Goal: Task Accomplishment & Management: Manage account settings

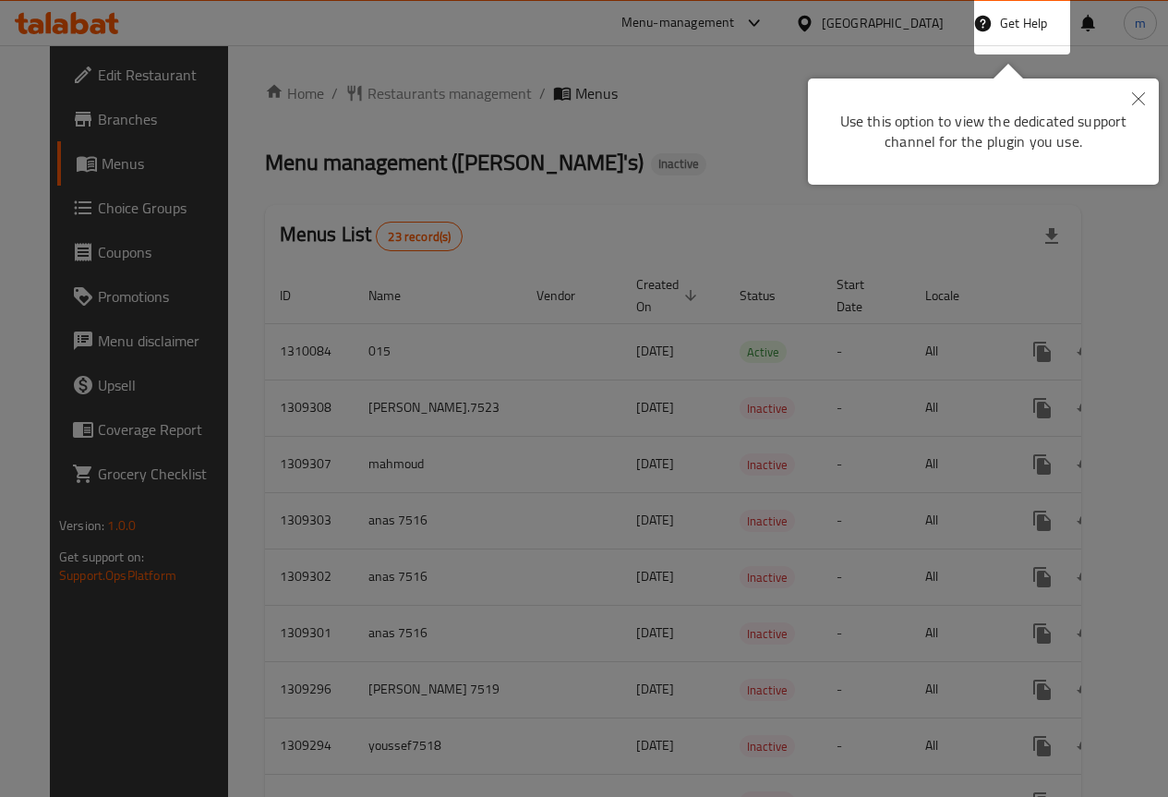
click at [1137, 93] on icon "Close" at bounding box center [1138, 98] width 13 height 13
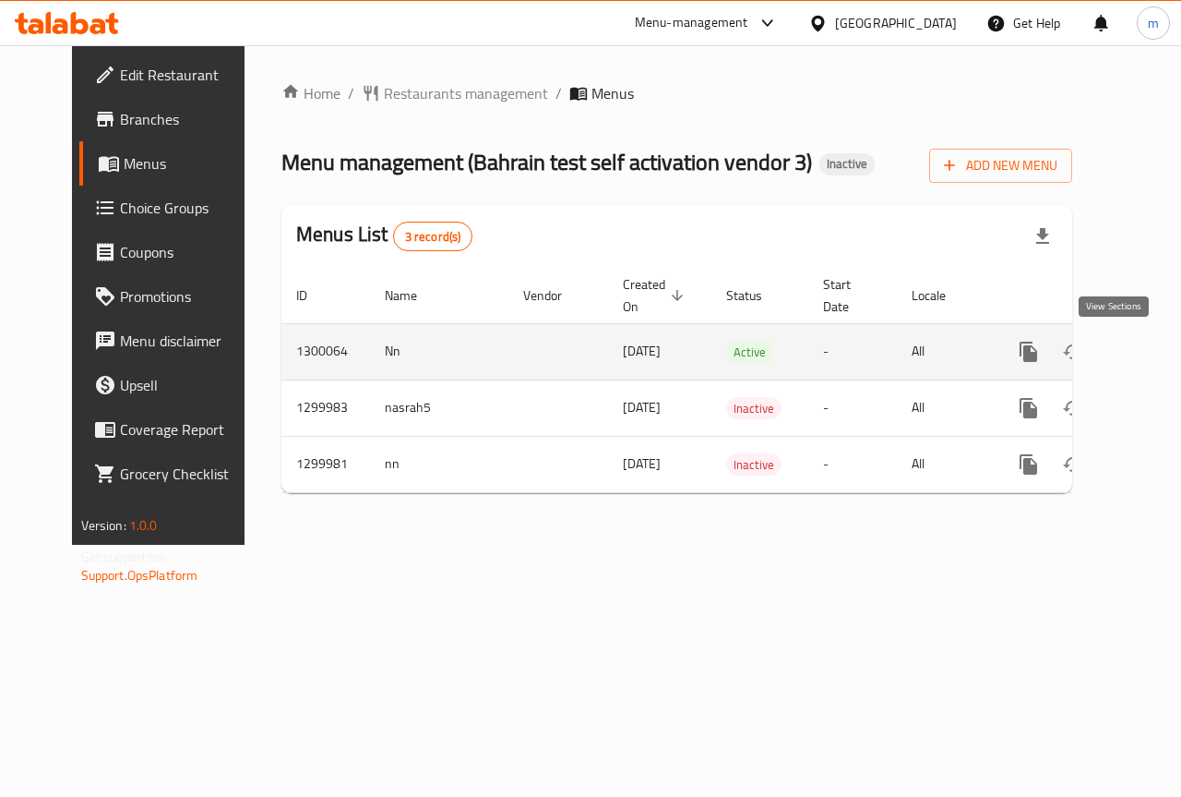
click at [1154, 345] on icon "enhanced table" at bounding box center [1162, 351] width 17 height 17
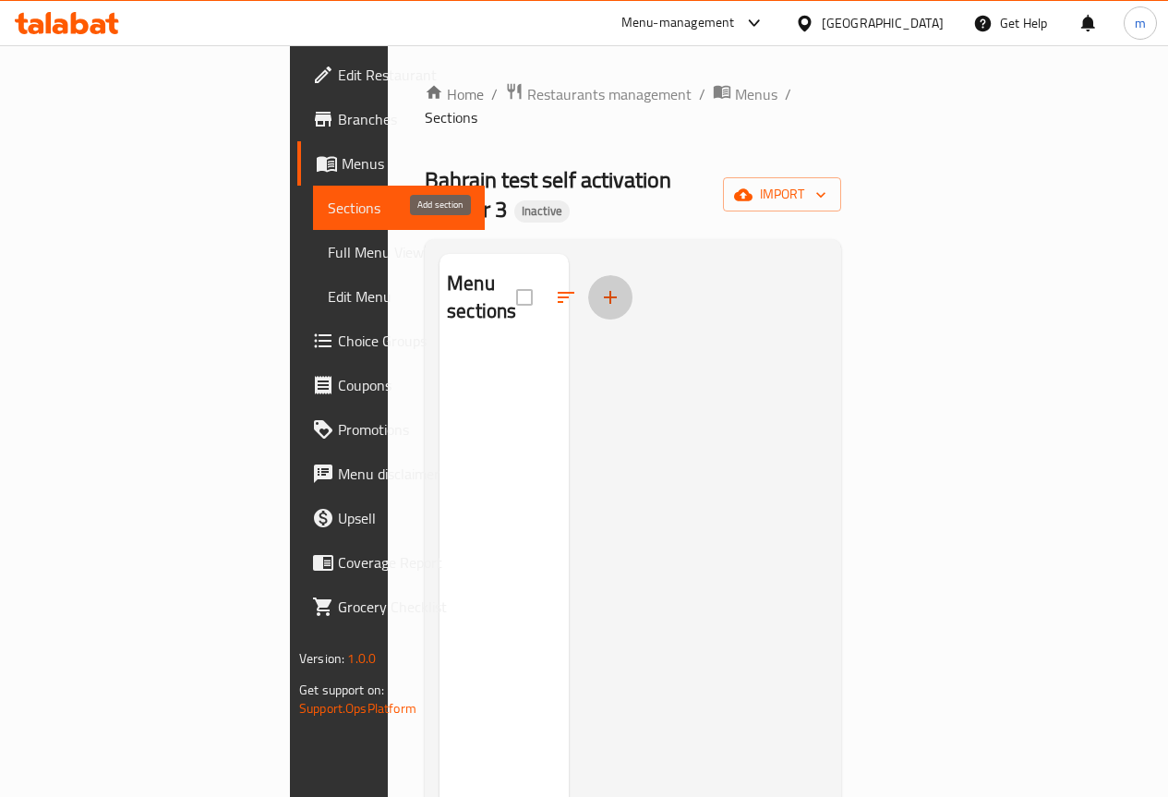
click at [599, 286] on icon "button" at bounding box center [610, 297] width 22 height 22
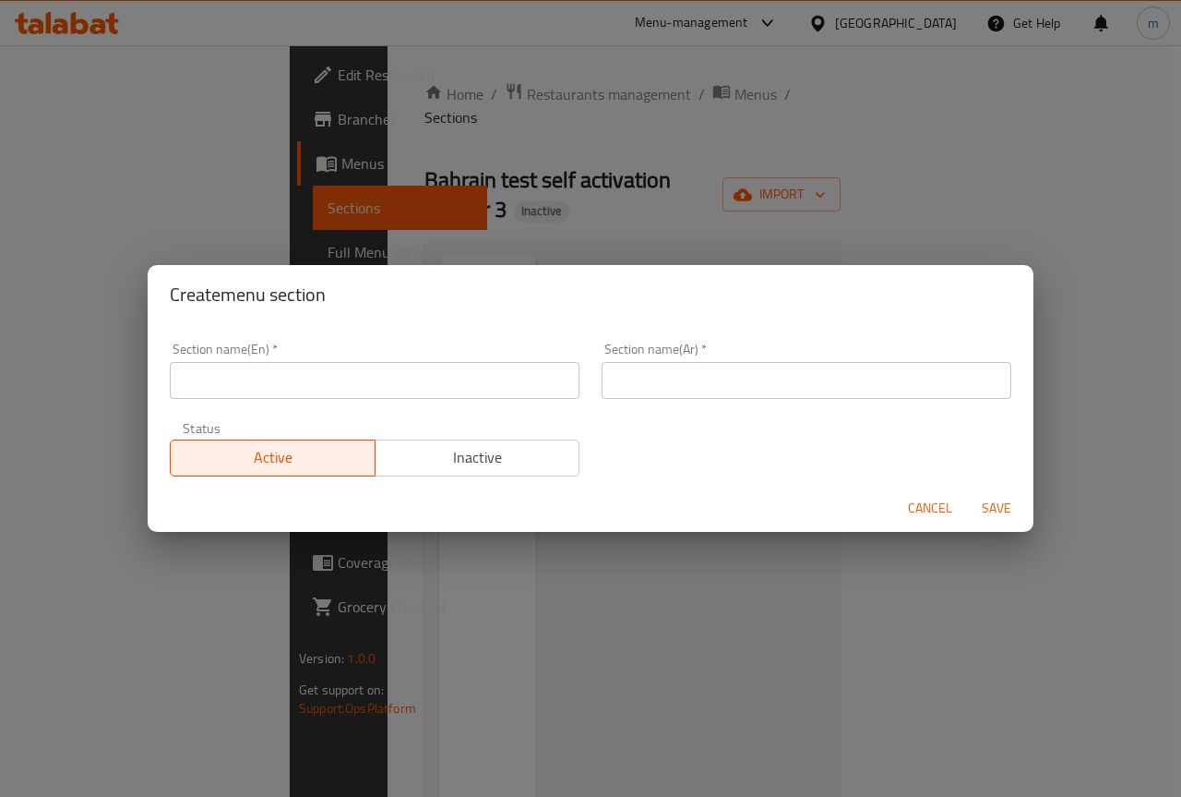
drag, startPoint x: 929, startPoint y: 513, endPoint x: 705, endPoint y: 490, distance: 224.6
click at [927, 511] on span "Cancel" at bounding box center [930, 508] width 44 height 23
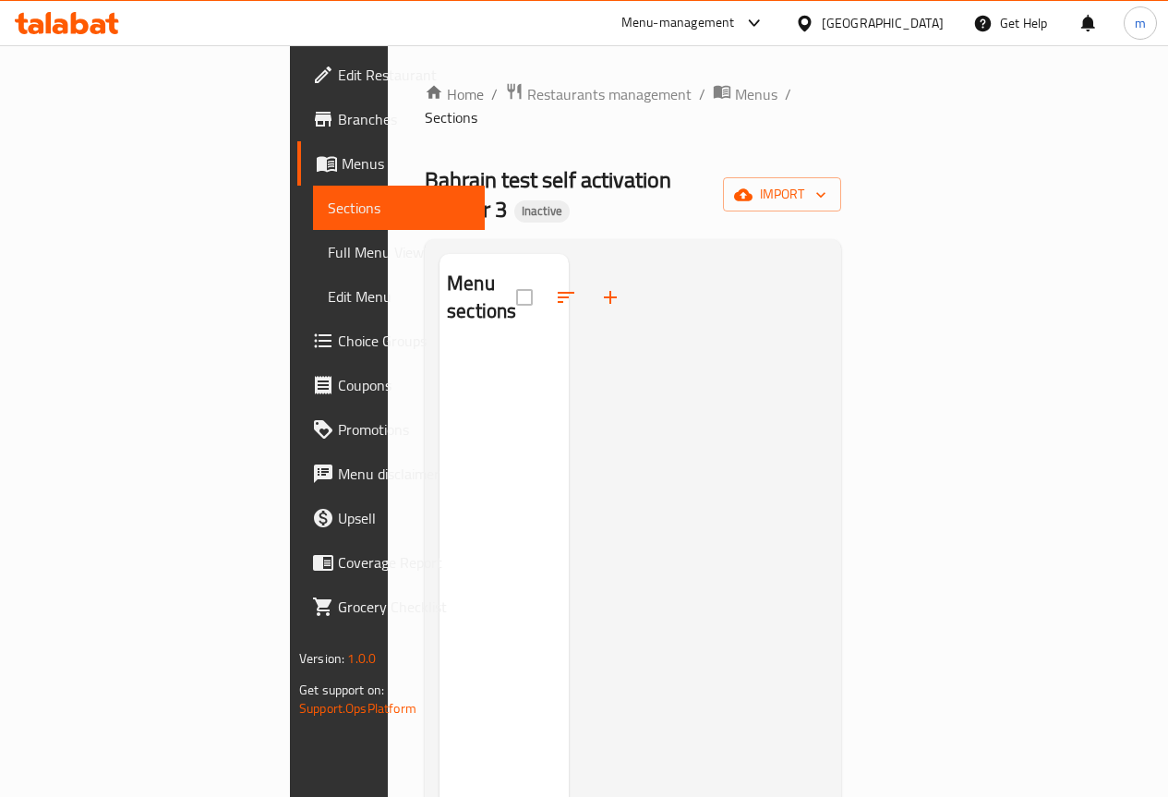
click at [338, 335] on span "Choice Groups" at bounding box center [404, 341] width 132 height 22
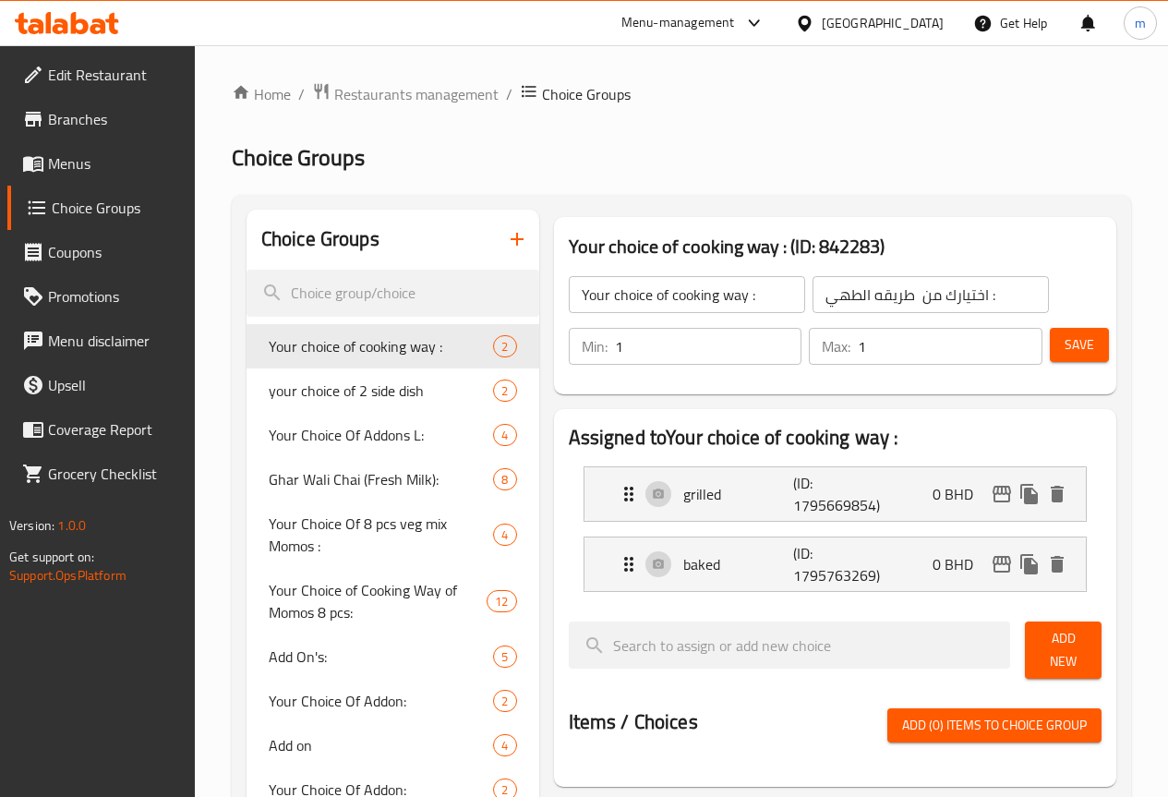
click at [506, 241] on icon "button" at bounding box center [517, 239] width 22 height 22
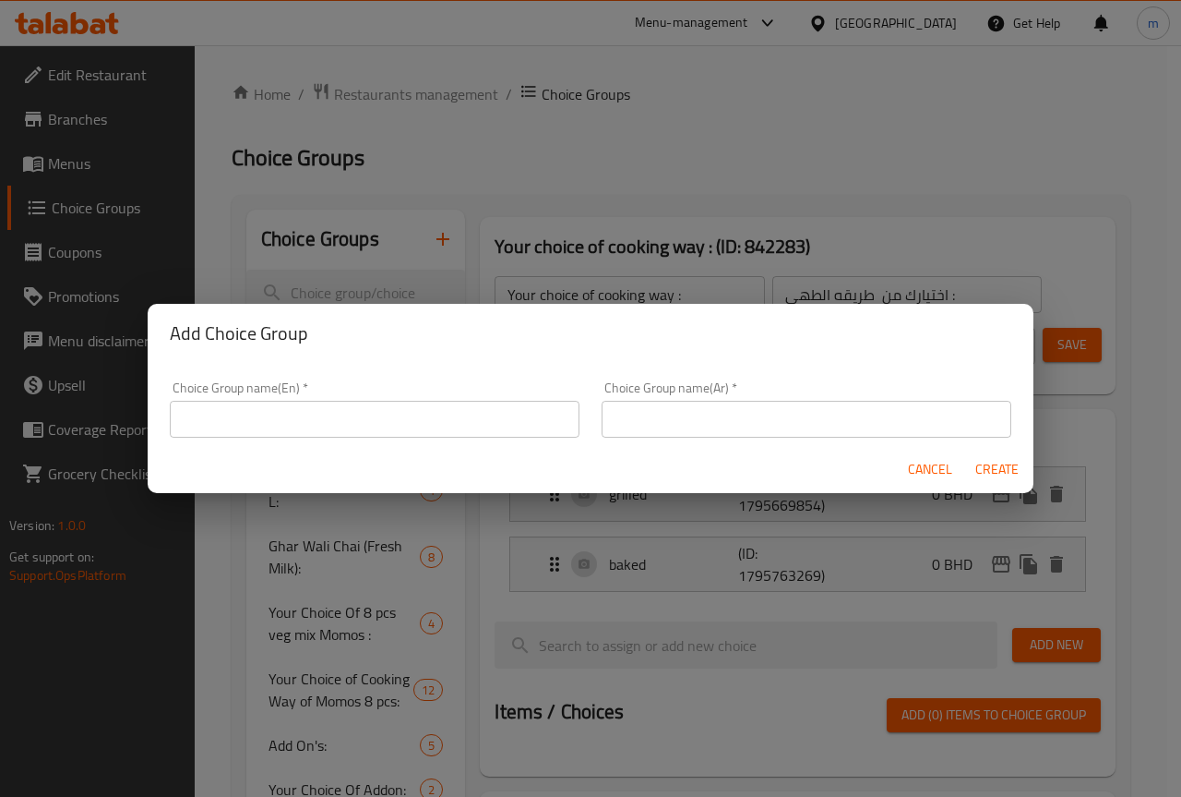
click at [440, 426] on input "text" at bounding box center [375, 419] width 410 height 37
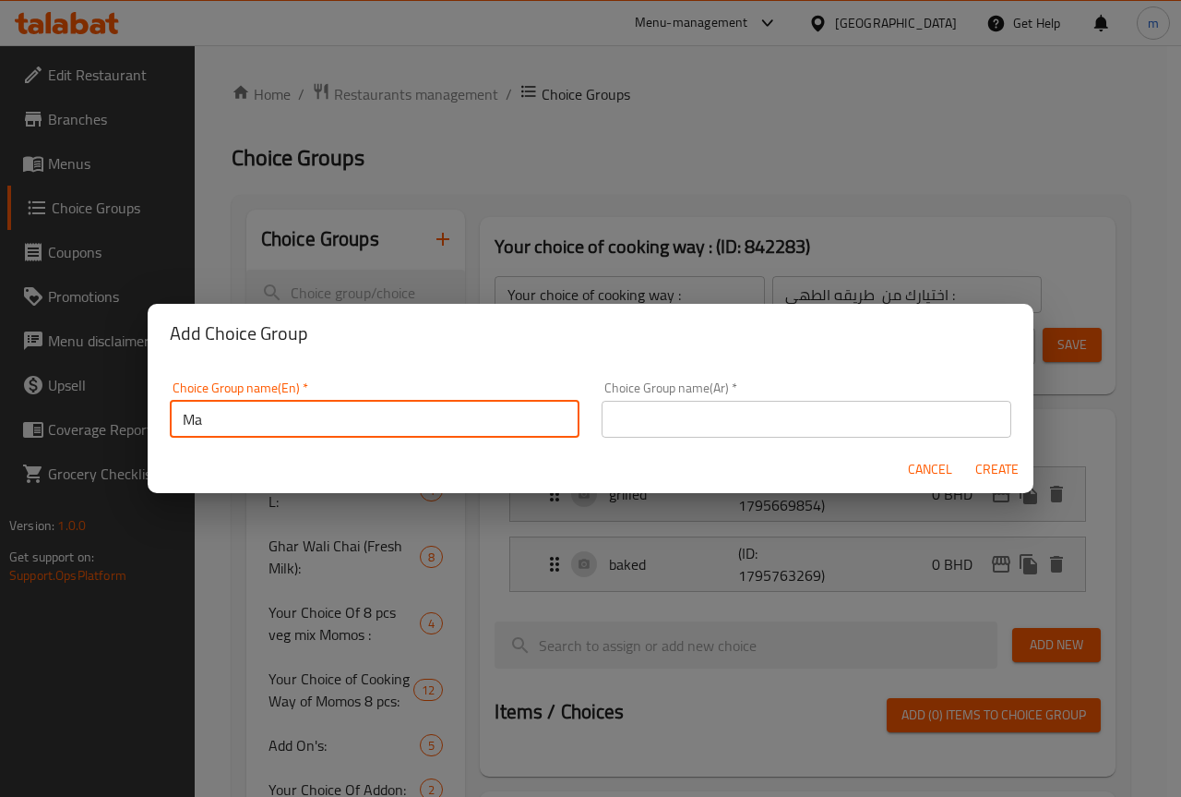
type input "M"
type input "your choice of size"
click at [752, 434] on input "text" at bounding box center [807, 419] width 410 height 37
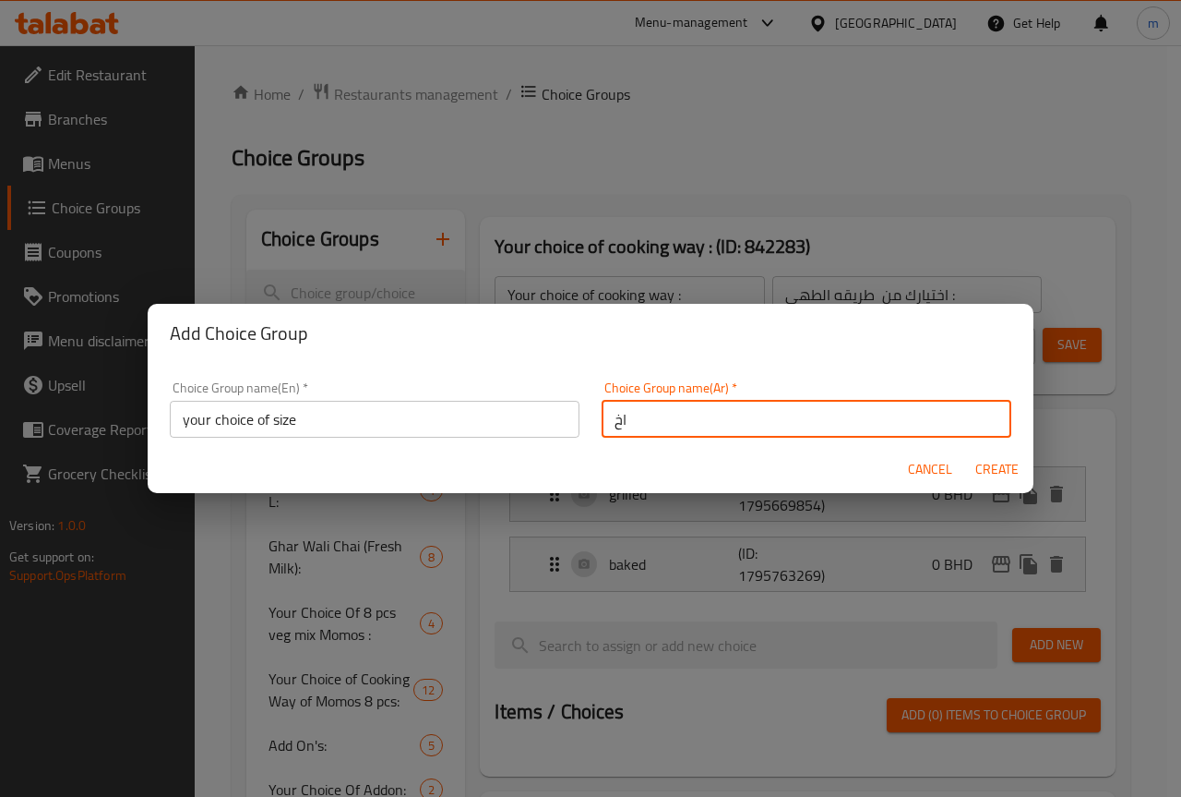
type input "ا"
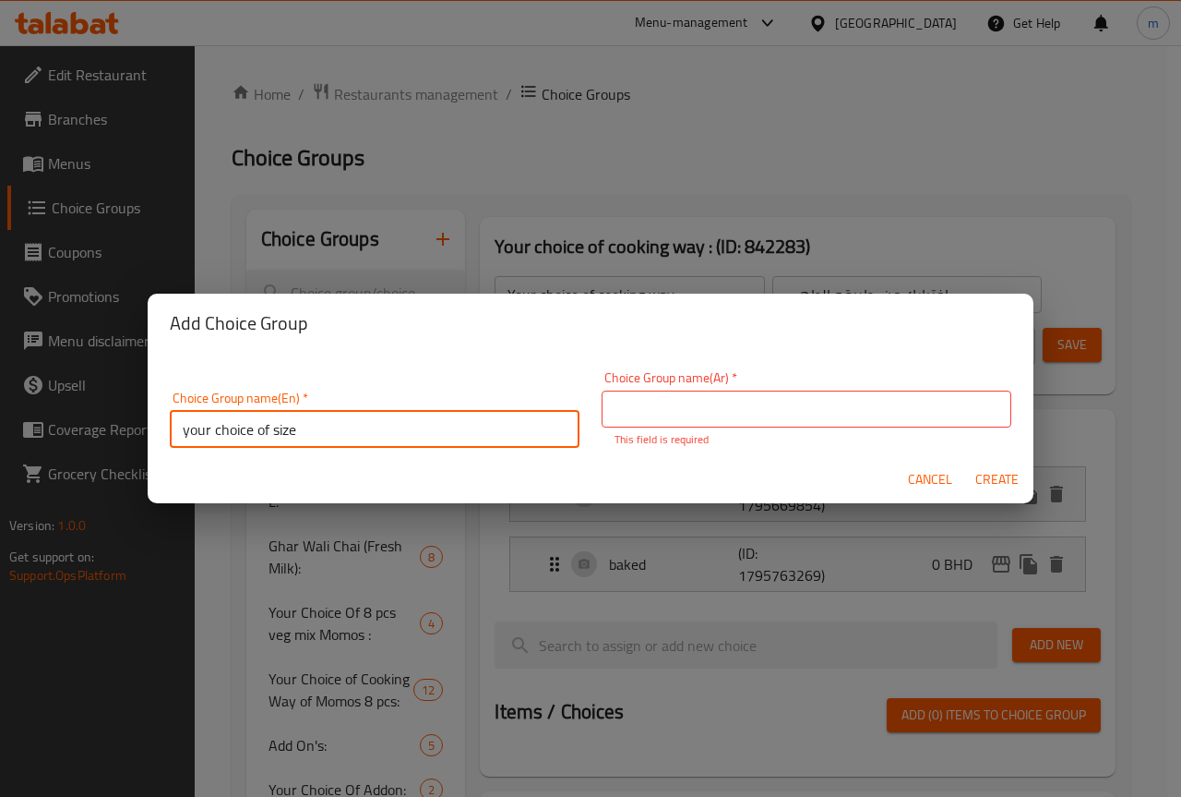
click at [361, 408] on div "Choice Group name(En)   * your choice of size Choice Group name(En) *" at bounding box center [375, 419] width 410 height 56
type input "y"
click at [728, 192] on div "Add Choice Group Choice Group name(En)   * Choice Group name(En) * Choice Group…" at bounding box center [590, 398] width 1181 height 797
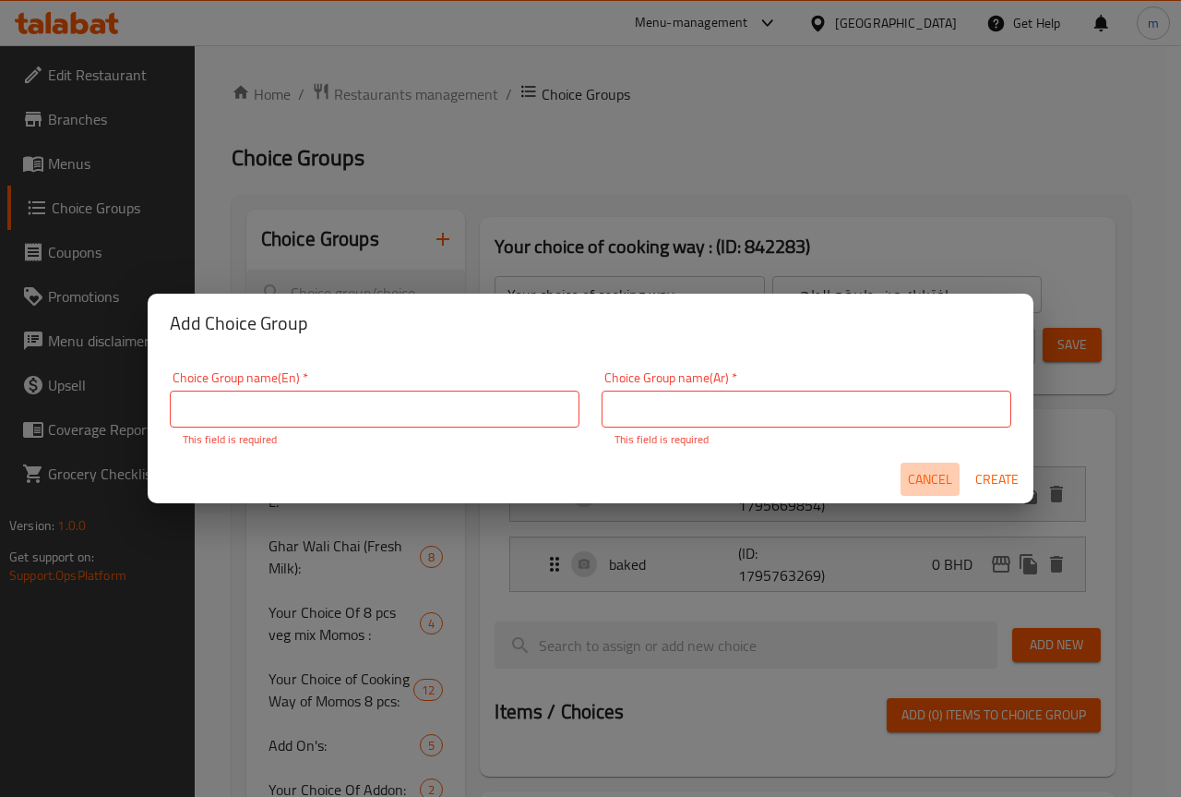
click at [932, 486] on span "Cancel" at bounding box center [930, 479] width 44 height 23
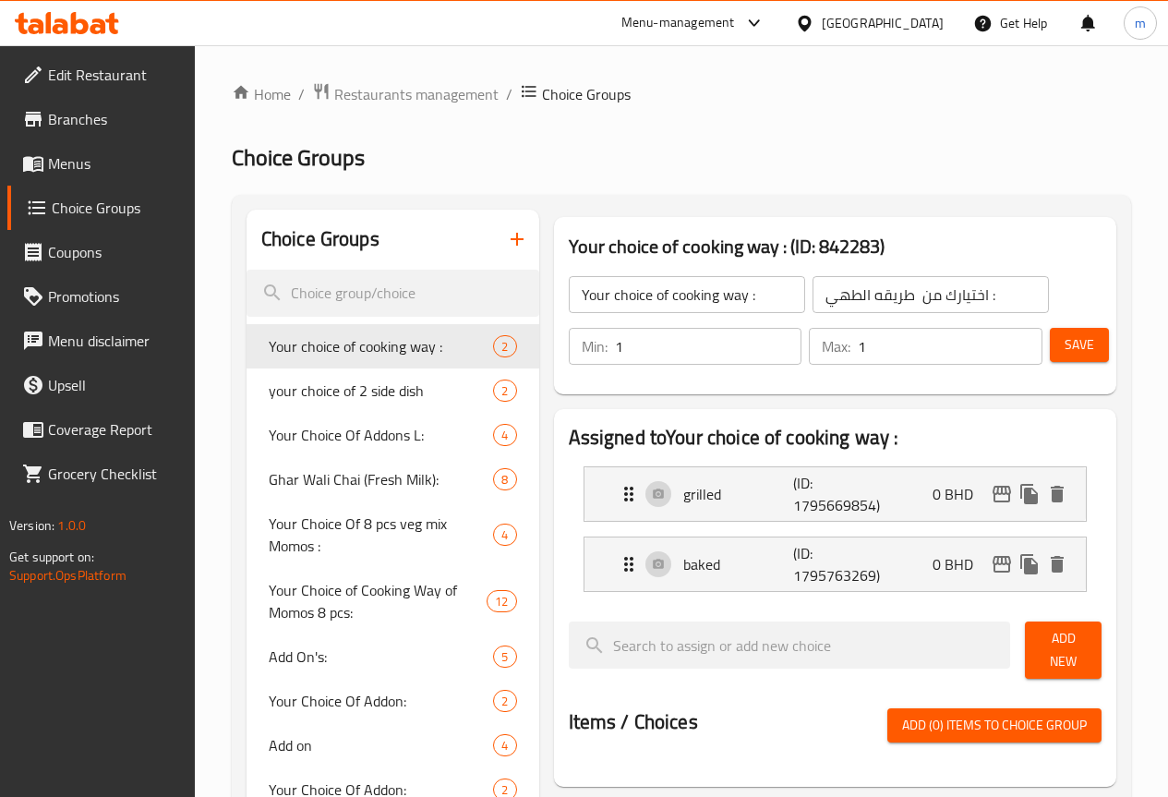
click at [126, 156] on span "Menus" at bounding box center [114, 163] width 132 height 22
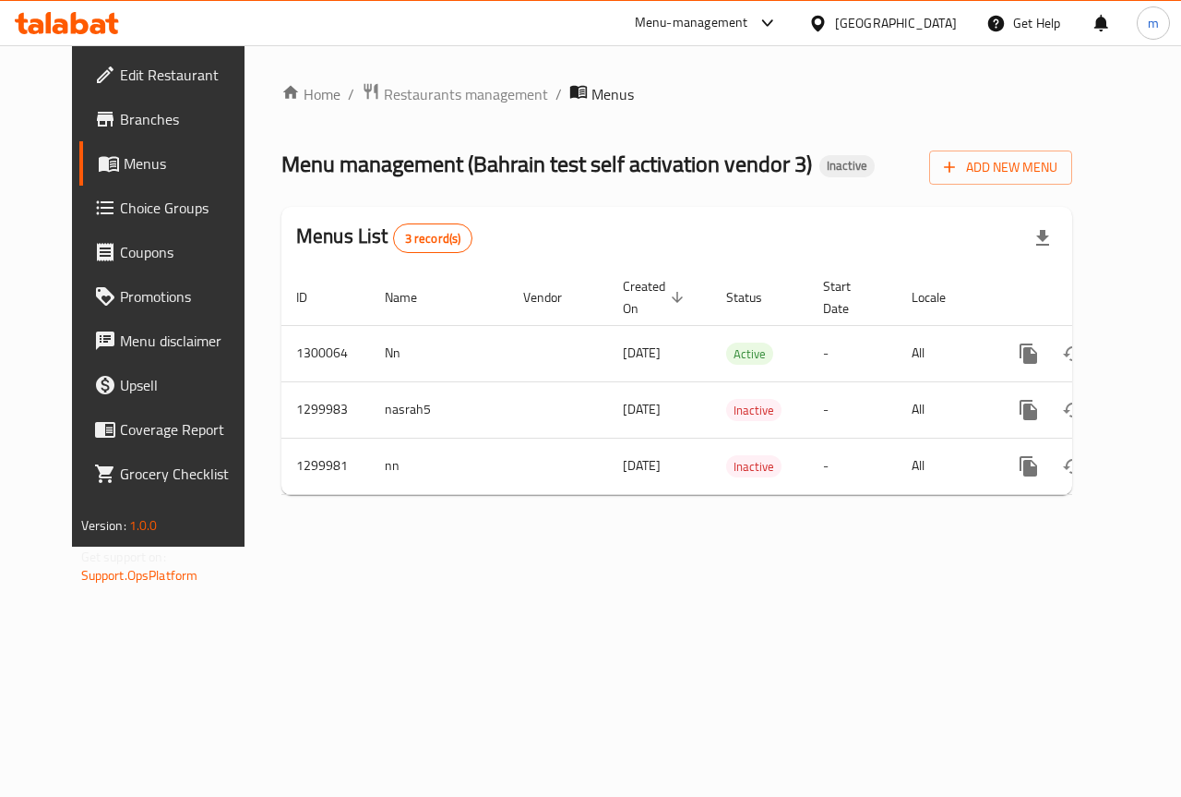
click at [128, 217] on span "Choice Groups" at bounding box center [187, 208] width 135 height 22
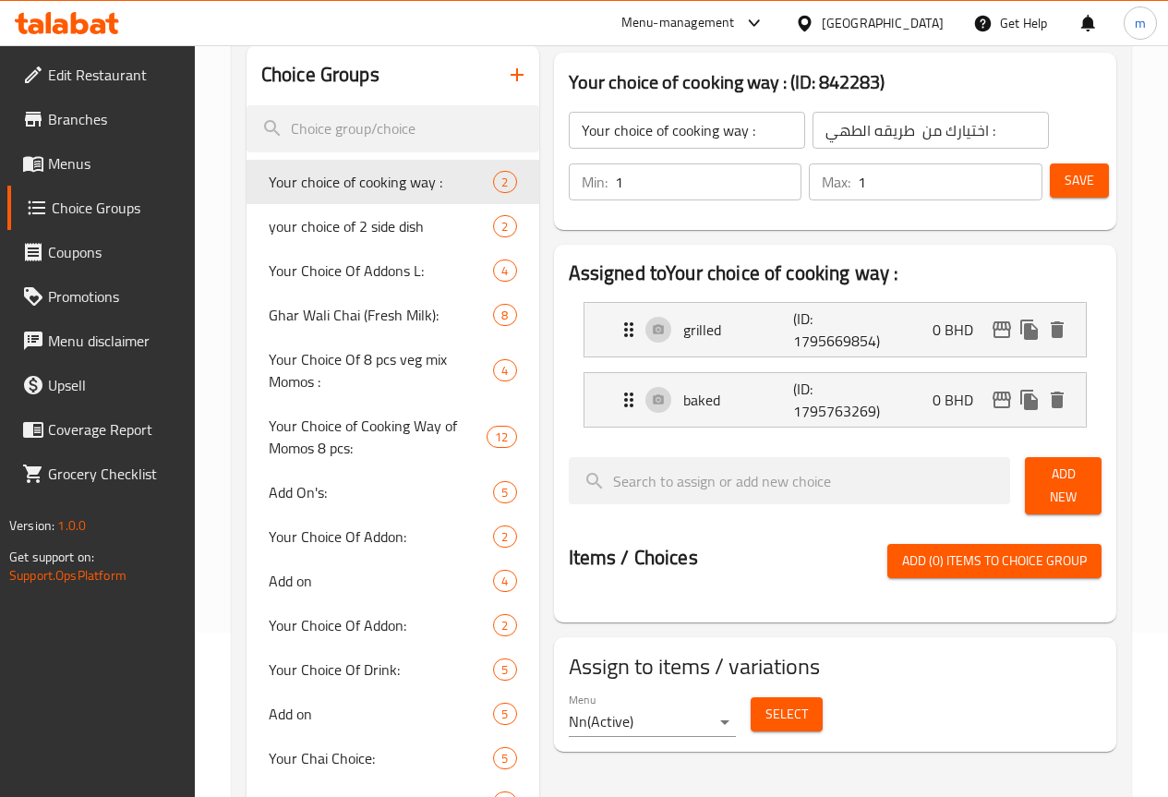
scroll to position [277, 0]
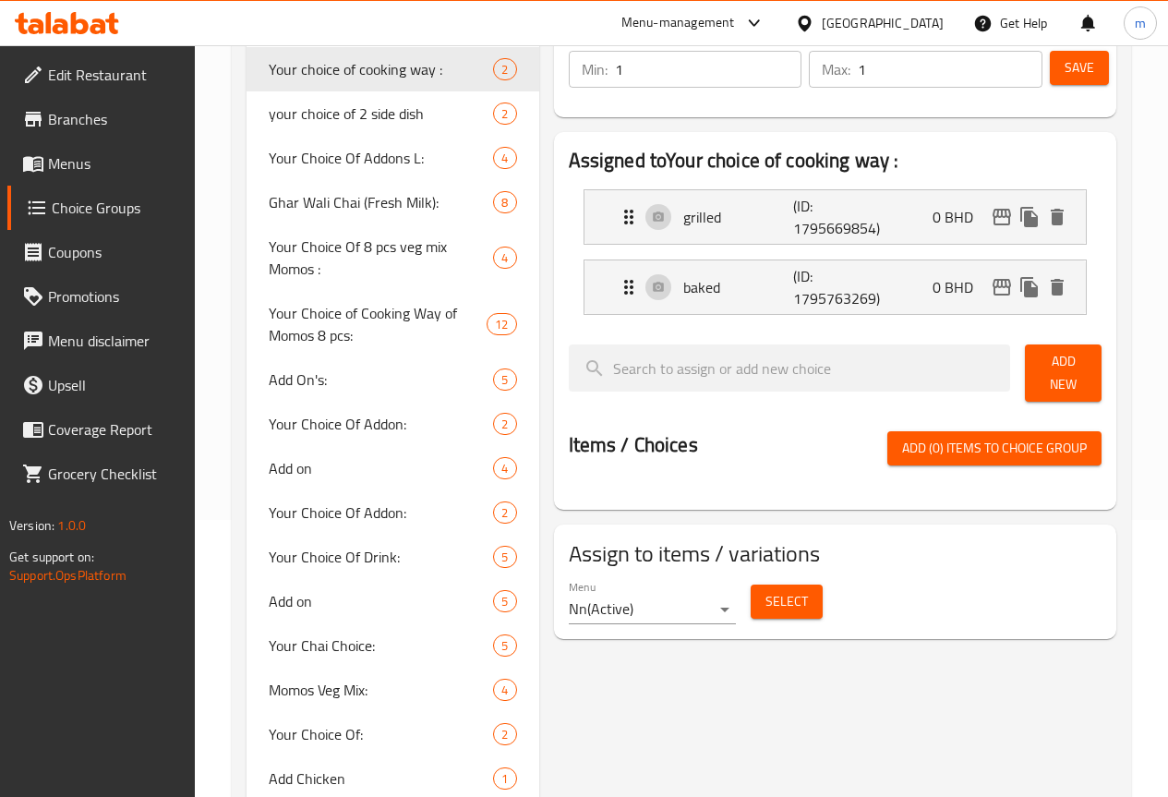
click at [1007, 446] on span "Add (0) items to choice group" at bounding box center [994, 448] width 185 height 23
click at [913, 437] on span "Add (0) items to choice group" at bounding box center [994, 448] width 185 height 23
click at [1039, 369] on span "Add New" at bounding box center [1062, 373] width 47 height 46
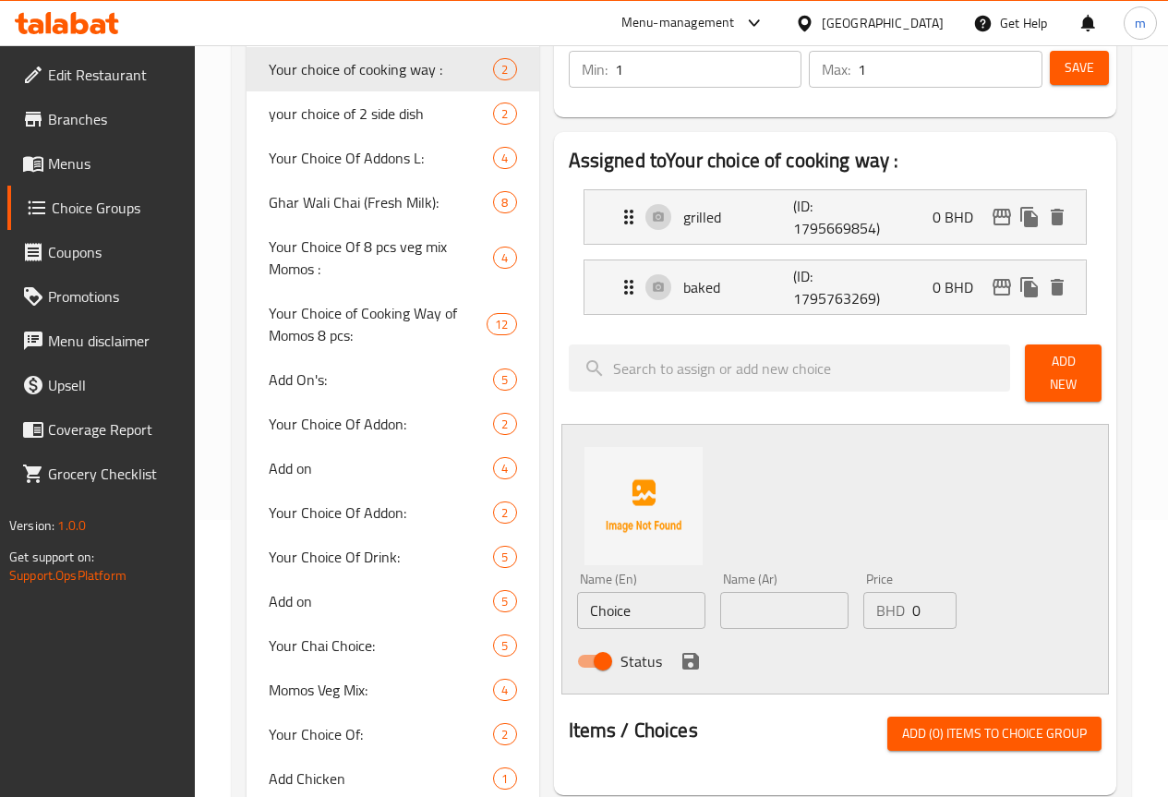
click at [1067, 359] on span "Add New" at bounding box center [1062, 373] width 47 height 46
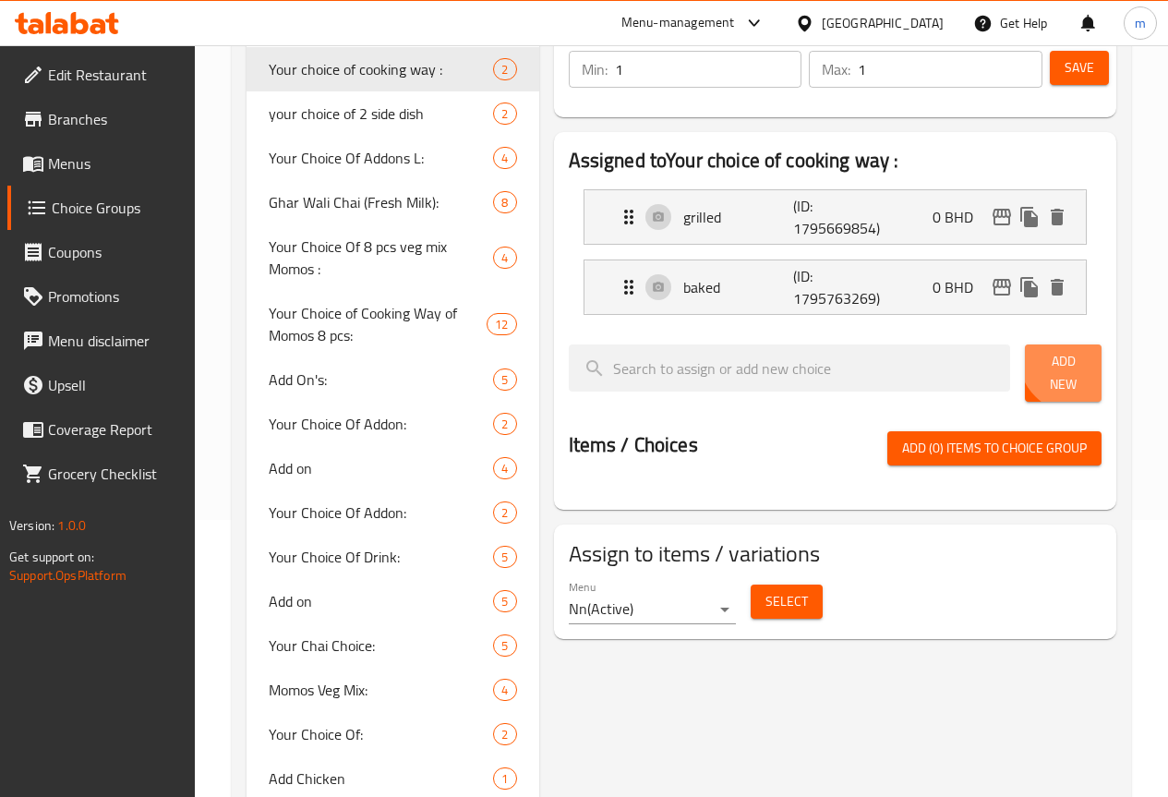
click at [1067, 359] on span "Add New" at bounding box center [1062, 373] width 47 height 46
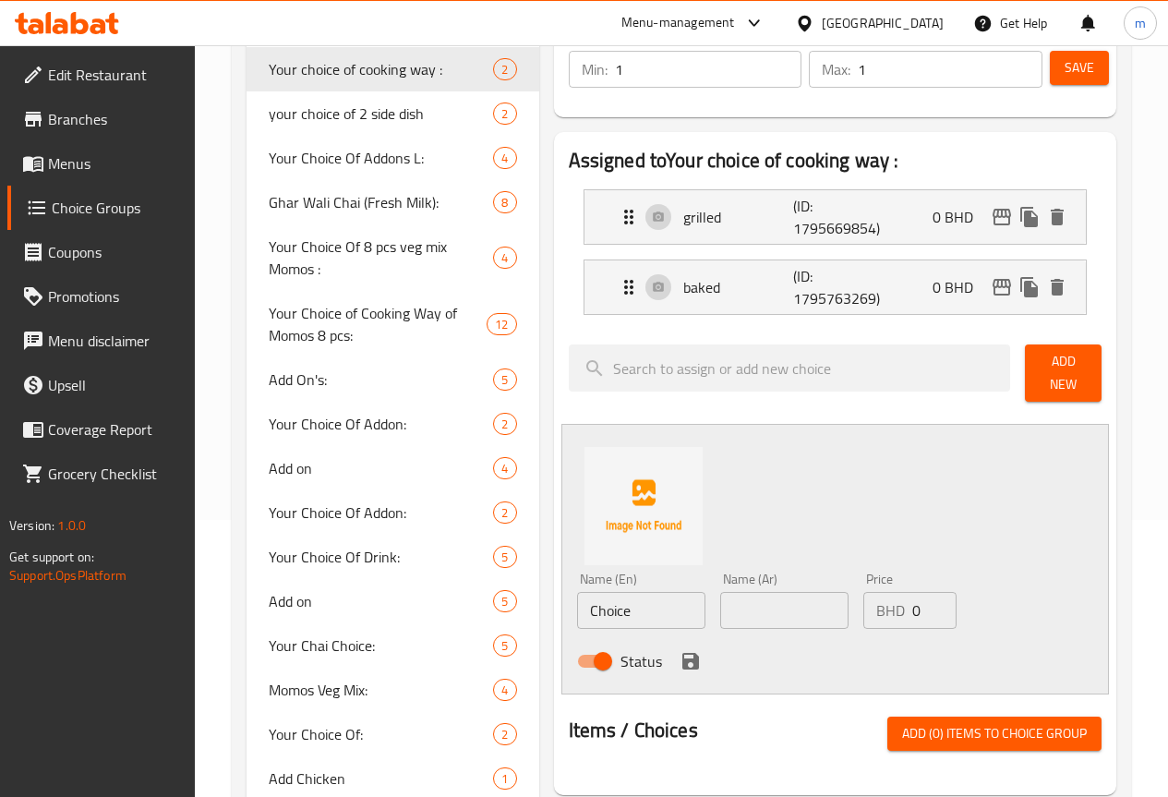
click at [595, 592] on input "Choice" at bounding box center [641, 610] width 128 height 37
type input "C"
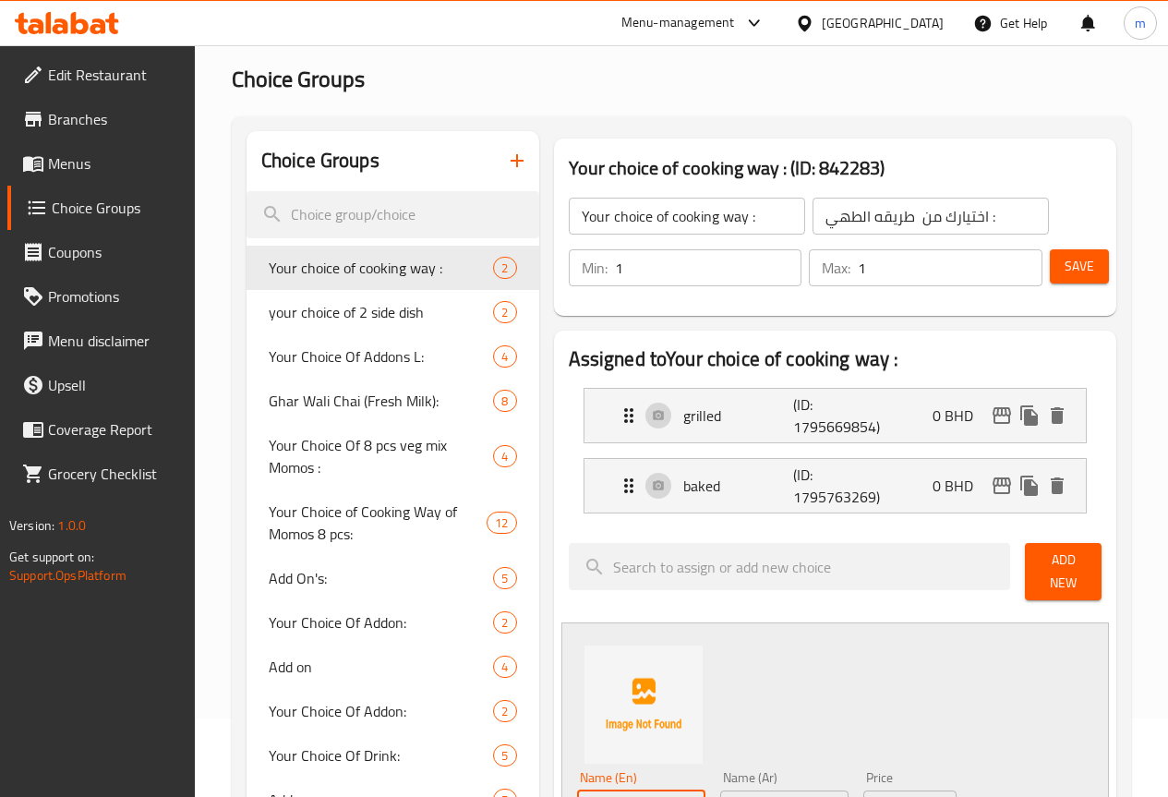
scroll to position [369, 0]
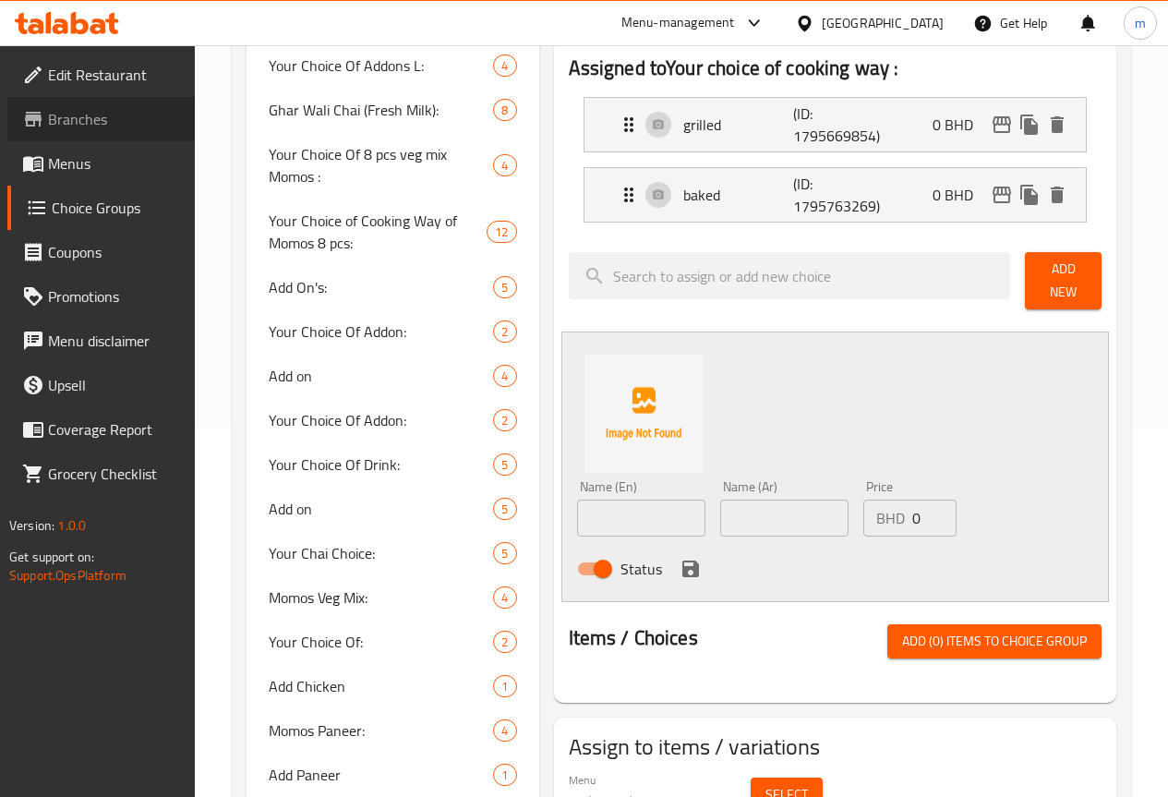
click at [93, 108] on span "Branches" at bounding box center [114, 119] width 132 height 22
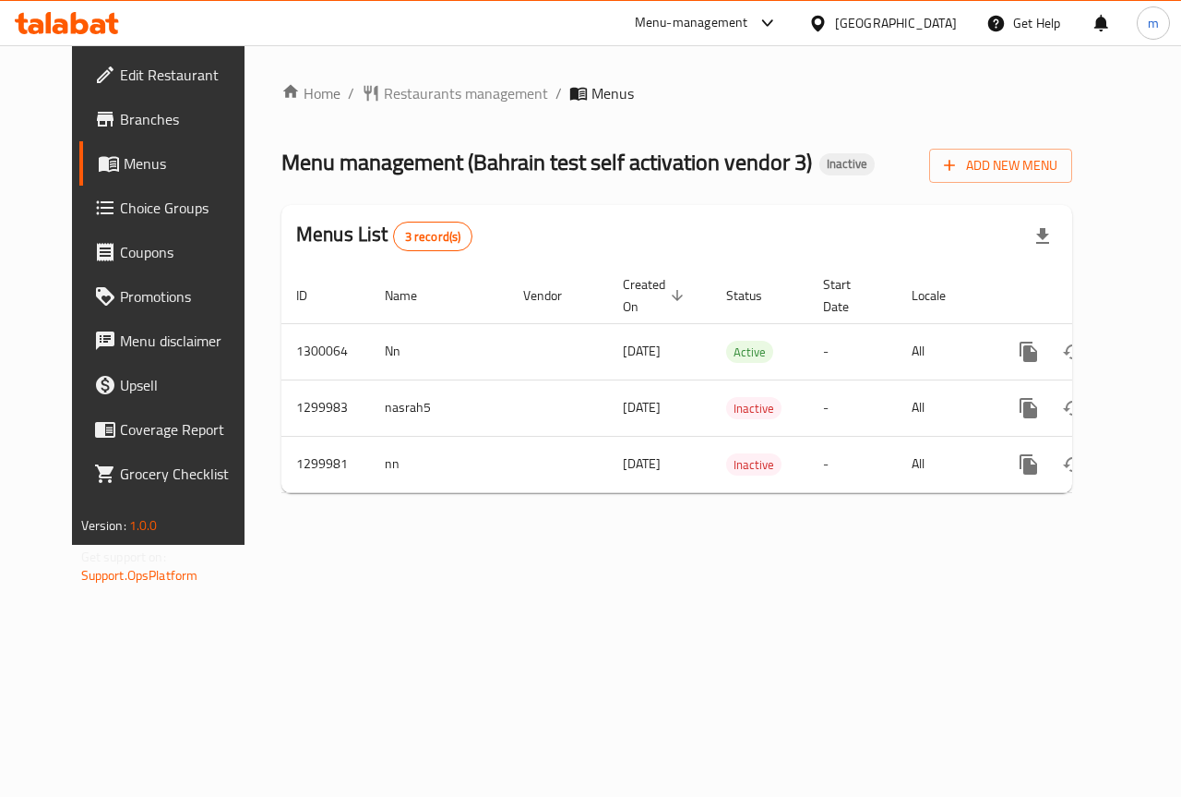
click at [120, 219] on span "Choice Groups" at bounding box center [187, 208] width 135 height 22
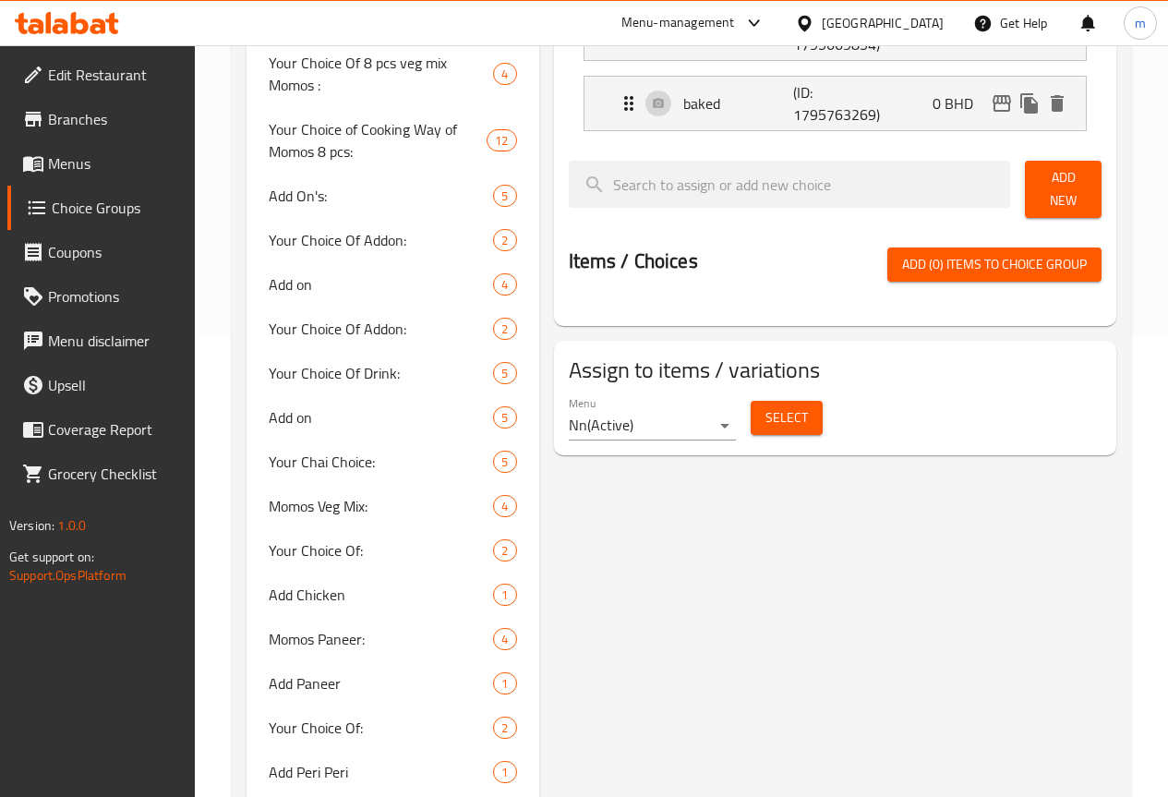
scroll to position [462, 0]
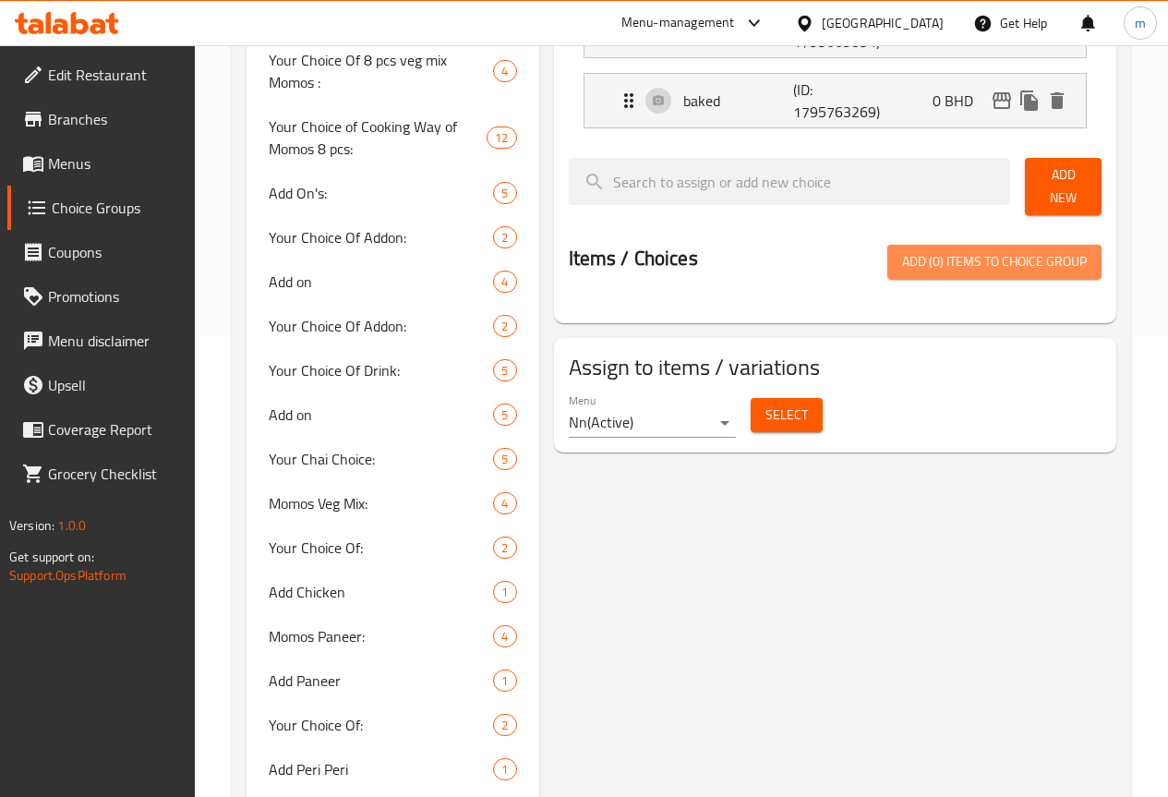
click at [996, 253] on span "Add (0) items to choice group" at bounding box center [994, 261] width 185 height 23
click at [1042, 183] on span "Add New" at bounding box center [1062, 186] width 47 height 46
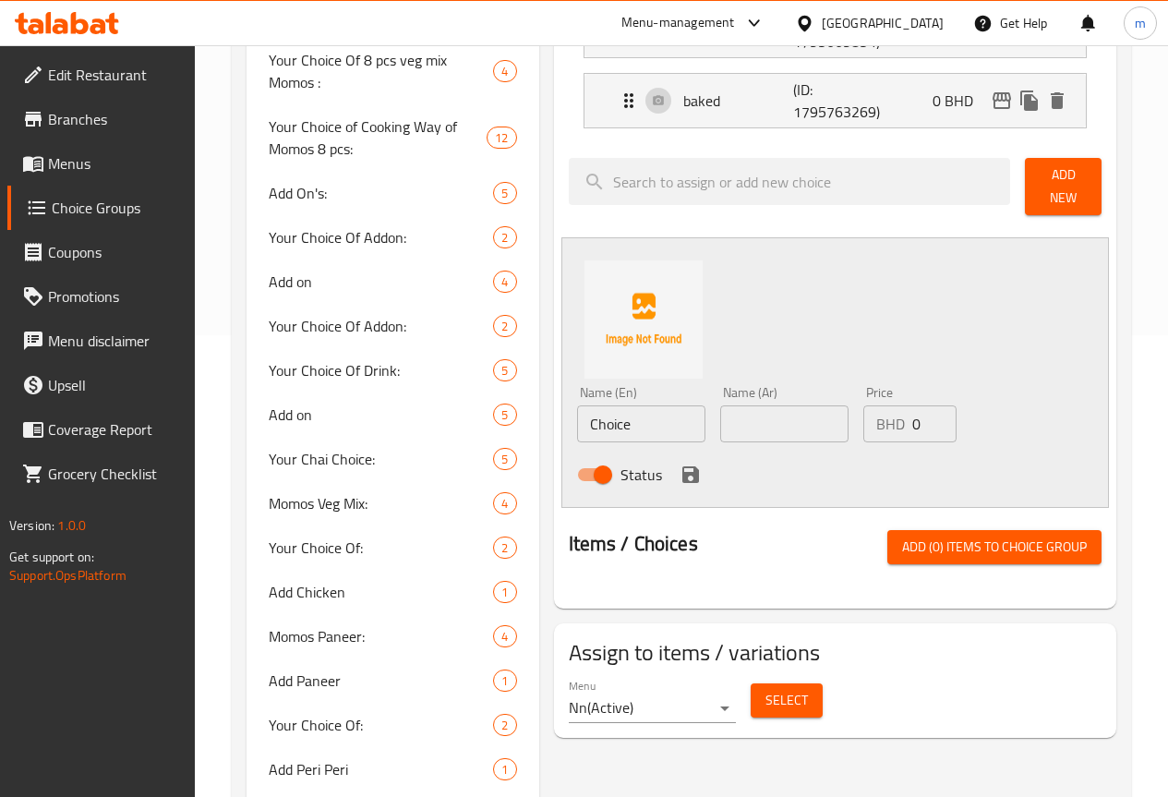
click at [619, 415] on input "Choice" at bounding box center [641, 423] width 128 height 37
type input "C"
type input "ى"
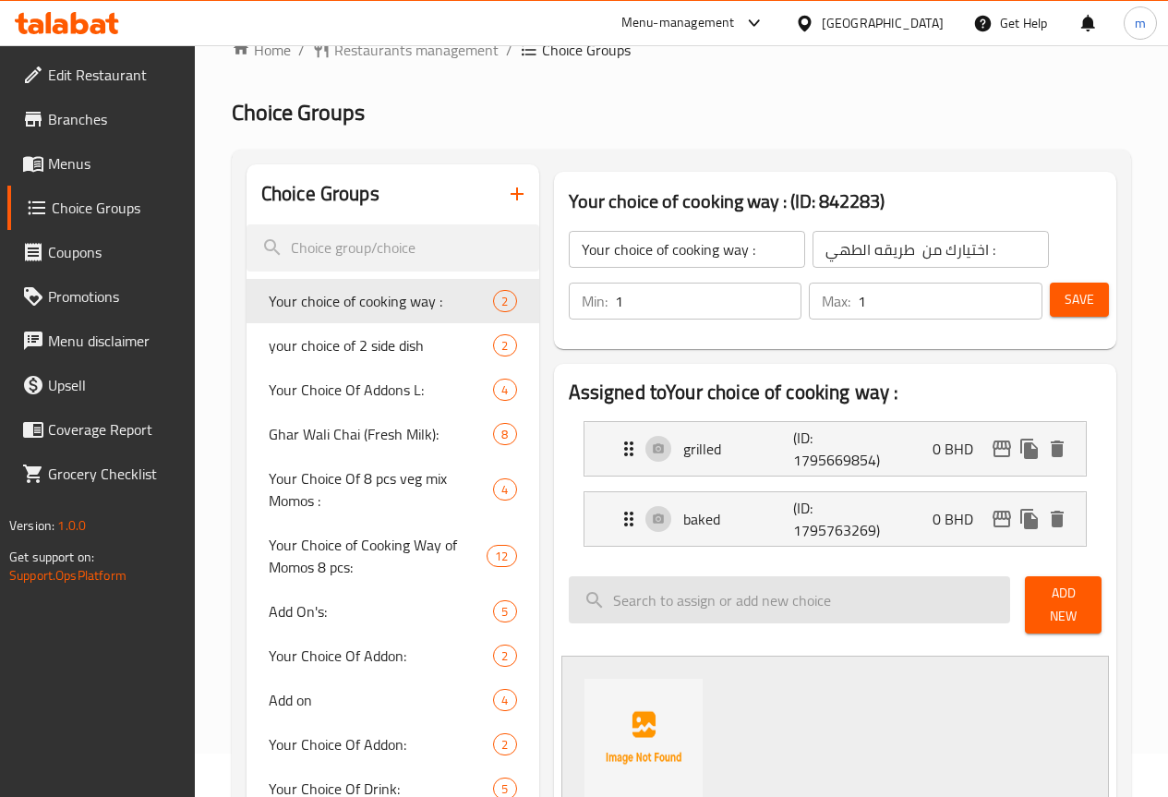
scroll to position [0, 0]
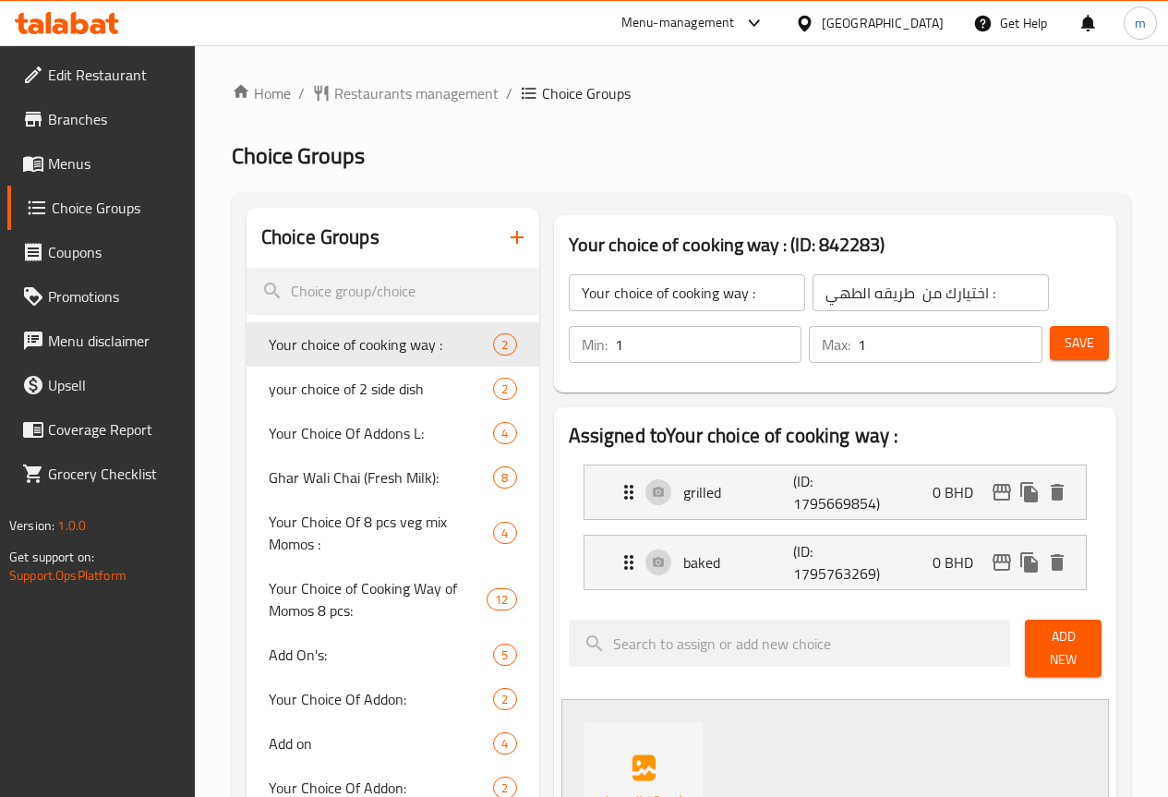
click at [506, 247] on icon "button" at bounding box center [517, 237] width 22 height 22
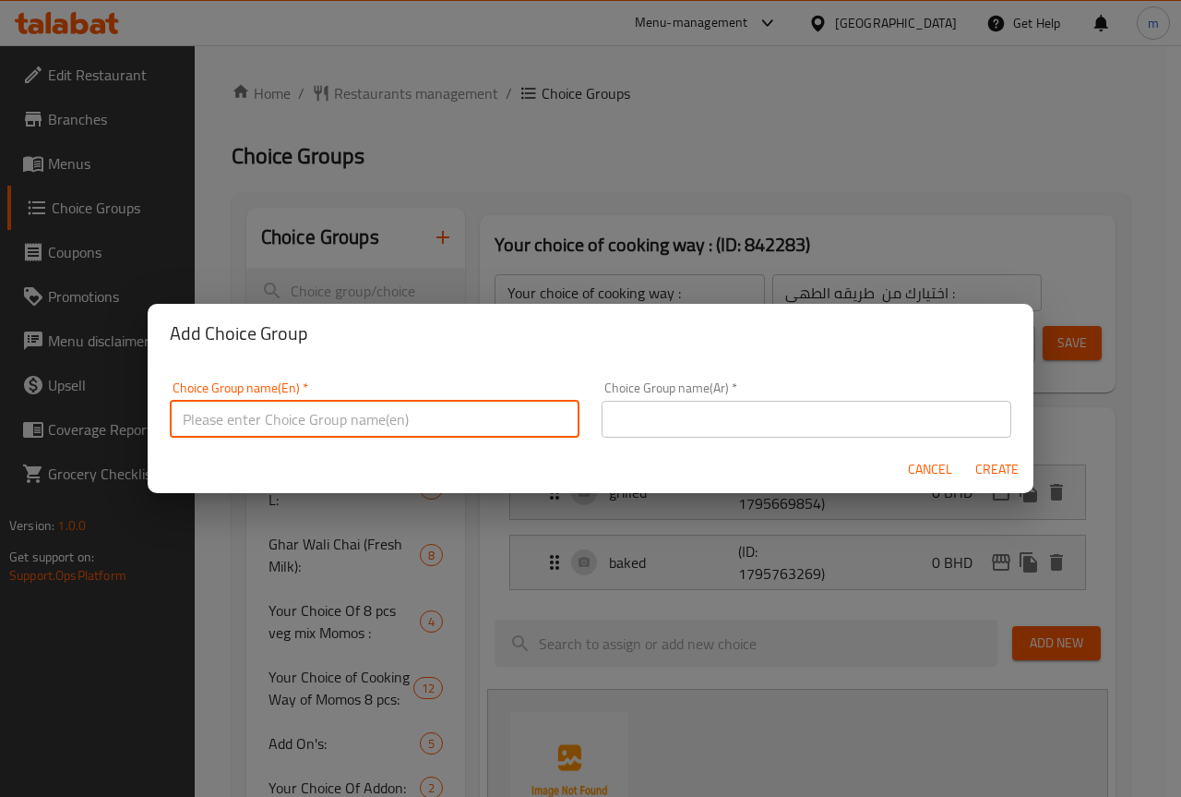
click at [472, 415] on input "text" at bounding box center [375, 419] width 410 height 37
type input "y"
click at [457, 413] on input "Your Choice Of size" at bounding box center [375, 419] width 410 height 37
type input "Your Choice Of size:"
click at [687, 420] on input "text" at bounding box center [807, 419] width 410 height 37
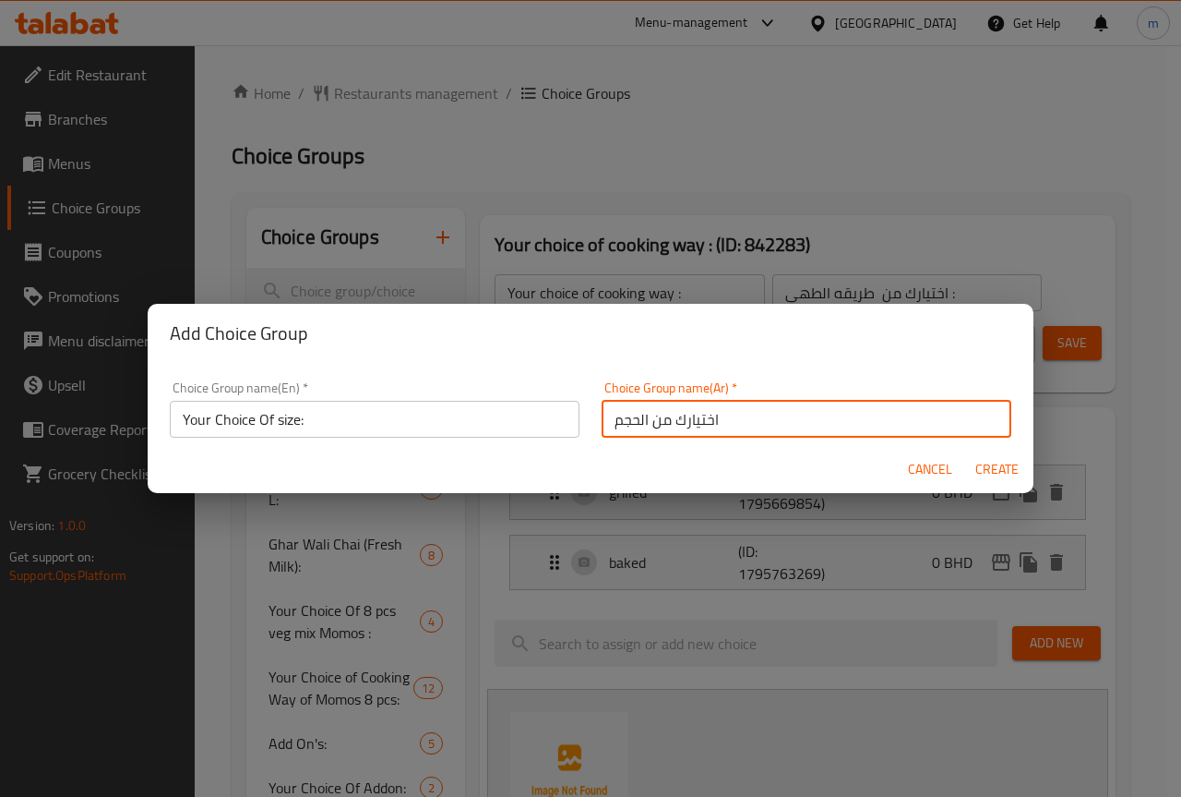
click at [606, 421] on input "اختيارك من الحجم" at bounding box center [807, 419] width 410 height 37
type input ":اختيارك من الحجم"
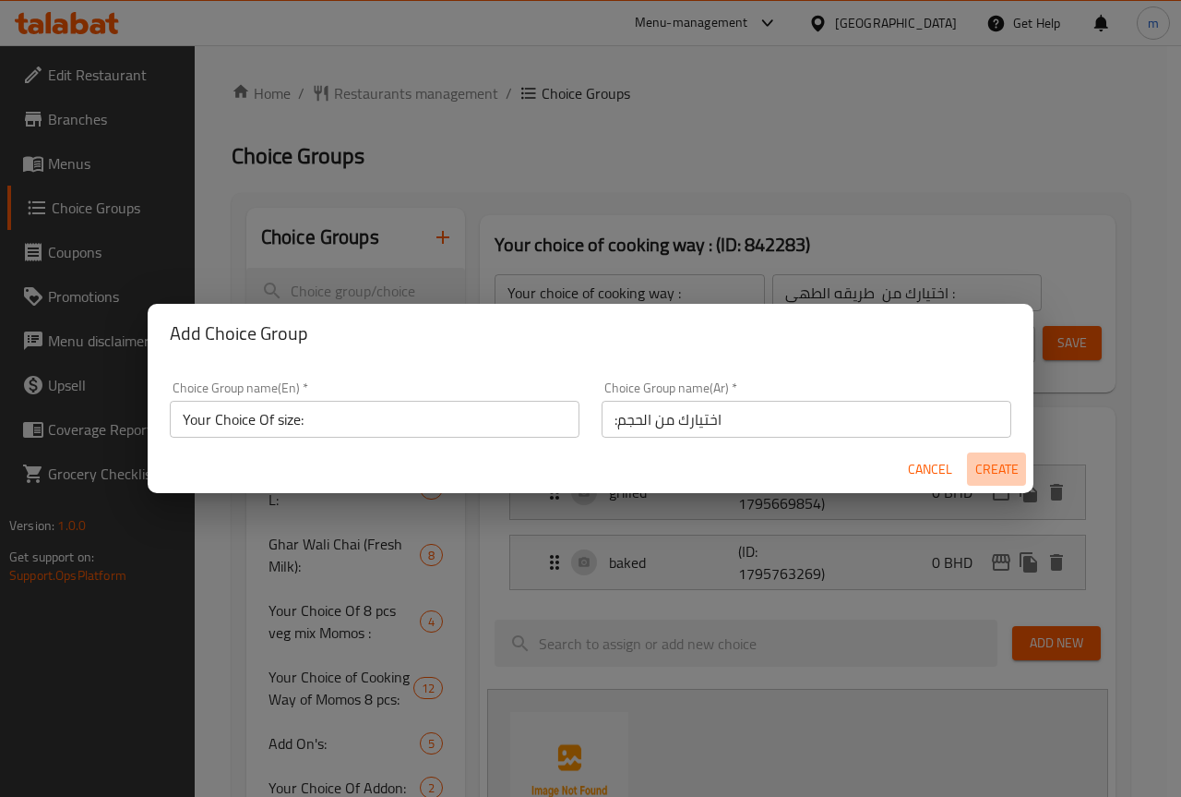
click at [1007, 473] on span "Create" at bounding box center [997, 469] width 44 height 23
type input "Your Choice Of size:"
type input ":اختيارك من الحجم"
type input "0"
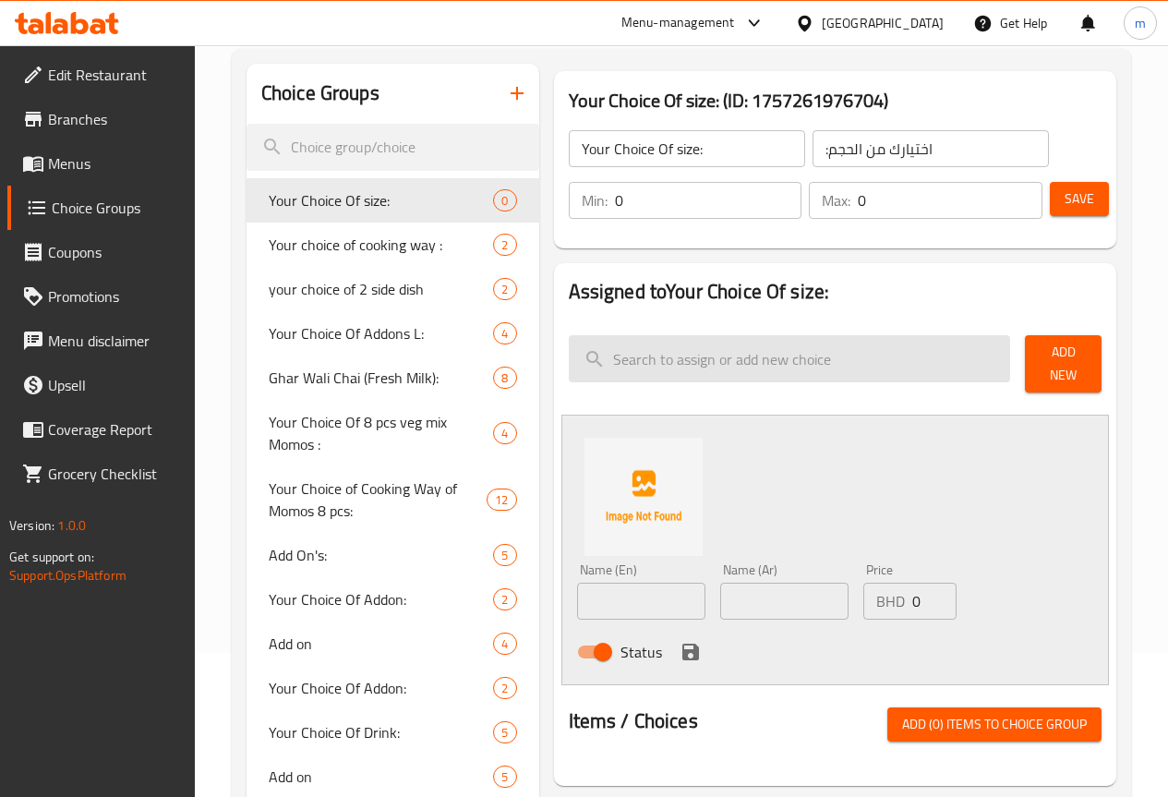
scroll to position [185, 0]
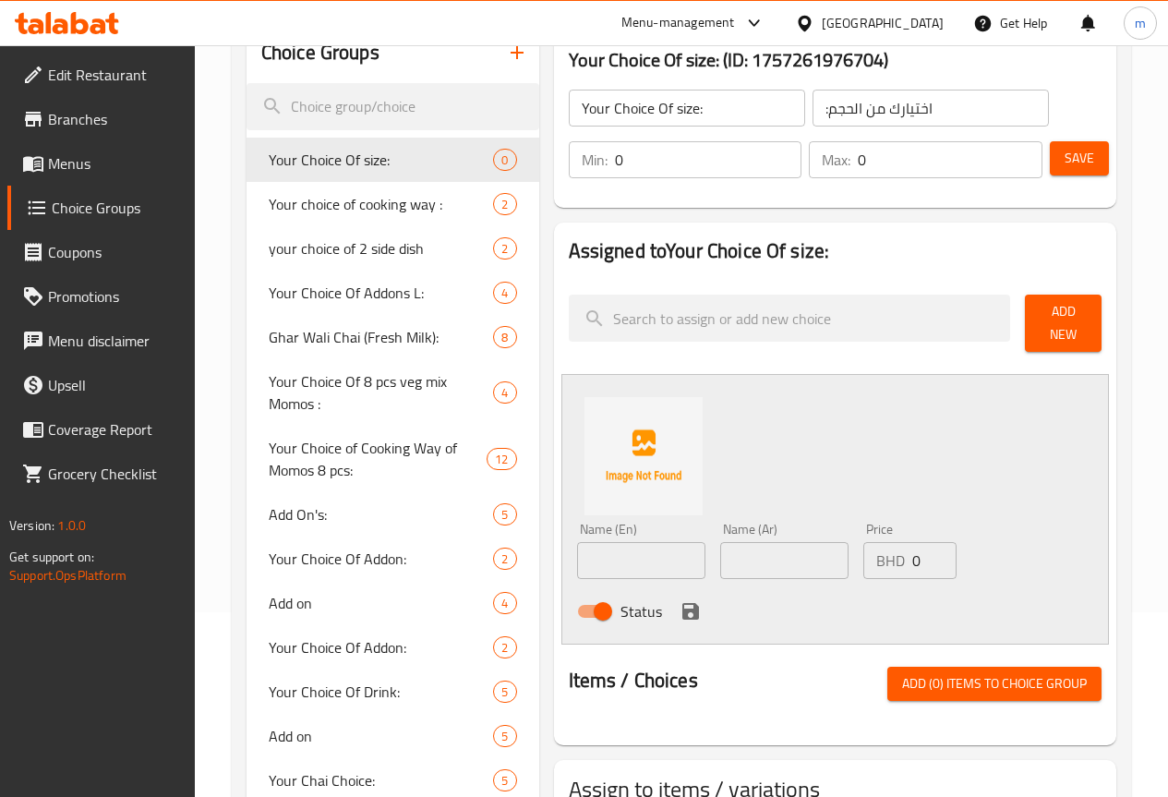
click at [1068, 317] on span "Add New" at bounding box center [1062, 323] width 47 height 46
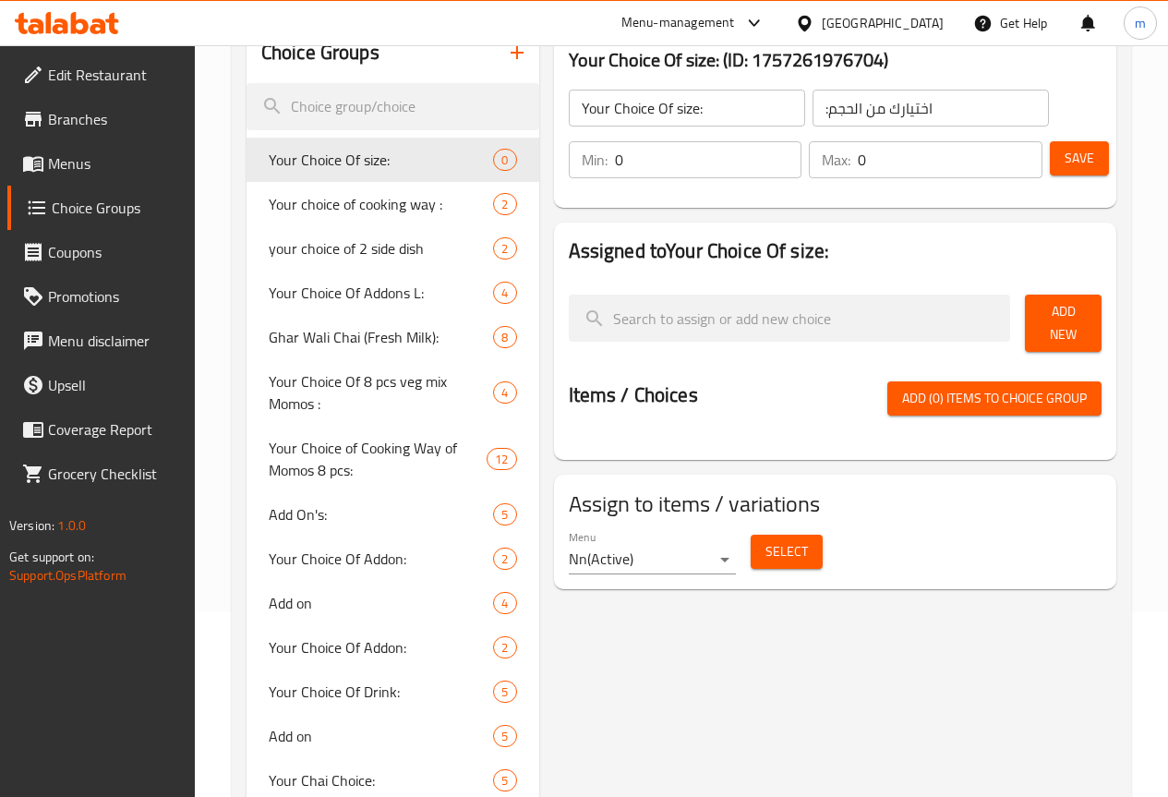
click at [1039, 322] on span "Add New" at bounding box center [1062, 323] width 47 height 46
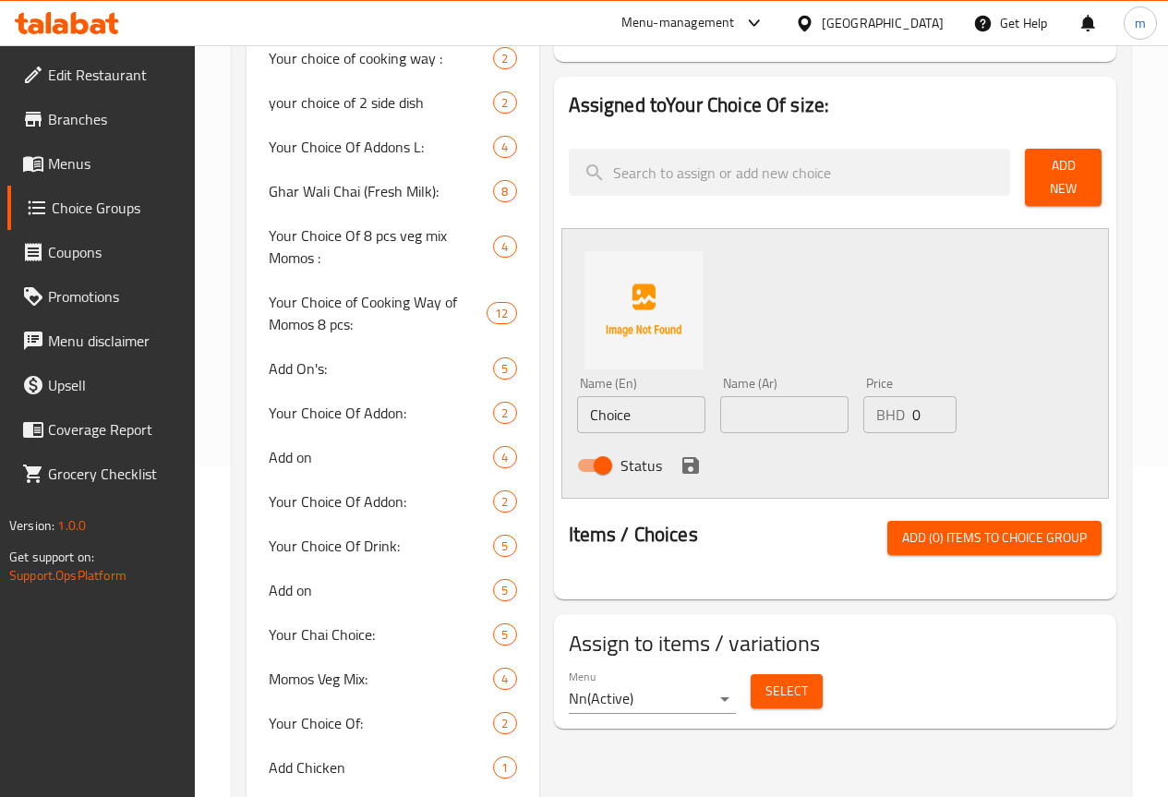
scroll to position [369, 0]
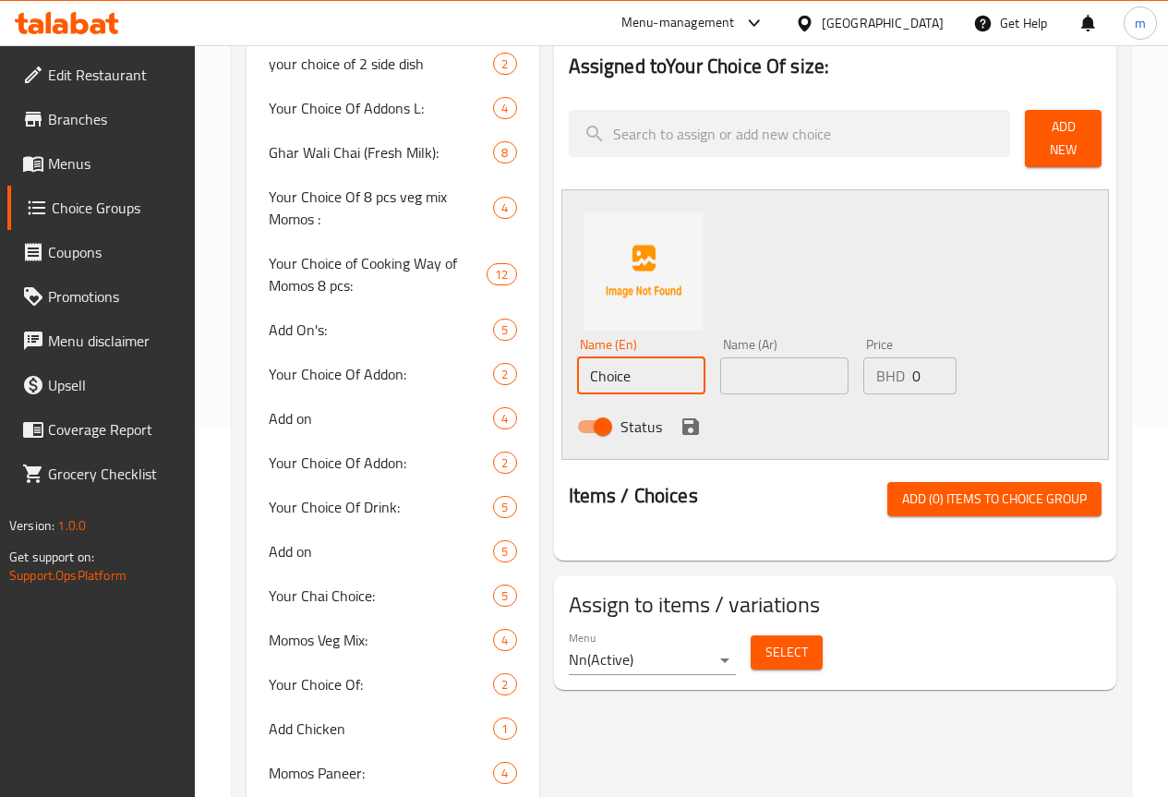
click at [577, 367] on input "Choice" at bounding box center [641, 375] width 128 height 37
type input "C"
type input "س"
type input "Small"
click at [720, 369] on input "text" at bounding box center [784, 375] width 128 height 37
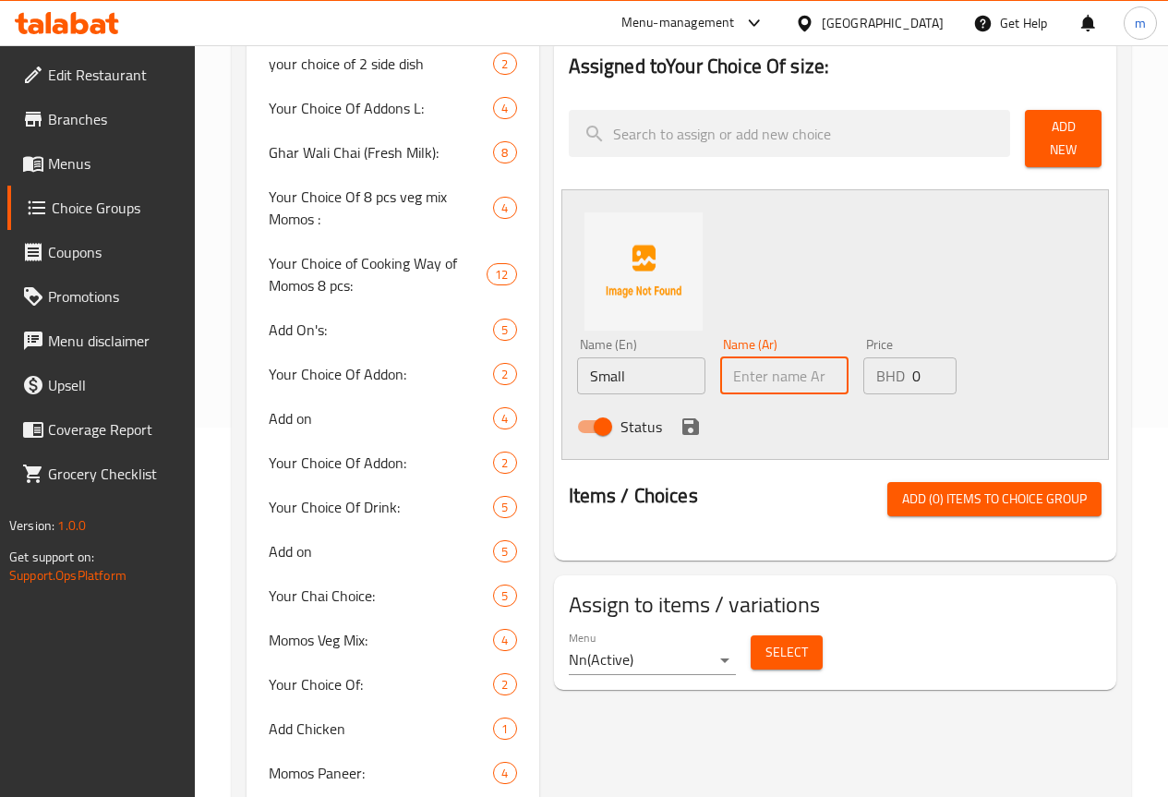
type input "w"
type input "صغير"
click at [912, 375] on input "0" at bounding box center [934, 375] width 44 height 37
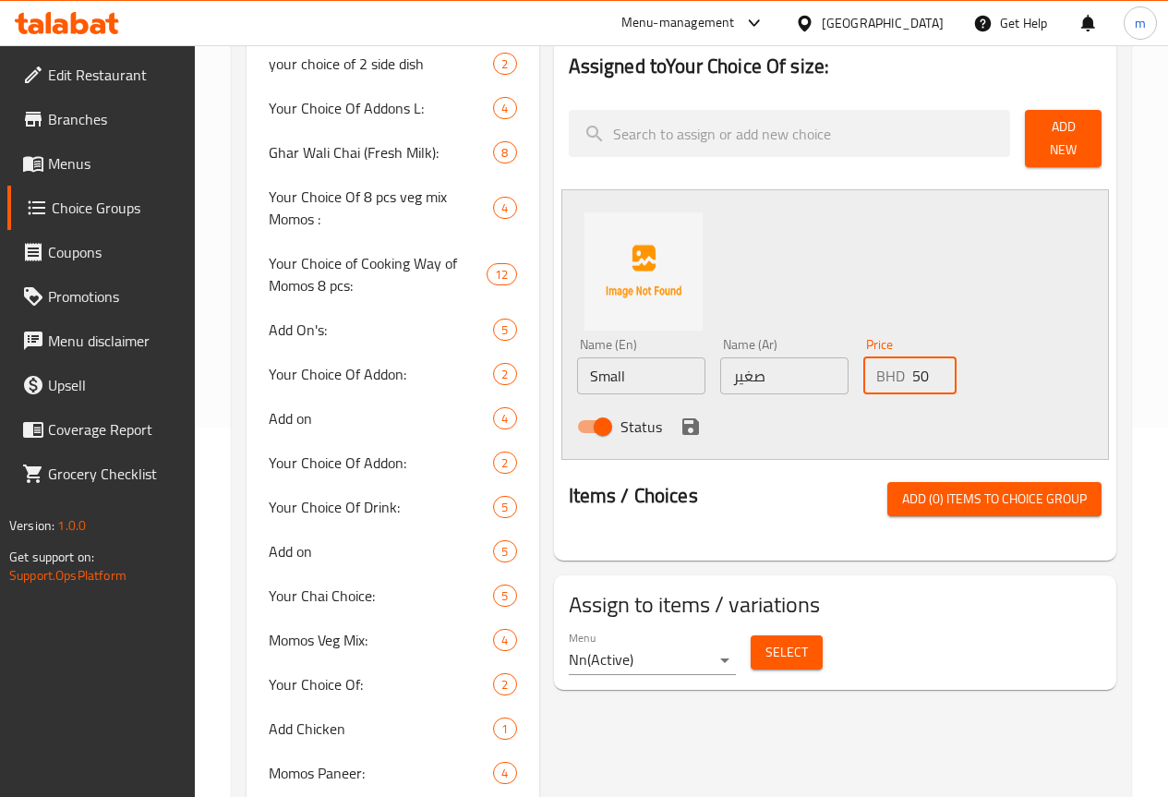
type input "50"
click at [600, 422] on div "Status" at bounding box center [785, 427] width 430 height 50
click at [679, 419] on icon "save" at bounding box center [690, 426] width 22 height 22
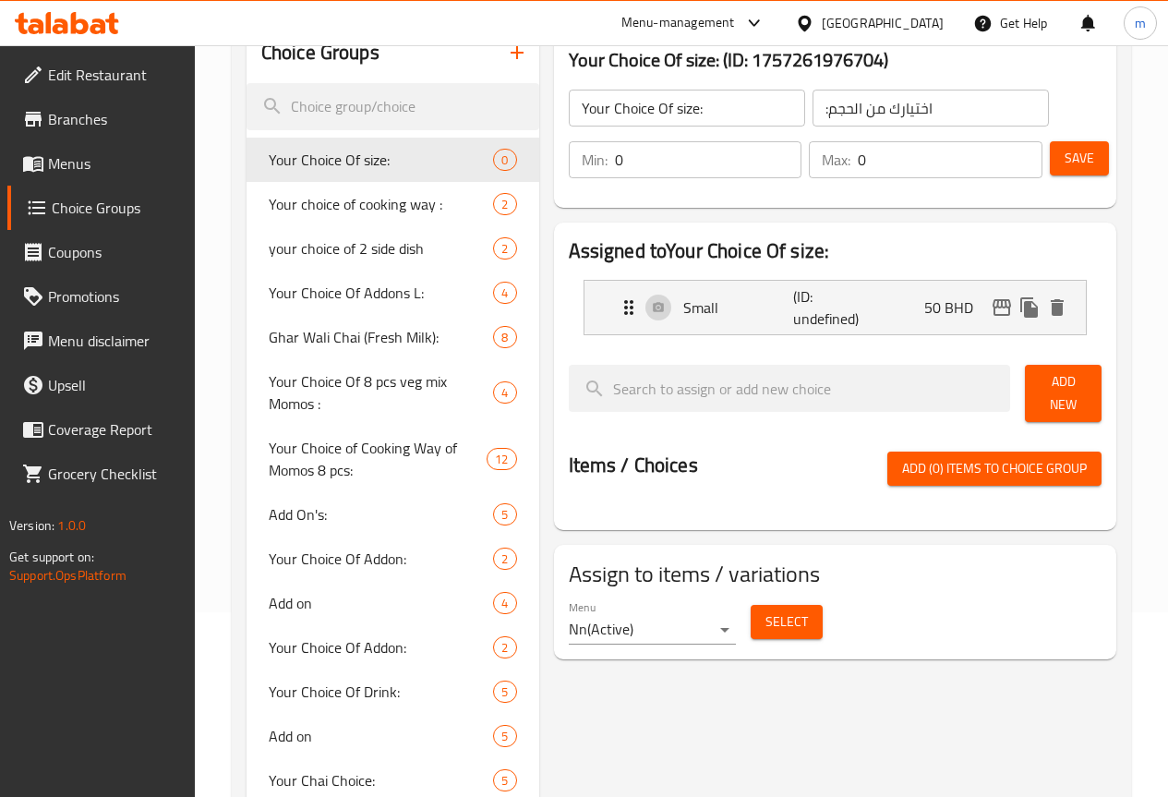
scroll to position [277, 0]
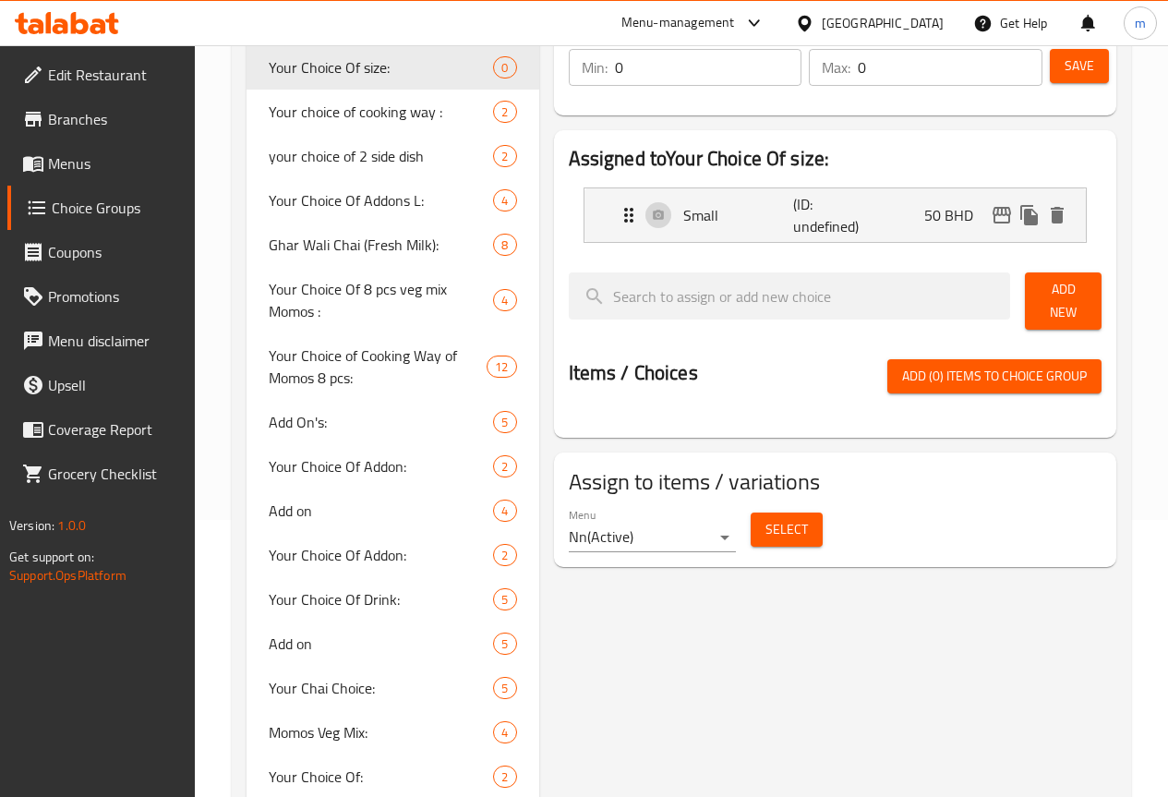
click at [1048, 299] on span "Add New" at bounding box center [1062, 301] width 47 height 46
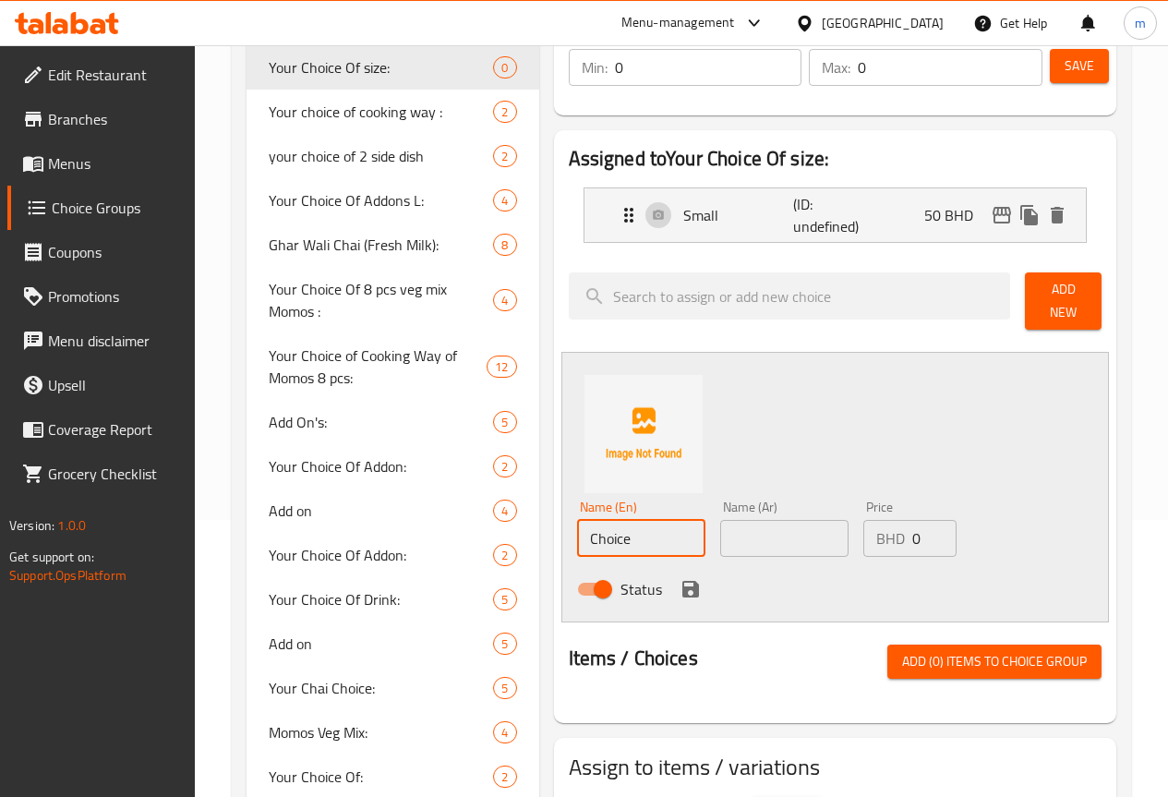
click at [612, 526] on input "Choice" at bounding box center [641, 538] width 128 height 37
type input "C"
type input "ة"
type input ","
type input "Medium"
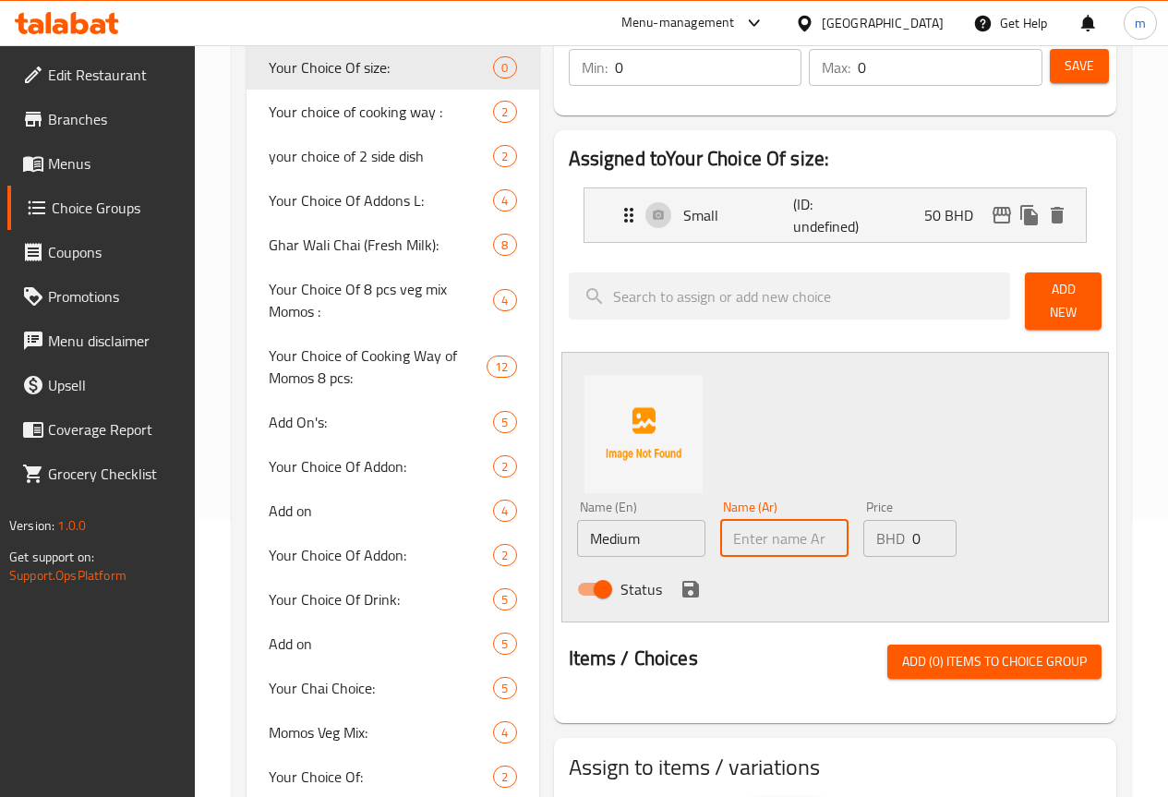
click at [720, 525] on input "text" at bounding box center [784, 538] width 128 height 37
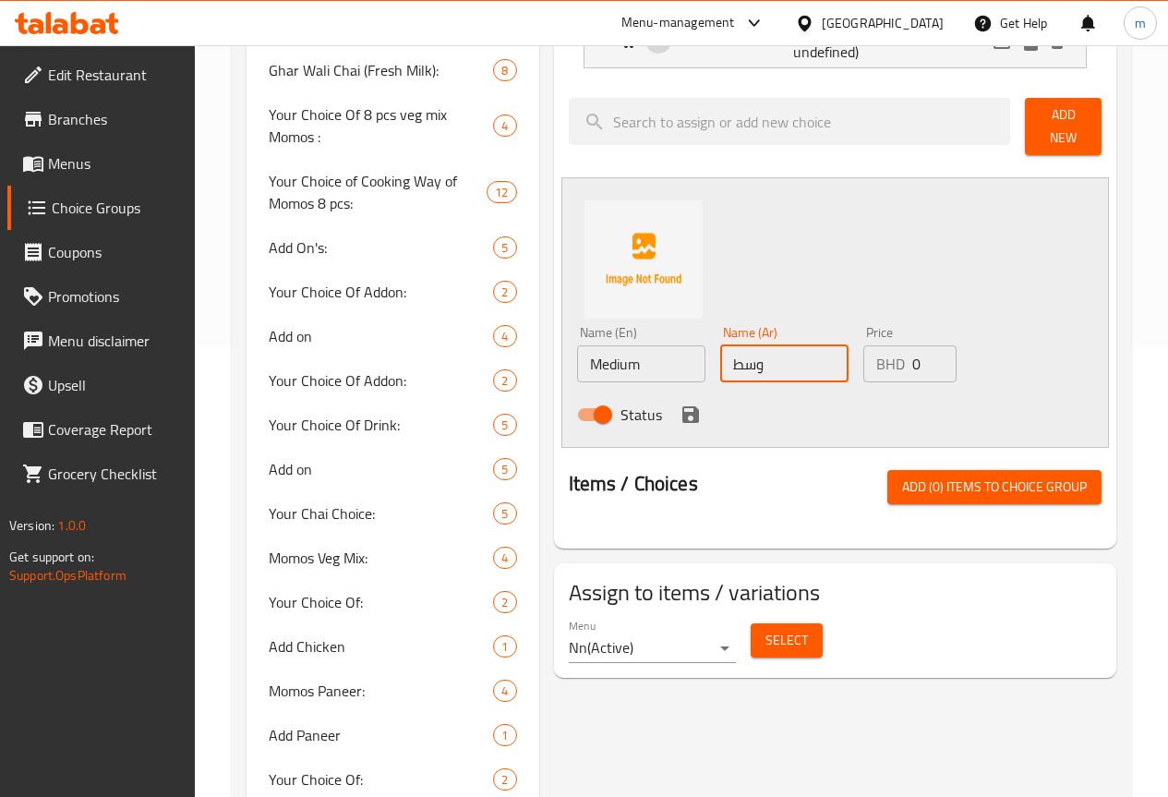
scroll to position [462, 0]
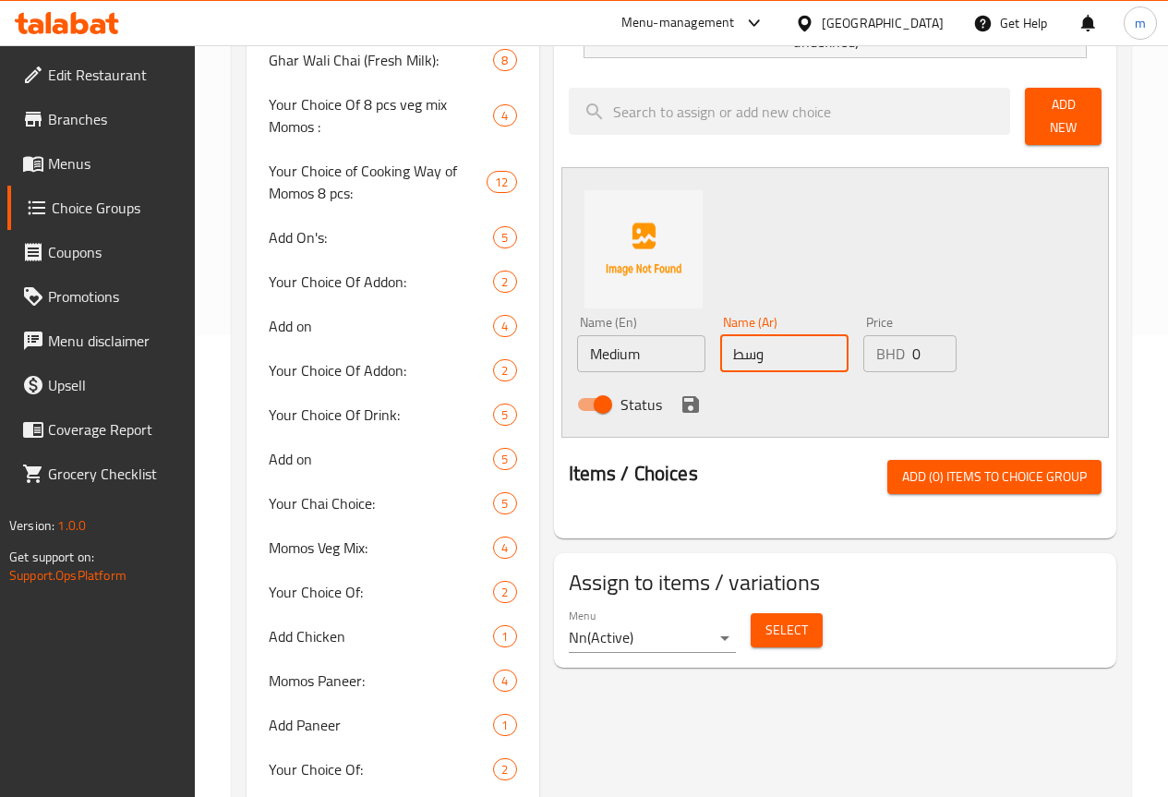
type input "وسط"
drag, startPoint x: 900, startPoint y: 335, endPoint x: 879, endPoint y: 365, distance: 36.4
click at [912, 336] on input "0" at bounding box center [934, 353] width 44 height 37
type input "60"
click at [682, 396] on icon "save" at bounding box center [690, 404] width 17 height 17
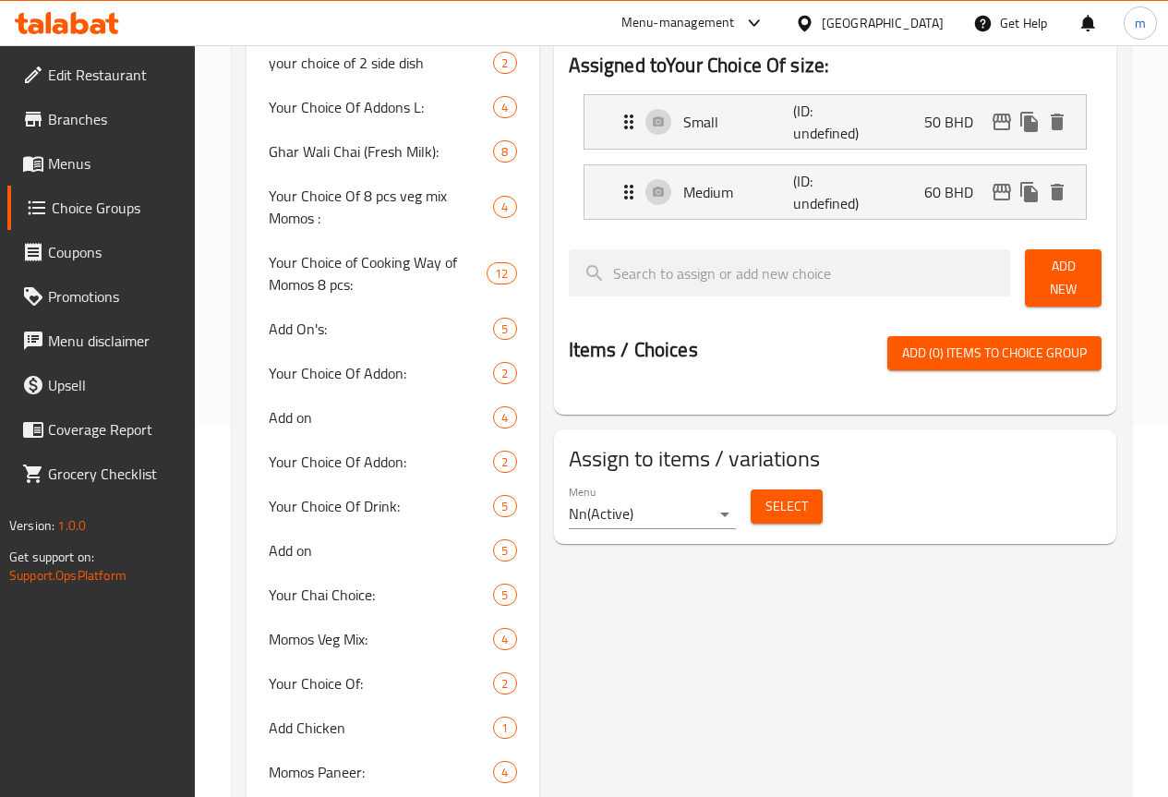
scroll to position [369, 0]
click at [1041, 270] on span "Add New" at bounding box center [1062, 279] width 47 height 46
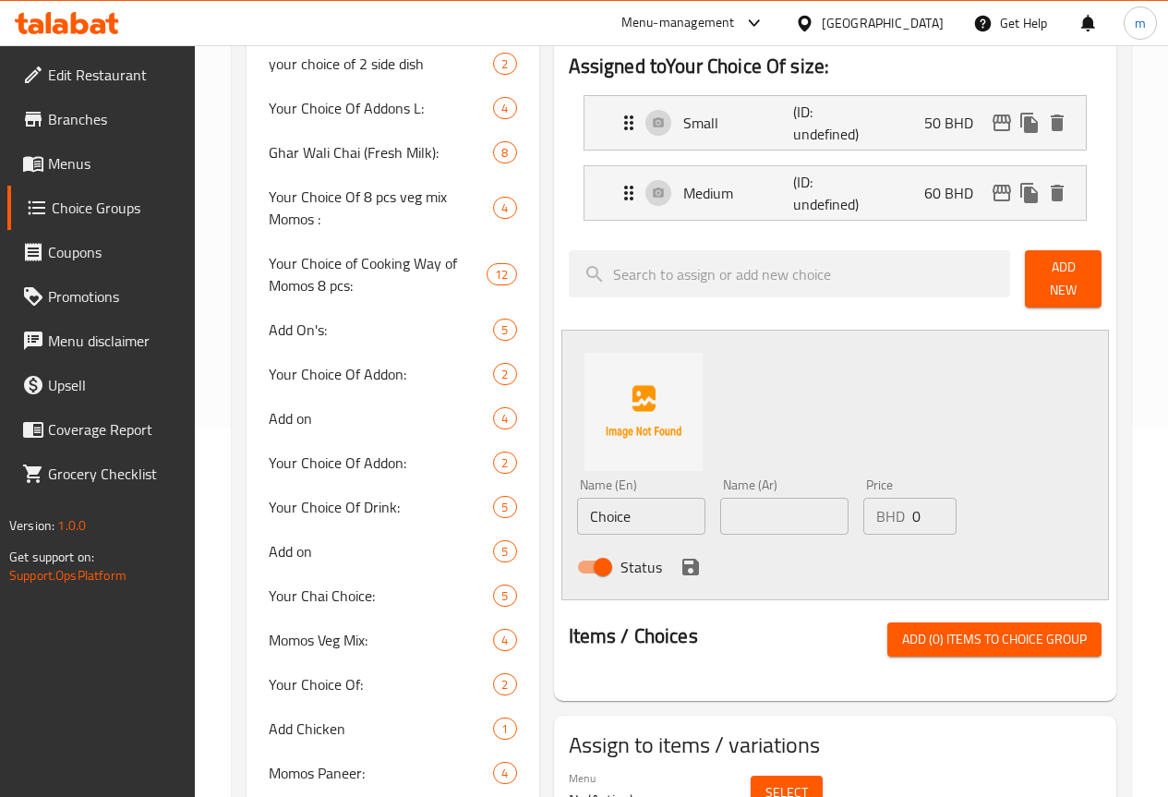
click at [591, 508] on input "Choice" at bounding box center [641, 516] width 128 height 37
type input "C"
type input "م"
type input "l"
type input "Large"
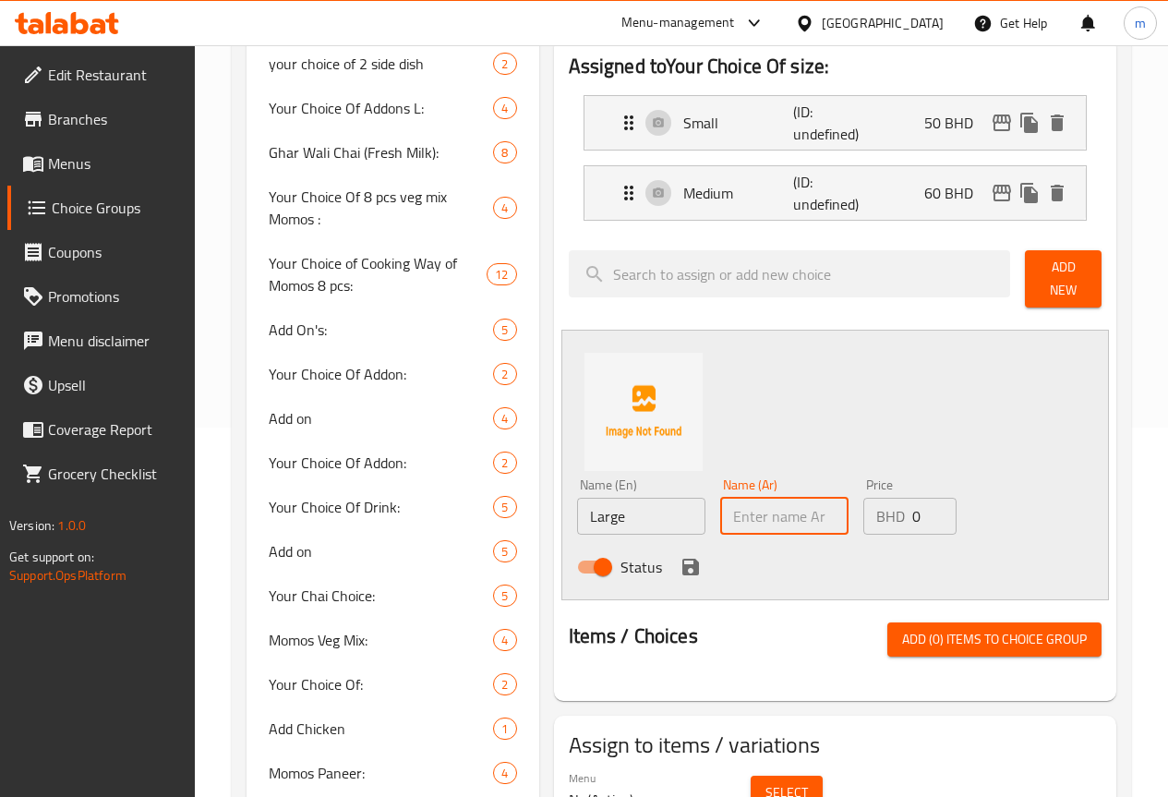
click at [720, 504] on input "text" at bounding box center [784, 516] width 128 height 37
type input "كبير"
click at [912, 504] on input "0" at bounding box center [934, 516] width 44 height 37
type input "70"
click at [679, 560] on icon "save" at bounding box center [690, 567] width 22 height 22
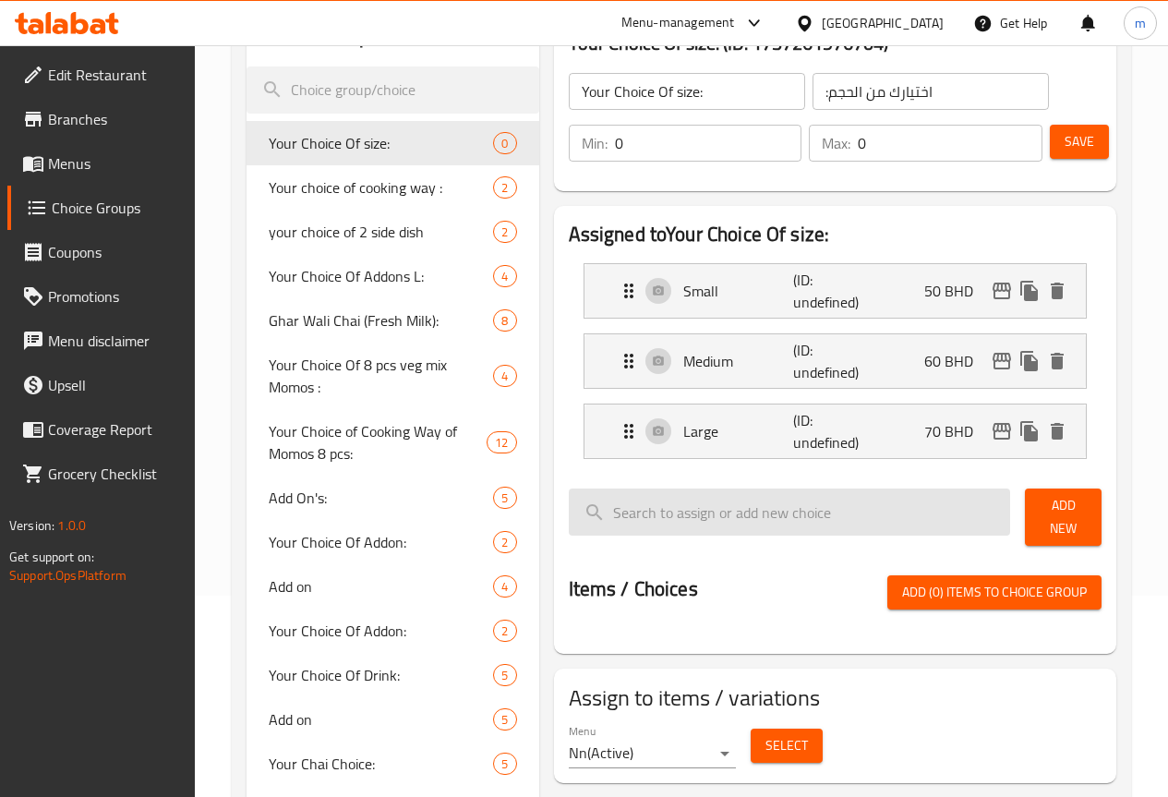
scroll to position [185, 0]
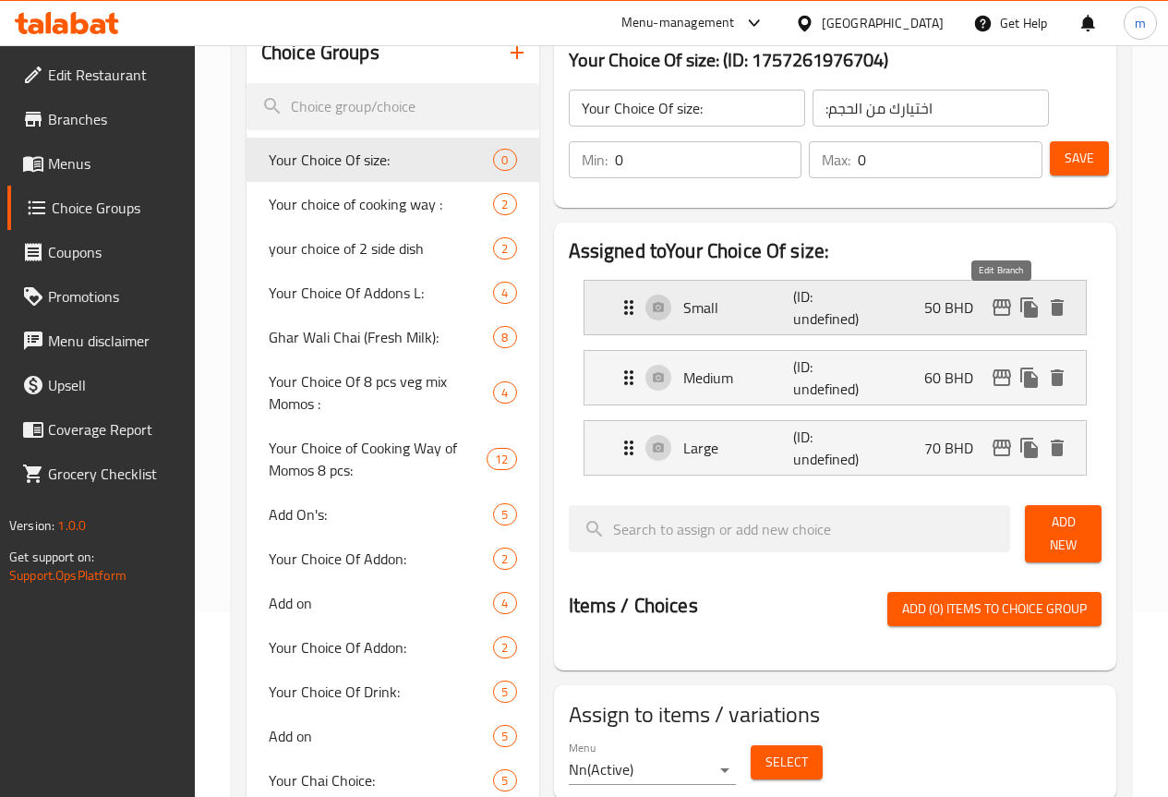
click at [1004, 318] on button "edit" at bounding box center [1002, 308] width 28 height 28
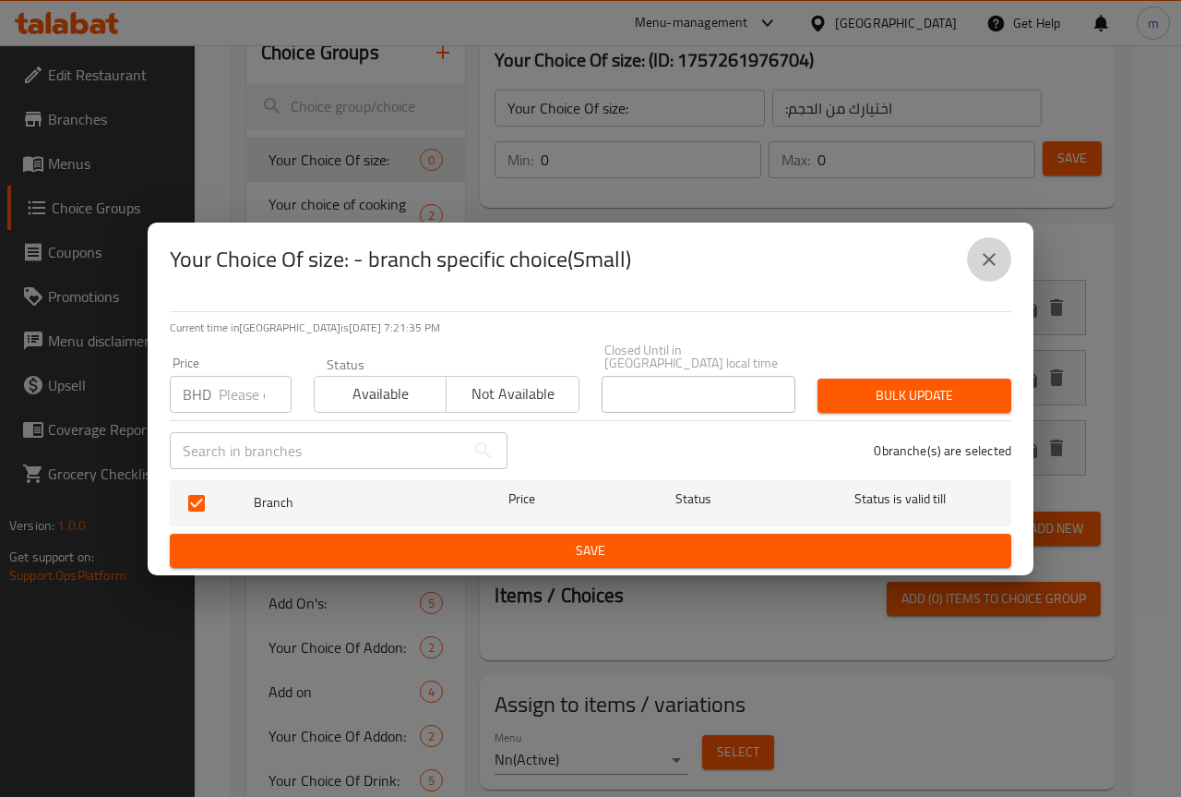
click at [993, 266] on icon "close" at bounding box center [989, 259] width 13 height 13
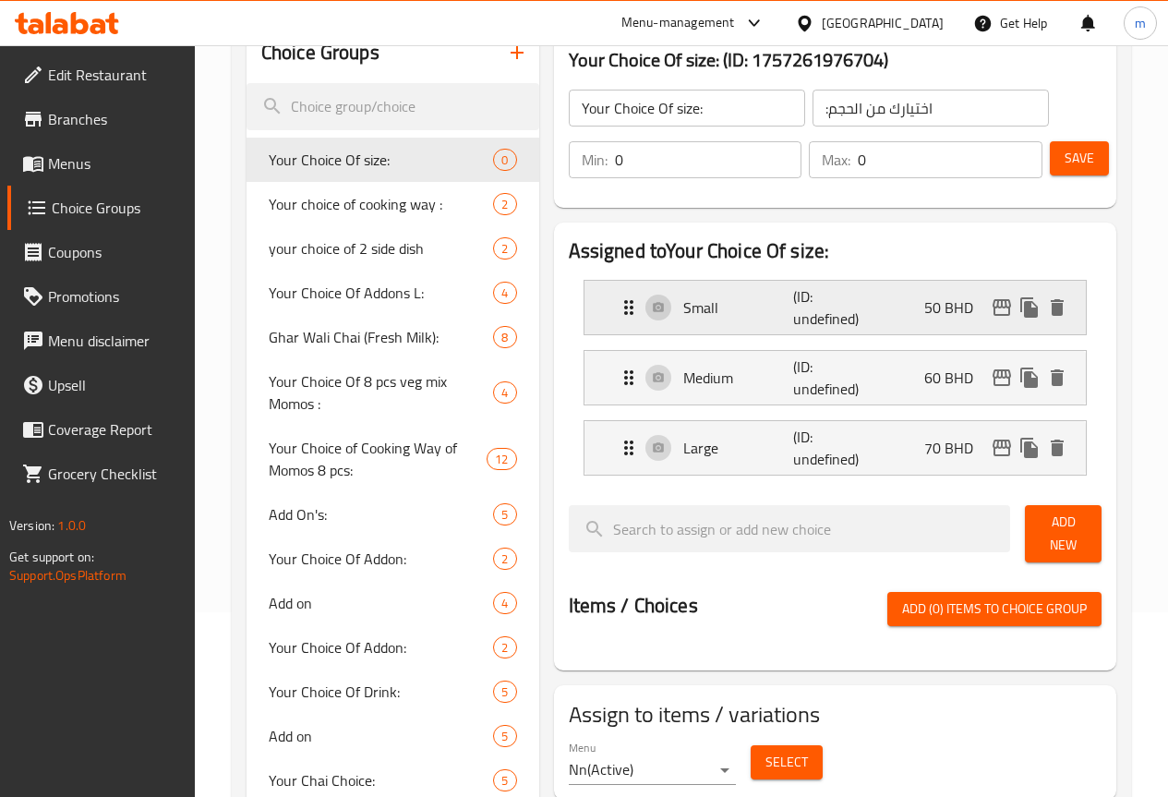
click at [618, 314] on icon "Expand" at bounding box center [629, 307] width 22 height 22
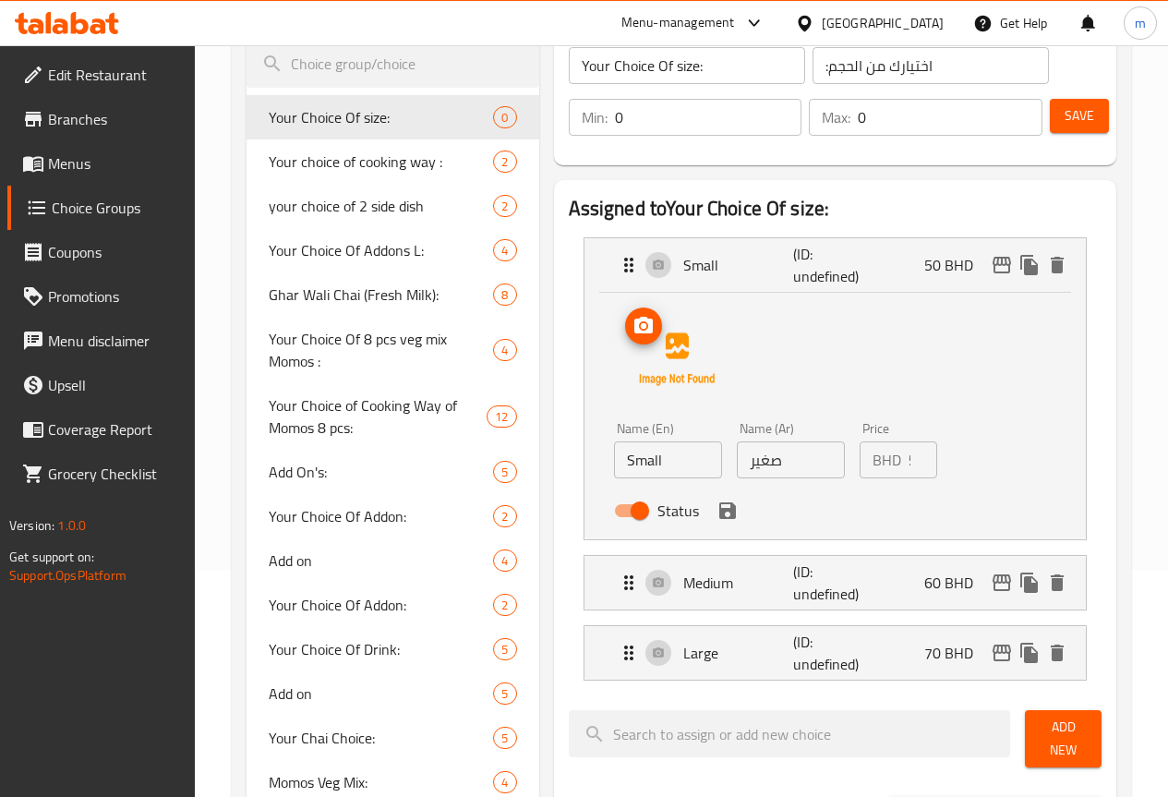
scroll to position [277, 0]
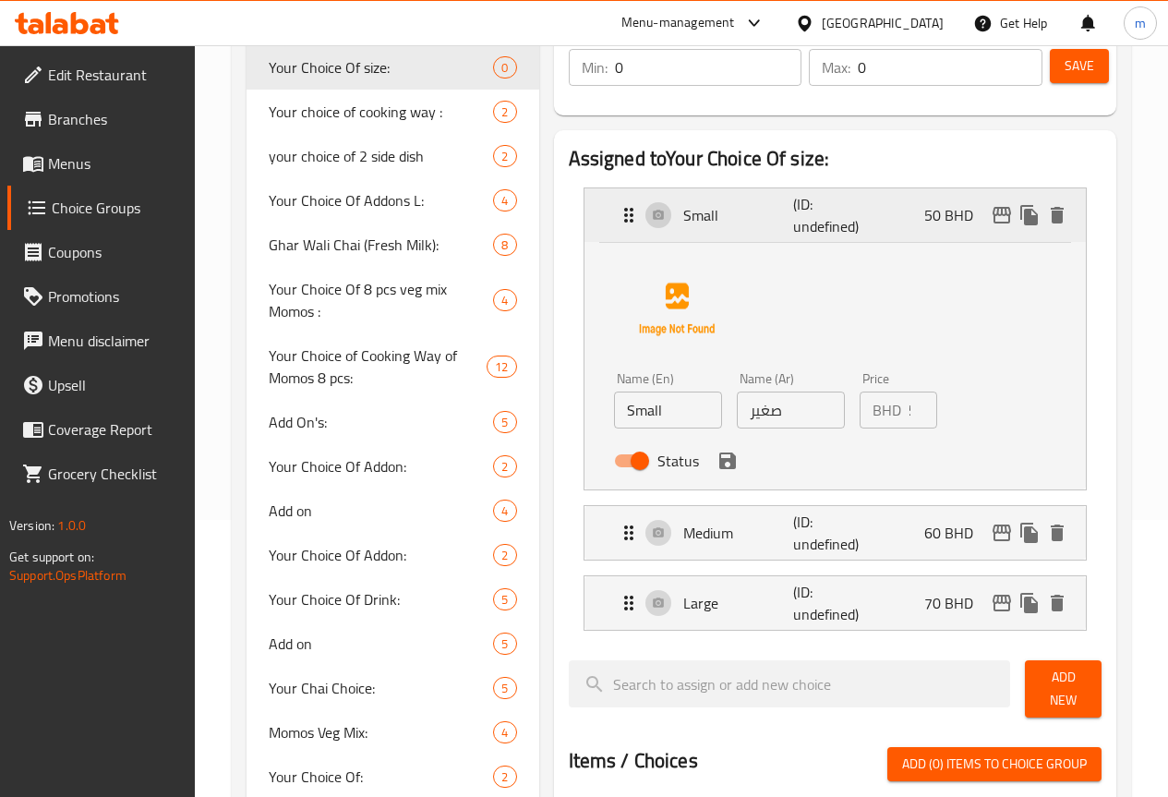
click at [618, 215] on icon "Expand" at bounding box center [629, 215] width 22 height 22
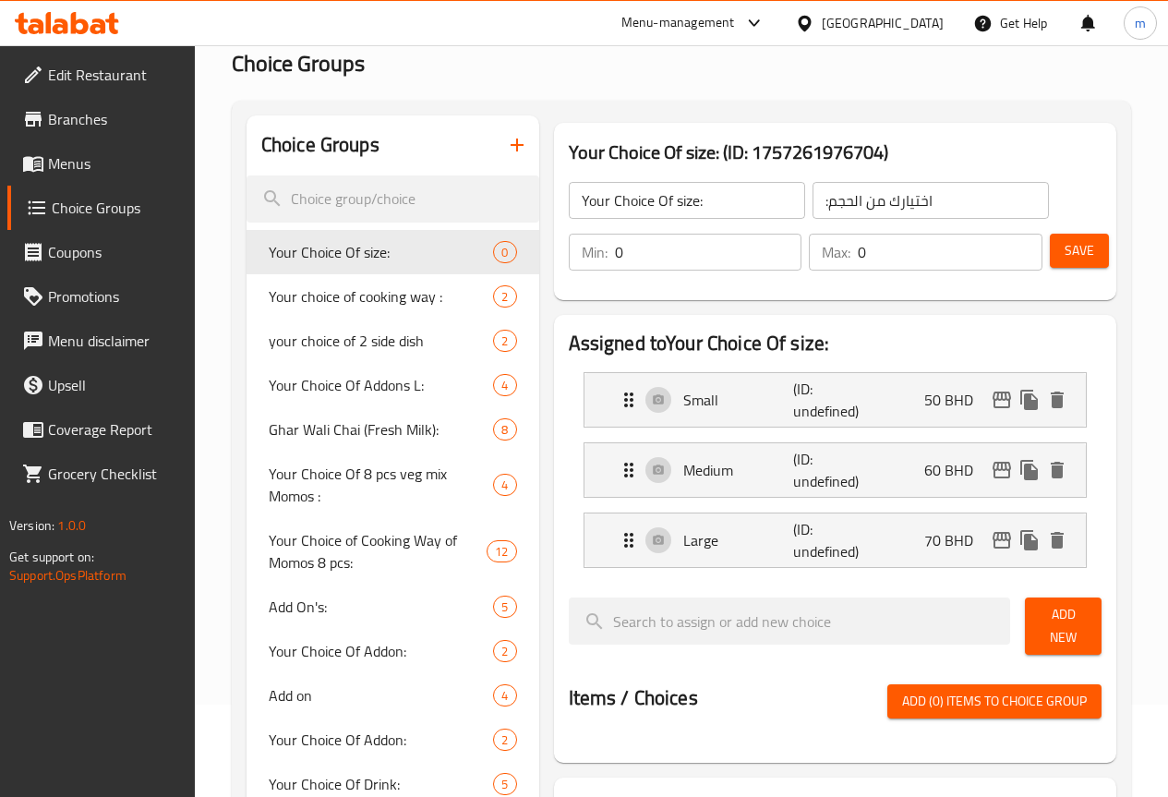
scroll to position [185, 0]
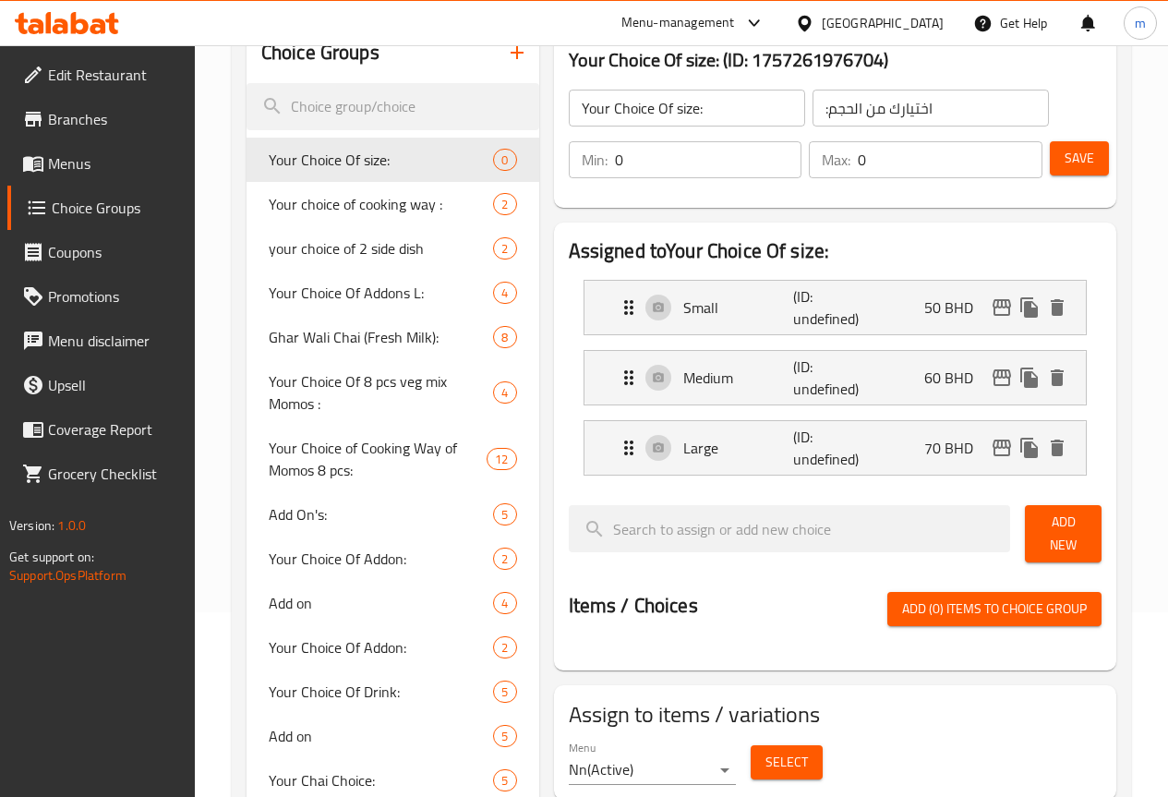
click at [939, 597] on span "Add (0) items to choice group" at bounding box center [994, 608] width 185 height 23
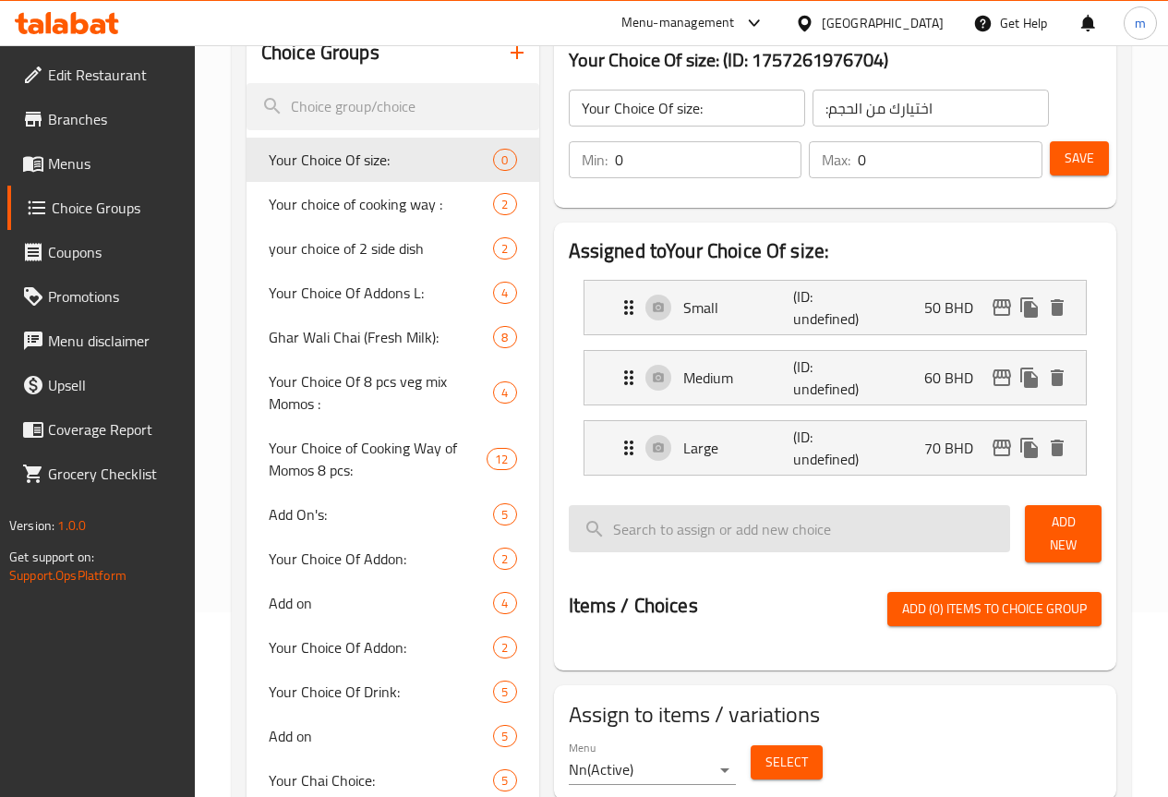
click at [773, 537] on input "search" at bounding box center [790, 528] width 442 height 47
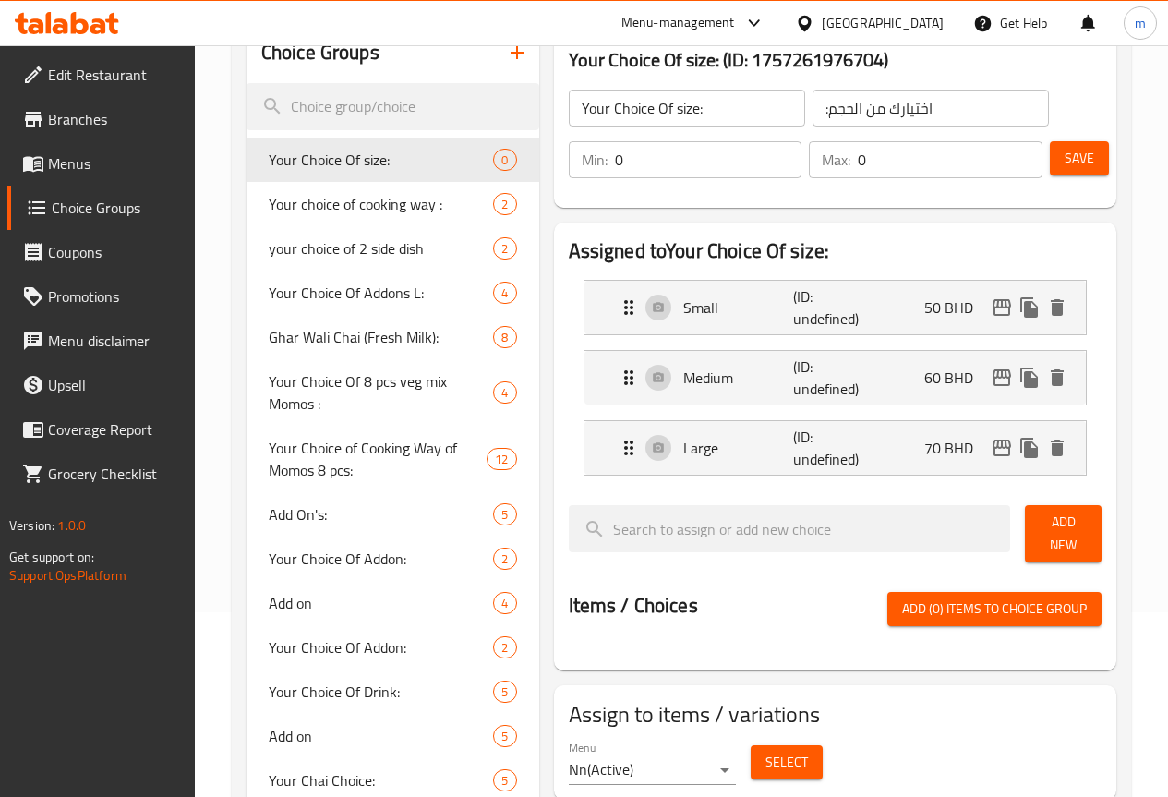
click at [782, 486] on nav "Small (ID: undefined) 50 BHD Name (En) Small Name (En) Name (Ar) صغير Name (Ar)…" at bounding box center [835, 377] width 533 height 225
click at [618, 322] on div "Small (ID: undefined) 50 BHD" at bounding box center [841, 308] width 446 height 54
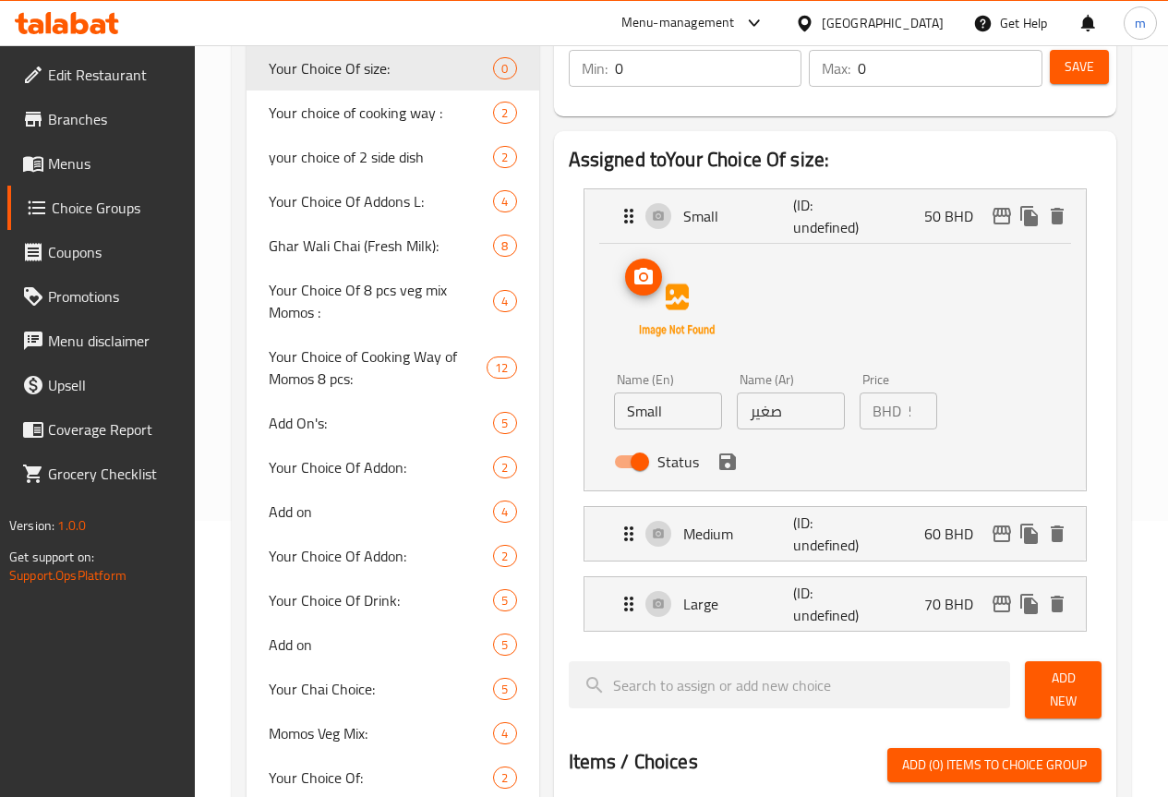
scroll to position [277, 0]
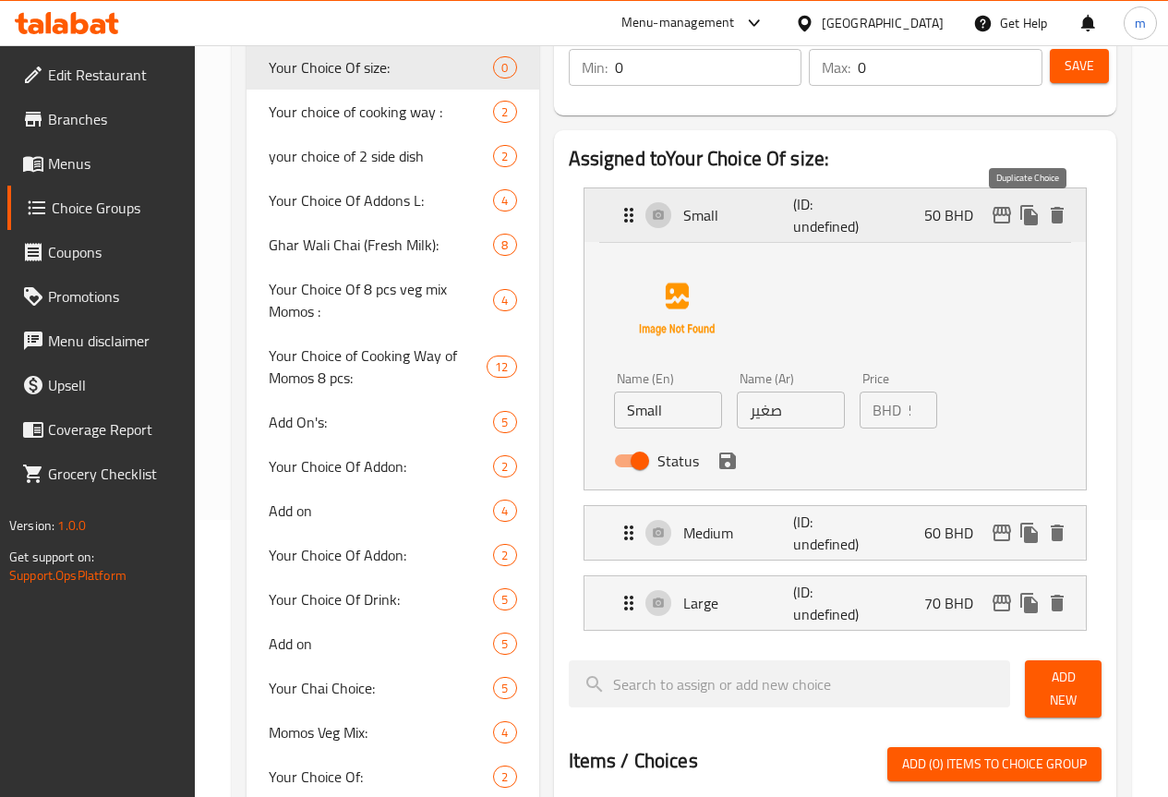
click at [1029, 223] on icon "duplicate" at bounding box center [1029, 215] width 18 height 20
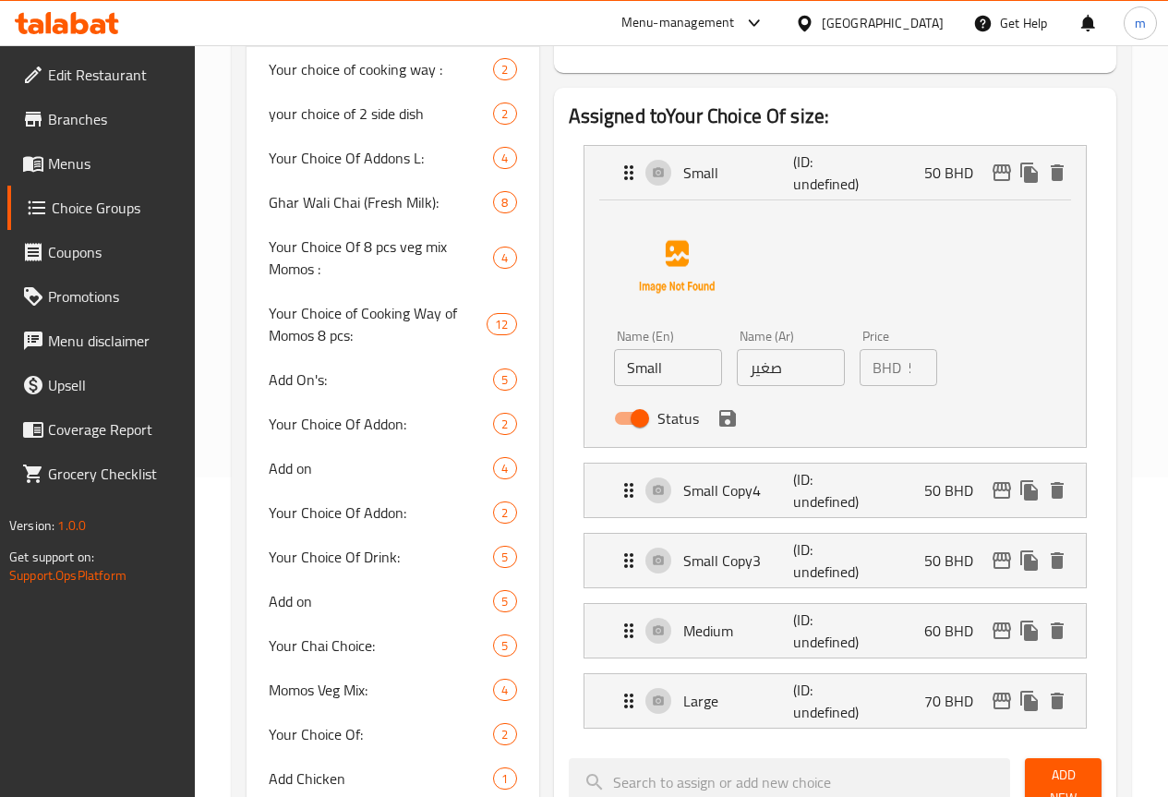
scroll to position [369, 0]
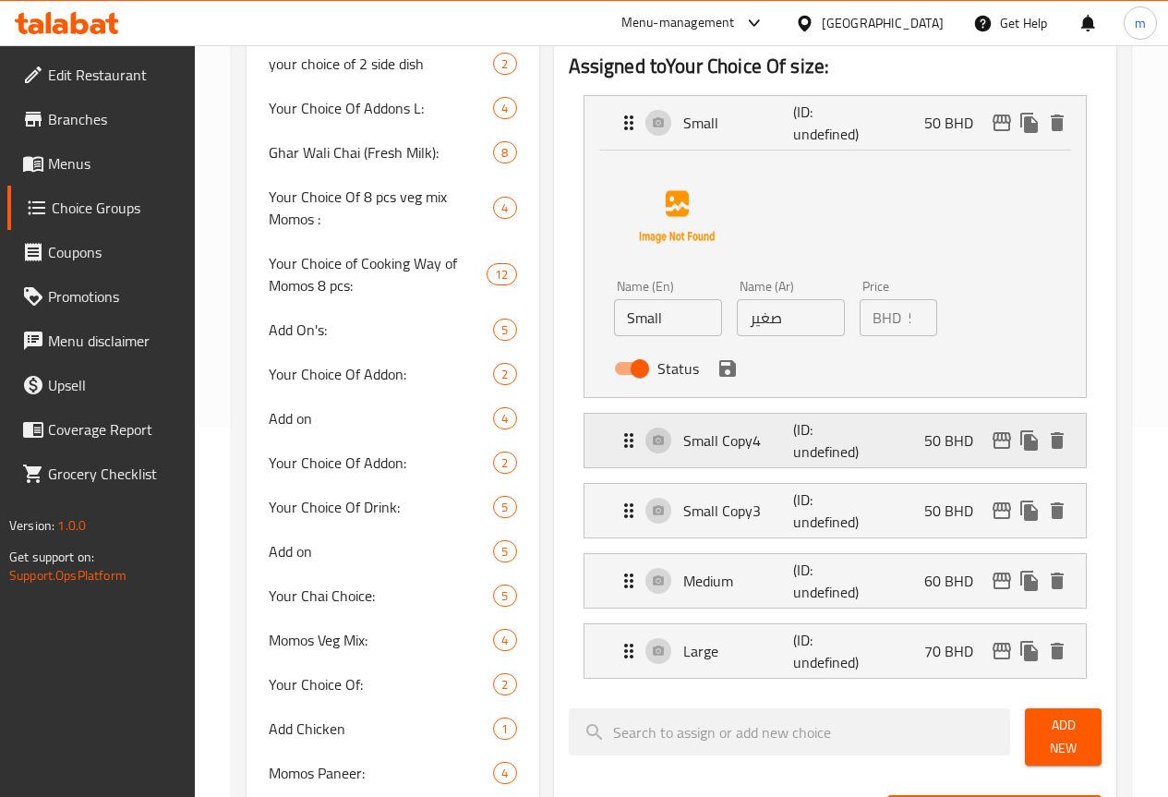
click at [1053, 437] on icon "delete" at bounding box center [1056, 440] width 13 height 17
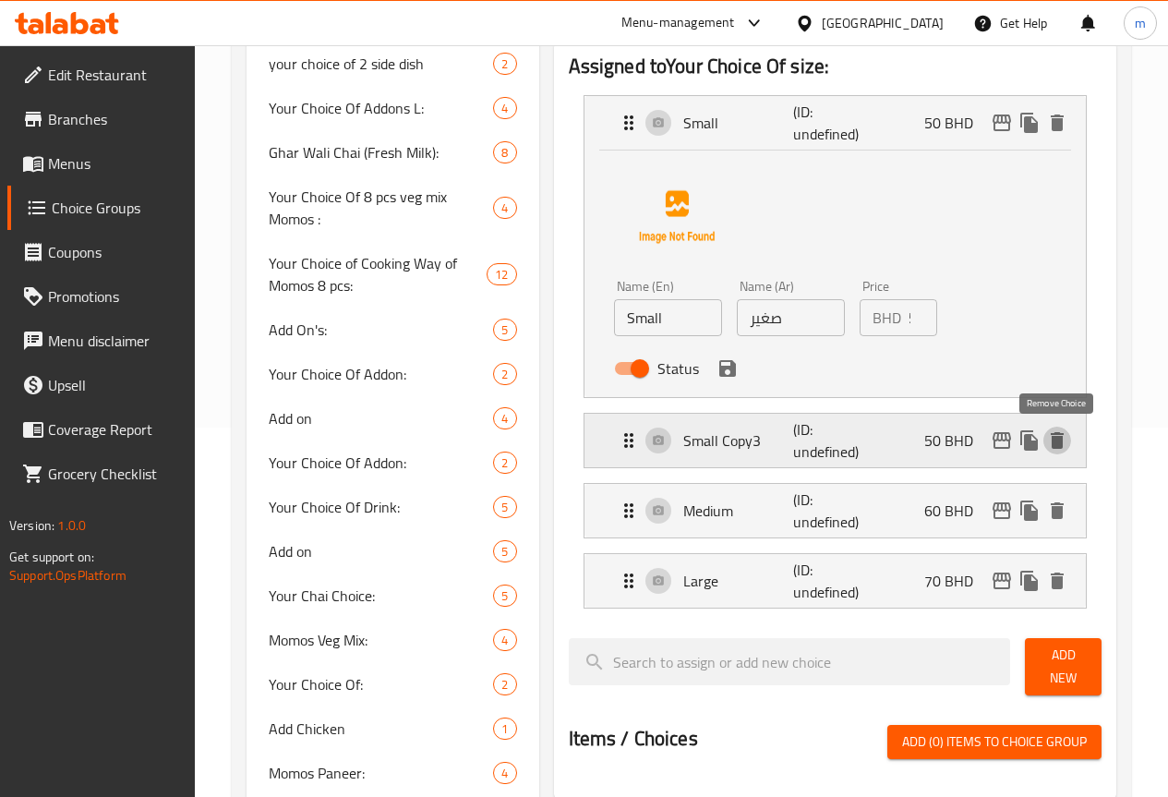
click at [1053, 439] on icon "delete" at bounding box center [1056, 440] width 13 height 17
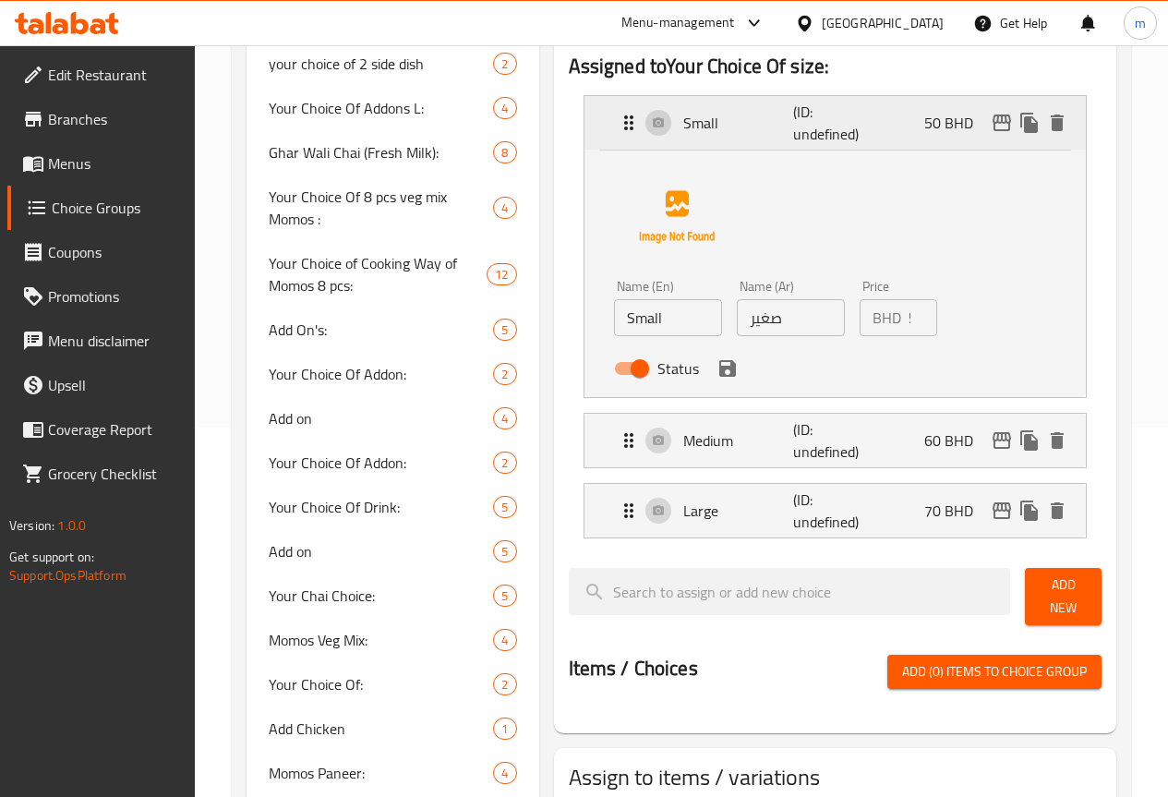
click at [618, 126] on icon "Expand" at bounding box center [629, 123] width 22 height 22
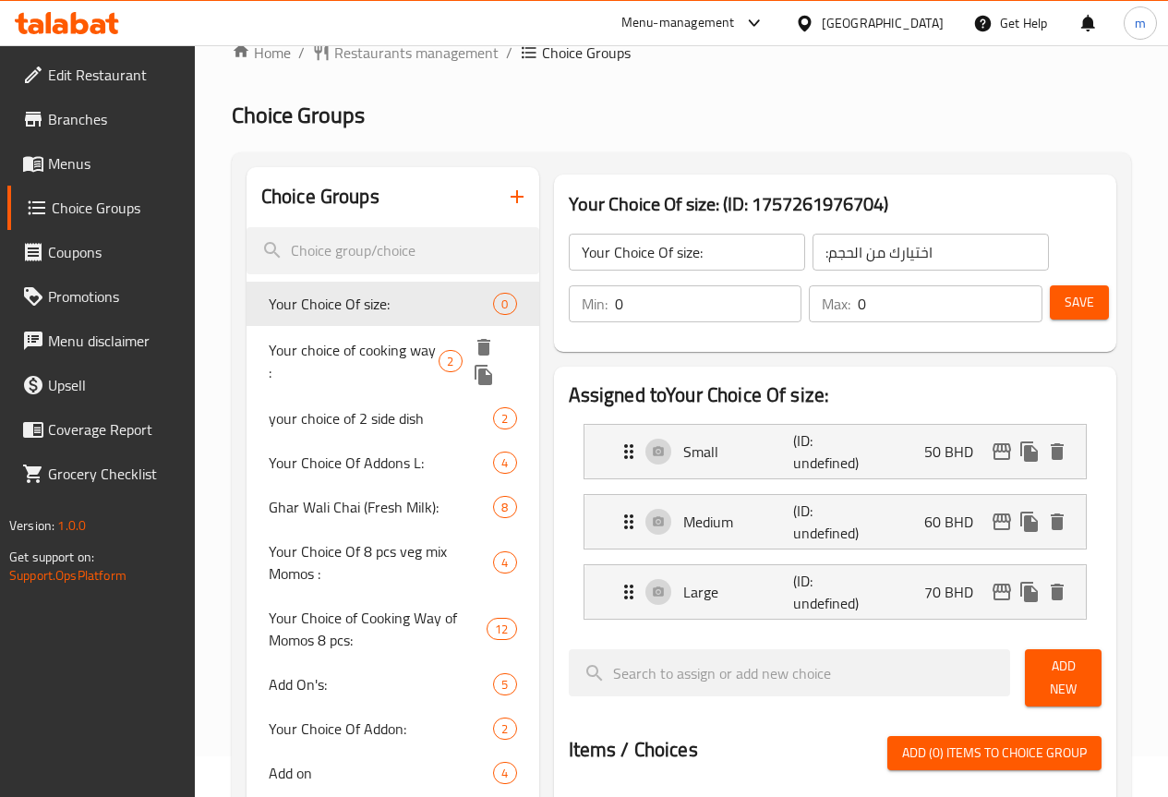
scroll to position [0, 0]
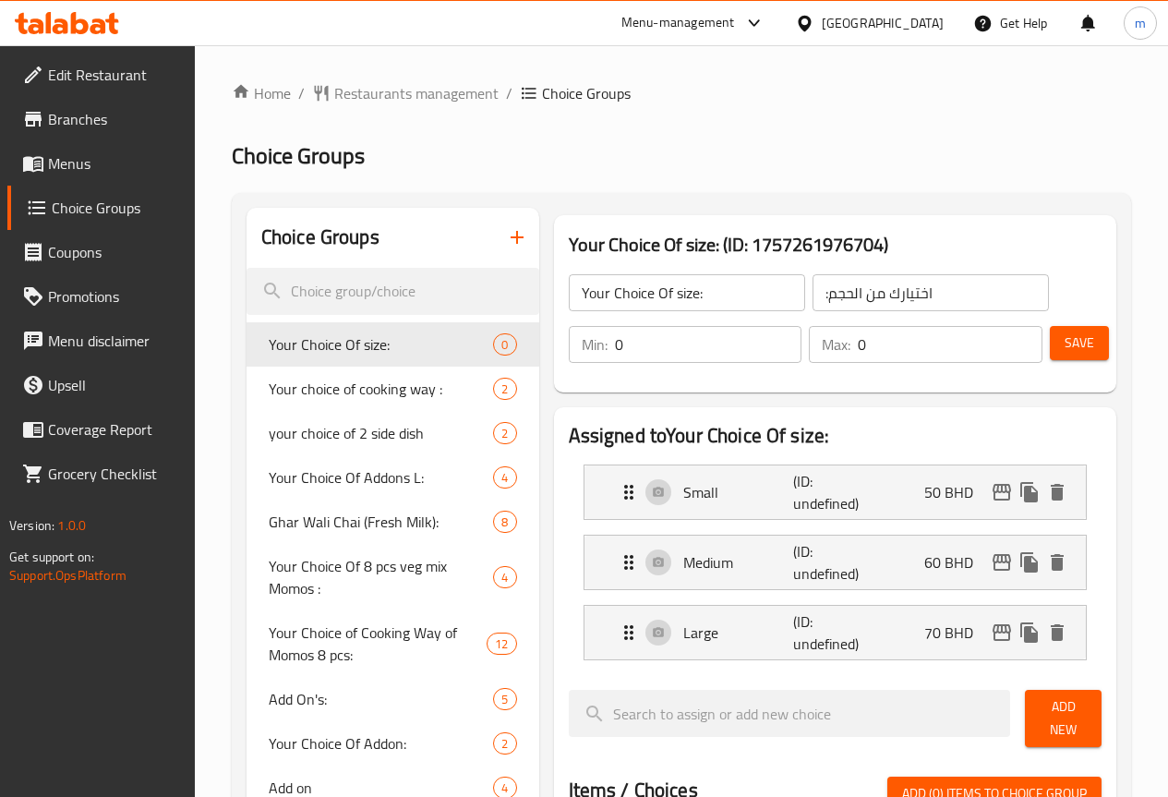
click at [525, 97] on icon "breadcrumb" at bounding box center [529, 93] width 18 height 18
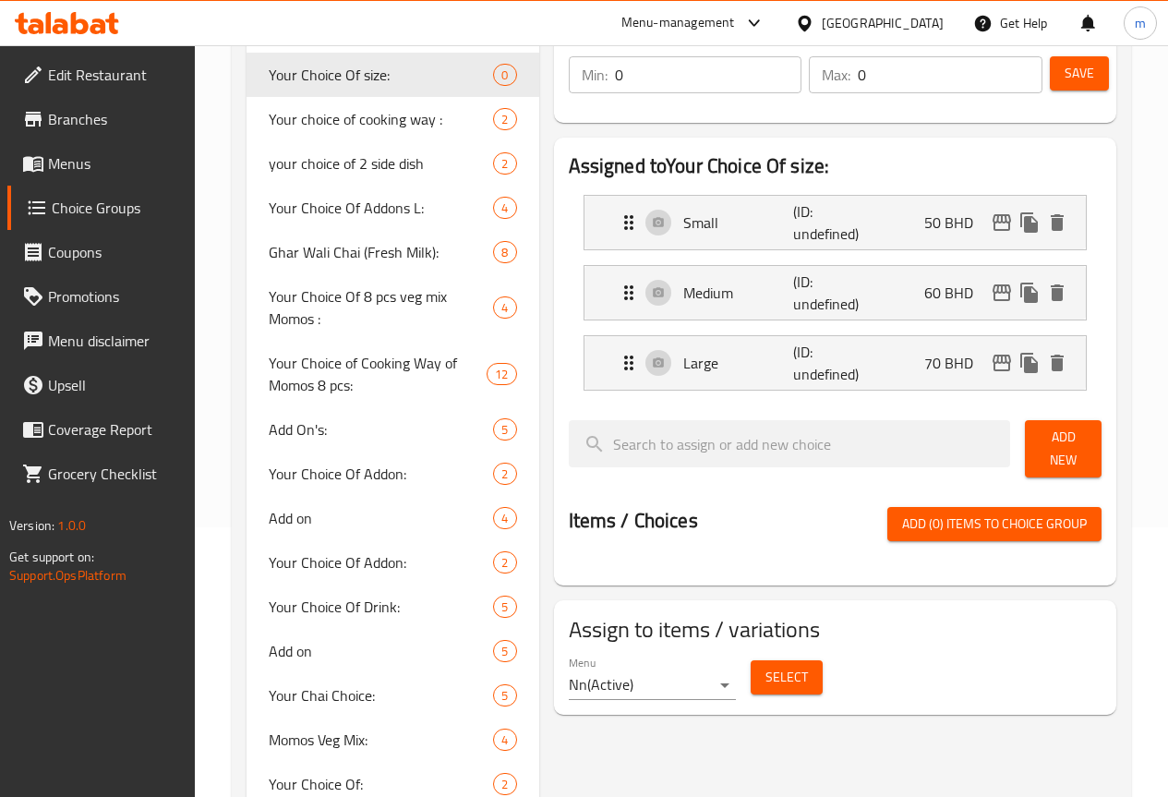
scroll to position [277, 0]
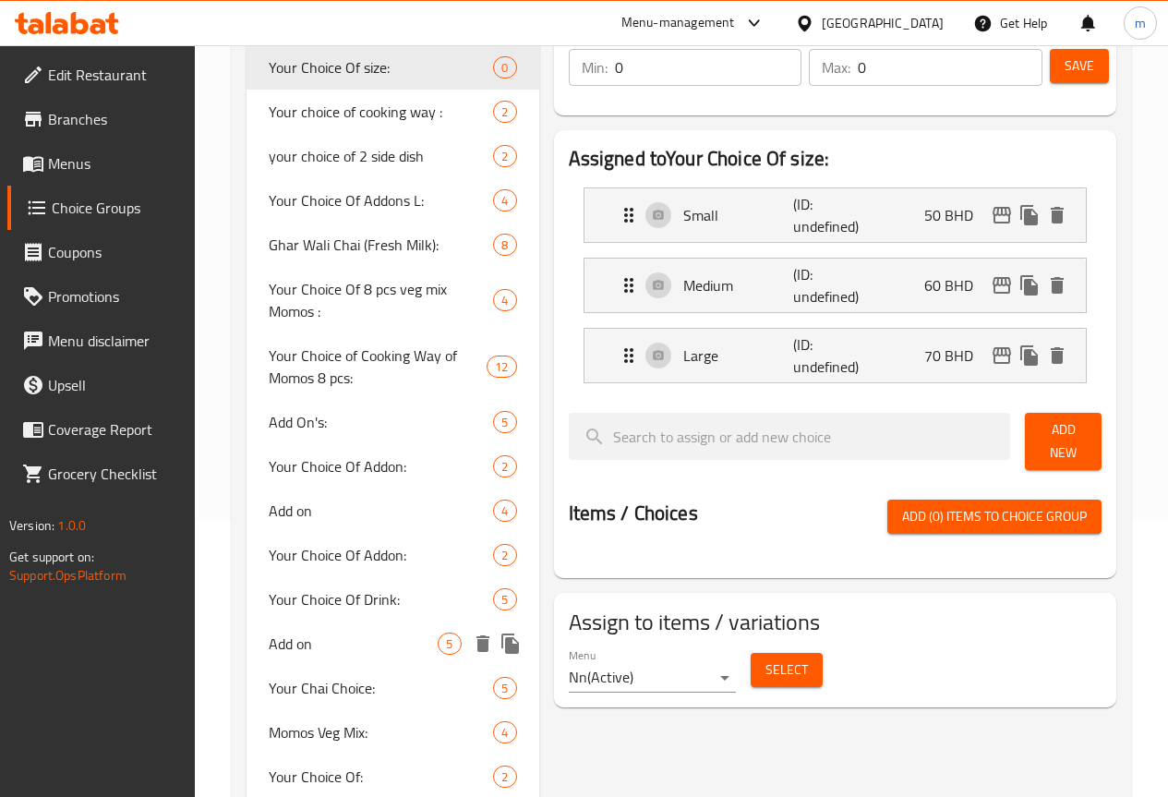
click at [328, 654] on span "Add on" at bounding box center [354, 643] width 170 height 22
type input "Add on"
type input "اضافات"
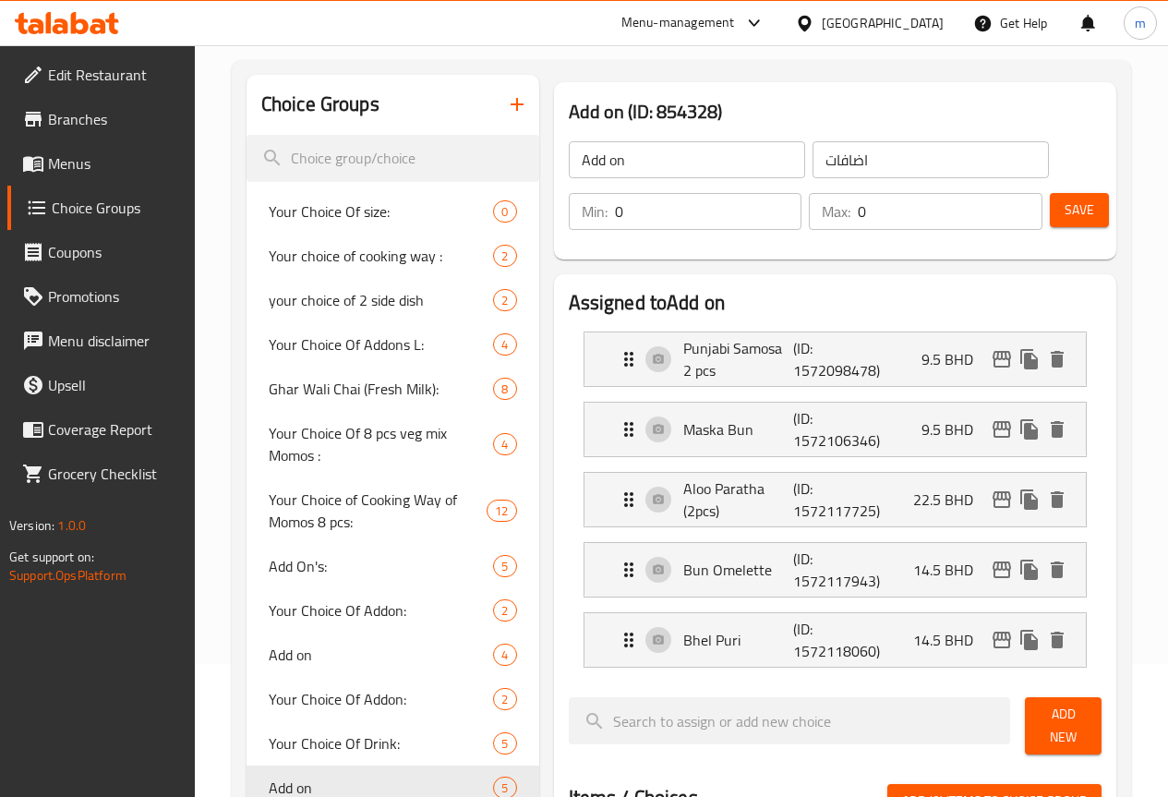
scroll to position [92, 0]
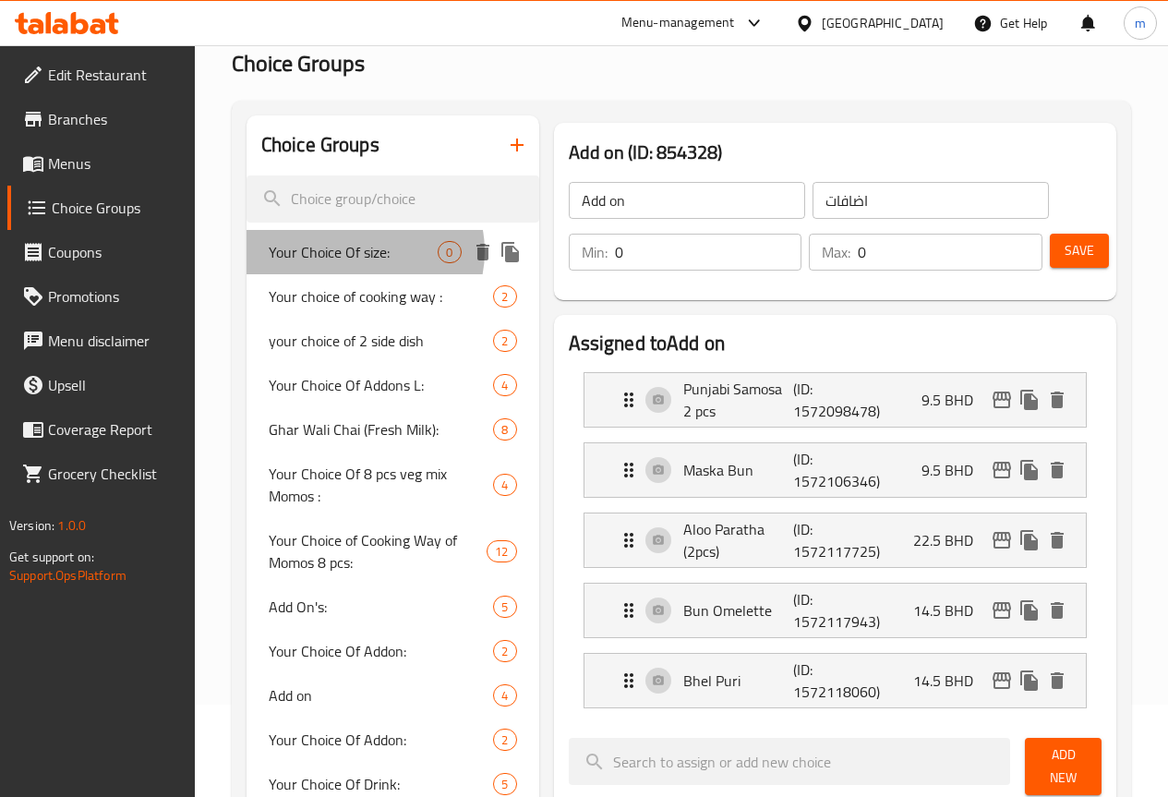
click at [360, 251] on span "Your Choice Of size:" at bounding box center [354, 252] width 170 height 22
type input "Your Choice Of size:"
type input ":اختيارك من الحجم"
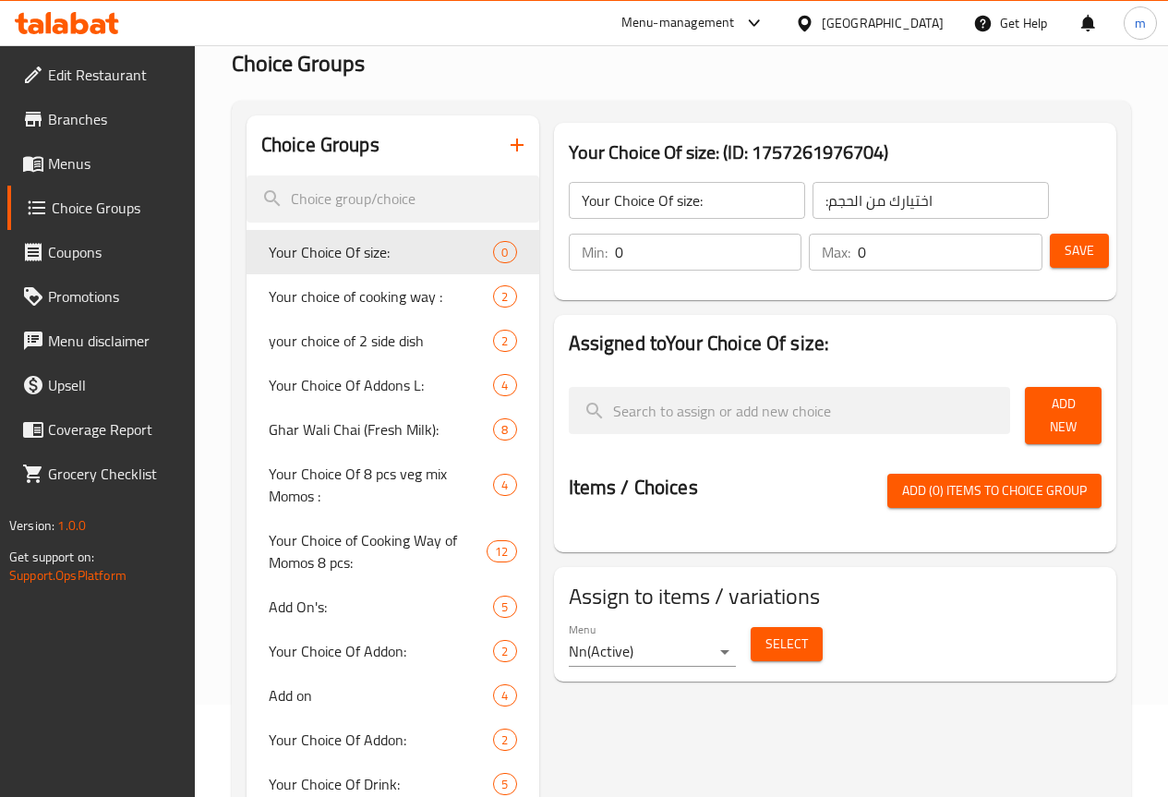
click at [1078, 403] on span "Add New" at bounding box center [1062, 415] width 47 height 46
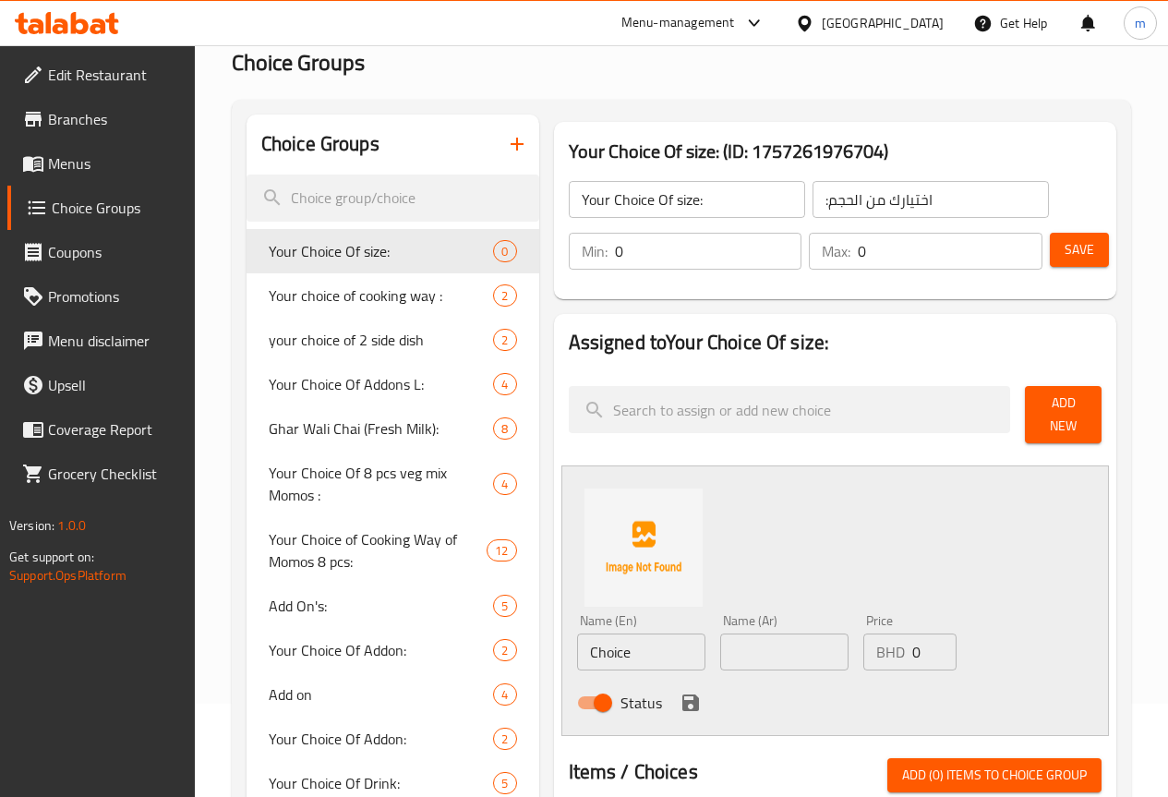
scroll to position [277, 0]
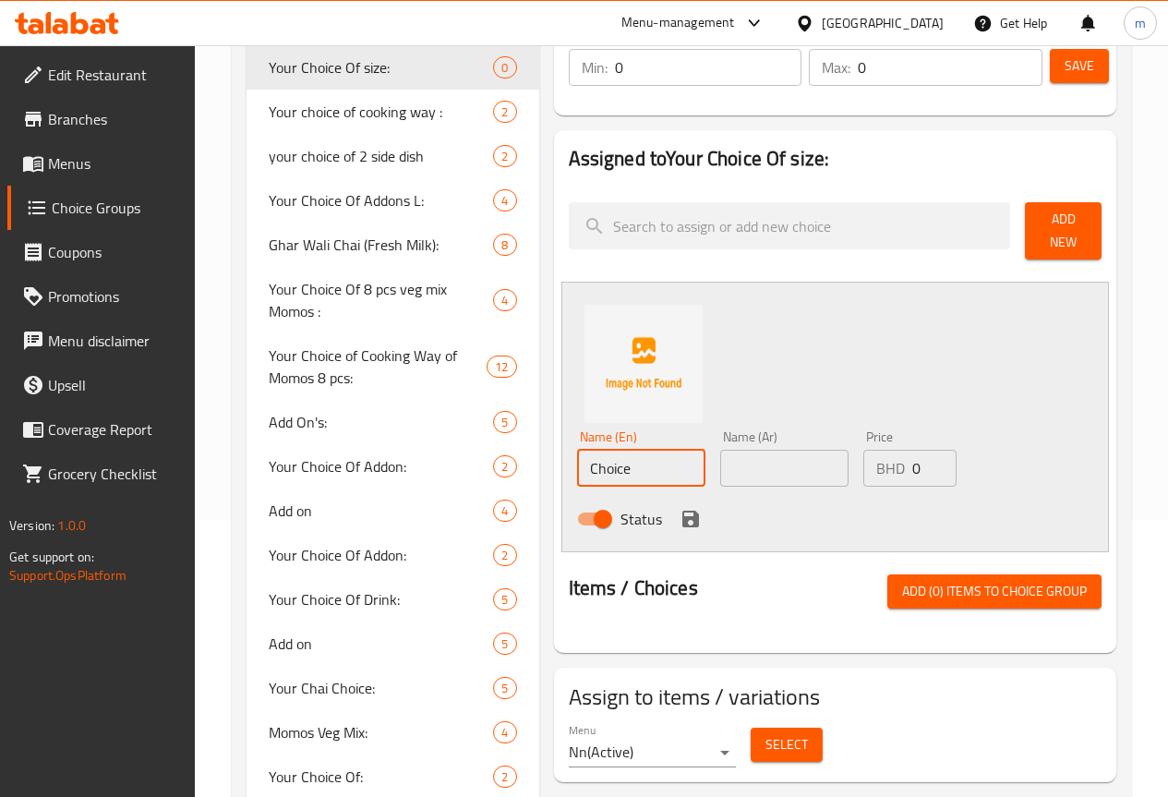
click at [577, 458] on input "Choice" at bounding box center [641, 468] width 128 height 37
type input "C"
type input "س"
type input "Small"
click at [765, 457] on input "text" at bounding box center [784, 468] width 128 height 37
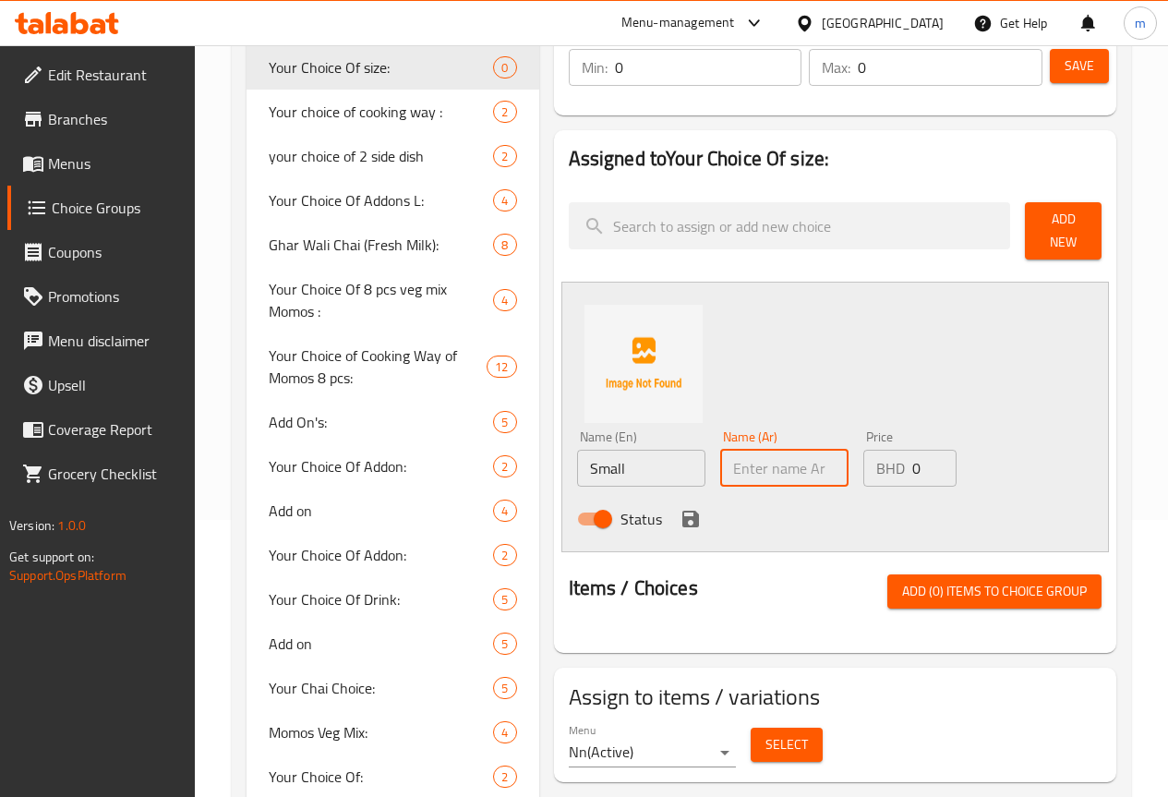
type input "صغير"
click at [878, 459] on div "BHD 0 Price" at bounding box center [909, 468] width 93 height 37
click at [912, 453] on input "0" at bounding box center [934, 468] width 44 height 37
type input "50"
click at [682, 512] on icon "save" at bounding box center [690, 518] width 17 height 17
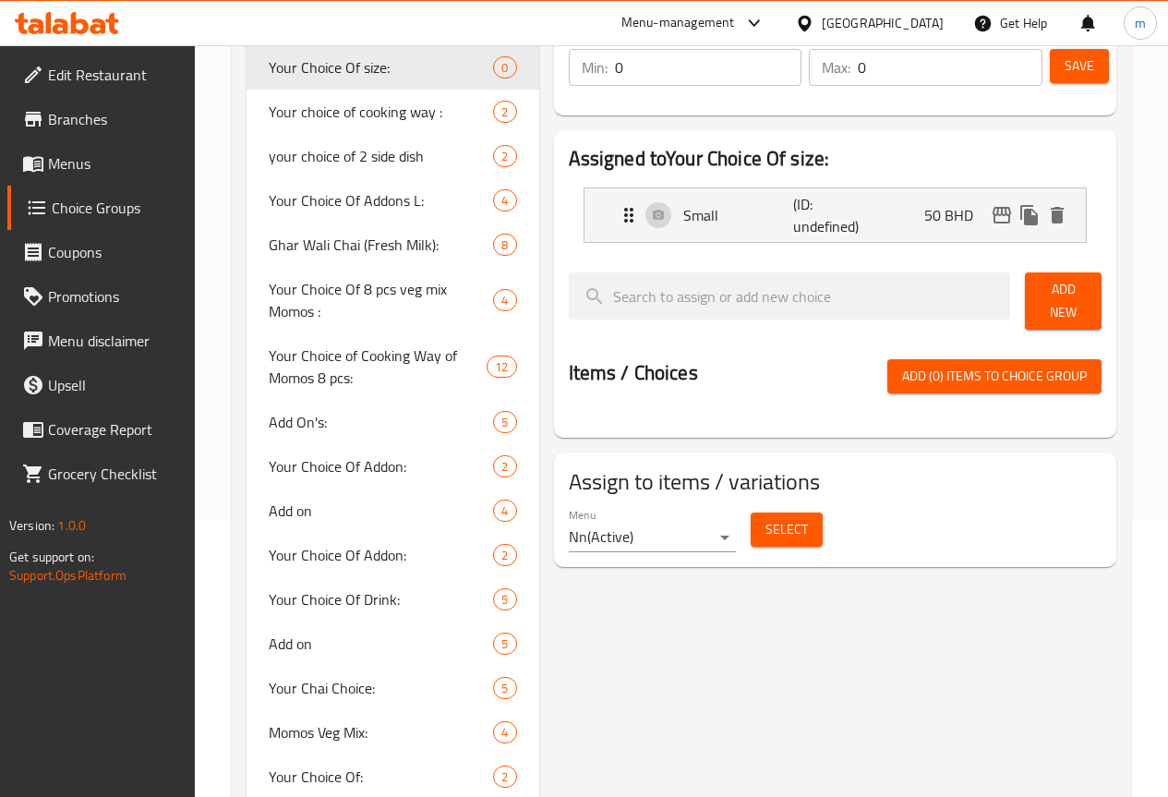
click at [1048, 304] on span "Add New" at bounding box center [1062, 301] width 47 height 46
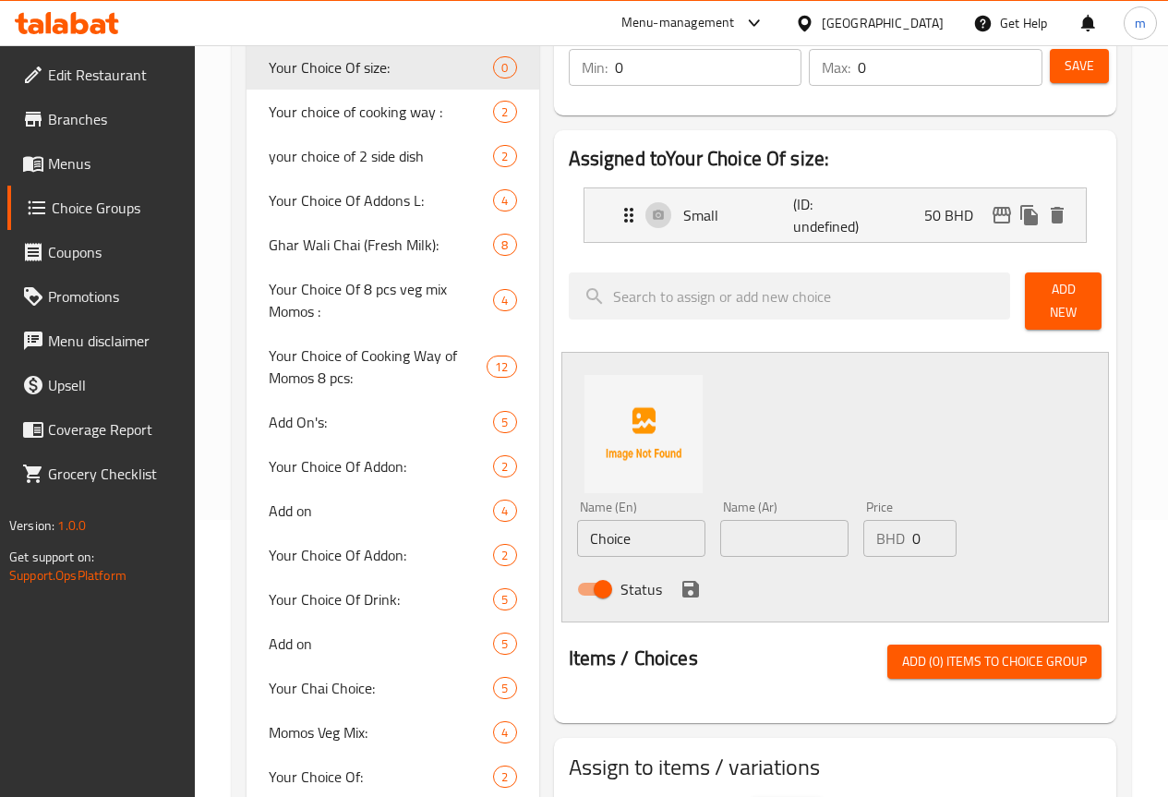
click at [606, 520] on input "Choice" at bounding box center [641, 538] width 128 height 37
click at [601, 534] on input "text" at bounding box center [641, 538] width 128 height 37
type input "Medium"
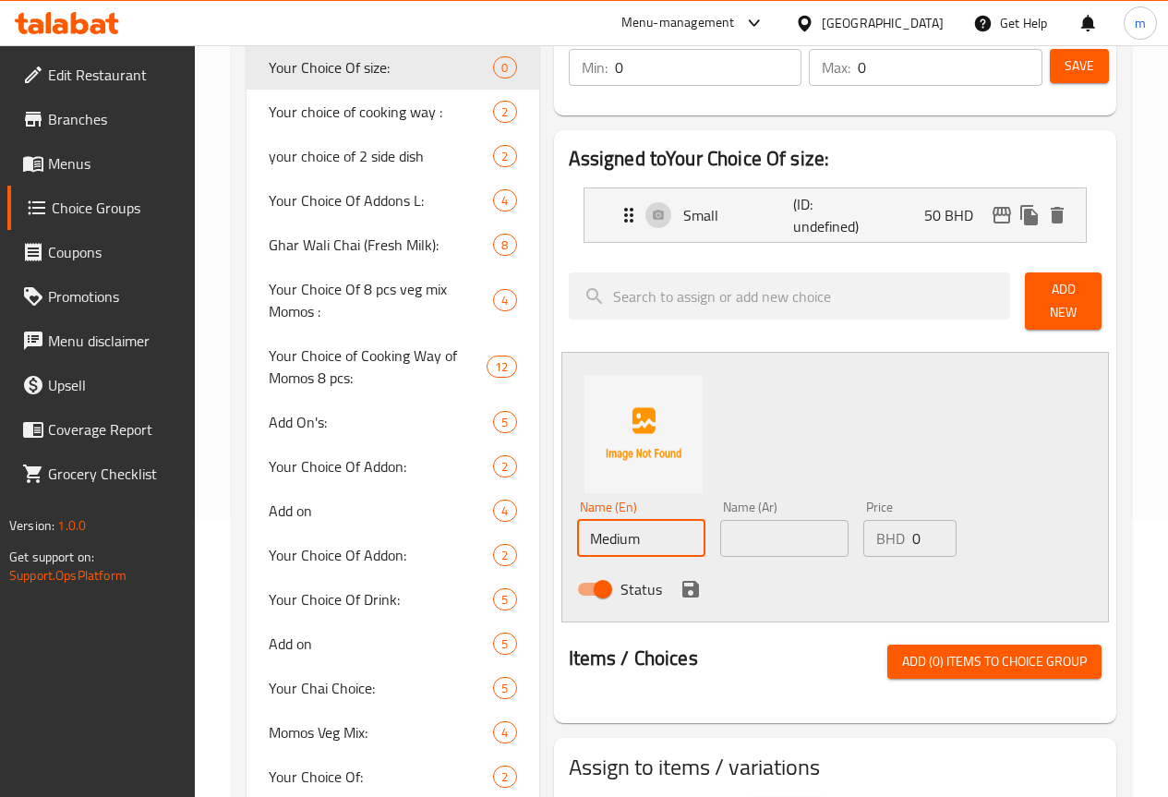
click at [727, 529] on input "text" at bounding box center [784, 538] width 128 height 37
type input "وسط"
click at [912, 529] on input "0" at bounding box center [934, 538] width 44 height 37
type input "6"
type input "60"
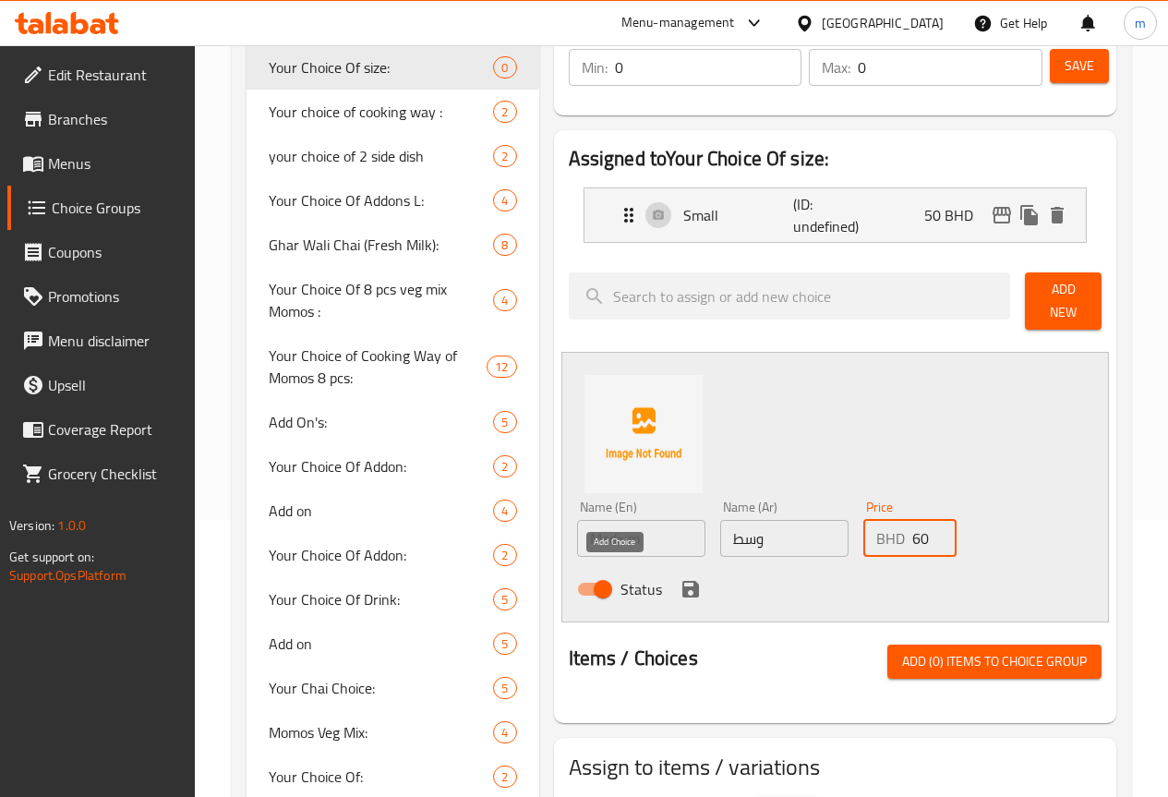
click at [682, 581] on icon "save" at bounding box center [690, 589] width 17 height 17
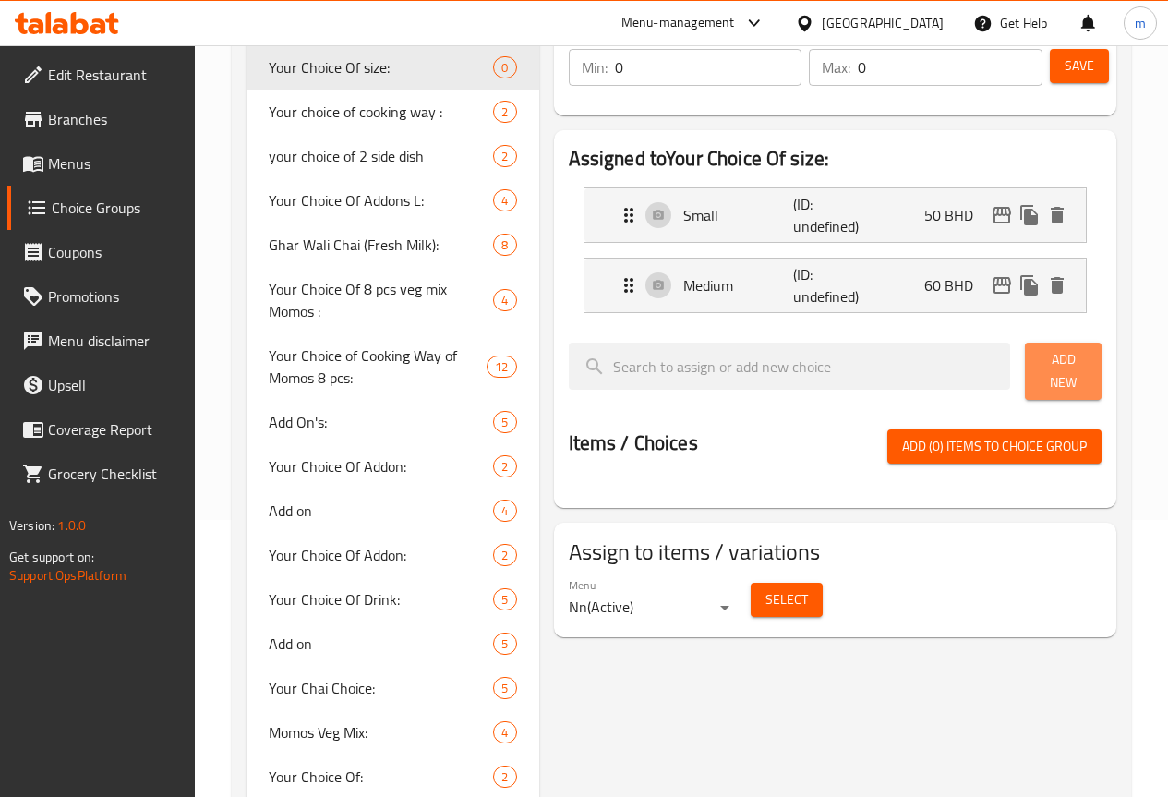
click at [1039, 364] on span "Add New" at bounding box center [1062, 371] width 47 height 46
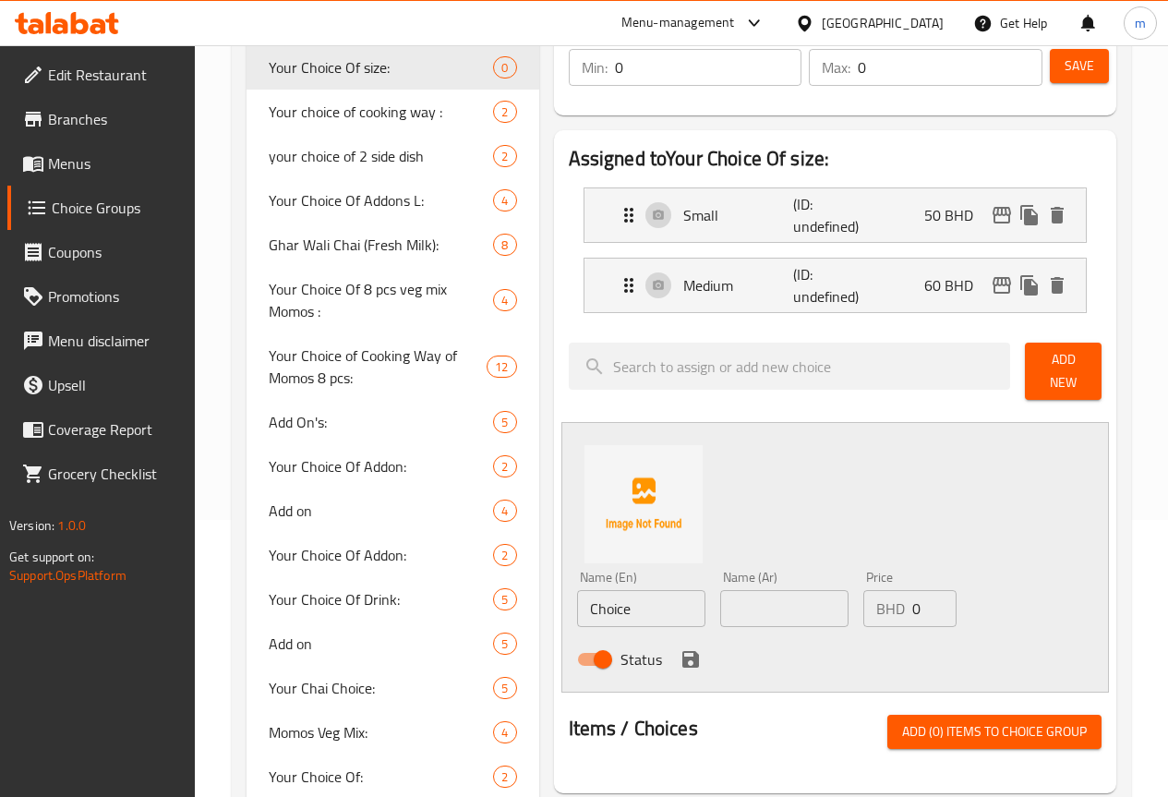
click at [593, 605] on input "Choice" at bounding box center [641, 608] width 128 height 37
type input "C"
click at [577, 605] on input "text" at bounding box center [641, 608] width 128 height 37
type input "Large"
click at [741, 603] on input "text" at bounding box center [784, 608] width 128 height 37
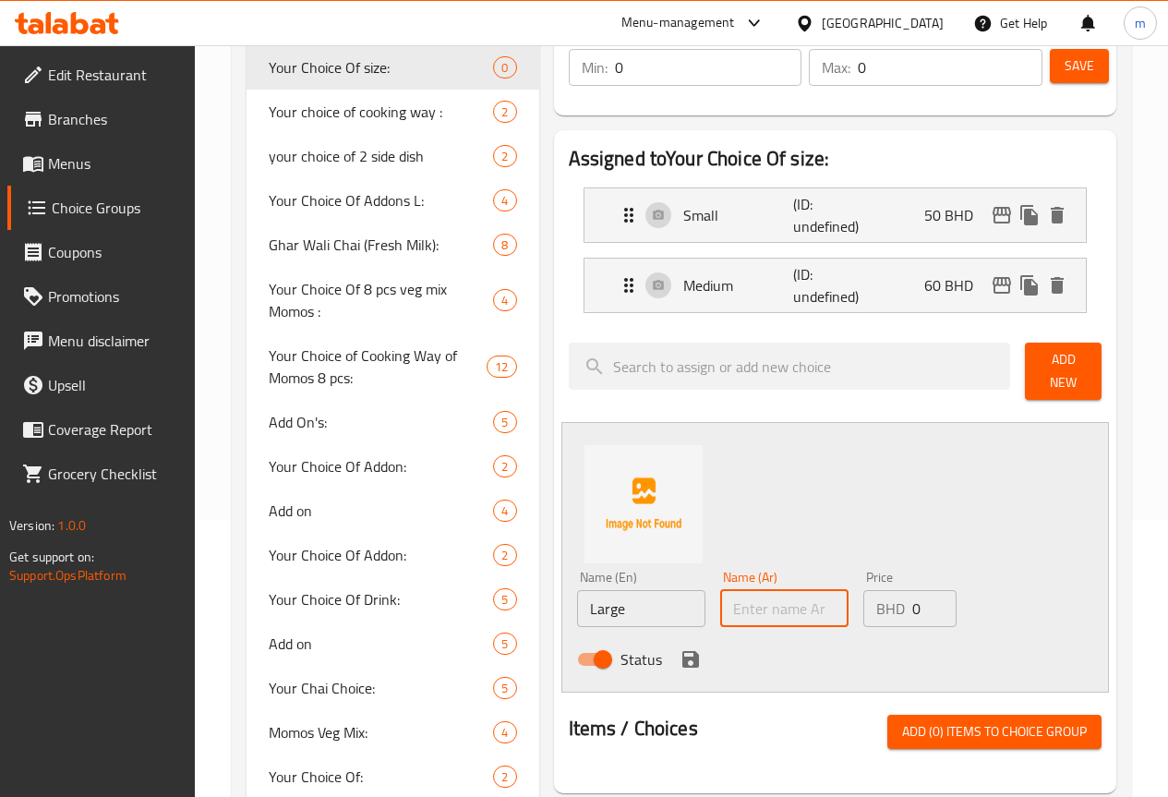
type input "كبير"
click at [916, 603] on input "0" at bounding box center [934, 608] width 44 height 37
click at [912, 597] on input "0" at bounding box center [934, 608] width 44 height 37
type input "7"
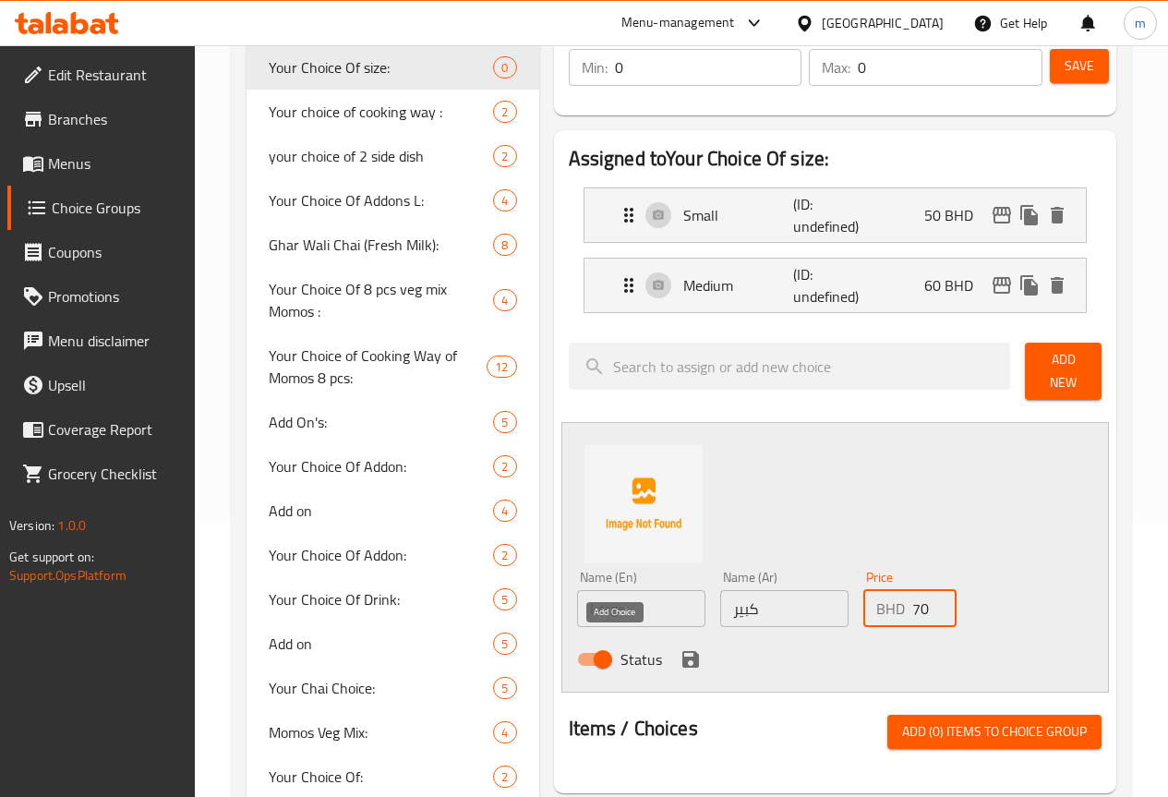
type input "70"
click at [679, 658] on icon "save" at bounding box center [690, 659] width 22 height 22
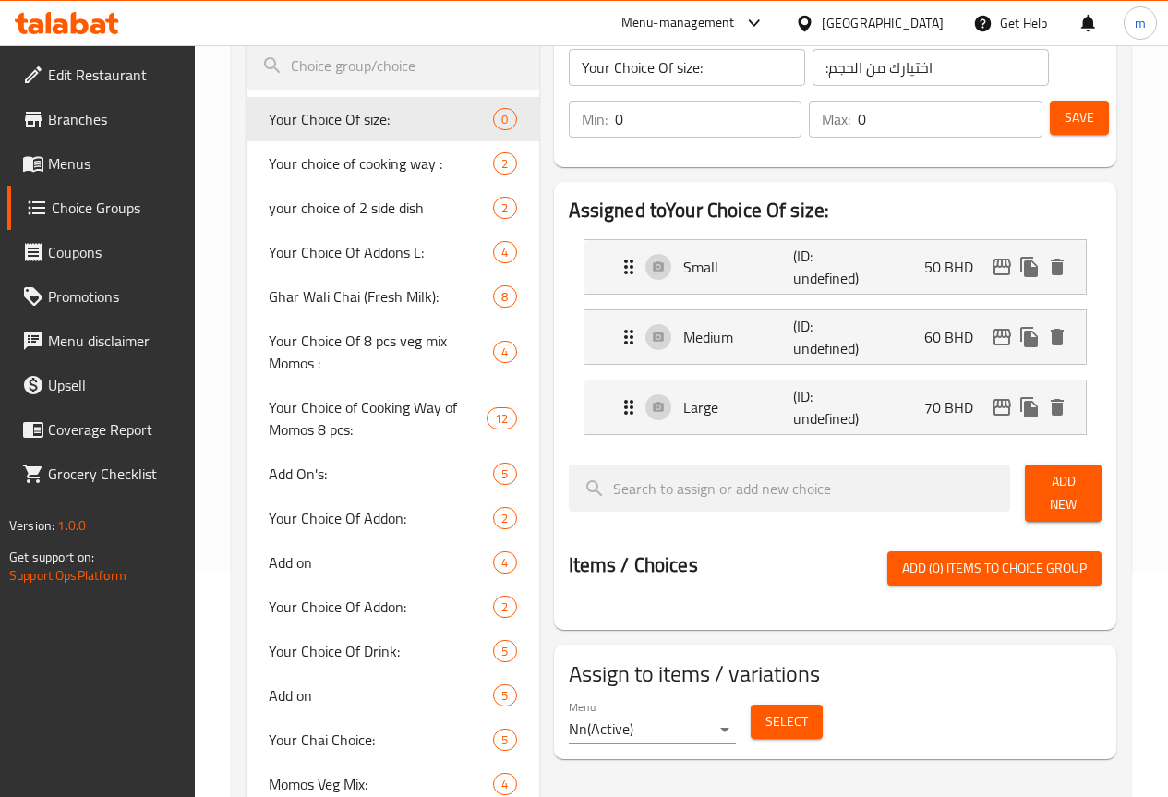
scroll to position [185, 0]
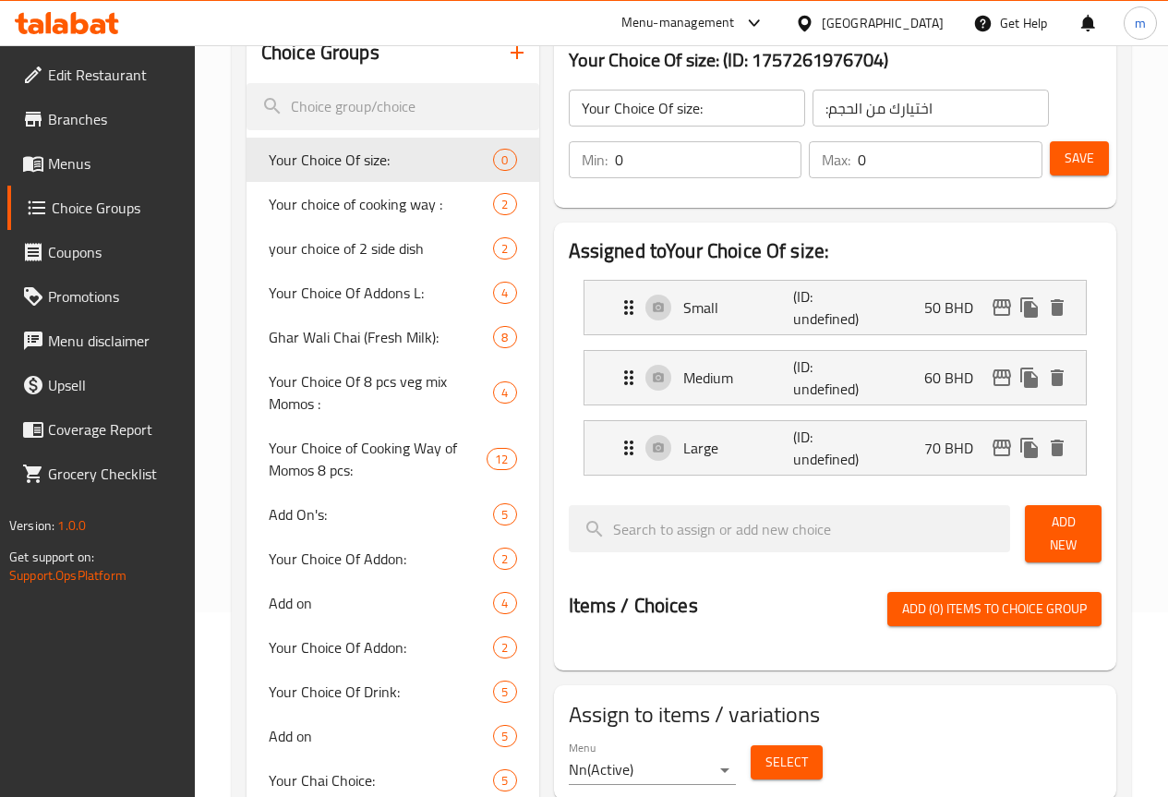
click at [607, 107] on input "Your Choice Of size:" at bounding box center [687, 108] width 236 height 37
click at [642, 109] on input "Your Choice Of Size:" at bounding box center [687, 108] width 236 height 37
type input "Y"
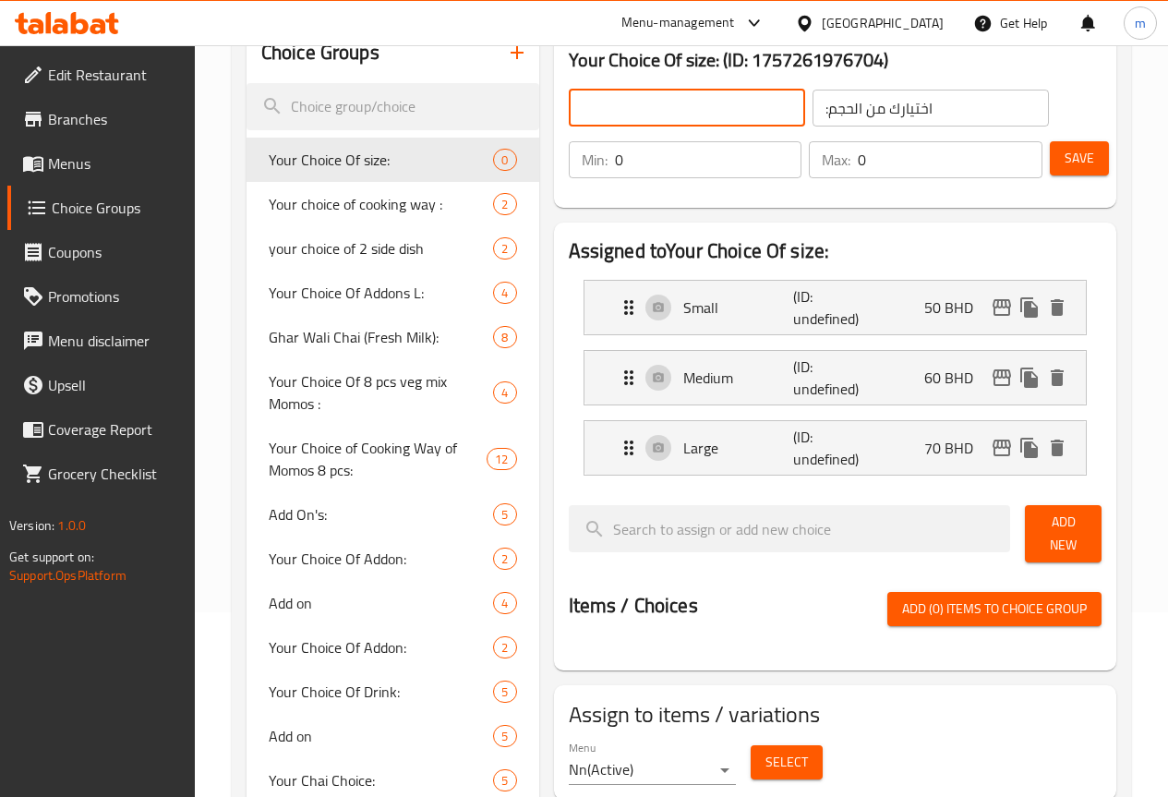
click at [937, 105] on input ":اختيارك من الحجم" at bounding box center [930, 108] width 236 height 37
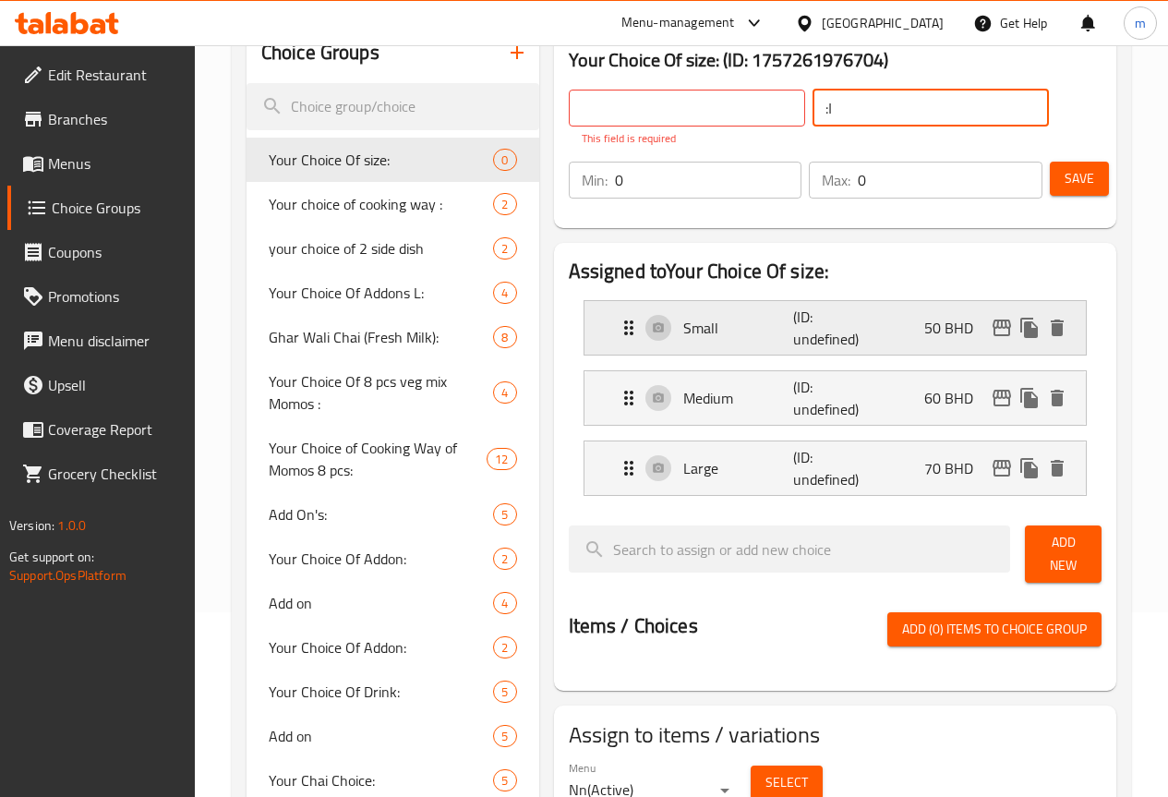
type input ":"
click at [1057, 329] on icon "delete" at bounding box center [1056, 327] width 13 height 17
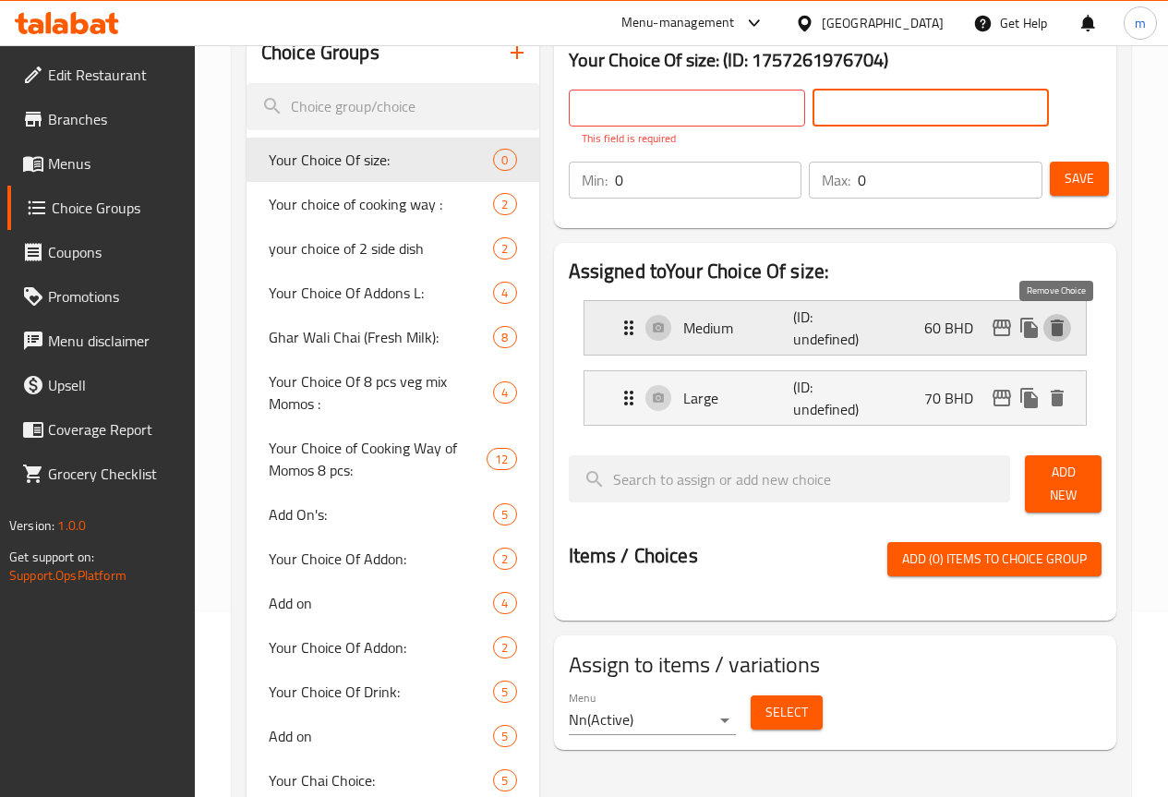
click at [1058, 331] on icon "delete" at bounding box center [1056, 327] width 13 height 17
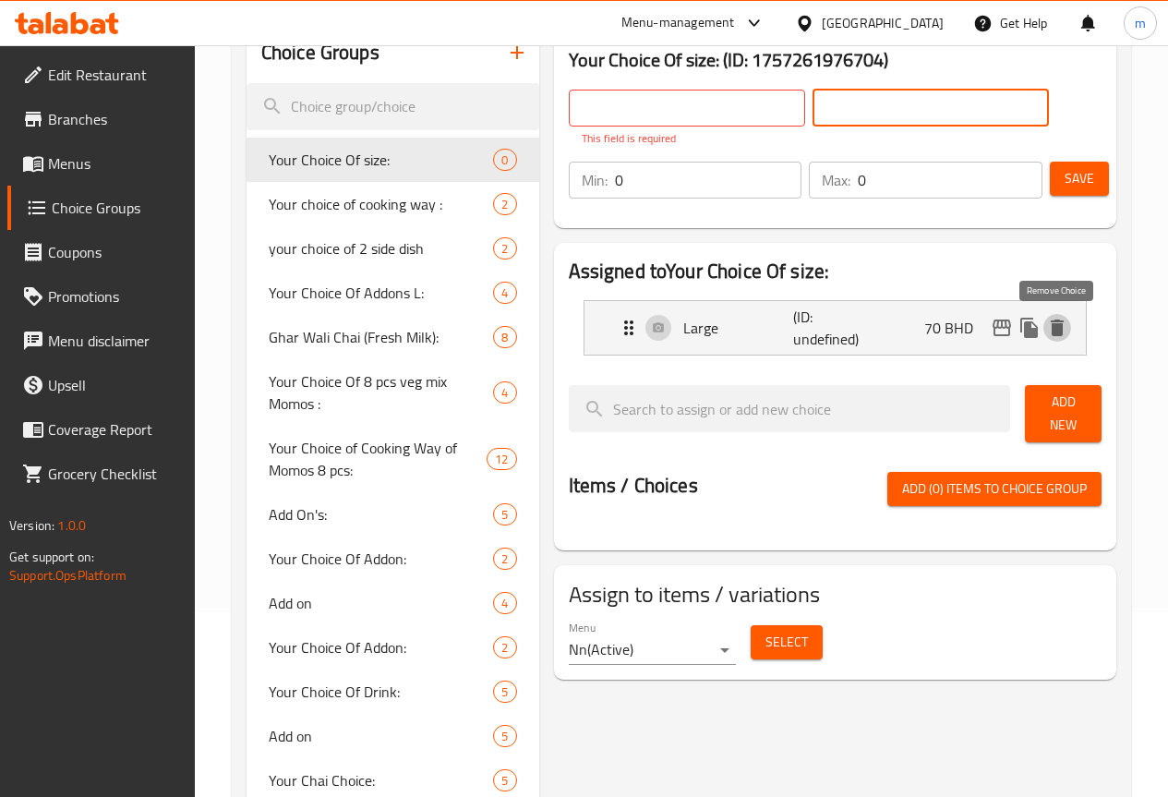
click at [1058, 331] on icon "delete" at bounding box center [1056, 327] width 13 height 17
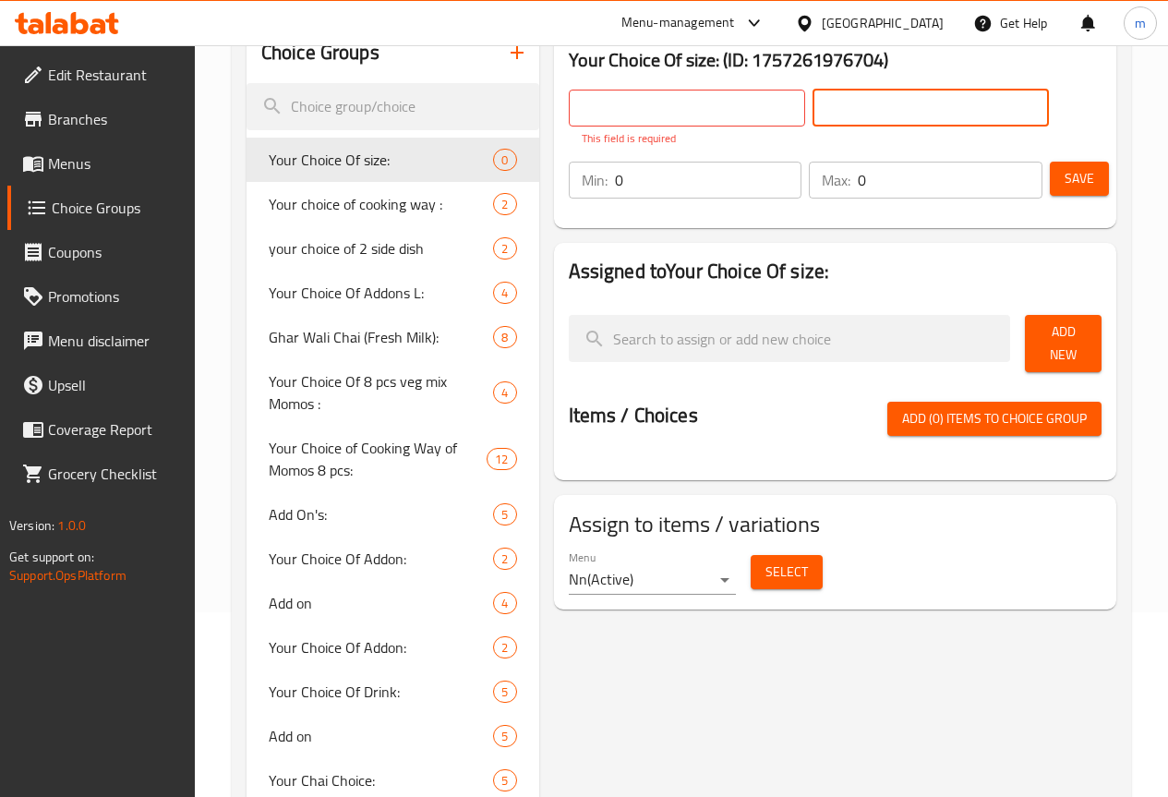
click at [656, 100] on input "text" at bounding box center [687, 108] width 236 height 37
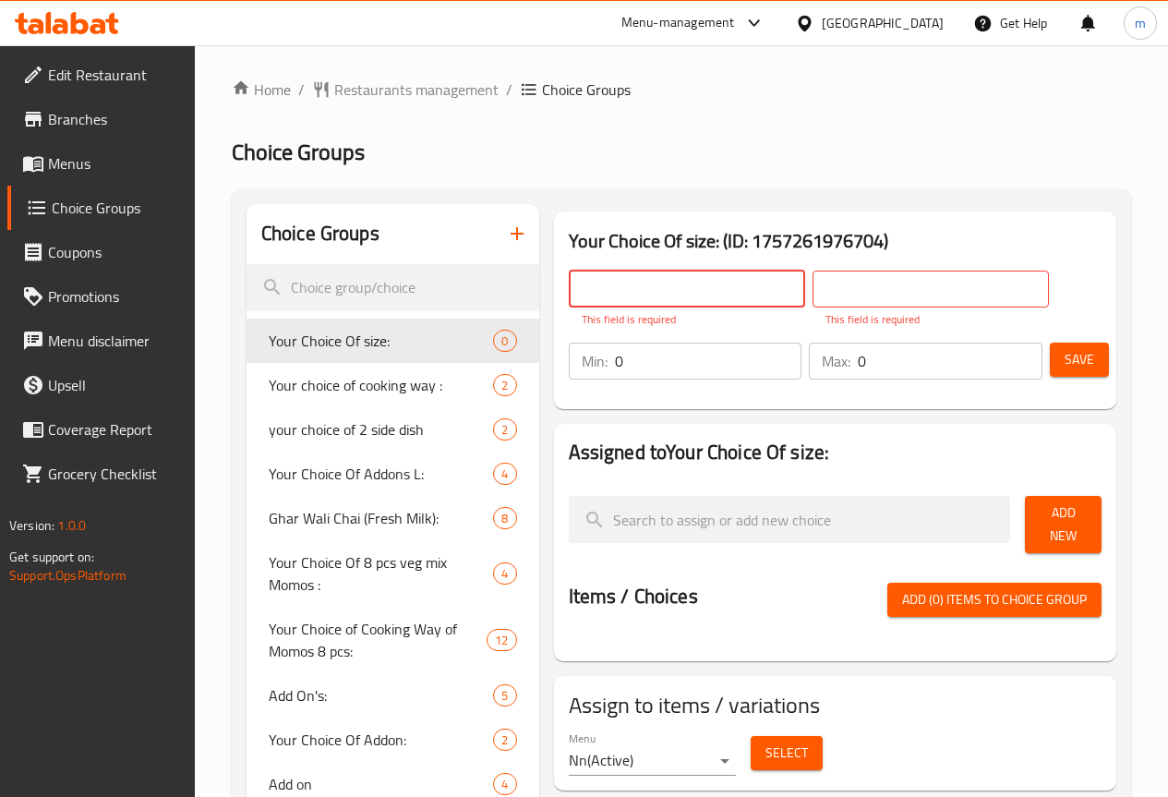
scroll to position [0, 0]
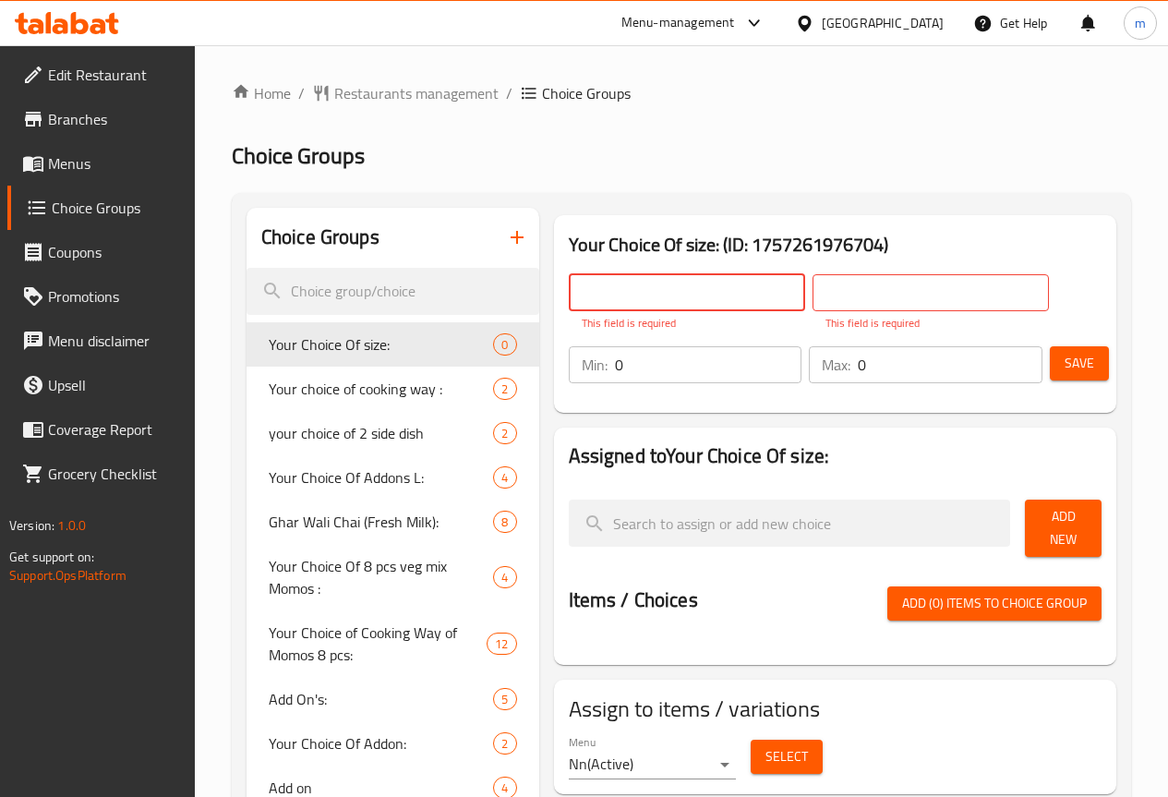
click at [860, 226] on div "Your Choice Of size: (ID: 1757261976704) ​ This field is required ​ This field …" at bounding box center [835, 314] width 562 height 198
click at [612, 391] on div "Min: 0 ​ Max: 0 ​ Save" at bounding box center [831, 364] width 547 height 59
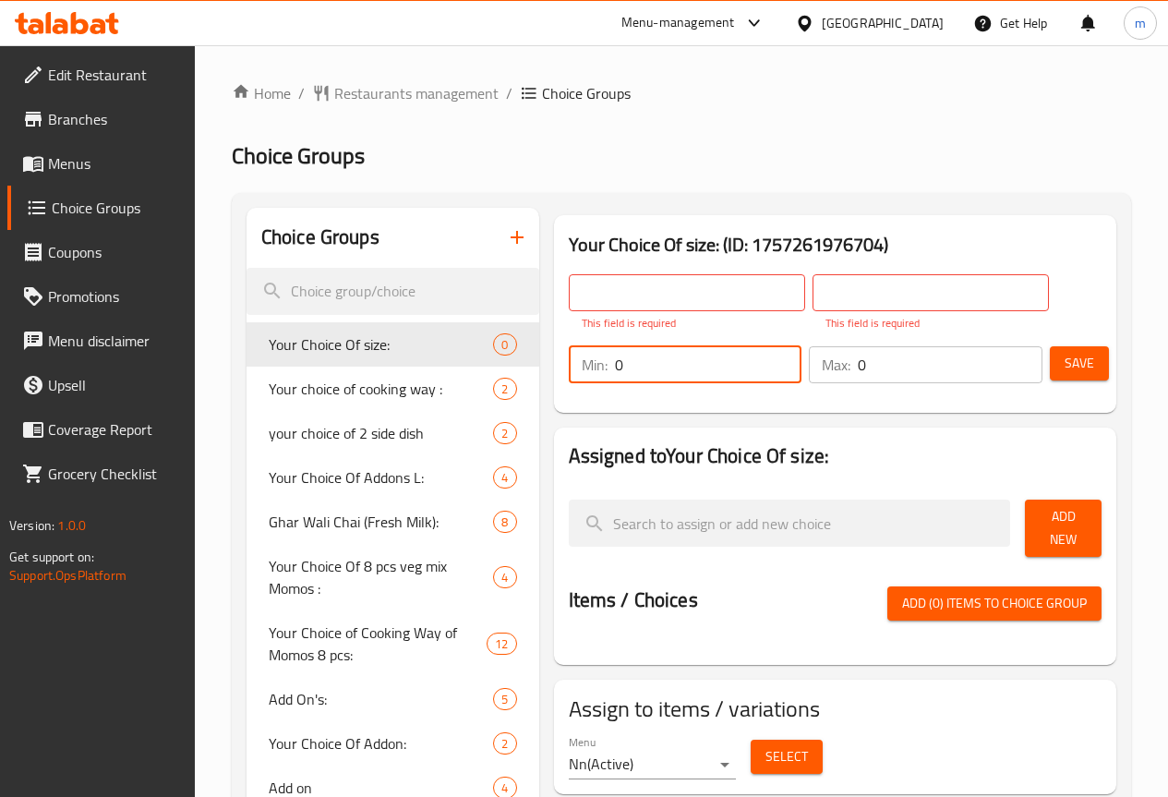
click at [624, 375] on input "0" at bounding box center [708, 364] width 187 height 37
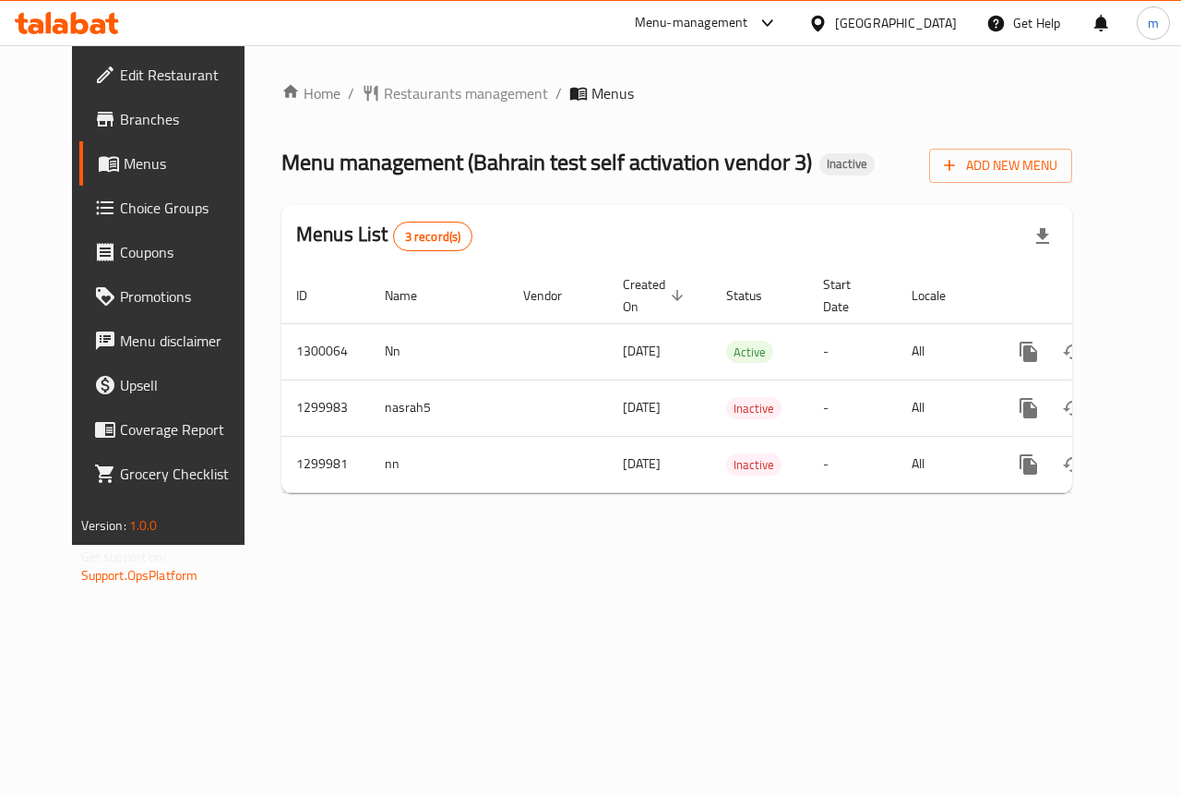
click at [120, 210] on span "Choice Groups" at bounding box center [187, 208] width 135 height 22
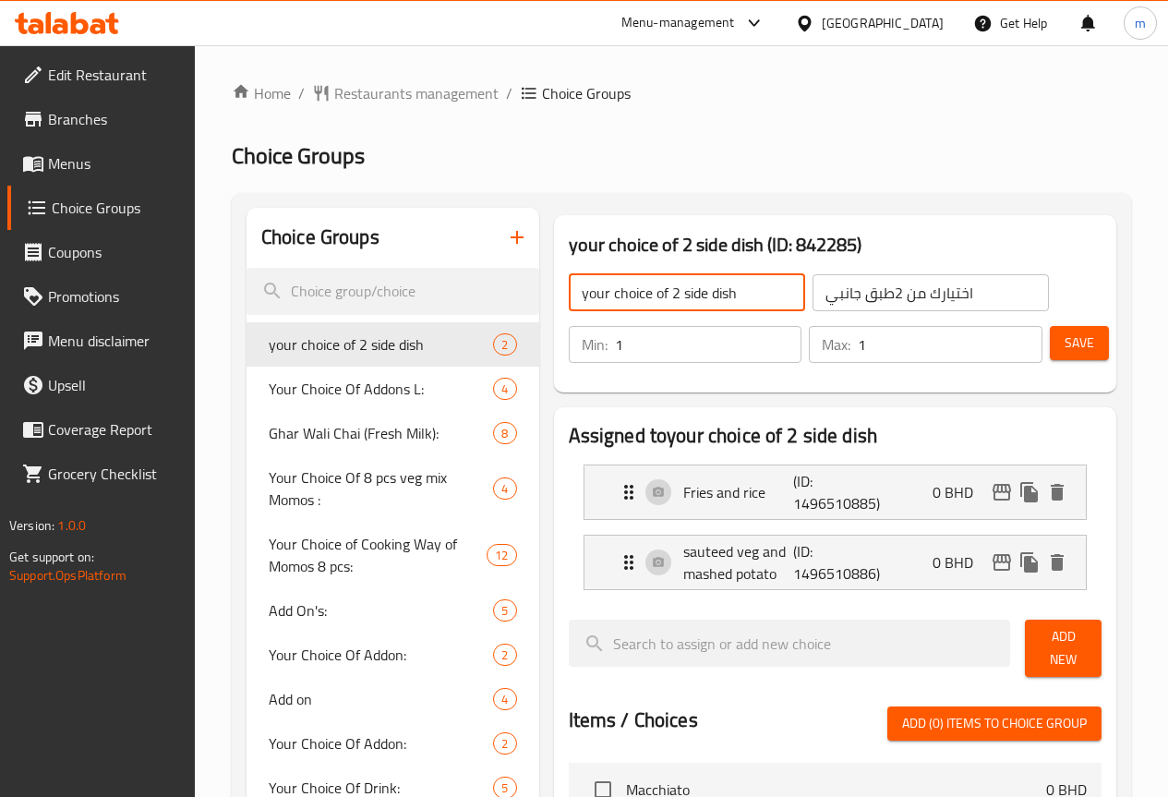
click at [694, 297] on input "your choice of 2 side dish" at bounding box center [687, 292] width 236 height 37
click at [30, 201] on icon at bounding box center [38, 208] width 18 height 14
click at [35, 207] on icon at bounding box center [38, 208] width 18 height 14
click at [108, 162] on span "Menus" at bounding box center [114, 163] width 132 height 22
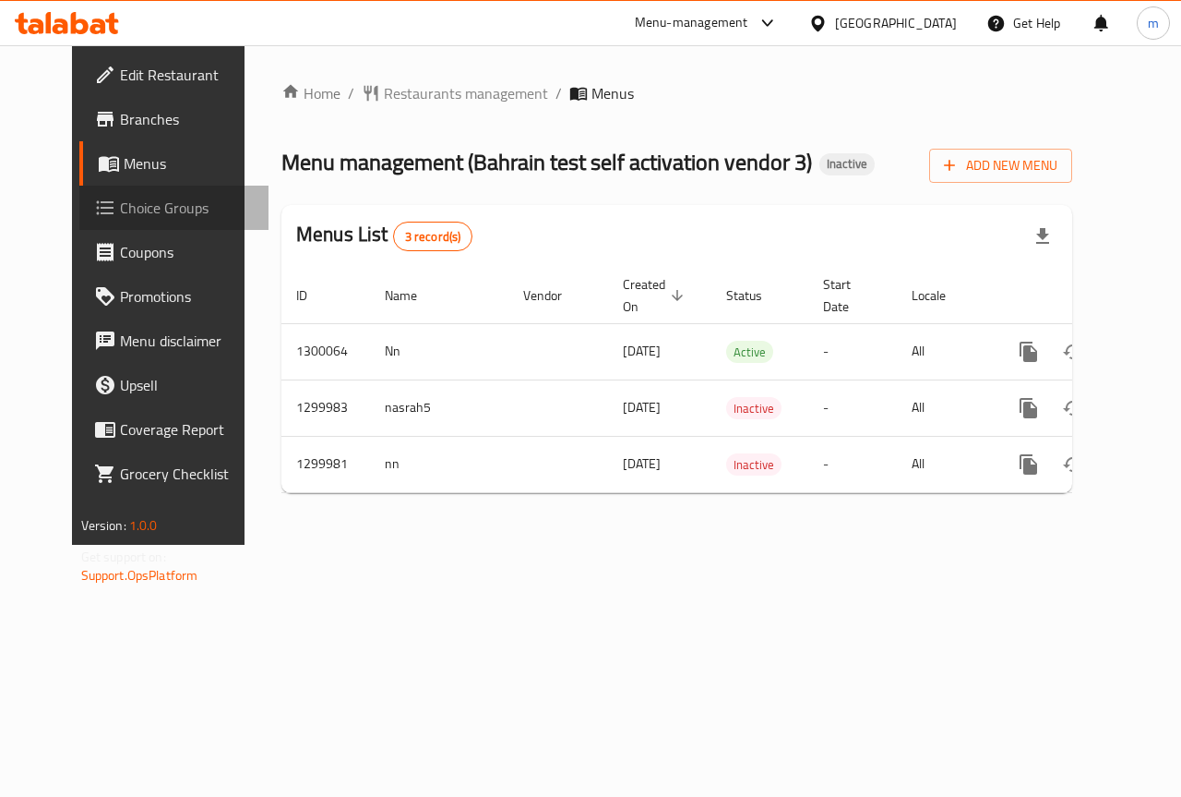
click at [120, 210] on span "Choice Groups" at bounding box center [187, 208] width 135 height 22
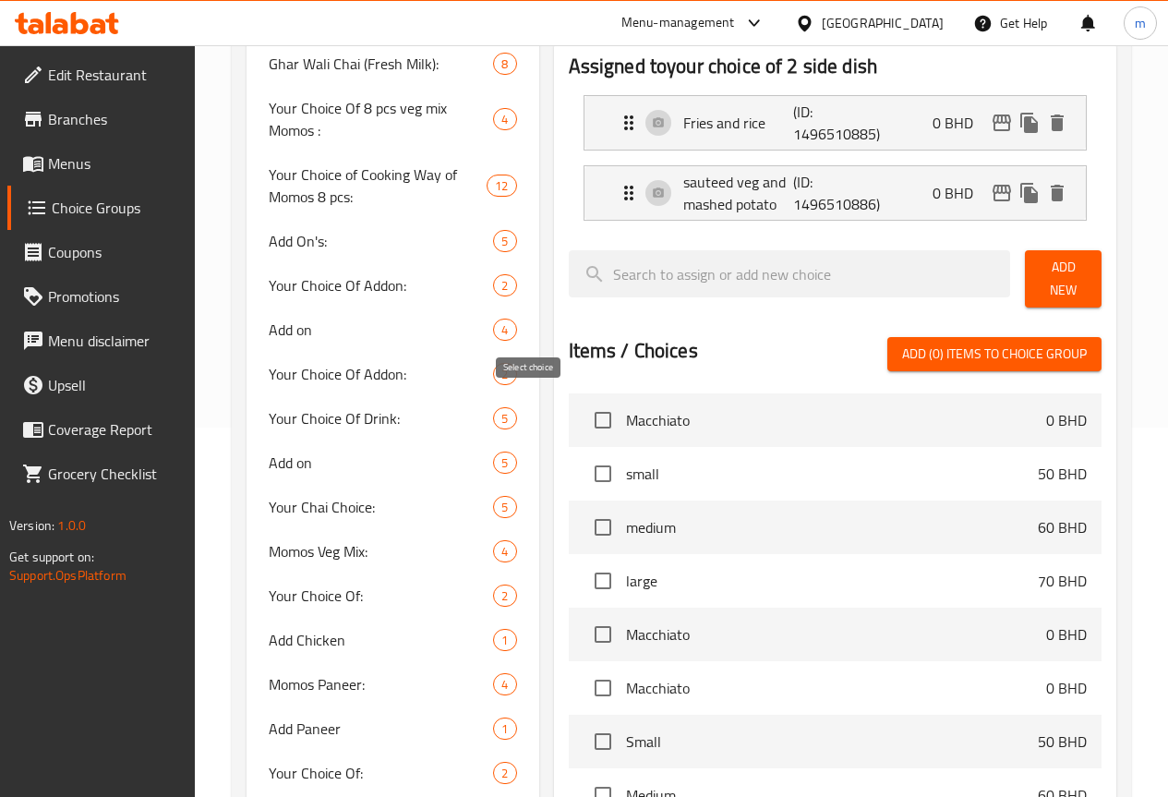
click at [583, 414] on input "checkbox" at bounding box center [602, 420] width 39 height 39
checkbox input "false"
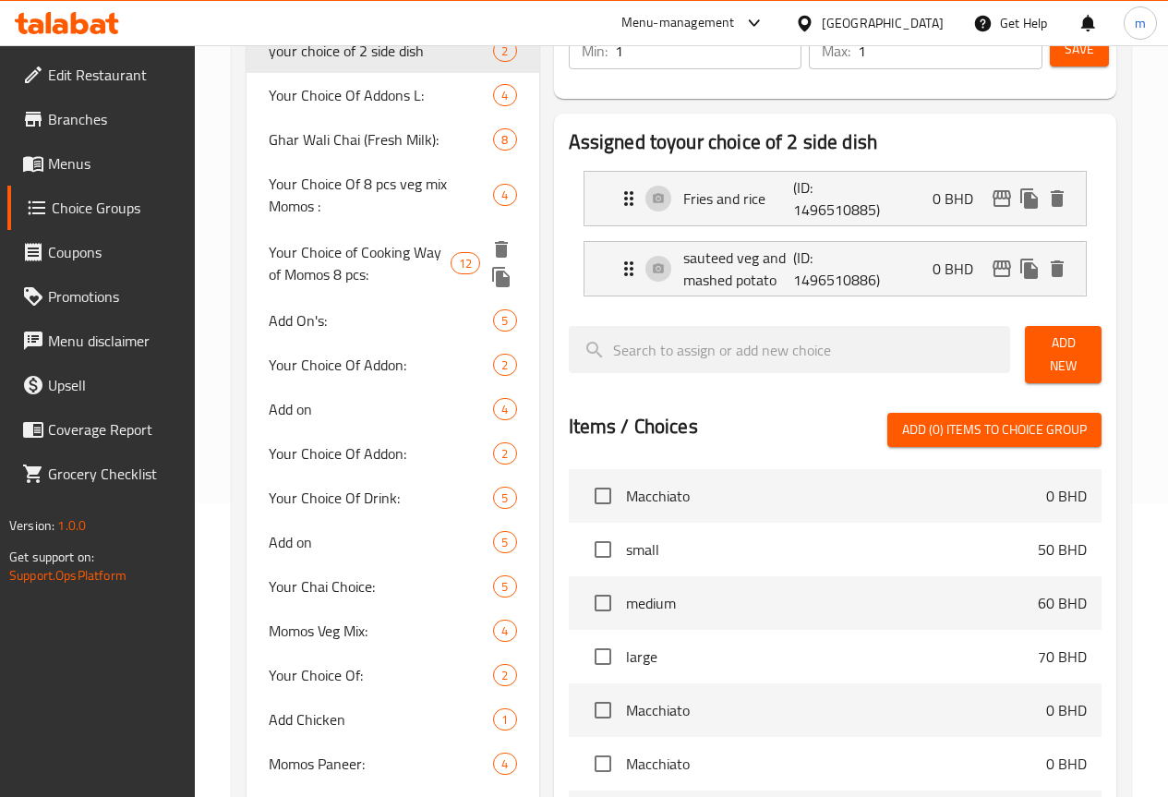
scroll to position [92, 0]
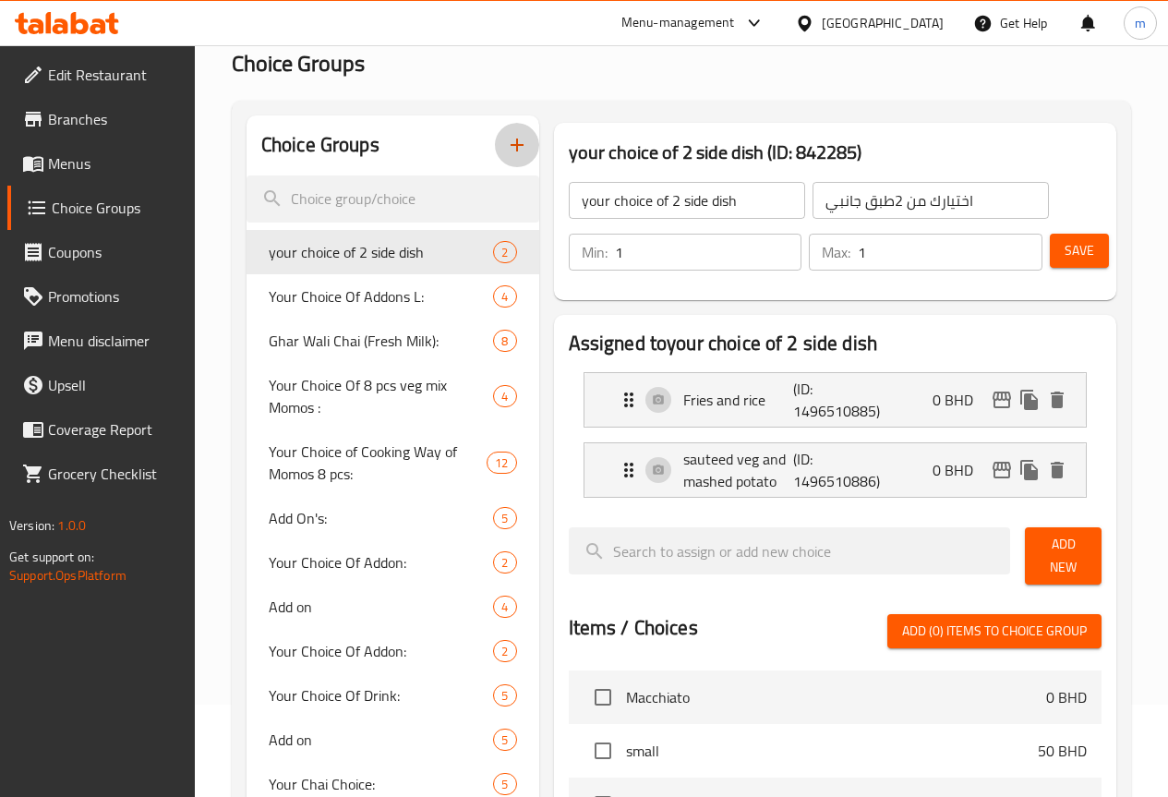
click at [506, 139] on icon "button" at bounding box center [517, 145] width 22 height 22
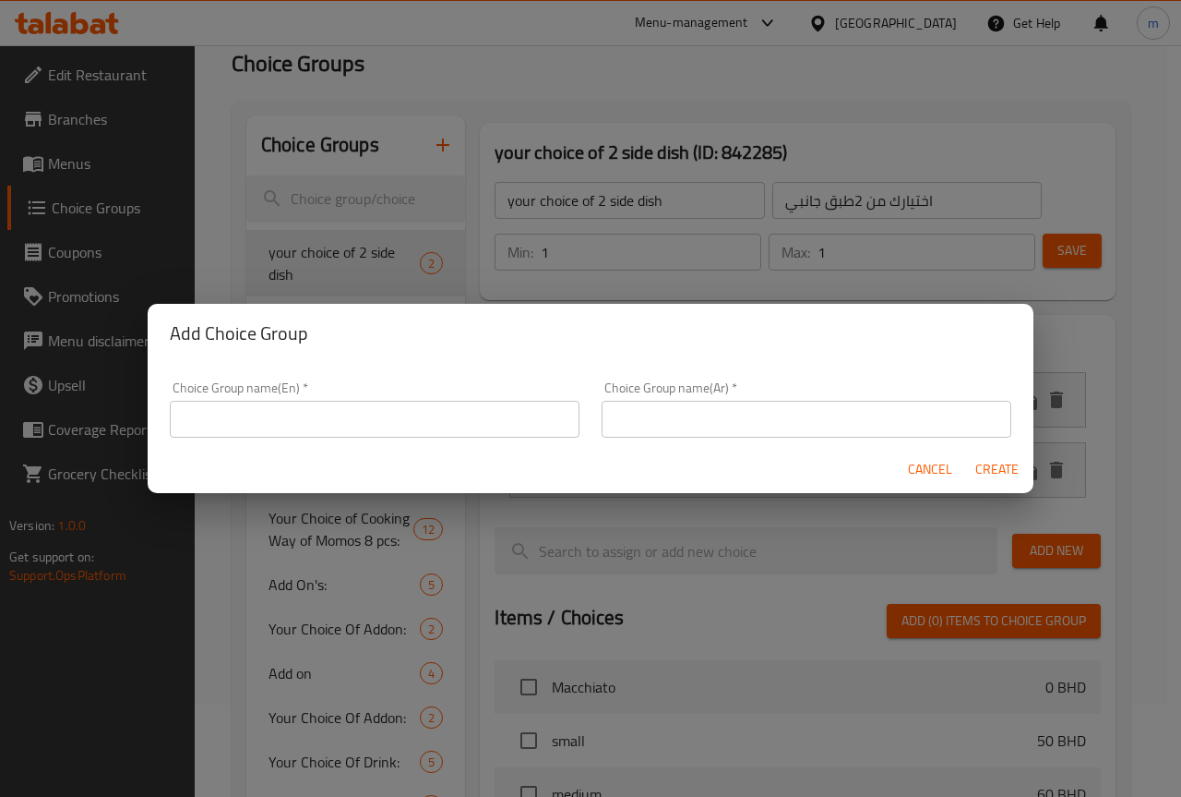
click at [487, 421] on input "text" at bounding box center [375, 419] width 410 height 37
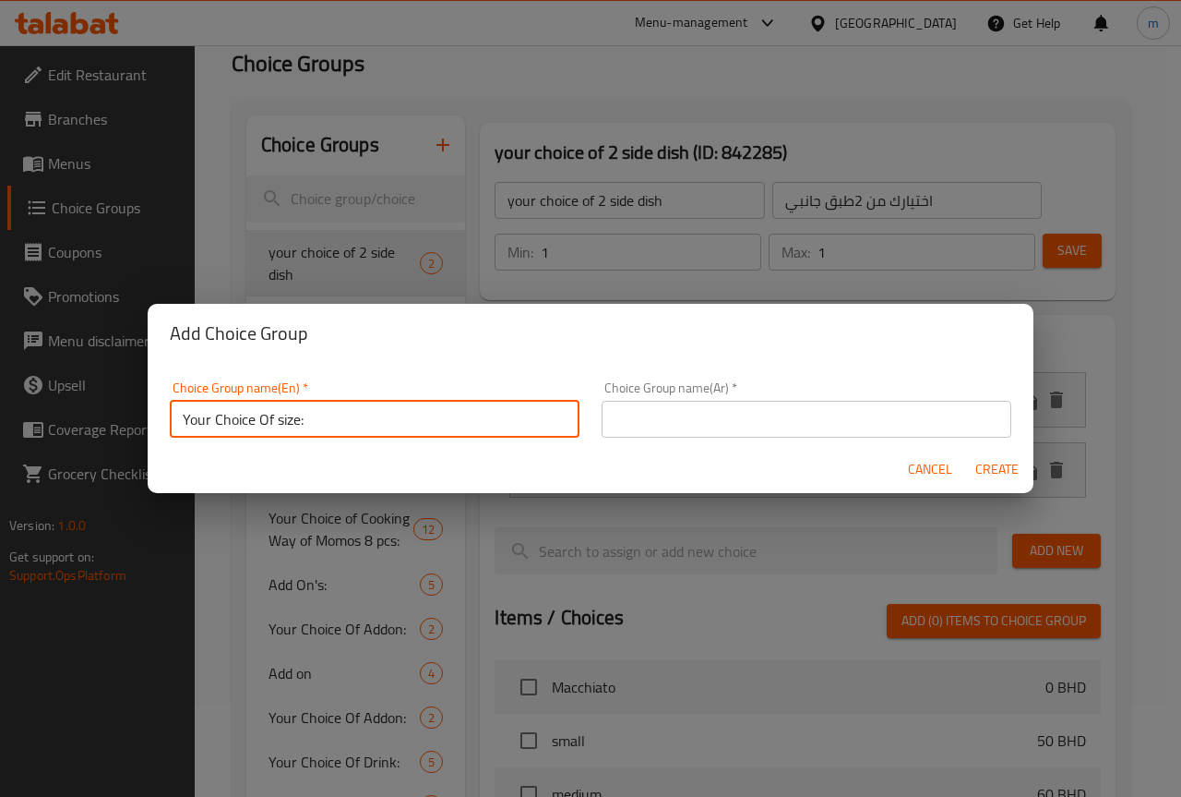
drag, startPoint x: 281, startPoint y: 423, endPoint x: 291, endPoint y: 422, distance: 10.2
click at [284, 423] on input "Your Choice Of size:" at bounding box center [375, 419] width 410 height 37
click at [291, 422] on input "Your Choice Of size:" at bounding box center [375, 419] width 410 height 37
type input "Your Choice Of Flavour:"
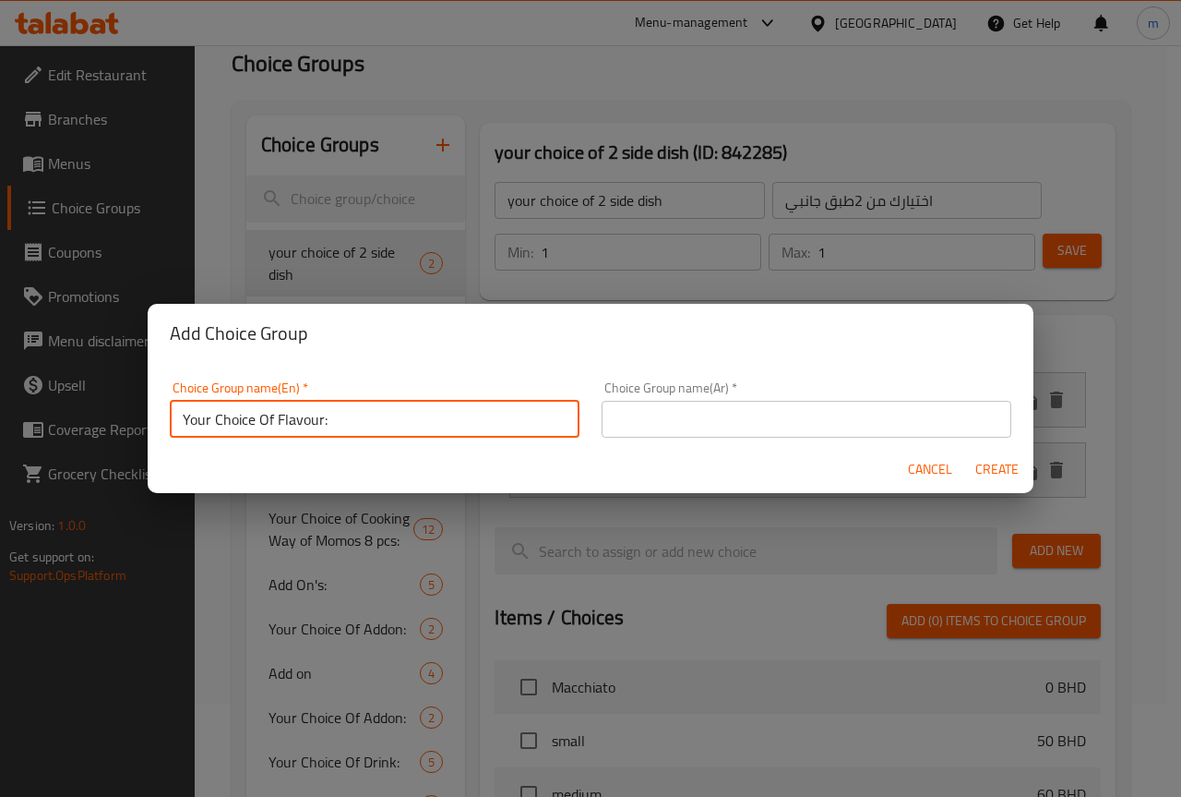
click at [641, 422] on input "text" at bounding box center [807, 419] width 410 height 37
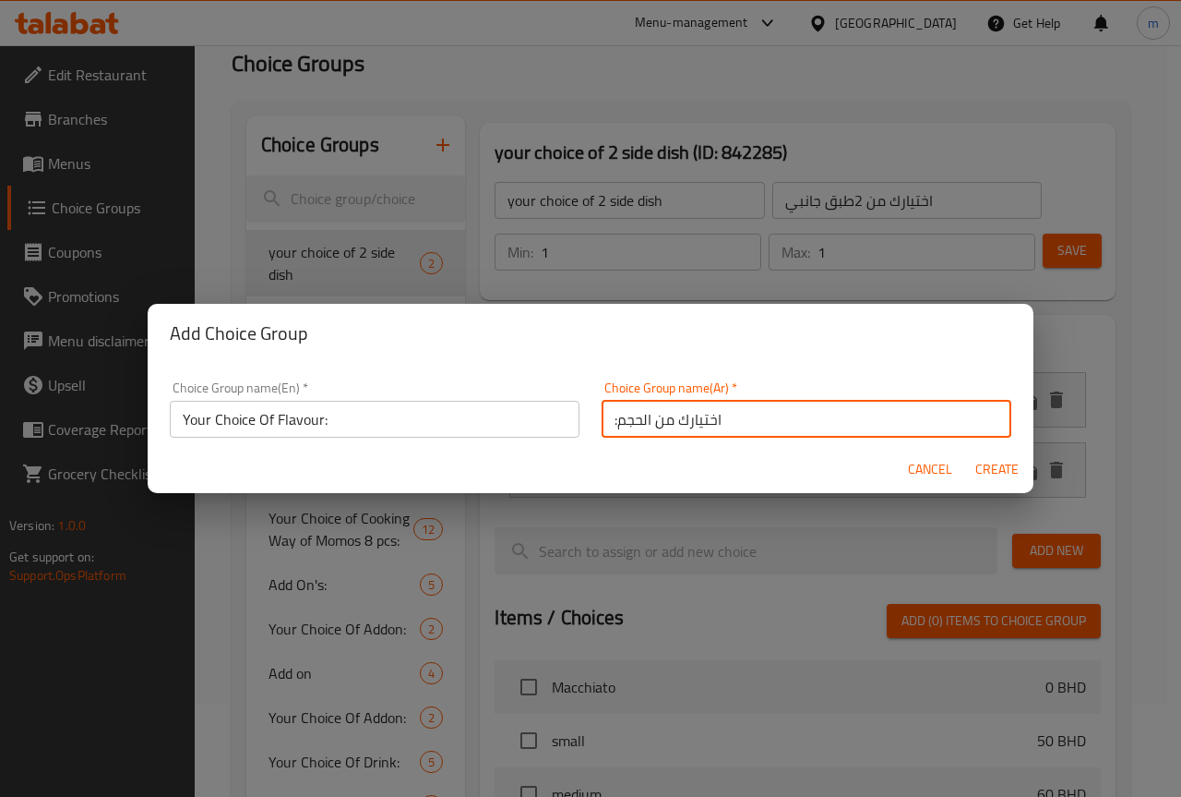
click at [629, 425] on input ":اختيارك من الحجم" at bounding box center [807, 419] width 410 height 37
type input ":اختيارك من الطعم"
click at [1001, 471] on span "Create" at bounding box center [997, 469] width 44 height 23
type input "Your Choice Of Flavour:"
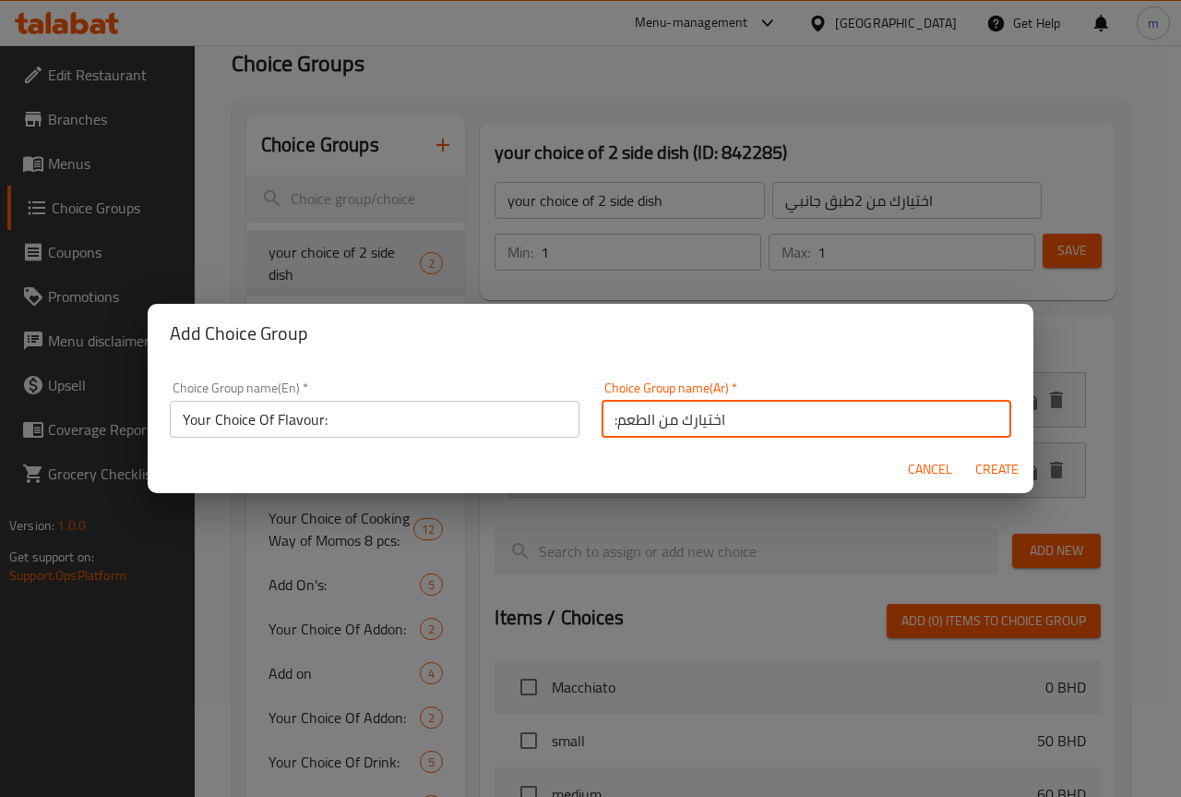
type input ":اختيارك من الطعم"
type input "0"
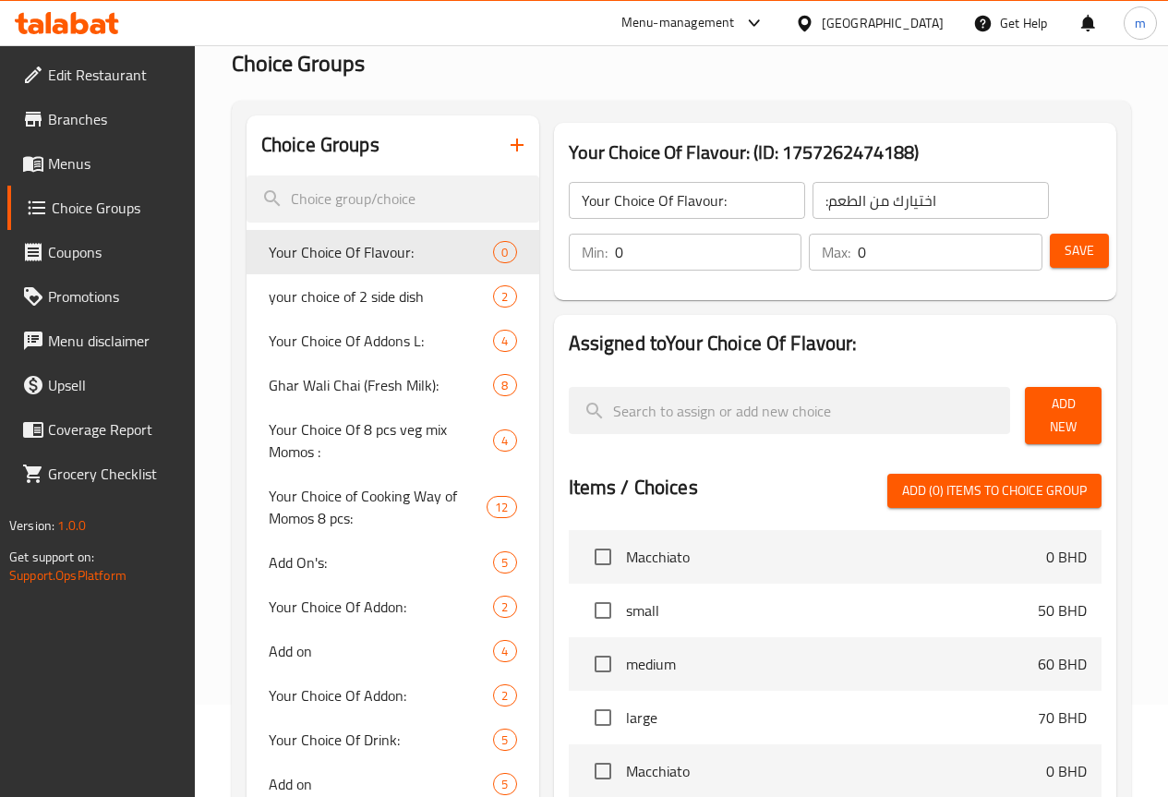
click at [1039, 412] on span "Add New" at bounding box center [1062, 415] width 47 height 46
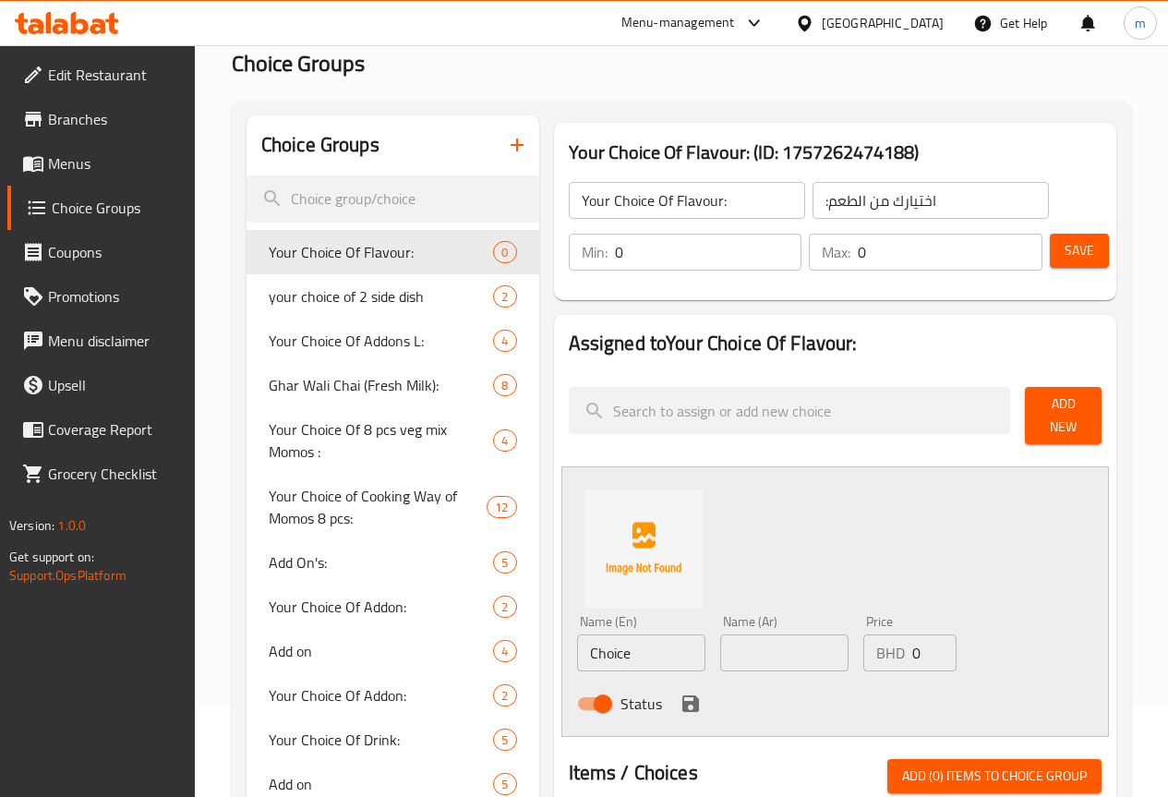
click at [598, 650] on input "Choice" at bounding box center [641, 652] width 128 height 37
type input "C"
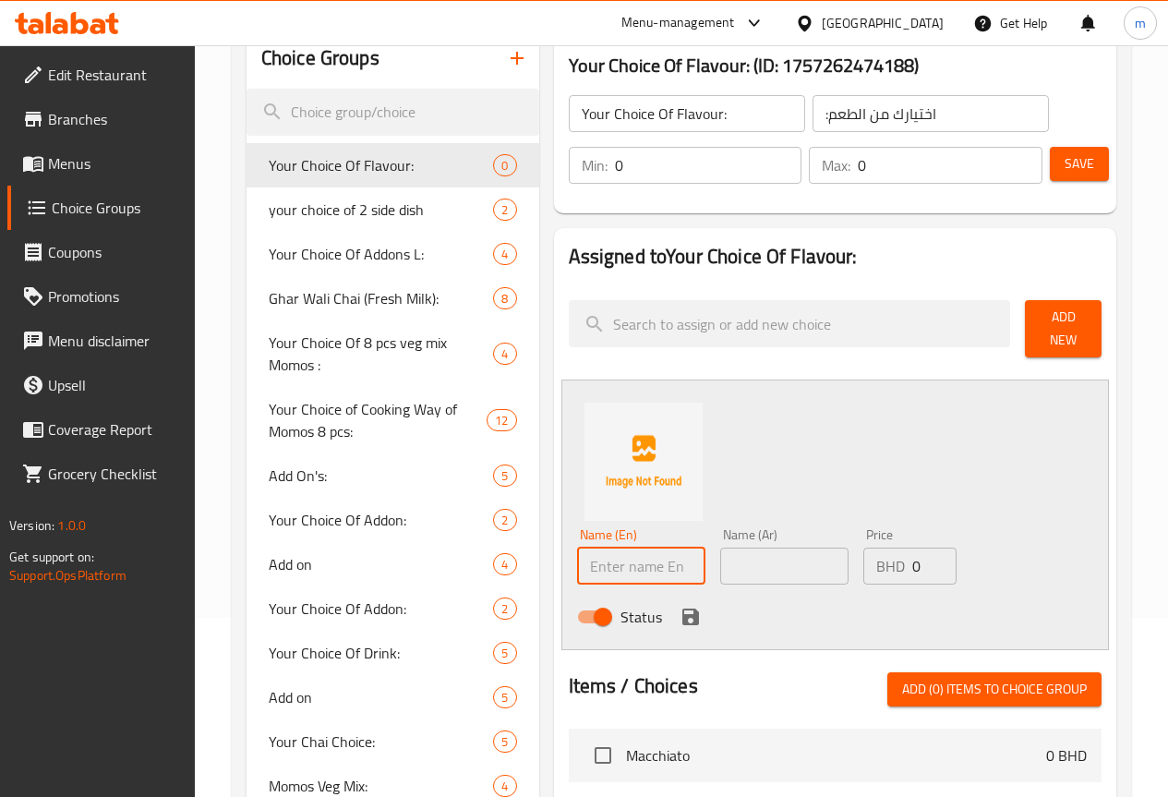
scroll to position [185, 0]
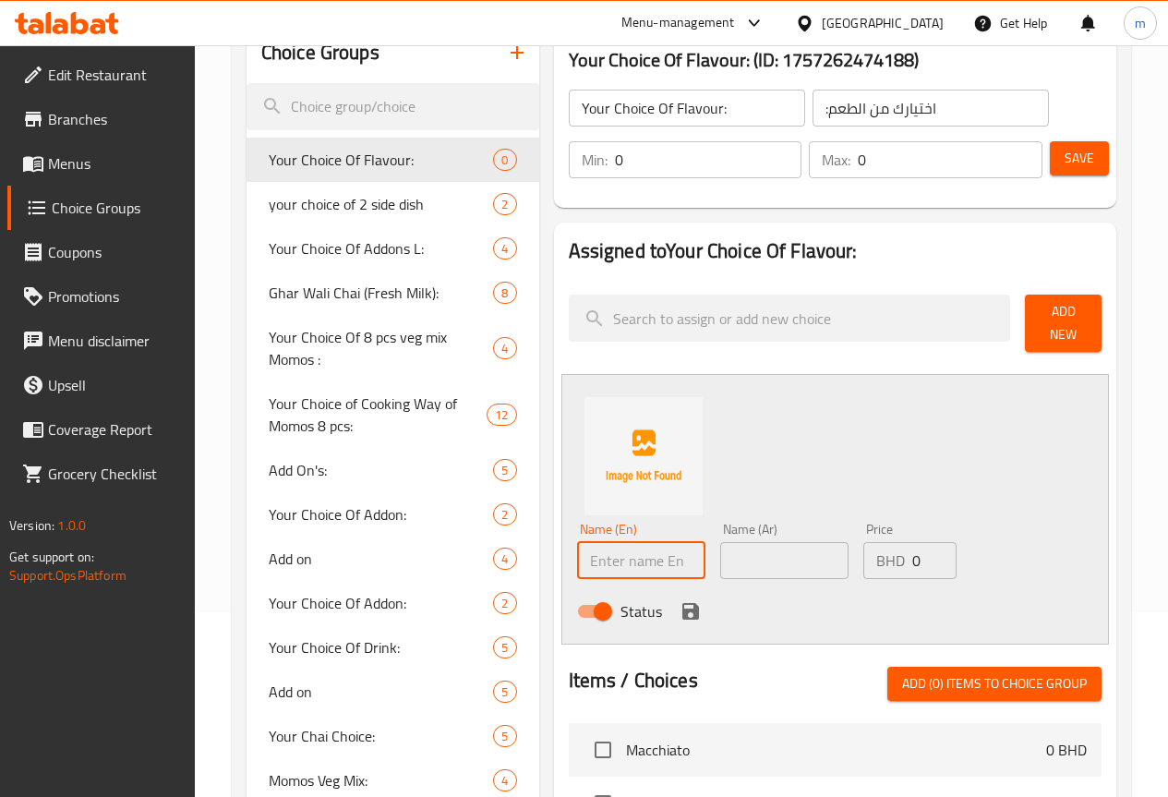
type input "ؤ"
type input "caramel"
click at [720, 546] on input "text" at bounding box center [784, 560] width 128 height 37
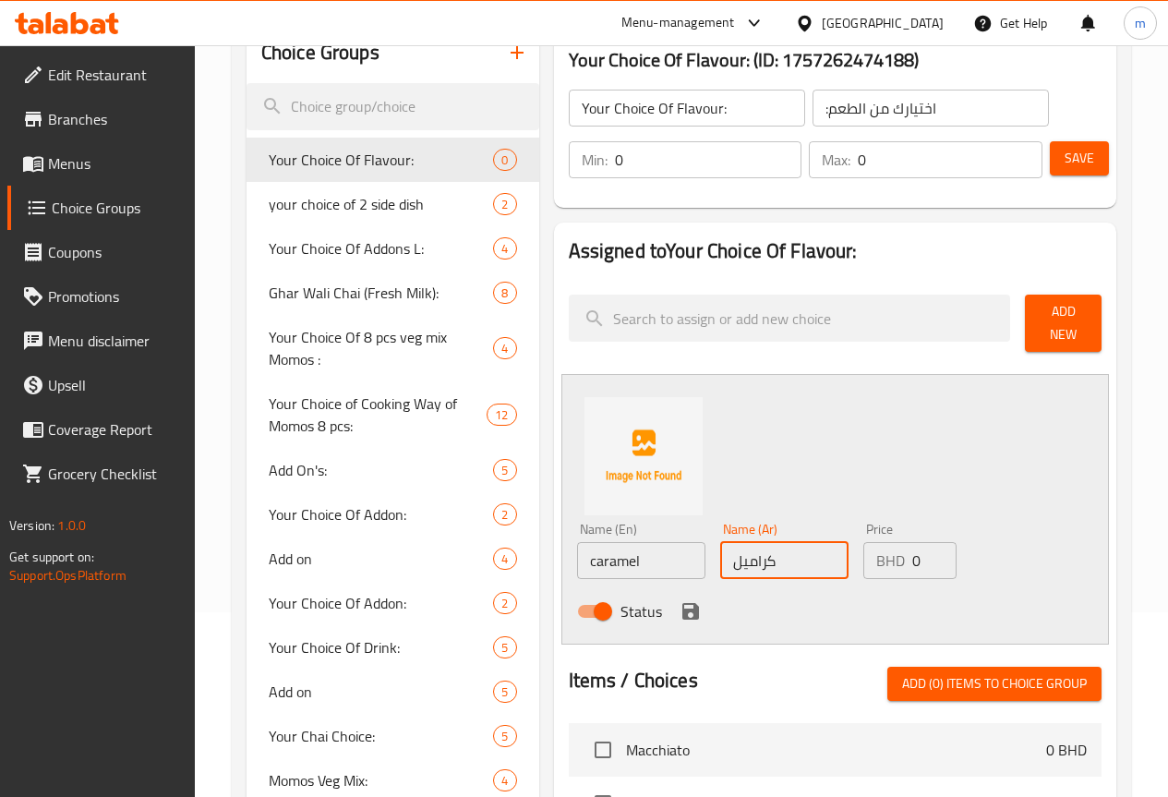
type input "كراميل"
click at [912, 552] on input "0" at bounding box center [934, 560] width 44 height 37
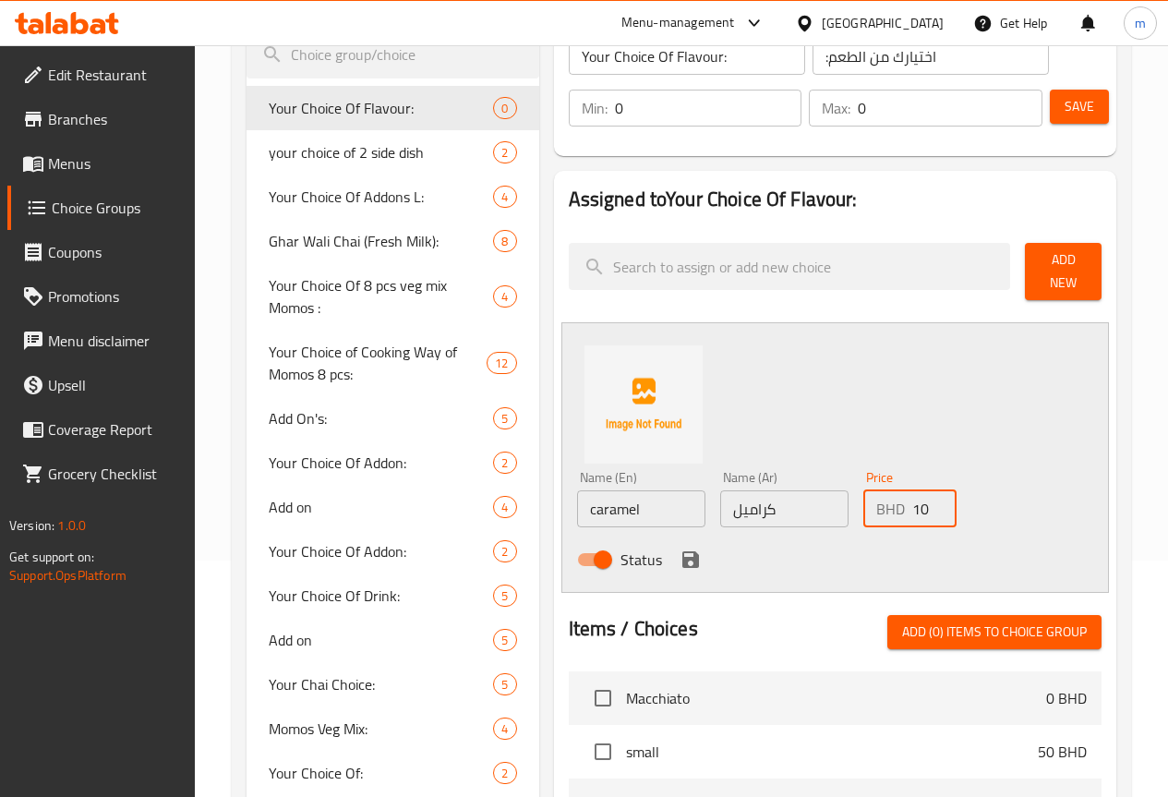
scroll to position [277, 0]
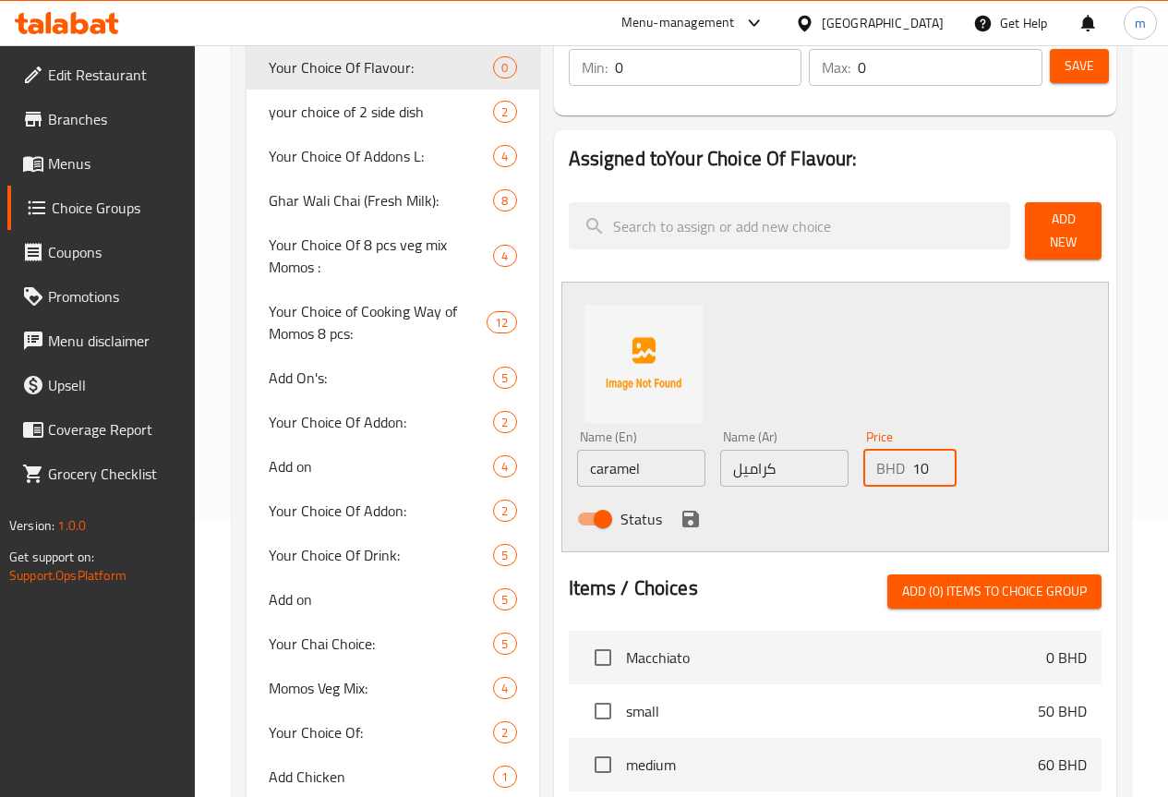
type input "10"
click at [682, 512] on icon "save" at bounding box center [690, 518] width 17 height 17
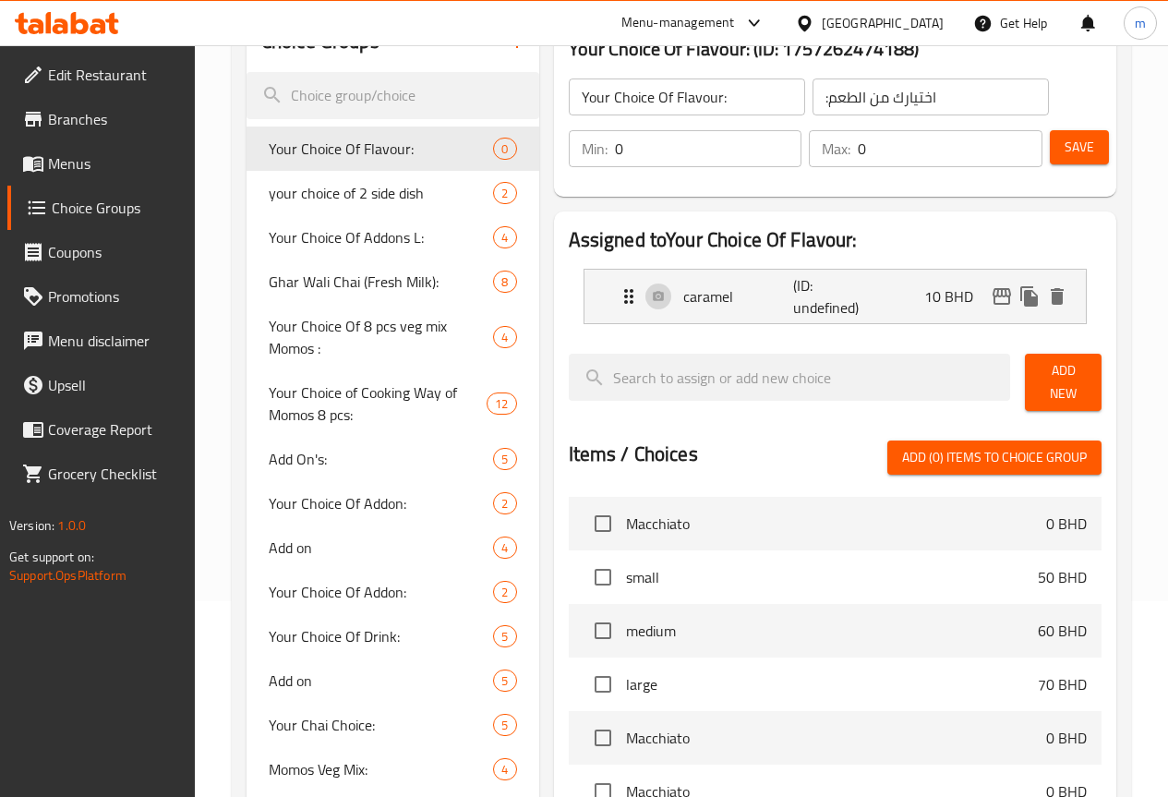
scroll to position [185, 0]
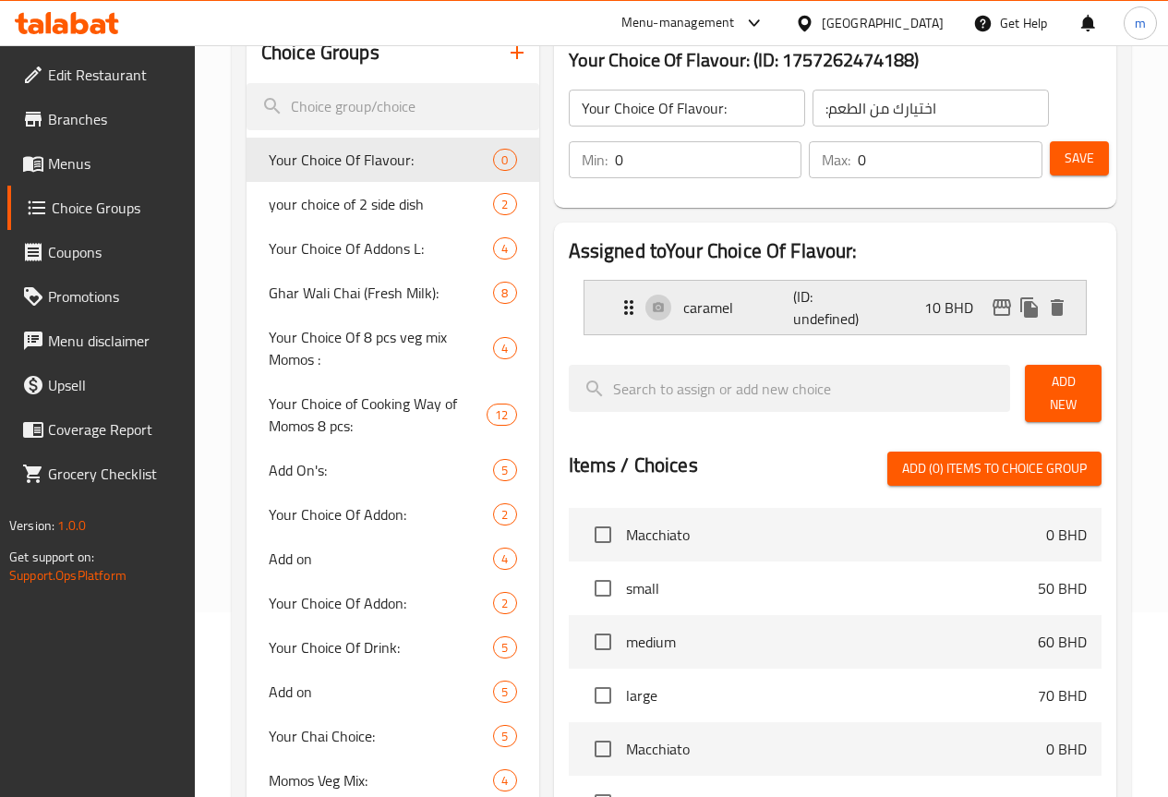
click at [683, 312] on p "caramel" at bounding box center [738, 307] width 111 height 22
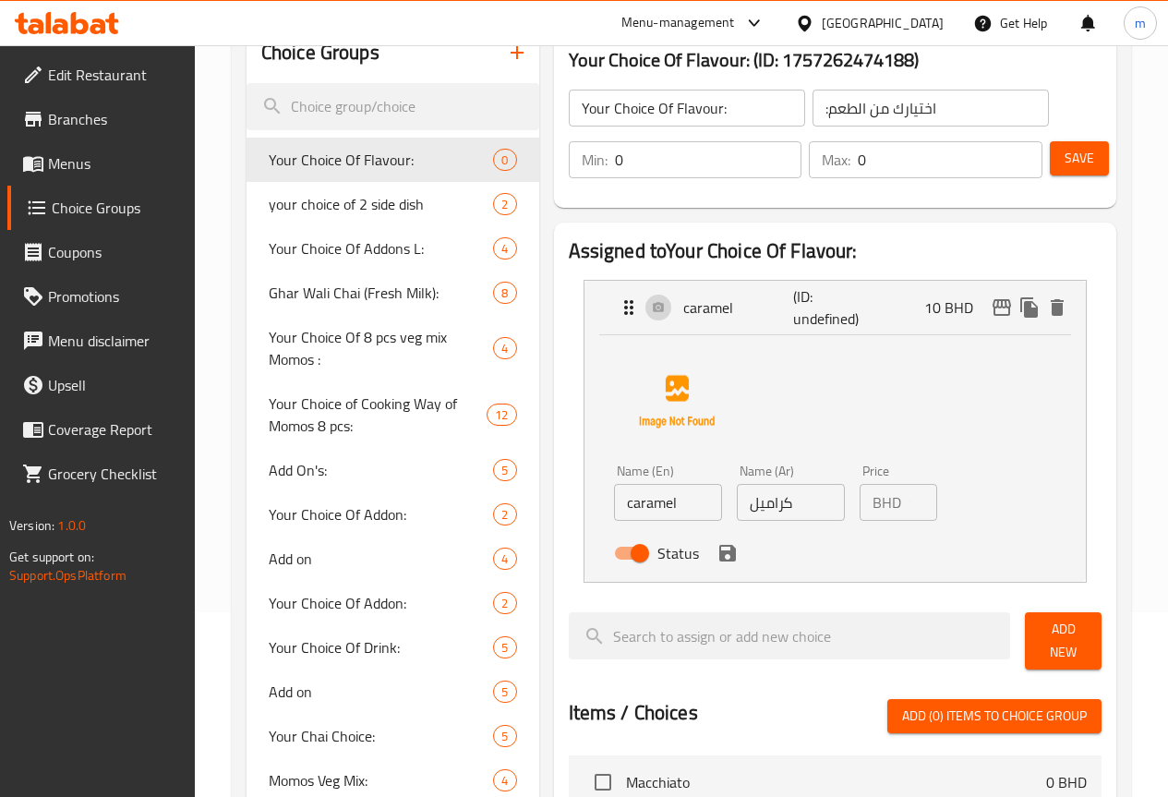
click at [633, 510] on input "caramel" at bounding box center [668, 502] width 108 height 37
click at [716, 562] on icon "save" at bounding box center [727, 553] width 22 height 22
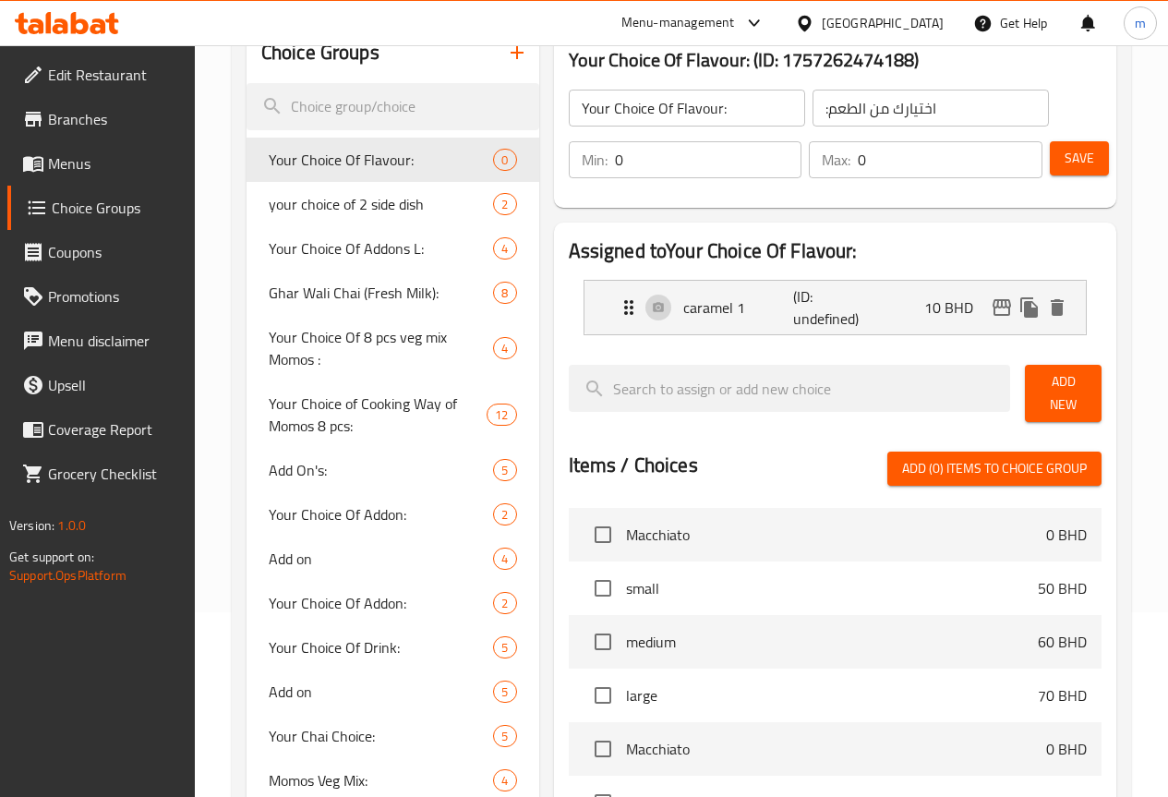
type input "caramel 1"
click at [1095, 396] on button "Add New" at bounding box center [1063, 393] width 77 height 57
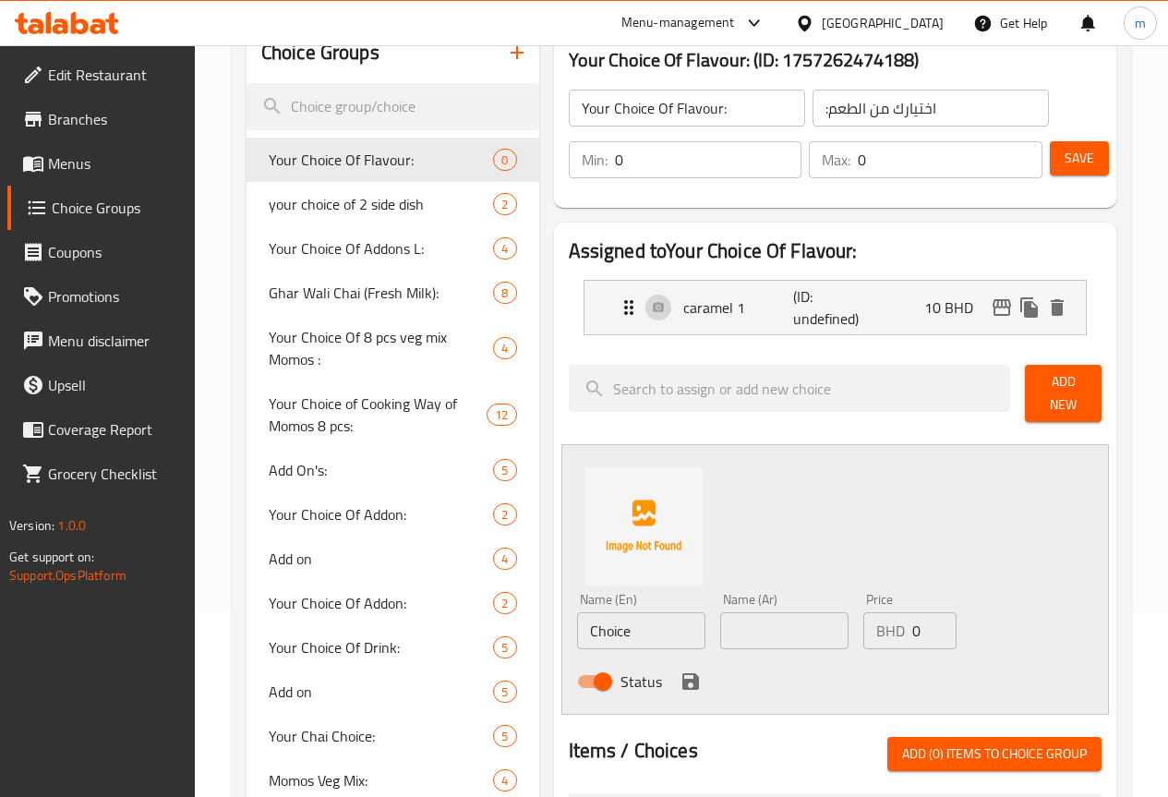
click at [598, 617] on input "Choice" at bounding box center [641, 630] width 128 height 37
type input "C"
type input "ؤ"
type input "chocolate"
click at [747, 626] on input "text" at bounding box center [784, 630] width 128 height 37
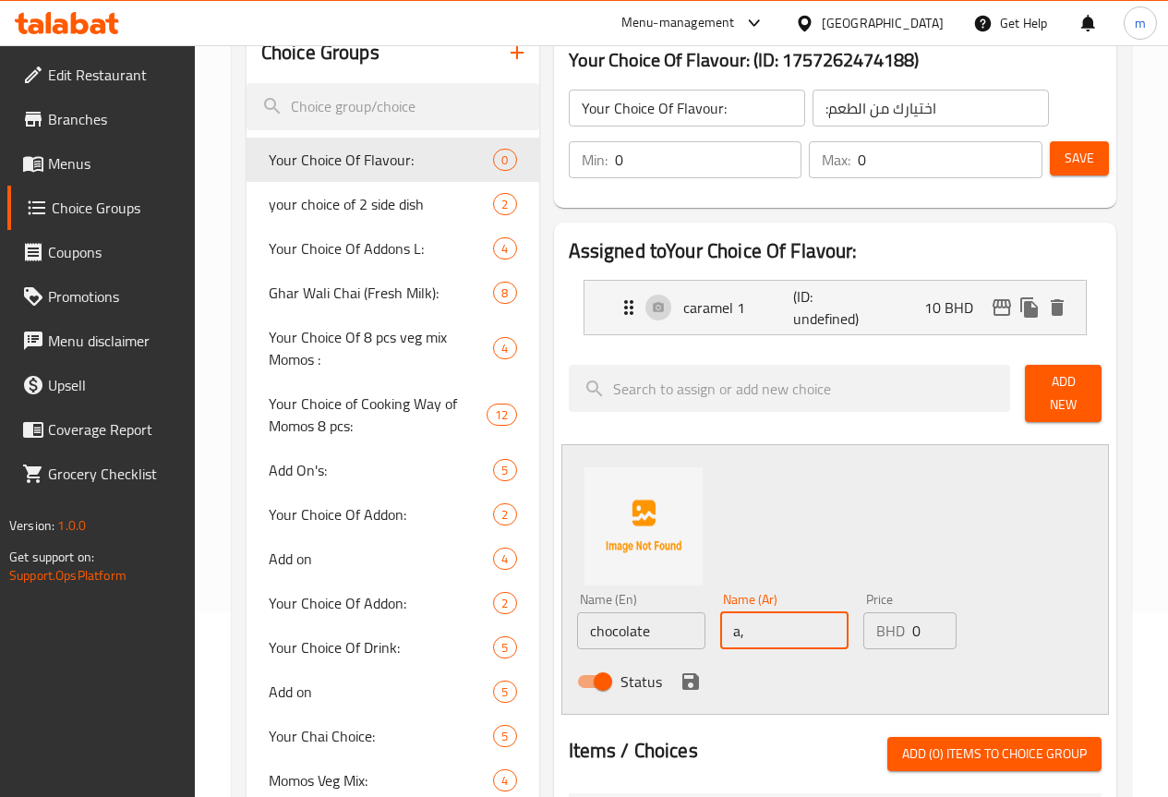
type input "a"
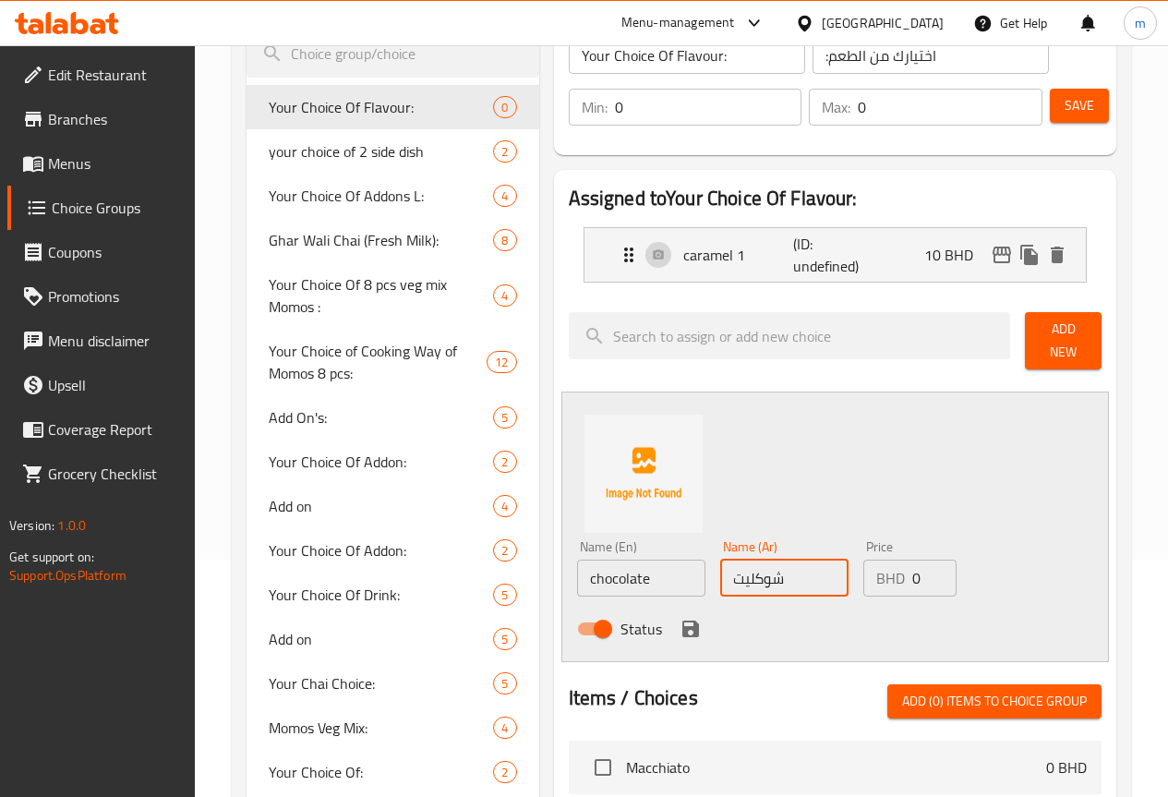
scroll to position [277, 0]
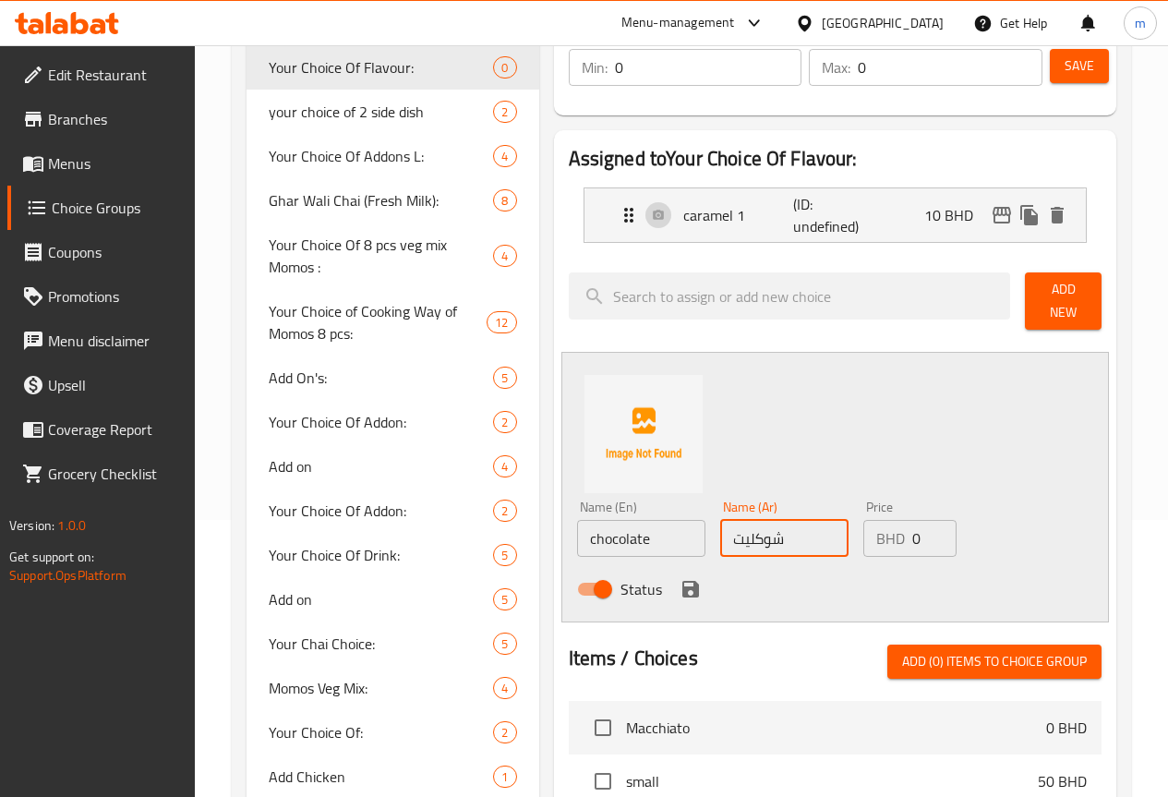
click at [748, 527] on input "شوكليت" at bounding box center [784, 538] width 128 height 37
type input "شوكلاته"
click at [912, 529] on input "0" at bounding box center [934, 538] width 44 height 37
click at [720, 534] on input "شوكلاته" at bounding box center [784, 538] width 128 height 37
type input "شوكولاته"
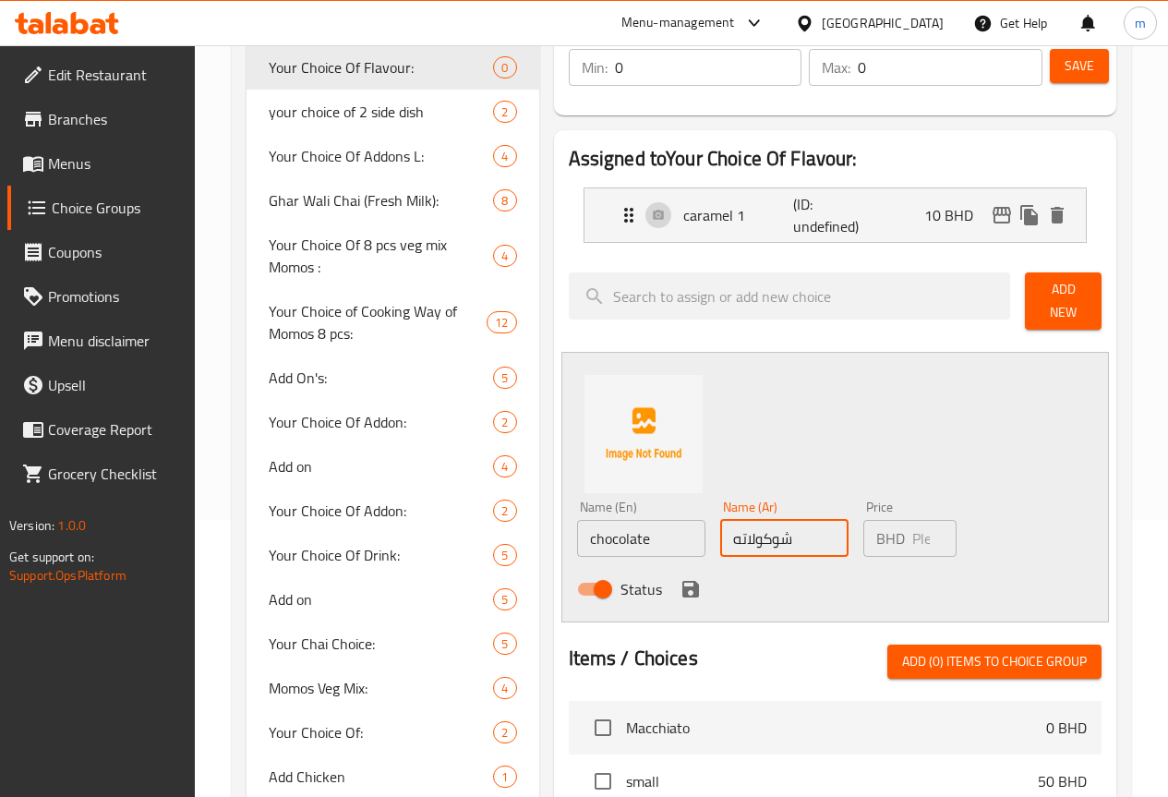
click at [912, 531] on input "number" at bounding box center [934, 538] width 44 height 37
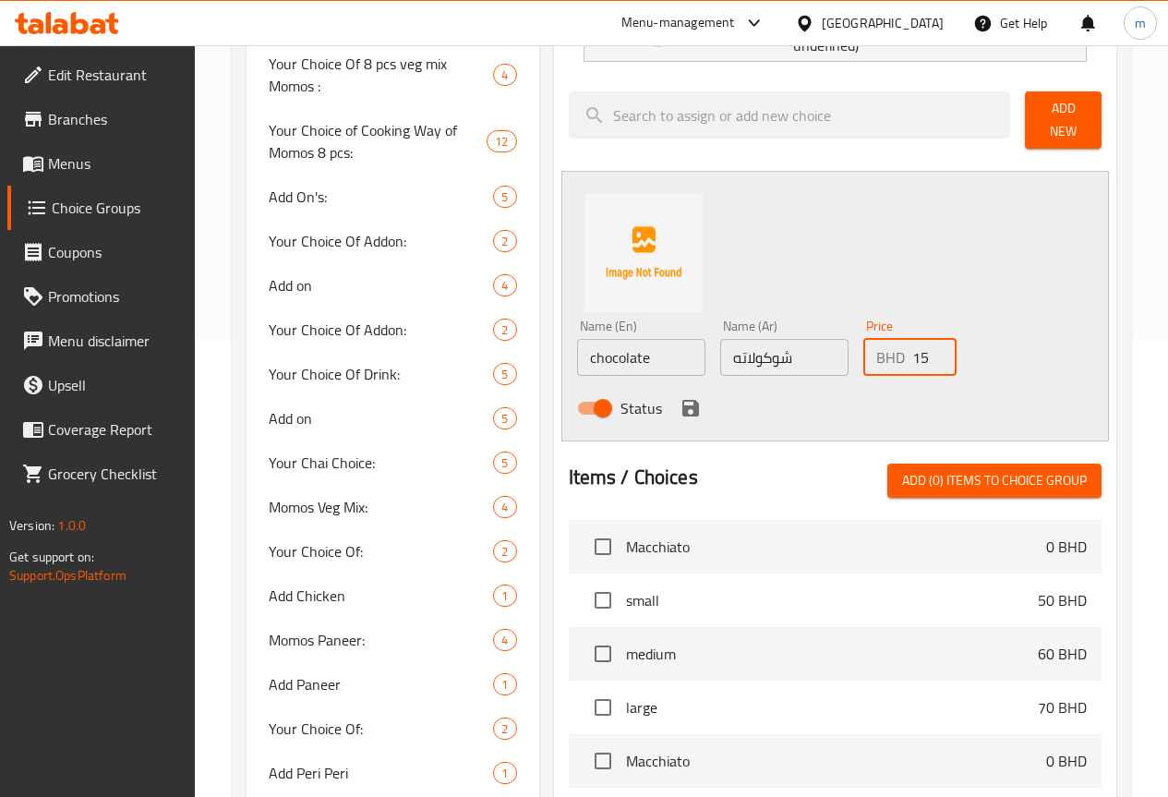
scroll to position [462, 0]
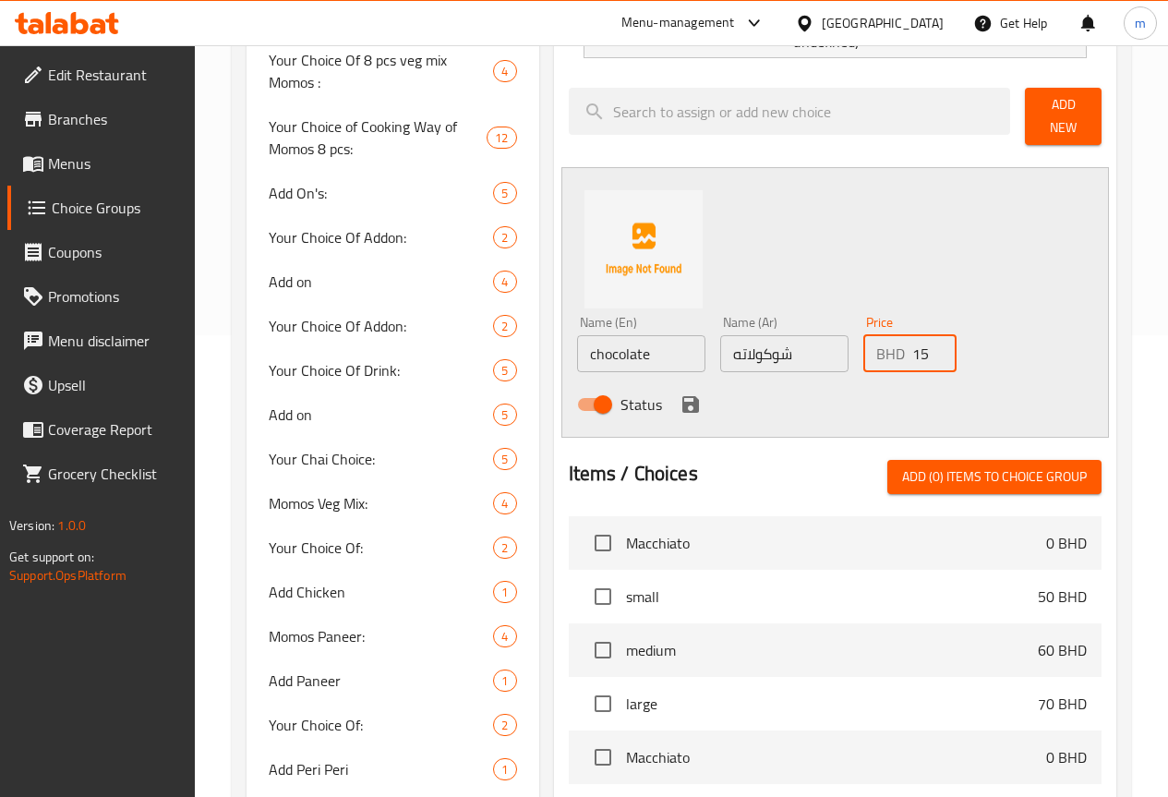
type input "15"
click at [682, 402] on icon "save" at bounding box center [690, 404] width 17 height 17
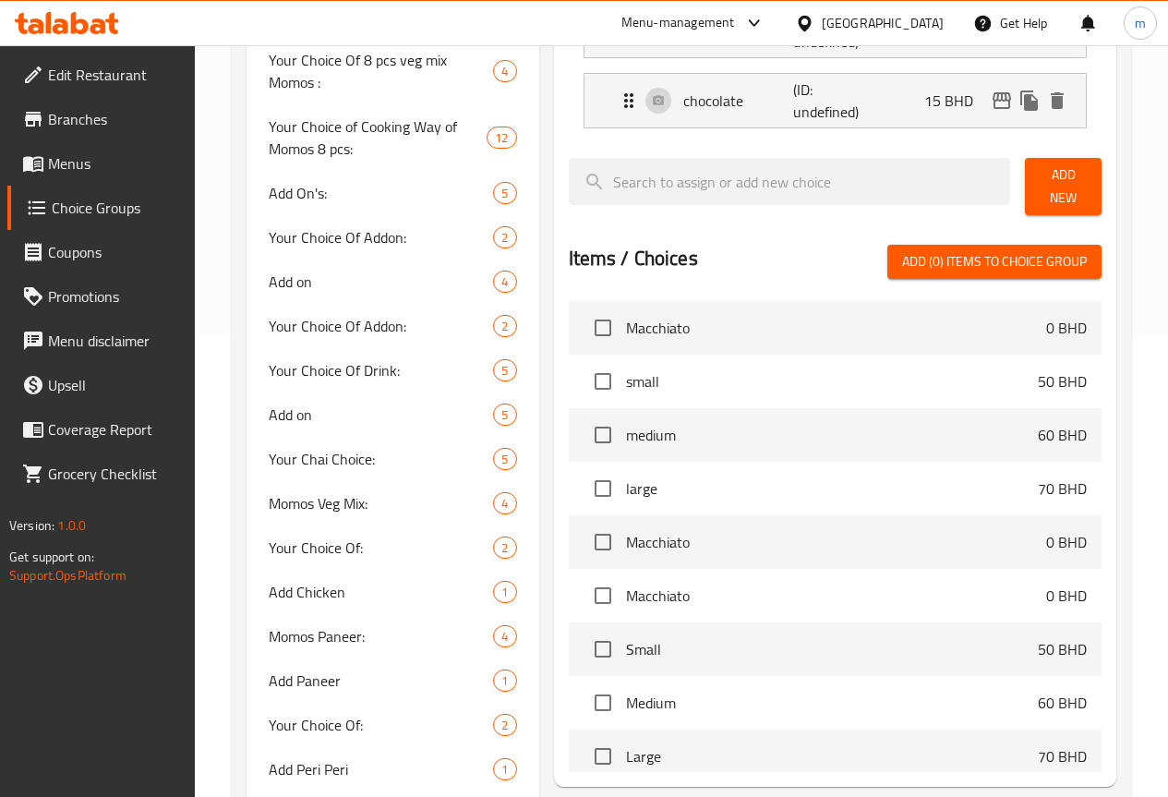
click at [1069, 170] on span "Add New" at bounding box center [1062, 186] width 47 height 46
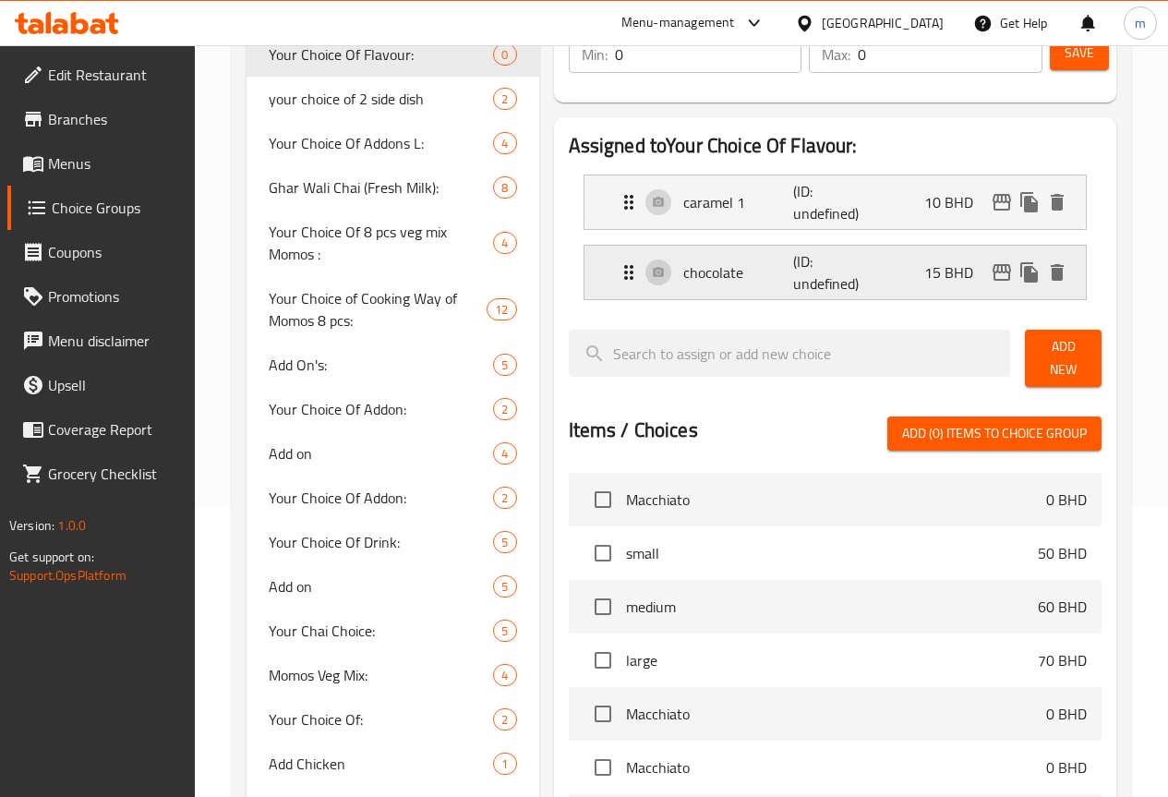
scroll to position [277, 0]
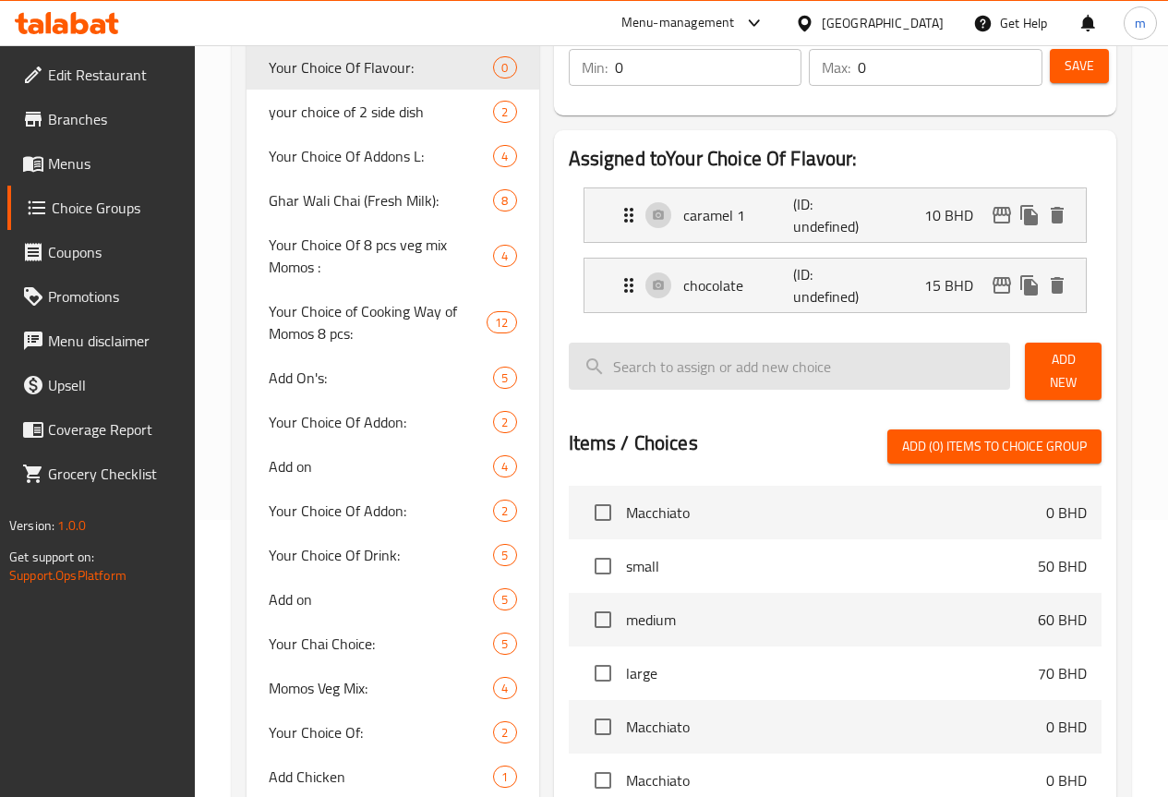
click at [754, 374] on input "search" at bounding box center [790, 365] width 442 height 47
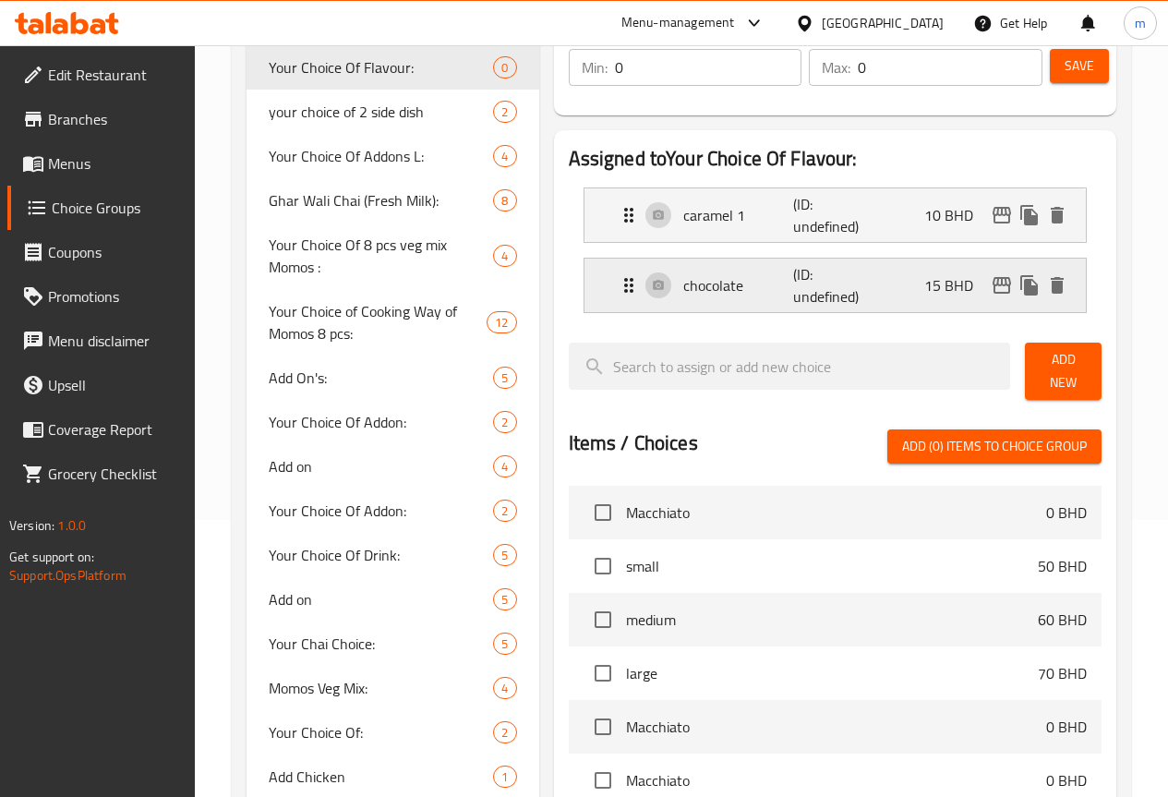
click at [705, 282] on p "chocolate" at bounding box center [738, 285] width 111 height 22
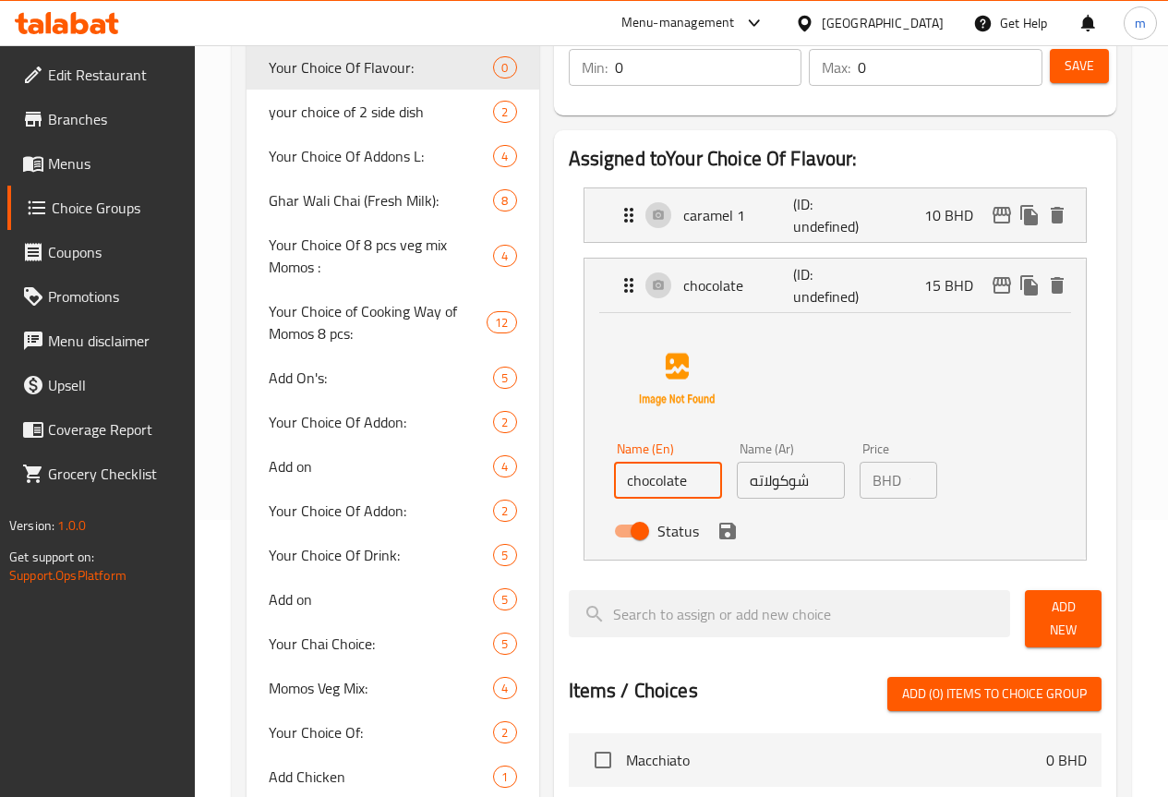
click at [626, 483] on input "chocolate" at bounding box center [668, 480] width 108 height 37
click at [614, 485] on input "chocolate1" at bounding box center [668, 480] width 108 height 37
click at [632, 481] on input "chocolate 1" at bounding box center [668, 480] width 108 height 37
click at [618, 479] on input "chocolate 1" at bounding box center [668, 480] width 108 height 37
click at [627, 480] on input "chocolate1" at bounding box center [668, 480] width 108 height 37
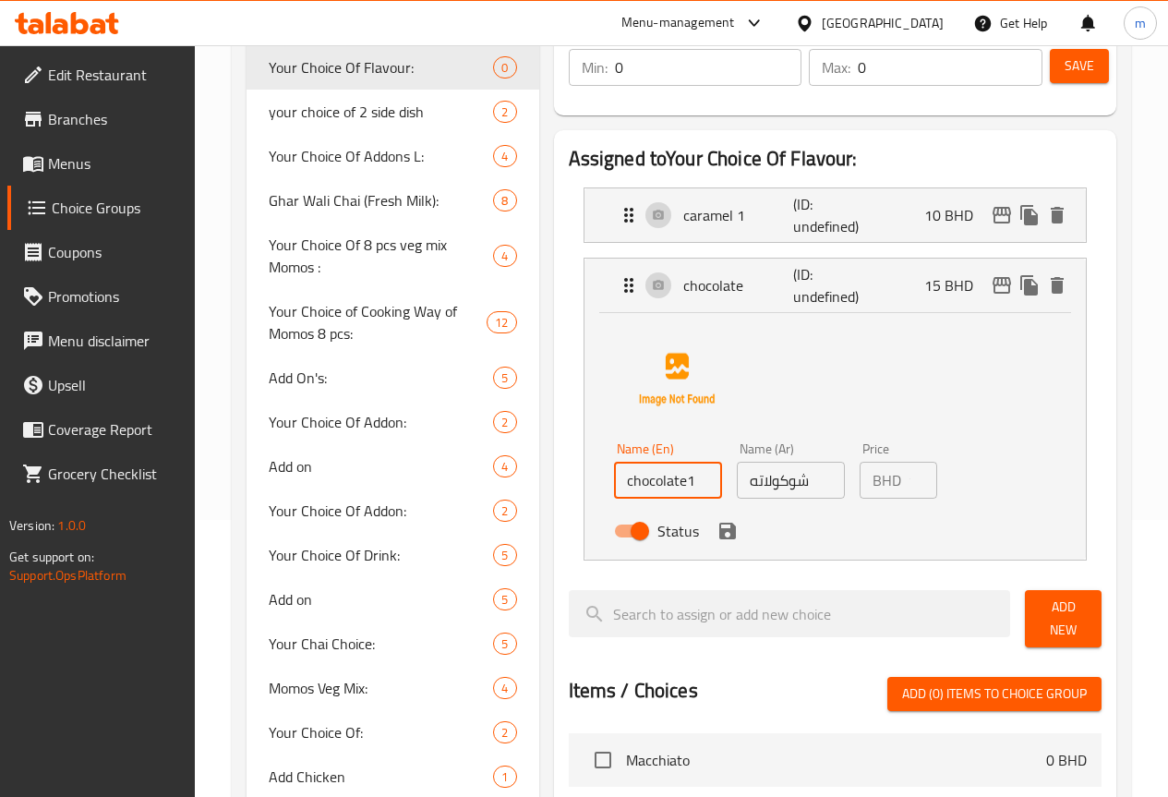
type input "chocolate"
click at [693, 220] on p "caramel 1" at bounding box center [738, 215] width 111 height 22
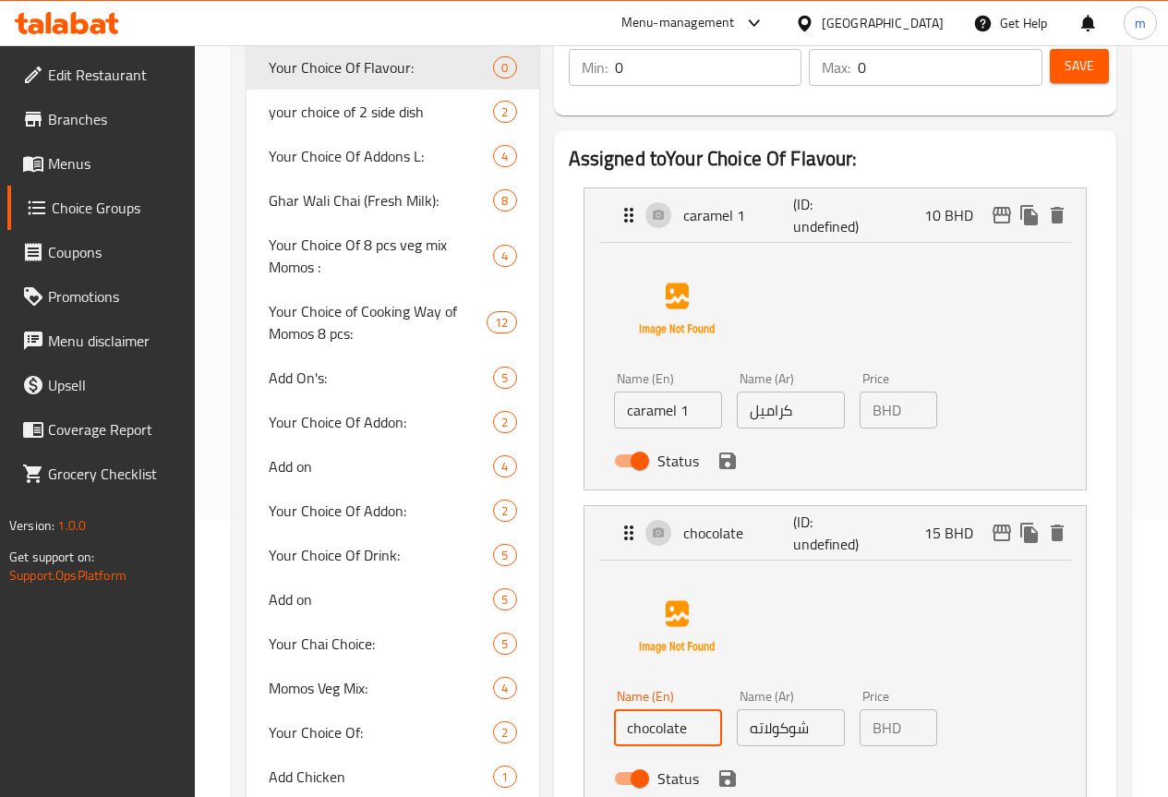
click at [627, 412] on input "caramel 1" at bounding box center [668, 409] width 108 height 37
drag, startPoint x: 993, startPoint y: 340, endPoint x: 980, endPoint y: 351, distance: 17.0
click at [993, 340] on div "Name (En) caramel Name (En) Name (Ar) كراميل Name (Ar) Price BHD 10 Price Status" at bounding box center [835, 362] width 442 height 232
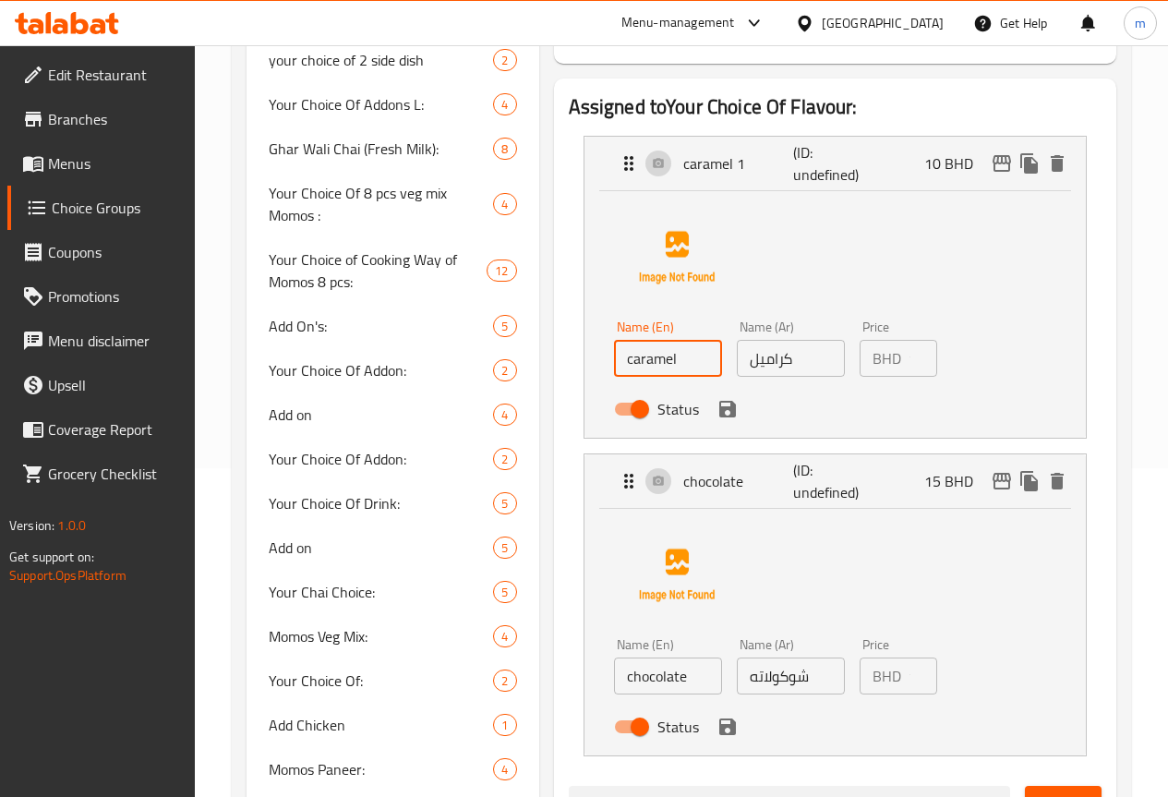
scroll to position [369, 0]
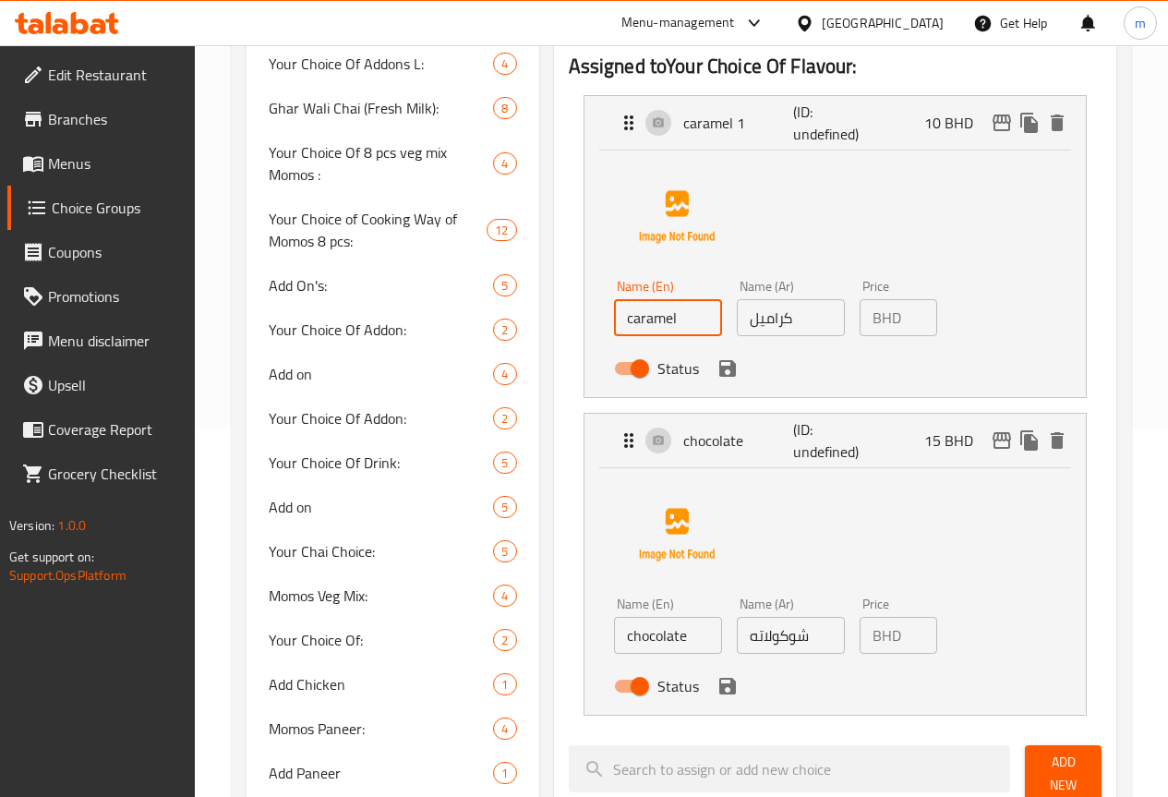
click at [653, 382] on div "Status" at bounding box center [790, 368] width 369 height 50
click at [716, 374] on icon "save" at bounding box center [727, 368] width 22 height 22
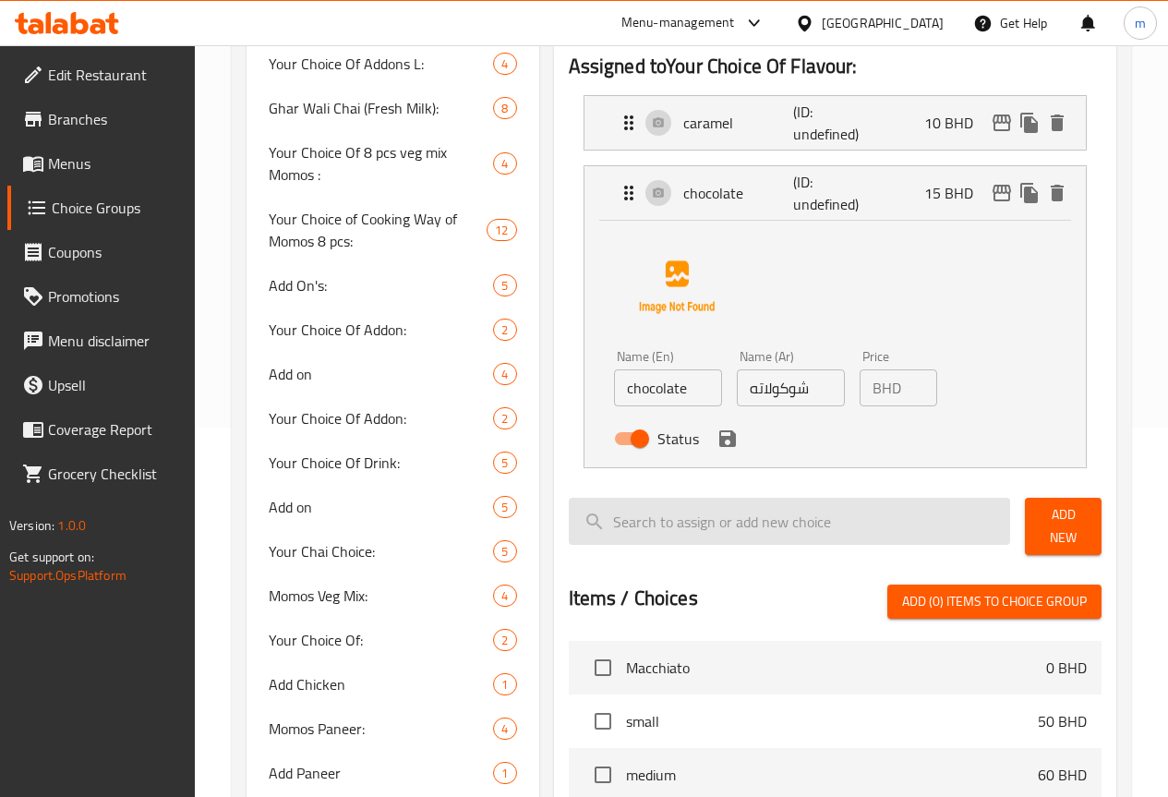
type input "caramel"
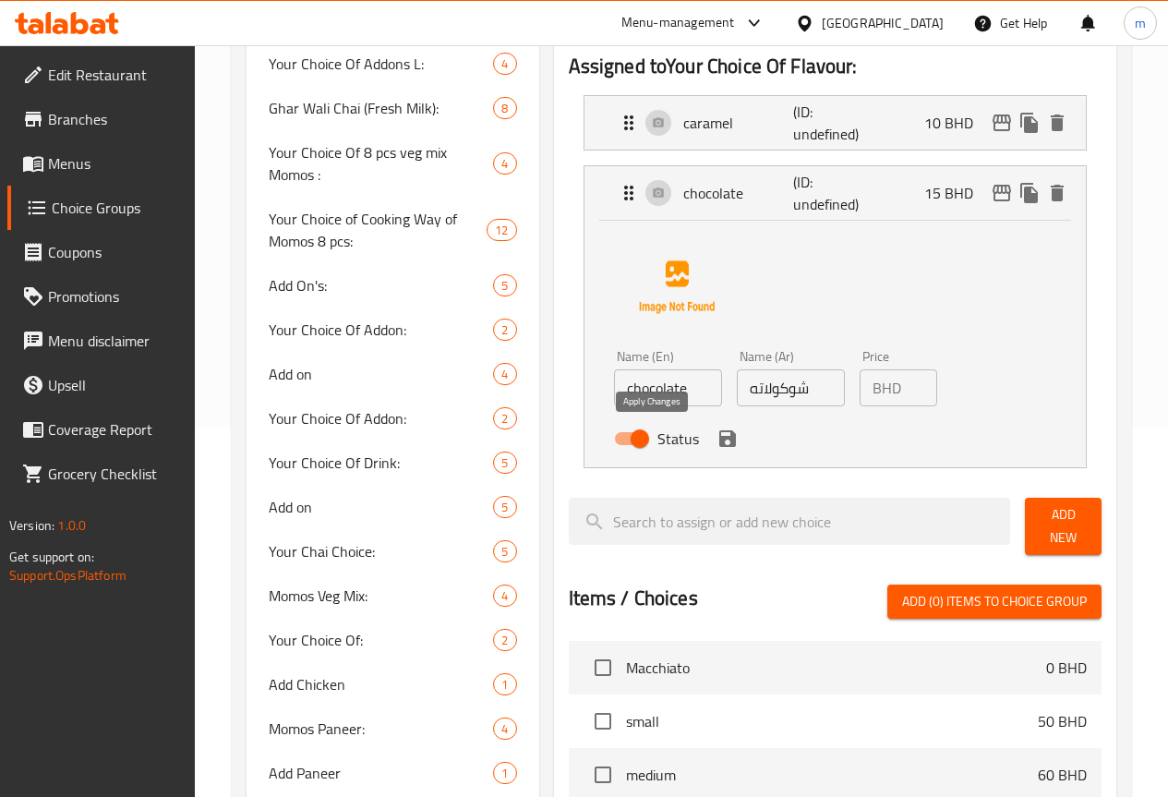
click at [719, 436] on icon "save" at bounding box center [727, 438] width 17 height 17
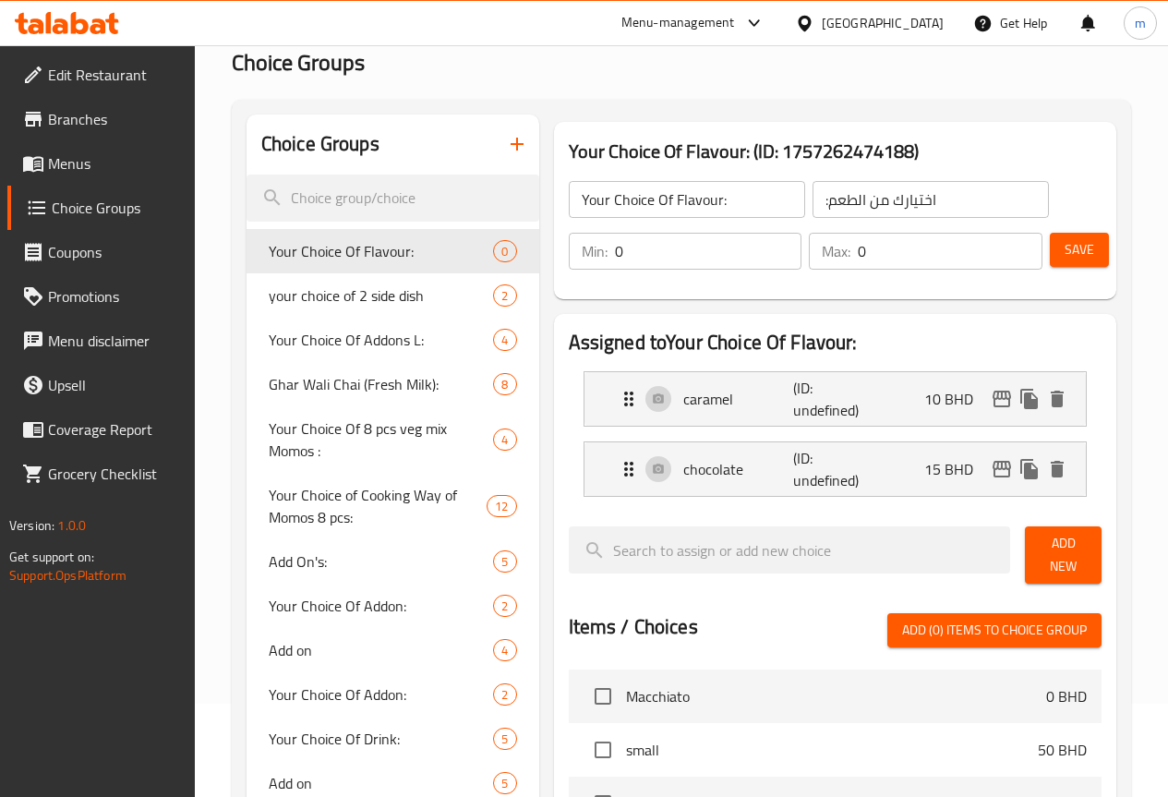
scroll to position [92, 0]
click at [671, 212] on input "Your Choice Of Flavour:" at bounding box center [687, 200] width 236 height 37
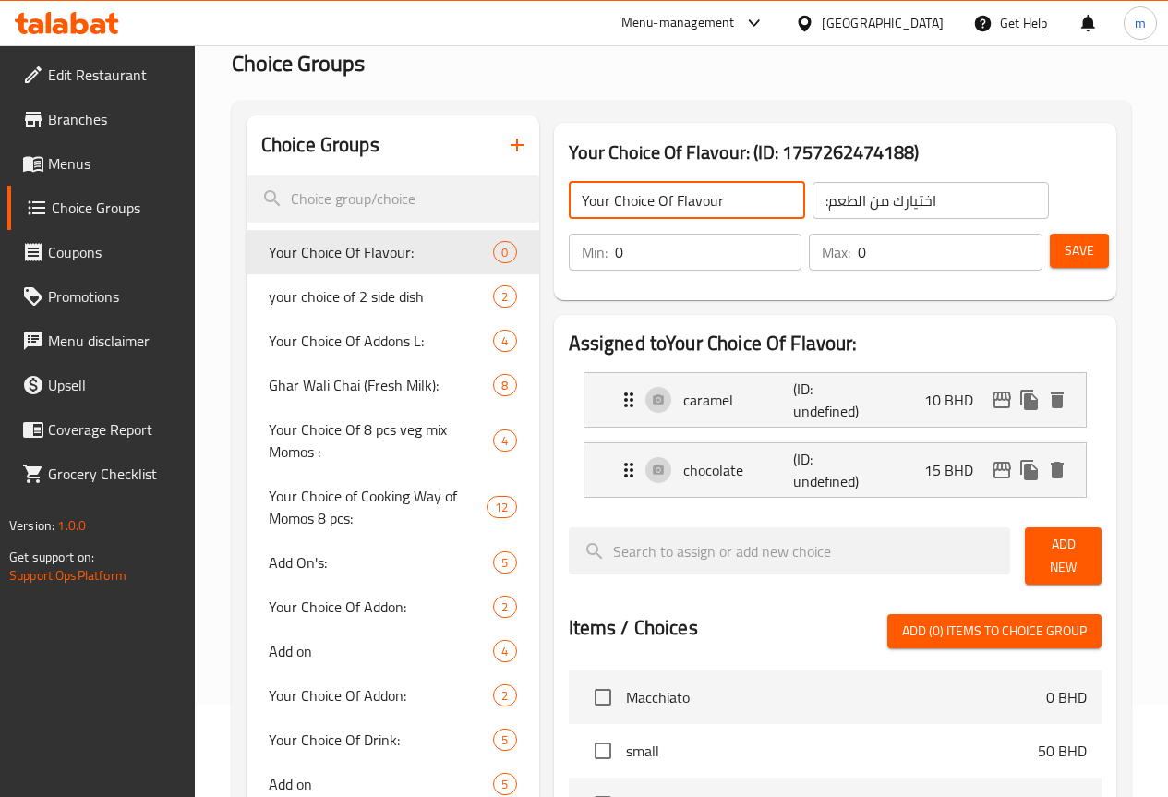
click at [630, 202] on input "Your Choice Of Flavour" at bounding box center [687, 200] width 236 height 37
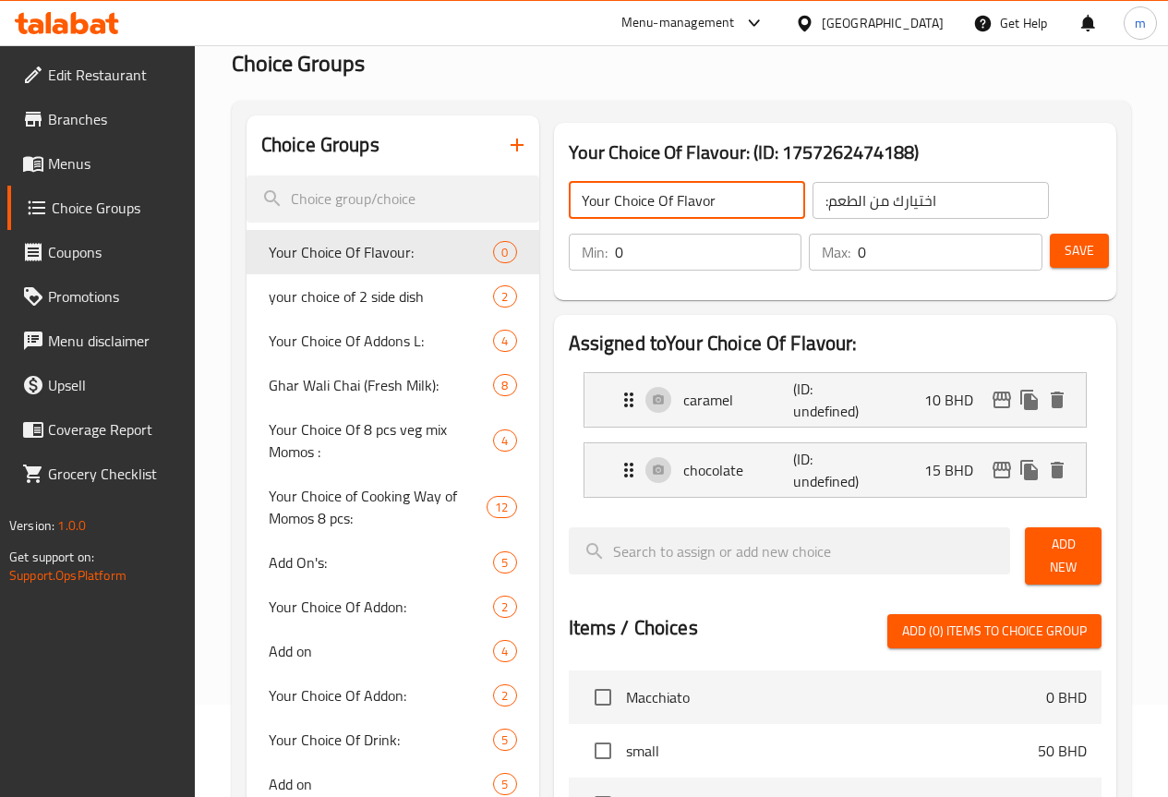
click at [659, 202] on input "Your Choice Of Flavor" at bounding box center [687, 200] width 236 height 37
type input "Your Choice Of Flavor For small:"
click at [812, 208] on input ":اختيارك من الطعم" at bounding box center [930, 200] width 236 height 37
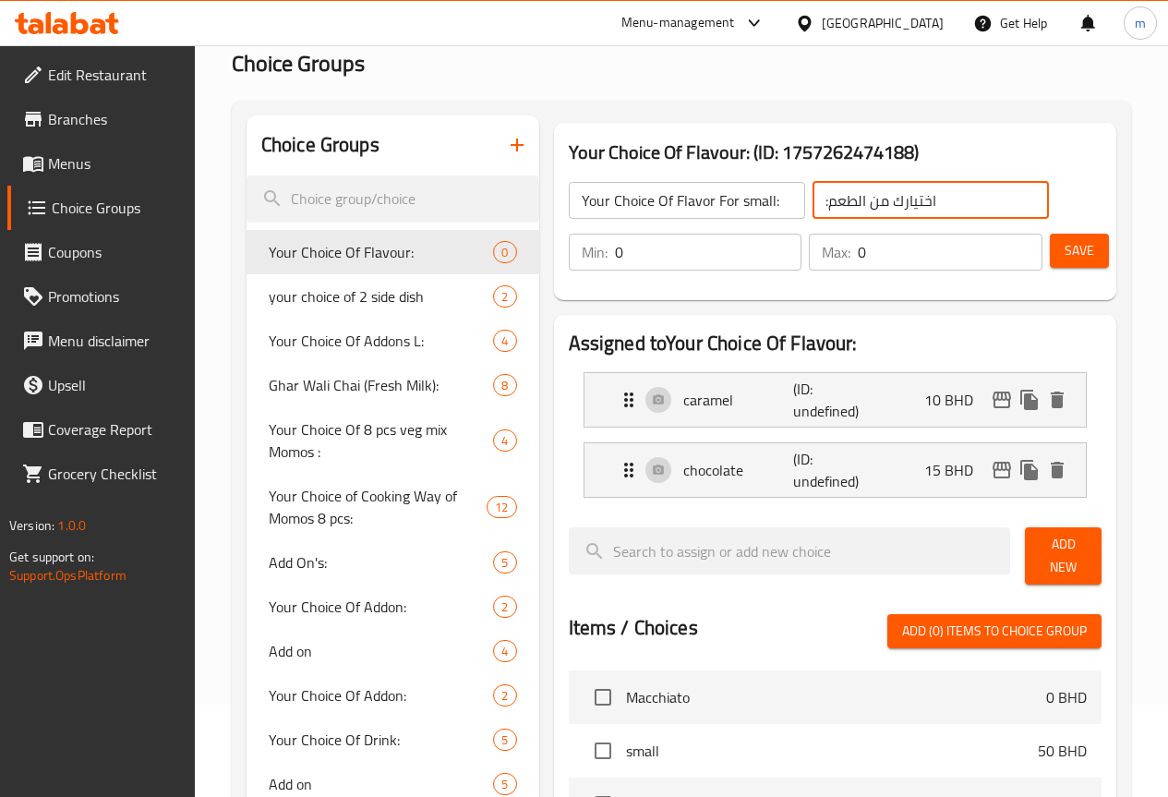
click at [933, 204] on input ":اختيارك من الطعم" at bounding box center [930, 200] width 236 height 37
type input ":"
drag, startPoint x: 784, startPoint y: 199, endPoint x: 809, endPoint y: 250, distance: 56.6
click at [812, 201] on input "اختيارك من الطعم للصغير" at bounding box center [930, 200] width 236 height 37
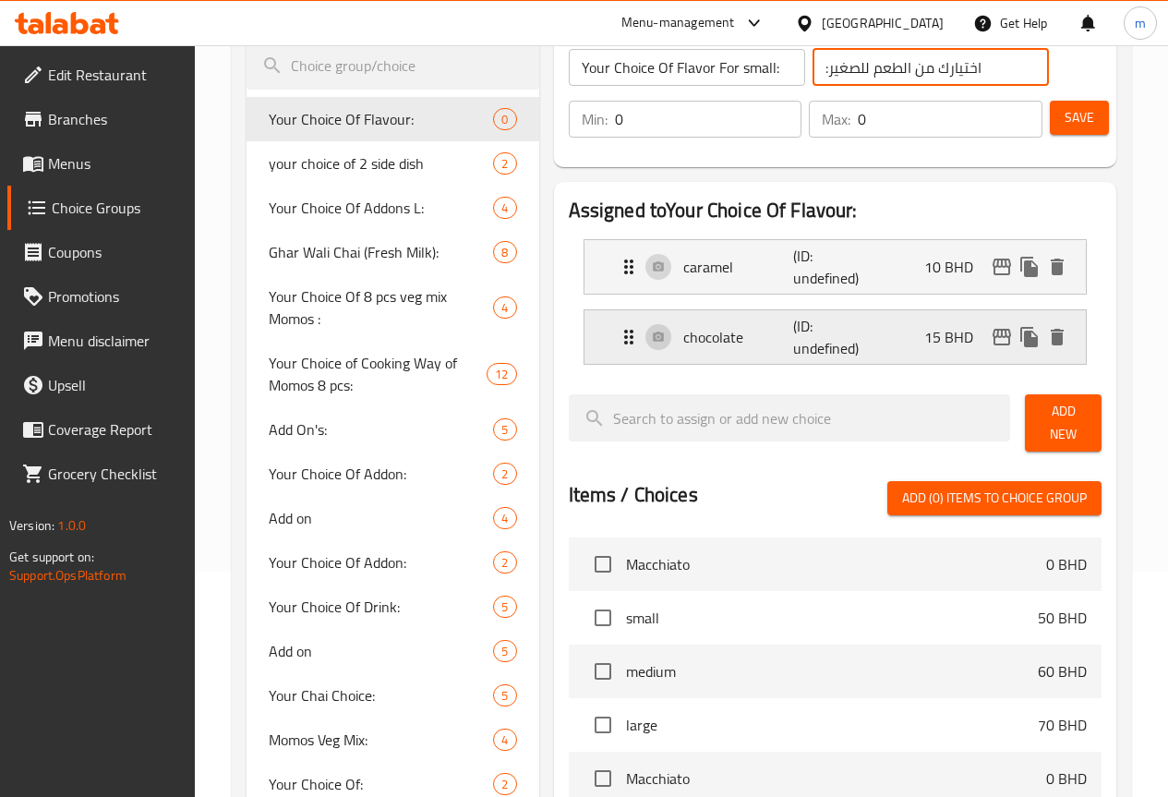
scroll to position [277, 0]
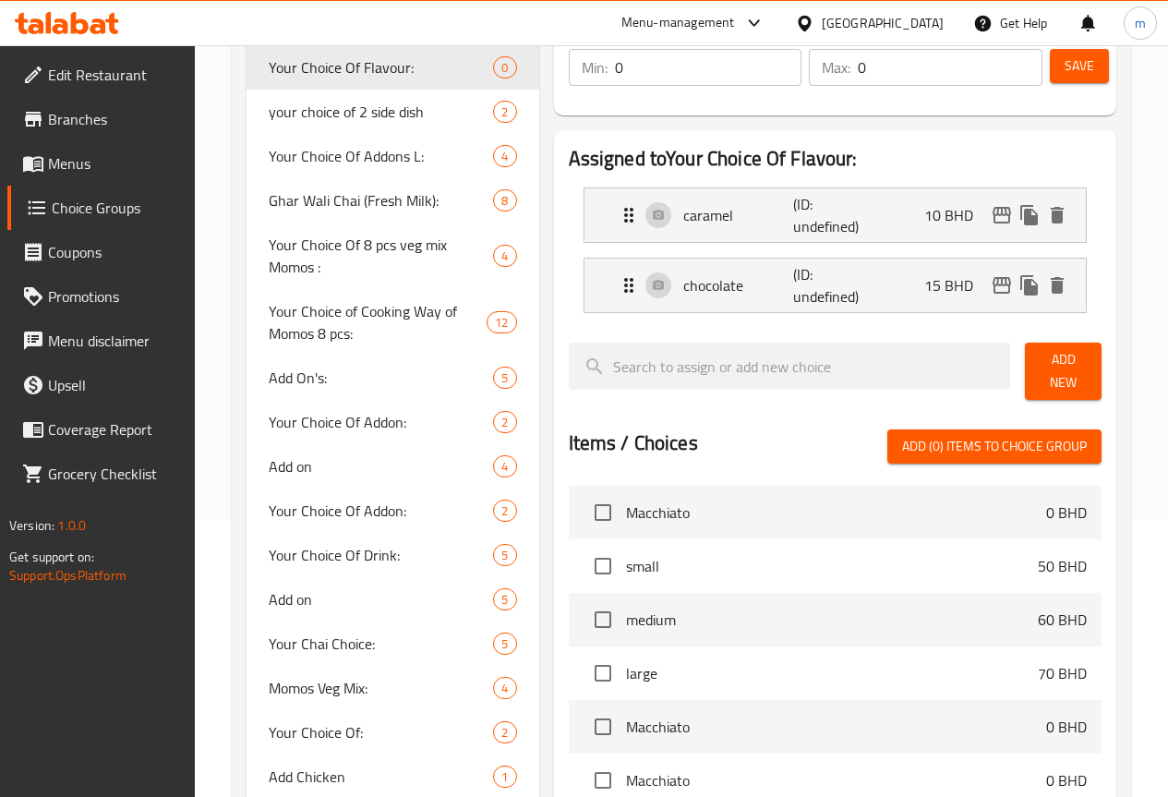
type input ":اختيارك من الطعم للصغير"
click at [1052, 368] on span "Add New" at bounding box center [1062, 371] width 47 height 46
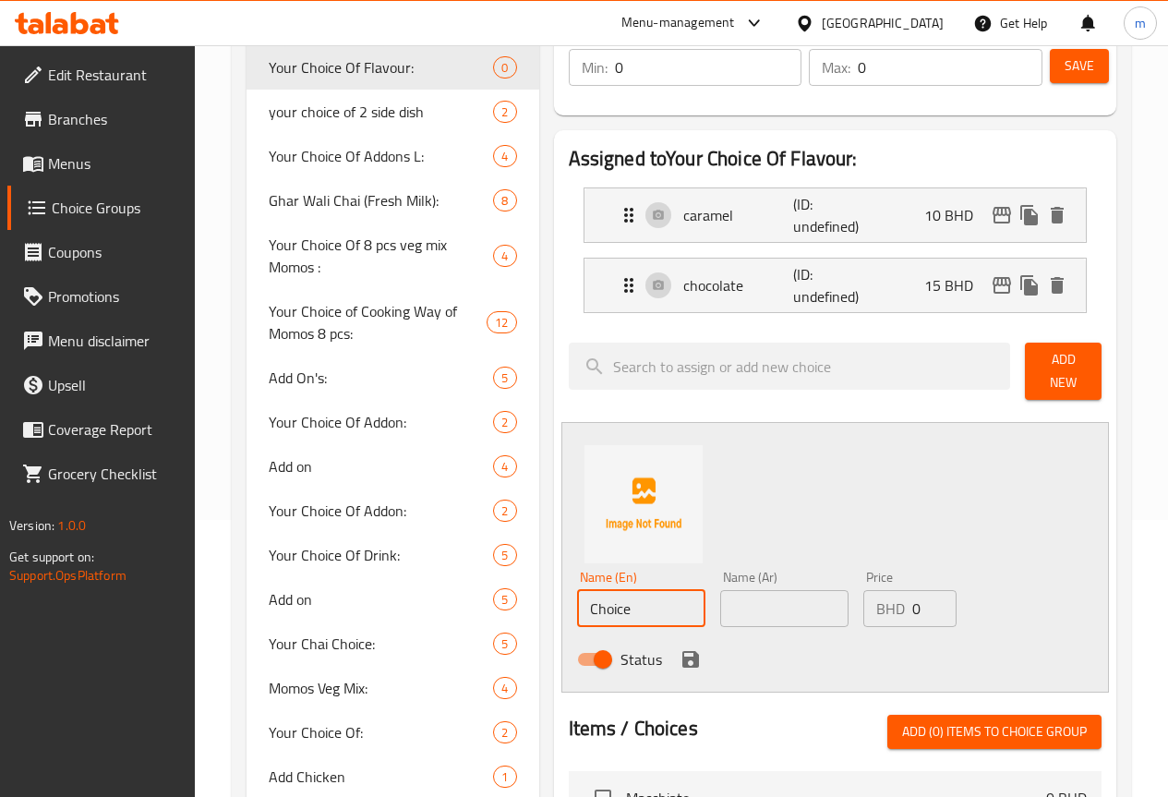
click at [582, 600] on input "Choice" at bounding box center [641, 608] width 128 height 37
type input "C"
type input "ر"
type input "v"
click at [750, 594] on input "text" at bounding box center [784, 608] width 128 height 37
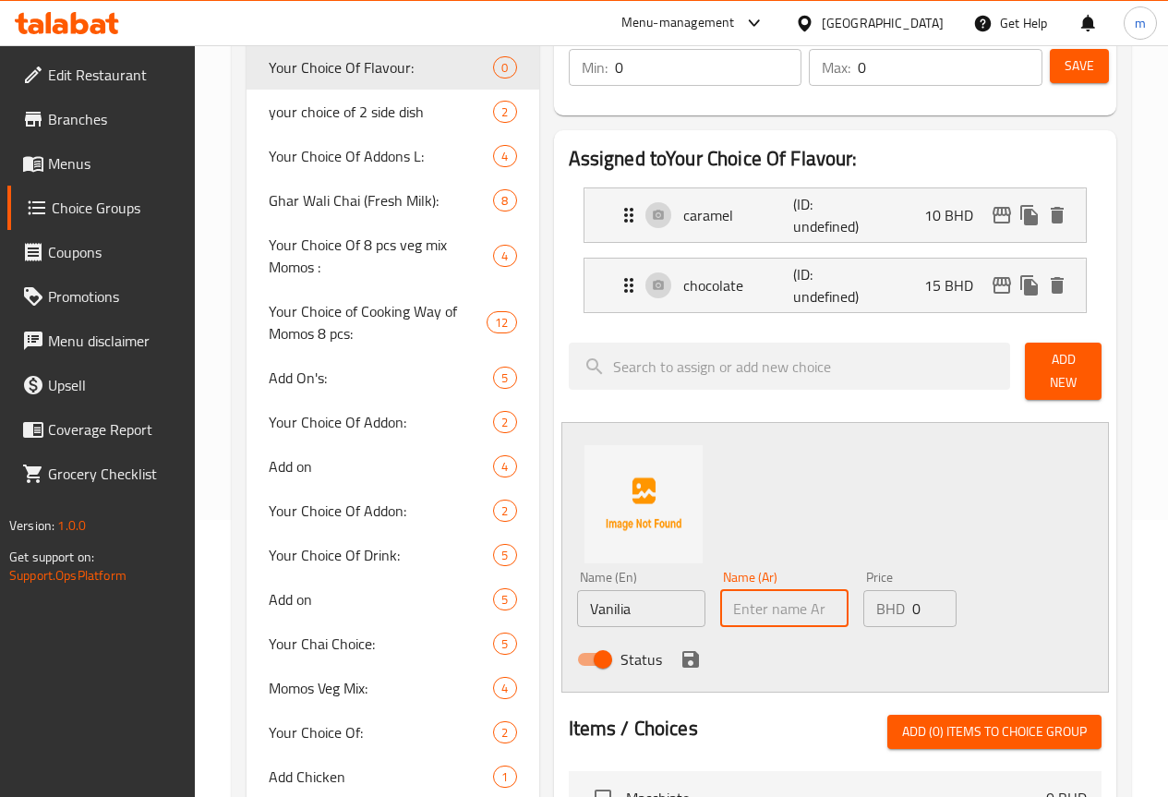
click at [577, 594] on input "Vanilia" at bounding box center [641, 608] width 128 height 37
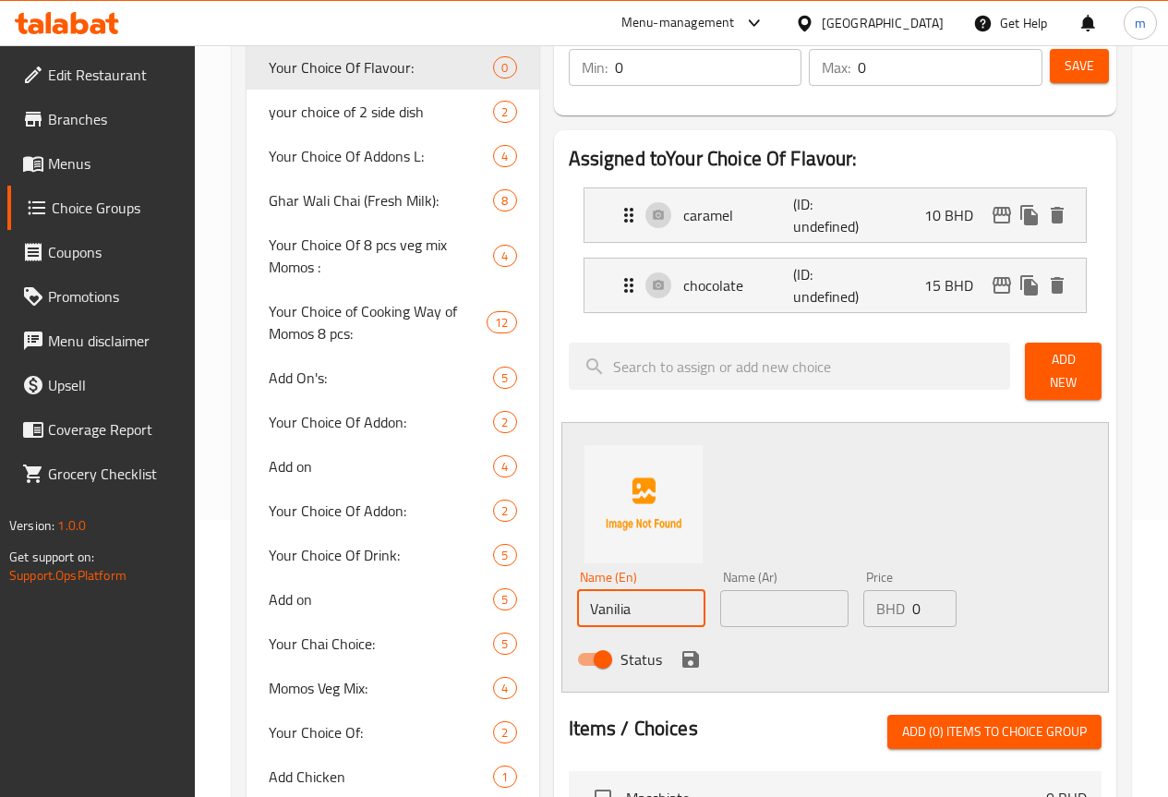
drag, startPoint x: 546, startPoint y: 594, endPoint x: 519, endPoint y: 601, distance: 27.5
click at [577, 601] on input "Vanilia" at bounding box center [641, 608] width 128 height 37
type input "Vanilla"
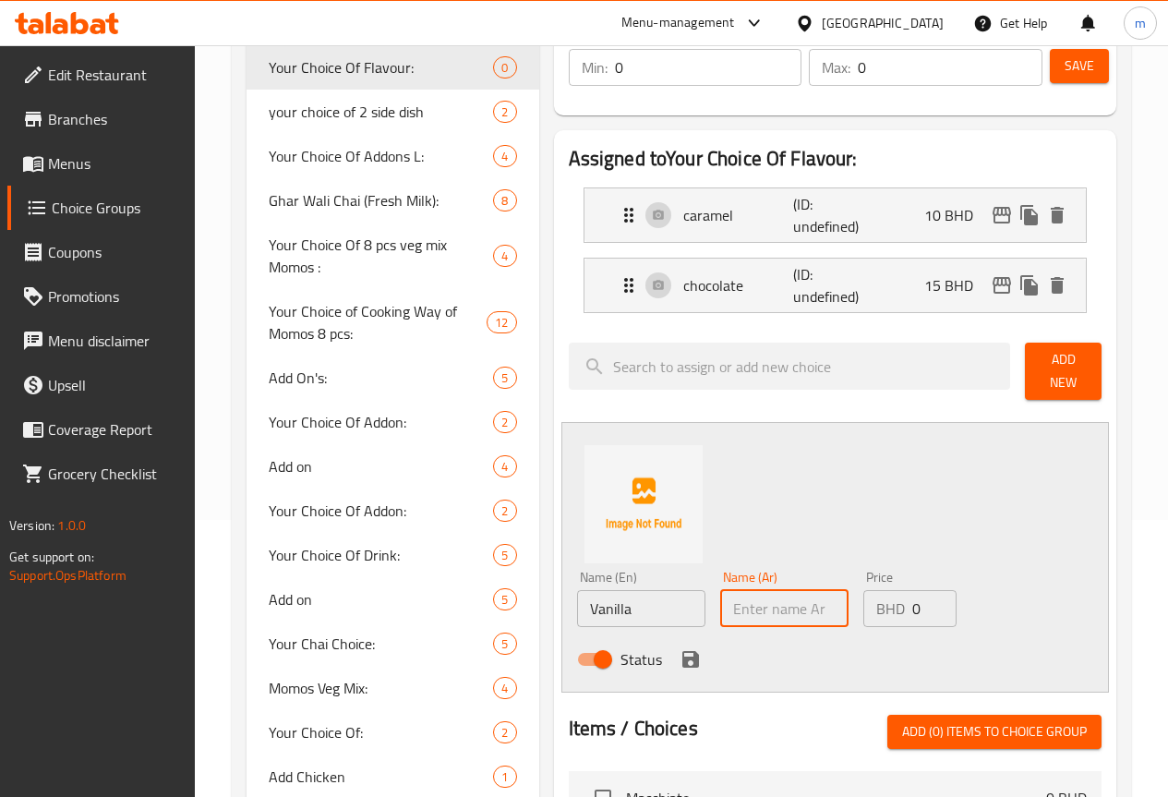
click at [726, 595] on input "text" at bounding box center [784, 608] width 128 height 37
type input "ت"
type input "فانليلا"
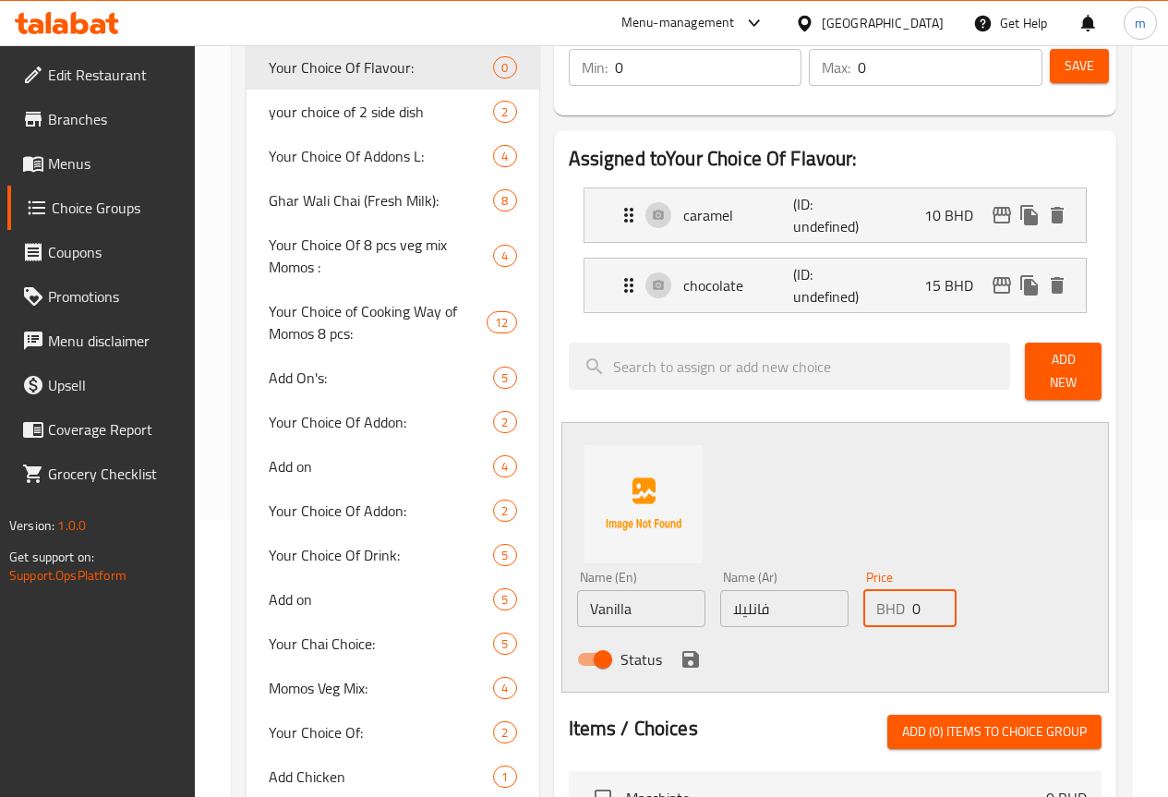
click at [912, 595] on input "0" at bounding box center [934, 608] width 44 height 37
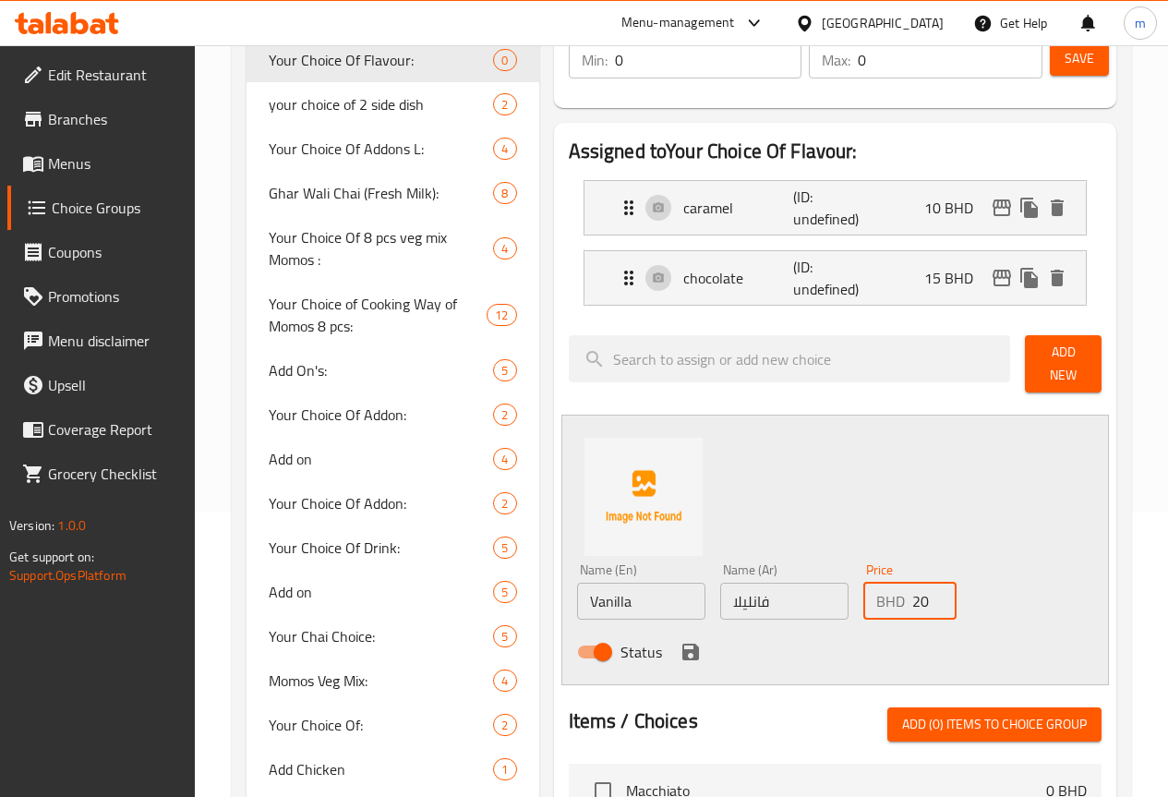
scroll to position [369, 0]
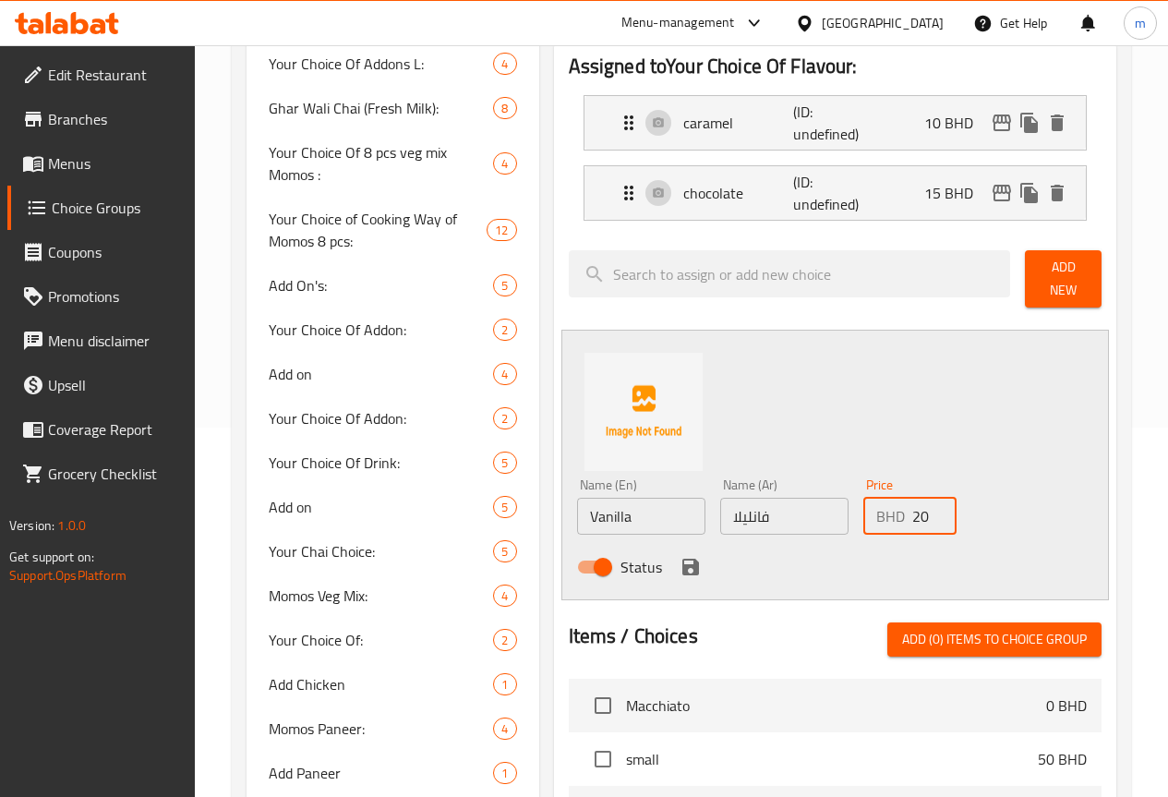
type input "20"
click at [677, 553] on button "save" at bounding box center [691, 567] width 28 height 28
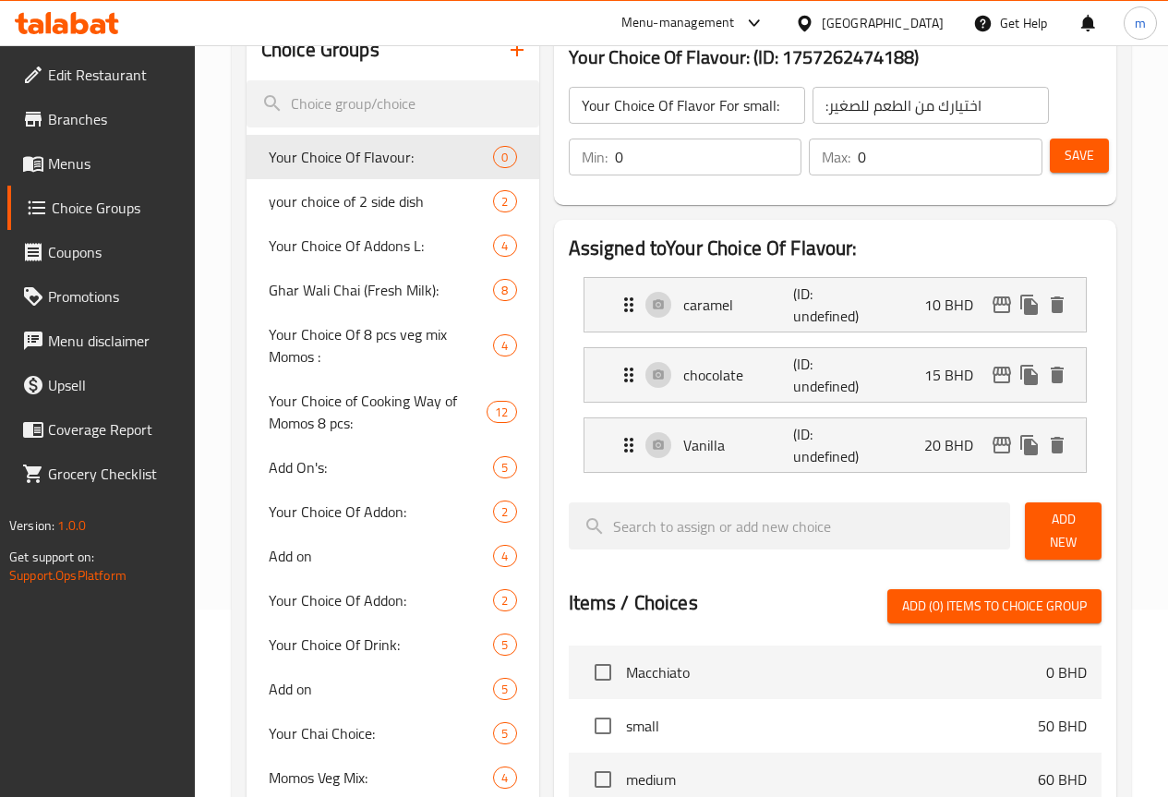
scroll to position [185, 0]
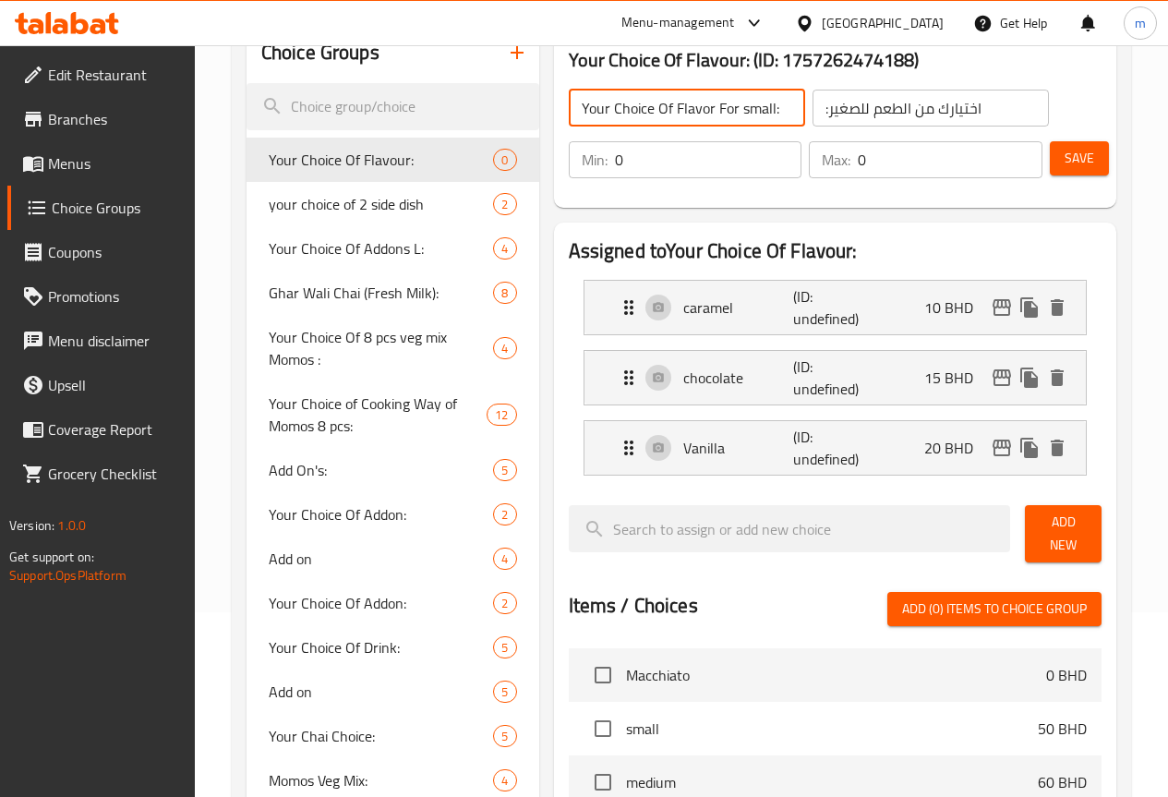
click at [672, 109] on input "Your Choice Of Flavor For small:" at bounding box center [687, 108] width 236 height 37
type input "Your Choice Of Flavor For Small:"
click at [952, 99] on input ":اختيارك من الطعم للصغير" at bounding box center [930, 108] width 236 height 37
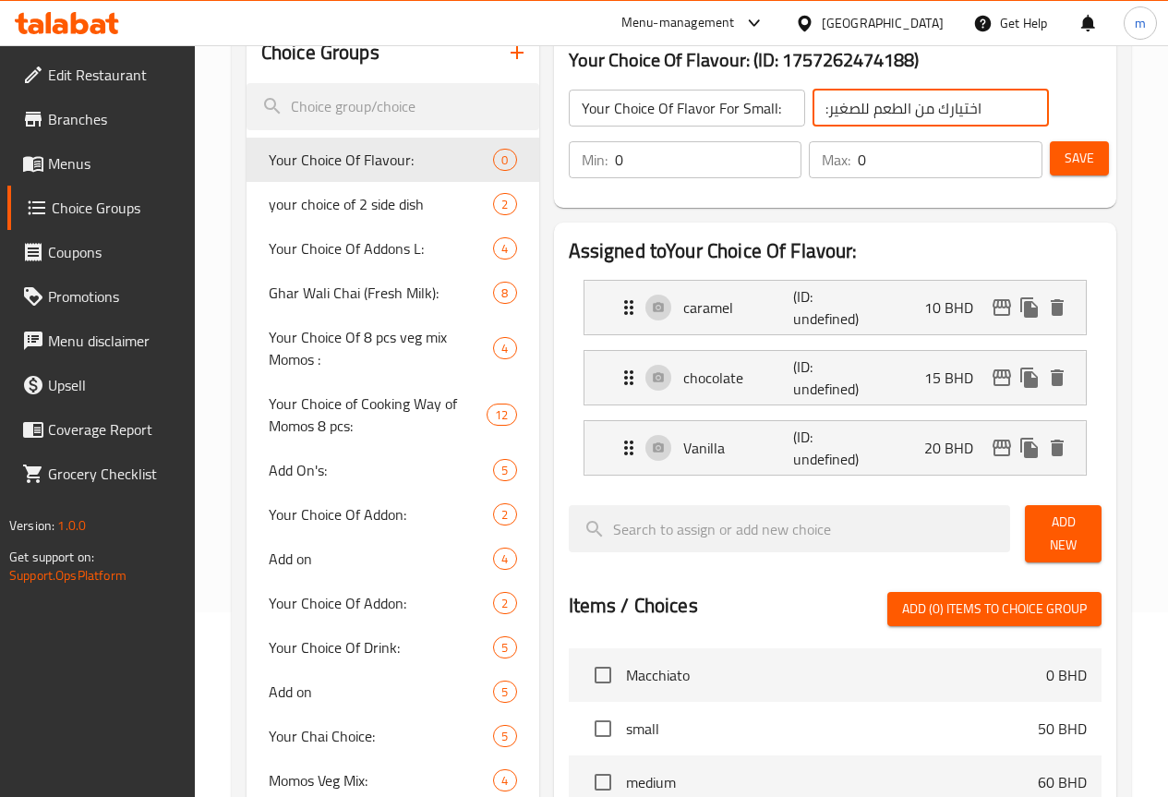
click at [1064, 148] on span "Save" at bounding box center [1079, 158] width 30 height 23
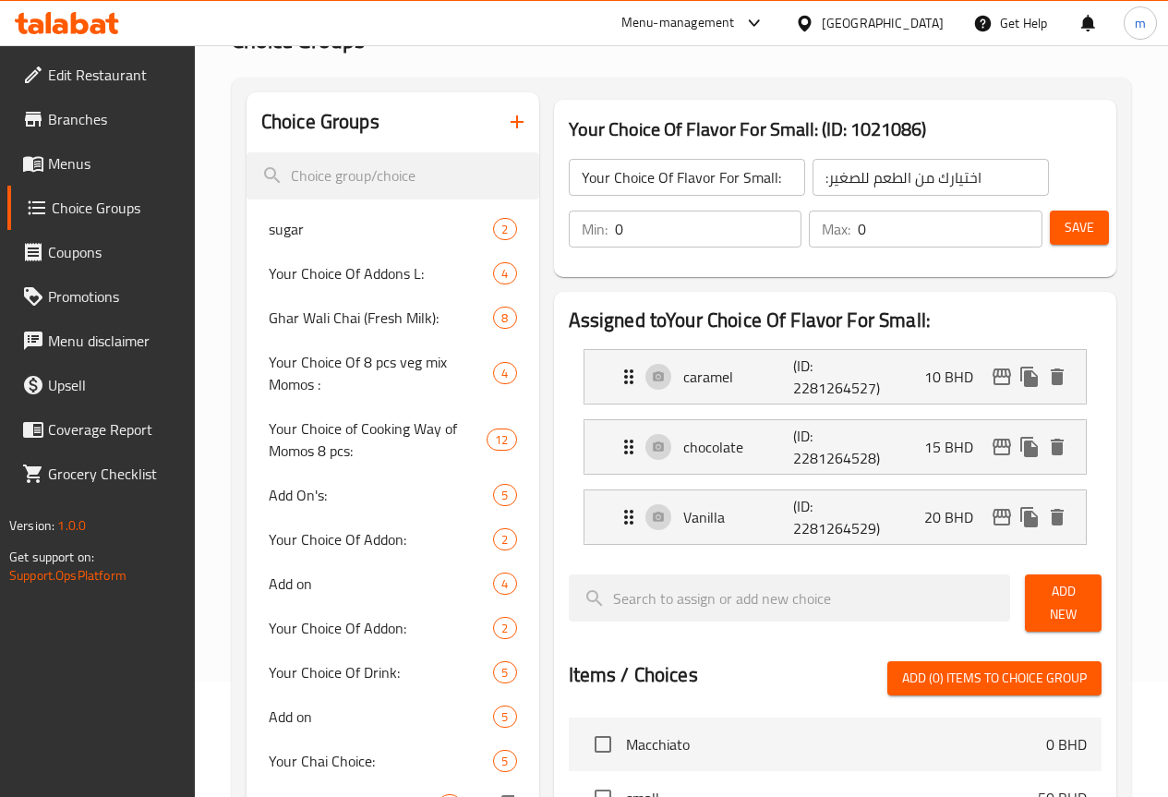
scroll to position [0, 0]
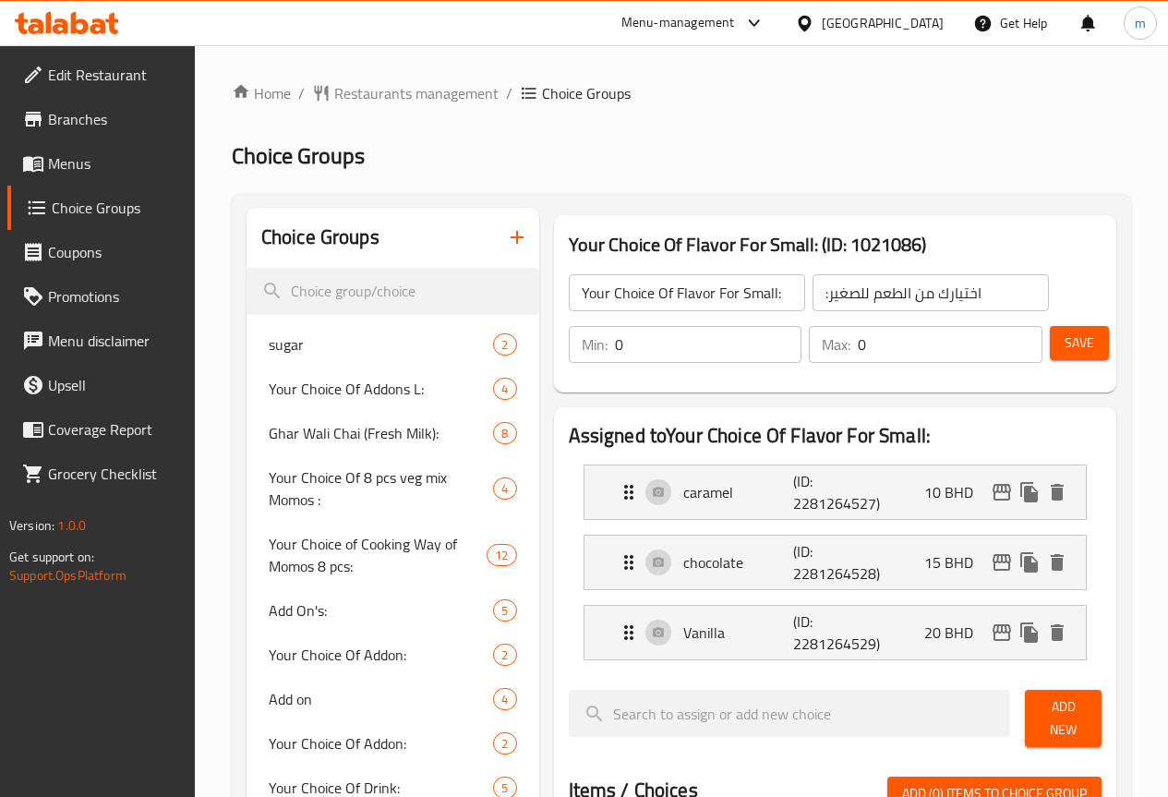
click at [882, 349] on input "0" at bounding box center [950, 344] width 185 height 37
type input "3"
click at [639, 347] on input "0" at bounding box center [708, 344] width 187 height 37
click at [1052, 335] on button "Save" at bounding box center [1078, 343] width 59 height 34
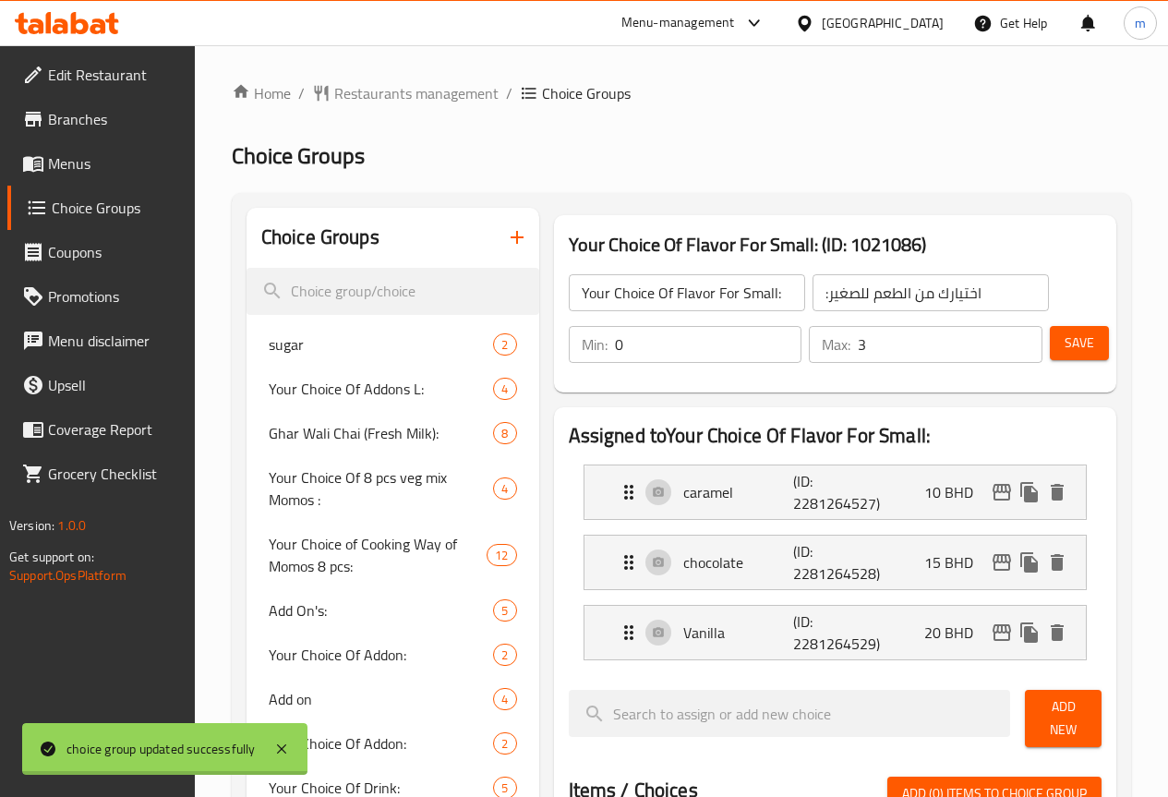
click at [724, 294] on input "Your Choice Of Flavor For Small:" at bounding box center [687, 292] width 236 height 37
drag, startPoint x: 724, startPoint y: 294, endPoint x: 711, endPoint y: 286, distance: 14.9
click at [711, 287] on input "Your Choice Of Flavor For Small:" at bounding box center [687, 292] width 236 height 37
click at [753, 298] on input "Your Choice Of Flavor For Small:" at bounding box center [687, 292] width 236 height 37
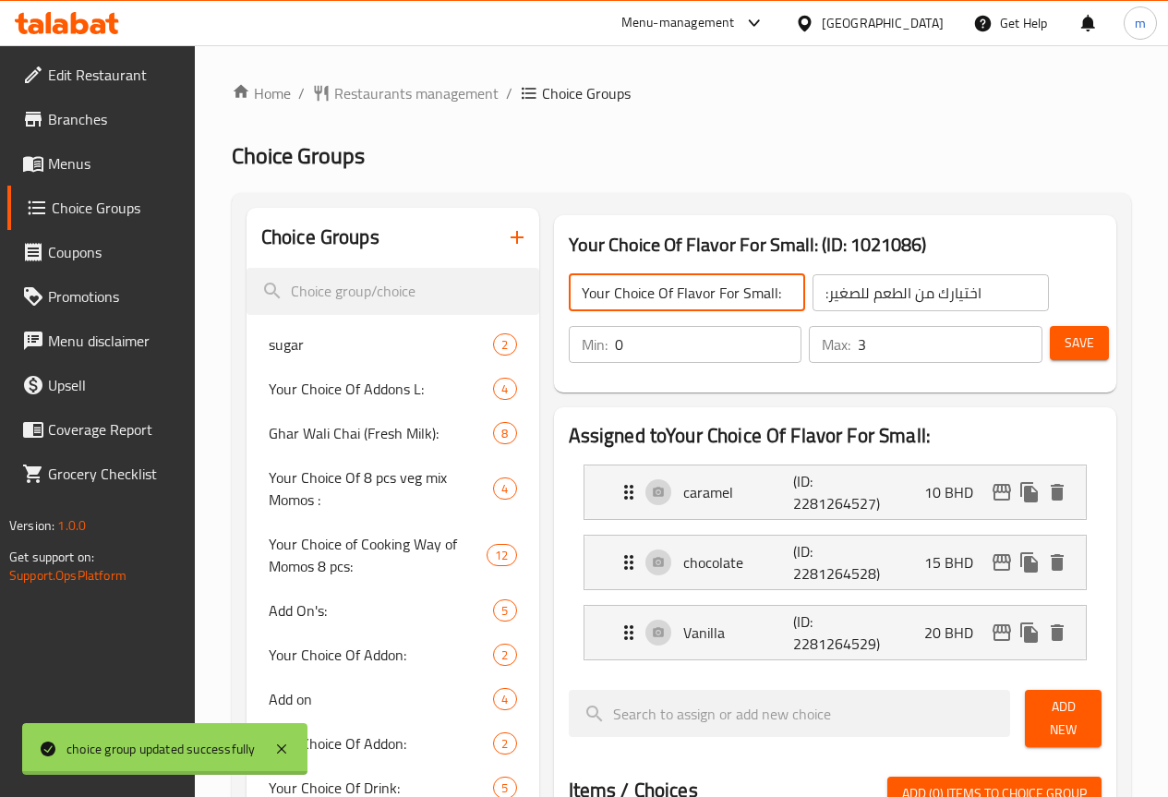
click at [730, 299] on input "Your Choice Of Flavor For Small:" at bounding box center [687, 292] width 236 height 37
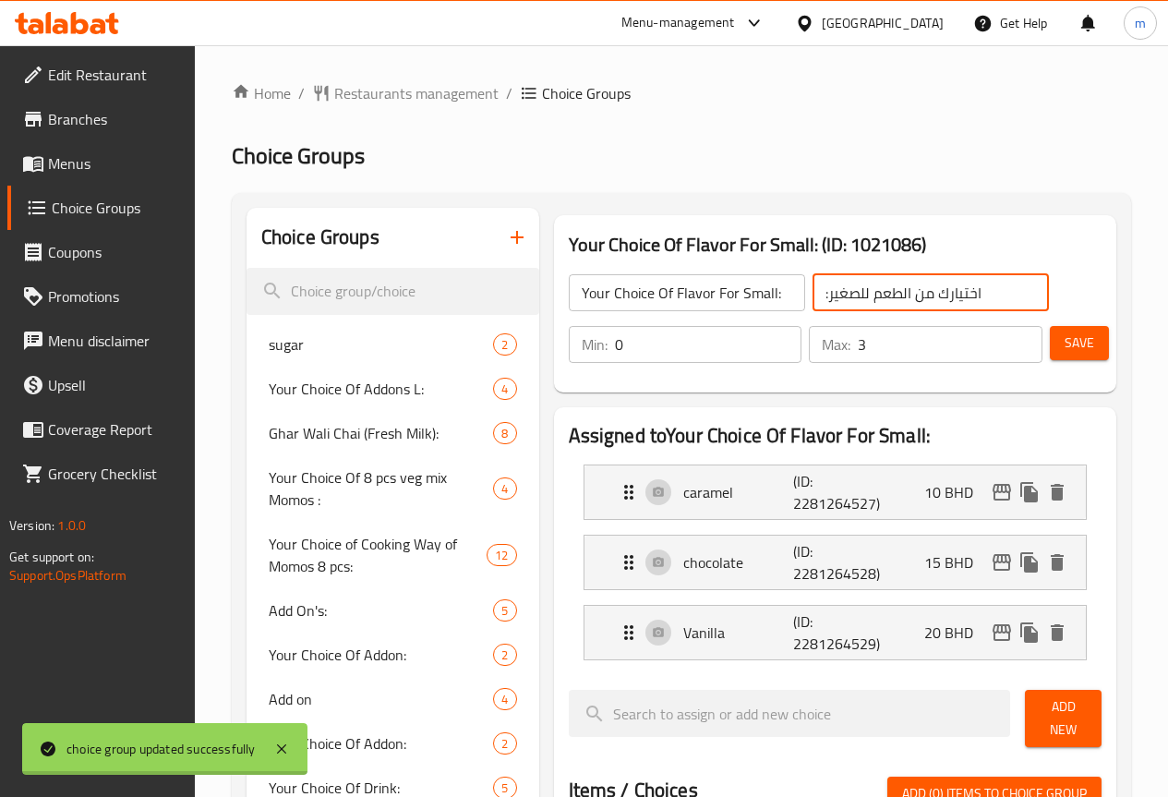
click at [972, 285] on input ":اختيارك من الطعم للصغير" at bounding box center [930, 292] width 236 height 37
click at [506, 234] on icon "button" at bounding box center [517, 237] width 22 height 22
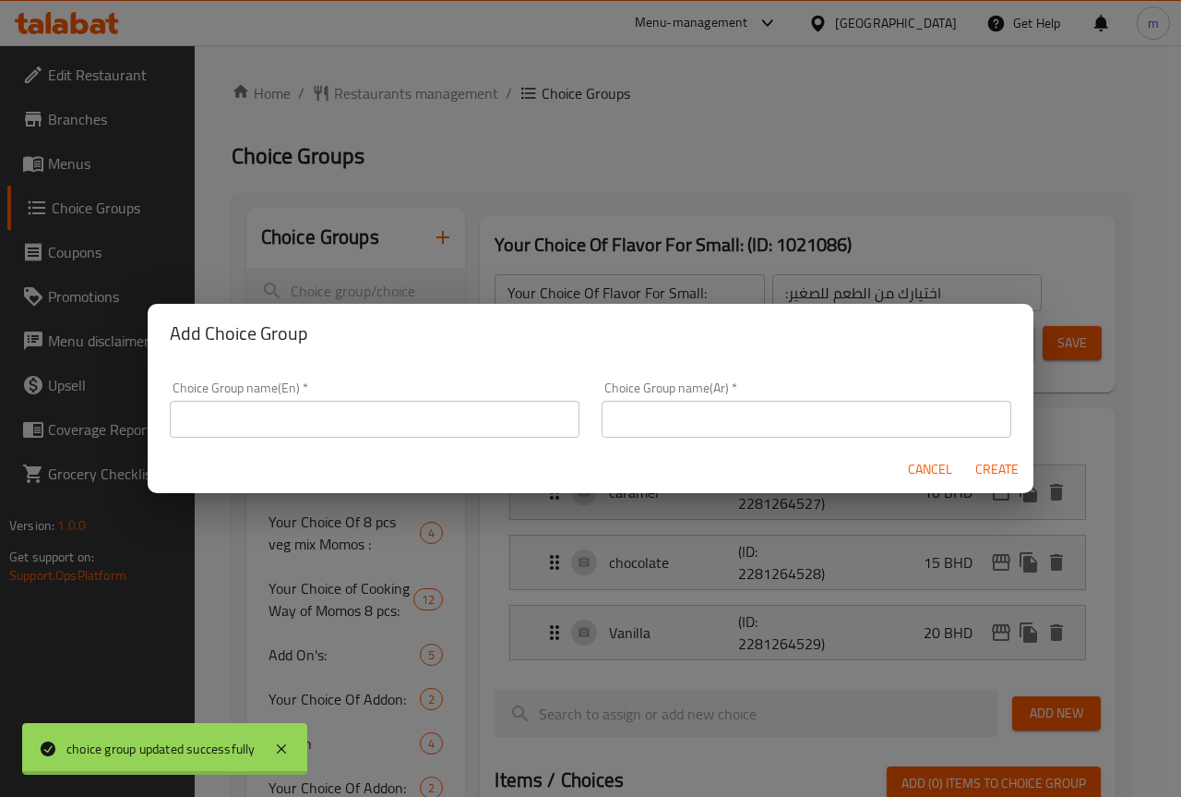
click at [441, 424] on input "text" at bounding box center [375, 419] width 410 height 37
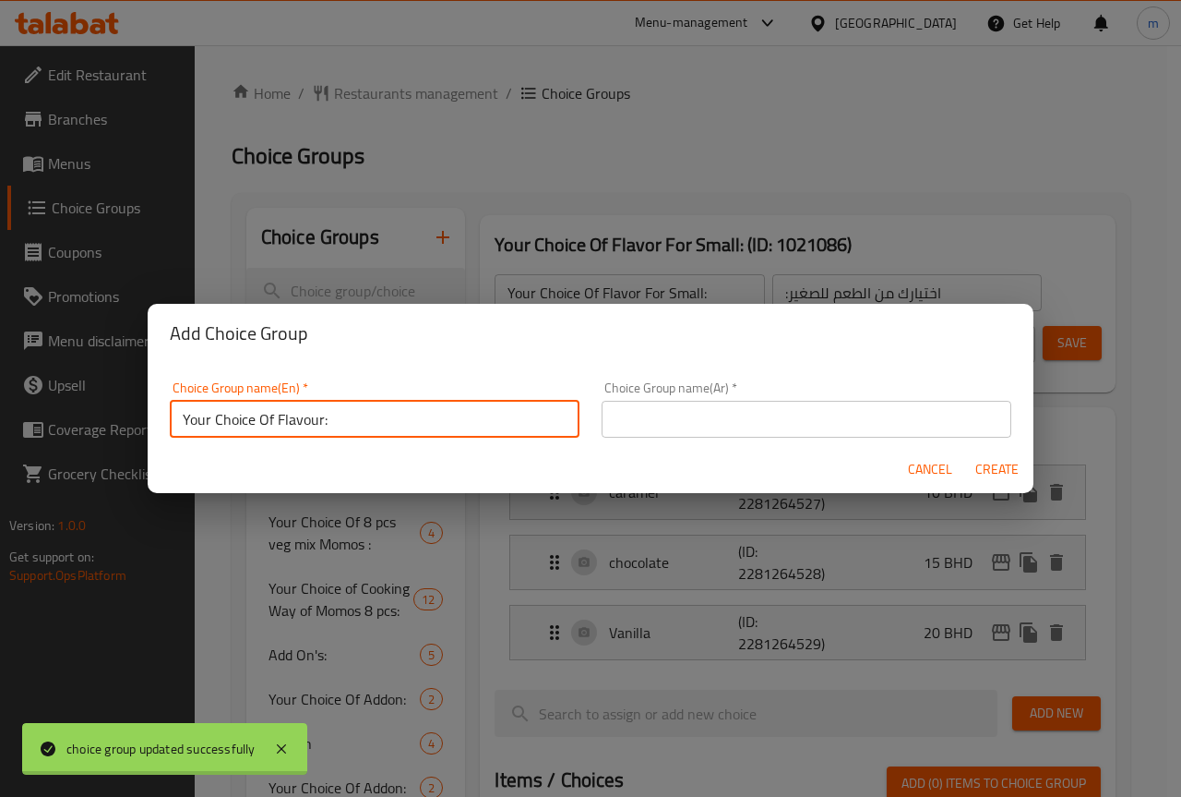
click at [720, 418] on input "text" at bounding box center [807, 419] width 410 height 37
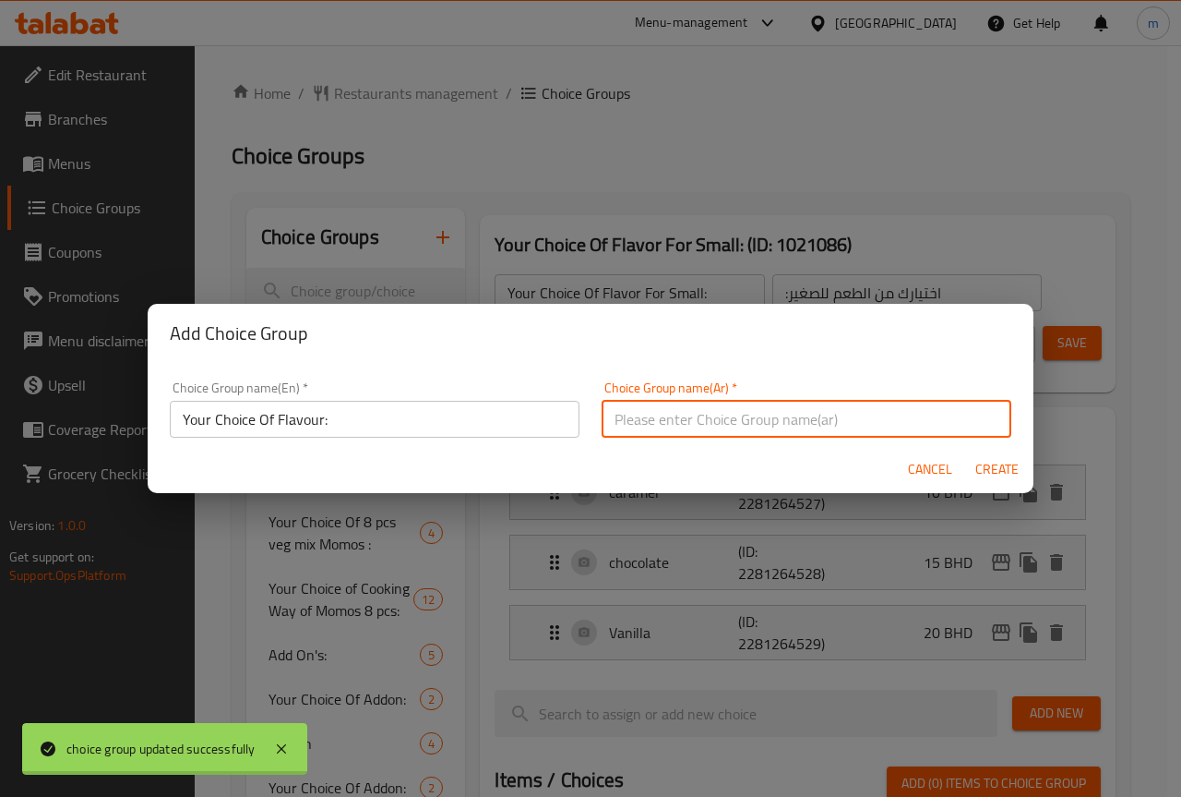
click at [469, 425] on input "Your Choice Of Flavour:" at bounding box center [375, 419] width 410 height 37
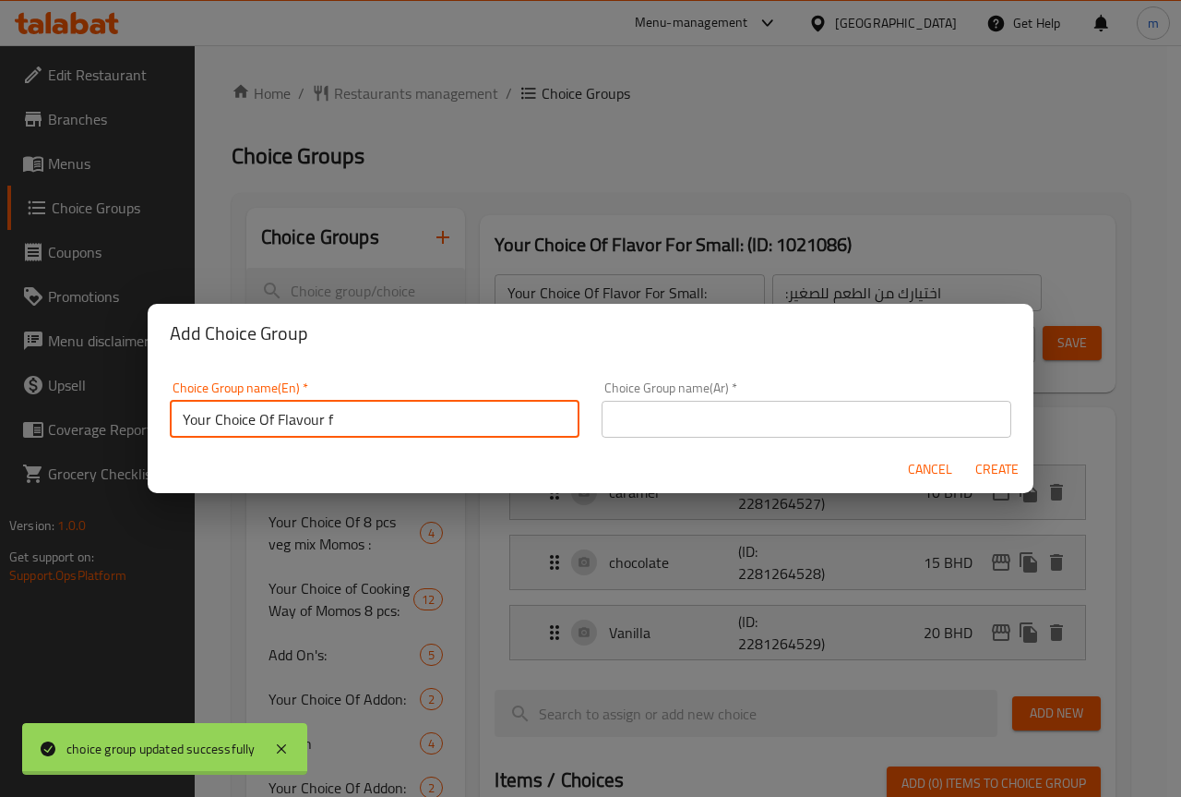
click at [309, 419] on input "Your Choice Of Flavour f" at bounding box center [375, 419] width 410 height 37
click at [410, 406] on input "Your Choice Of Flavor f" at bounding box center [375, 419] width 410 height 37
type input "Your Choice Of Flavor For Medium:"
click at [665, 423] on input "text" at bounding box center [807, 419] width 410 height 37
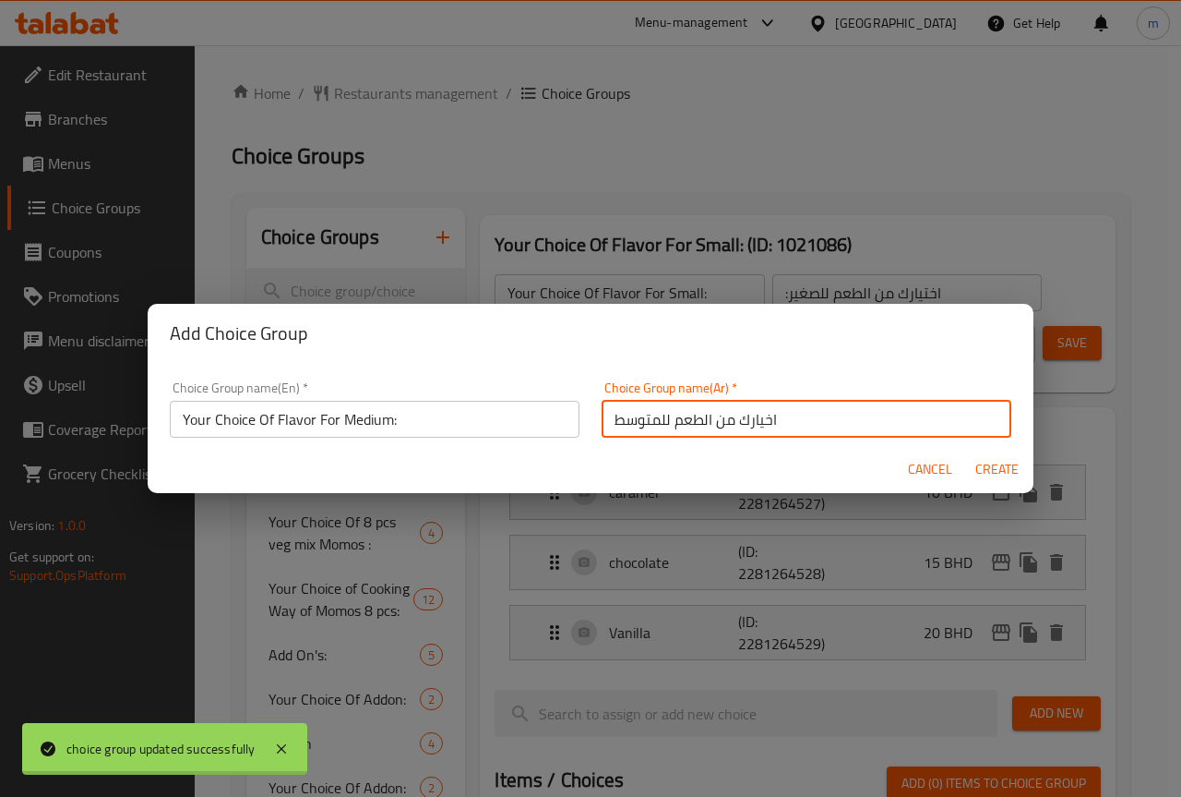
type input "اخيارك من الطعم للمتوسط"
click at [925, 470] on span "Cancel" at bounding box center [930, 469] width 44 height 23
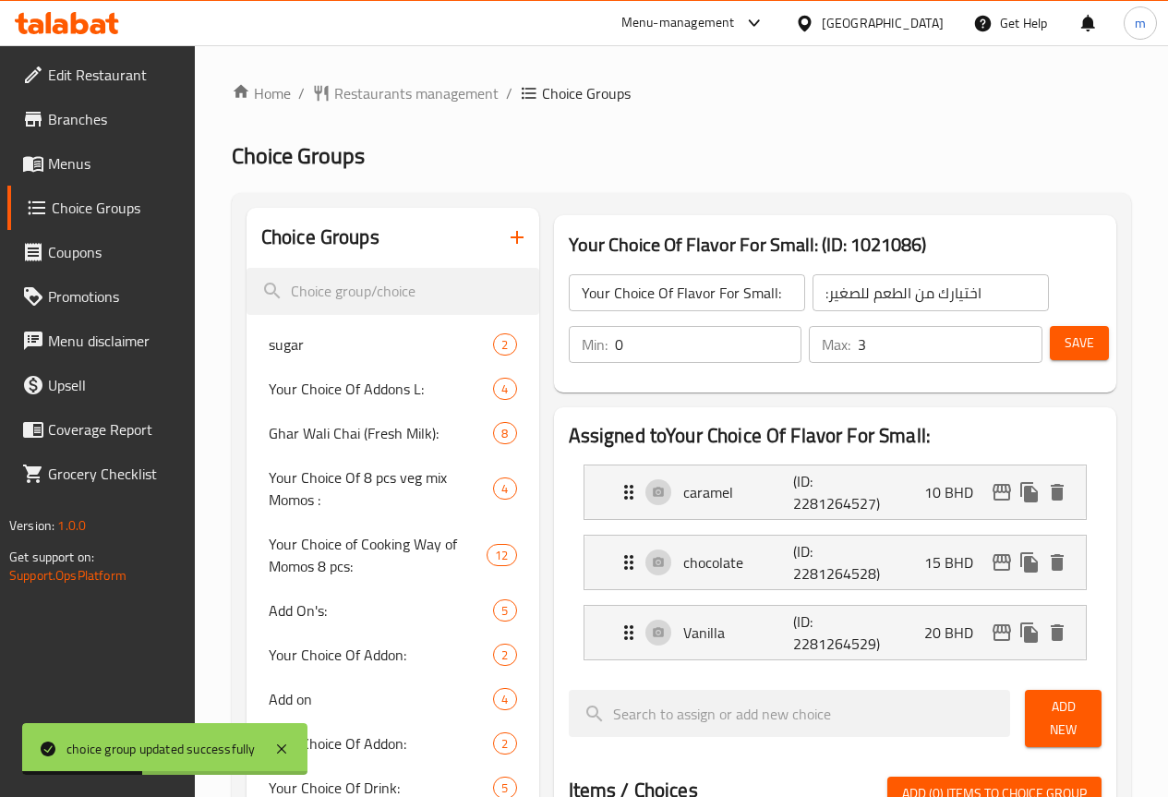
click at [633, 283] on input "Your Choice Of Flavor For Small:" at bounding box center [687, 292] width 236 height 37
drag, startPoint x: 508, startPoint y: 292, endPoint x: 731, endPoint y: 287, distance: 223.4
click at [731, 287] on input "Your Choice Of Flavor For Small:" at bounding box center [687, 292] width 236 height 37
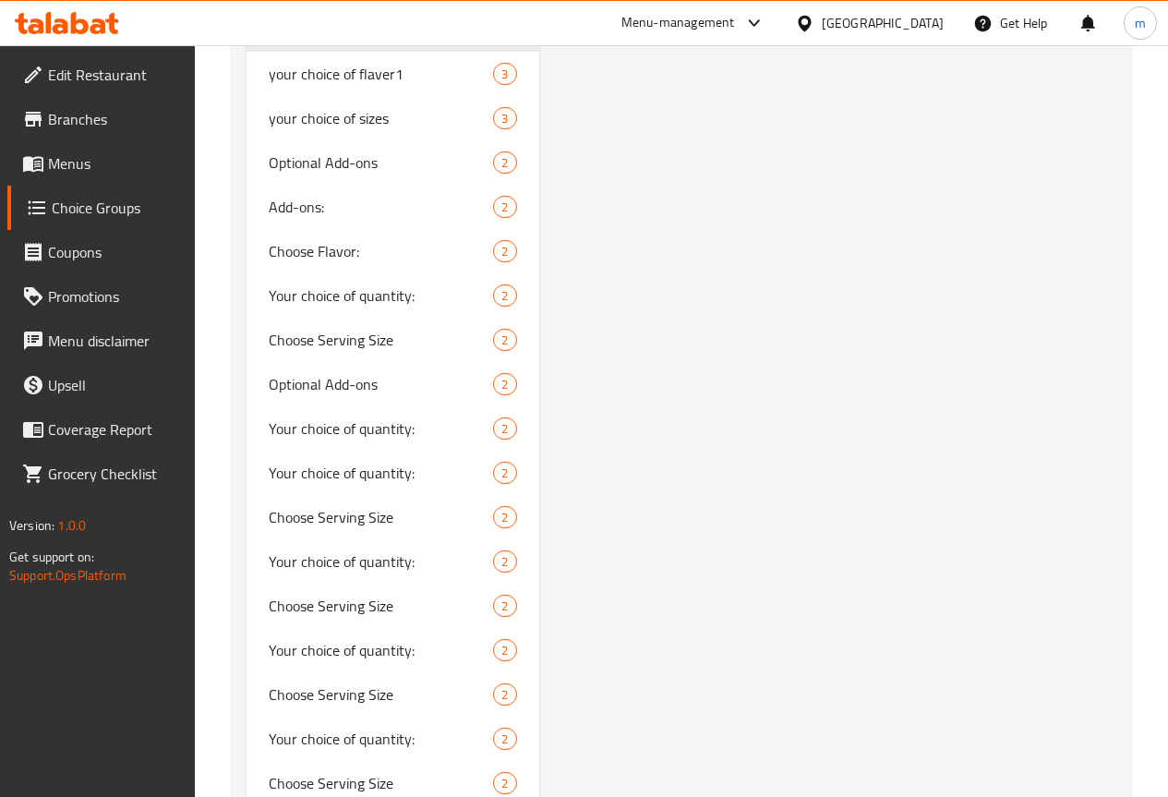
scroll to position [3614, 0]
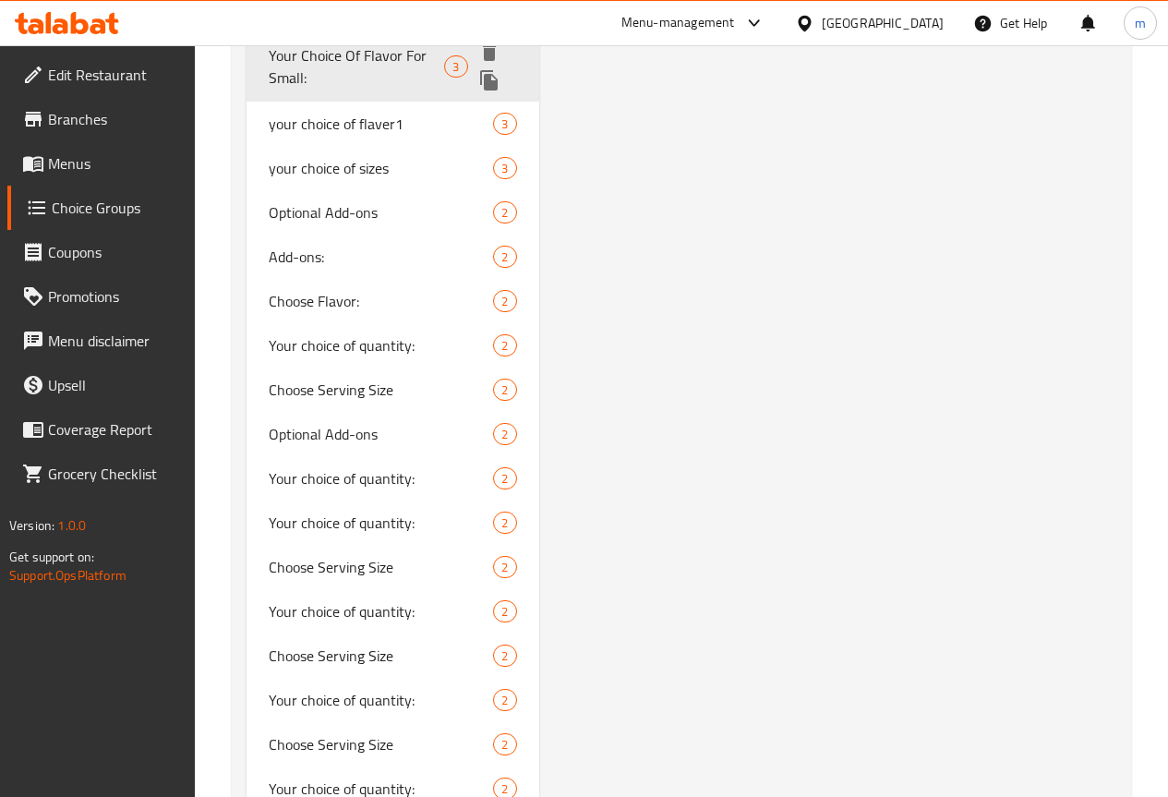
click at [480, 90] on icon "duplicate" at bounding box center [489, 80] width 18 height 20
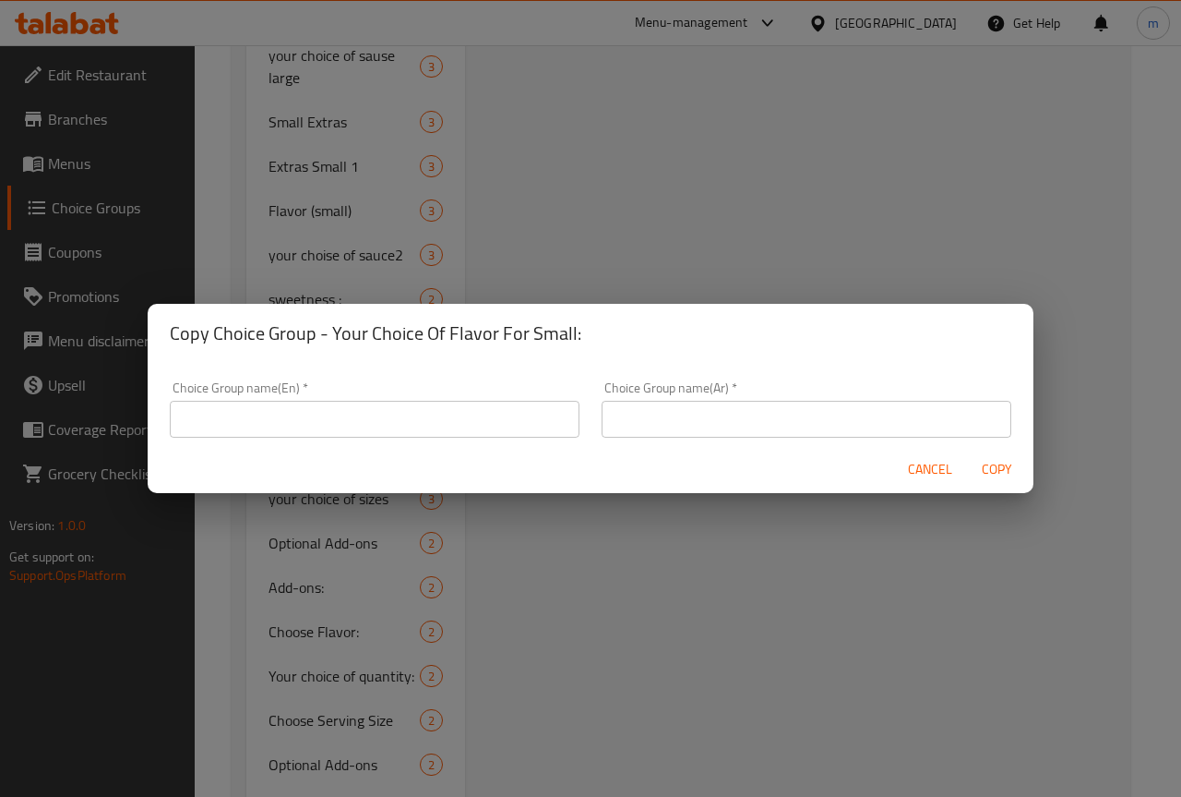
click at [404, 417] on input "text" at bounding box center [375, 419] width 410 height 37
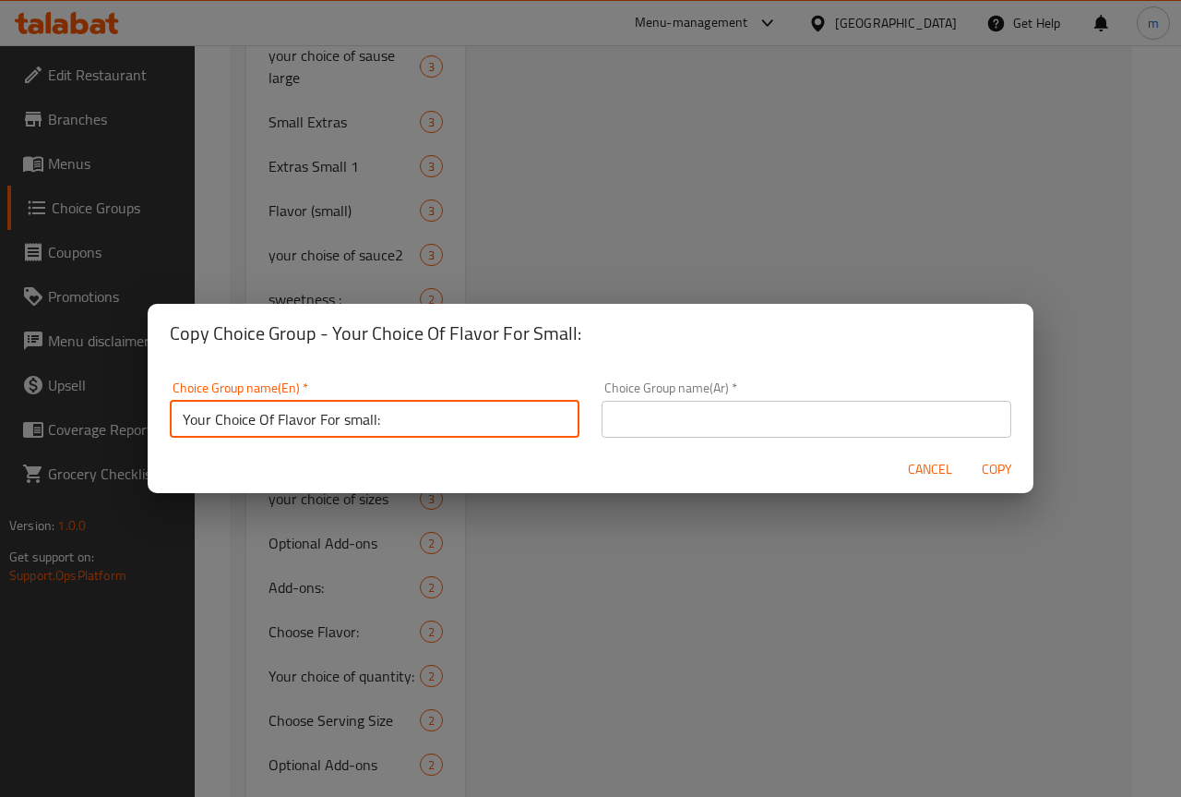
click at [352, 421] on input "Your Choice Of Flavor For small:" at bounding box center [375, 419] width 410 height 37
click at [353, 421] on input "Your Choice Of Flavor For small:" at bounding box center [375, 419] width 410 height 37
type input "Your Choice Of Flavor For Medium:"
click at [691, 417] on input "text" at bounding box center [807, 419] width 410 height 37
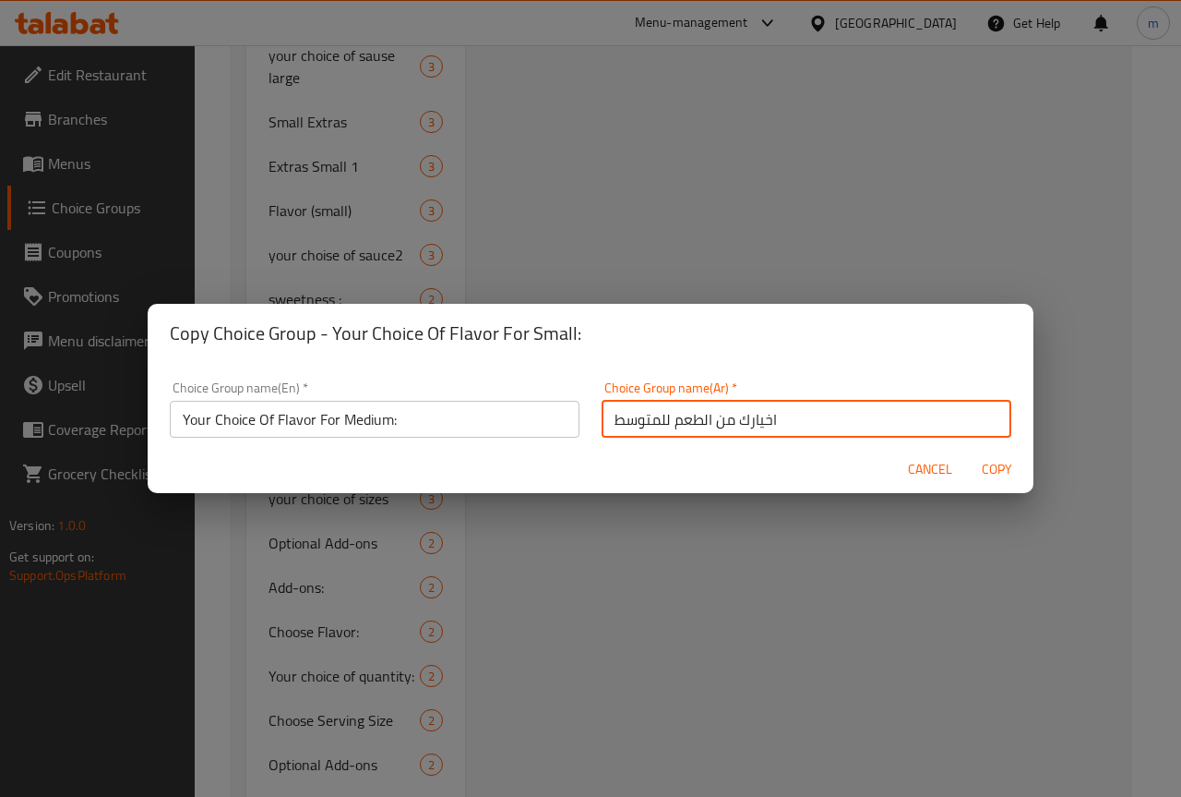
click at [607, 417] on input "اخيارك من الطعم للمتوسط" at bounding box center [807, 419] width 410 height 37
click at [602, 418] on input "اخيارك من الطعم للمتوسط" at bounding box center [807, 419] width 410 height 37
type input ":اخيارك من الطعم للمتوسط"
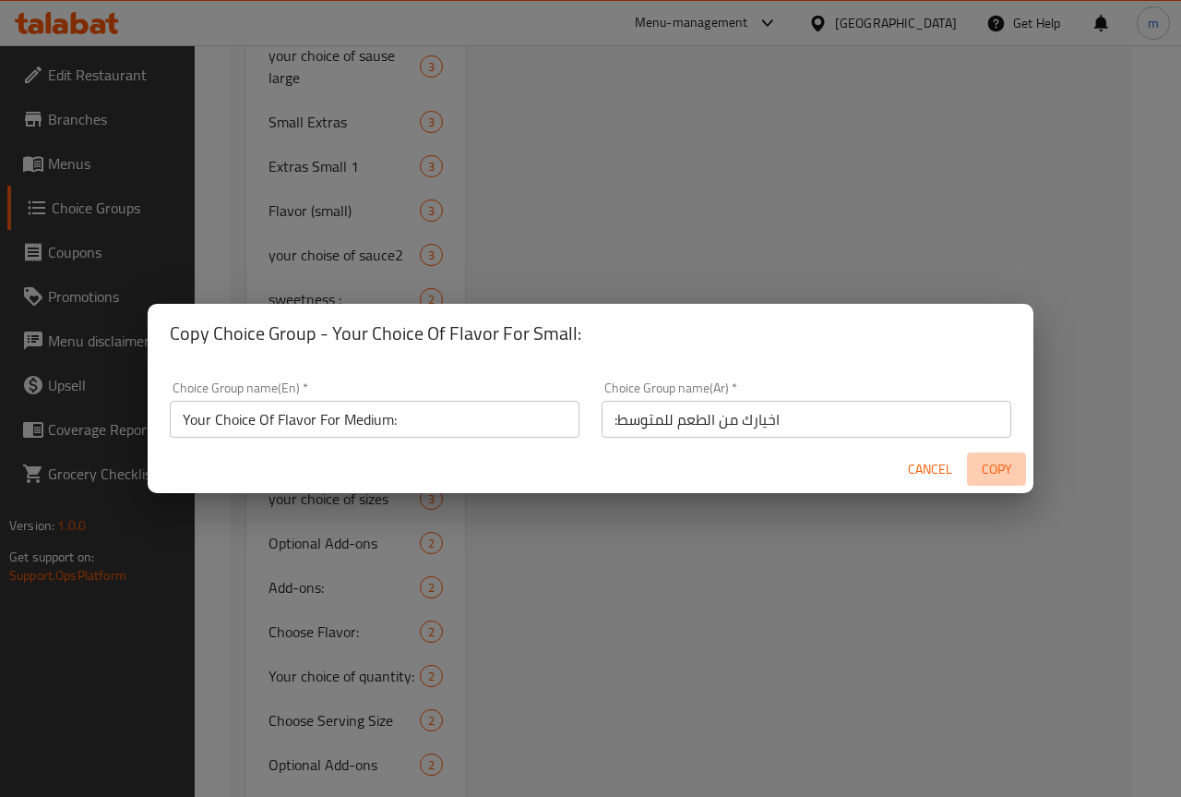
click at [989, 472] on span "Copy" at bounding box center [997, 469] width 44 height 23
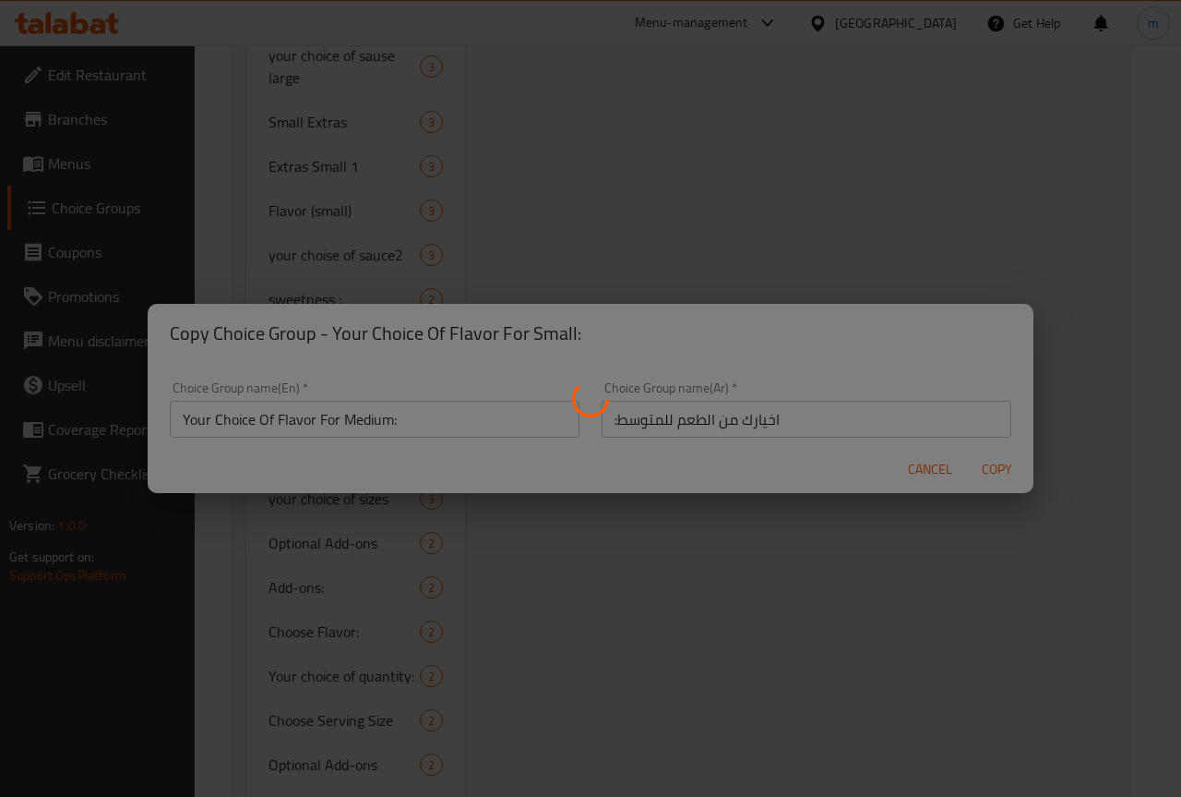
type input "Your Choice Of Flavor For Medium:"
type input ":اخيارك من الطعم للمتوسط"
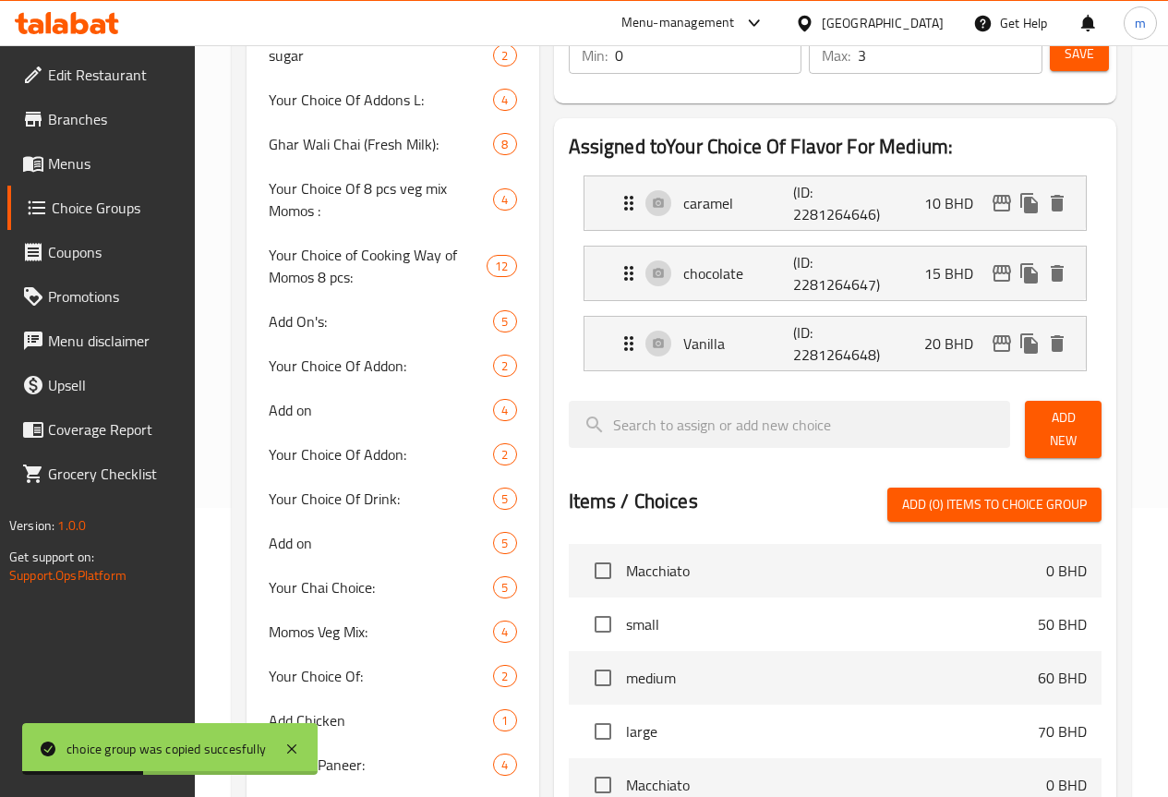
scroll to position [0, 0]
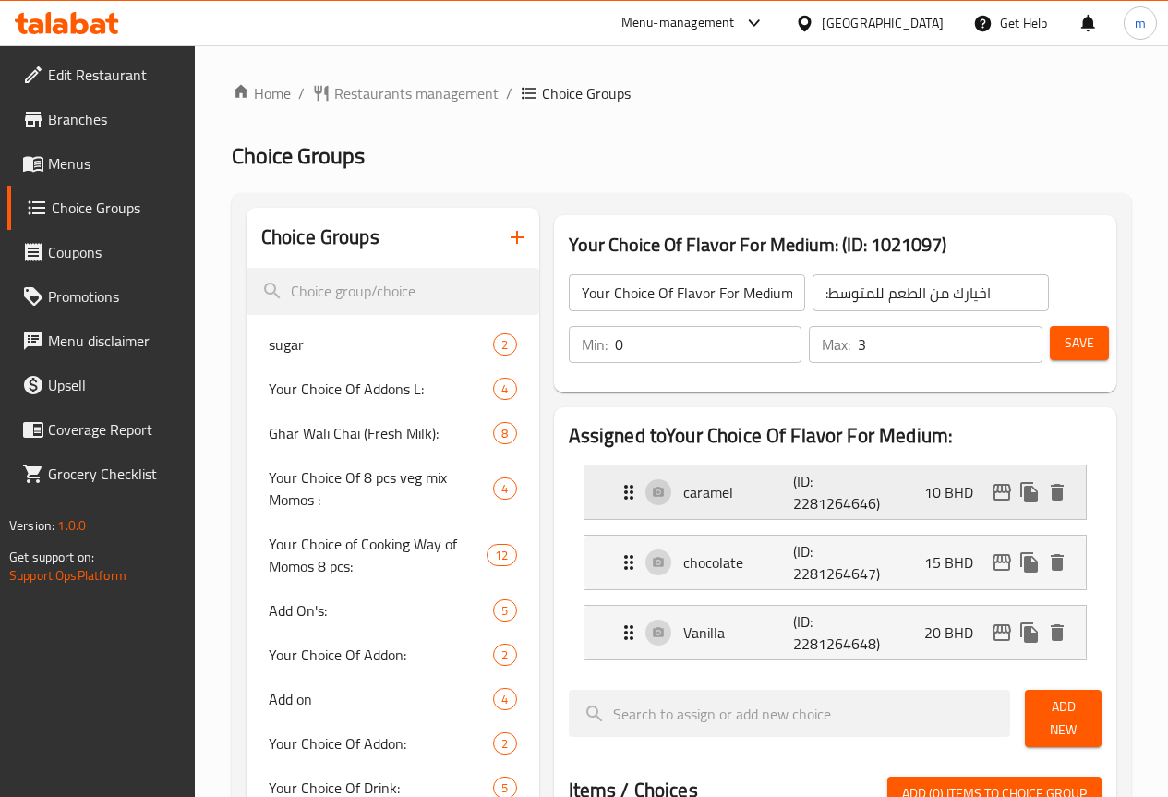
click at [922, 493] on div "caramel (ID: 2281264646) 10 BHD" at bounding box center [841, 492] width 446 height 54
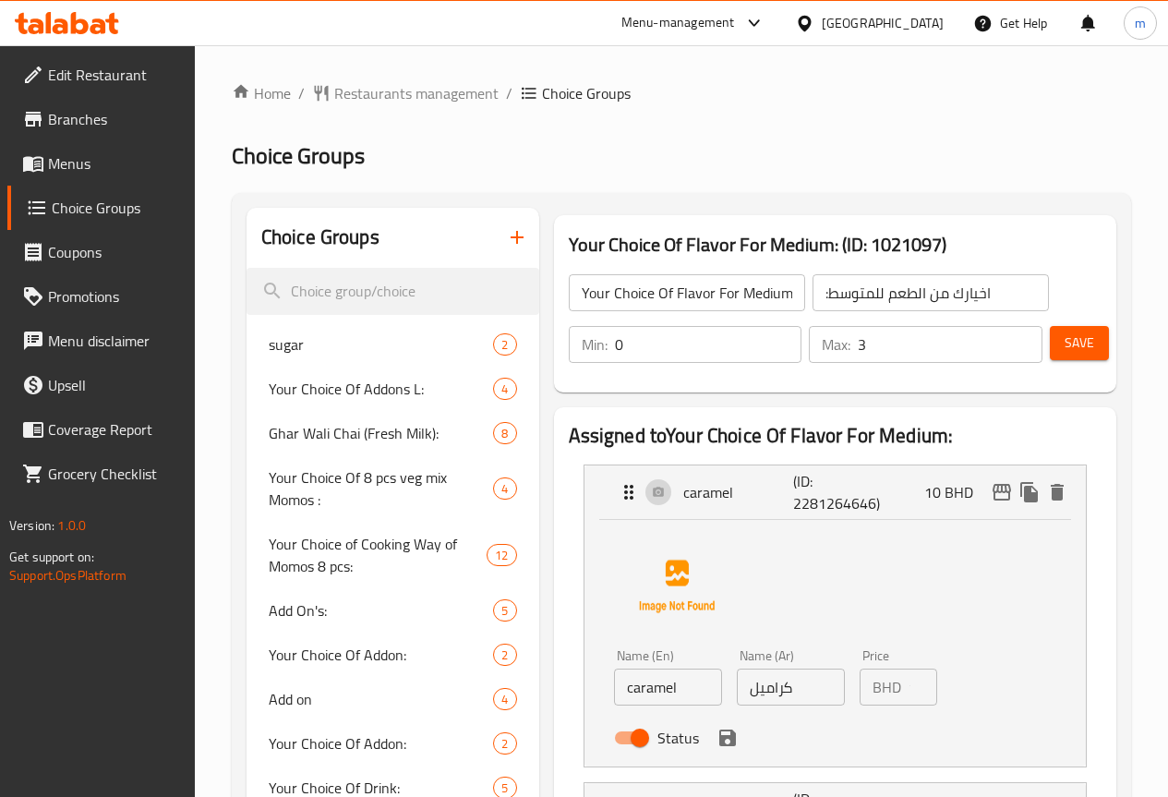
click at [908, 702] on input "10" at bounding box center [922, 686] width 29 height 37
type input "1"
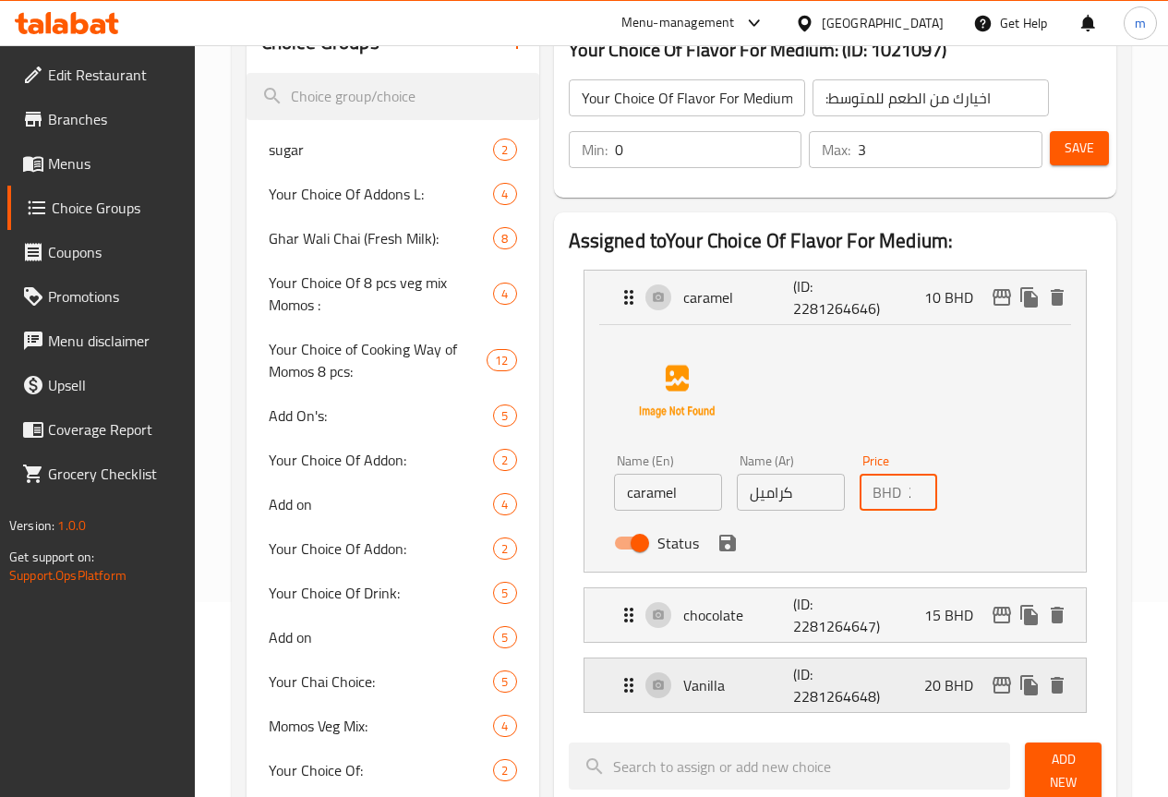
scroll to position [277, 0]
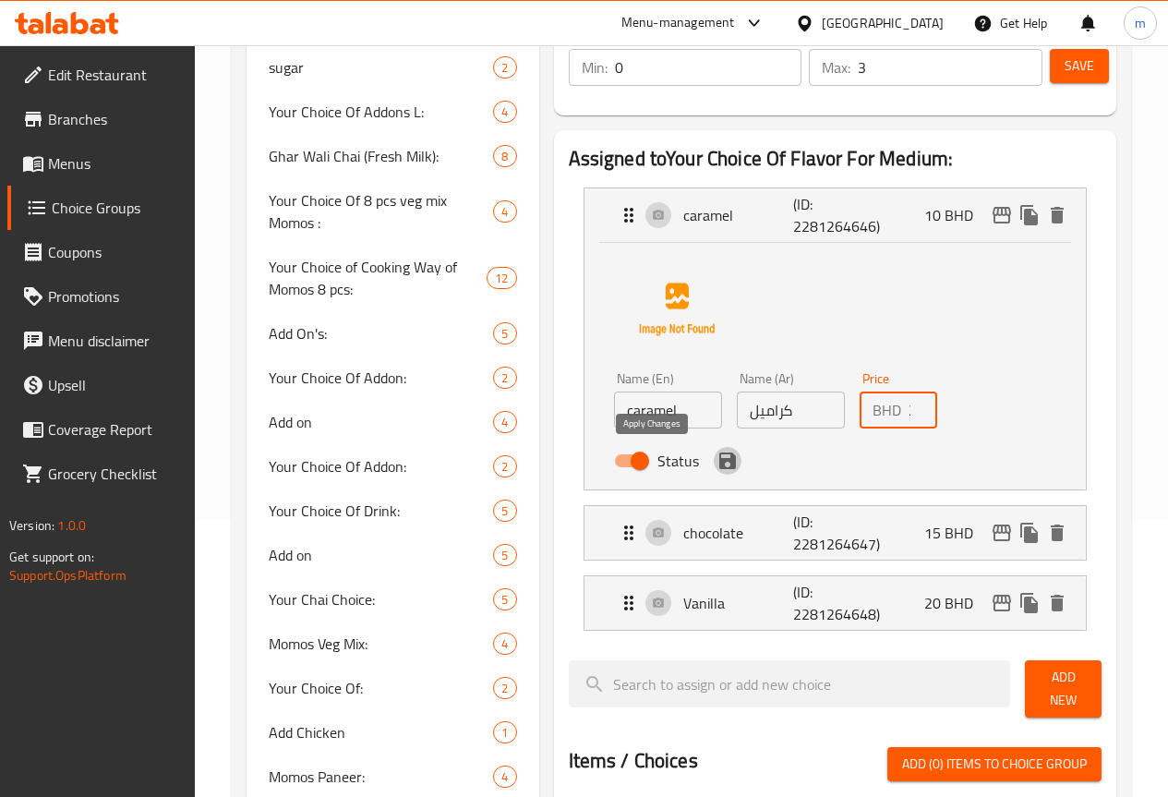
click at [719, 468] on icon "save" at bounding box center [727, 460] width 17 height 17
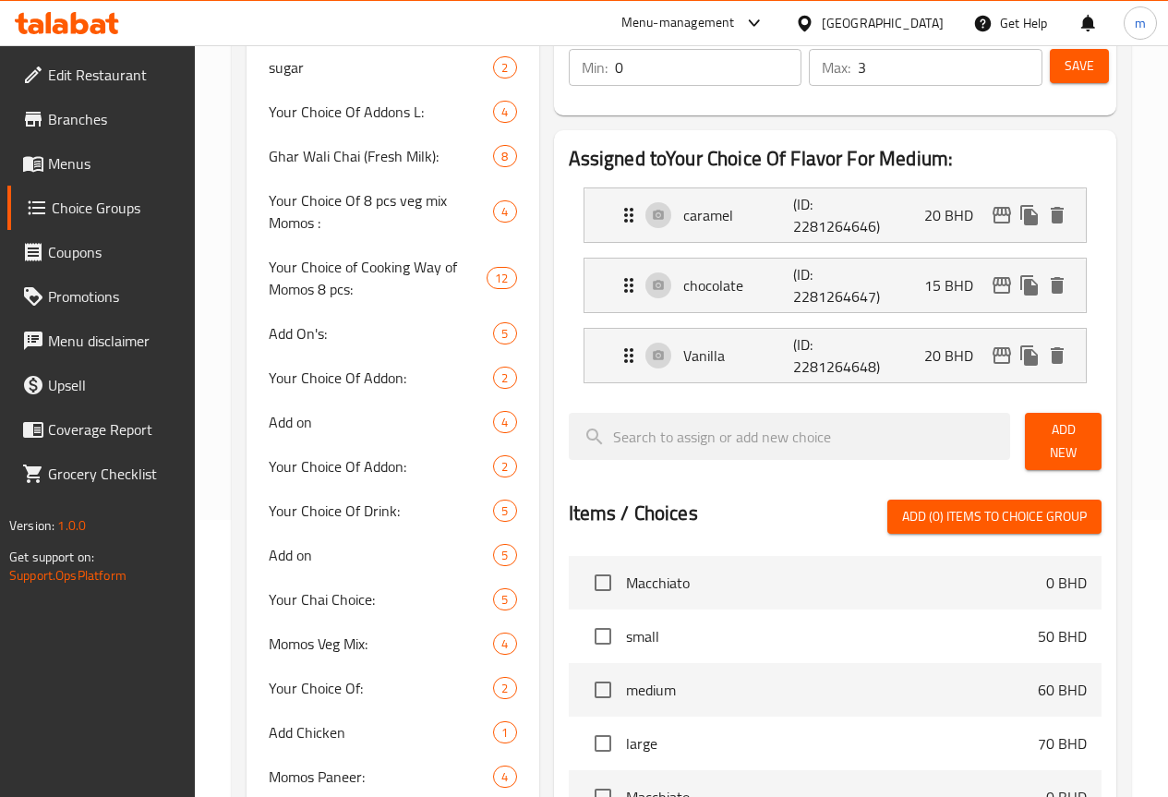
type input "20"
click at [960, 284] on p "15 BHD" at bounding box center [956, 285] width 64 height 22
click at [955, 289] on p "15 BHD" at bounding box center [956, 285] width 64 height 22
click at [955, 290] on p "15 BHD" at bounding box center [956, 285] width 64 height 22
click at [875, 285] on div "chocolate (ID: 2281264647) 15 BHD" at bounding box center [841, 285] width 446 height 54
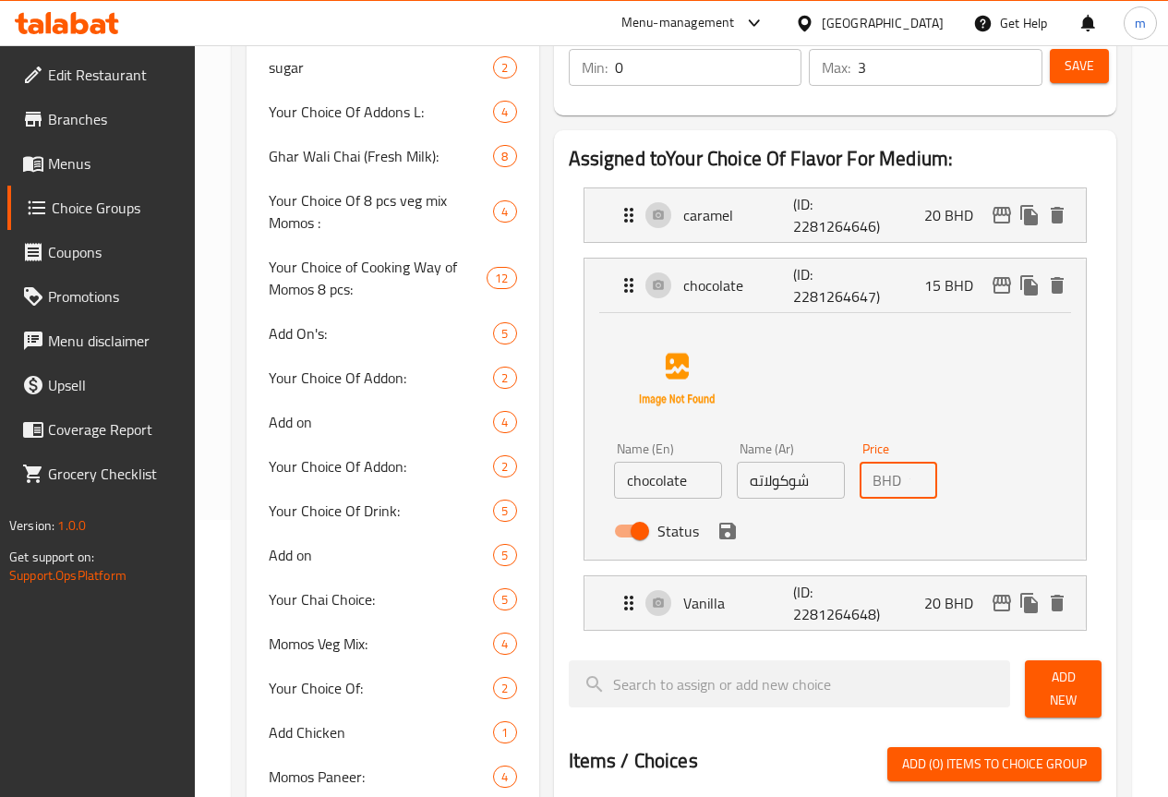
click at [908, 482] on input "15" at bounding box center [922, 480] width 29 height 37
type input "1"
drag, startPoint x: 897, startPoint y: 624, endPoint x: 889, endPoint y: 617, distance: 11.1
click at [895, 623] on div "Vanilla (ID: 2281264648) 20 BHD" at bounding box center [841, 603] width 446 height 54
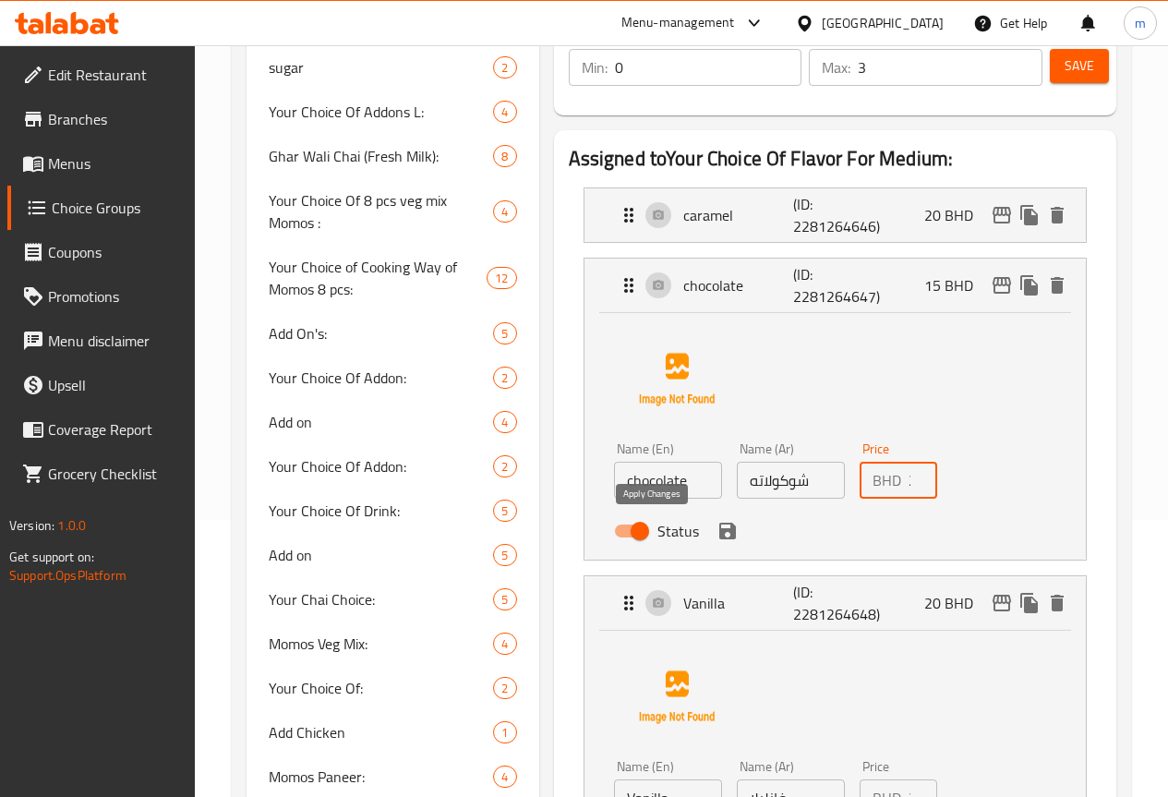
click at [716, 532] on icon "save" at bounding box center [727, 531] width 22 height 22
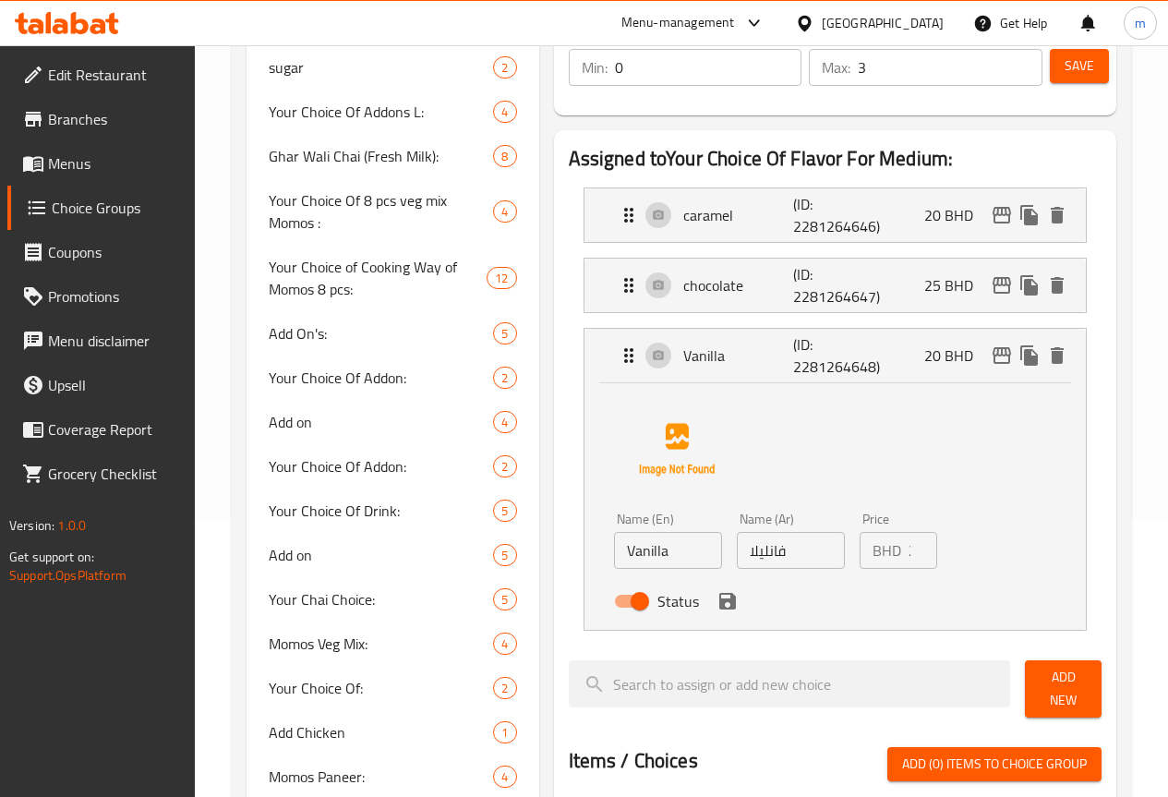
type input "25"
click at [876, 382] on hr at bounding box center [835, 382] width 472 height 1
click at [903, 362] on div "Vanilla (ID: 2281264648) 20 BHD" at bounding box center [841, 356] width 446 height 54
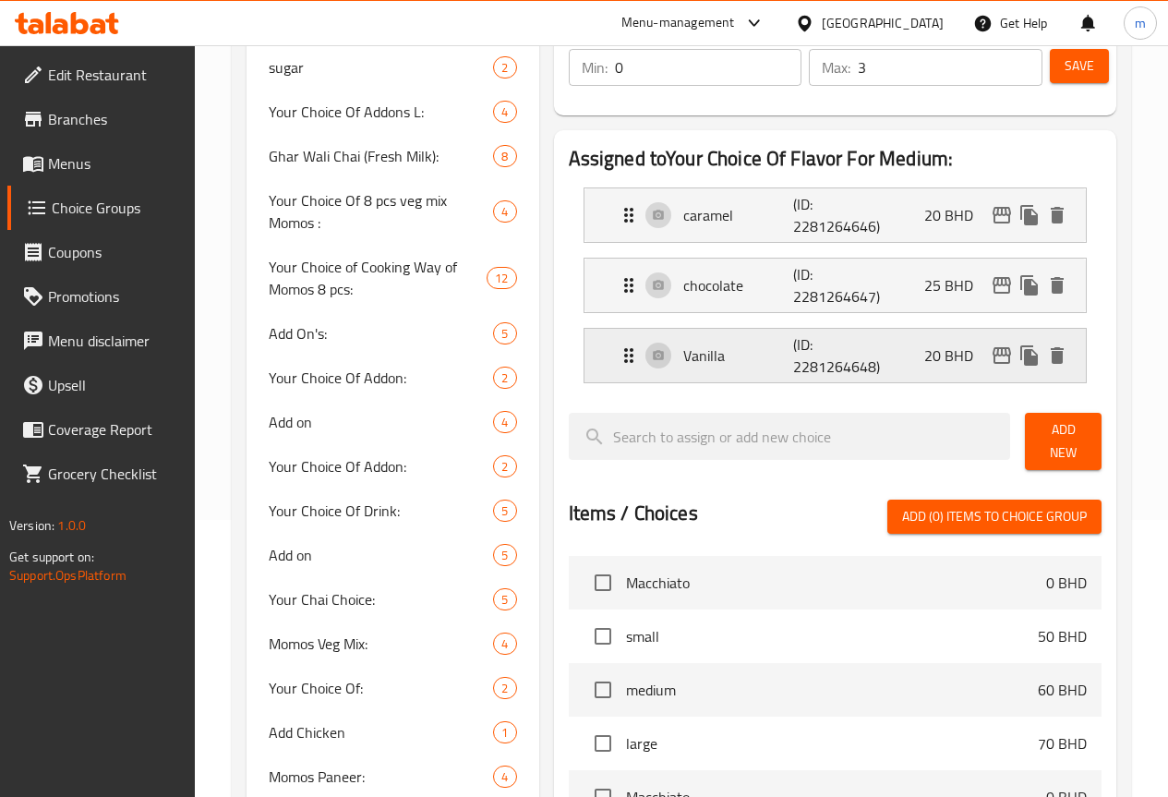
drag, startPoint x: 949, startPoint y: 360, endPoint x: 797, endPoint y: 373, distance: 152.8
click at [913, 371] on nav "caramel (ID: 2281264646) 20 BHD Name (En) caramel Name (En) Name (Ar) كراميل Na…" at bounding box center [835, 285] width 533 height 225
click at [855, 362] on div "Vanilla (ID: 2281264648) 20 BHD" at bounding box center [841, 356] width 446 height 54
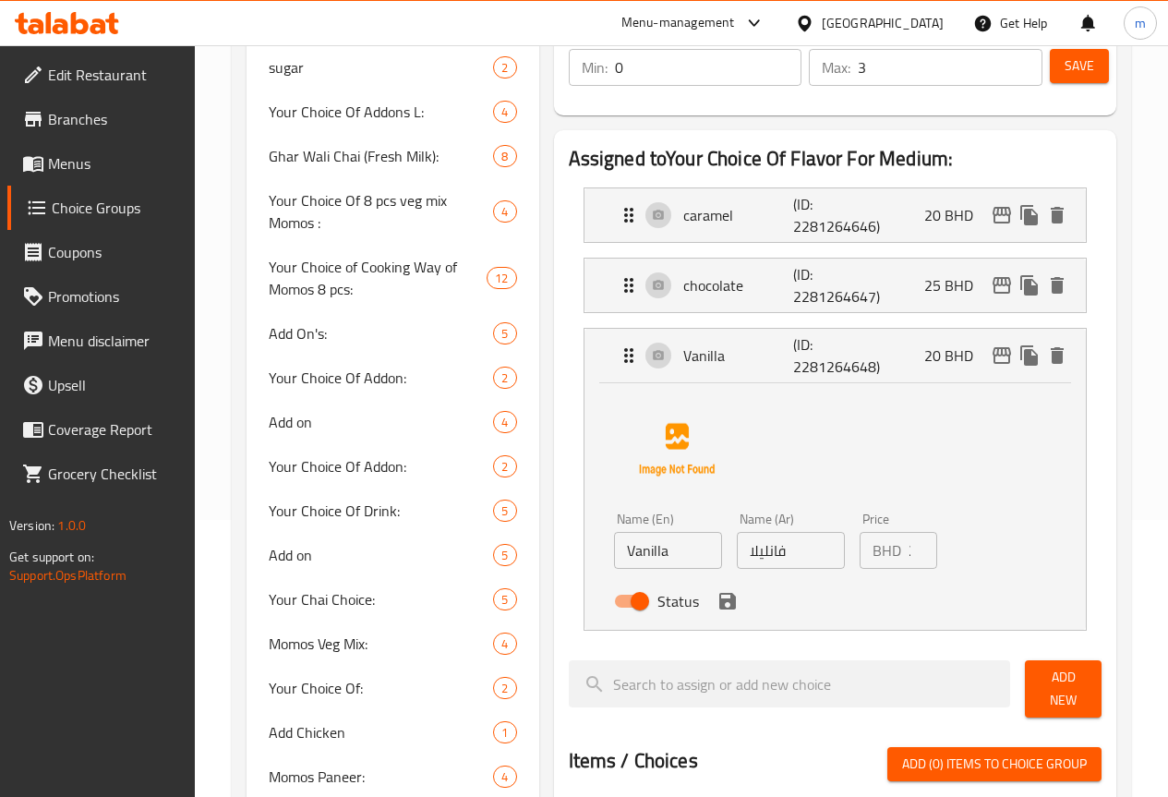
click at [908, 558] on input "20" at bounding box center [922, 550] width 29 height 37
type input "2"
click at [719, 606] on icon "save" at bounding box center [727, 601] width 17 height 17
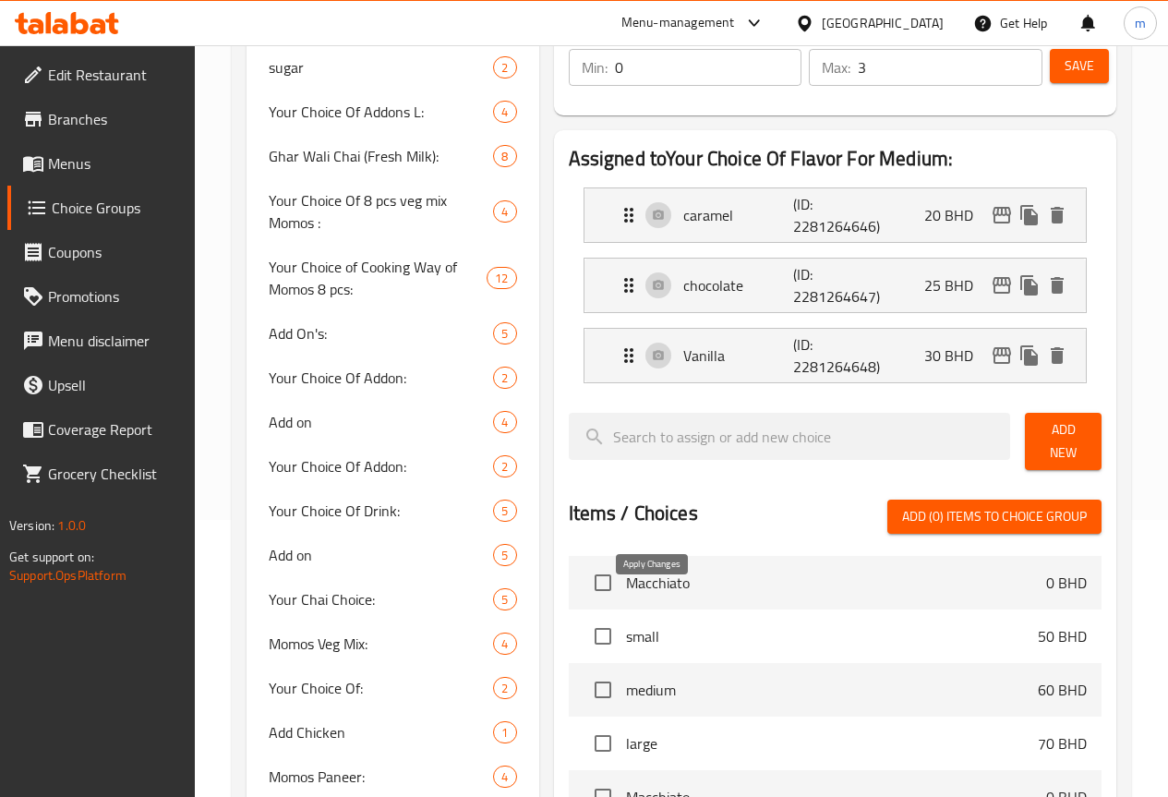
type input "30"
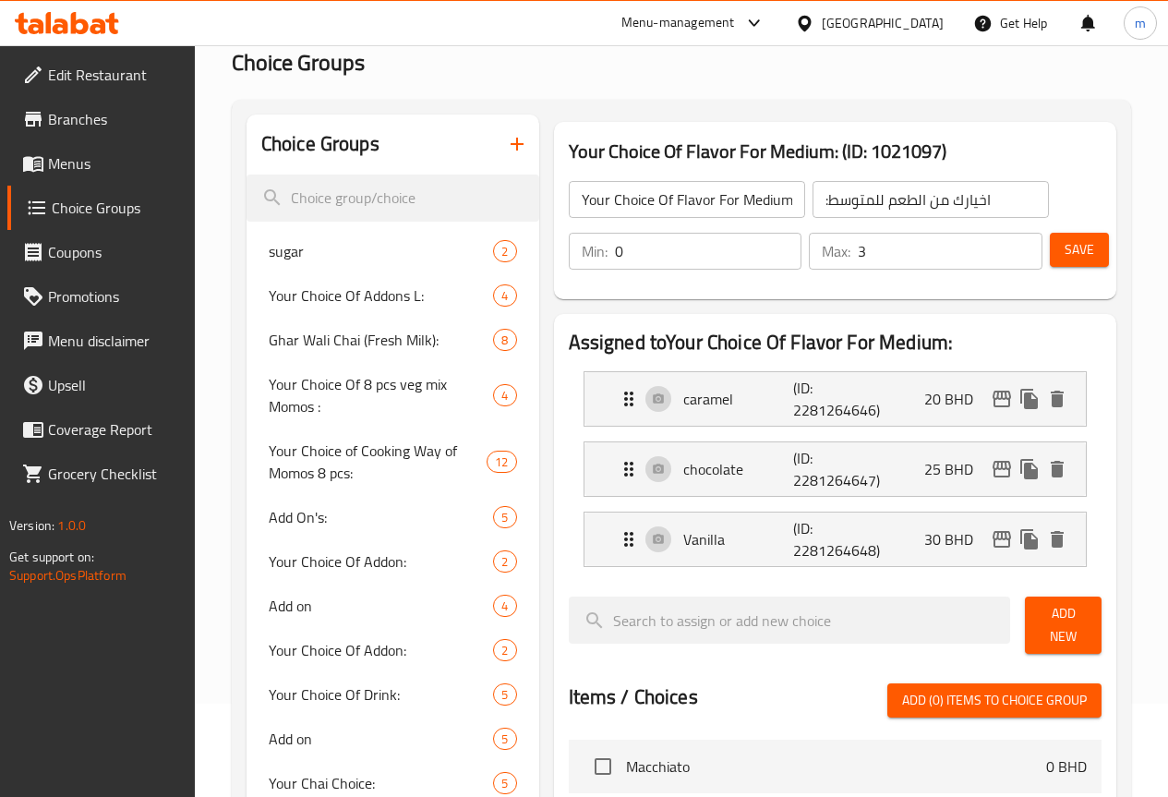
scroll to position [92, 0]
click at [1056, 253] on button "Save" at bounding box center [1078, 251] width 59 height 34
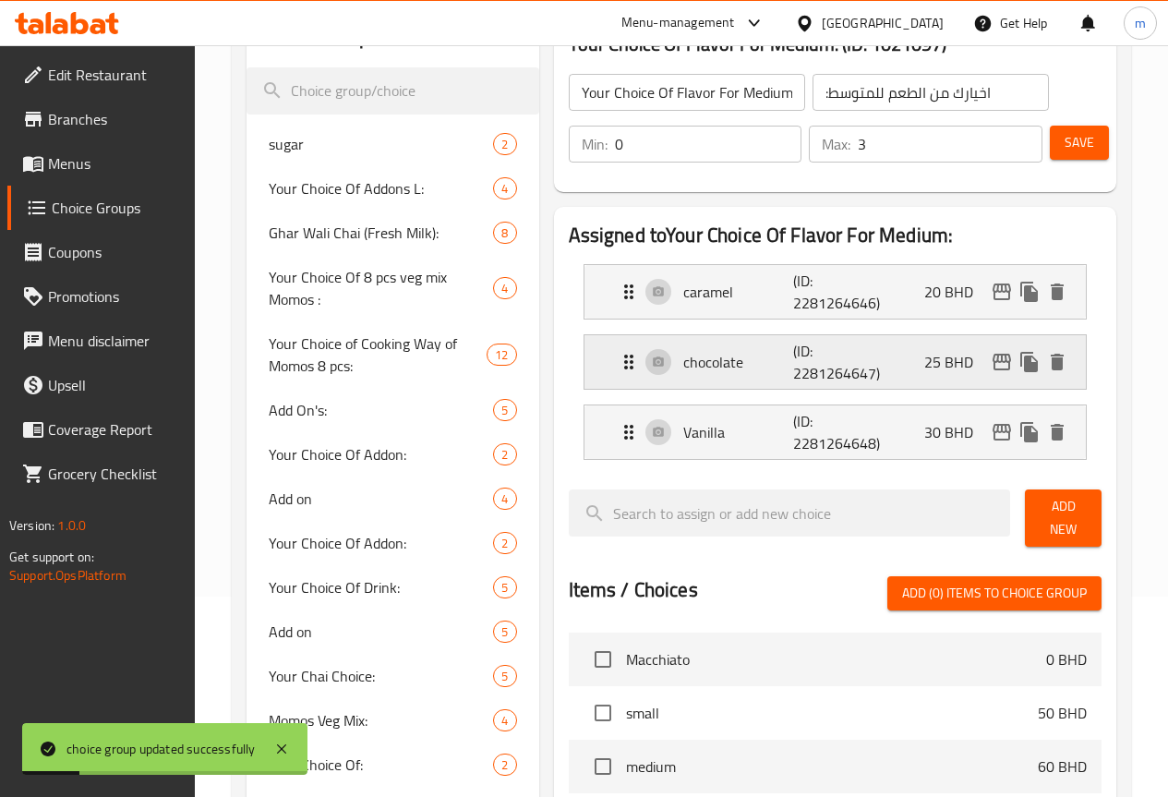
scroll to position [0, 0]
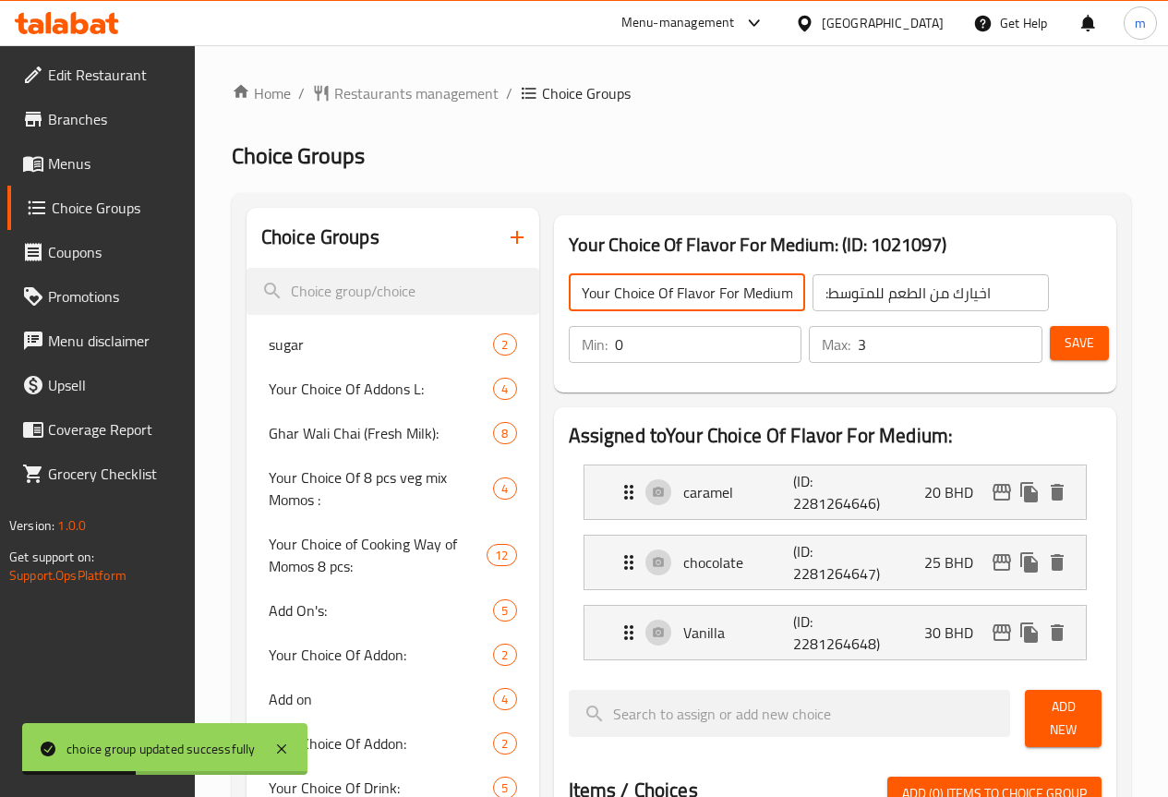
drag, startPoint x: 507, startPoint y: 293, endPoint x: 724, endPoint y: 294, distance: 216.9
click at [724, 294] on input "Your Choice Of Flavor For Medium:" at bounding box center [687, 292] width 236 height 37
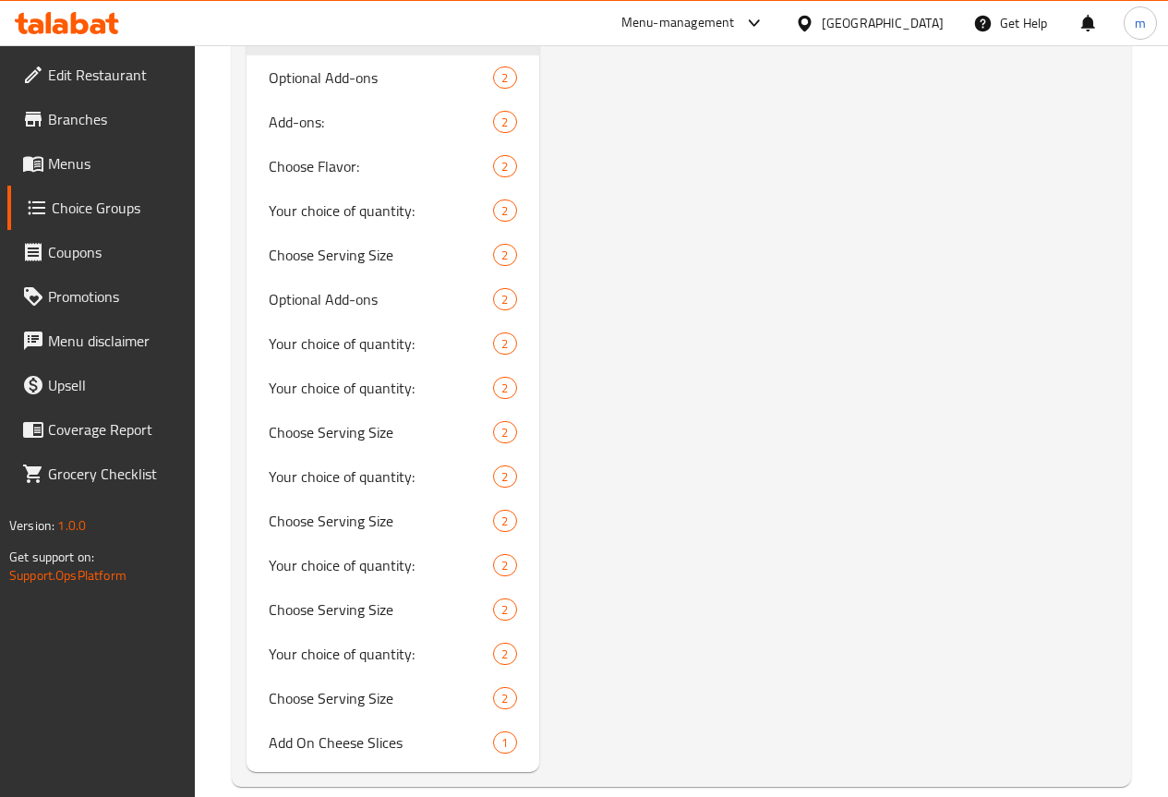
scroll to position [4079, 0]
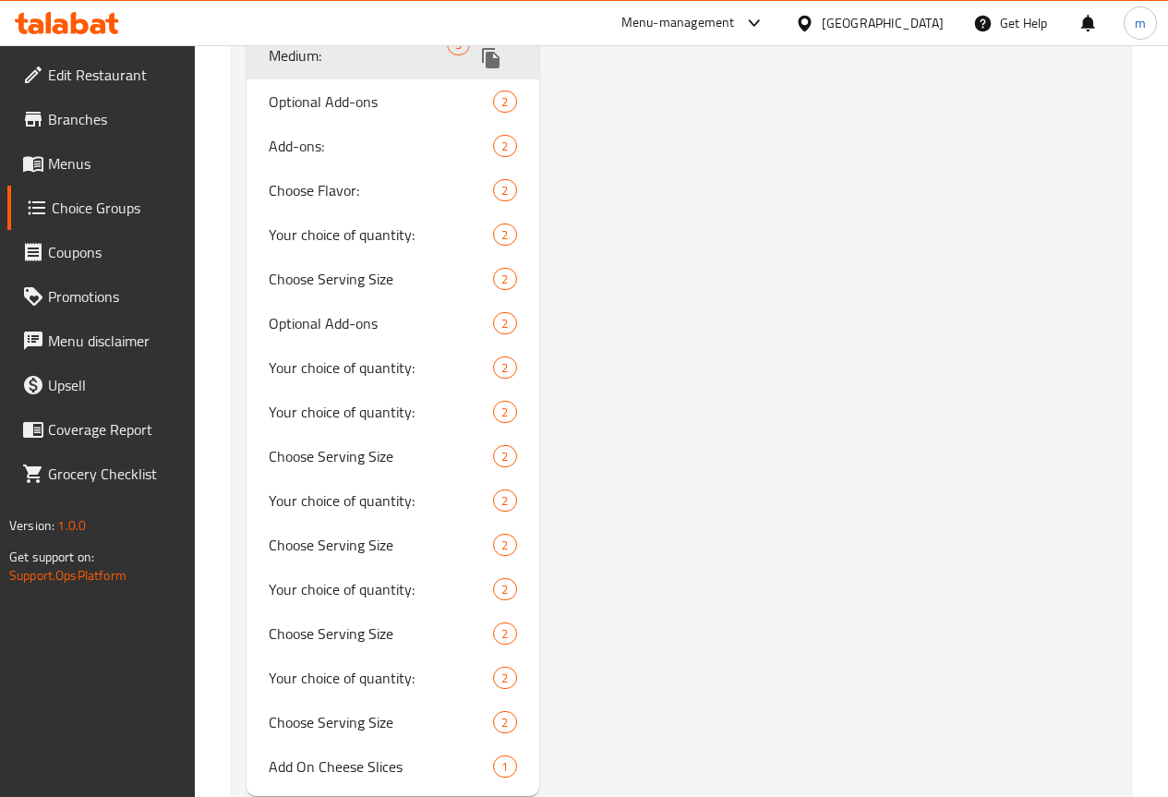
click at [482, 68] on icon "duplicate" at bounding box center [491, 58] width 18 height 20
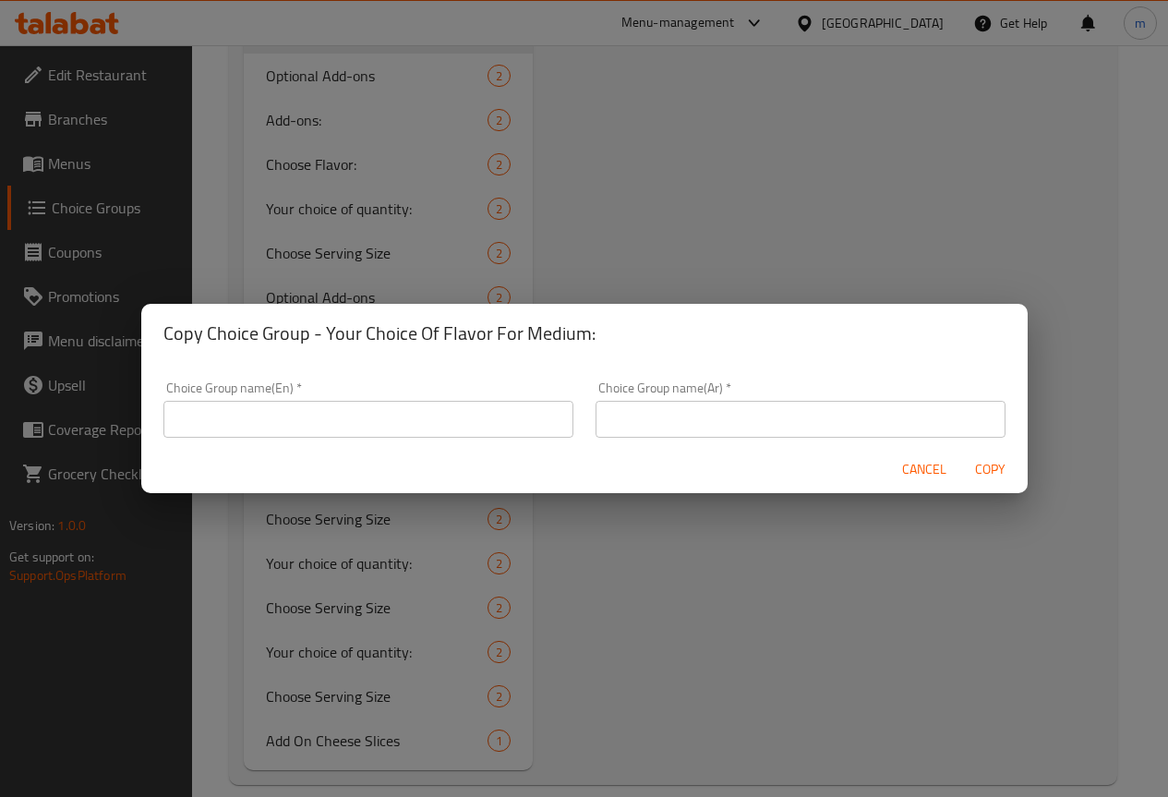
scroll to position [4077, 0]
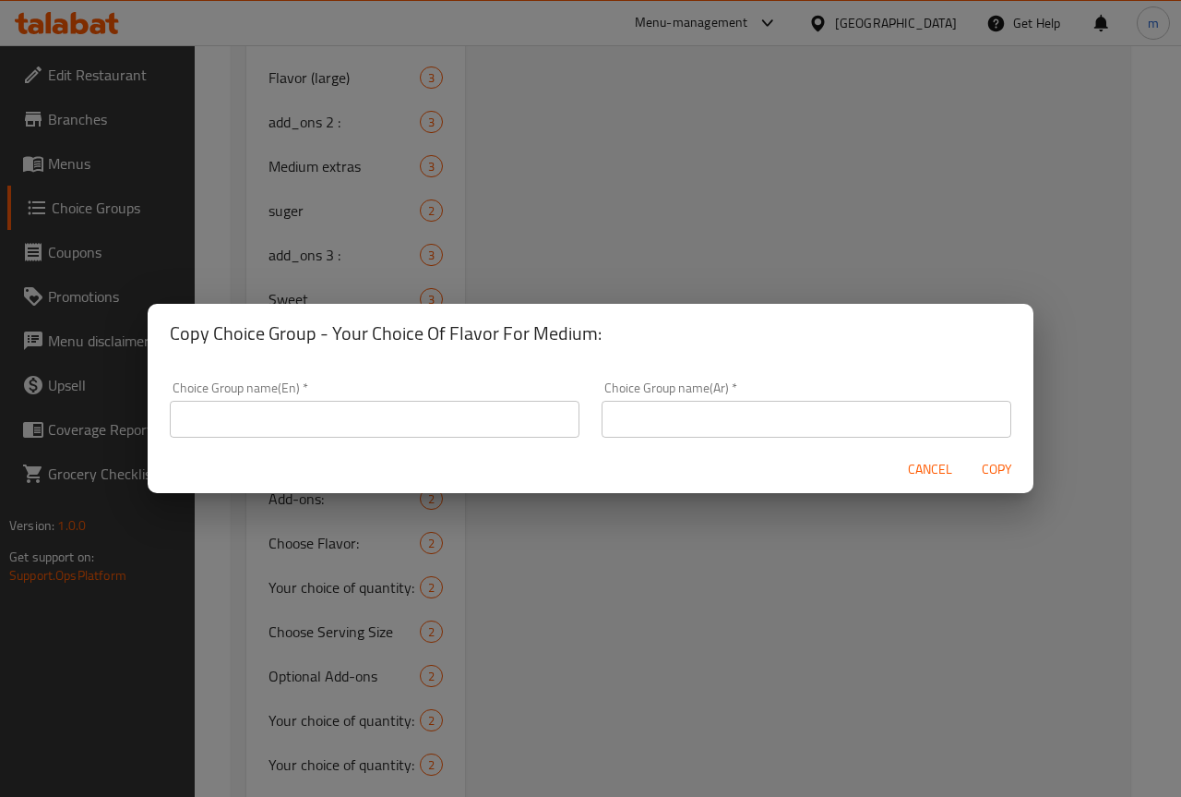
click at [455, 417] on input "text" at bounding box center [375, 419] width 410 height 37
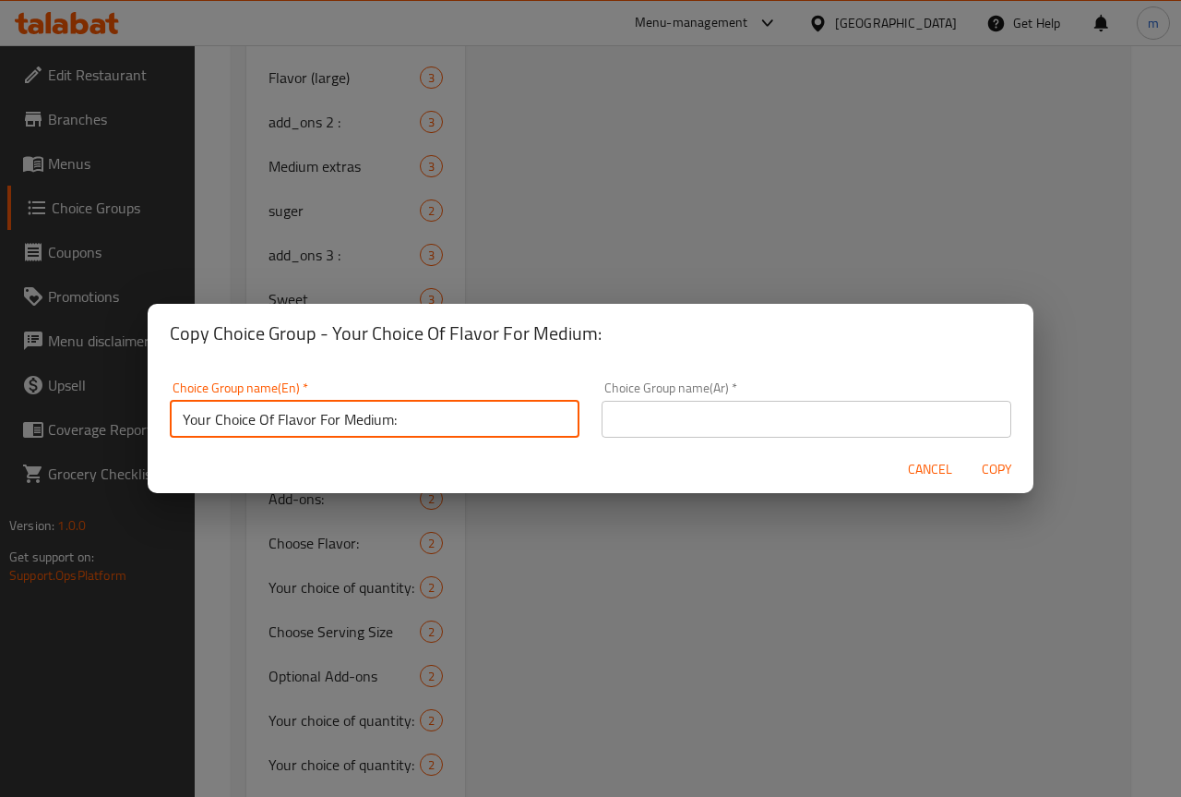
click at [356, 422] on input "Your Choice Of Flavor For Medium:" at bounding box center [375, 419] width 410 height 37
type input "Your Choice Of Flavor For Large:"
click at [683, 418] on input "text" at bounding box center [807, 419] width 410 height 37
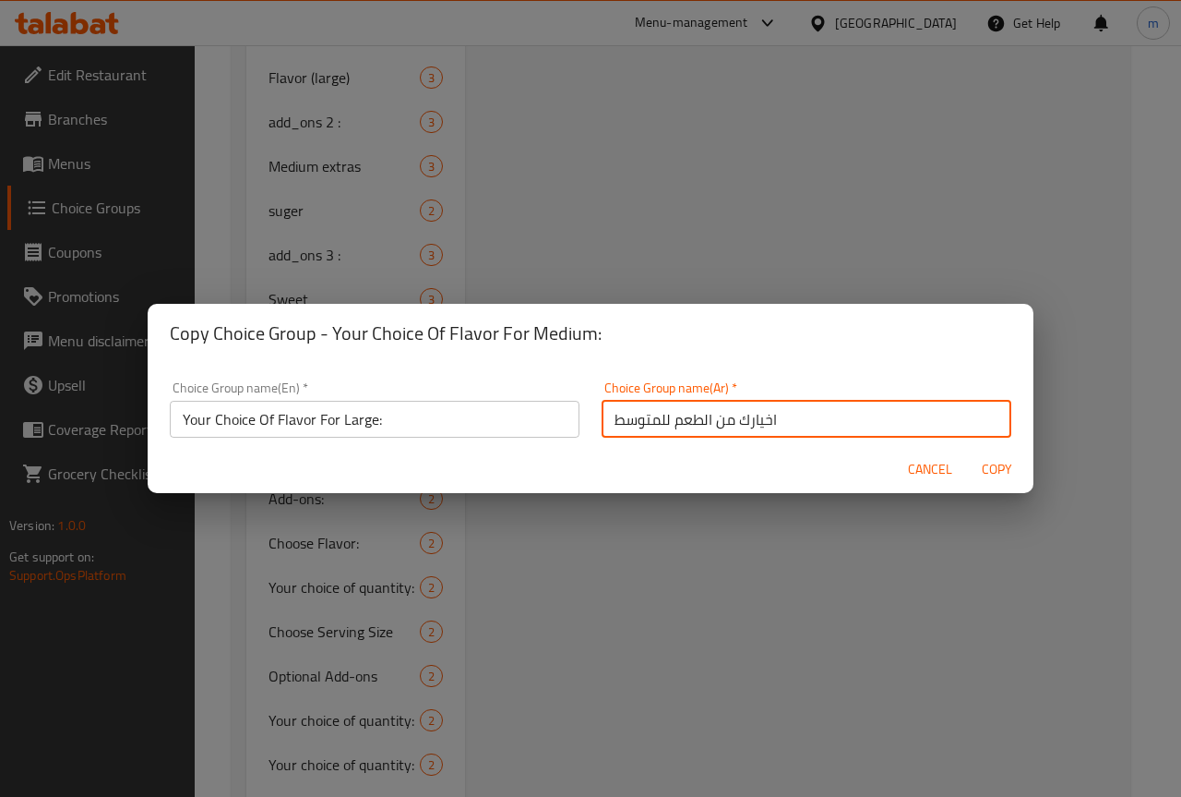
click at [642, 418] on input "اخيارك من الطعم للمتوسط" at bounding box center [807, 419] width 410 height 37
click at [603, 422] on input "اخيارك من الطعم للكبير" at bounding box center [807, 419] width 410 height 37
type input ":اخيارك من الطعم للكبير"
click at [507, 419] on input "Your Choice Of Flavor For Large:" at bounding box center [375, 419] width 410 height 37
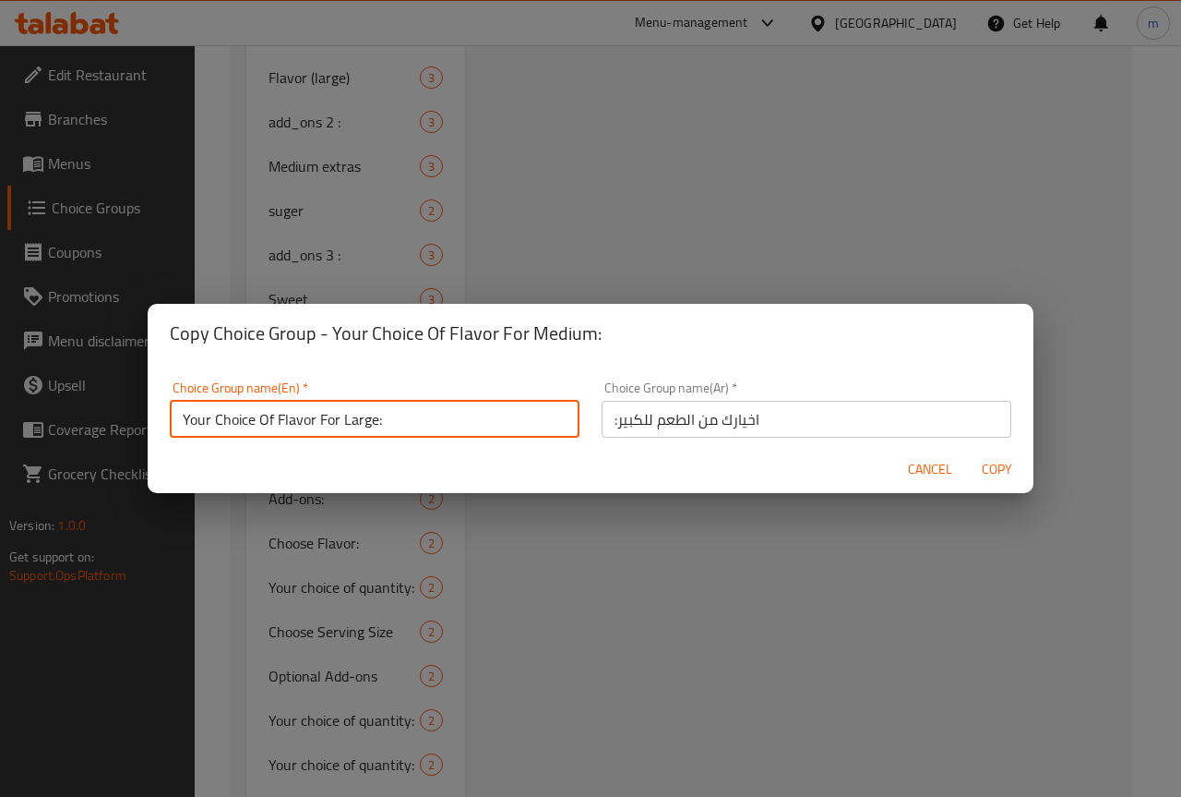
click at [996, 474] on span "Copy" at bounding box center [997, 469] width 44 height 23
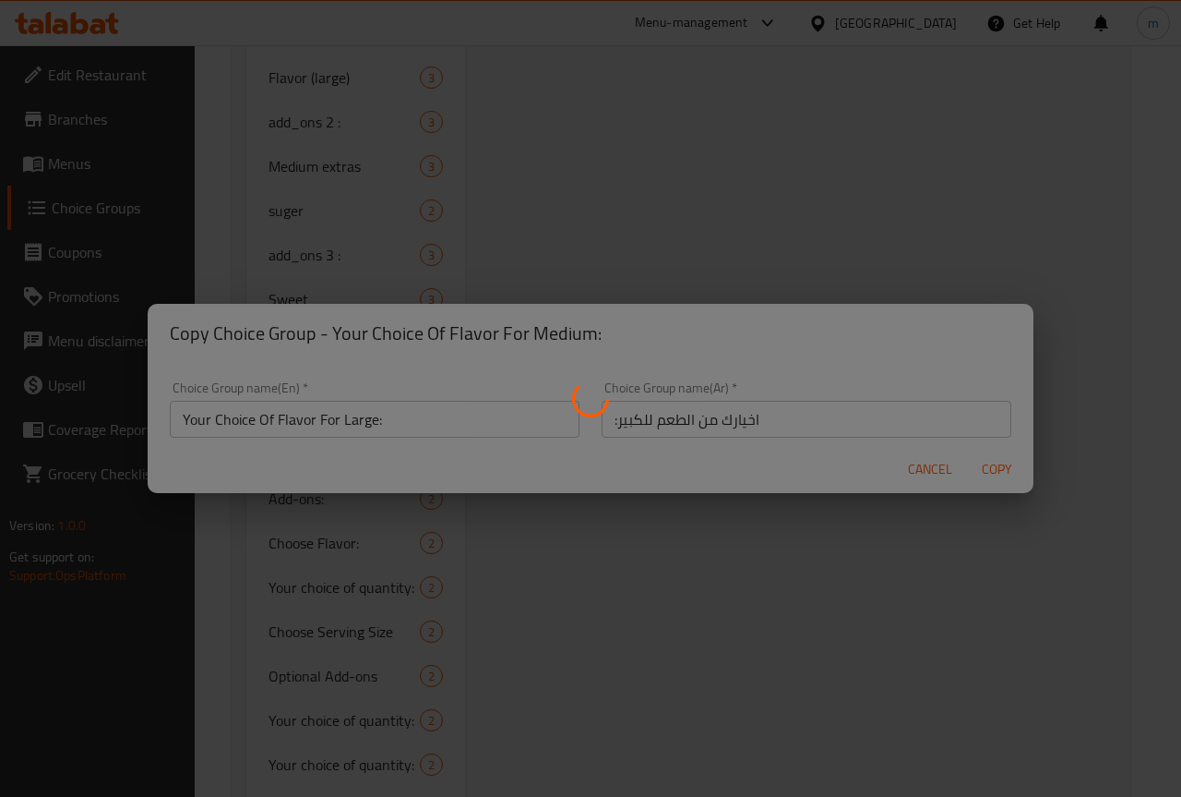
type input "Your Choice Of Flavor For Large:"
type input ":اخيارك من الطعم للكبير"
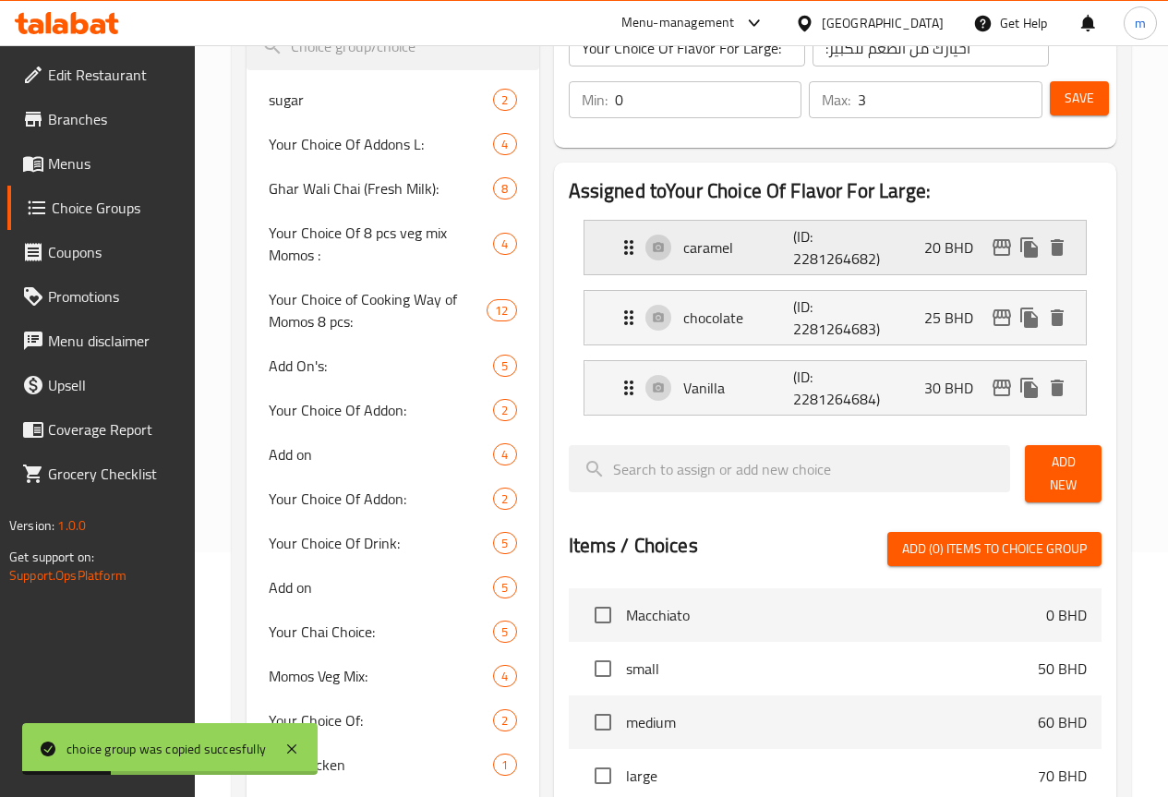
scroll to position [16, 0]
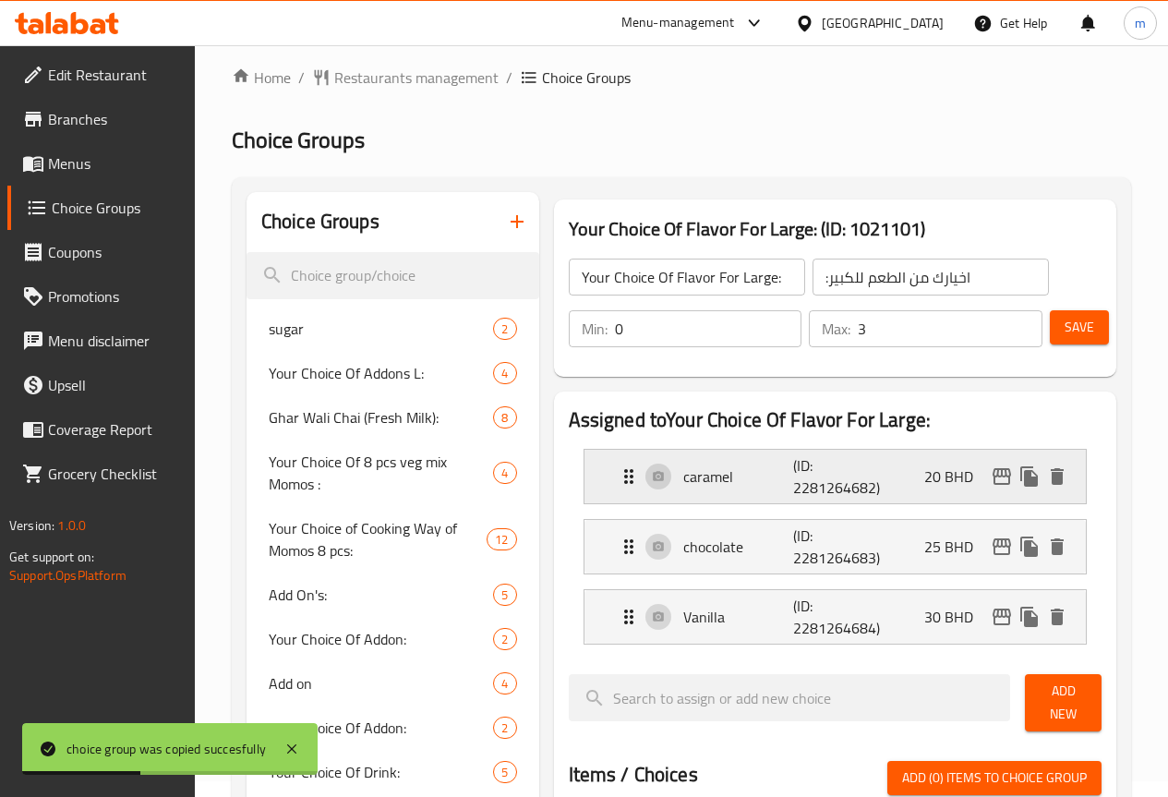
click at [902, 475] on div "caramel (ID: 2281264682) 20 BHD" at bounding box center [841, 477] width 446 height 54
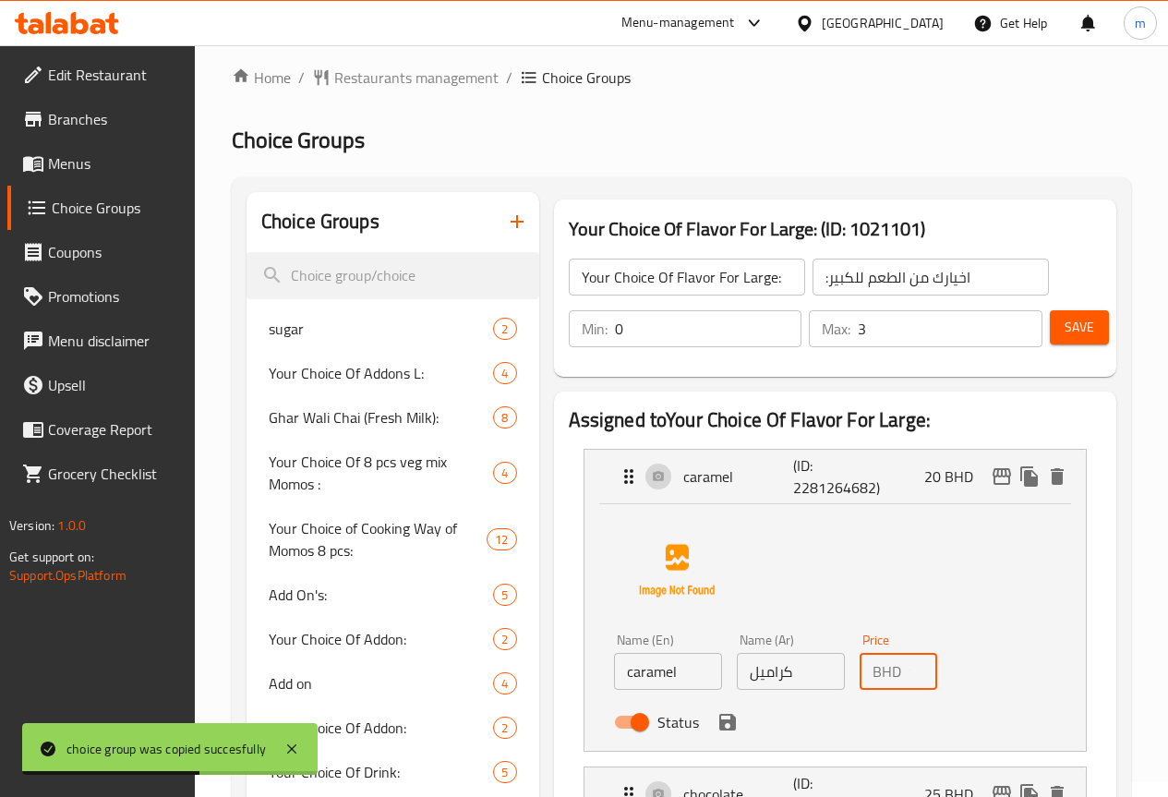
click at [908, 681] on input "19" at bounding box center [922, 671] width 29 height 37
type input "1"
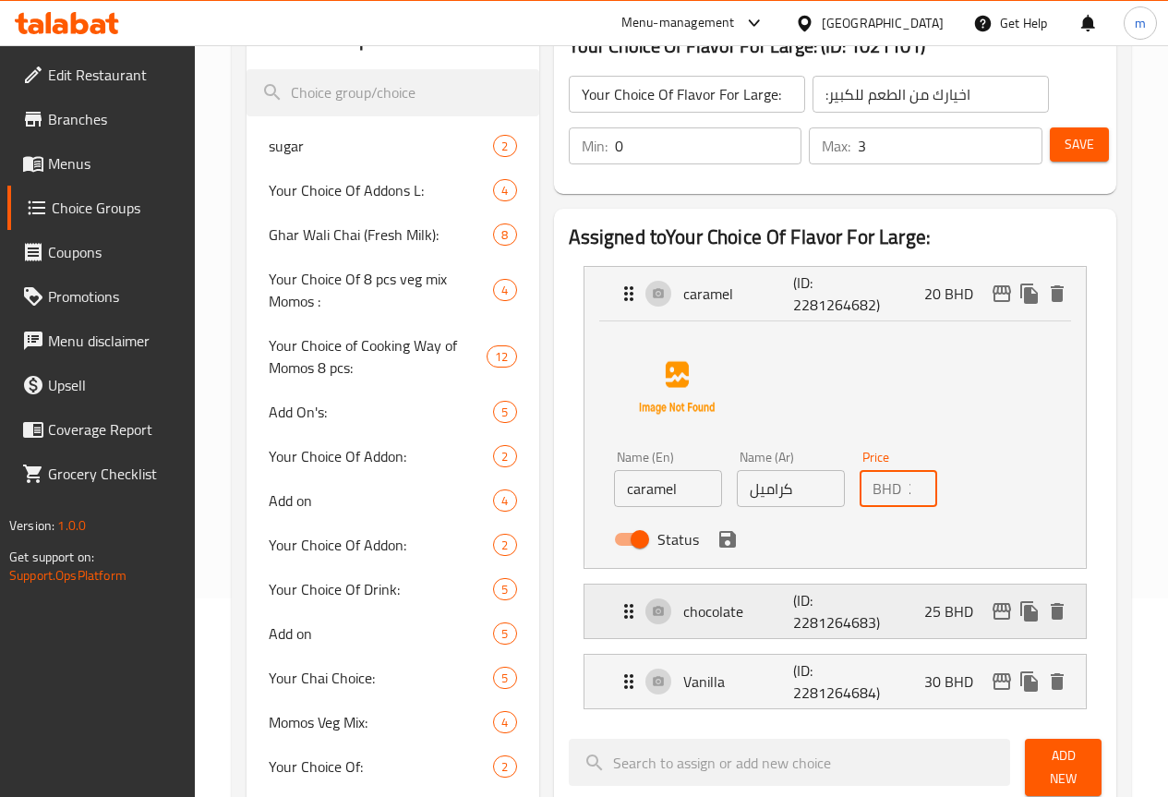
scroll to position [293, 0]
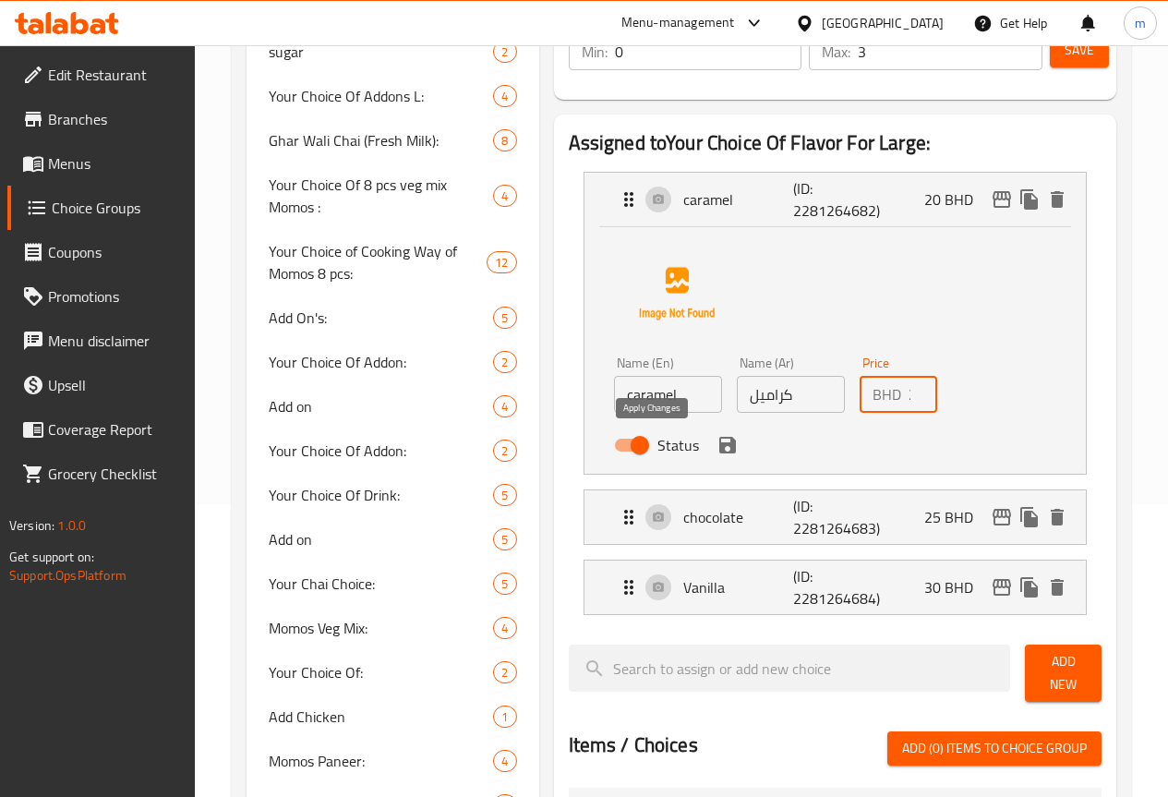
click at [719, 446] on icon "save" at bounding box center [727, 445] width 17 height 17
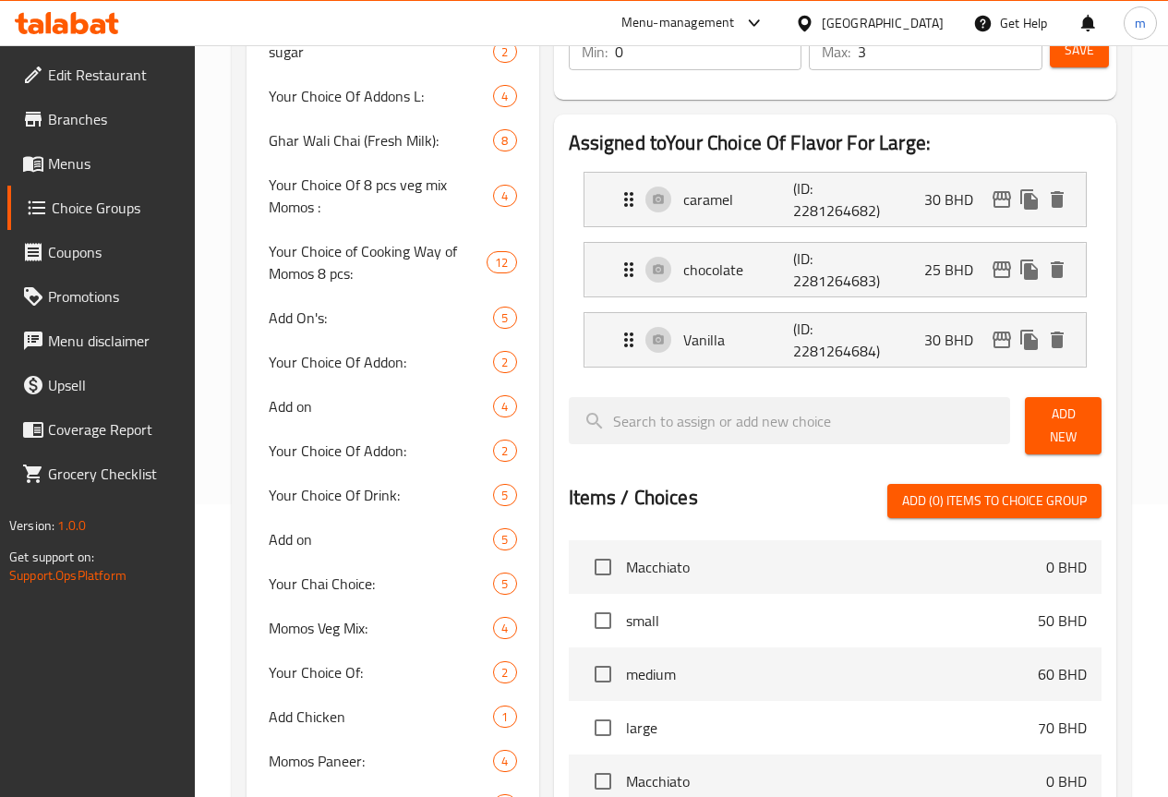
type input "30"
click at [913, 269] on div "chocolate (ID: 2281264683) 25 BHD" at bounding box center [841, 270] width 446 height 54
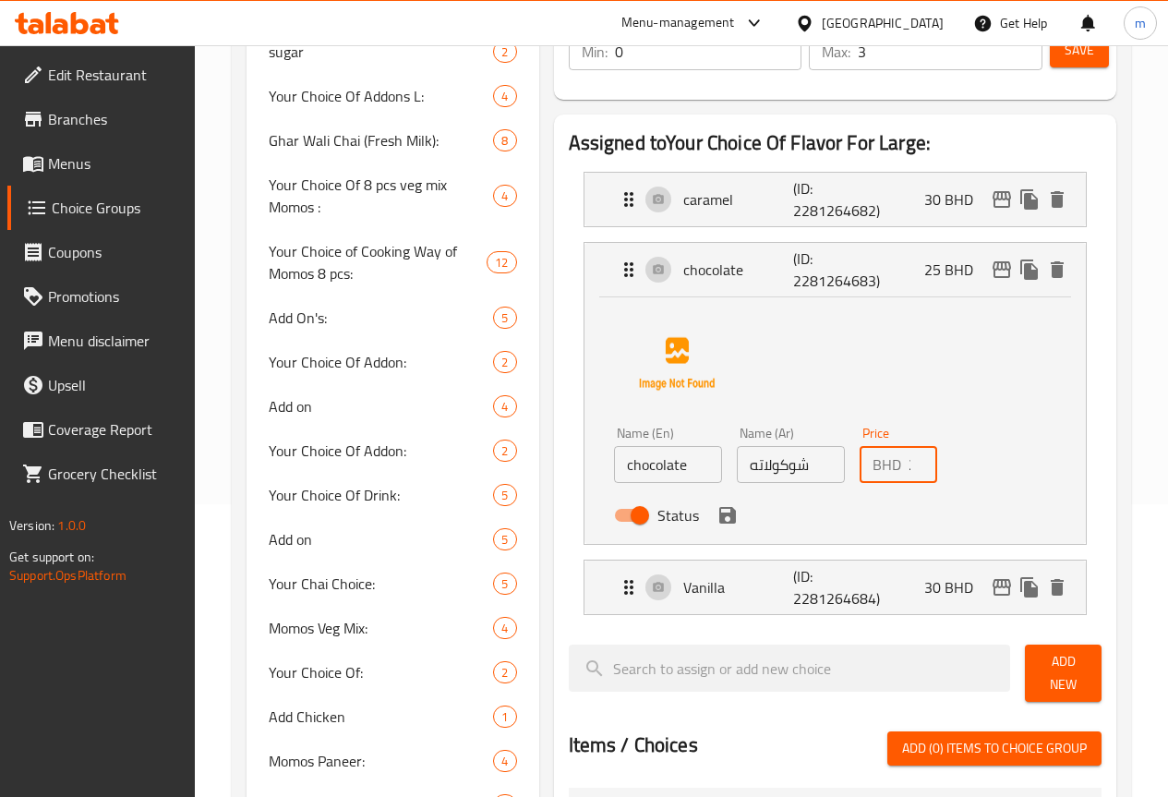
click at [908, 467] on input "25" at bounding box center [922, 464] width 29 height 37
click at [719, 518] on icon "save" at bounding box center [727, 515] width 17 height 17
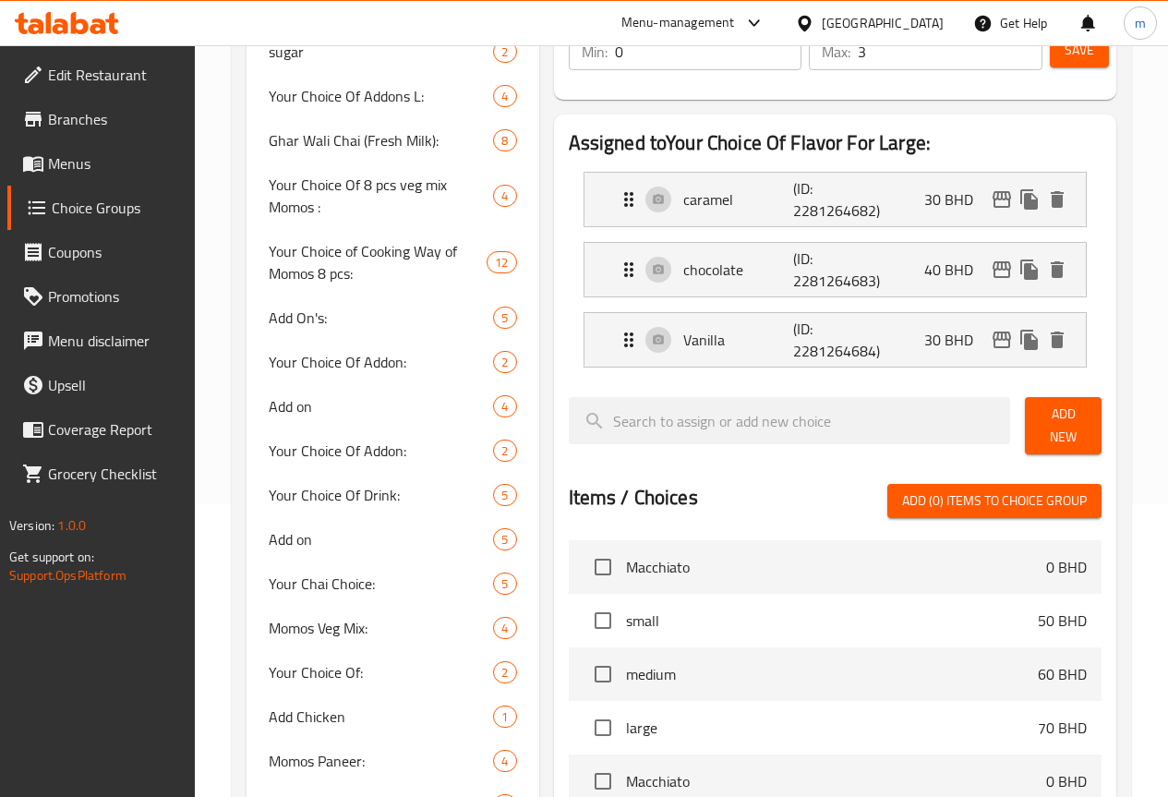
type input "40"
click at [929, 347] on p "30 BHD" at bounding box center [956, 340] width 64 height 22
click at [938, 340] on p "30 BHD" at bounding box center [956, 340] width 64 height 22
click at [910, 340] on div "Vanilla (ID: 2281264684) 30 BHD" at bounding box center [841, 340] width 446 height 54
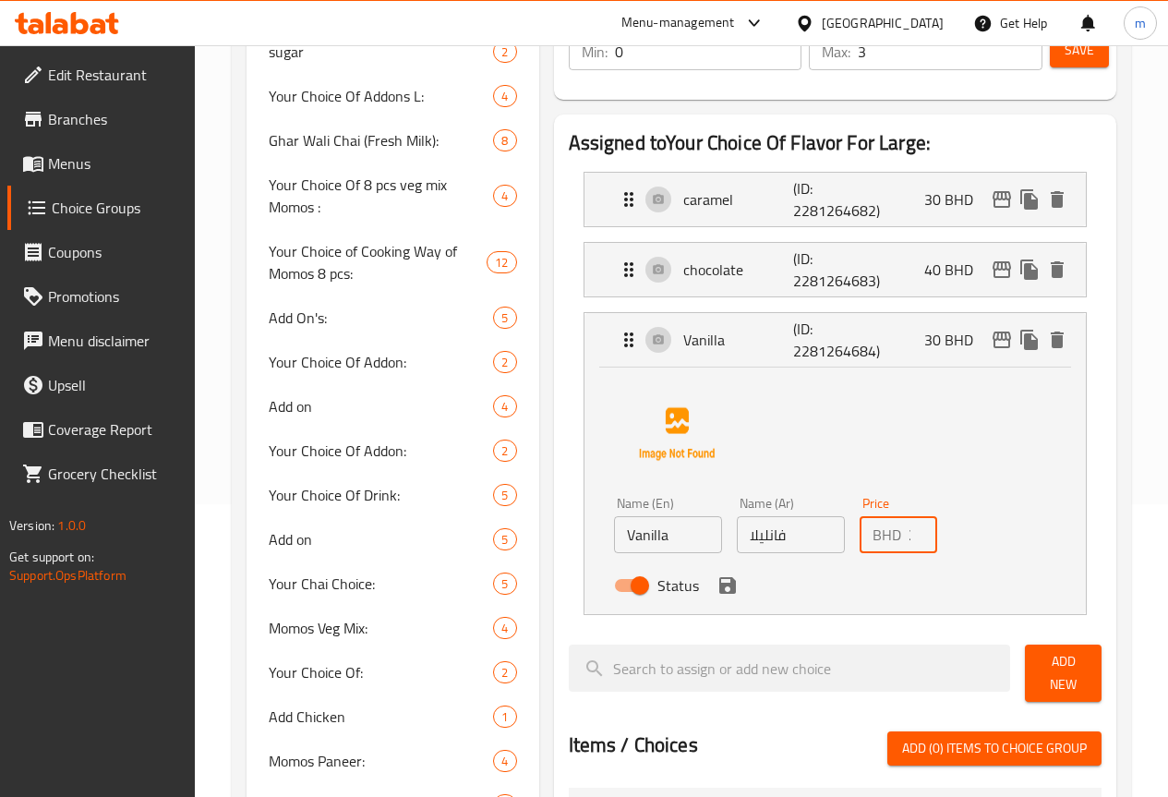
click at [908, 532] on input "30" at bounding box center [922, 534] width 29 height 37
click at [716, 591] on icon "save" at bounding box center [727, 585] width 22 height 22
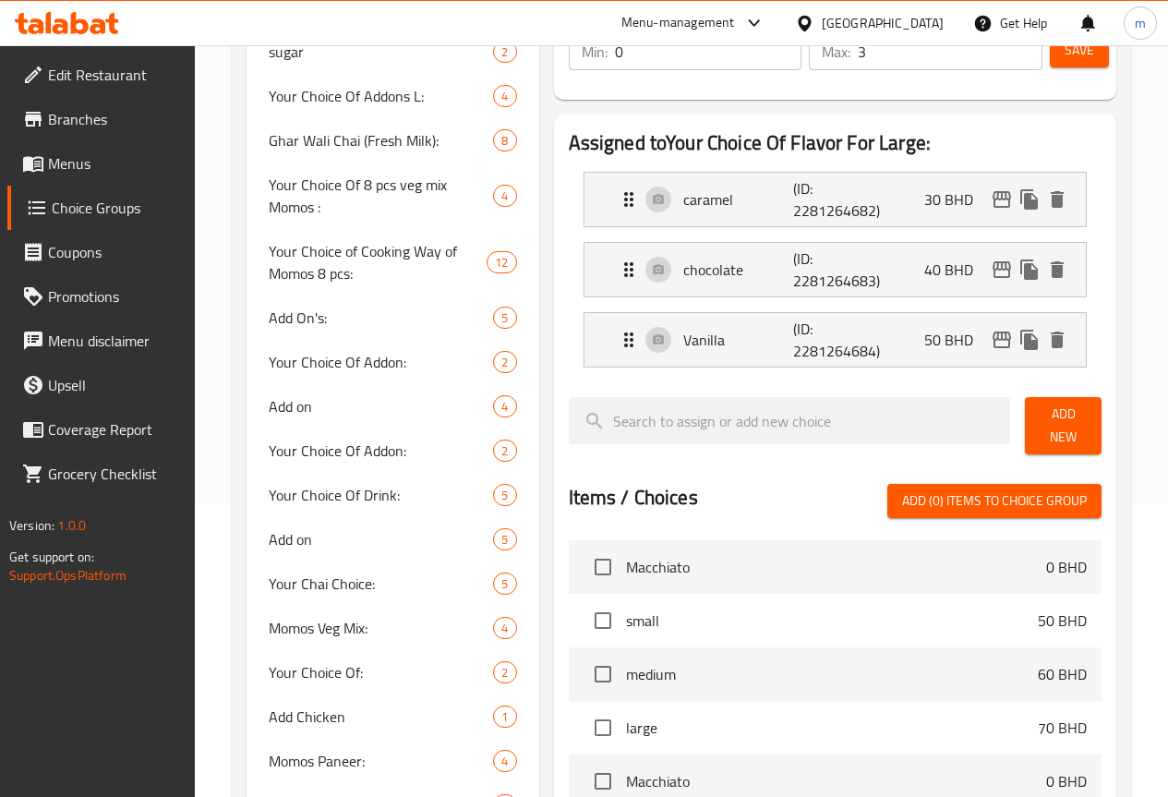
type input "50"
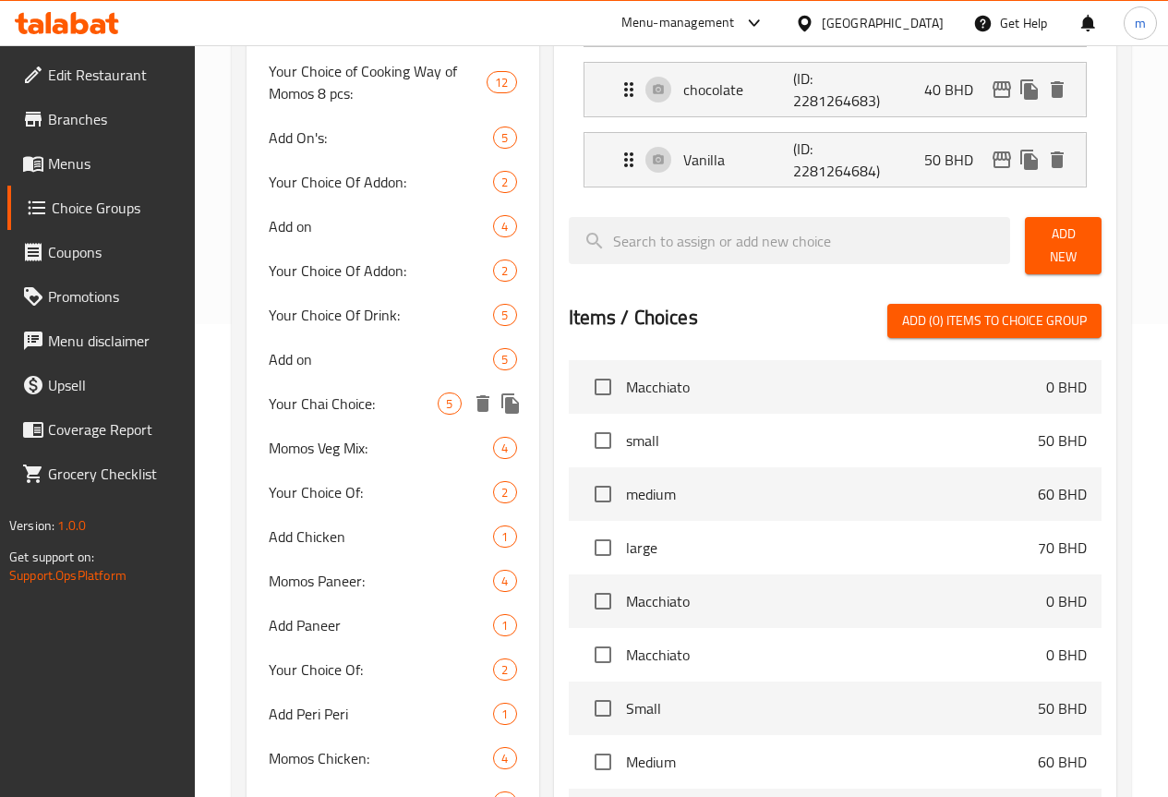
scroll to position [0, 0]
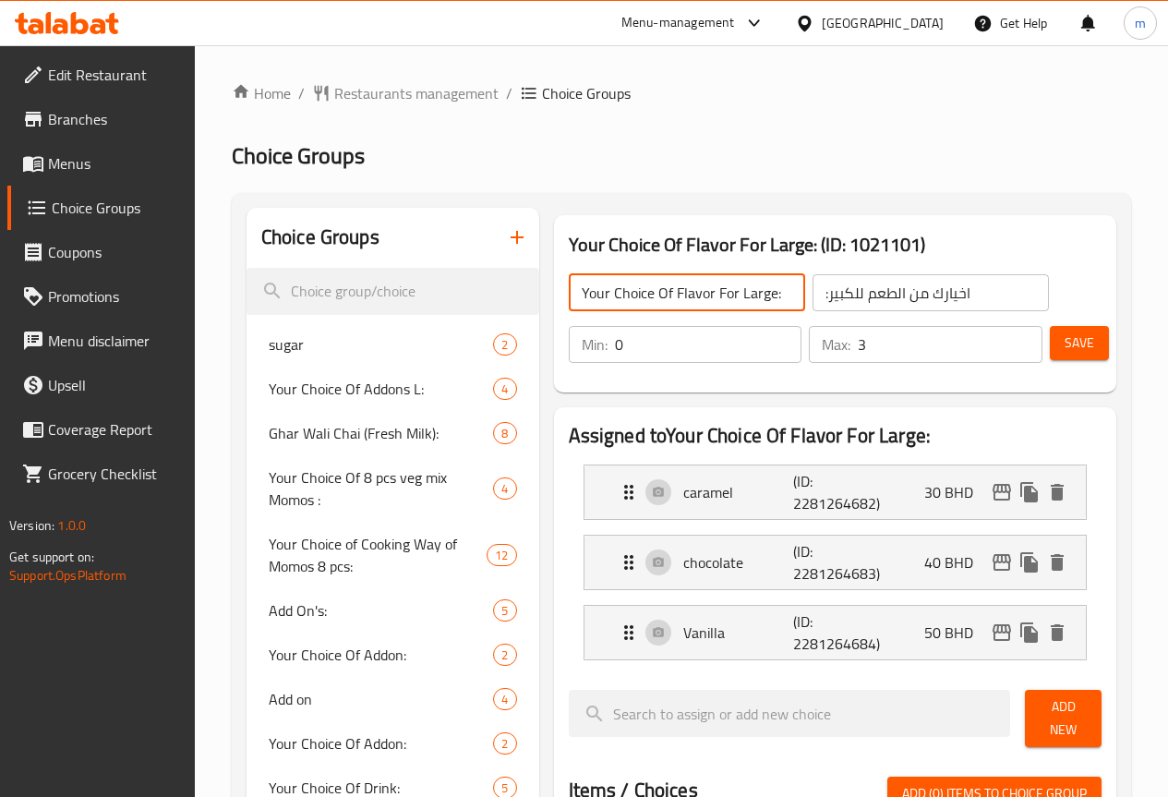
drag, startPoint x: 510, startPoint y: 290, endPoint x: 738, endPoint y: 296, distance: 228.1
click at [738, 296] on input "Your Choice Of Flavor For Large:" at bounding box center [687, 292] width 236 height 37
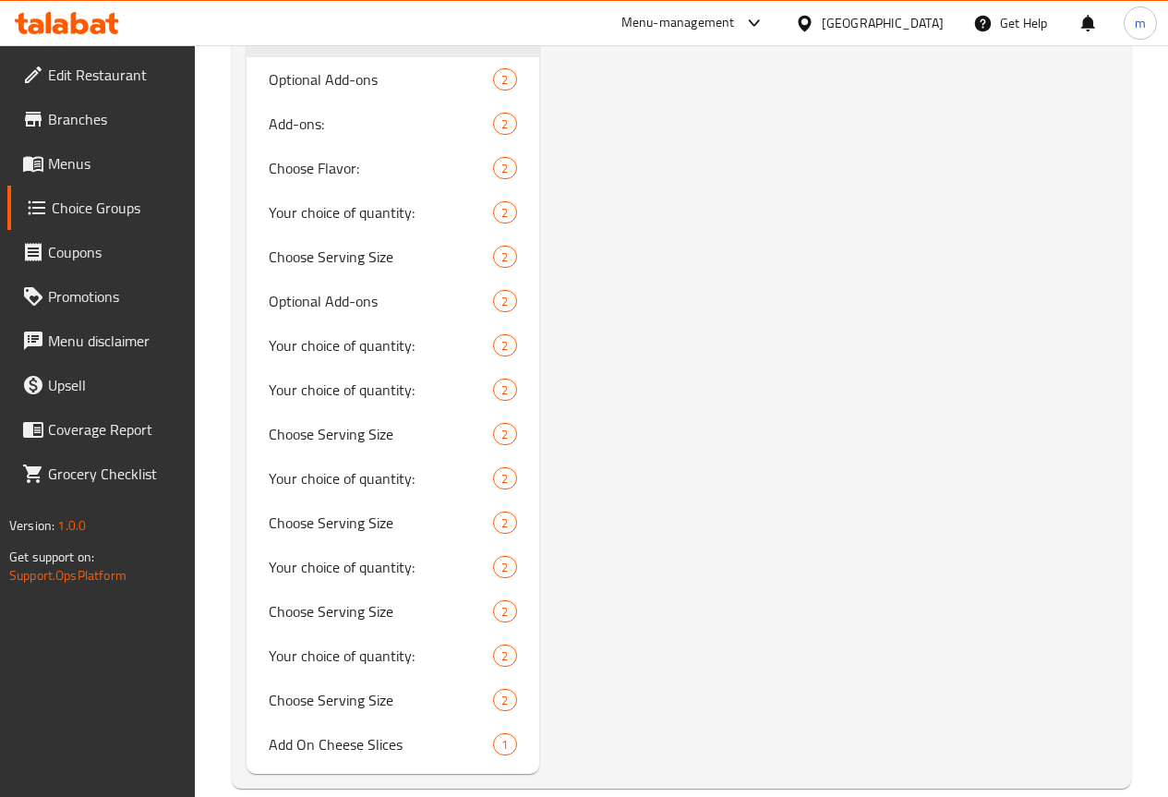
click at [480, 46] on icon "duplicate" at bounding box center [489, 36] width 18 height 20
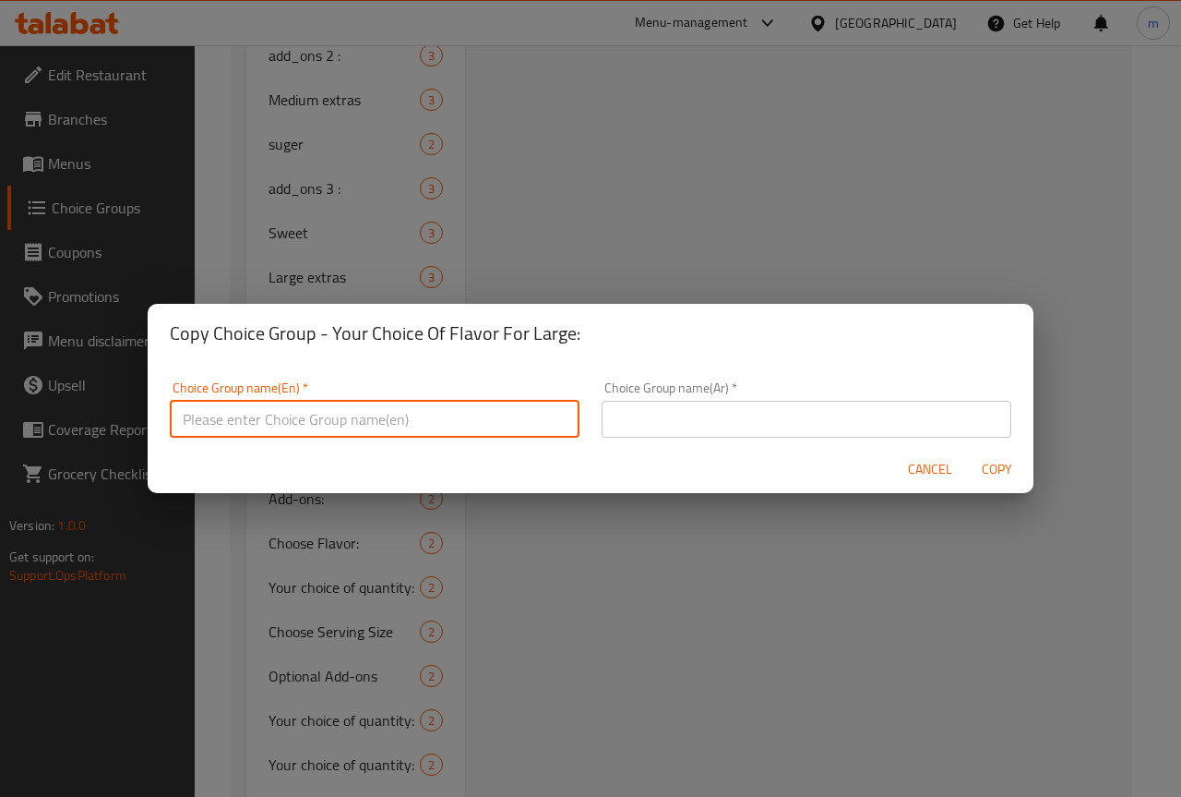
click at [465, 425] on input "text" at bounding box center [375, 419] width 410 height 37
click at [364, 420] on input "Your Choice Of Flavor For Medium:" at bounding box center [375, 419] width 410 height 37
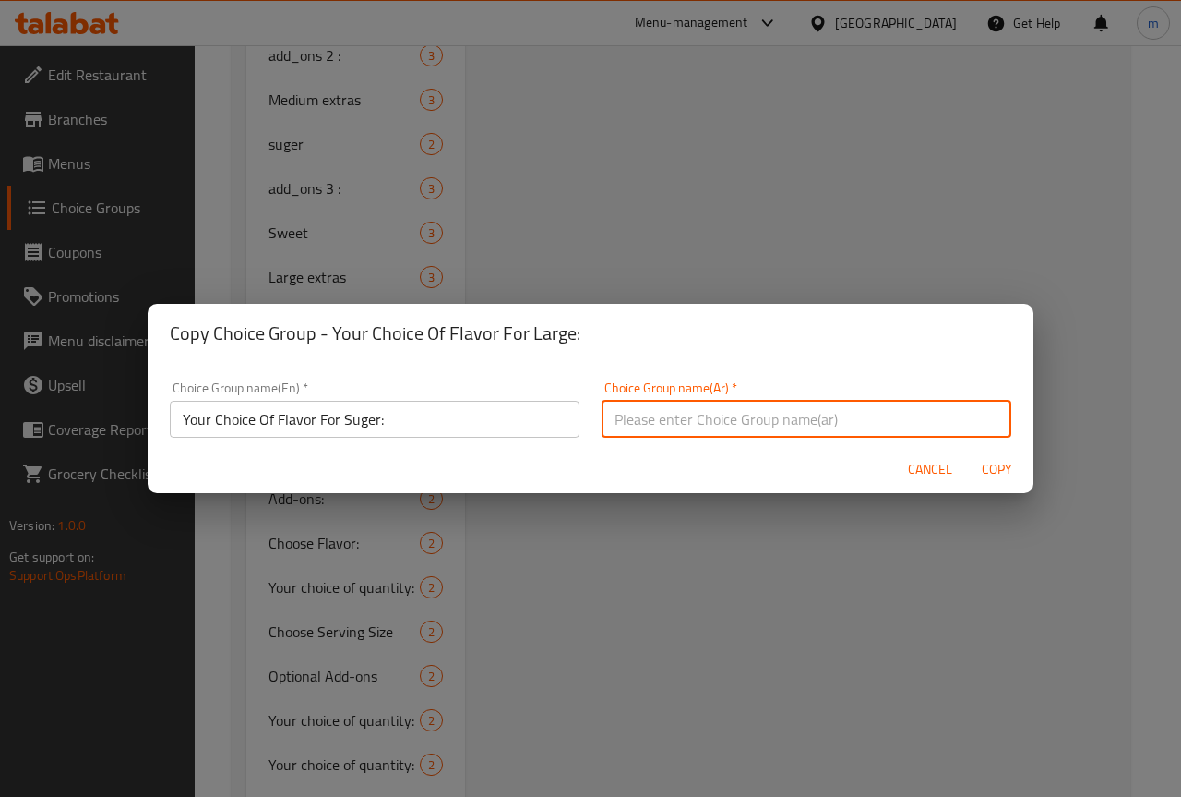
click at [690, 416] on input "text" at bounding box center [807, 419] width 410 height 37
click at [371, 420] on input "Your Choice Of Flavor For Suger:" at bounding box center [375, 419] width 410 height 37
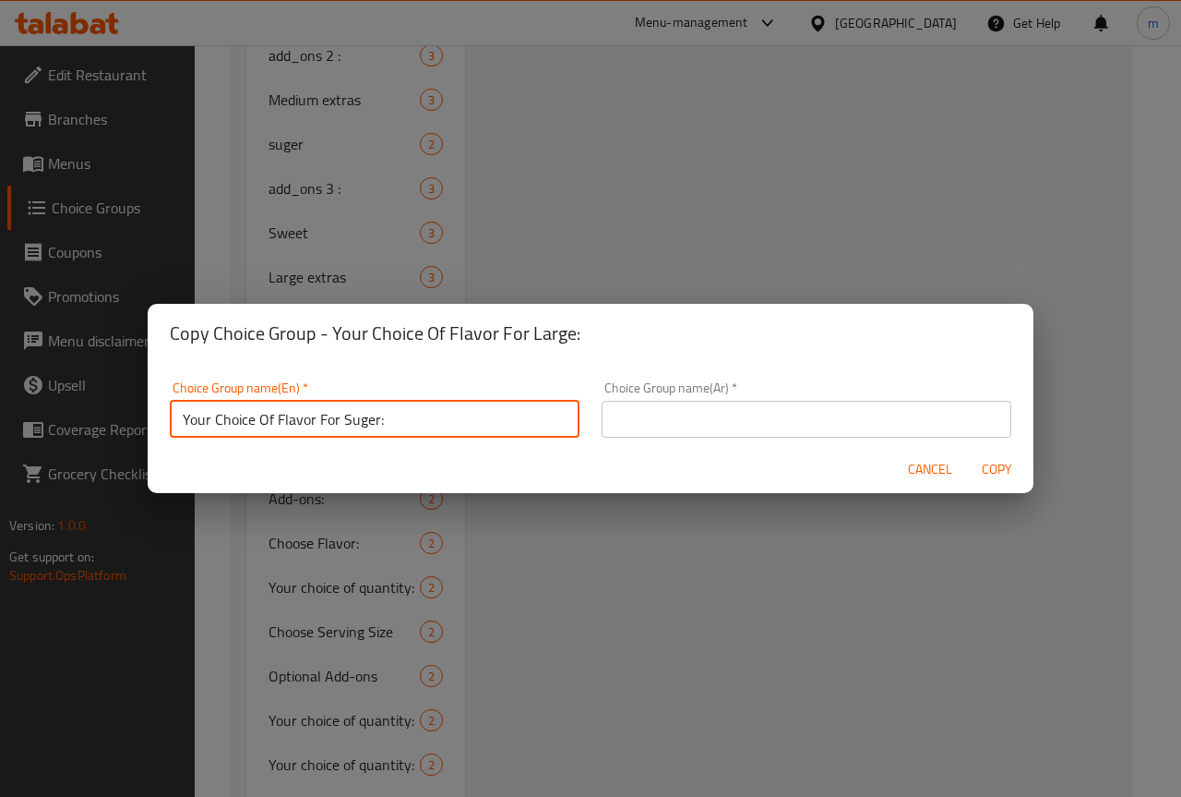
click at [353, 422] on input "Your Choice Of Flavor For Suger:" at bounding box center [375, 419] width 410 height 37
type input "Your Choice Of Flavor For Sugar:"
drag, startPoint x: 652, startPoint y: 436, endPoint x: 641, endPoint y: 424, distance: 16.3
click at [651, 436] on input "text" at bounding box center [807, 419] width 410 height 37
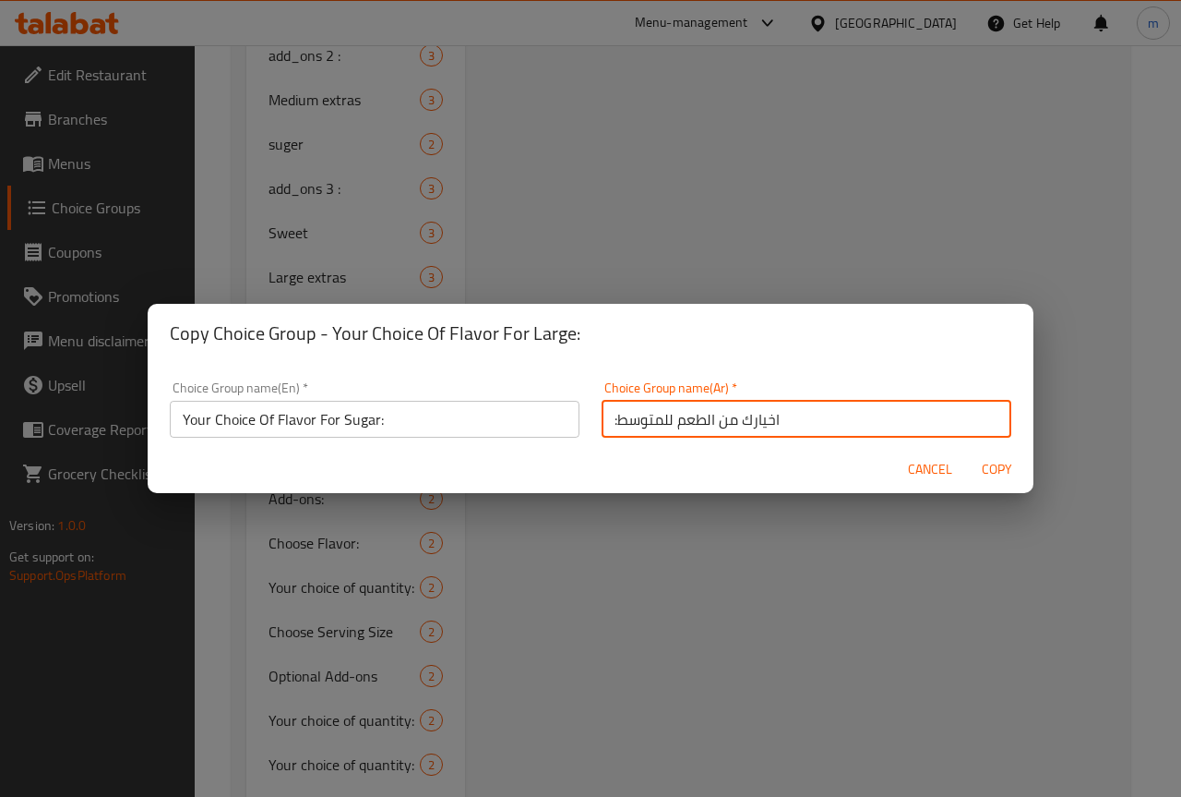
click at [642, 420] on input ":اخيارك من الطعم للمتوسط" at bounding box center [807, 419] width 410 height 37
type input ":اخيارك من الطعم"
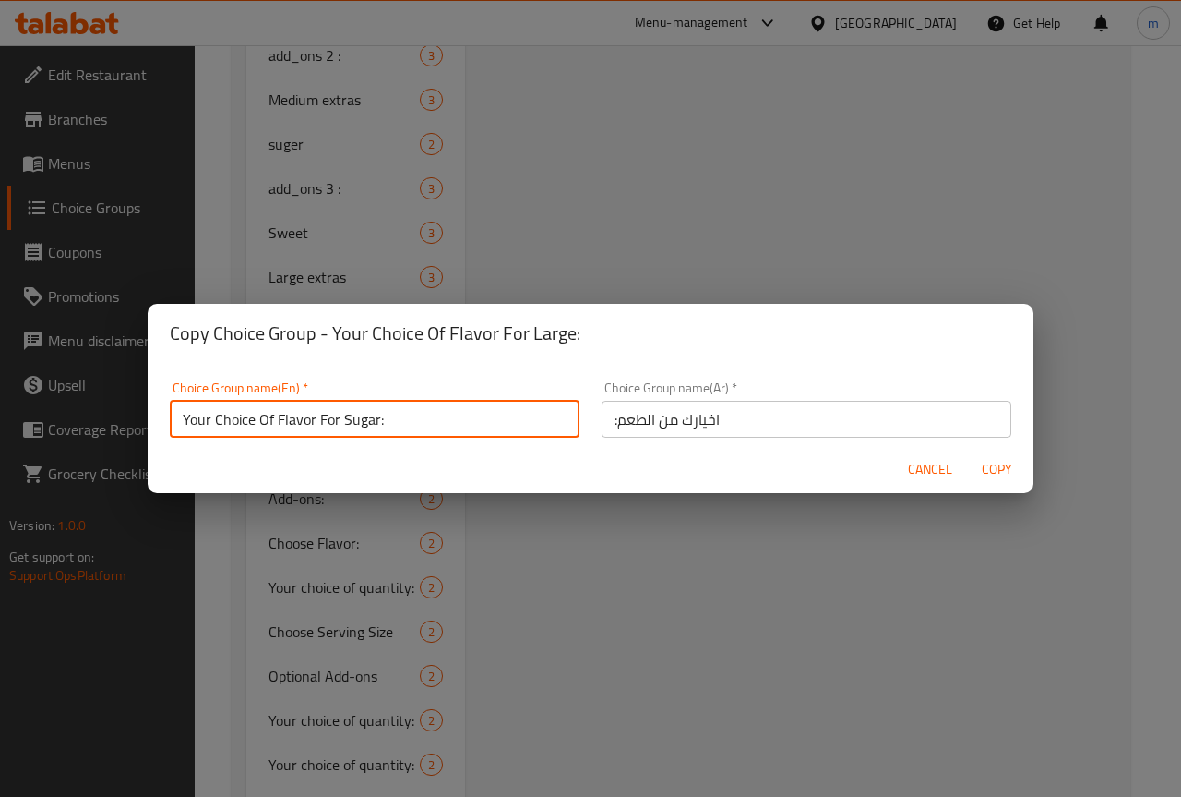
scroll to position [6, 0]
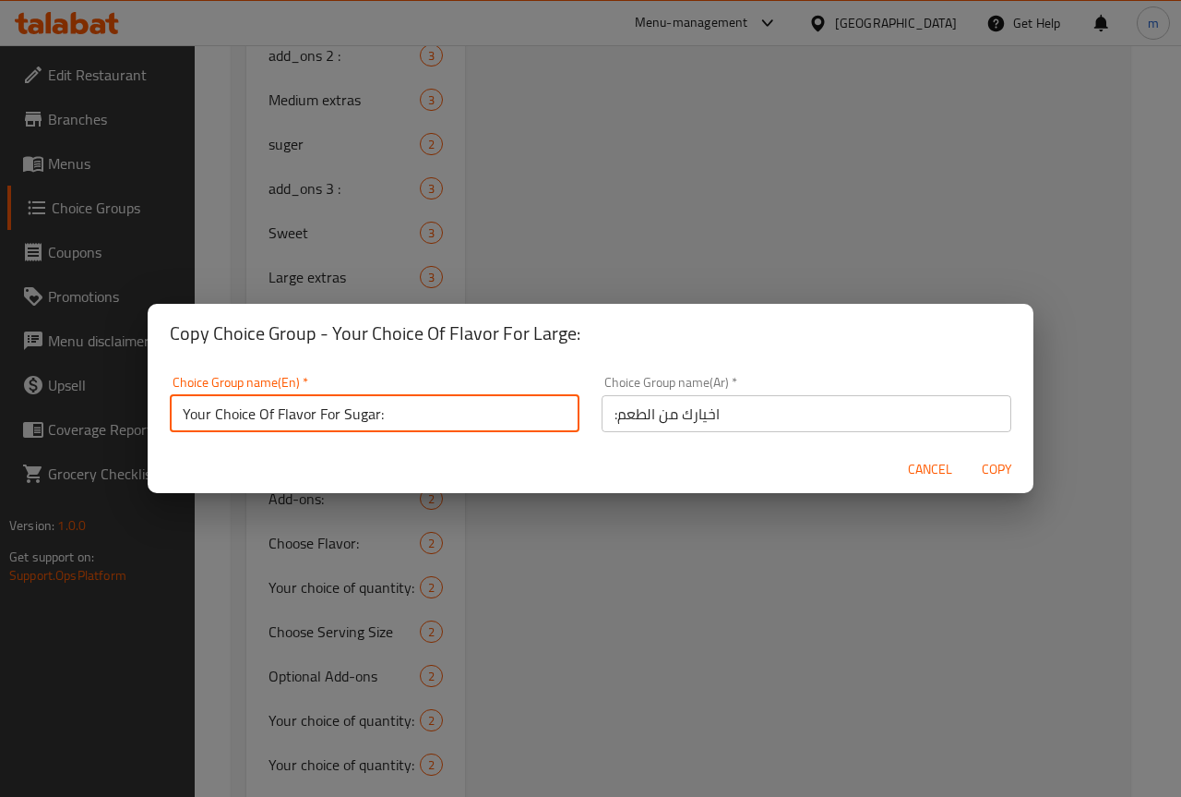
drag, startPoint x: 180, startPoint y: 419, endPoint x: 462, endPoint y: 440, distance: 282.3
click at [462, 440] on div "Choice Group name(En)   * Your Choice Of Flavor For Sugar: Choice Group name(En…" at bounding box center [375, 404] width 432 height 78
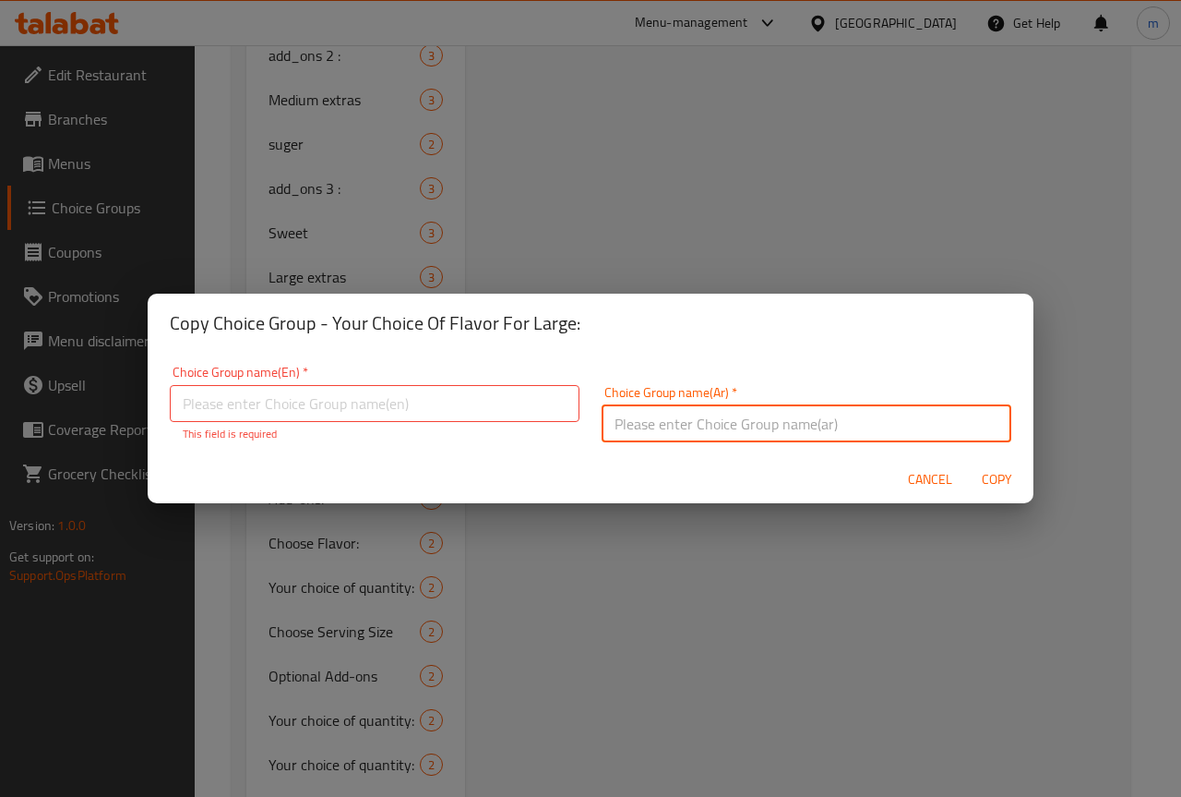
drag, startPoint x: 714, startPoint y: 417, endPoint x: 479, endPoint y: 426, distance: 235.5
click at [490, 426] on div "Choice Group name(En)   * Choice Group name(En) * This field is required Choice…" at bounding box center [591, 403] width 864 height 99
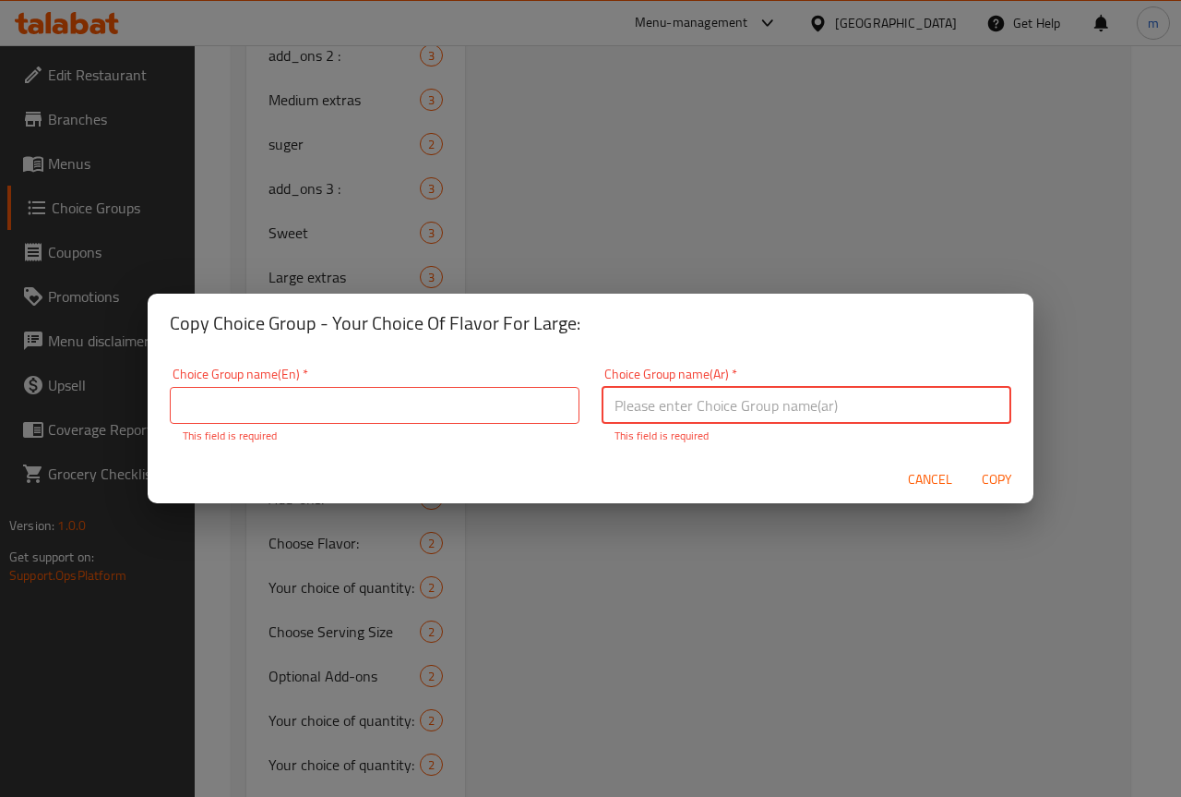
scroll to position [4, 0]
click at [459, 405] on input "text" at bounding box center [375, 405] width 410 height 37
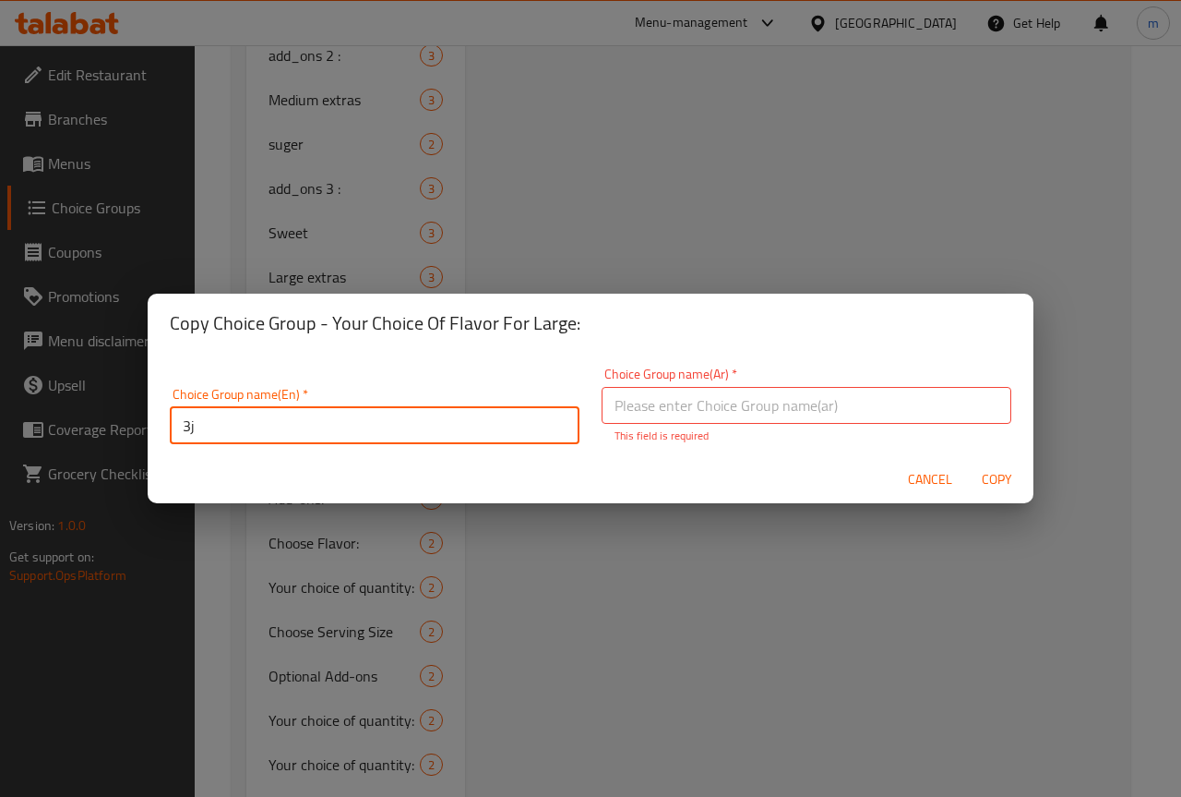
type input "3"
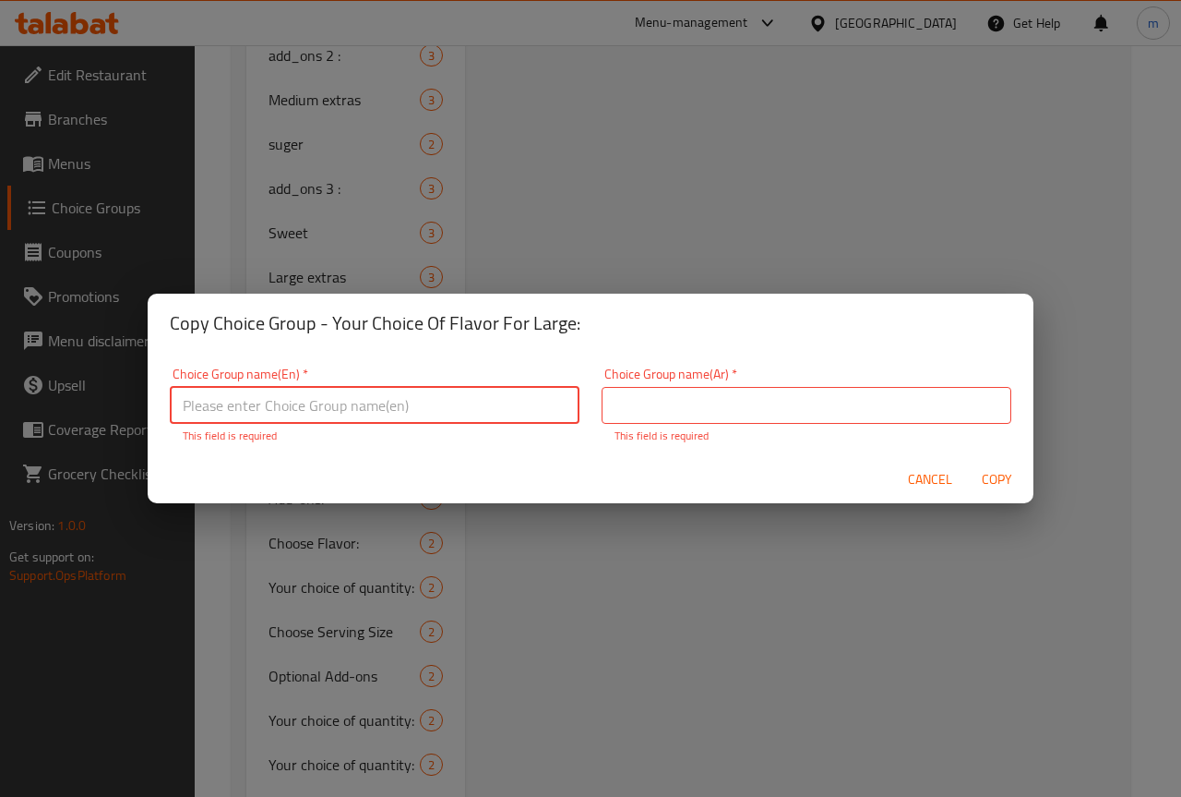
type input "y"
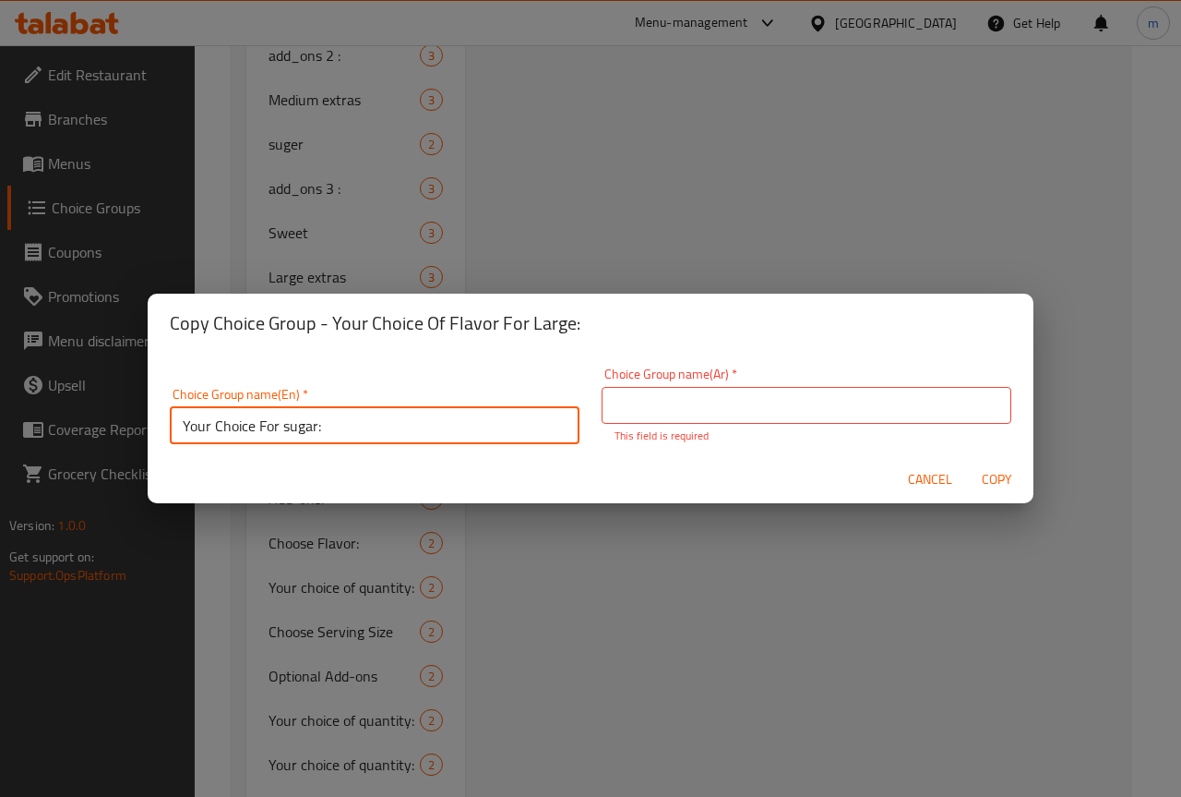
type input "Your Choice For sugar:"
click at [714, 394] on input "text" at bounding box center [807, 405] width 410 height 37
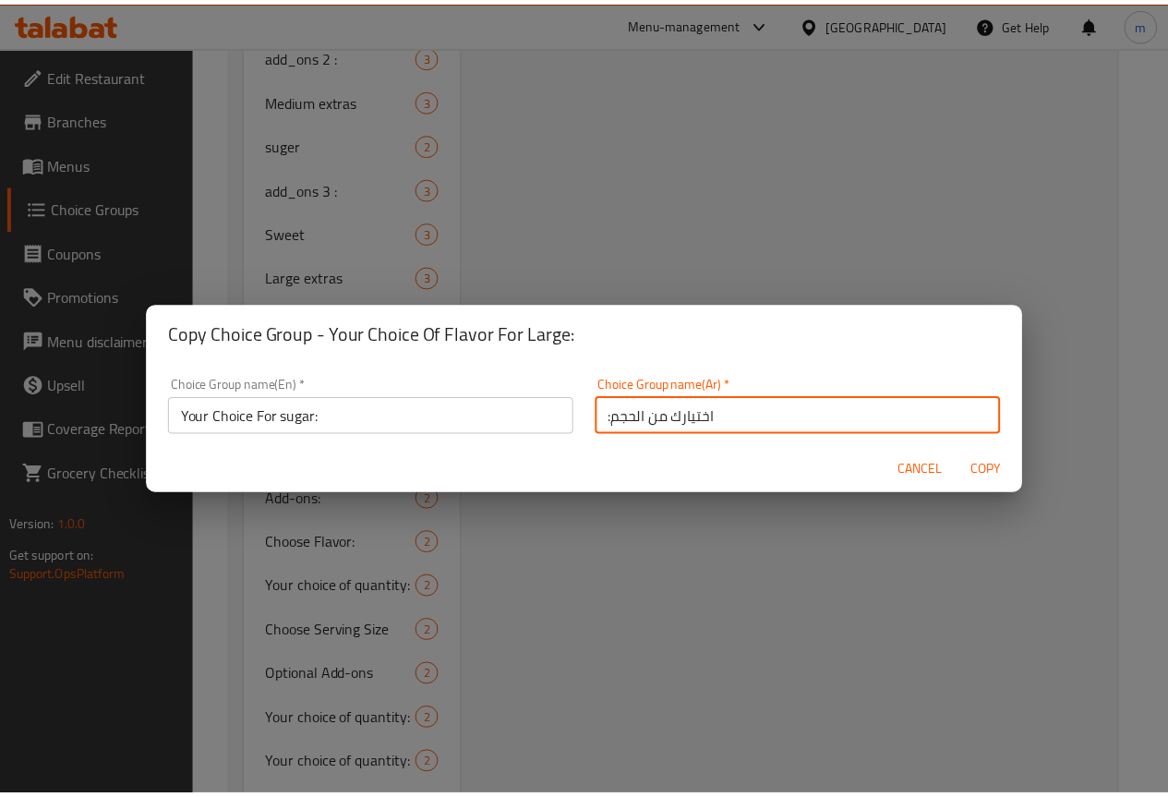
scroll to position [0, 0]
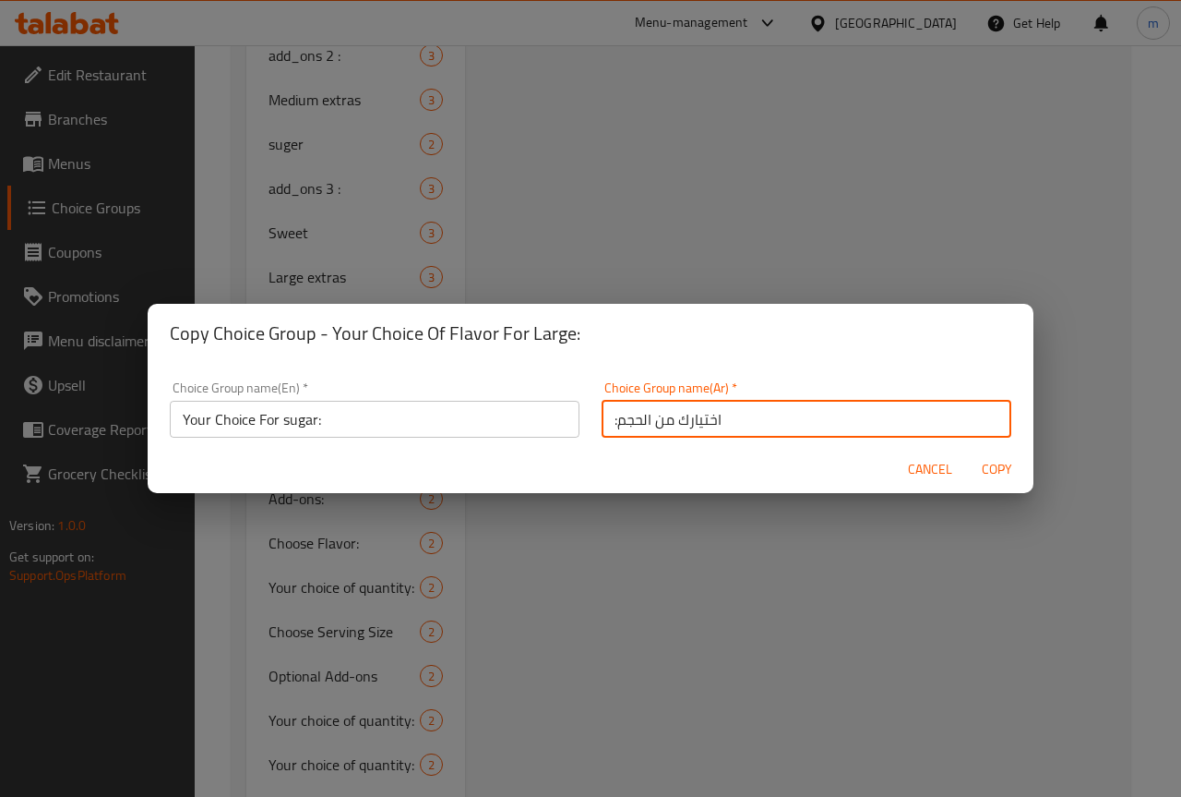
click at [627, 425] on input ":اختيارك من الحجم" at bounding box center [807, 419] width 410 height 37
type input ":اختيارك للسكر"
click at [179, 421] on input "Your Choice For sugar:" at bounding box center [375, 419] width 410 height 37
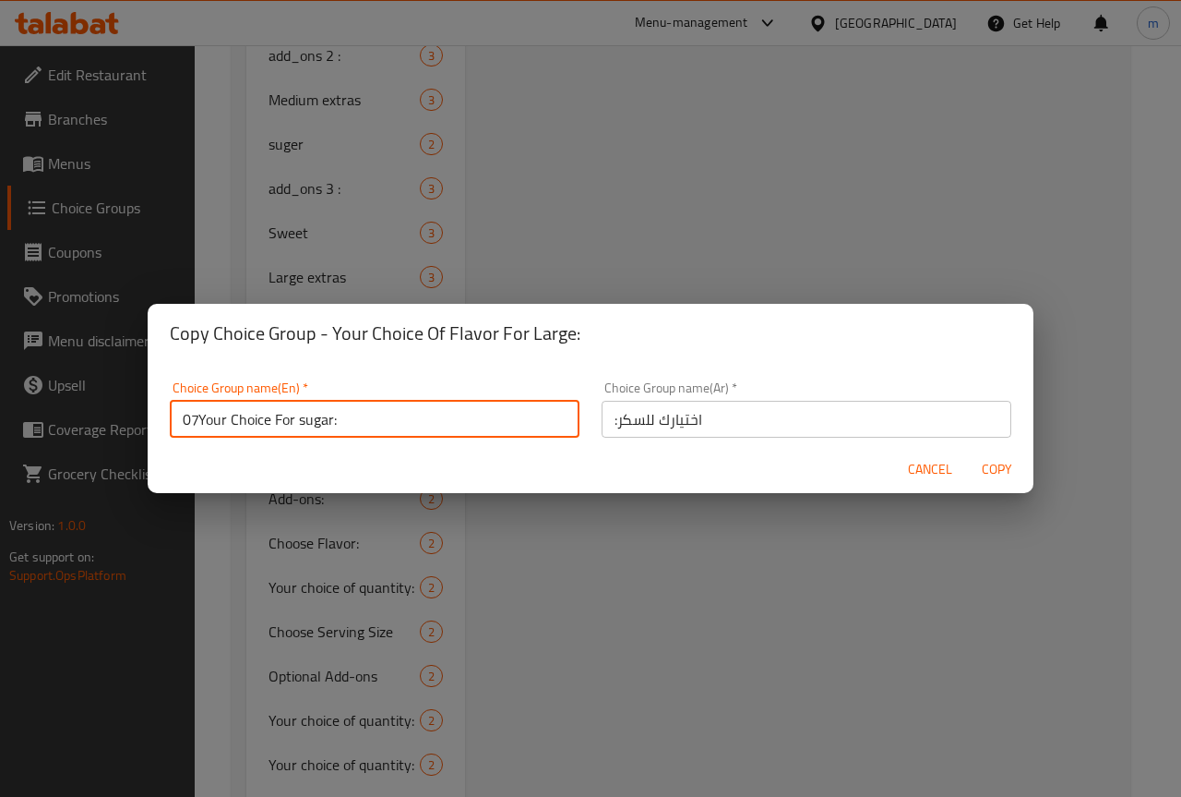
type input "07Your Choice For sugar:"
click at [740, 414] on input ":اختيارك للسكر" at bounding box center [807, 419] width 410 height 37
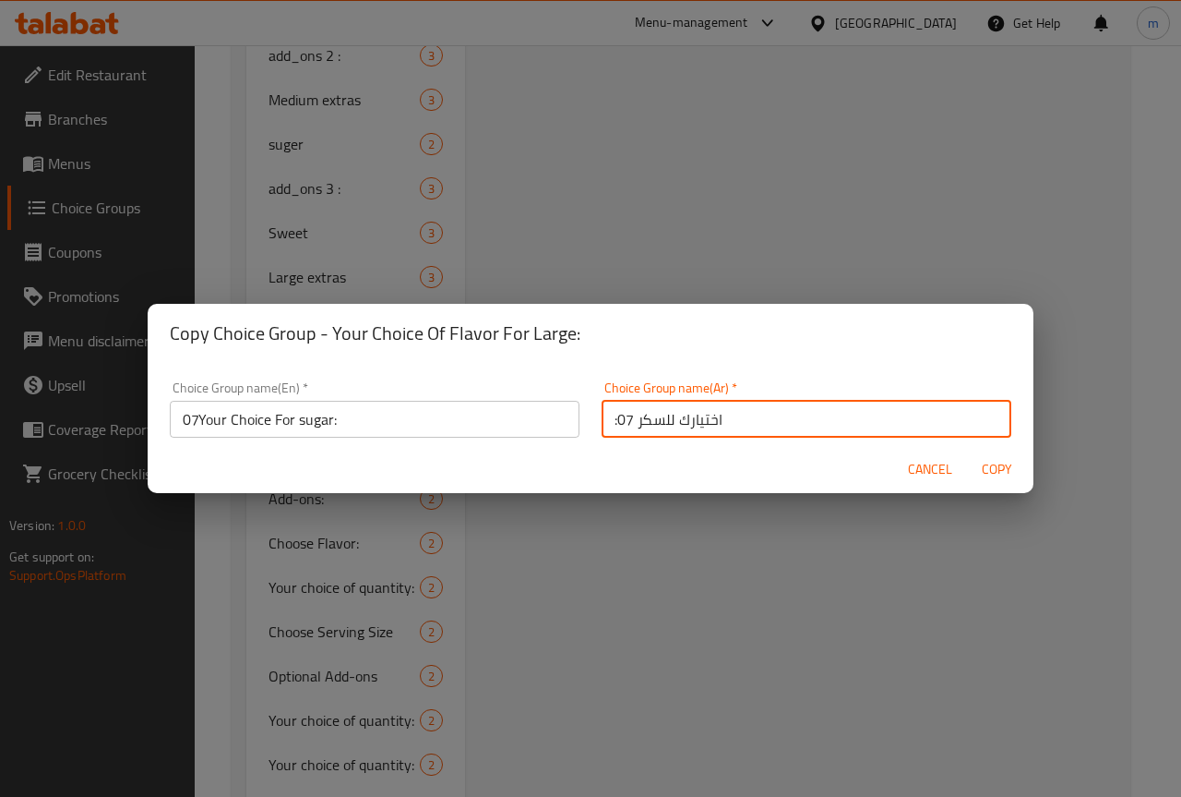
type input ":اختيارك للسكر 07"
click at [990, 471] on span "Copy" at bounding box center [997, 469] width 44 height 23
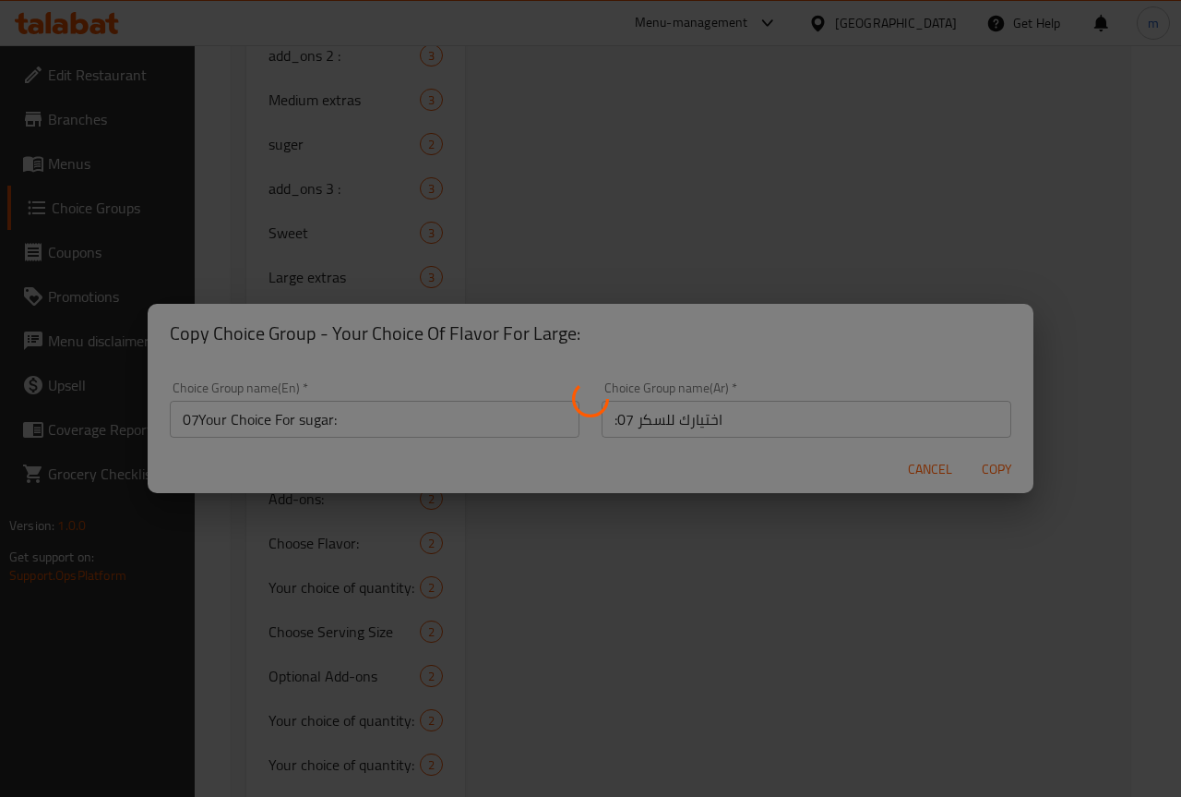
type input "07Your Choice For sugar:"
type input ":اختيارك للسكر 07"
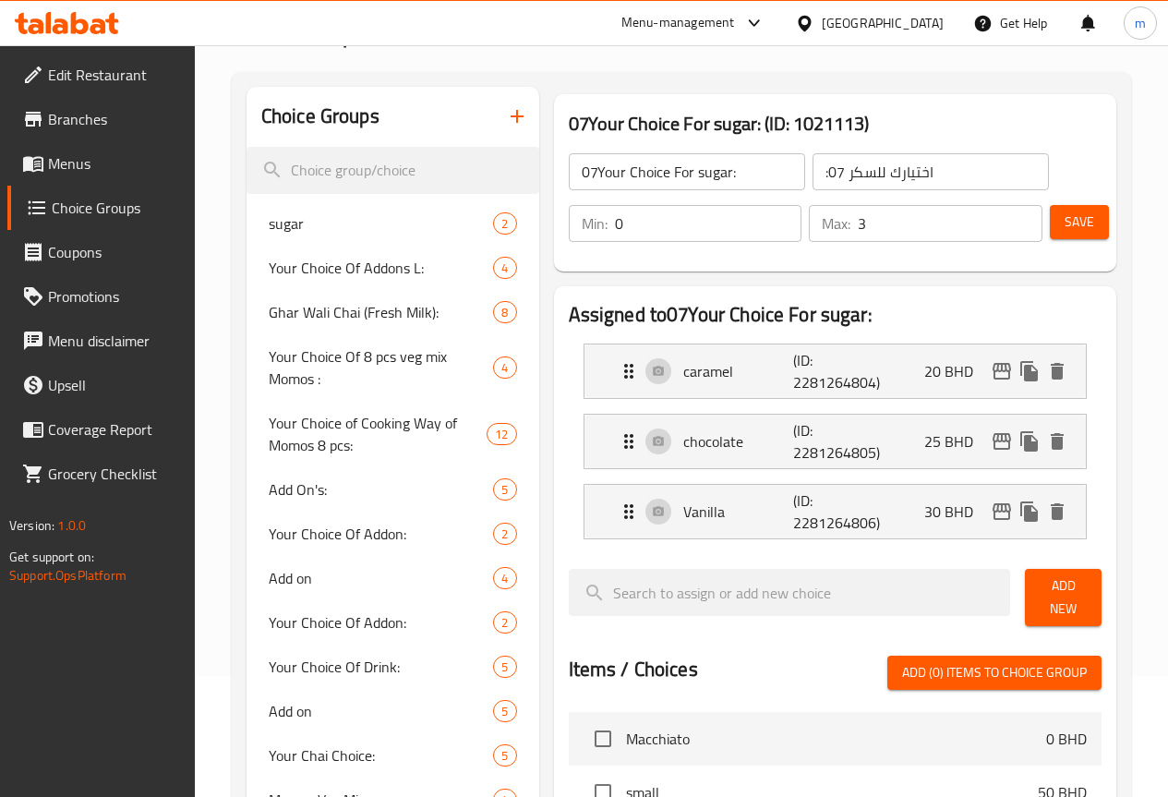
scroll to position [82, 0]
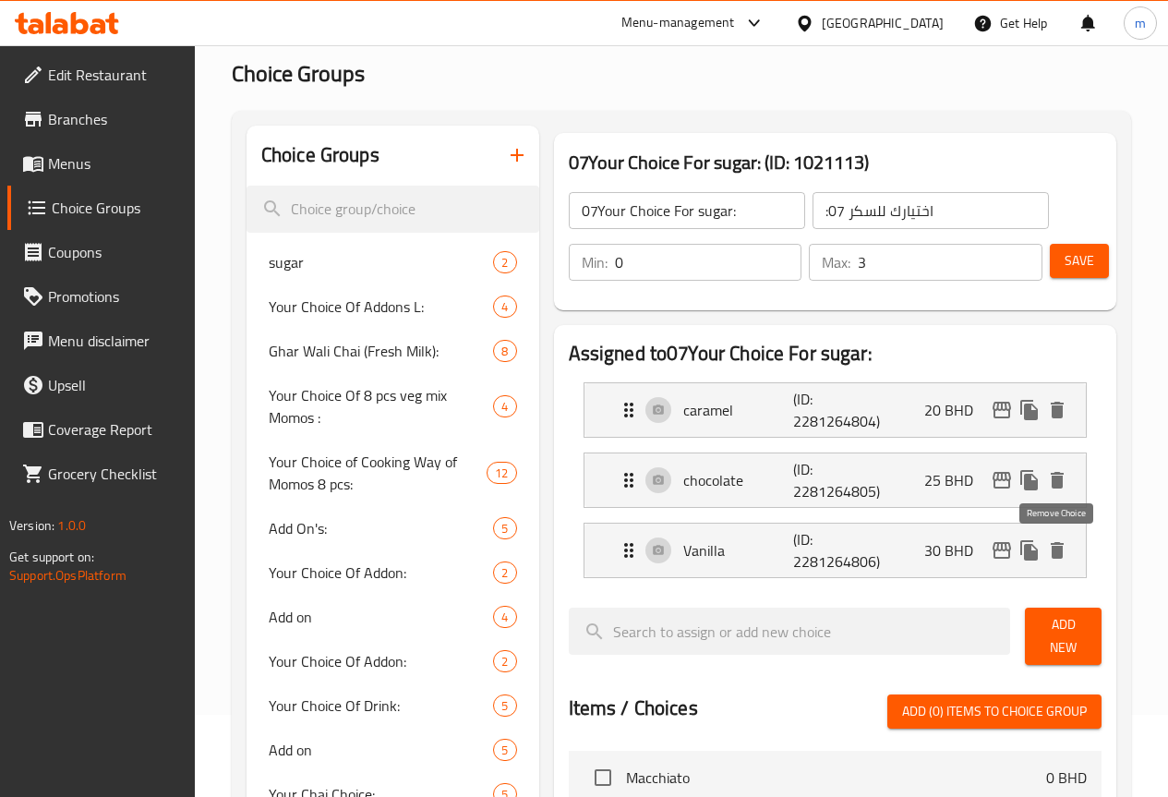
click at [1058, 549] on icon "delete" at bounding box center [1056, 550] width 13 height 17
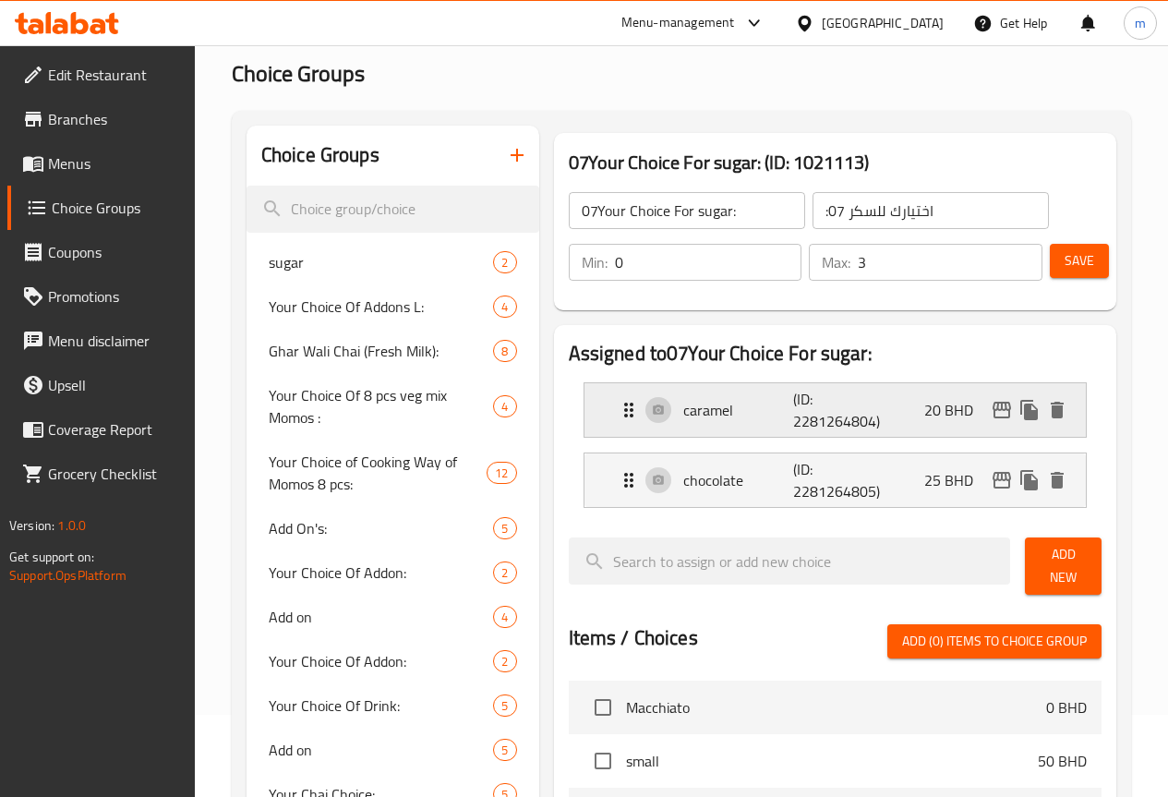
click at [683, 420] on p "caramel" at bounding box center [738, 410] width 111 height 22
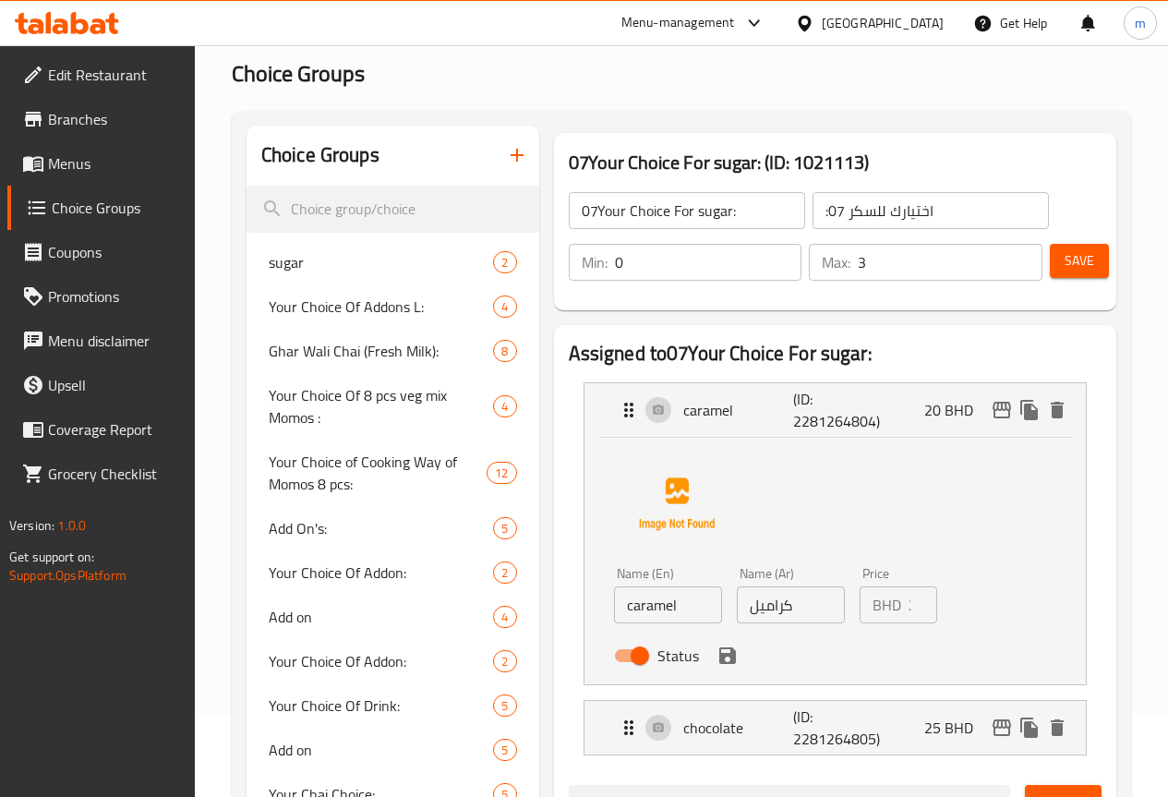
click at [628, 596] on input "caramel" at bounding box center [668, 604] width 108 height 37
type input "c"
type input "e"
type input "With Sugar"
click at [766, 610] on input "كراميل" at bounding box center [791, 604] width 108 height 37
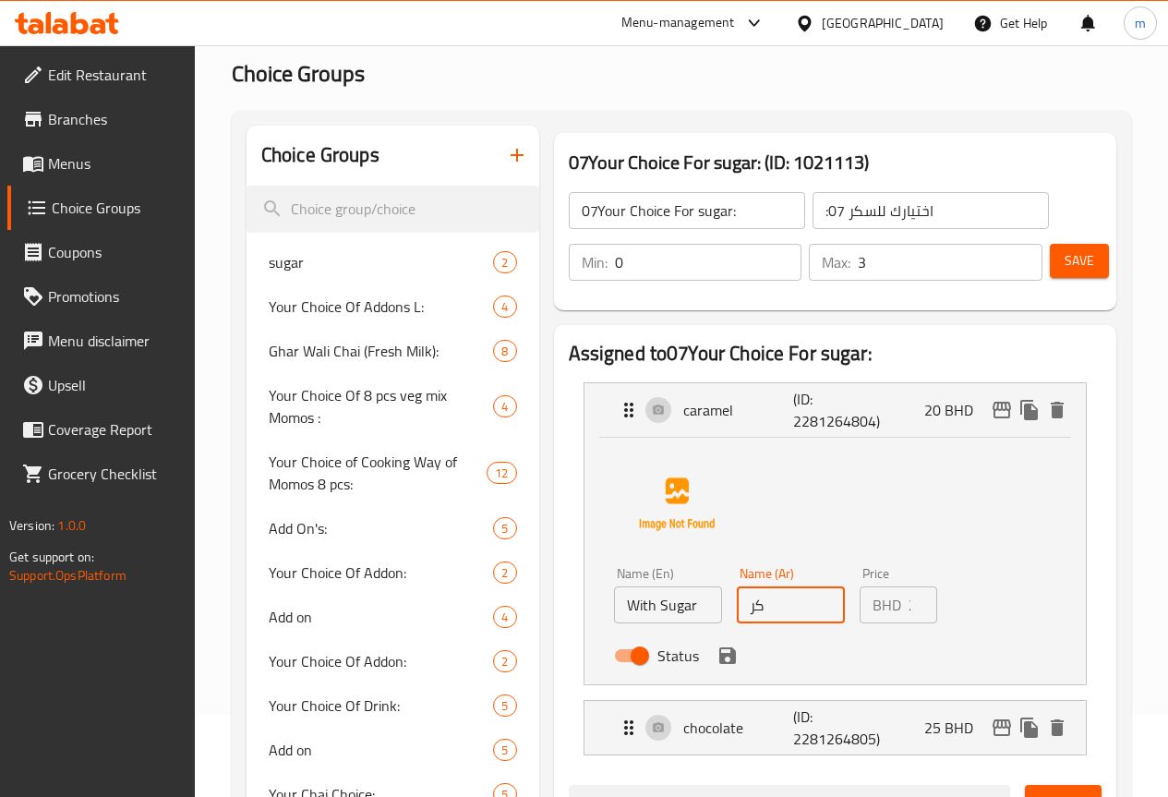
type input "ك"
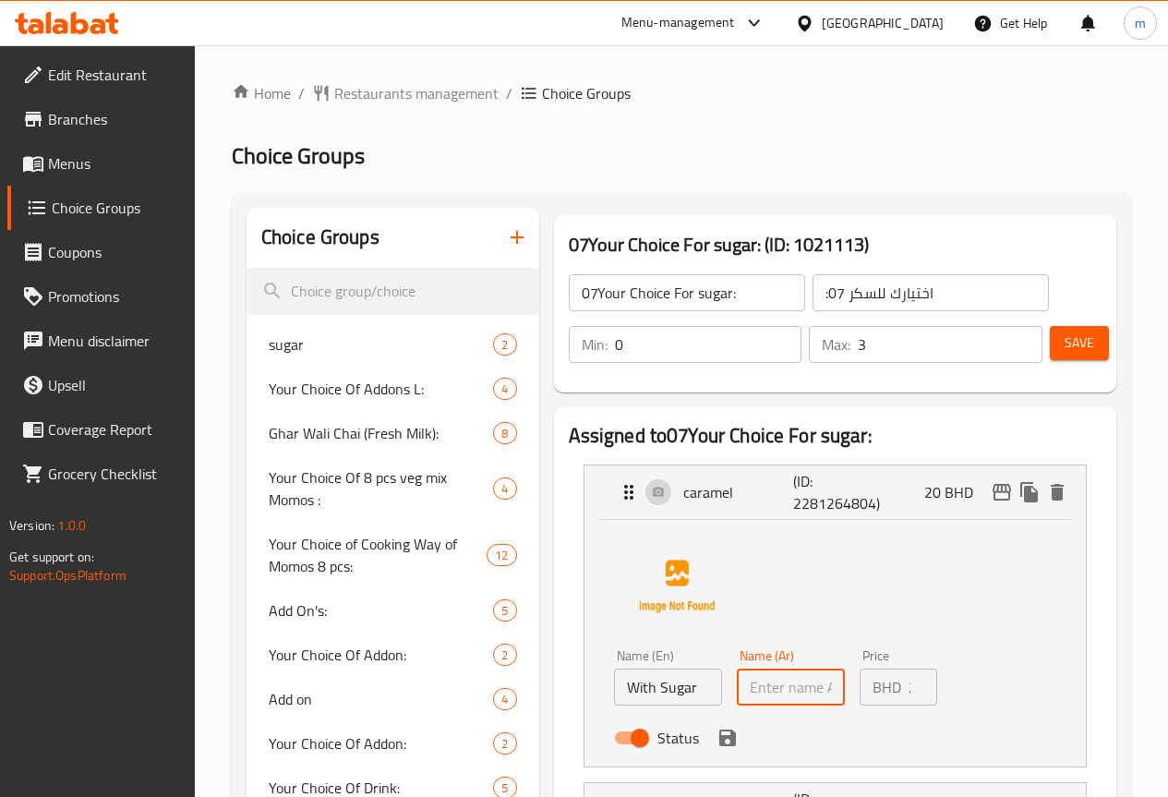
click at [614, 695] on input "With Sugar" at bounding box center [668, 686] width 108 height 37
drag, startPoint x: 596, startPoint y: 695, endPoint x: 739, endPoint y: 702, distance: 143.2
click at [747, 714] on div "Status" at bounding box center [790, 738] width 369 height 50
click at [737, 690] on input "text" at bounding box center [791, 686] width 108 height 37
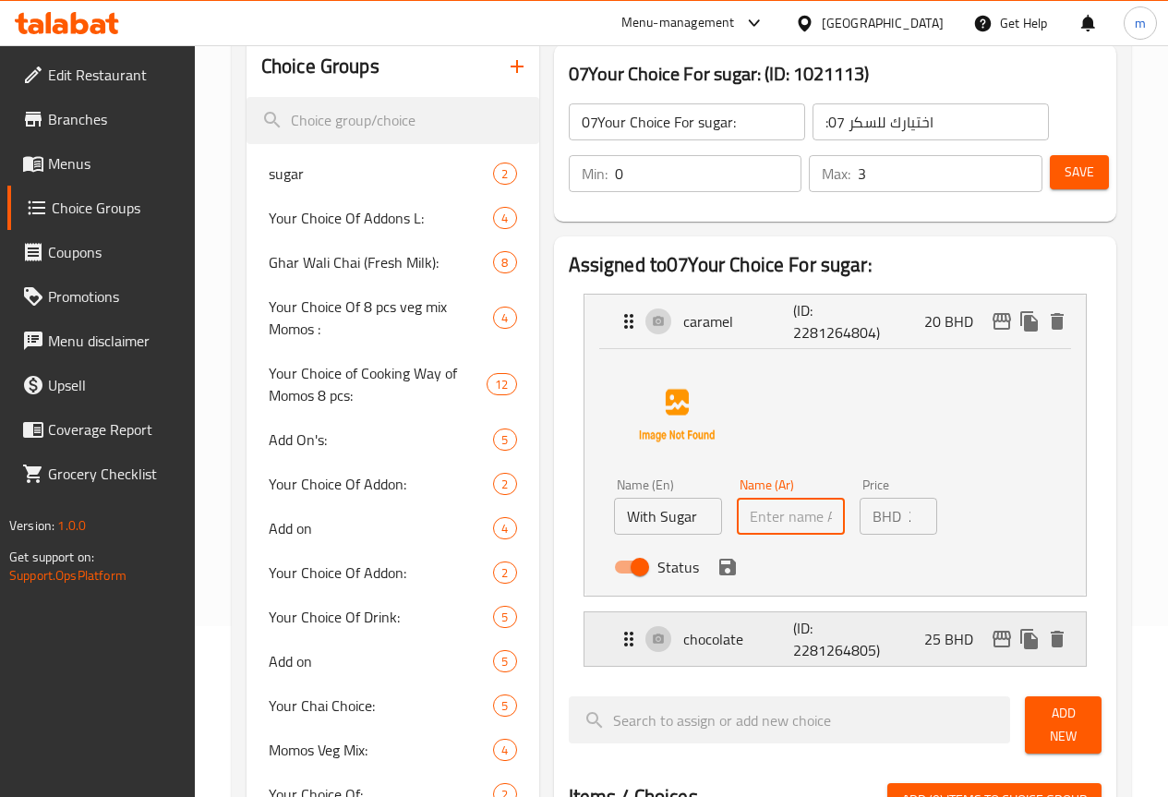
scroll to position [185, 0]
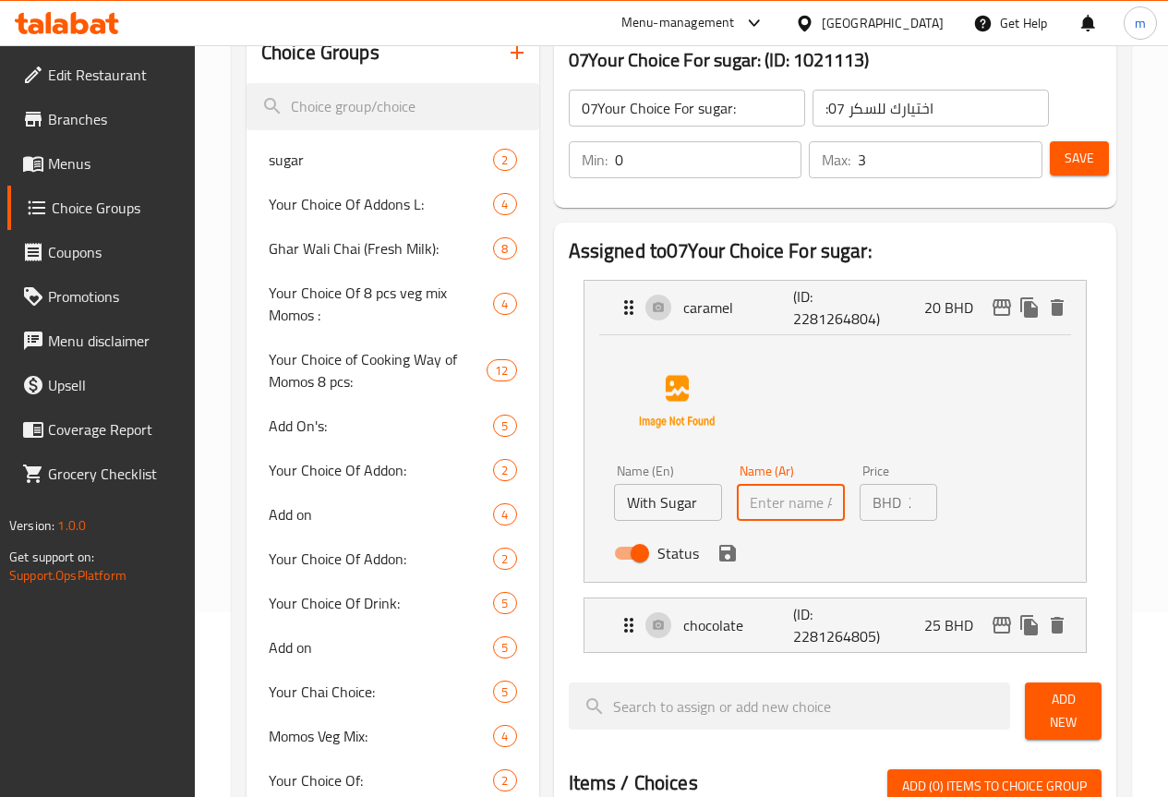
click at [737, 496] on input "text" at bounding box center [791, 502] width 108 height 37
type input "مع السكر"
click at [908, 507] on input "20" at bounding box center [922, 502] width 29 height 37
type input "0"
click at [908, 507] on input "0" at bounding box center [922, 502] width 29 height 37
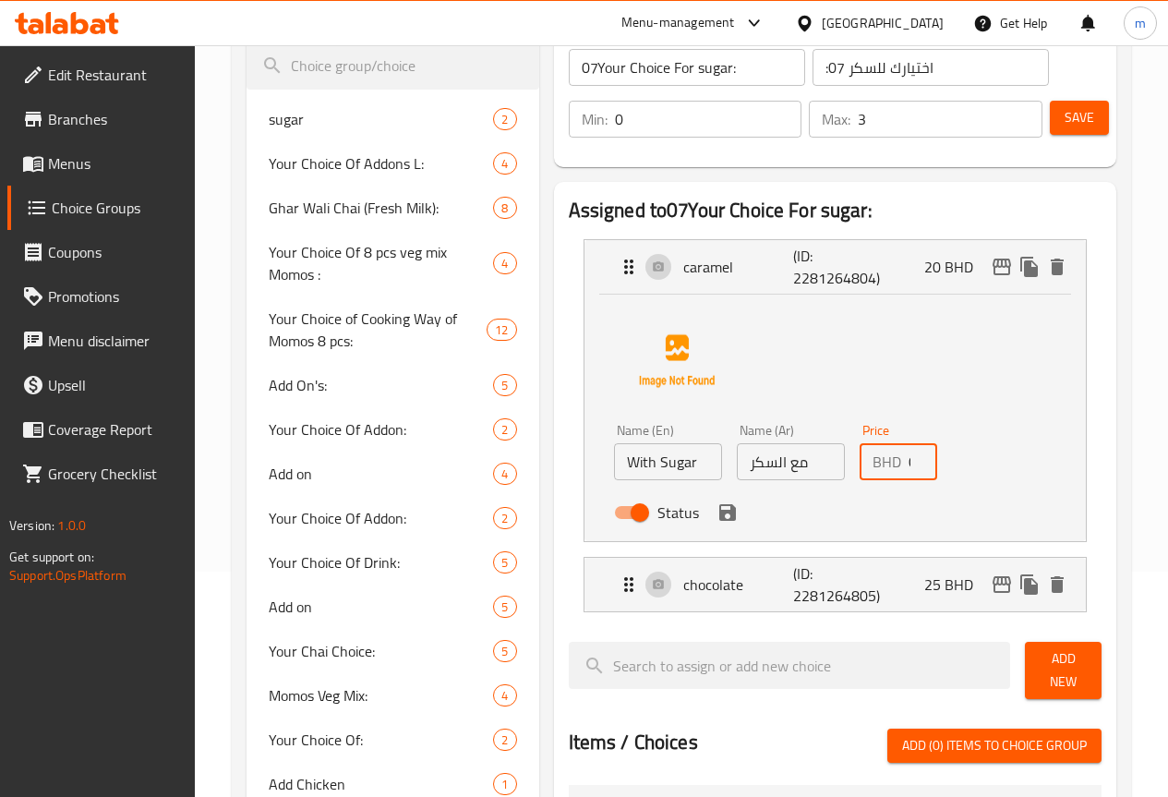
scroll to position [277, 0]
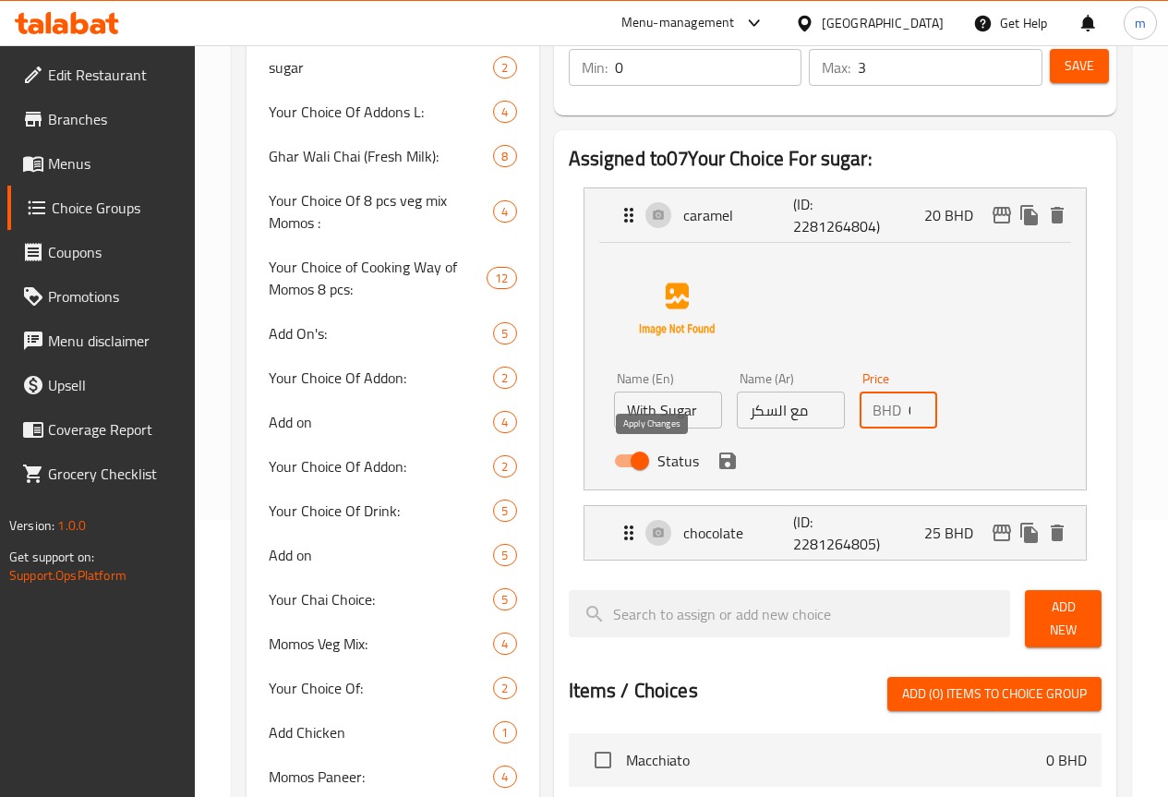
type input "0"
click at [714, 472] on button "save" at bounding box center [728, 461] width 28 height 28
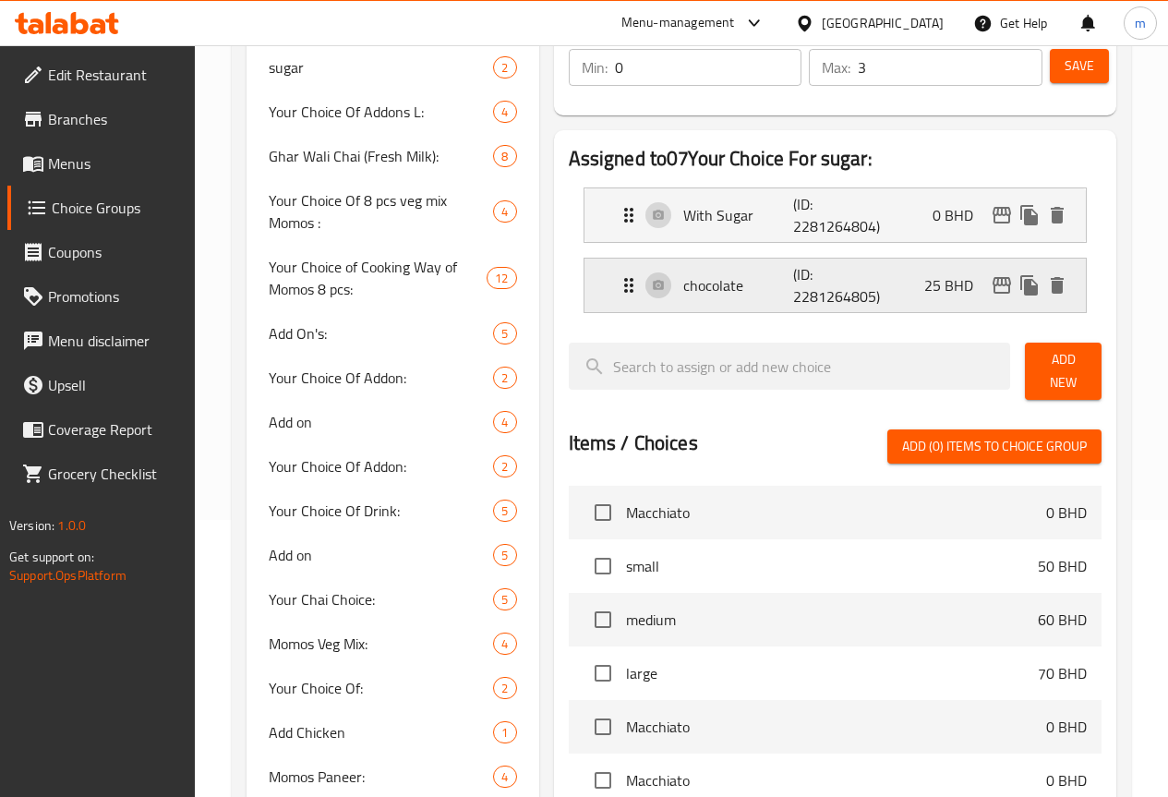
click at [690, 293] on p "chocolate" at bounding box center [738, 285] width 111 height 22
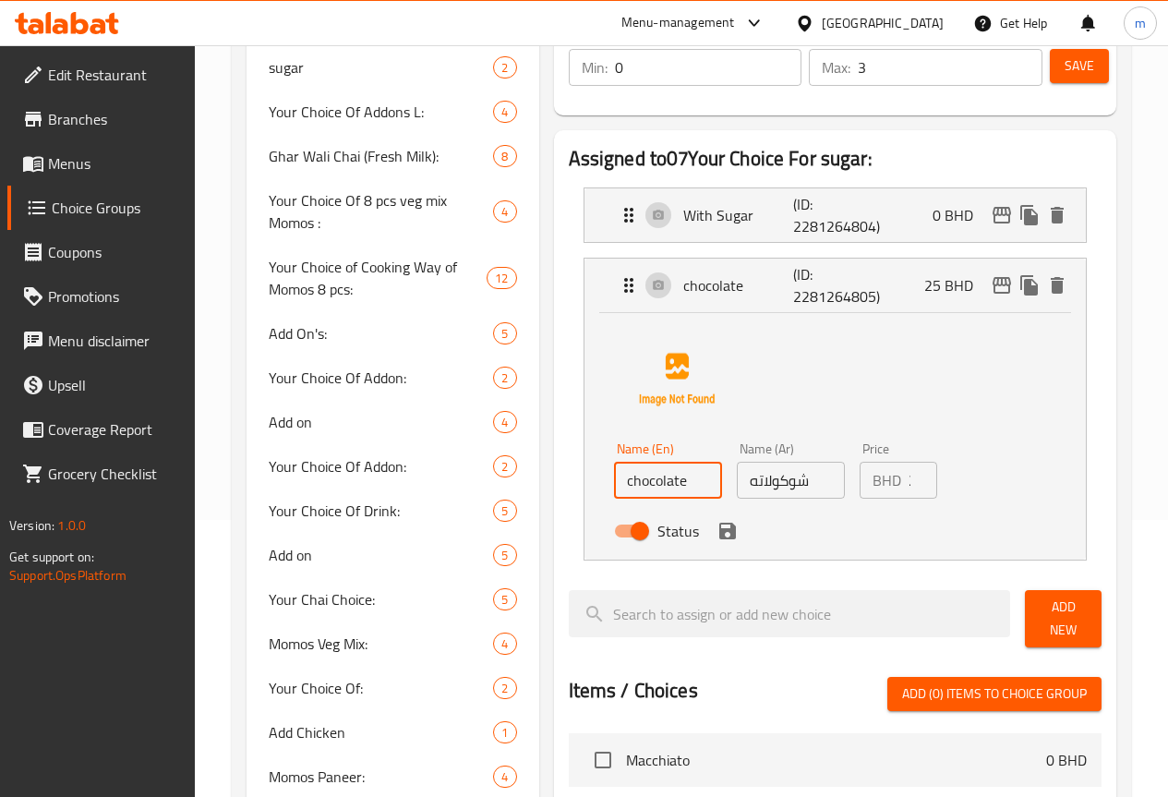
click at [628, 490] on input "chocolate" at bounding box center [668, 480] width 108 height 37
type input "c"
type input "ص"
type input "3"
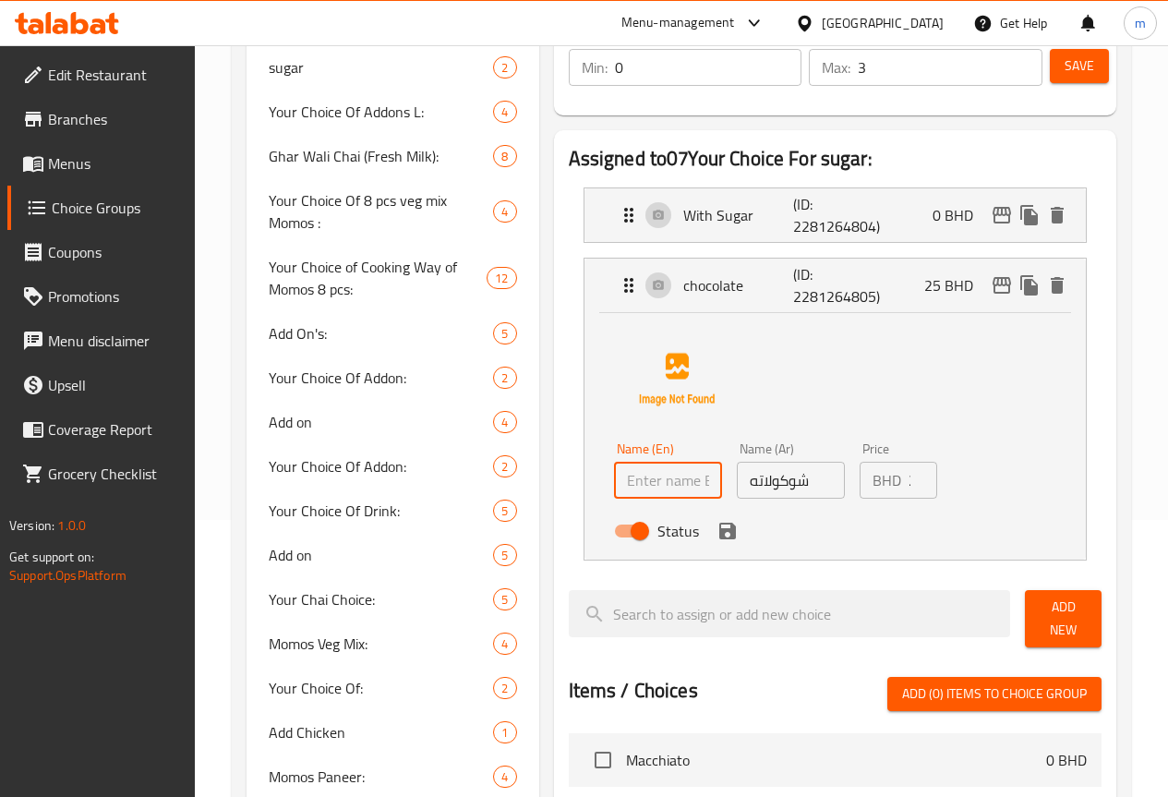
type input "w"
type input "W"
type input "w"
drag, startPoint x: 574, startPoint y: 483, endPoint x: 590, endPoint y: 504, distance: 26.4
click at [614, 483] on input "Witjout" at bounding box center [668, 480] width 108 height 37
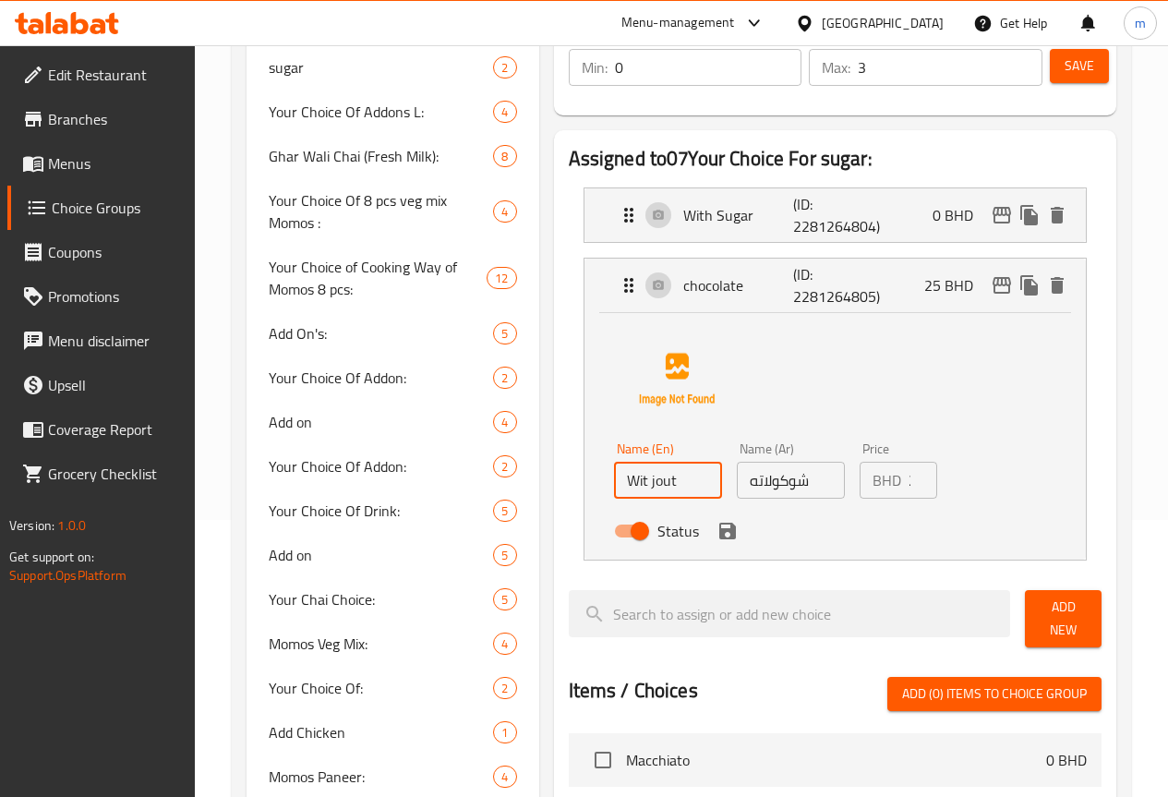
click at [614, 484] on input "Wit jout" at bounding box center [668, 480] width 108 height 37
click at [622, 486] on input "Without" at bounding box center [668, 480] width 108 height 37
type input "Without Sugar"
drag, startPoint x: 773, startPoint y: 487, endPoint x: 677, endPoint y: 493, distance: 96.2
click at [729, 493] on div "Name (Ar) شوكولاته Name (Ar)" at bounding box center [790, 470] width 123 height 71
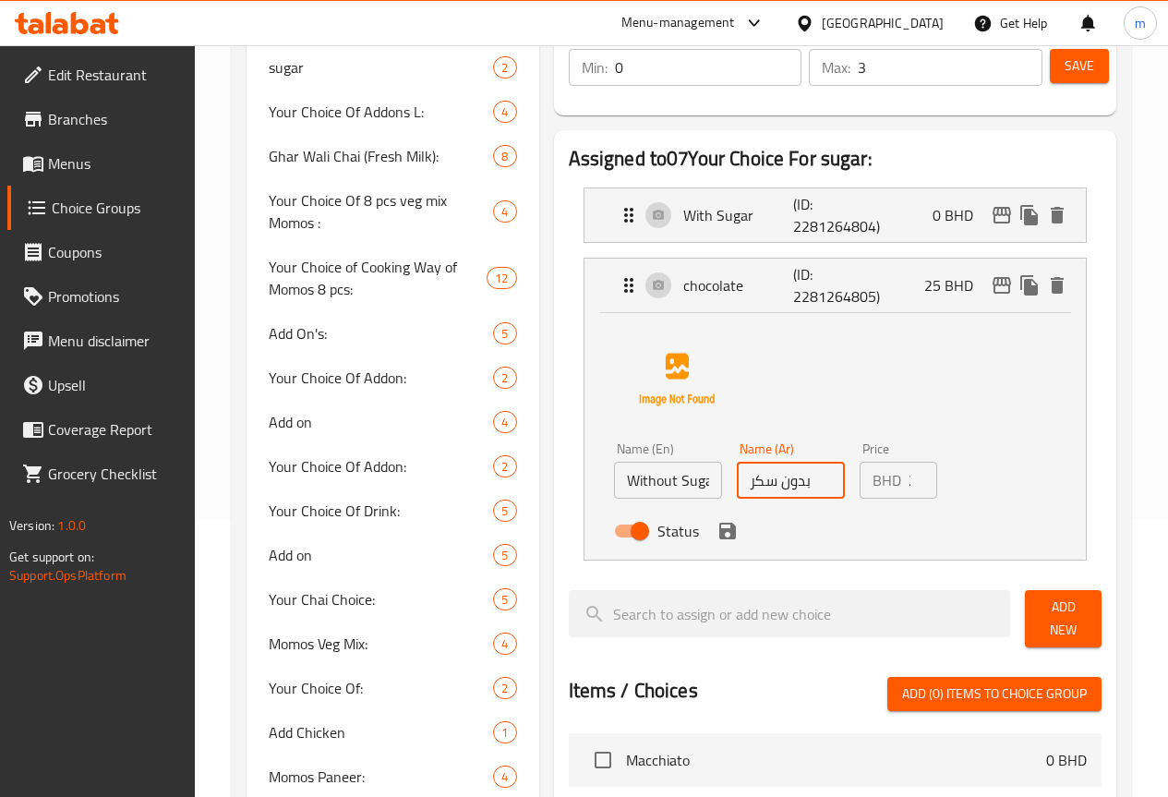
type input "بدون سكر"
click at [908, 480] on input "25" at bounding box center [922, 480] width 29 height 37
click at [716, 540] on icon "save" at bounding box center [727, 531] width 22 height 22
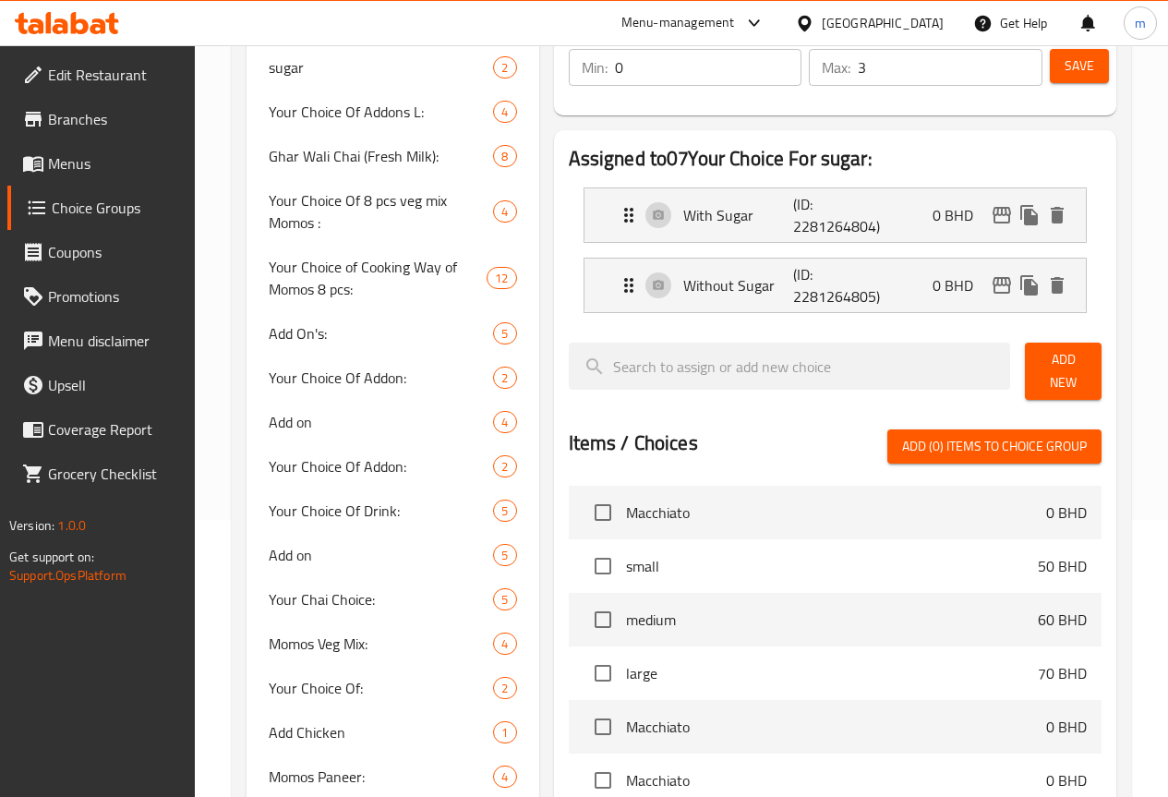
type input "0"
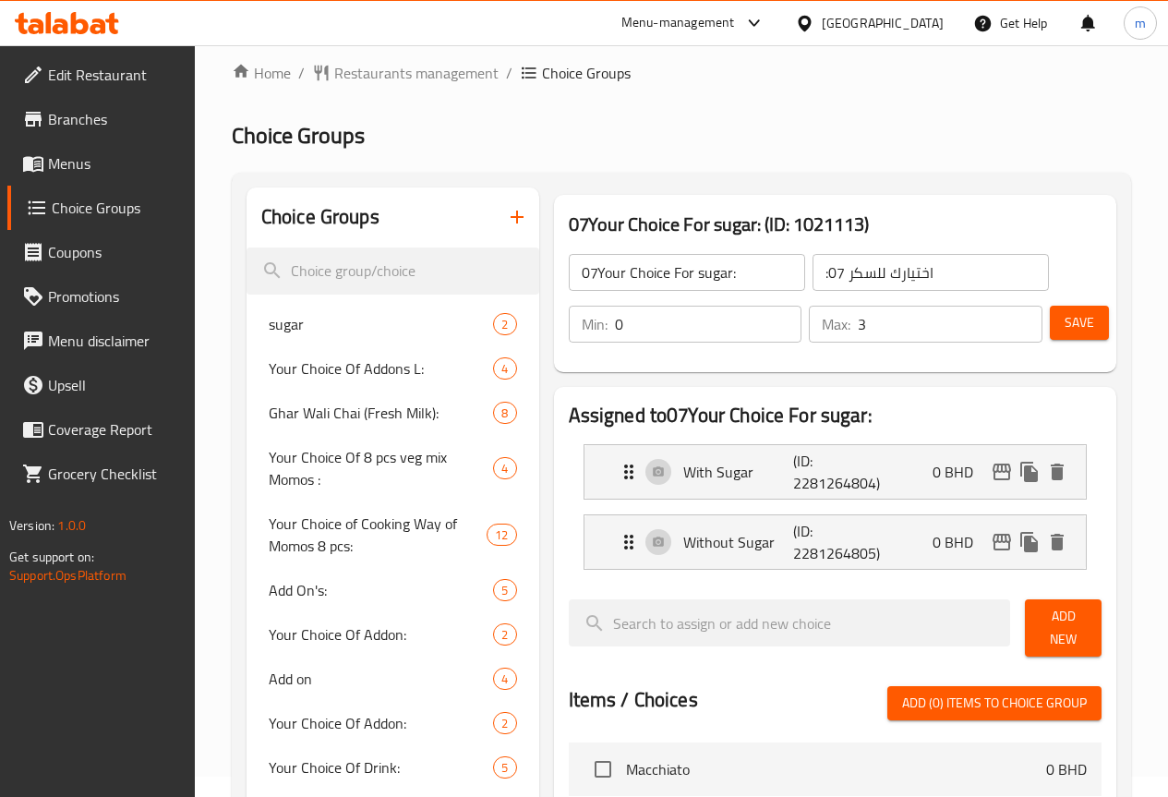
scroll to position [0, 0]
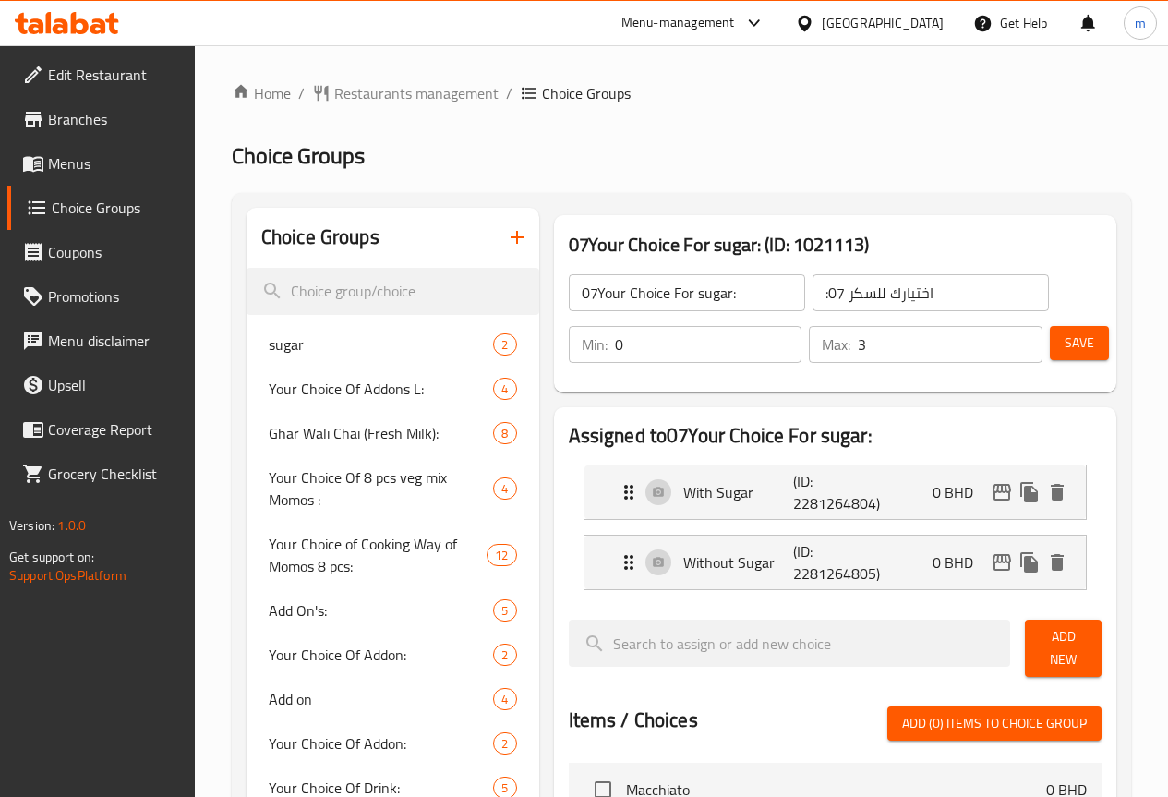
click at [873, 340] on input "3" at bounding box center [950, 344] width 185 height 37
type input "2"
type input "1"
click at [726, 335] on input "0" at bounding box center [708, 344] width 187 height 37
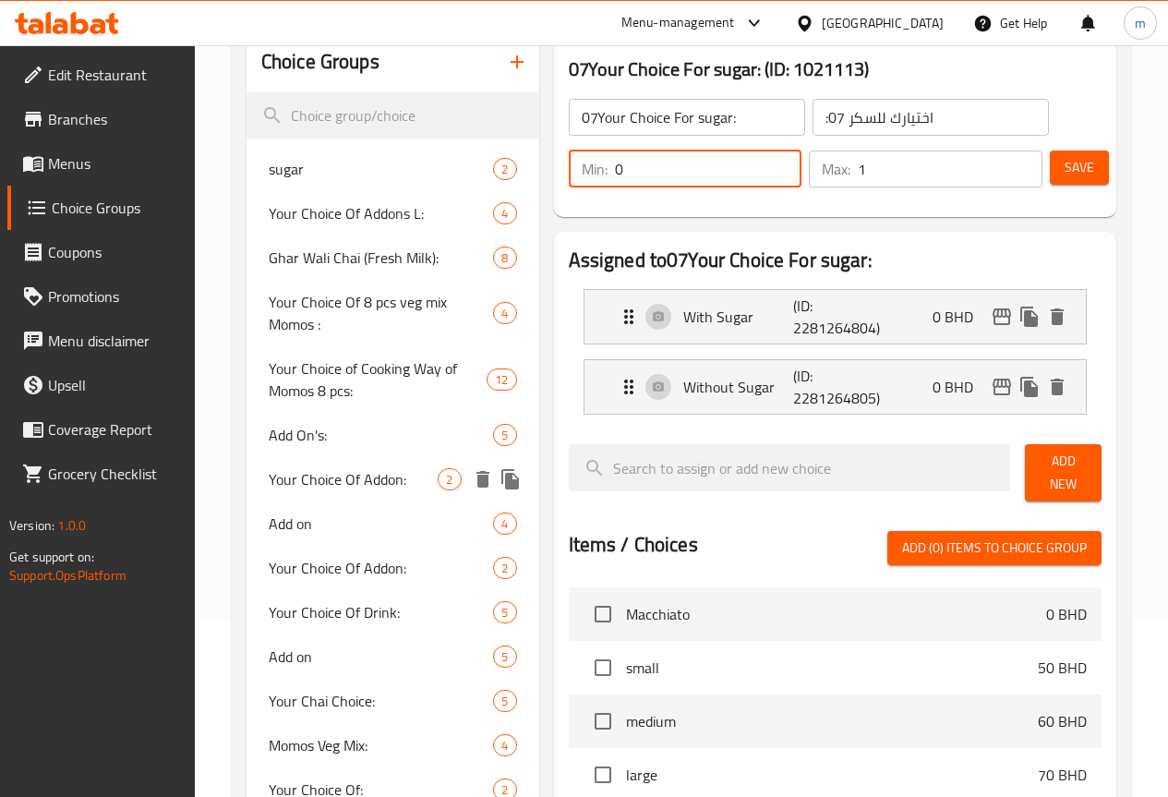
scroll to position [185, 0]
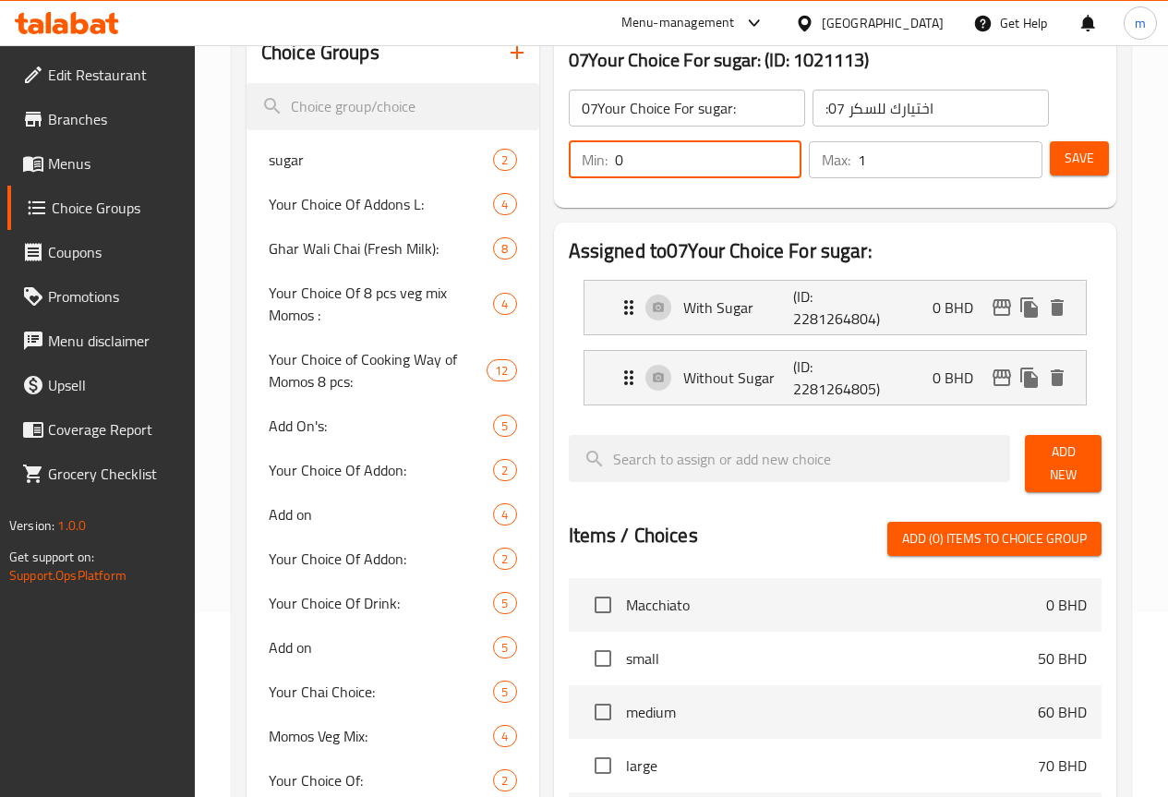
click at [704, 168] on input "0" at bounding box center [708, 159] width 187 height 37
type input "1"
click at [786, 194] on div "07Your Choice For sugar: ​ :اختيارك للسكر 07 ​ Min: 1 ​ Max: 1 ​ Save" at bounding box center [834, 133] width 547 height 133
click at [1064, 165] on span "Save" at bounding box center [1079, 158] width 30 height 23
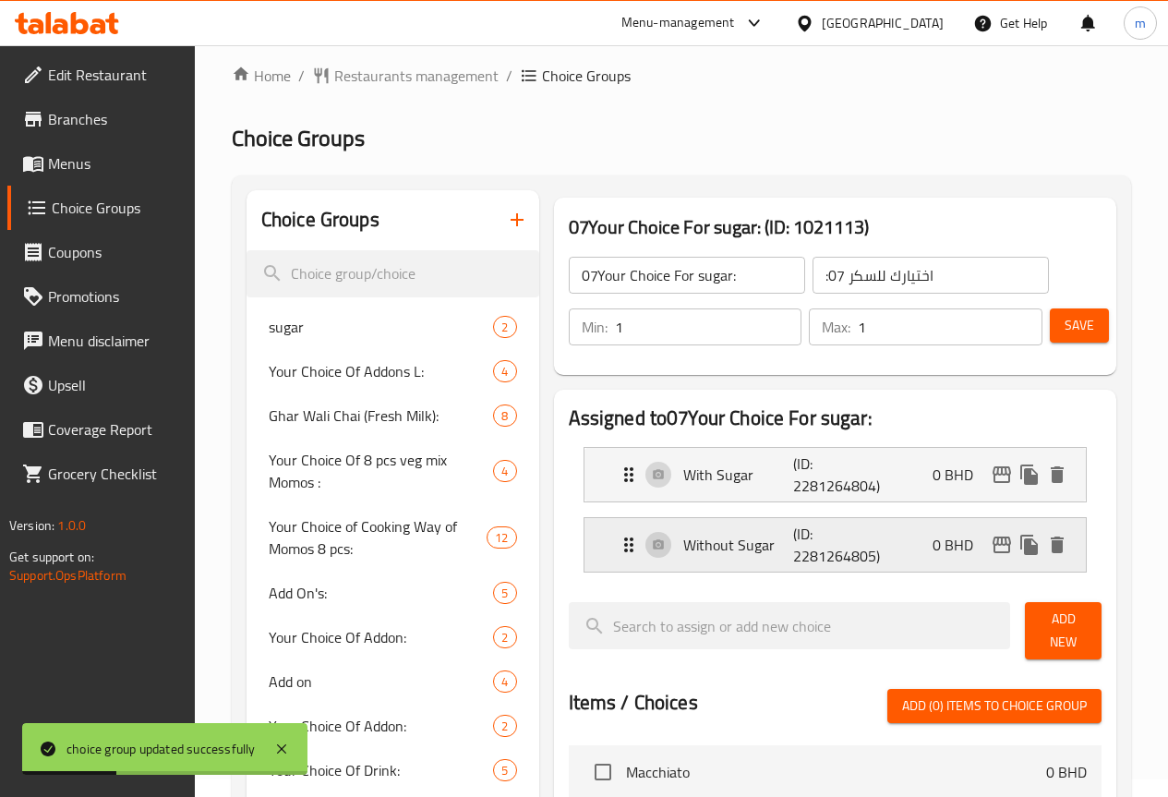
scroll to position [0, 0]
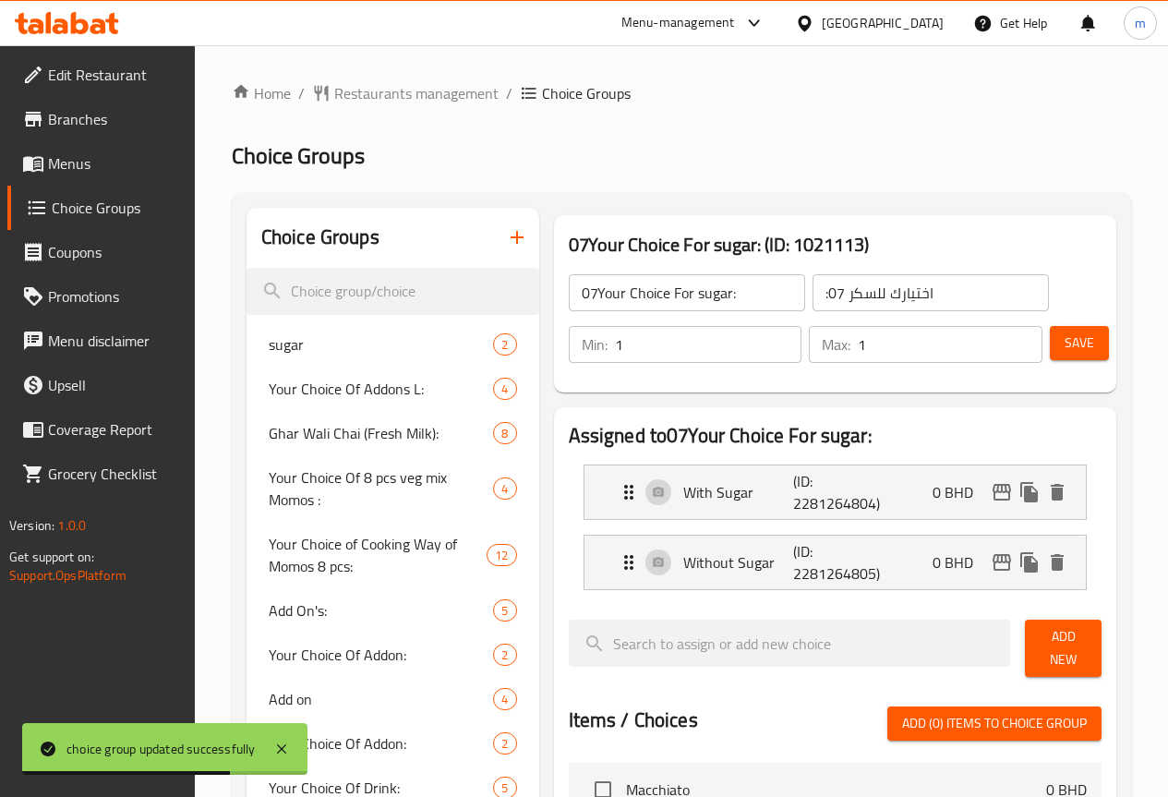
click at [99, 164] on span "Menus" at bounding box center [114, 163] width 132 height 22
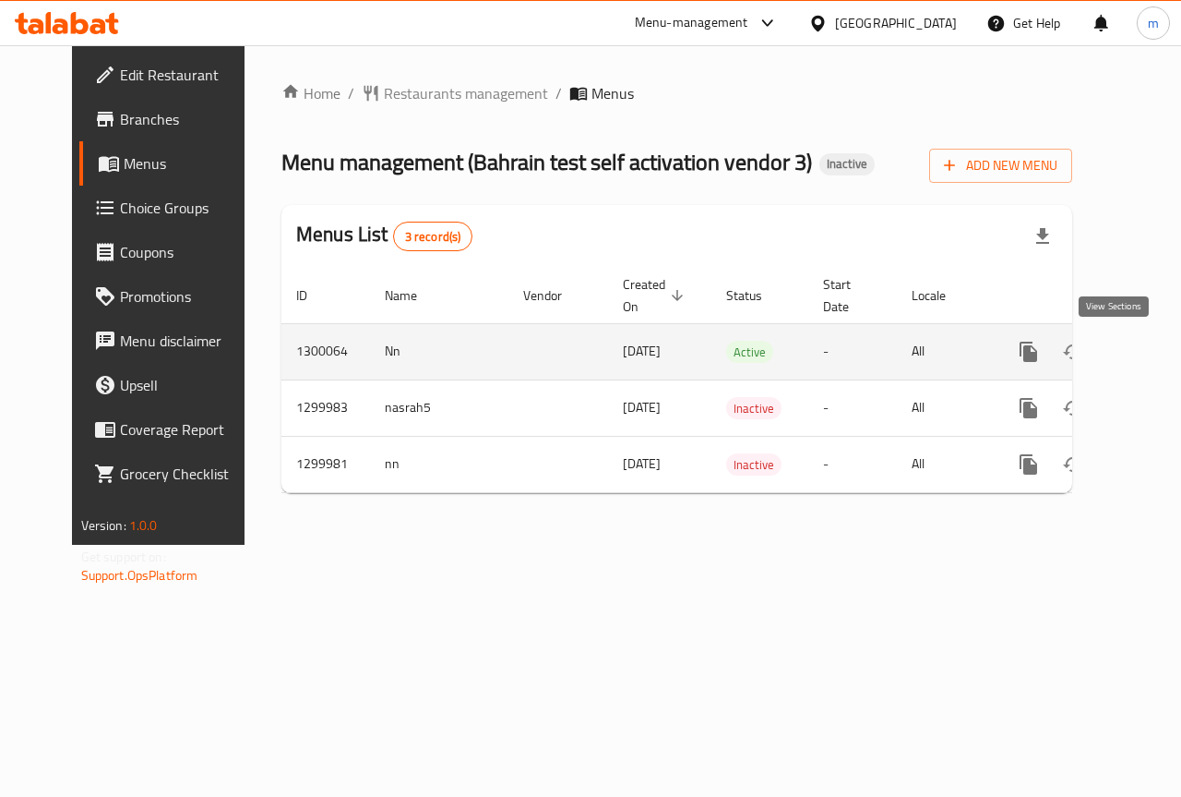
click at [1151, 349] on icon "enhanced table" at bounding box center [1162, 352] width 22 height 22
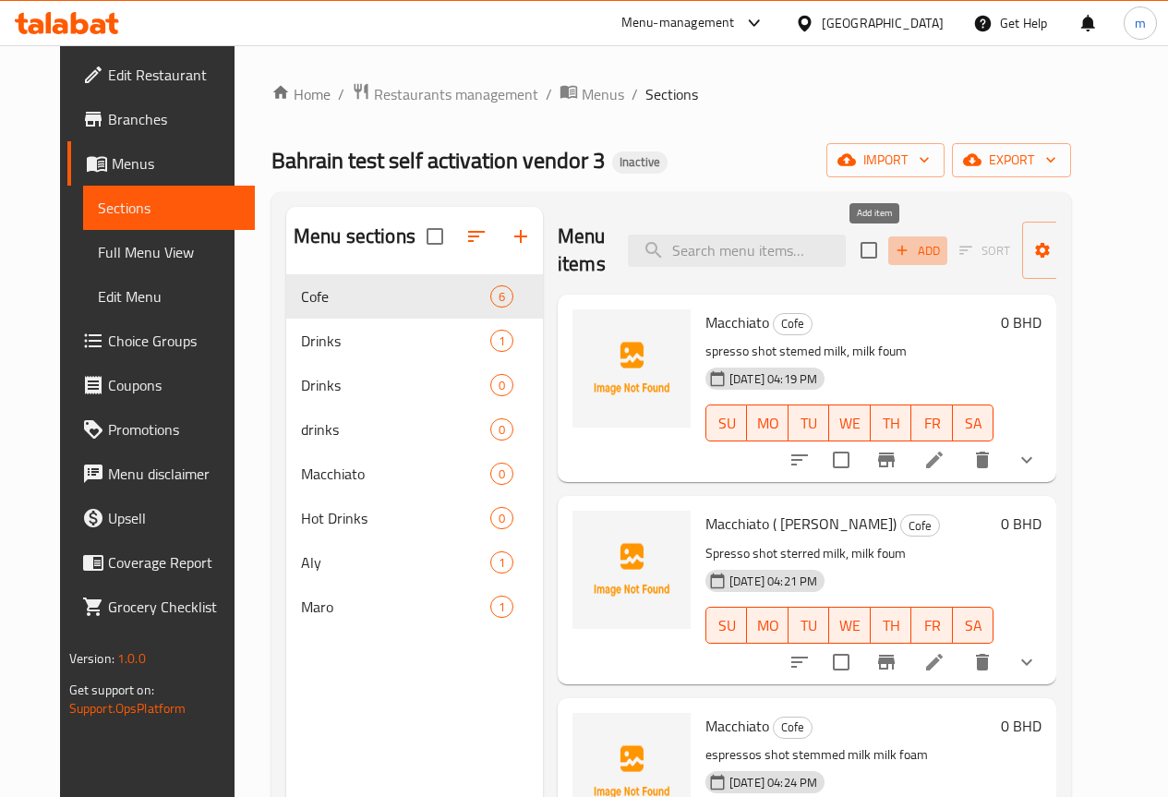
click at [893, 253] on span "Add" at bounding box center [918, 250] width 50 height 21
click at [510, 247] on icon "button" at bounding box center [521, 236] width 22 height 22
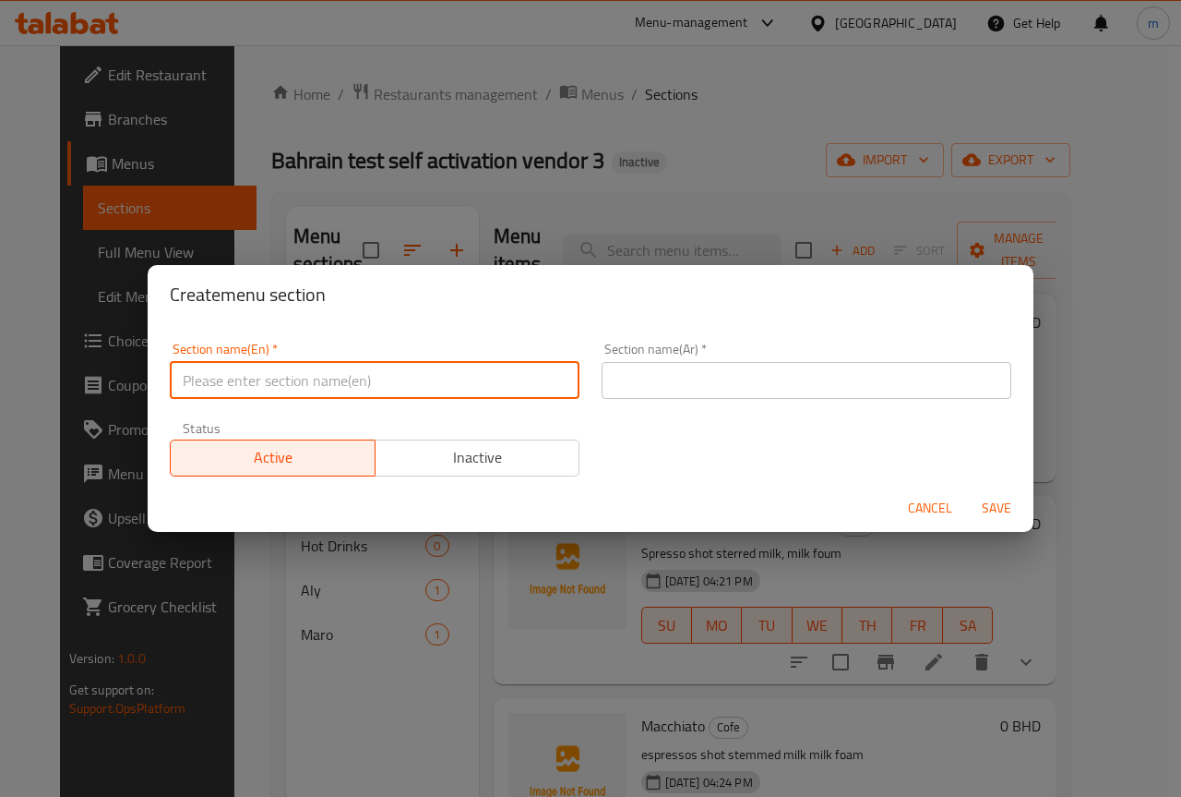
click at [359, 379] on input "text" at bounding box center [375, 380] width 410 height 37
type input "ك"
type input ";"
type input ","
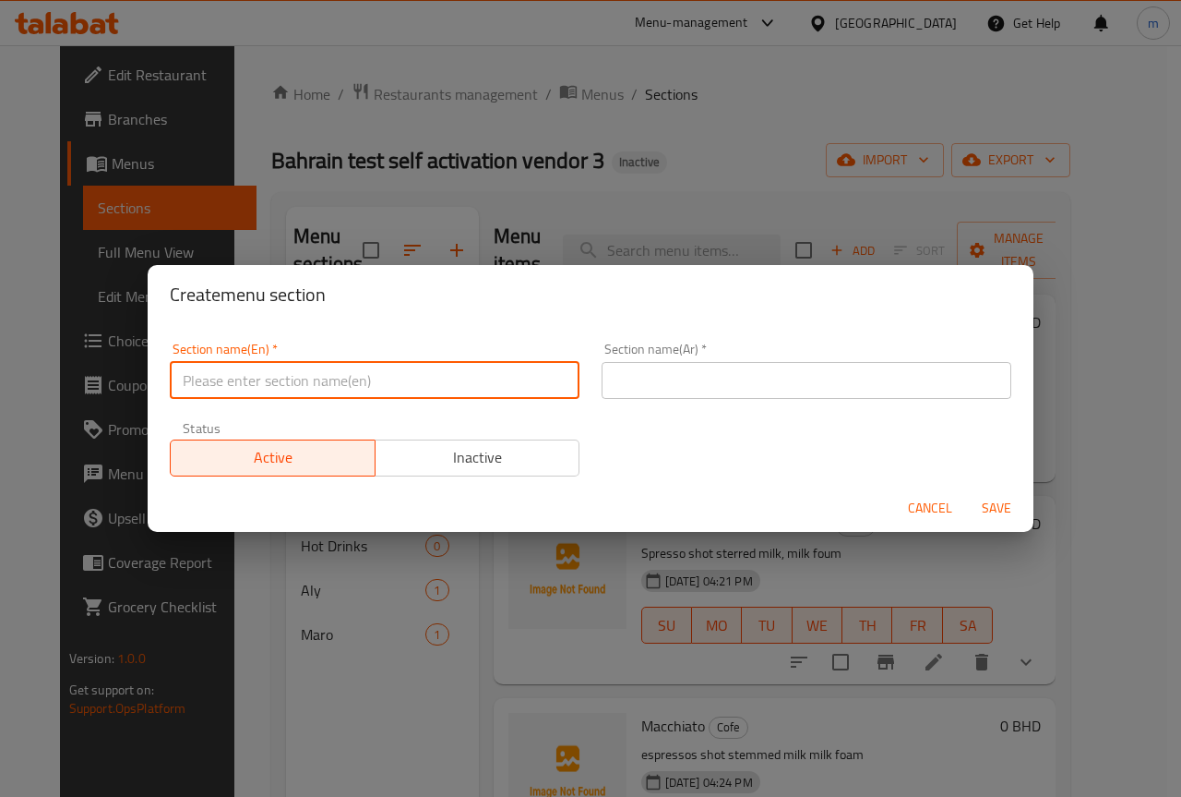
type input "m"
type input "[PERSON_NAME]"
drag, startPoint x: 636, startPoint y: 349, endPoint x: 638, endPoint y: 365, distance: 15.8
click at [636, 356] on div "Section name(Ar)   * Section name(Ar) *" at bounding box center [807, 370] width 410 height 56
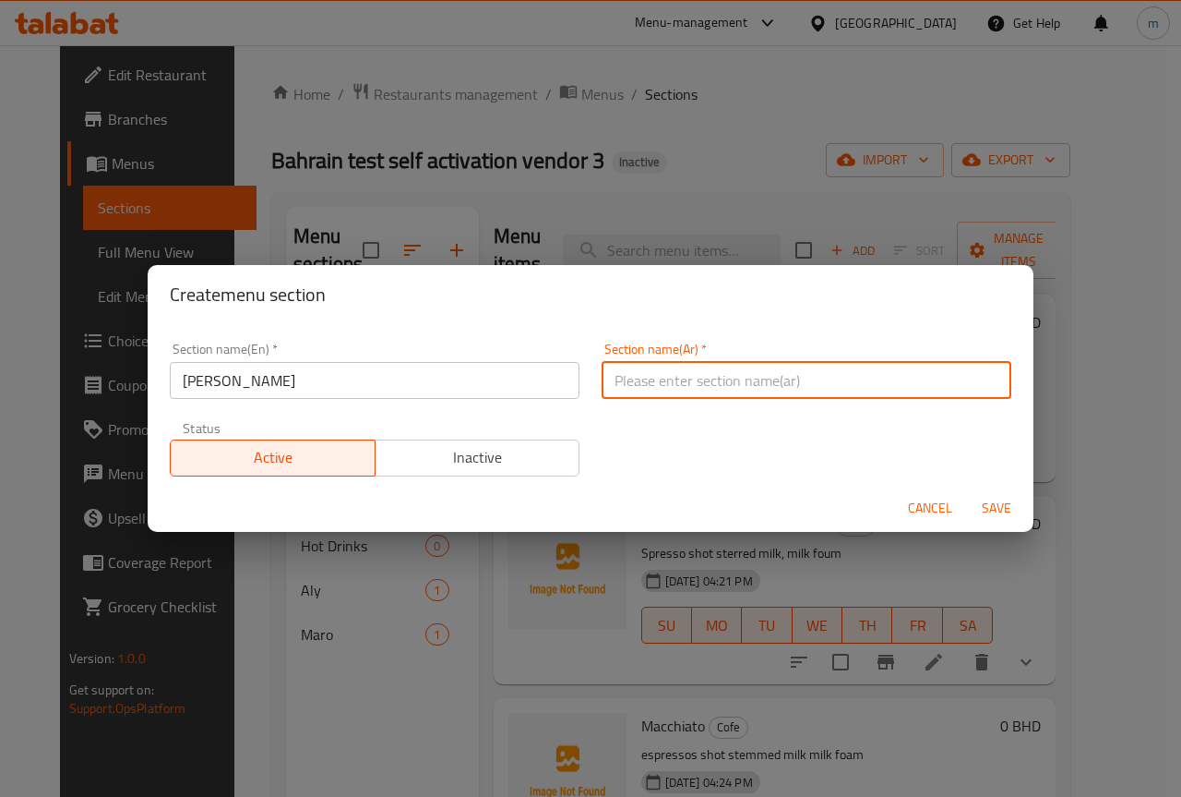
click at [641, 373] on input "text" at bounding box center [807, 380] width 410 height 37
type input "[PERSON_NAME]"
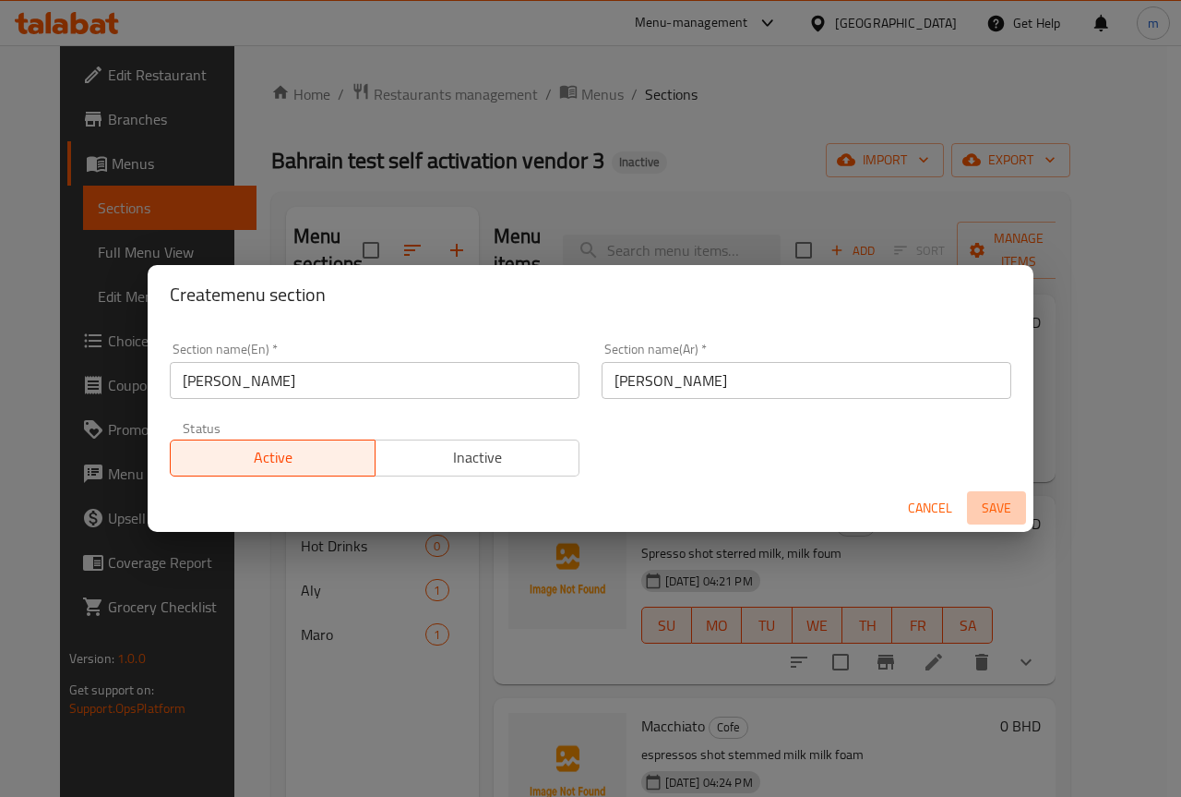
click at [1002, 509] on span "Save" at bounding box center [997, 508] width 44 height 23
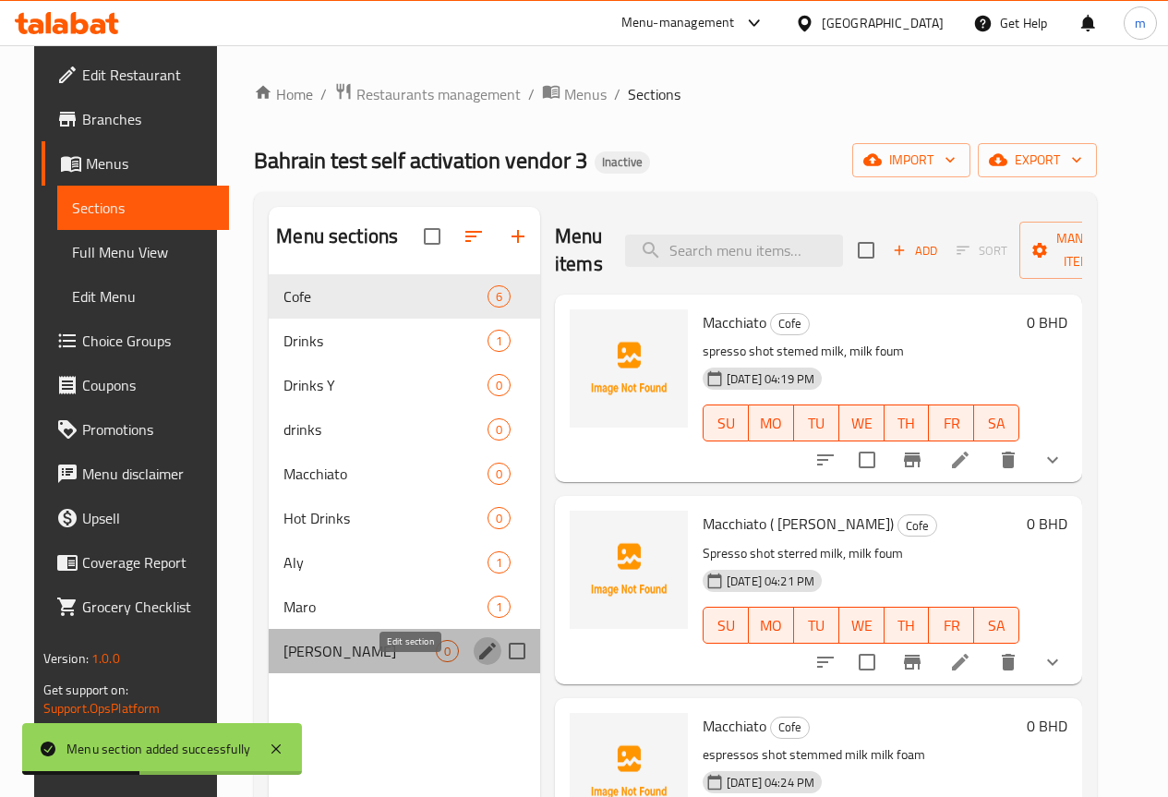
click at [476, 662] on icon "edit" at bounding box center [487, 651] width 22 height 22
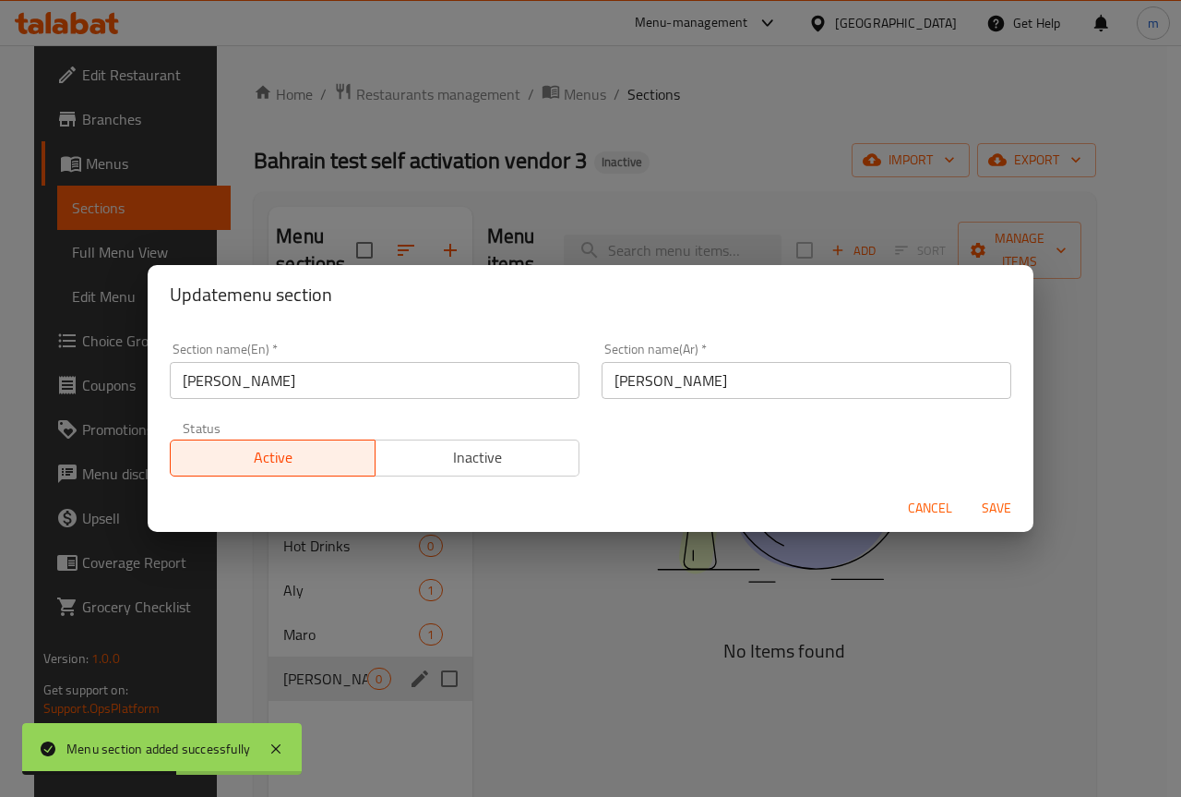
click at [398, 694] on div "Update menu section Section name(En)   * Mahmoud Section name(En) * Section nam…" at bounding box center [590, 398] width 1181 height 797
click at [987, 505] on span "Save" at bounding box center [997, 508] width 44 height 23
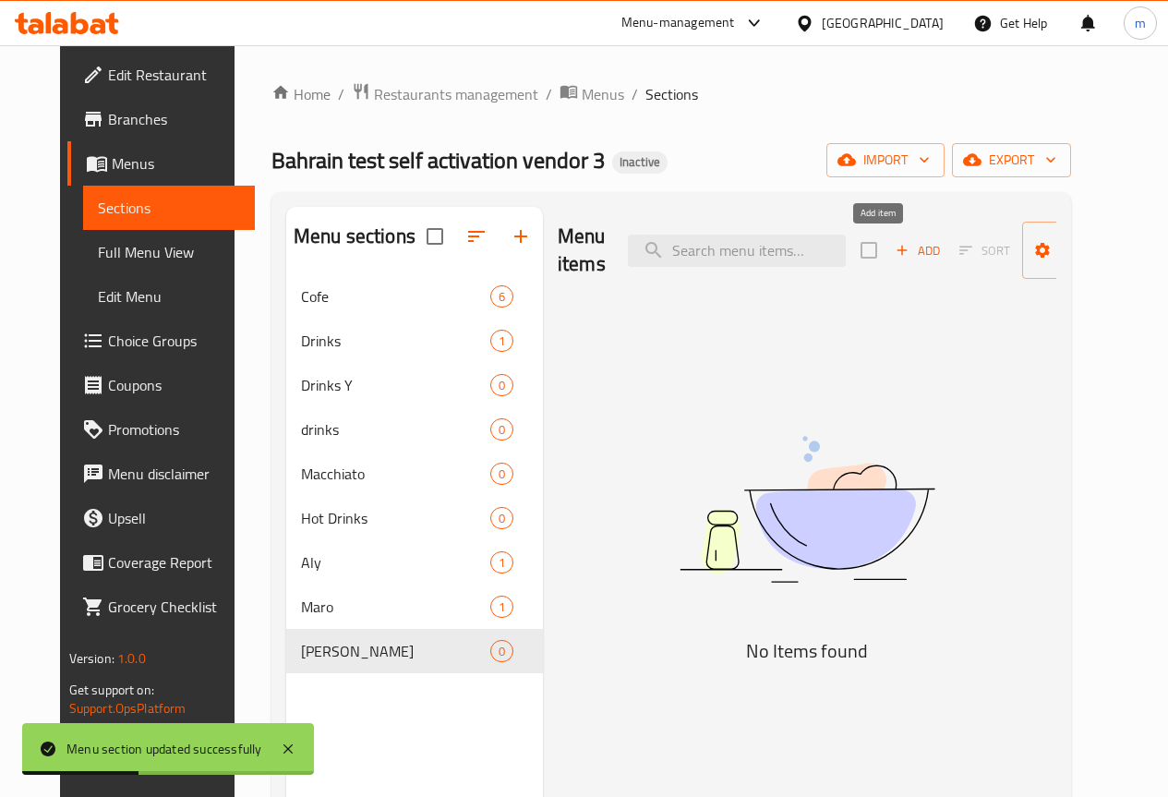
click at [894, 248] on icon "button" at bounding box center [902, 250] width 17 height 17
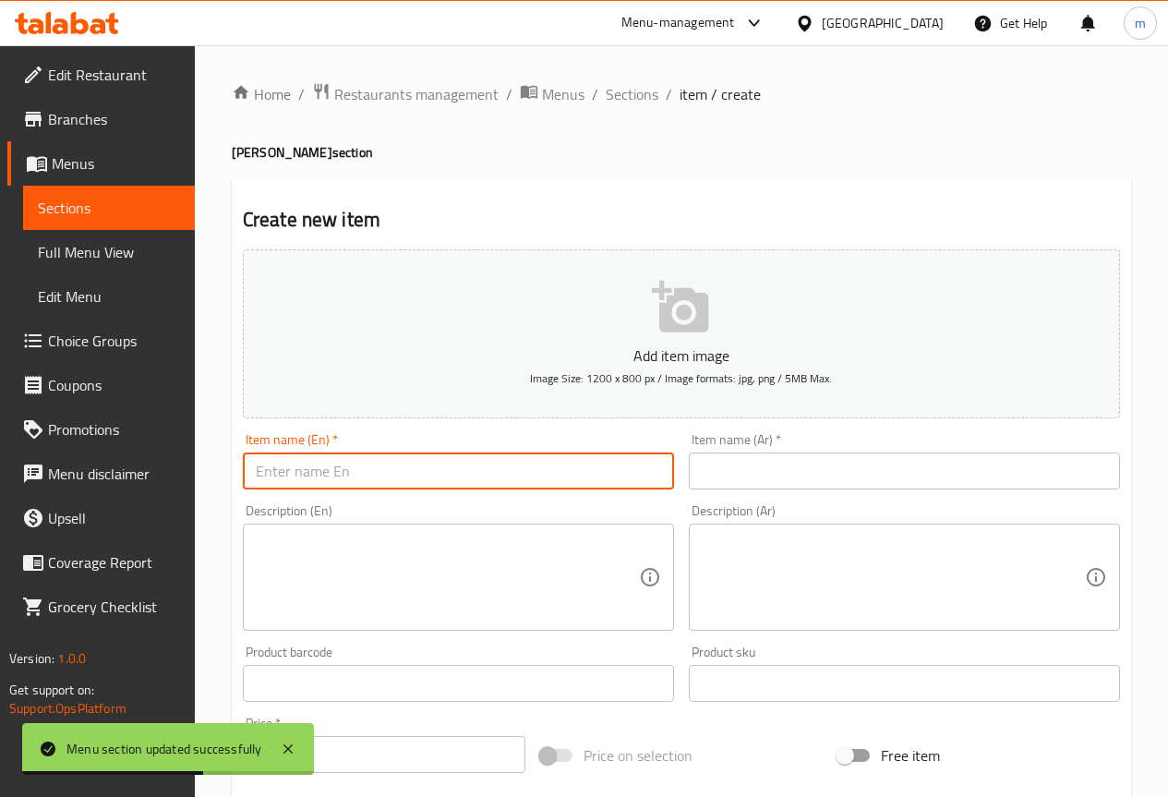
click at [467, 472] on input "text" at bounding box center [458, 470] width 431 height 37
type input "ك"
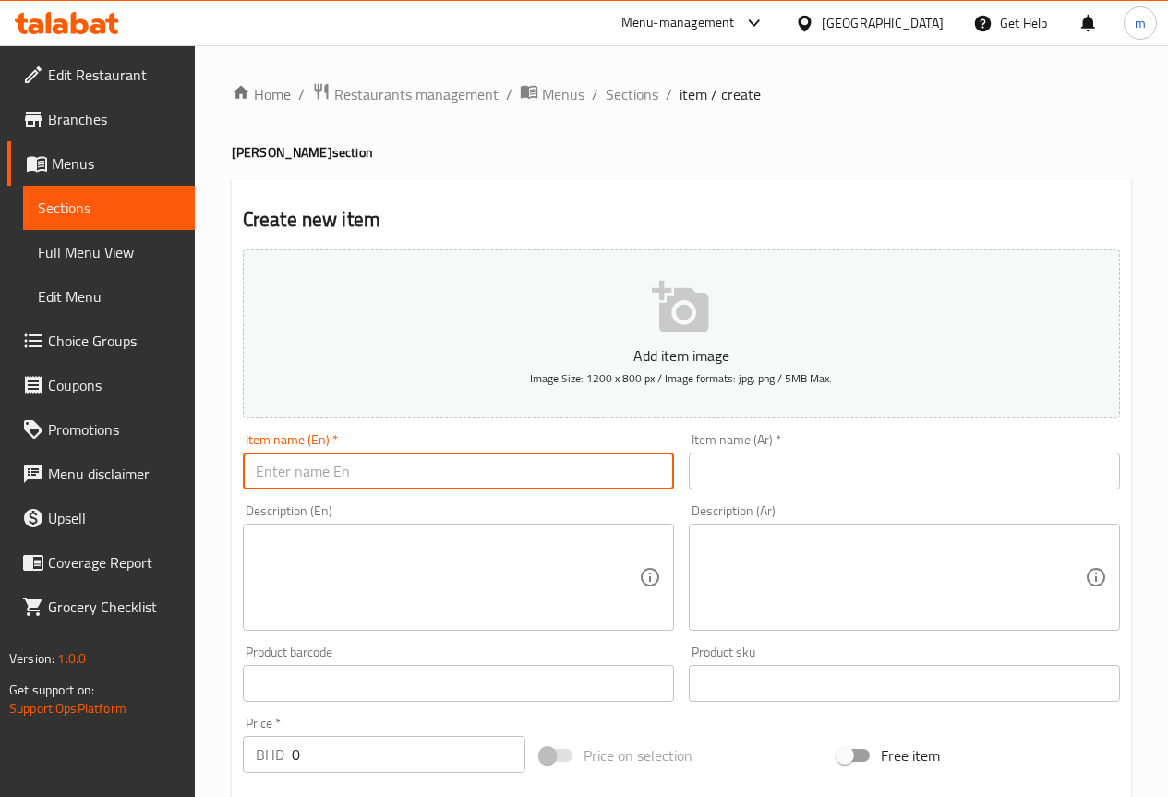
type input ";"
type input ","
type input "m"
type input "Macchiato"
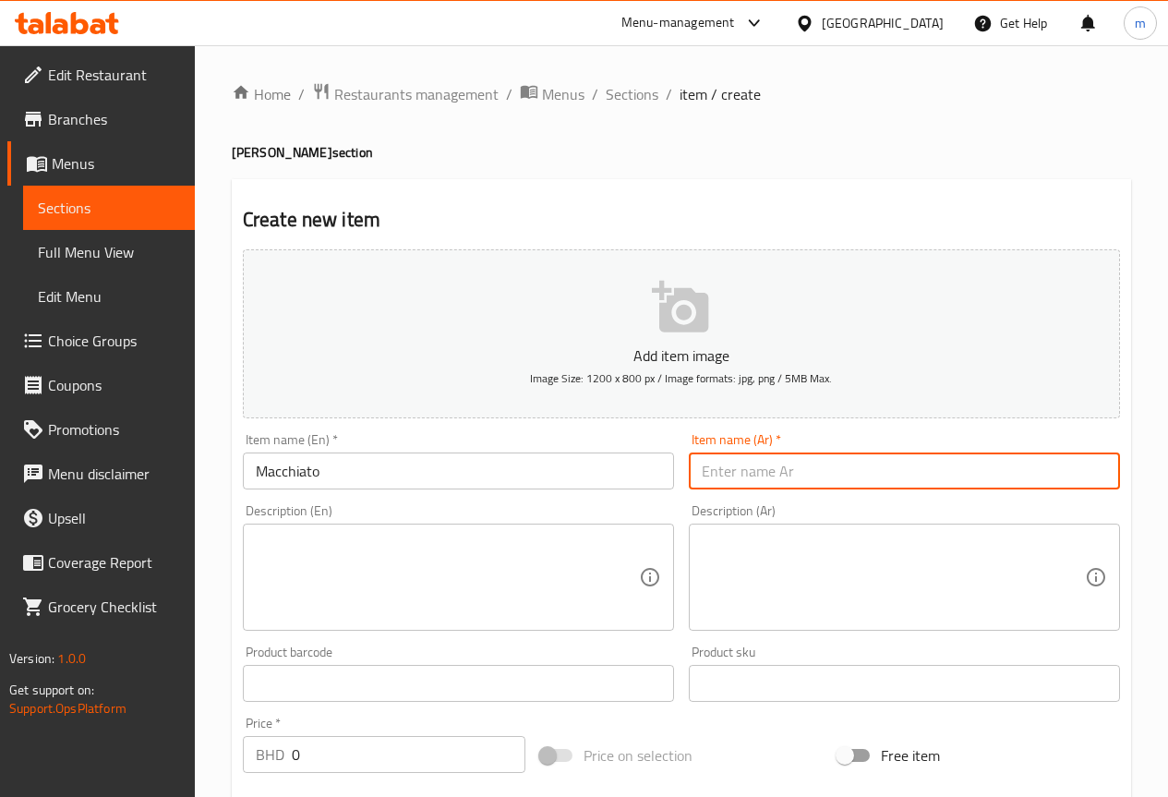
click at [804, 465] on input "text" at bounding box center [904, 470] width 431 height 37
click at [295, 468] on input "Macchiato" at bounding box center [458, 470] width 431 height 37
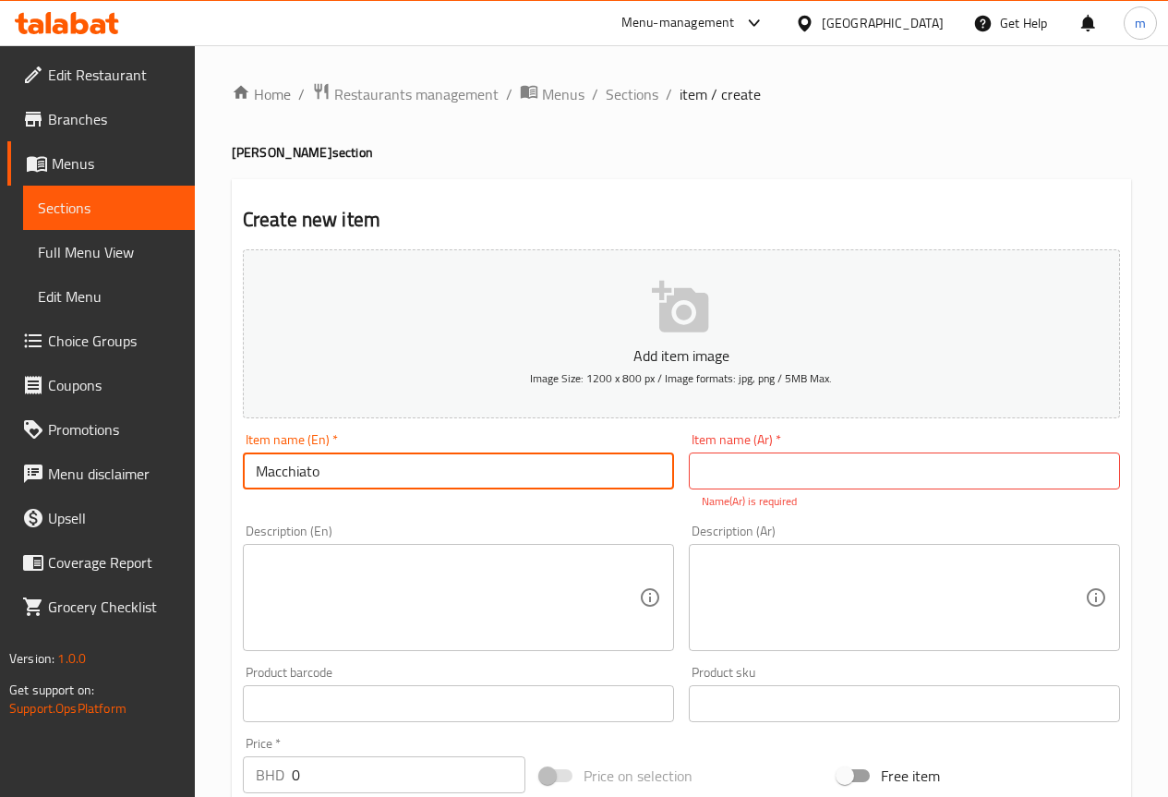
click at [295, 468] on input "Macchiato" at bounding box center [458, 470] width 431 height 37
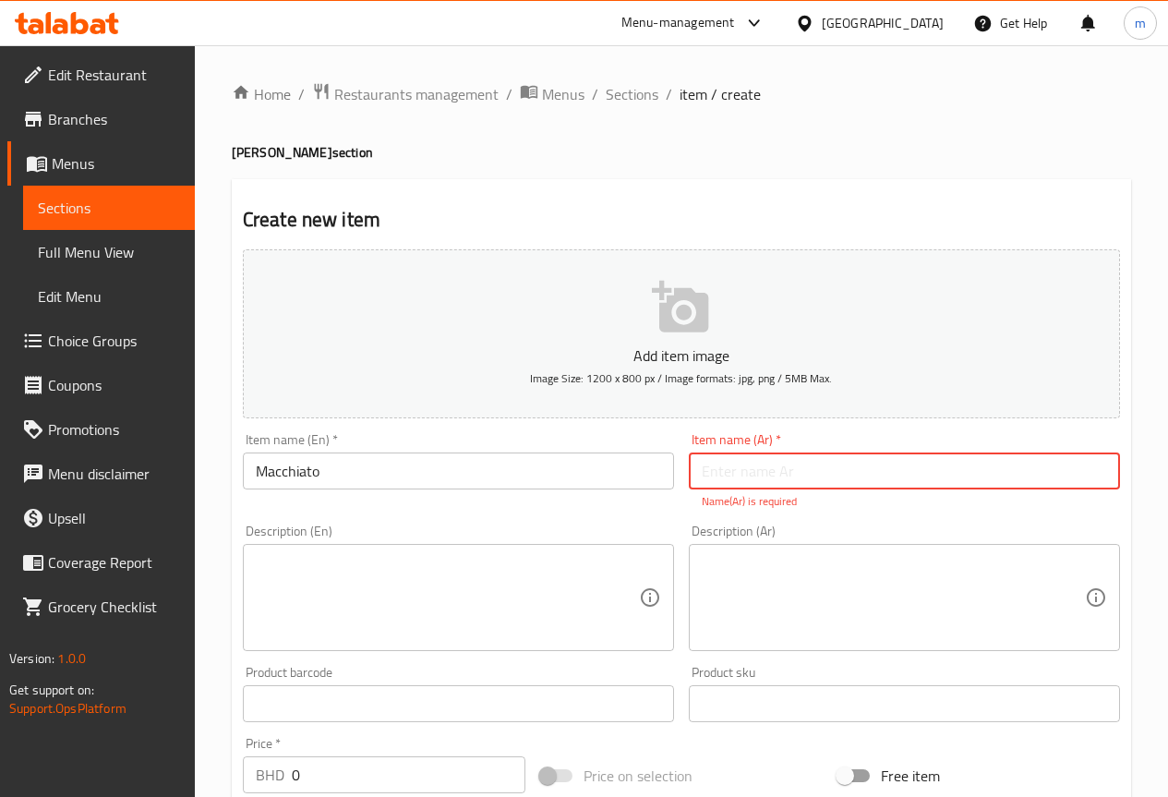
drag, startPoint x: 294, startPoint y: 468, endPoint x: 738, endPoint y: 474, distance: 444.0
click at [738, 474] on input "text" at bounding box center [904, 470] width 431 height 37
click at [509, 590] on textarea at bounding box center [447, 598] width 383 height 88
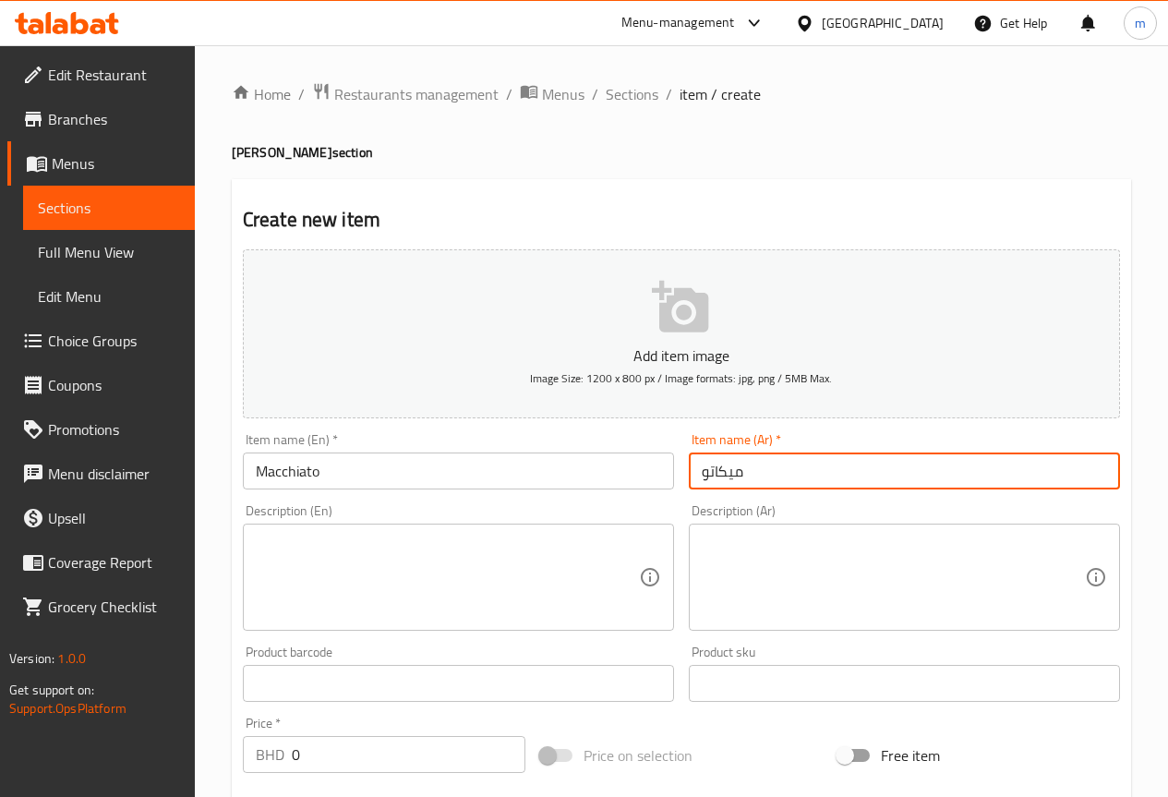
click at [774, 483] on input "ميكاتو" at bounding box center [904, 470] width 431 height 37
type input "م"
type input "ماكياتو"
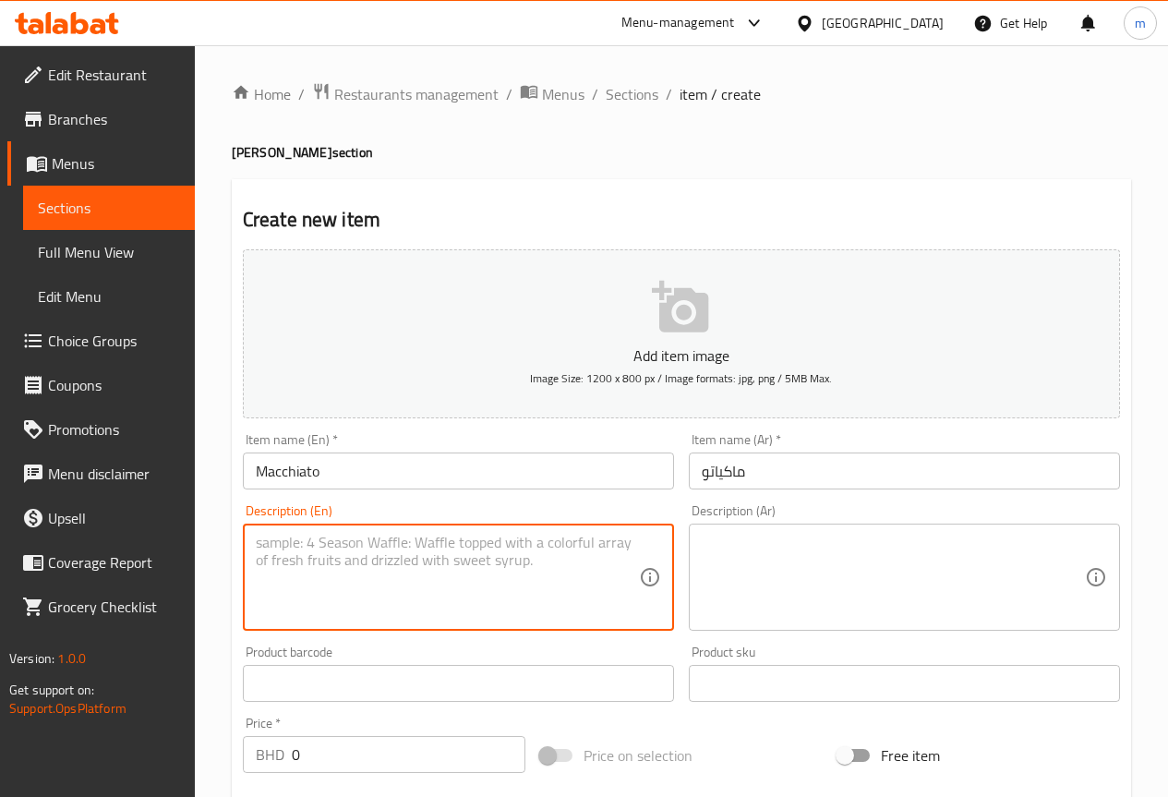
click at [535, 561] on textarea at bounding box center [447, 578] width 383 height 88
type textarea "س"
drag, startPoint x: 388, startPoint y: 549, endPoint x: 368, endPoint y: 540, distance: 21.5
click at [368, 540] on textarea "Espresso shot stemmed milk ,milk foum" at bounding box center [447, 578] width 383 height 88
click at [494, 547] on textarea "Espresso shot steamed milk ,milk foum" at bounding box center [447, 578] width 383 height 88
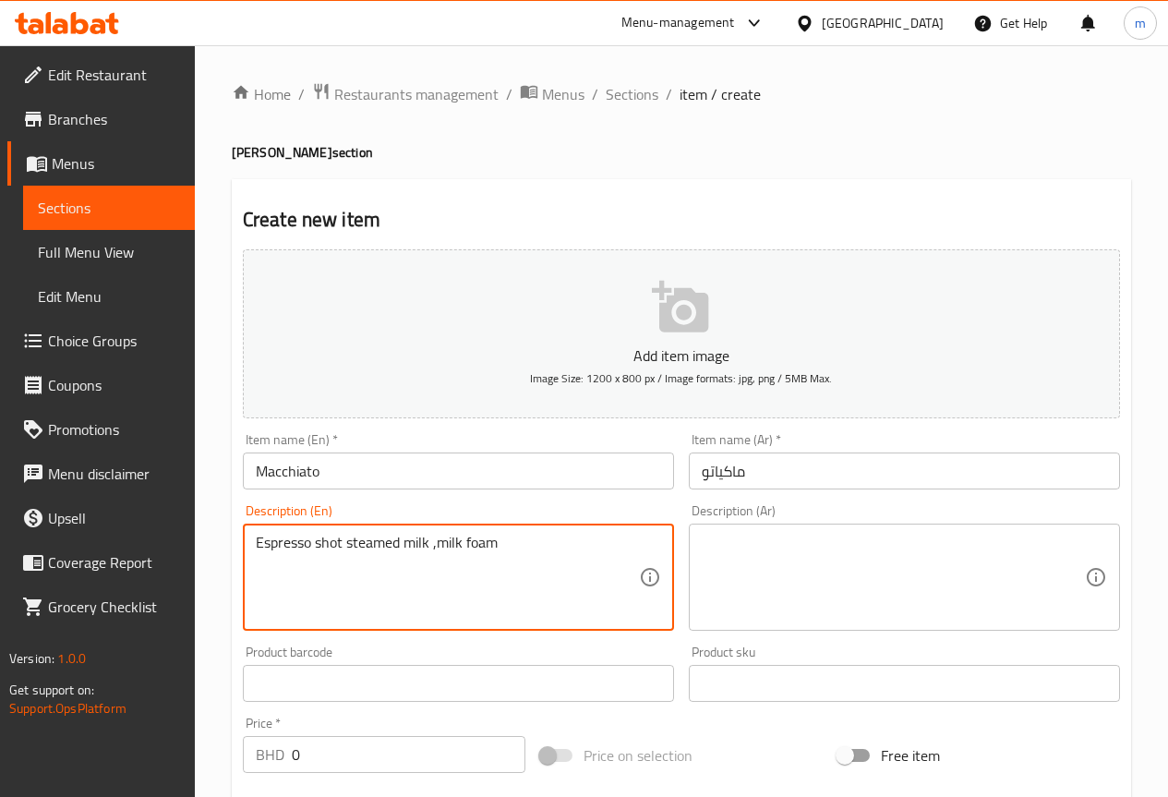
type textarea "Espresso shot steamed milk ,milk foam"
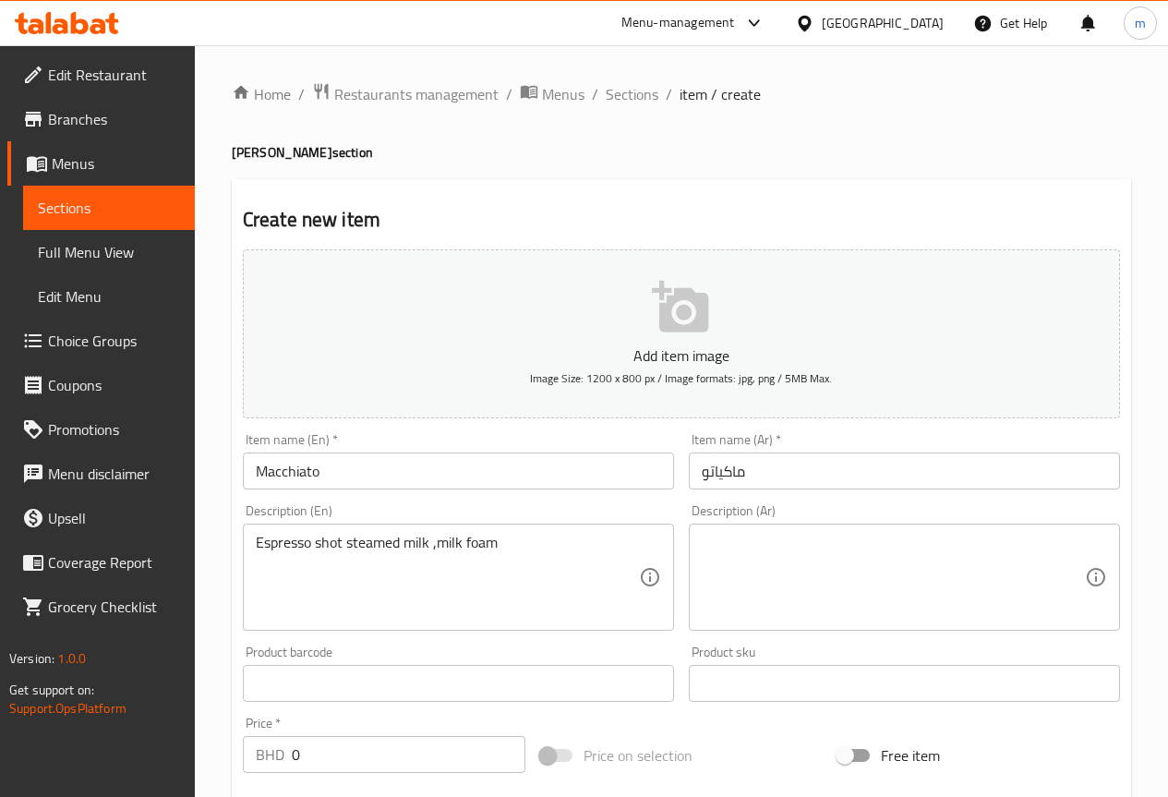
drag, startPoint x: 252, startPoint y: 542, endPoint x: 462, endPoint y: 554, distance: 209.9
click at [459, 556] on div "Espresso shot steamed milk ,milk foam Description (En)" at bounding box center [458, 576] width 431 height 107
drag, startPoint x: 252, startPoint y: 540, endPoint x: 296, endPoint y: 549, distance: 45.3
click at [418, 552] on div "Espresso shot steamed milk ,milk foam Description (En)" at bounding box center [458, 576] width 431 height 107
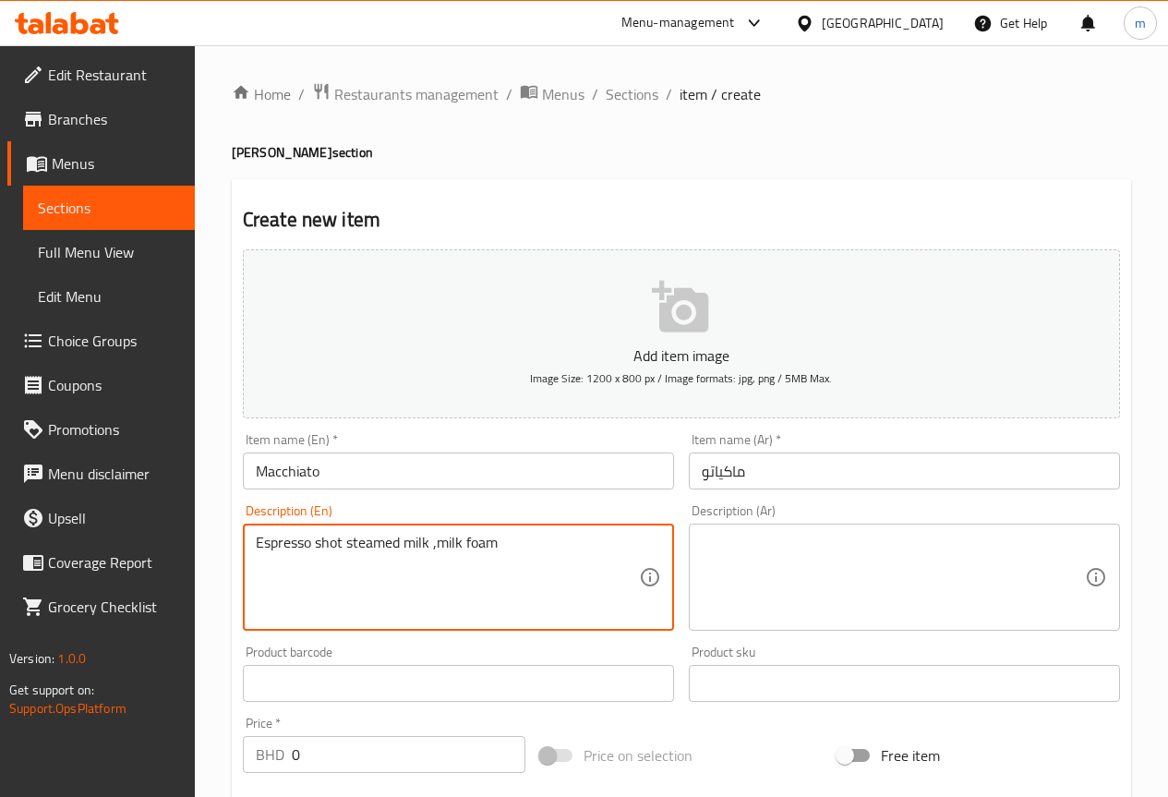
drag, startPoint x: 258, startPoint y: 540, endPoint x: 509, endPoint y: 550, distance: 251.3
click at [509, 550] on textarea "Espresso shot steamed milk ,milk foam" at bounding box center [447, 578] width 383 height 88
click at [780, 534] on textarea at bounding box center [893, 578] width 383 height 88
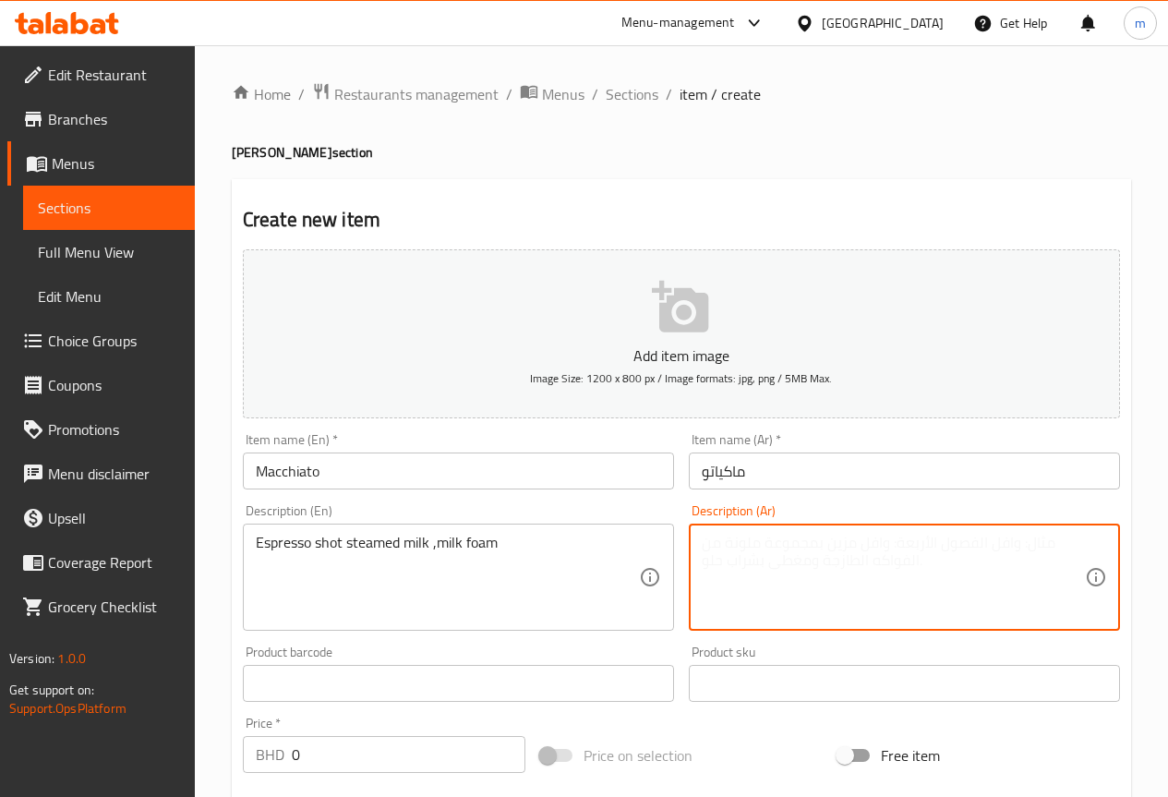
paste textarea "شوت اسبريسو بالحليب المبخر ورغوة الحليب"
click at [783, 550] on textarea "شوت اسبريسو بالحليب المبخر ورغوة الحليب" at bounding box center [893, 578] width 383 height 88
click at [774, 549] on textarea "شوت اسبريسو بالحليب المبخر ورغوة الحليب" at bounding box center [893, 578] width 383 height 88
type textarea "شوت اسبريسو بالحليب المبخر ,رغوة الحليب"
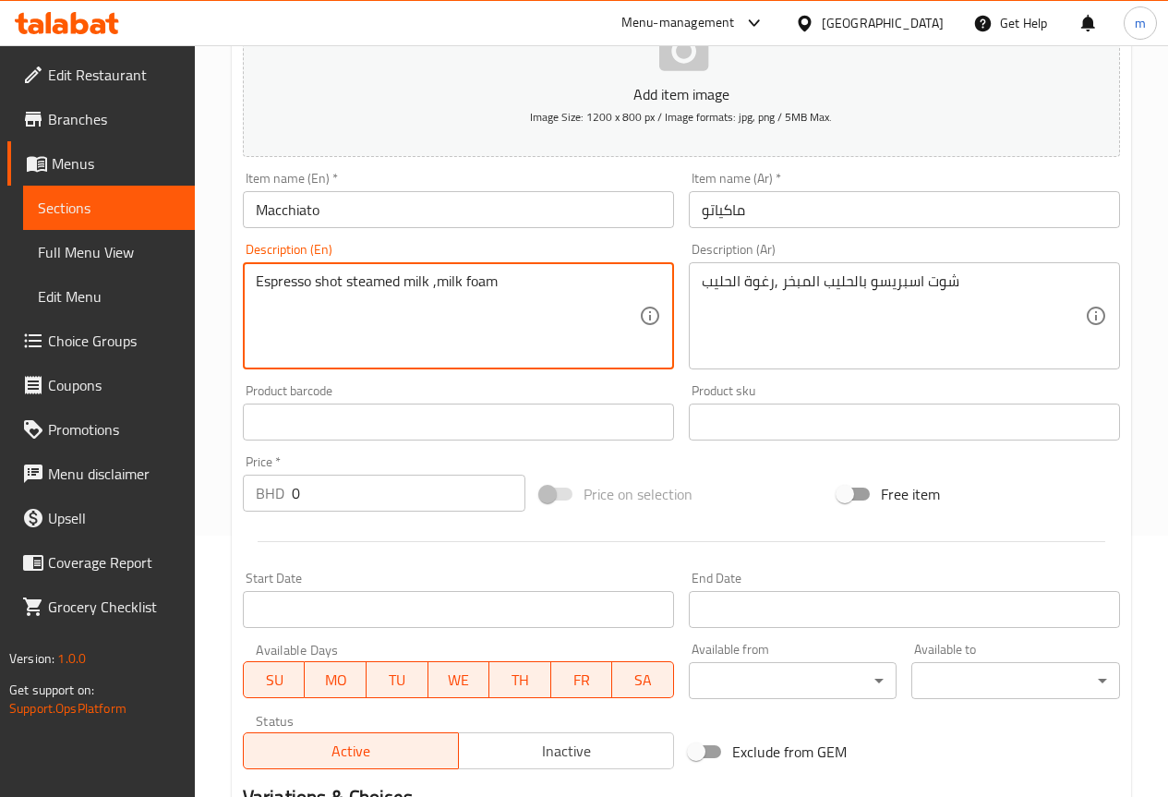
scroll to position [277, 0]
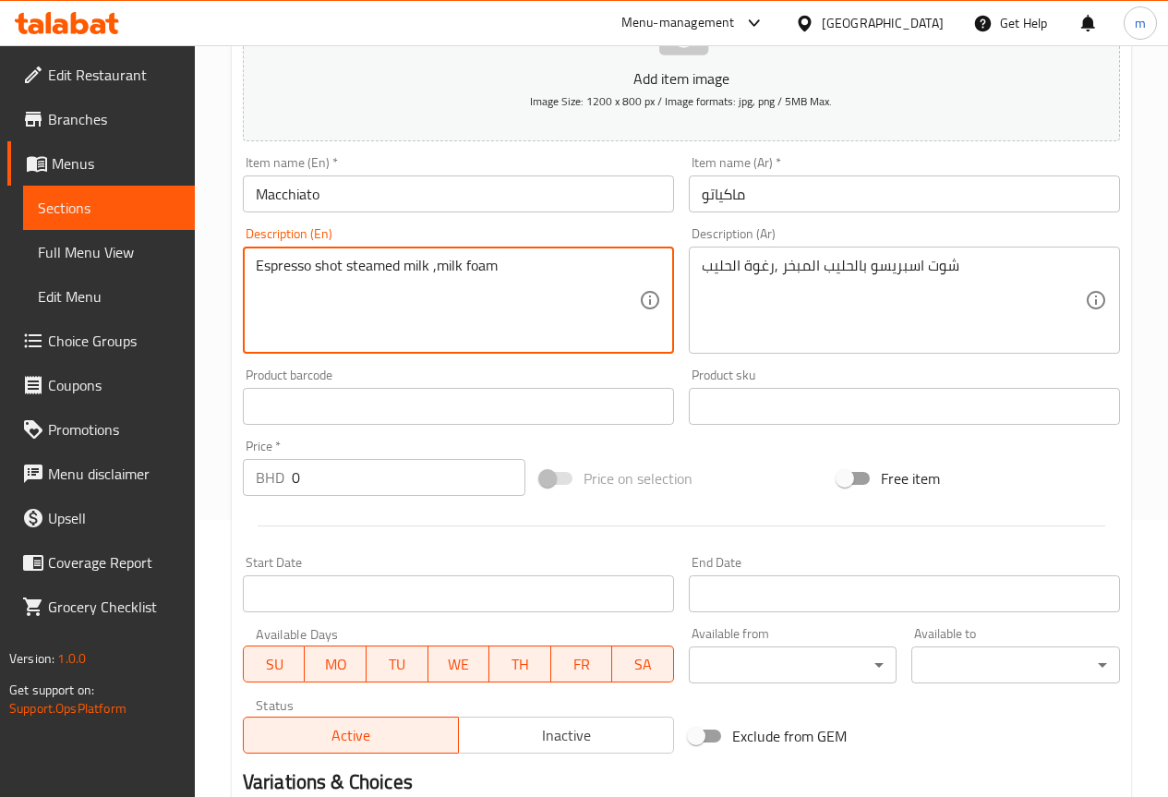
click at [534, 407] on input "text" at bounding box center [458, 406] width 431 height 37
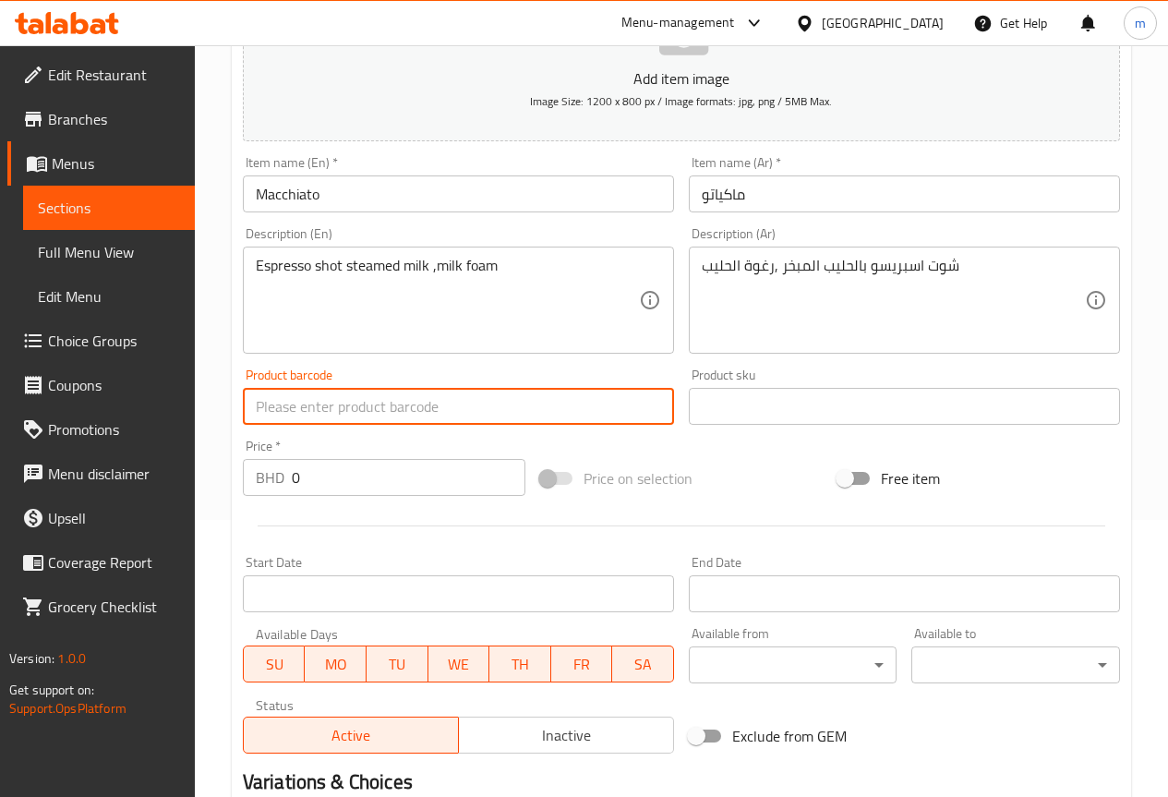
click at [418, 493] on input "0" at bounding box center [409, 477] width 234 height 37
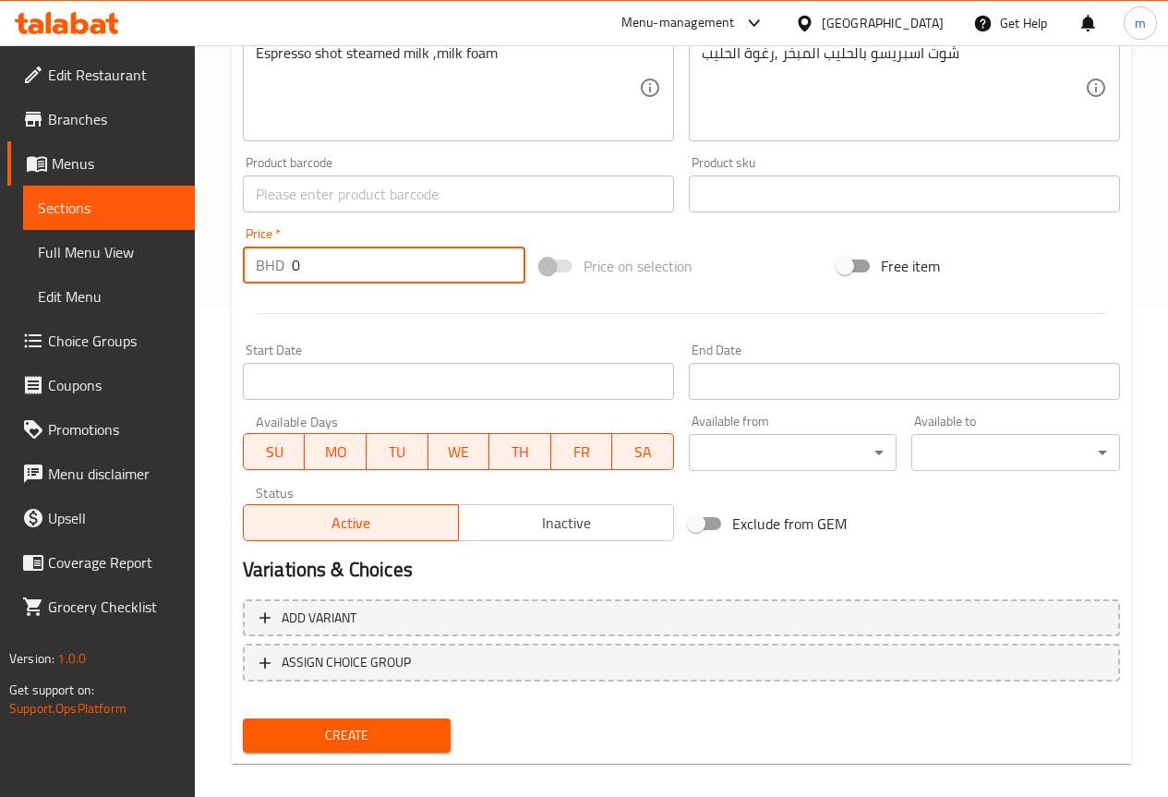
scroll to position [508, 0]
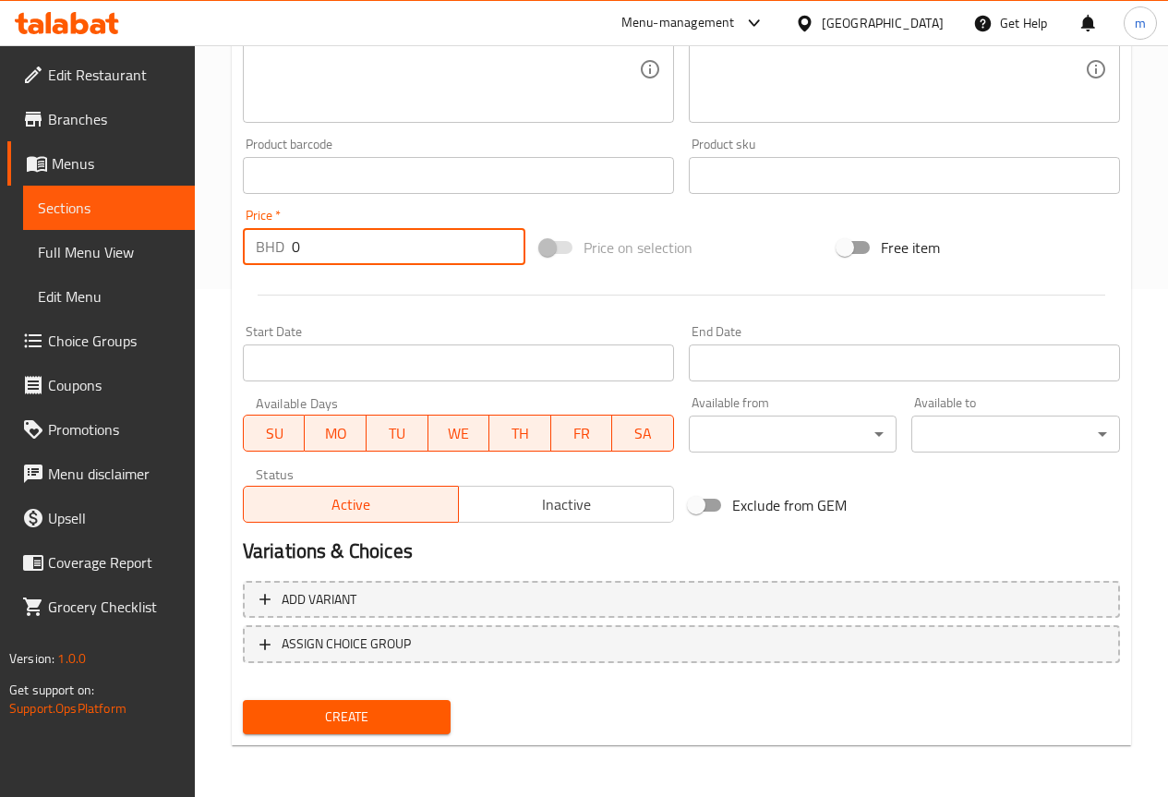
drag, startPoint x: 463, startPoint y: 597, endPoint x: 414, endPoint y: 558, distance: 63.0
click at [462, 599] on span "Add variant" at bounding box center [681, 599] width 844 height 23
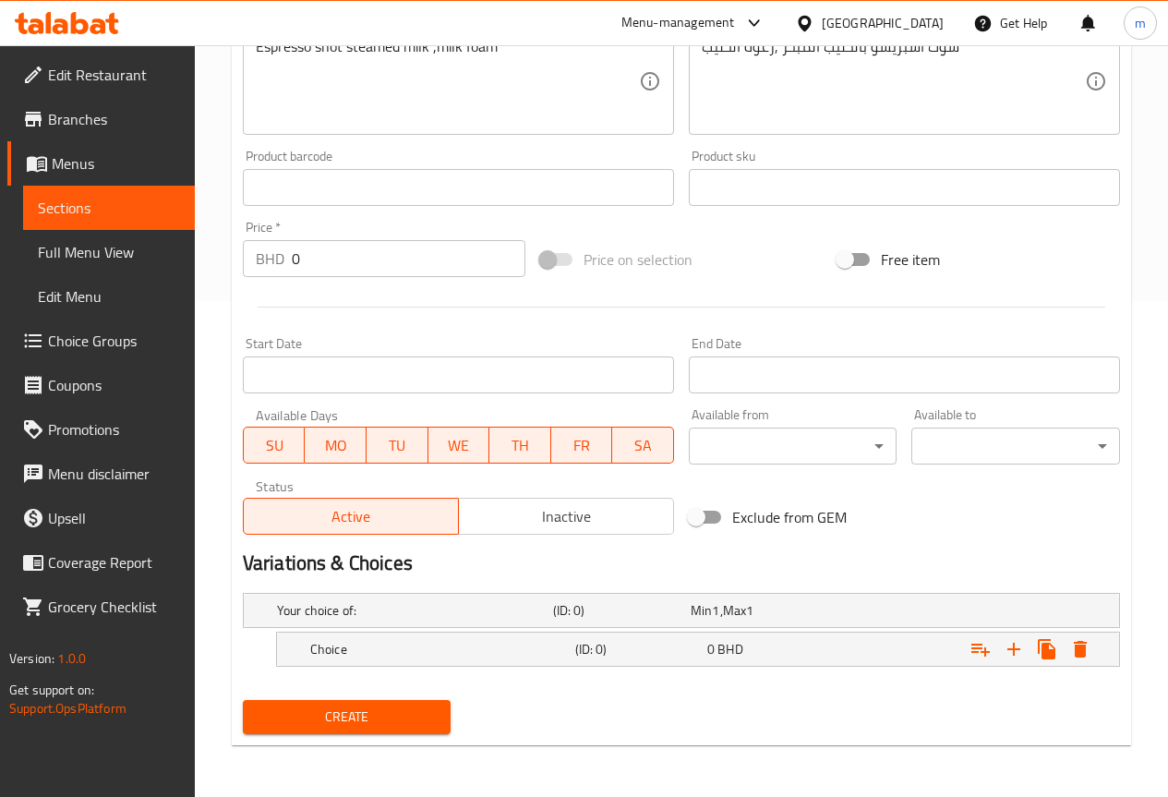
scroll to position [496, 0]
click at [1005, 641] on icon "Expand" at bounding box center [1013, 649] width 22 height 22
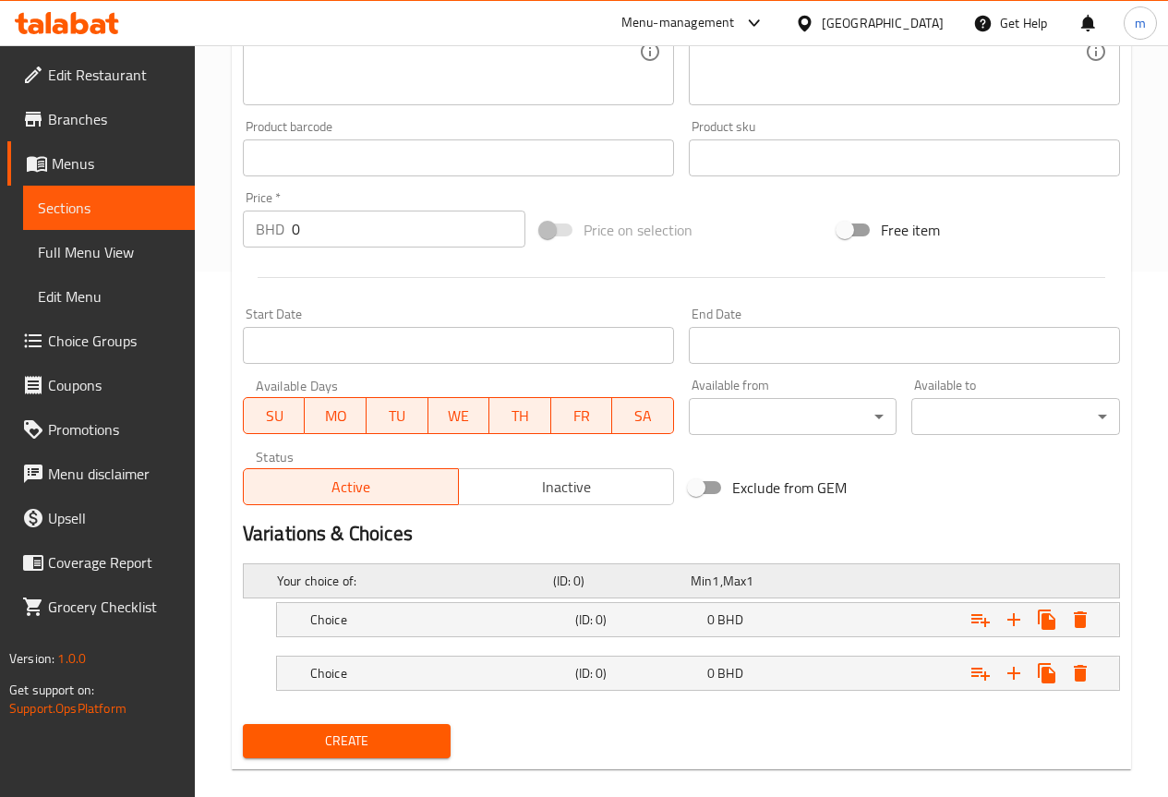
scroll to position [549, 0]
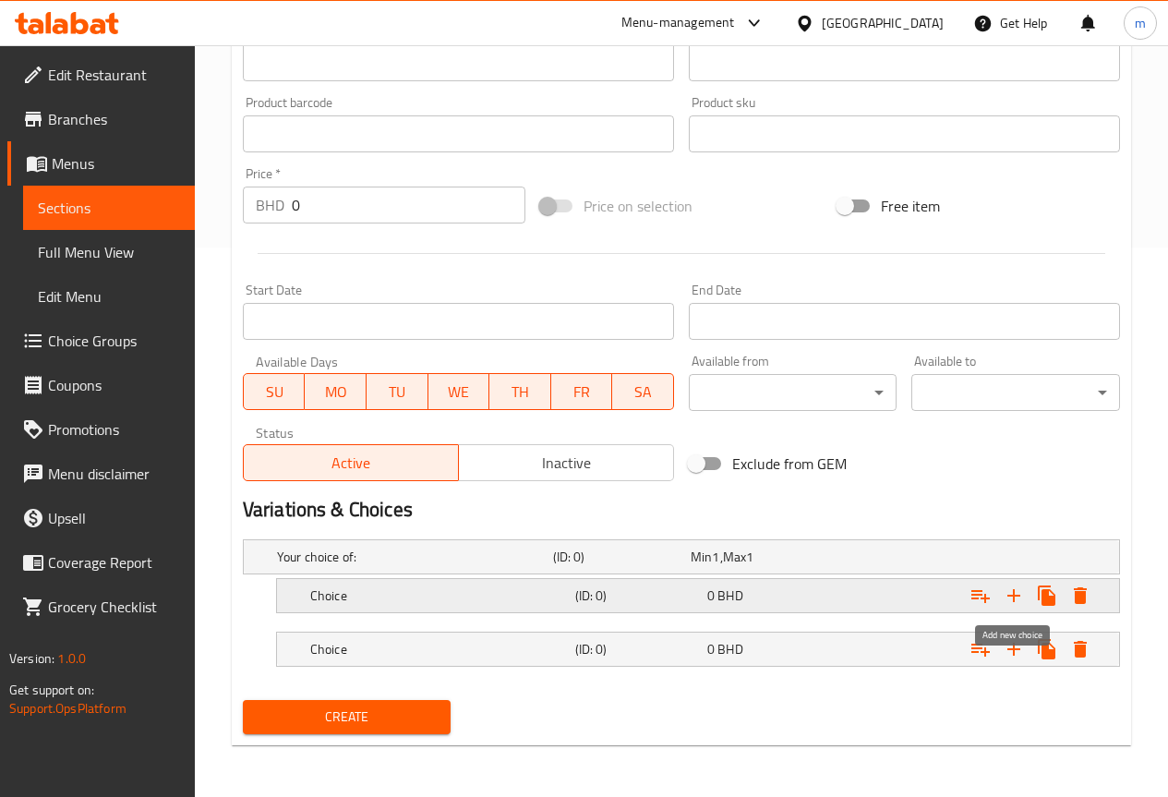
click at [1013, 594] on icon "Expand" at bounding box center [1013, 595] width 13 height 13
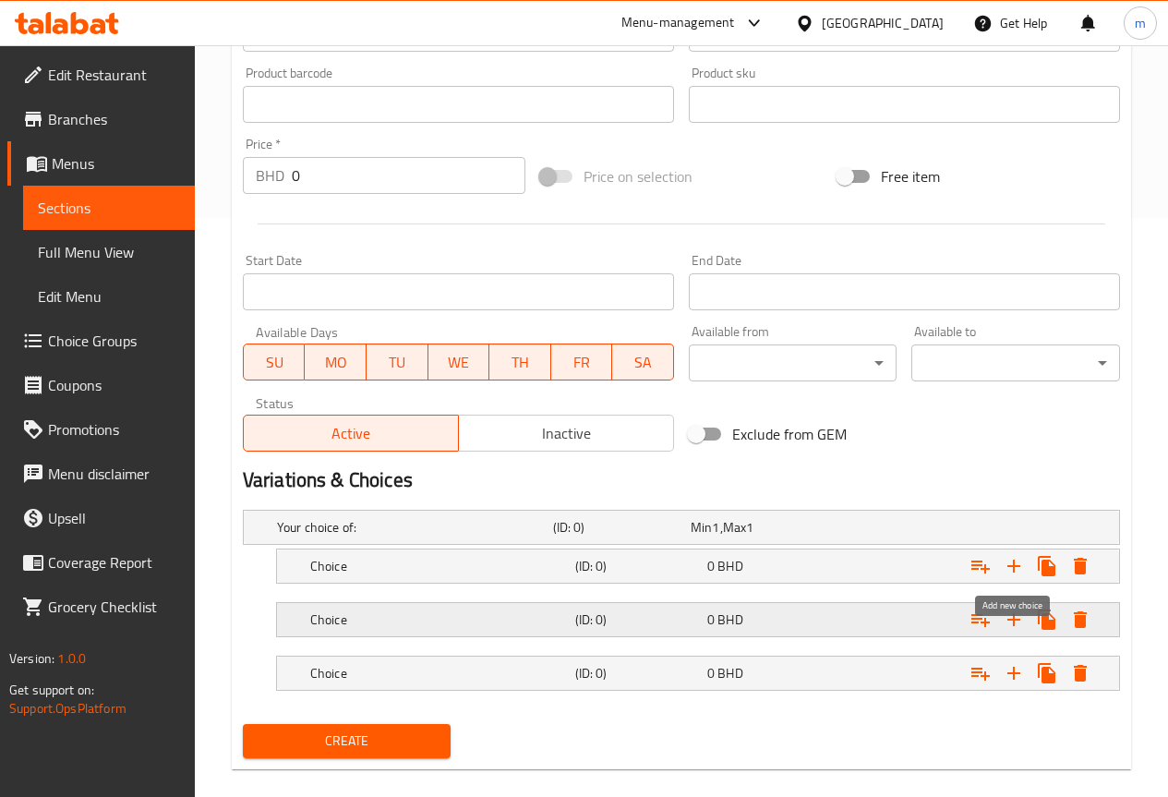
scroll to position [603, 0]
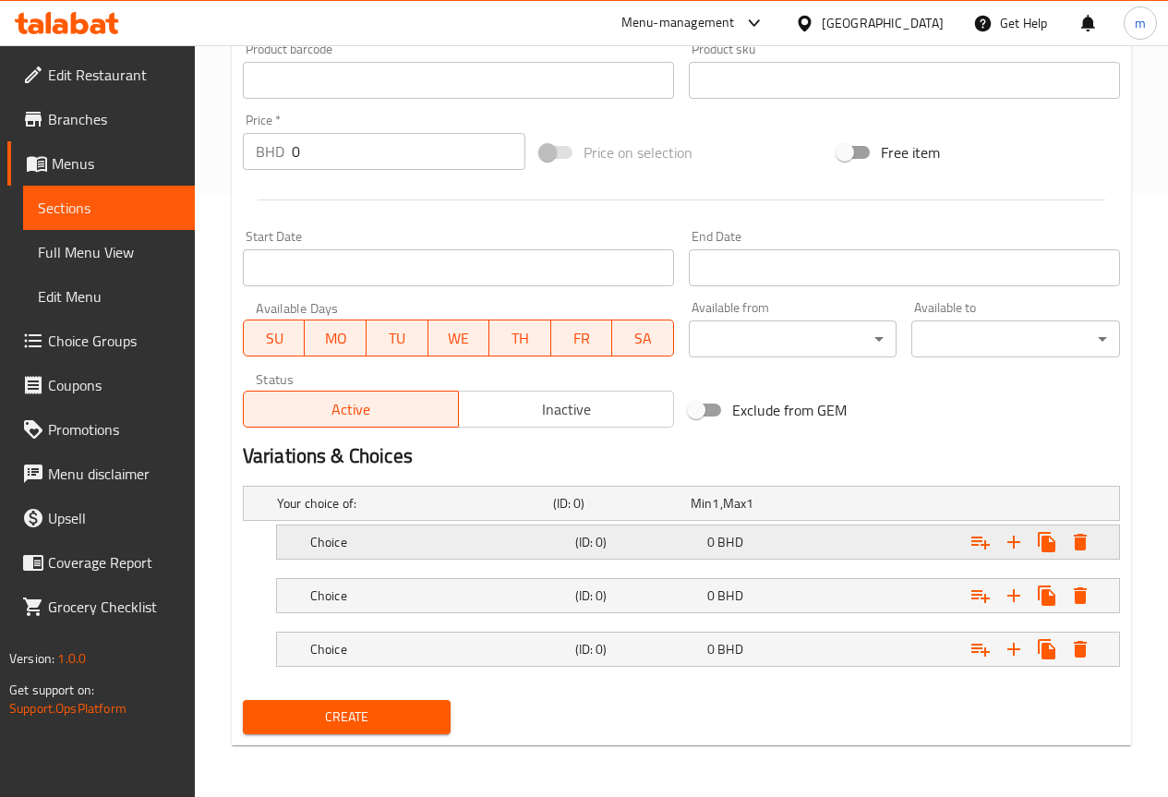
click at [884, 542] on div "Expand" at bounding box center [967, 542] width 265 height 41
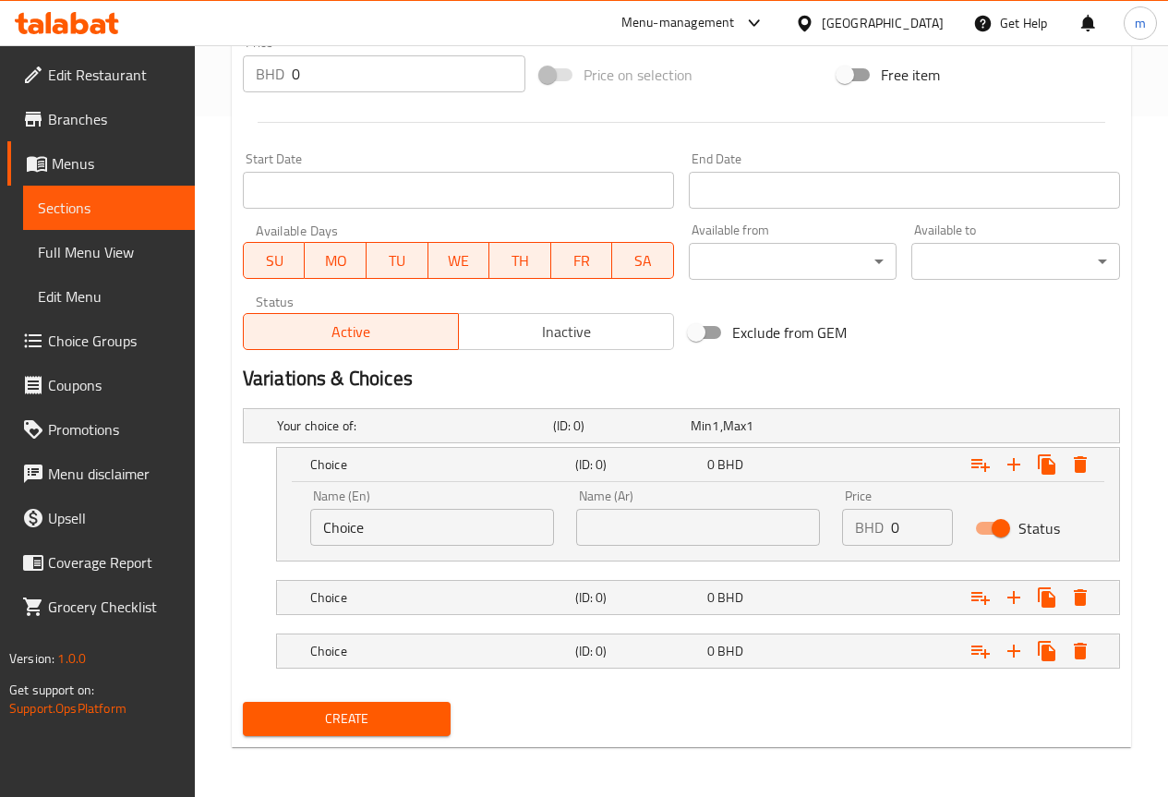
scroll to position [682, 0]
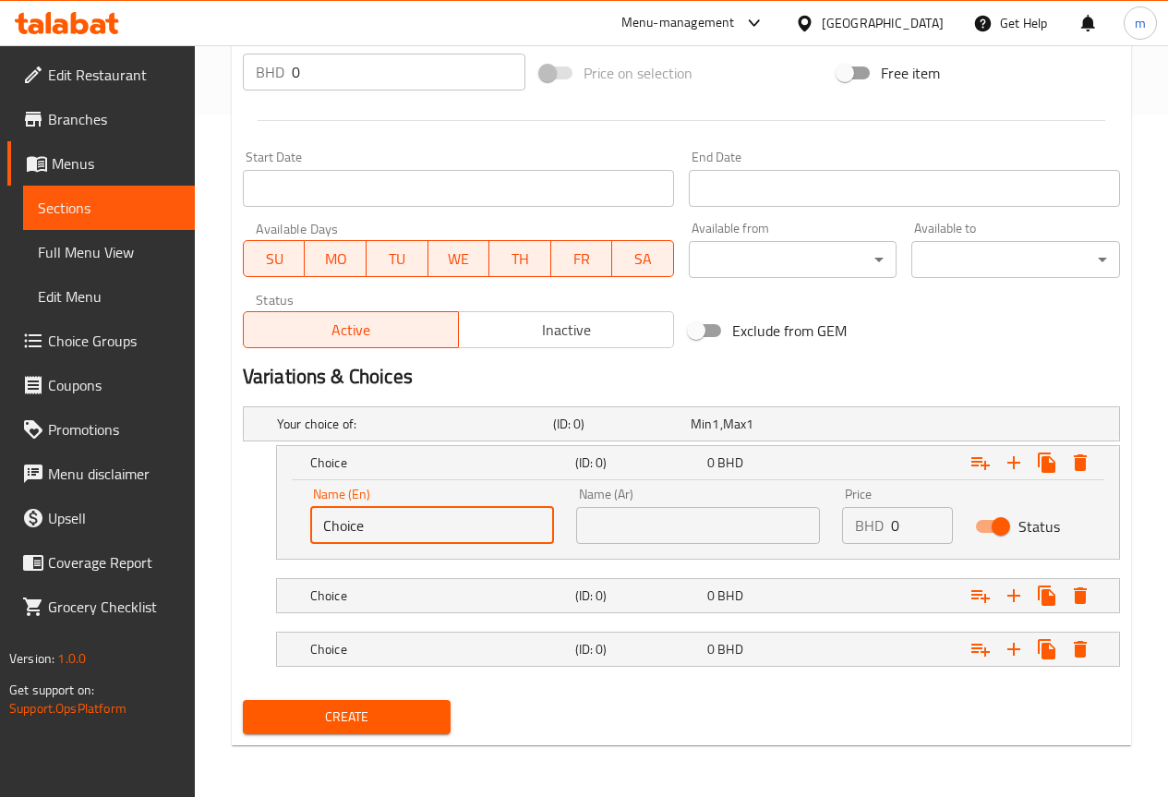
click at [468, 534] on input "Choice" at bounding box center [432, 525] width 244 height 37
type input "C"
type input "Small"
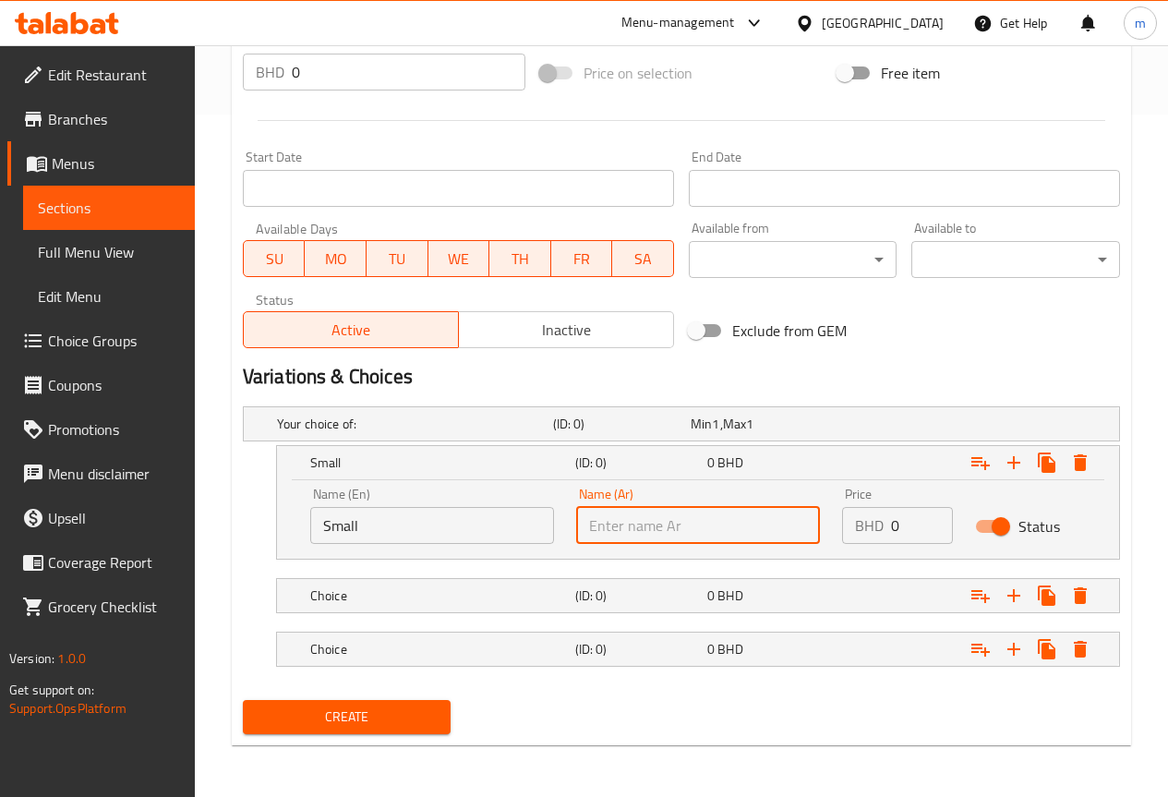
click at [606, 527] on input "text" at bounding box center [698, 525] width 244 height 37
type input "صغير"
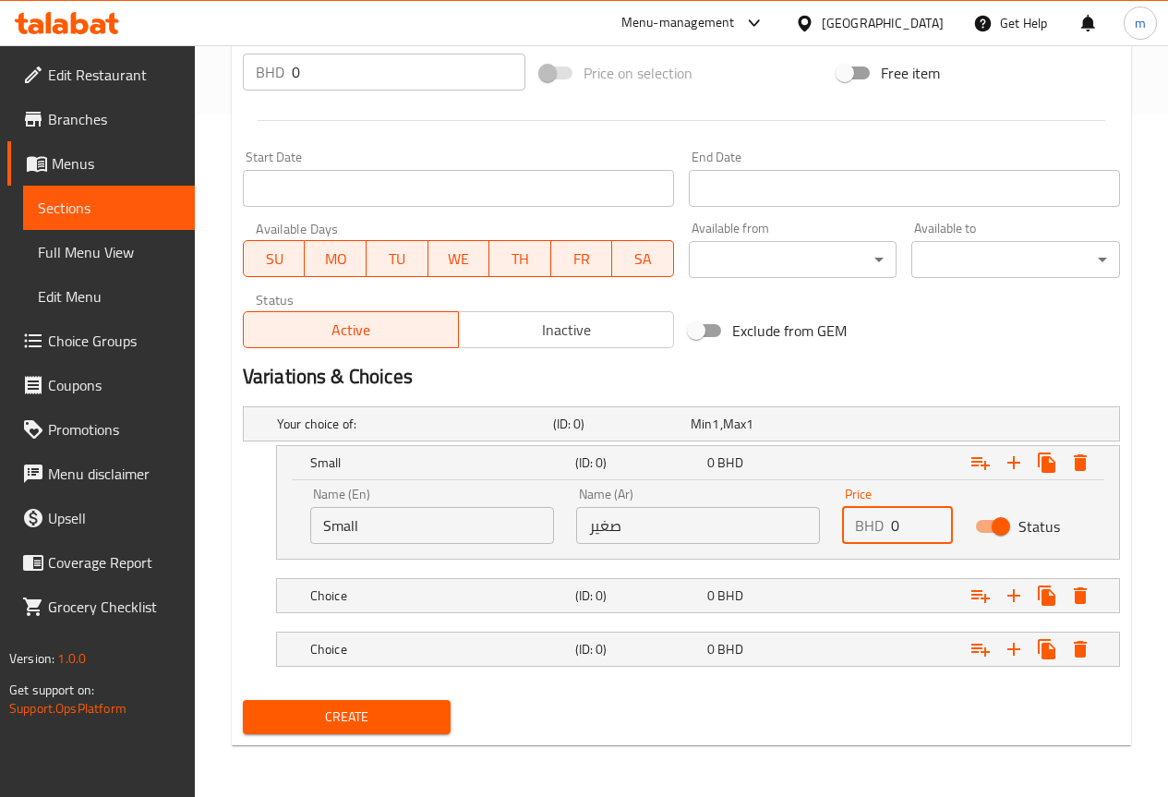
click at [903, 519] on input "0" at bounding box center [922, 525] width 62 height 37
type input "50"
click at [493, 591] on h5 "Choice" at bounding box center [439, 595] width 258 height 18
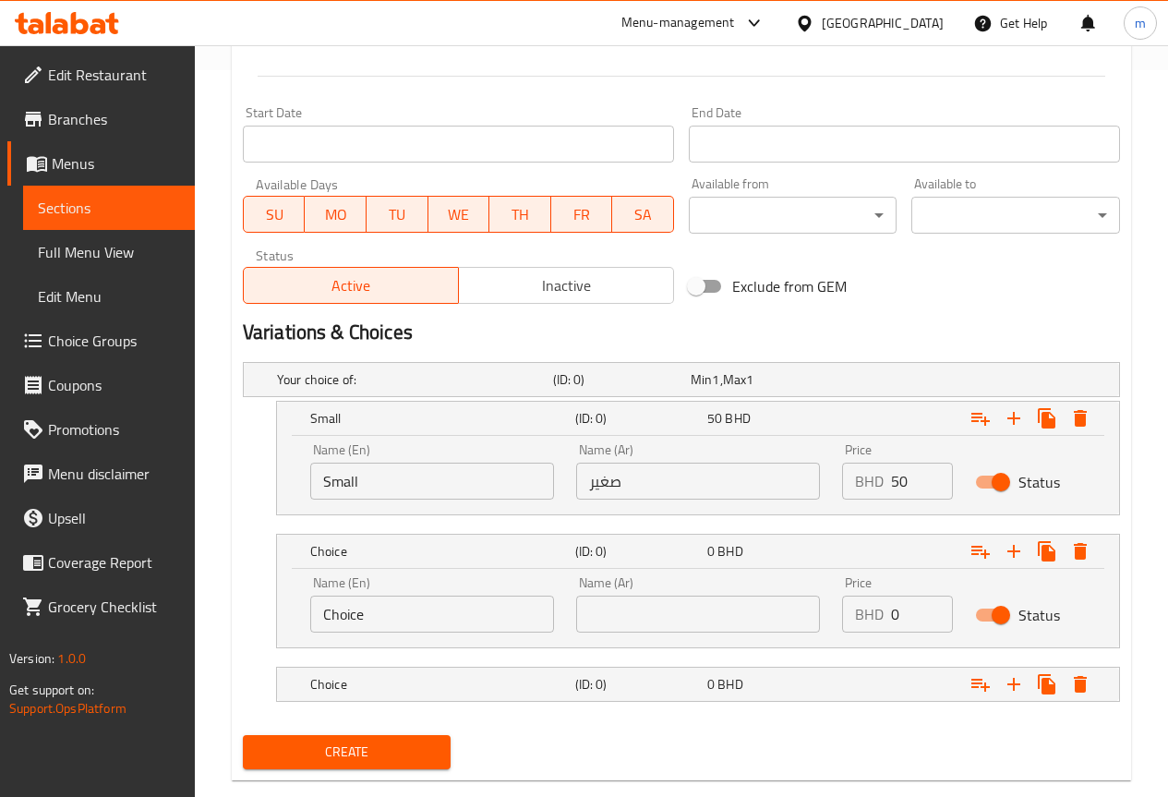
scroll to position [762, 0]
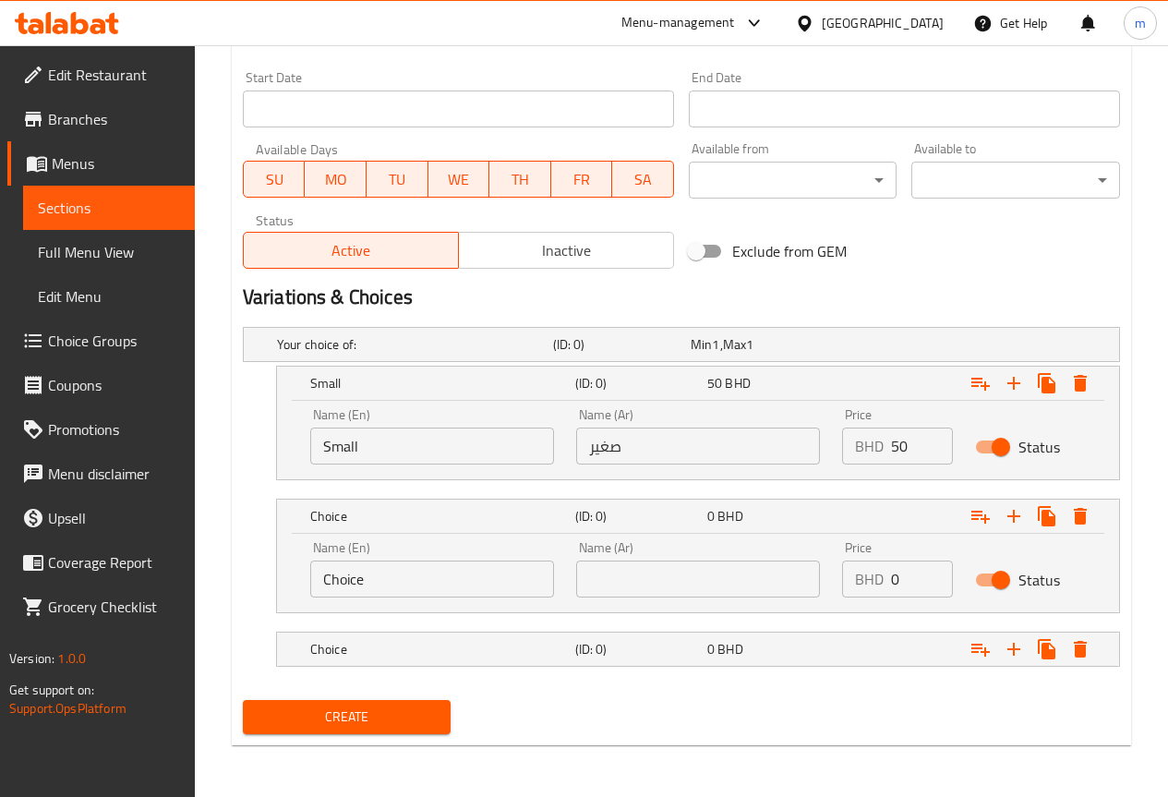
click at [509, 592] on input "Choice" at bounding box center [432, 578] width 244 height 37
type input "C"
type input ";"
type input ","
type input "m"
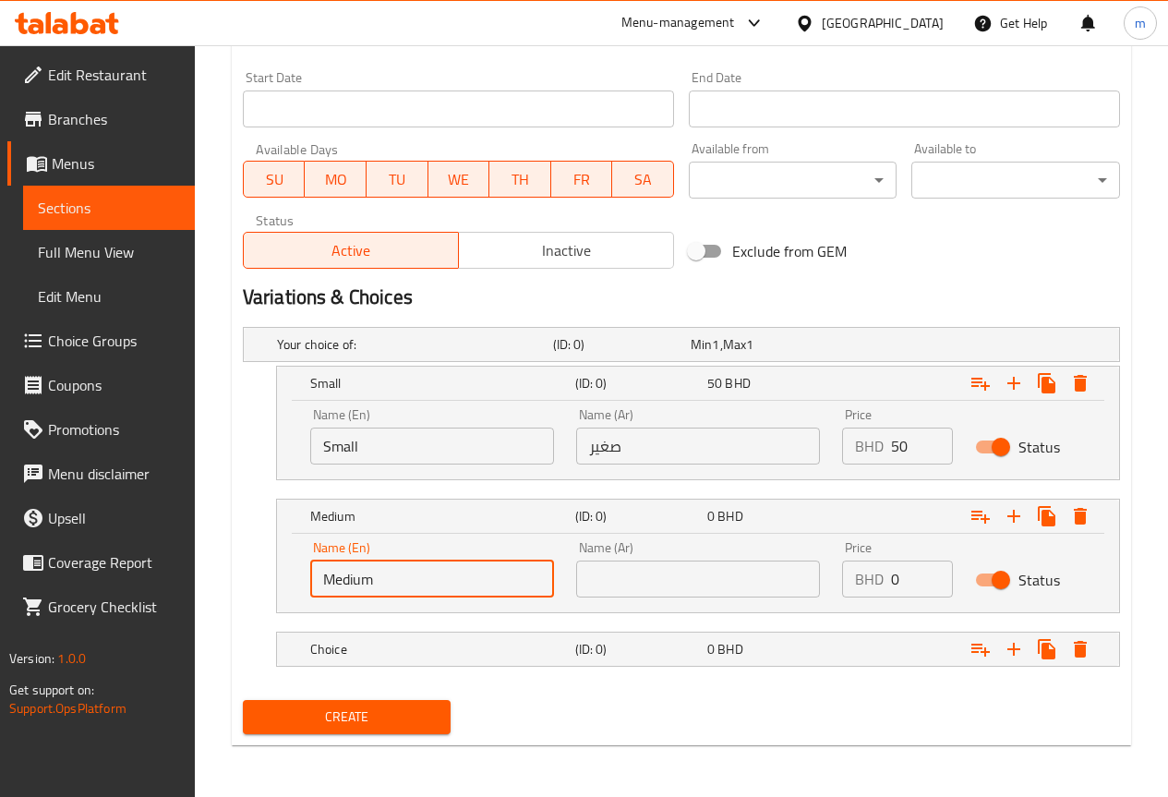
type input "Medium"
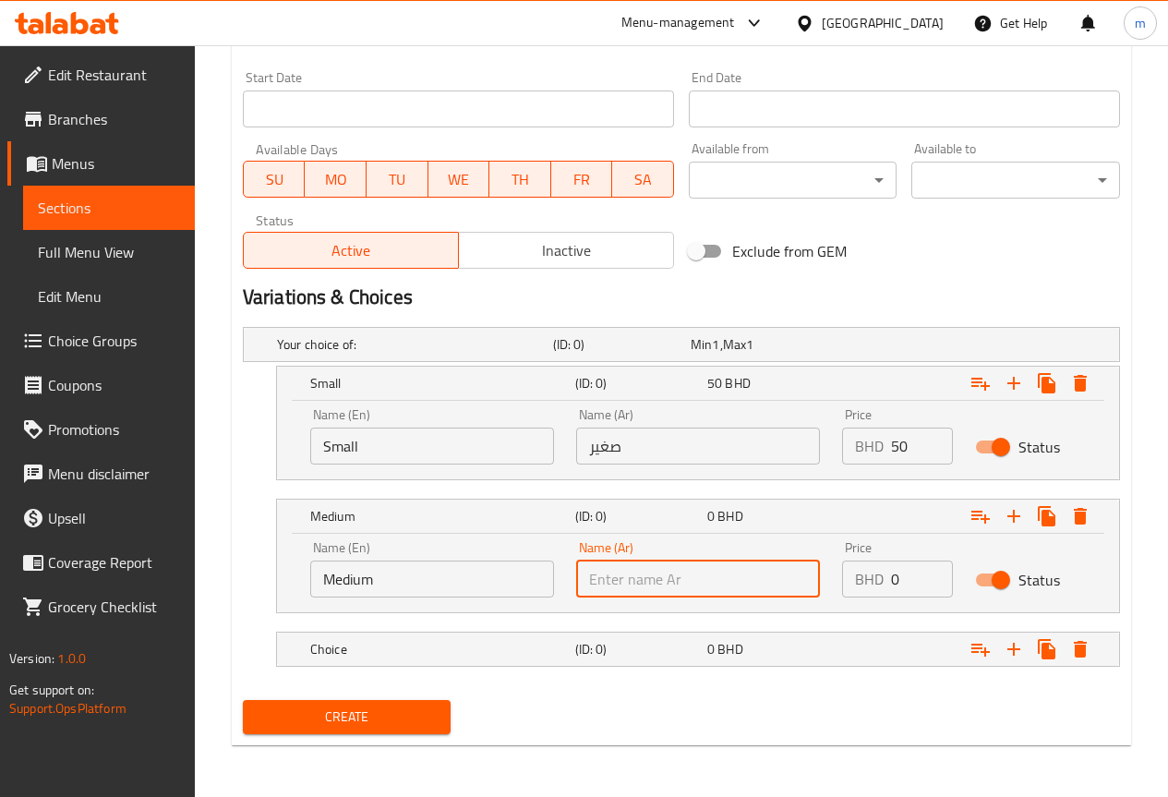
click at [679, 572] on input "text" at bounding box center [698, 578] width 244 height 37
type input "متوسط"
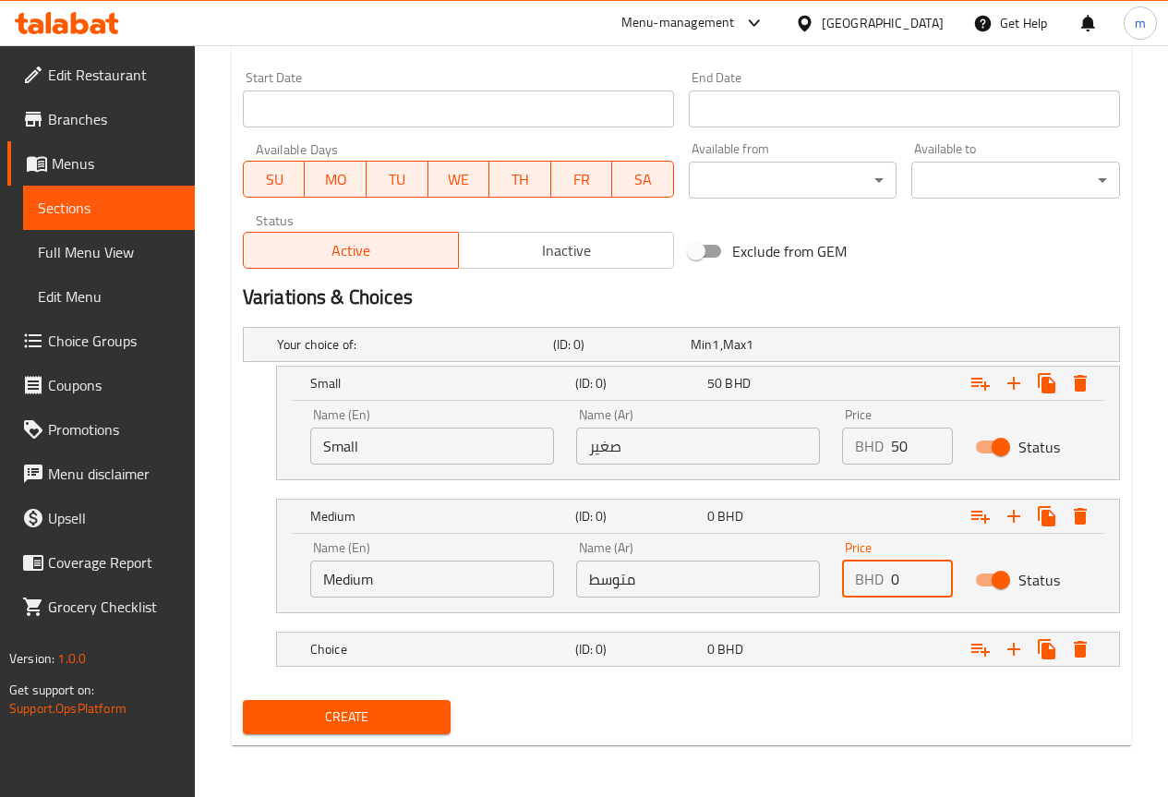
click at [920, 572] on input "0" at bounding box center [922, 578] width 62 height 37
type input "60"
click at [392, 647] on h5 "Choice" at bounding box center [439, 649] width 258 height 18
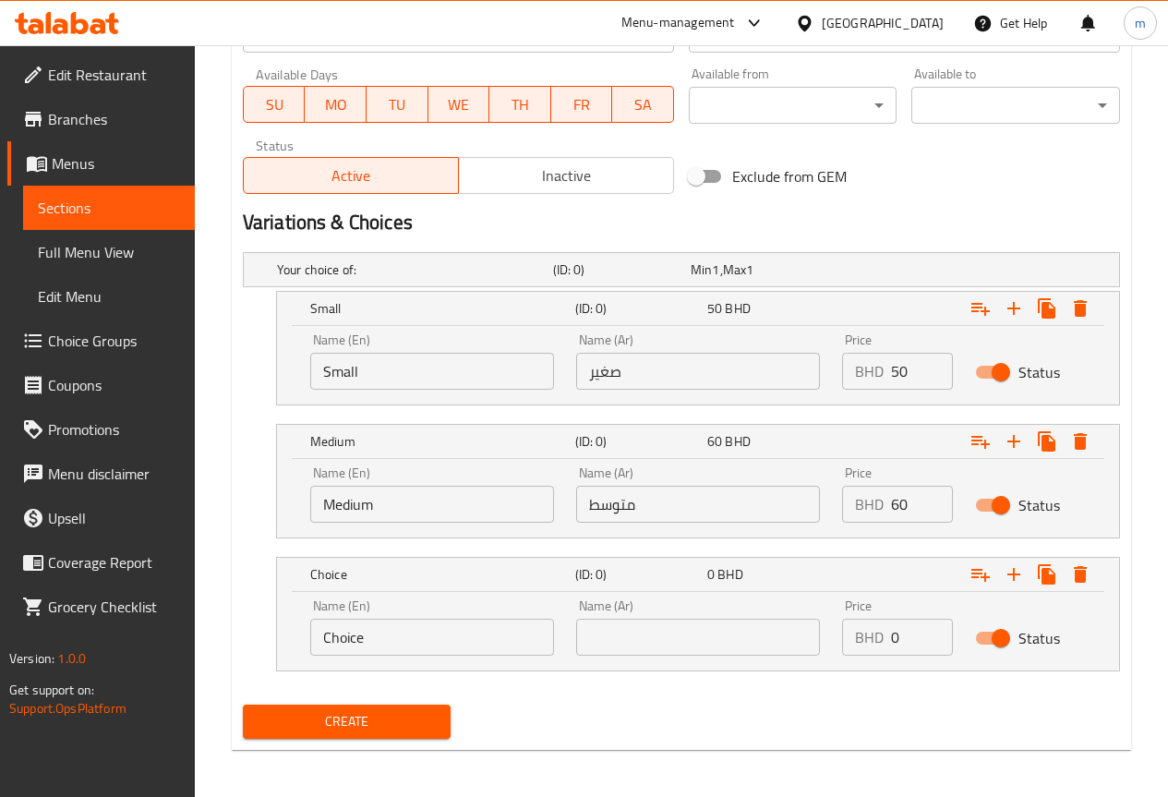
scroll to position [841, 0]
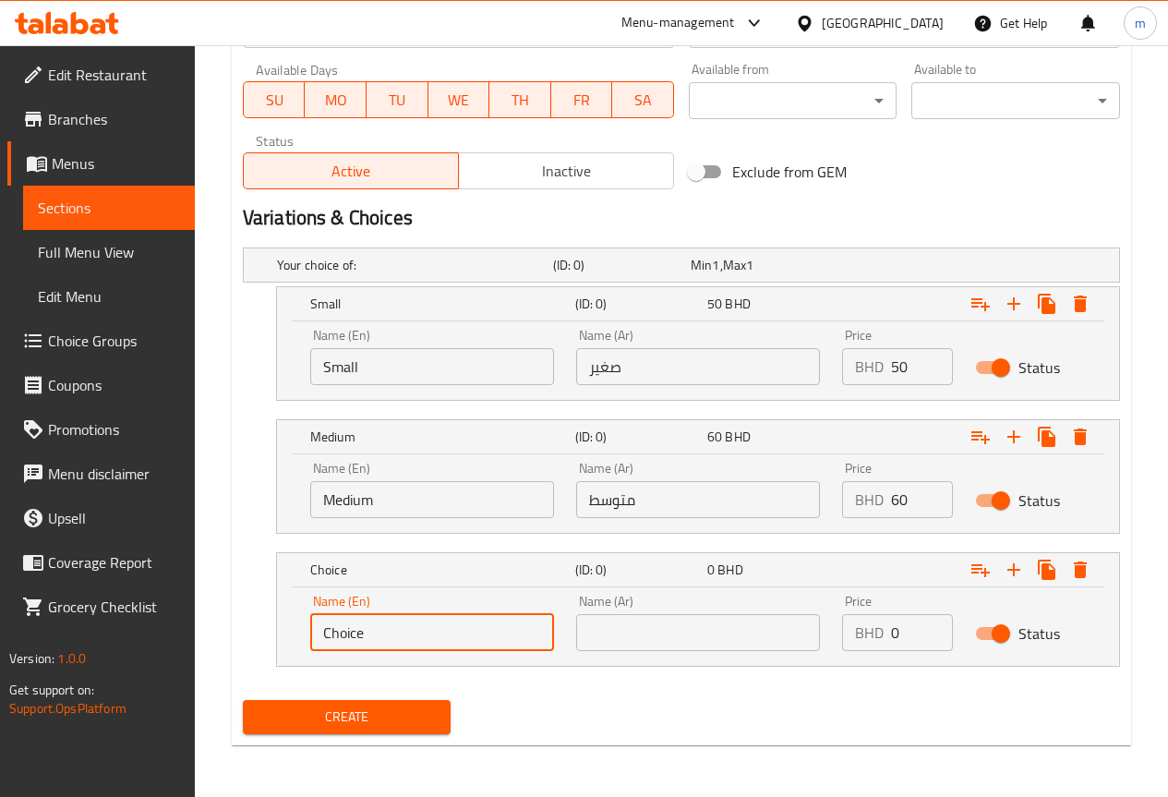
click at [410, 639] on input "Choice" at bounding box center [432, 632] width 244 height 37
type input "C"
type input "l"
type input "Large"
click at [695, 645] on input "text" at bounding box center [698, 632] width 244 height 37
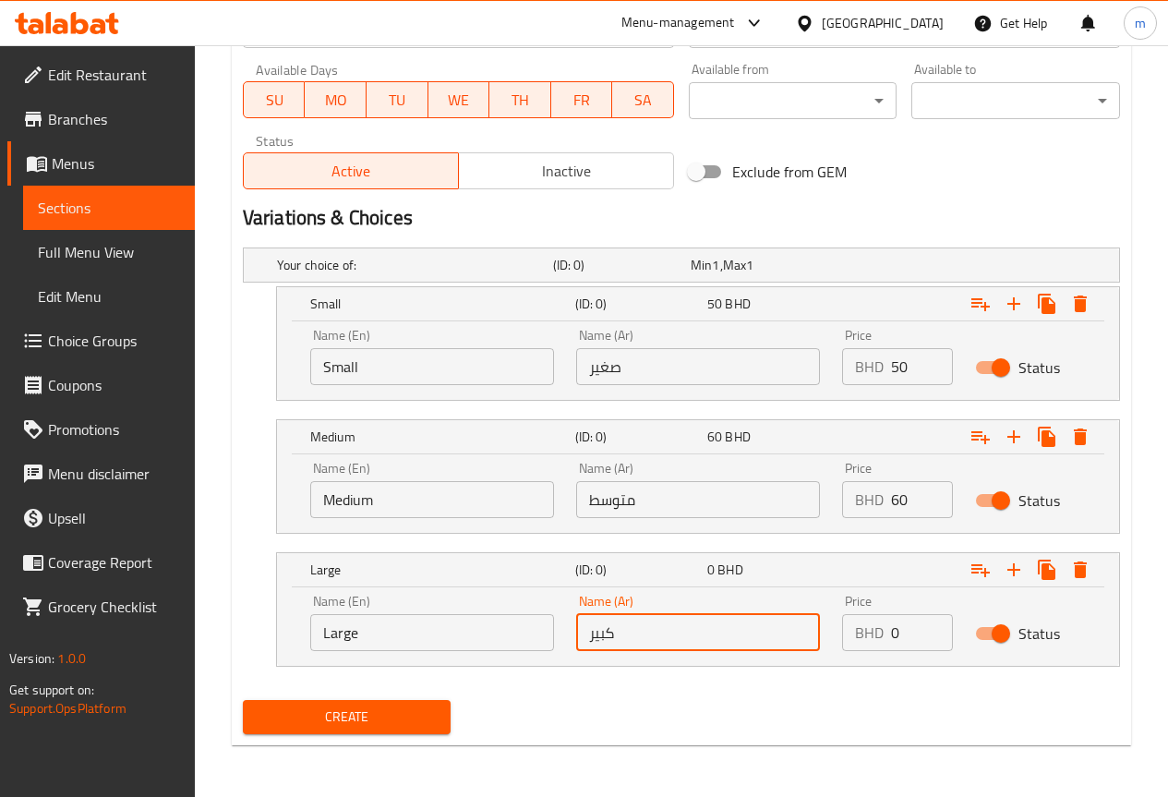
type input "كبير"
click at [910, 637] on input "0" at bounding box center [922, 632] width 62 height 37
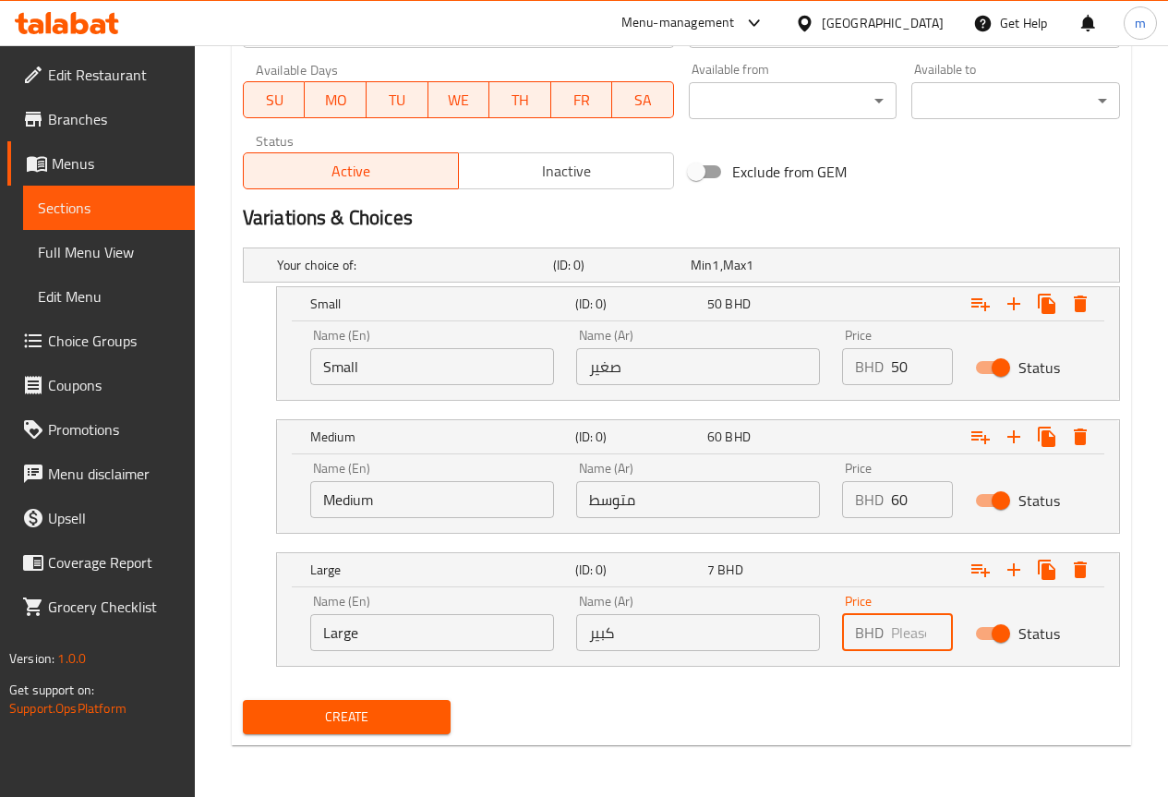
type input "7"
type input "70"
click at [385, 713] on span "Create" at bounding box center [347, 716] width 179 height 23
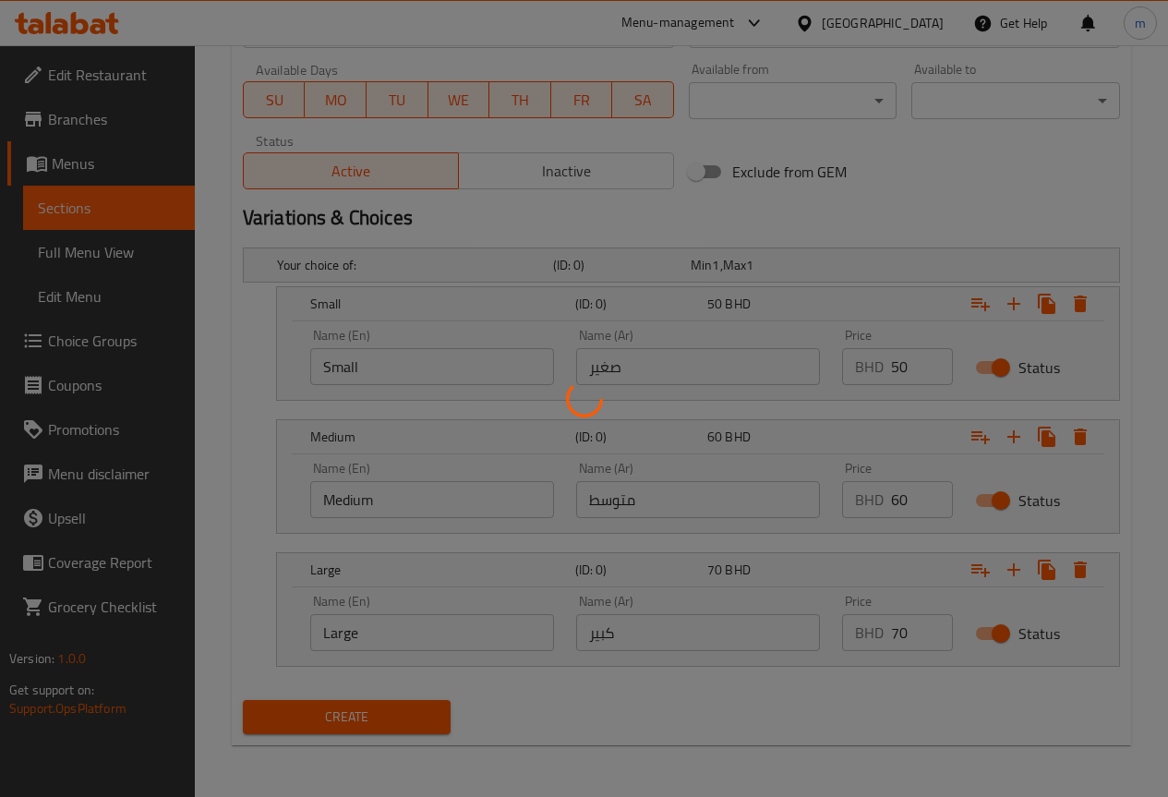
click at [918, 637] on div at bounding box center [584, 398] width 1168 height 797
click at [917, 633] on div at bounding box center [584, 398] width 1168 height 797
click at [917, 632] on div at bounding box center [584, 398] width 1168 height 797
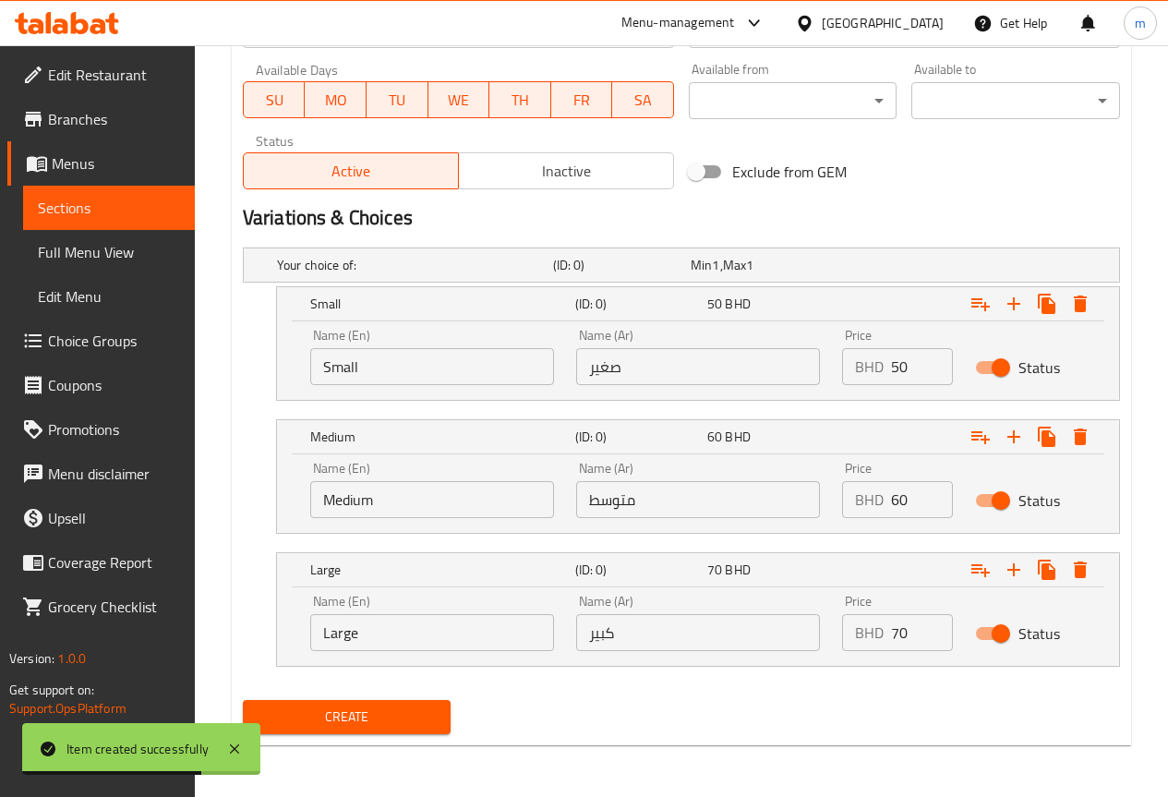
click at [97, 199] on span "Sections" at bounding box center [109, 208] width 142 height 22
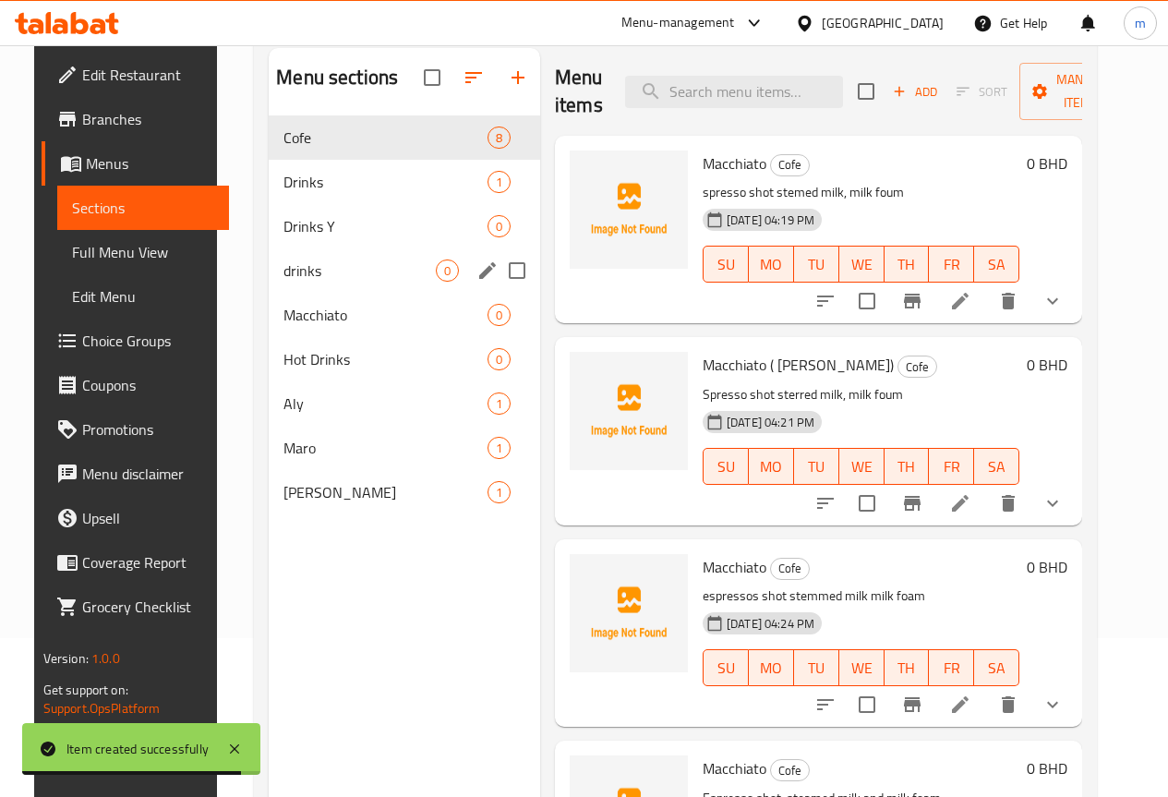
scroll to position [185, 0]
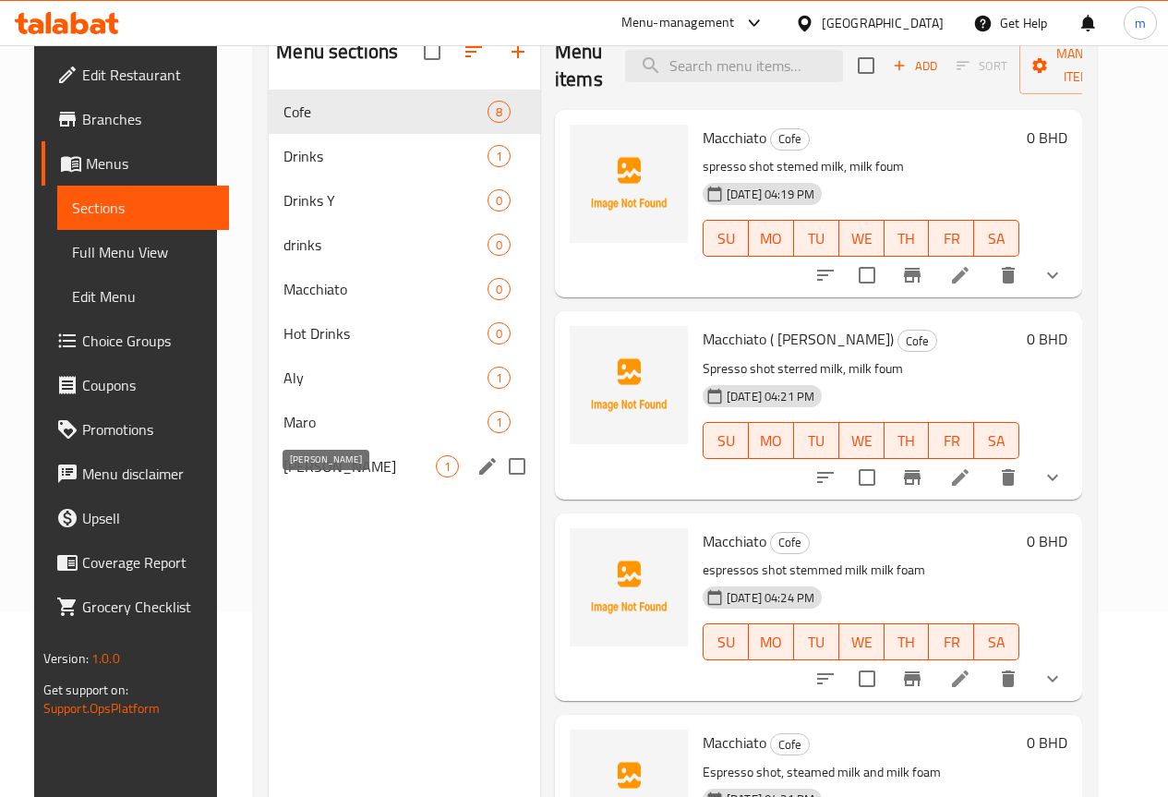
click at [338, 477] on span "[PERSON_NAME]" at bounding box center [359, 466] width 152 height 22
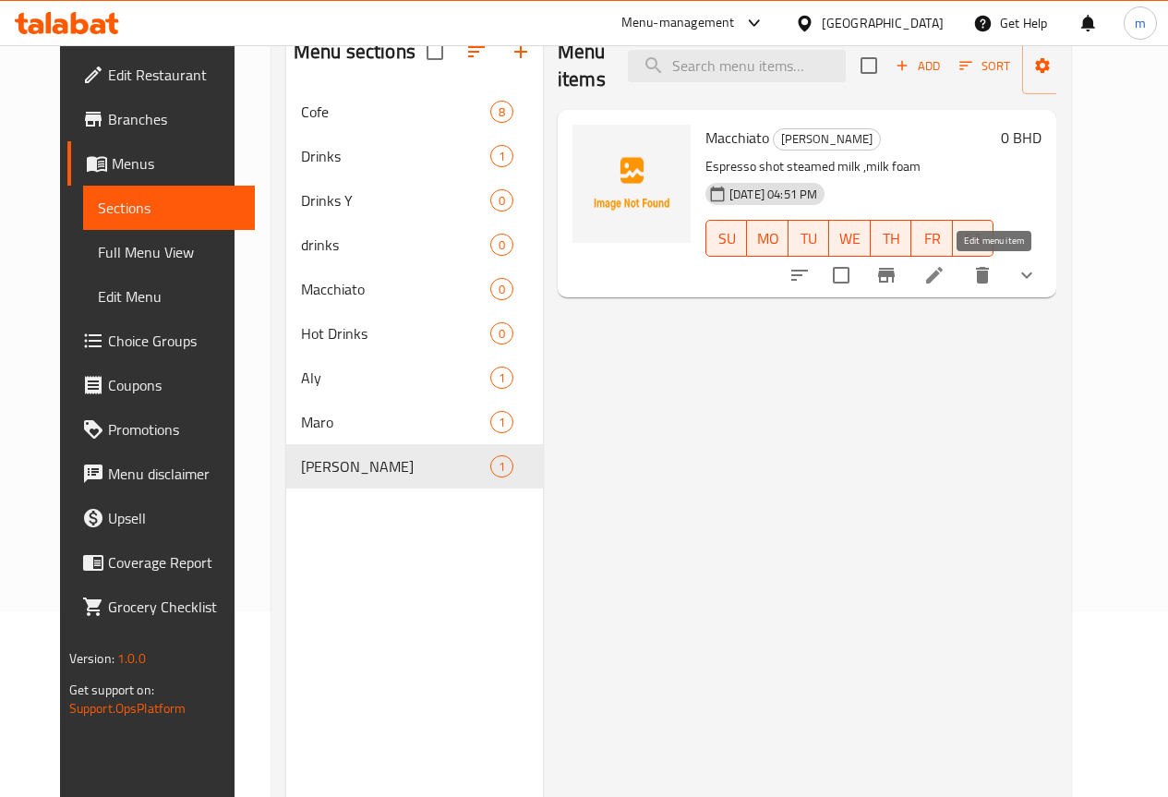
click at [942, 274] on icon at bounding box center [934, 275] width 17 height 17
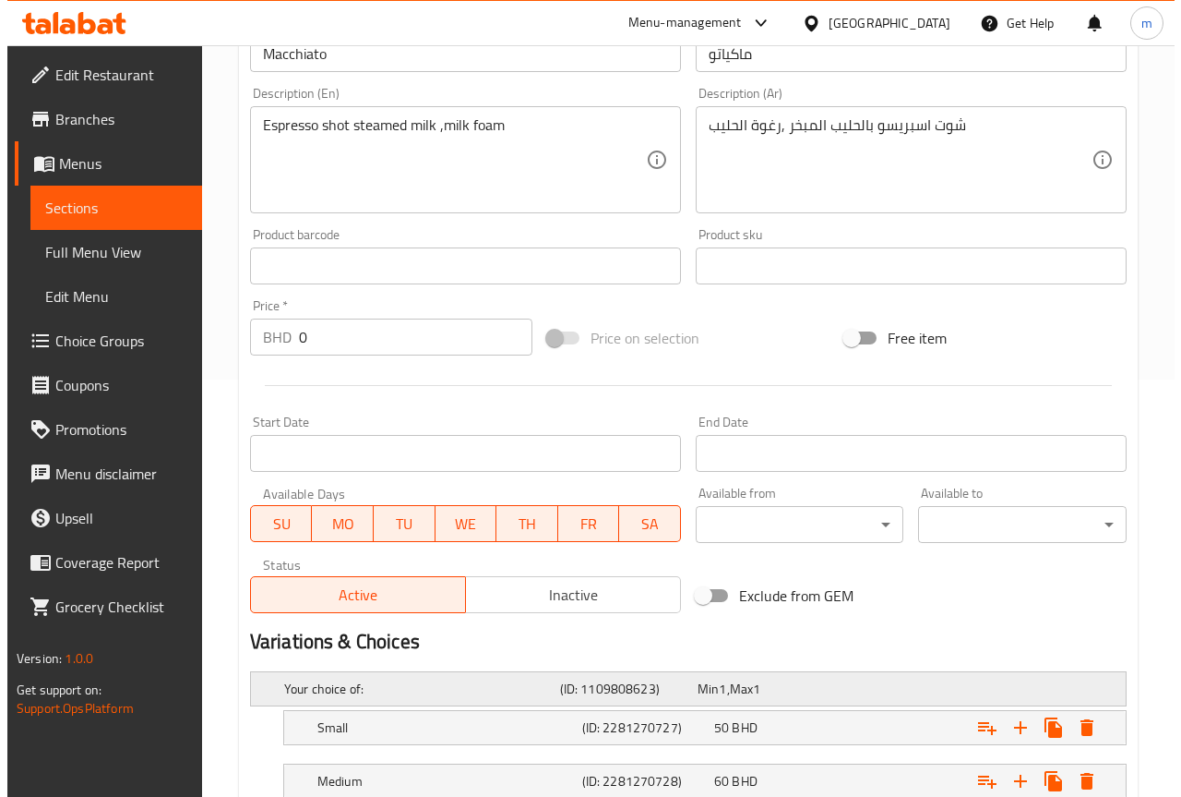
scroll to position [603, 0]
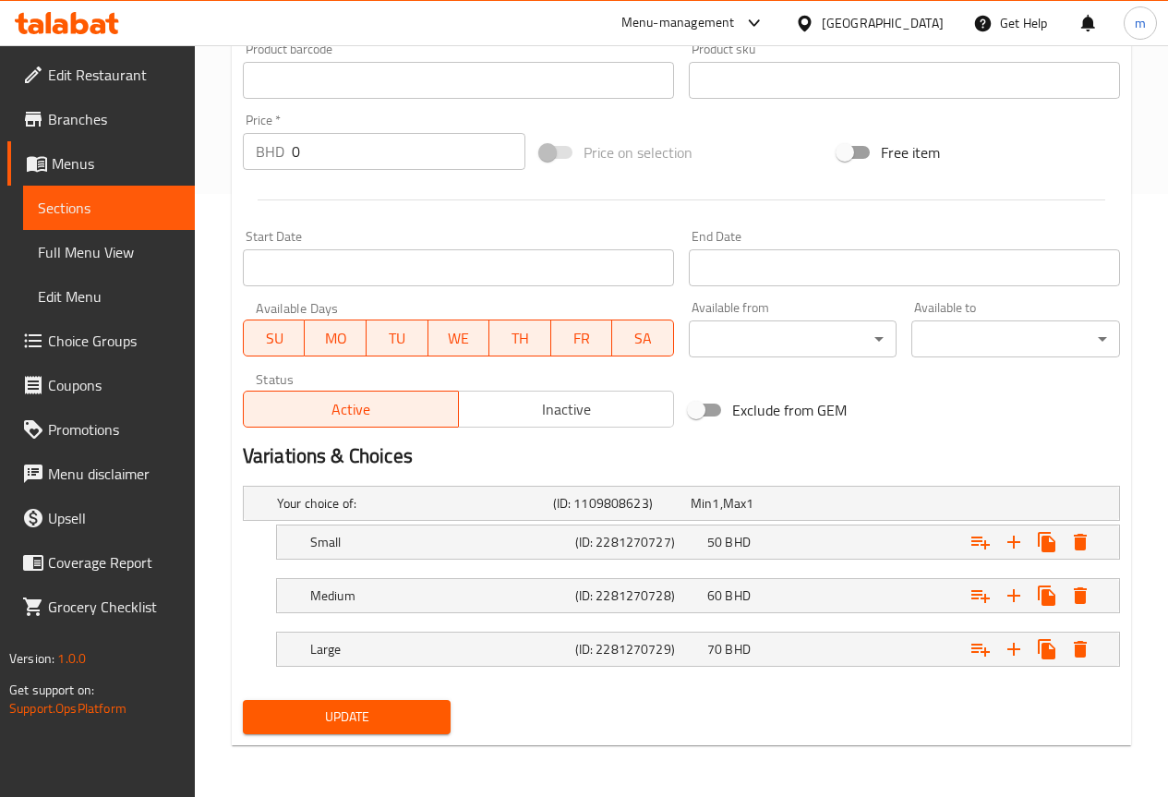
click at [412, 714] on span "Update" at bounding box center [347, 716] width 179 height 23
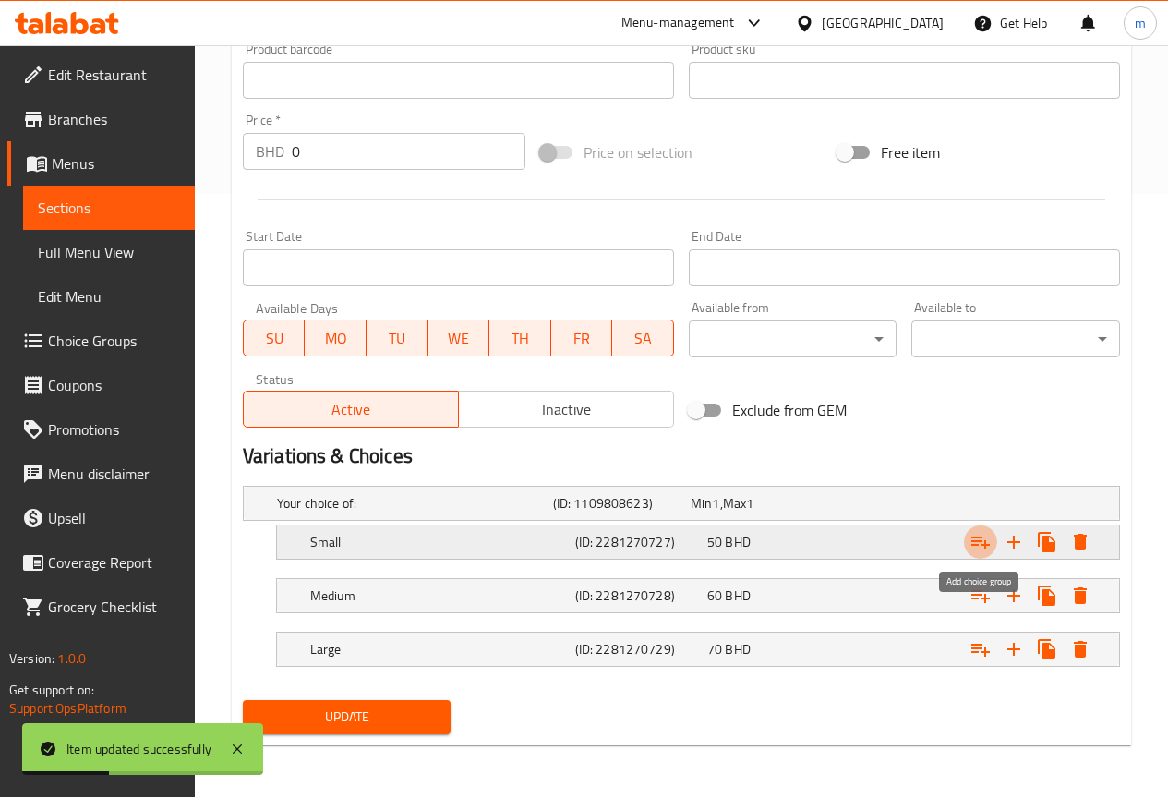
click at [985, 546] on icon "Expand" at bounding box center [980, 542] width 18 height 13
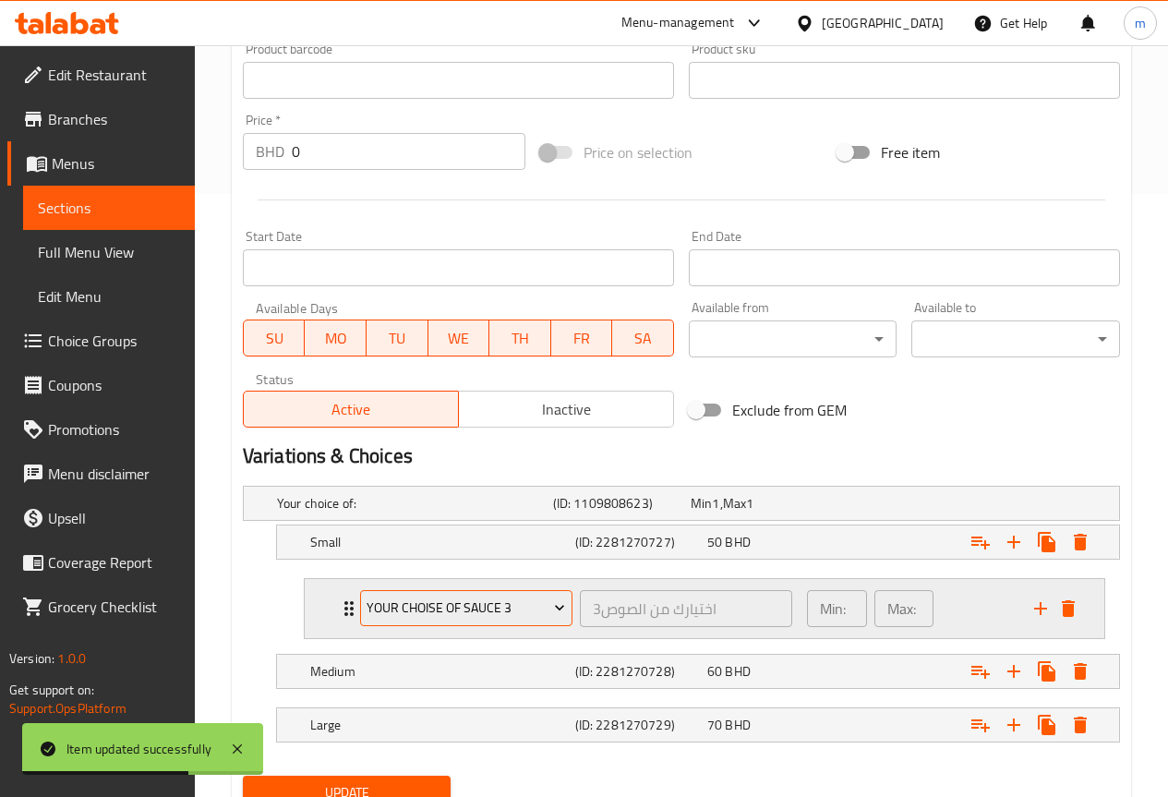
click at [527, 608] on span "your choise of sauce 3" at bounding box center [465, 607] width 198 height 23
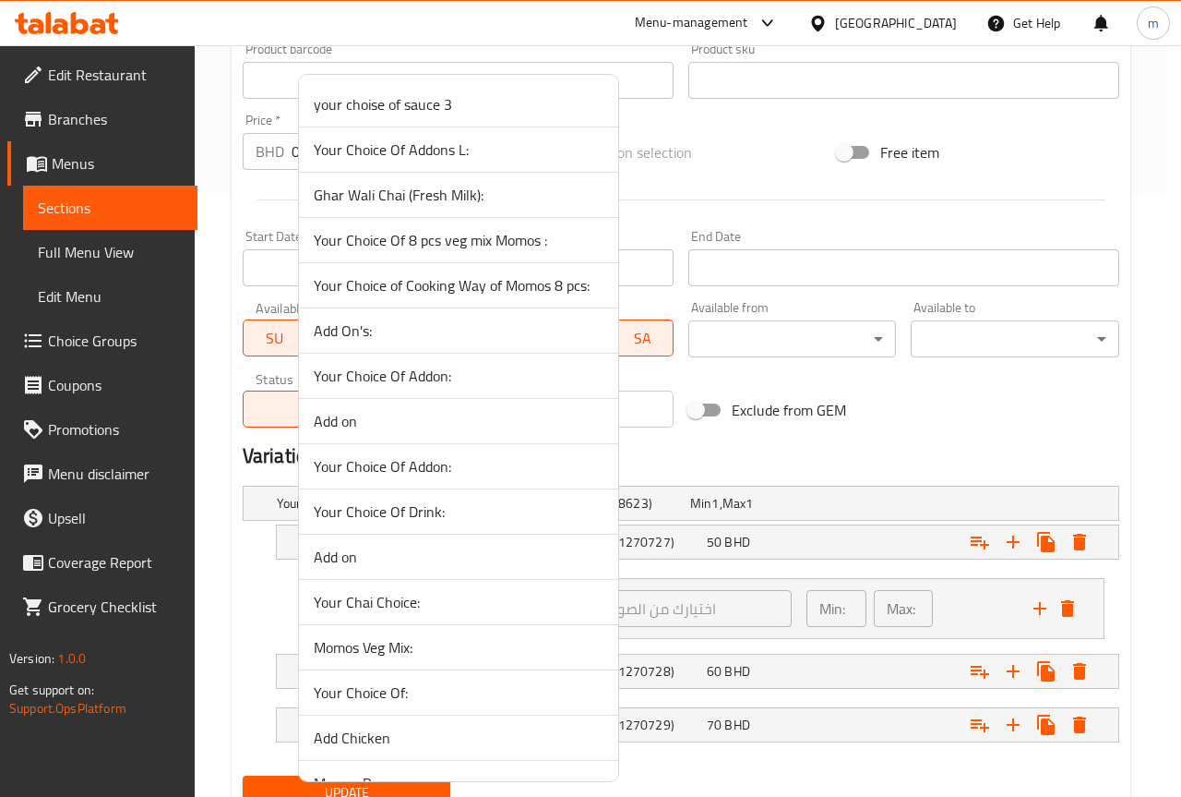
scroll to position [2074, 0]
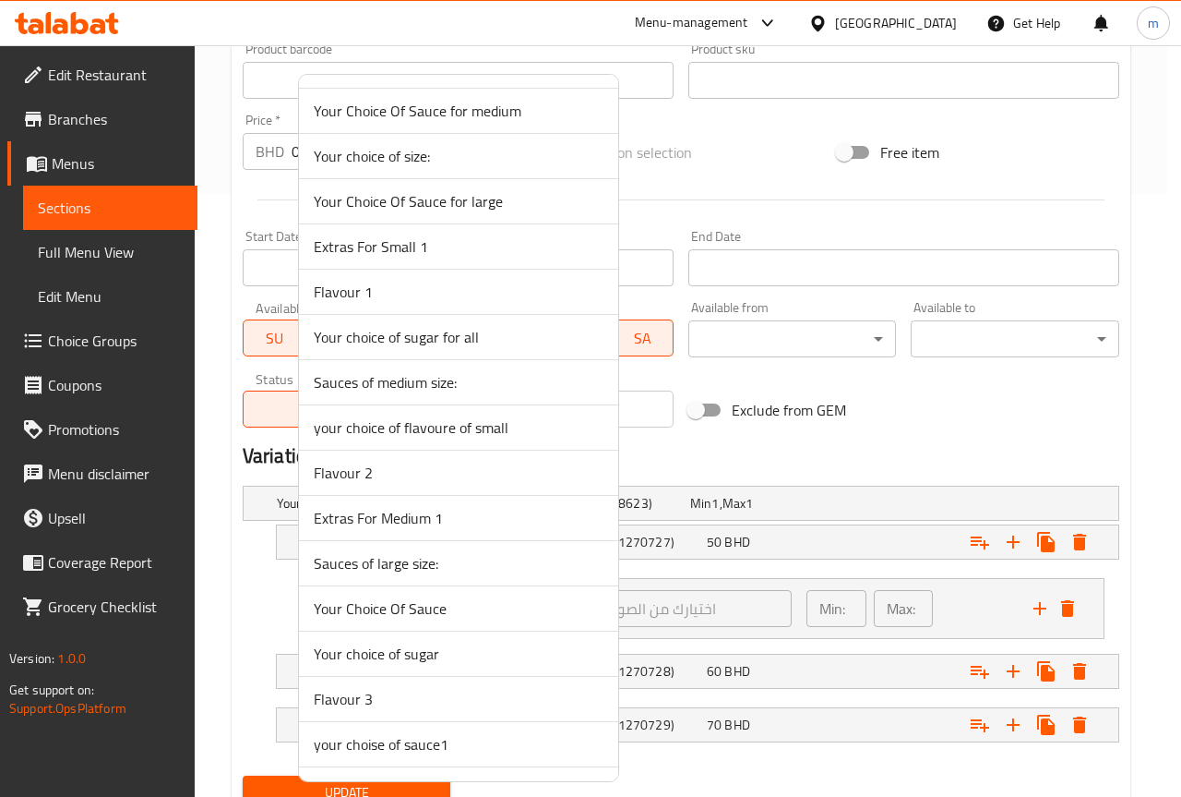
click at [444, 434] on span "your choice of flavoure of small" at bounding box center [459, 427] width 290 height 22
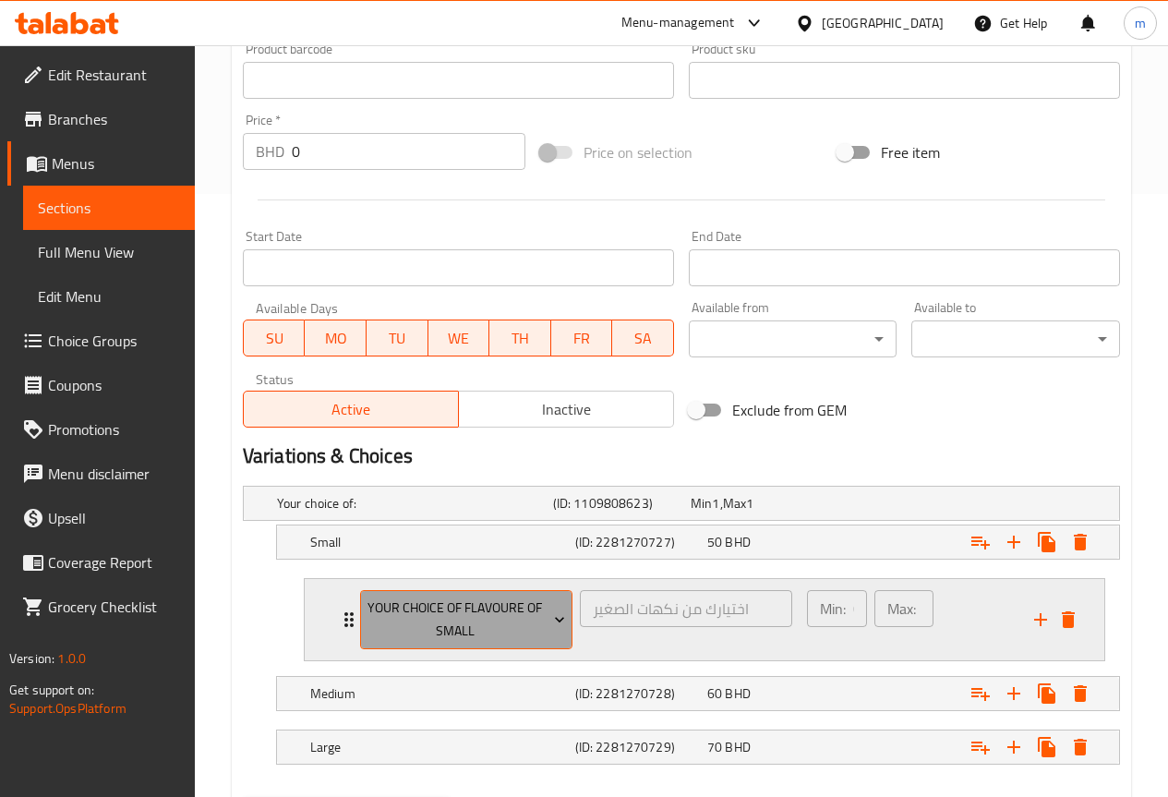
click at [534, 606] on span "your choice of flavoure of small" at bounding box center [465, 619] width 198 height 46
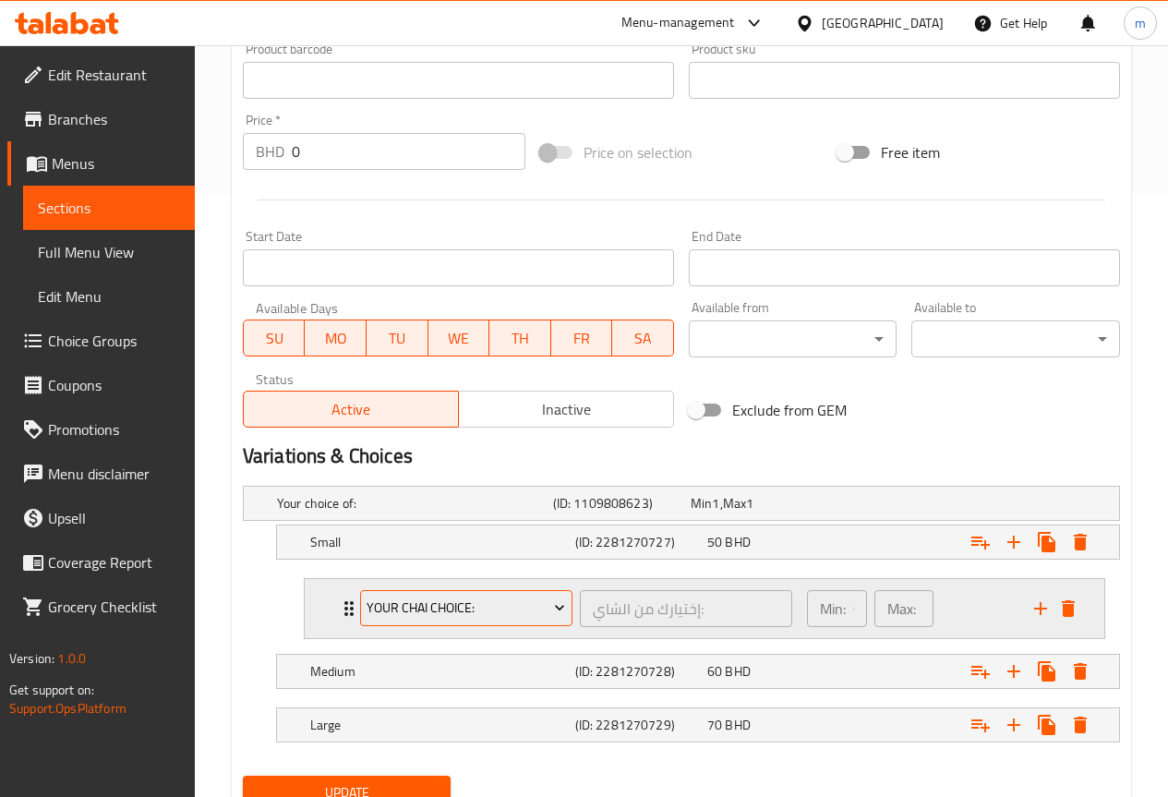
click at [520, 612] on span "Your Chai Choice:" at bounding box center [465, 607] width 198 height 23
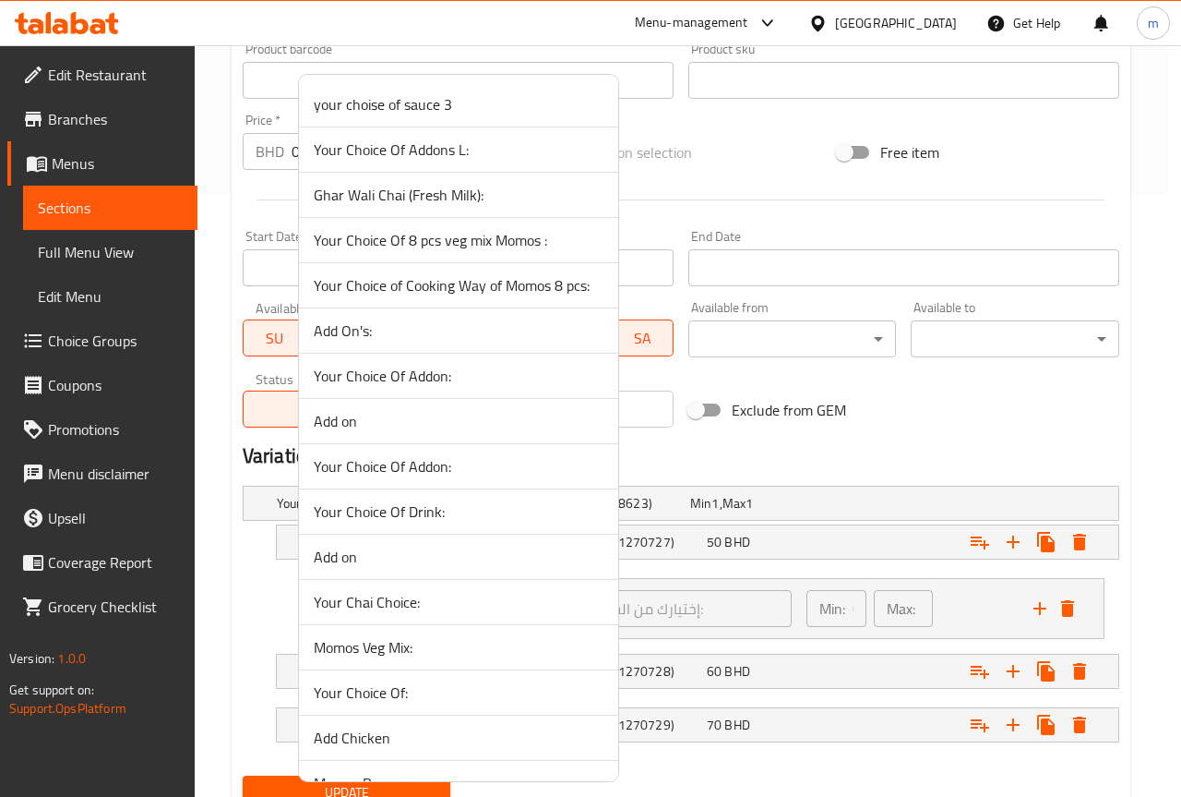
click at [907, 128] on div at bounding box center [590, 398] width 1181 height 797
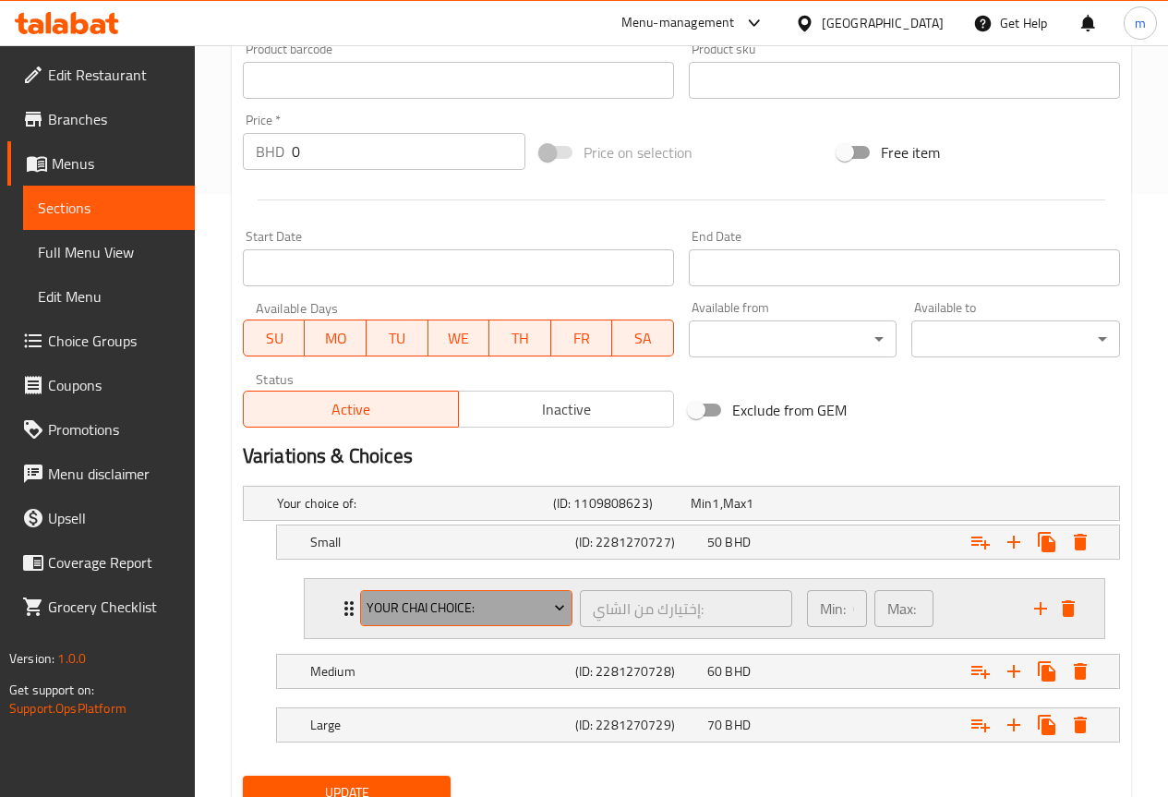
click at [514, 604] on span "Your Chai Choice:" at bounding box center [465, 607] width 198 height 23
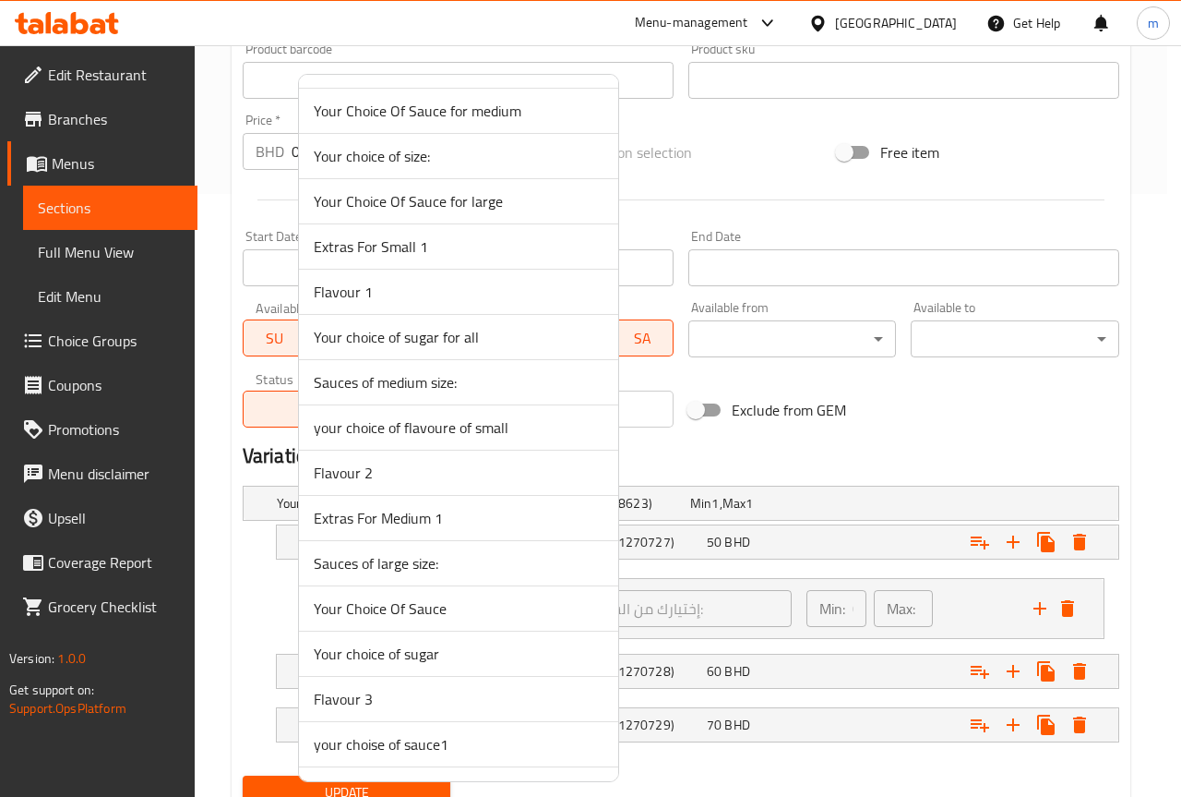
click at [516, 438] on span "your choice of flavoure of small" at bounding box center [459, 427] width 290 height 22
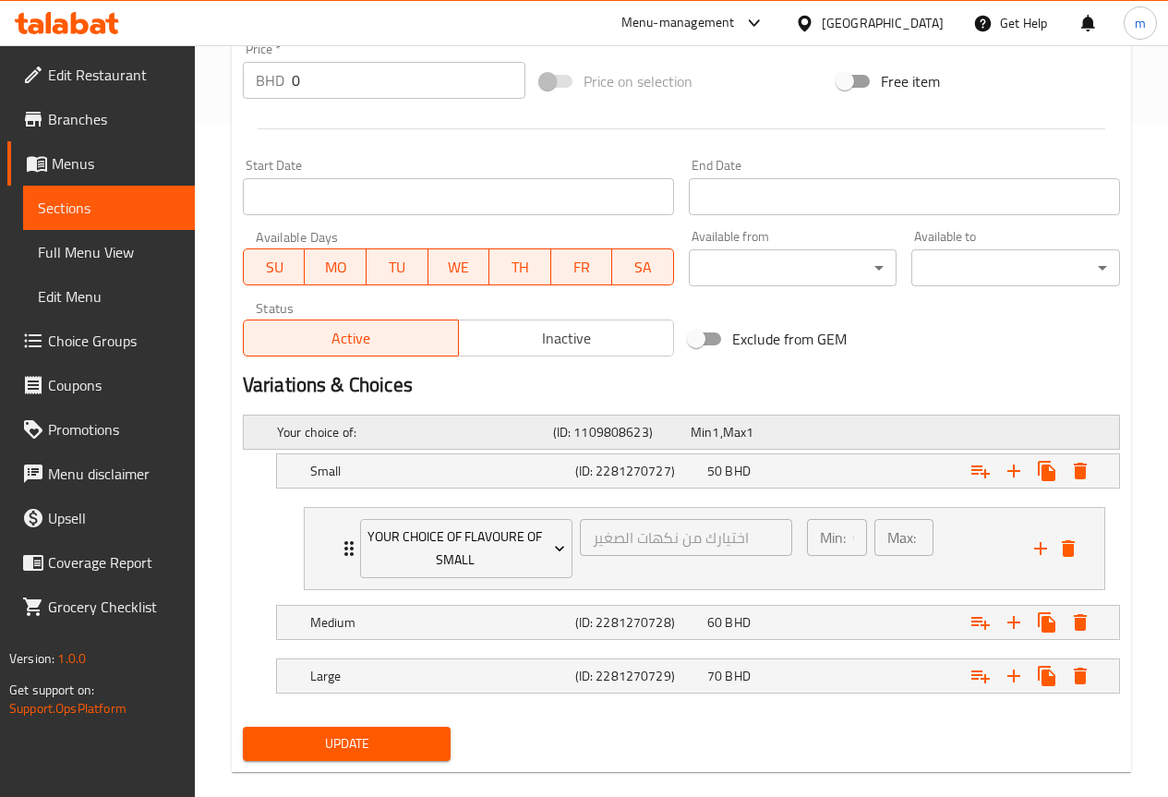
scroll to position [695, 0]
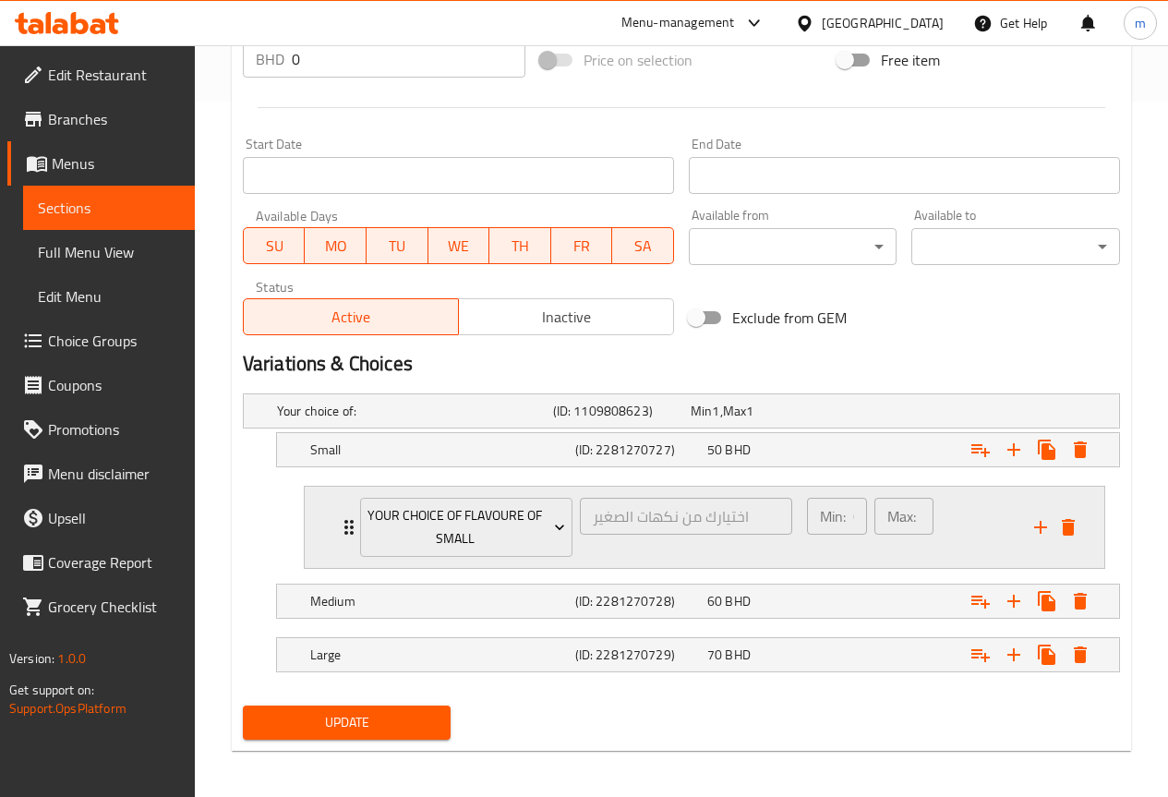
click at [836, 524] on p "Min:" at bounding box center [833, 516] width 26 height 22
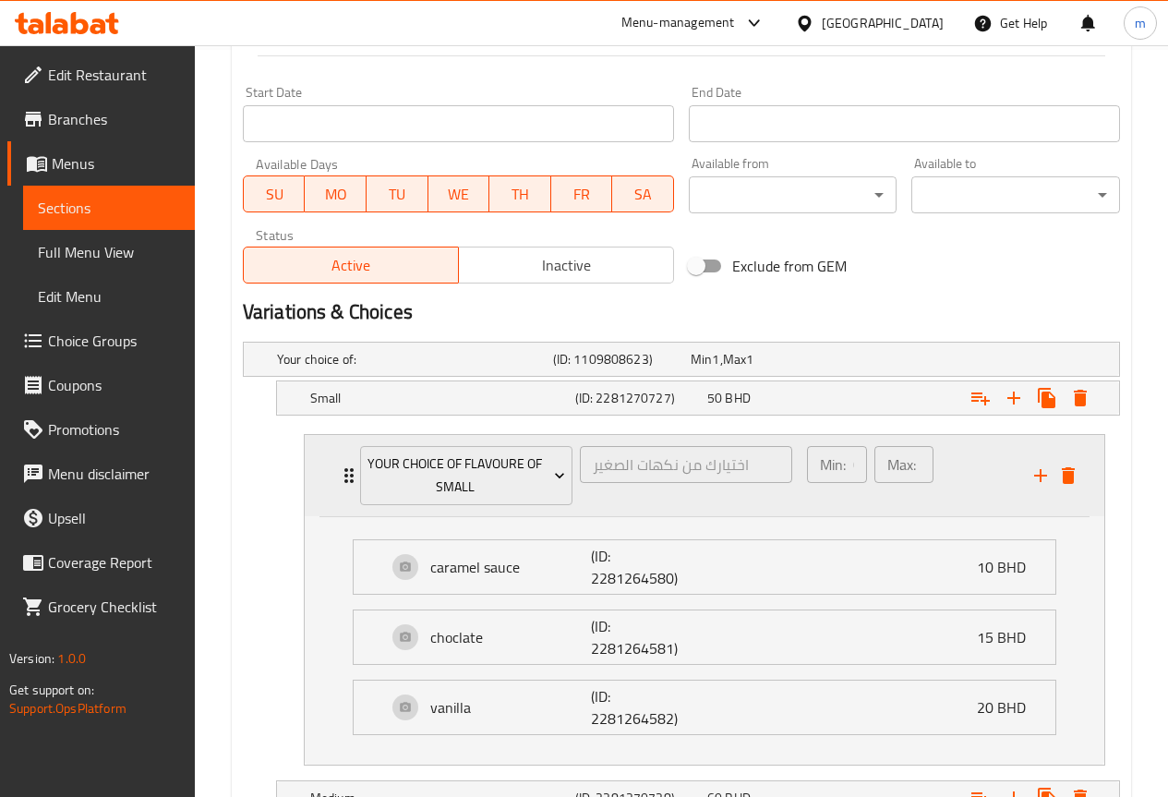
scroll to position [787, 0]
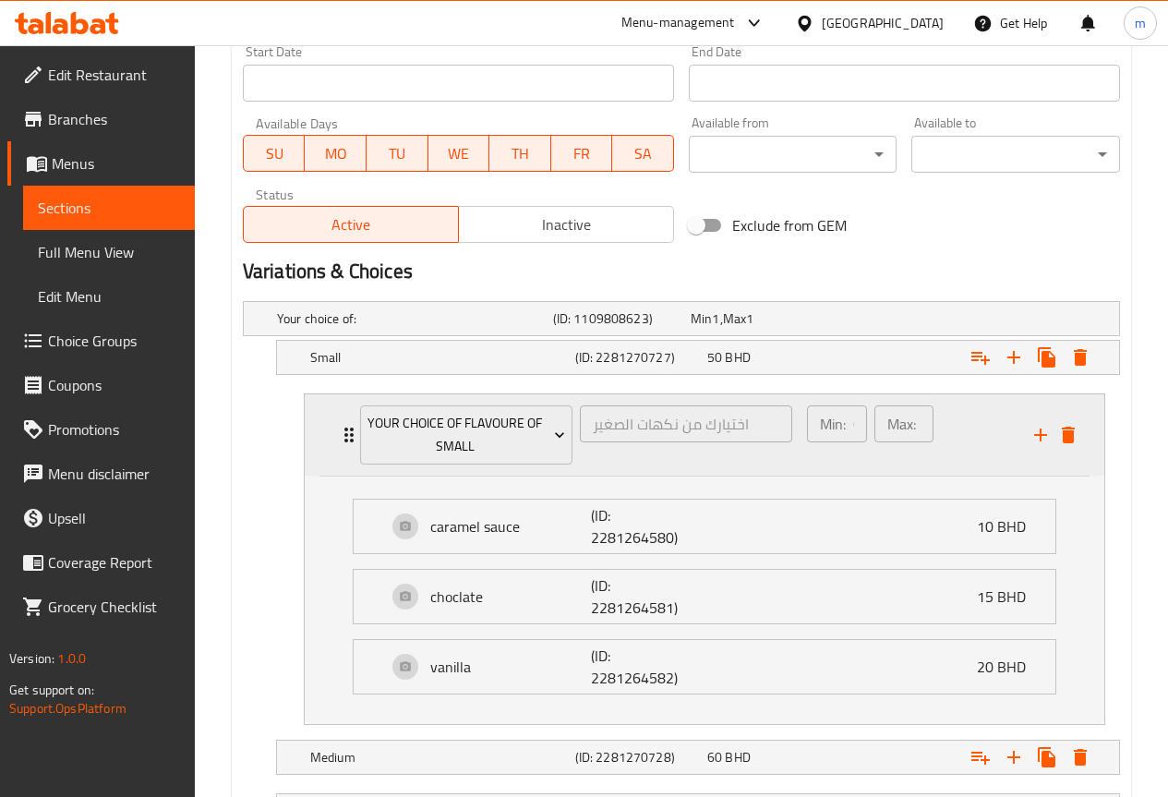
click at [833, 416] on p "Min:" at bounding box center [833, 424] width 26 height 22
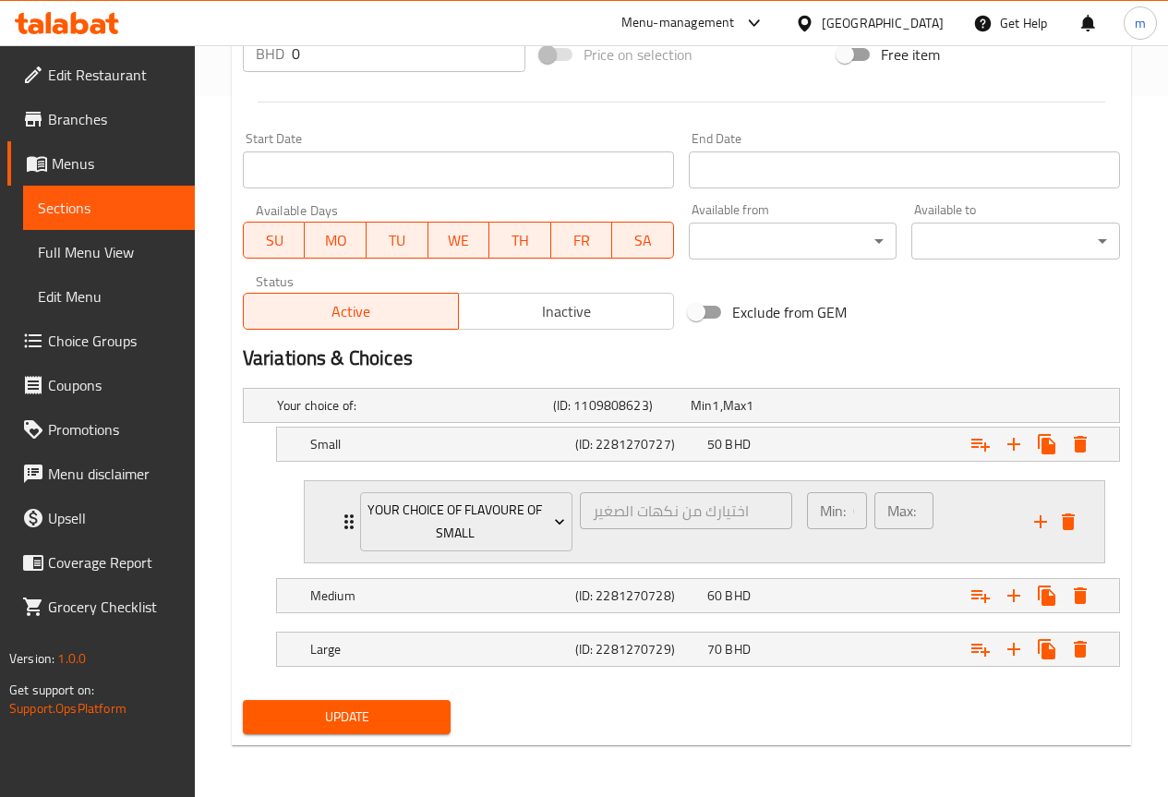
scroll to position [701, 0]
click at [462, 599] on h5 "Medium" at bounding box center [439, 595] width 258 height 18
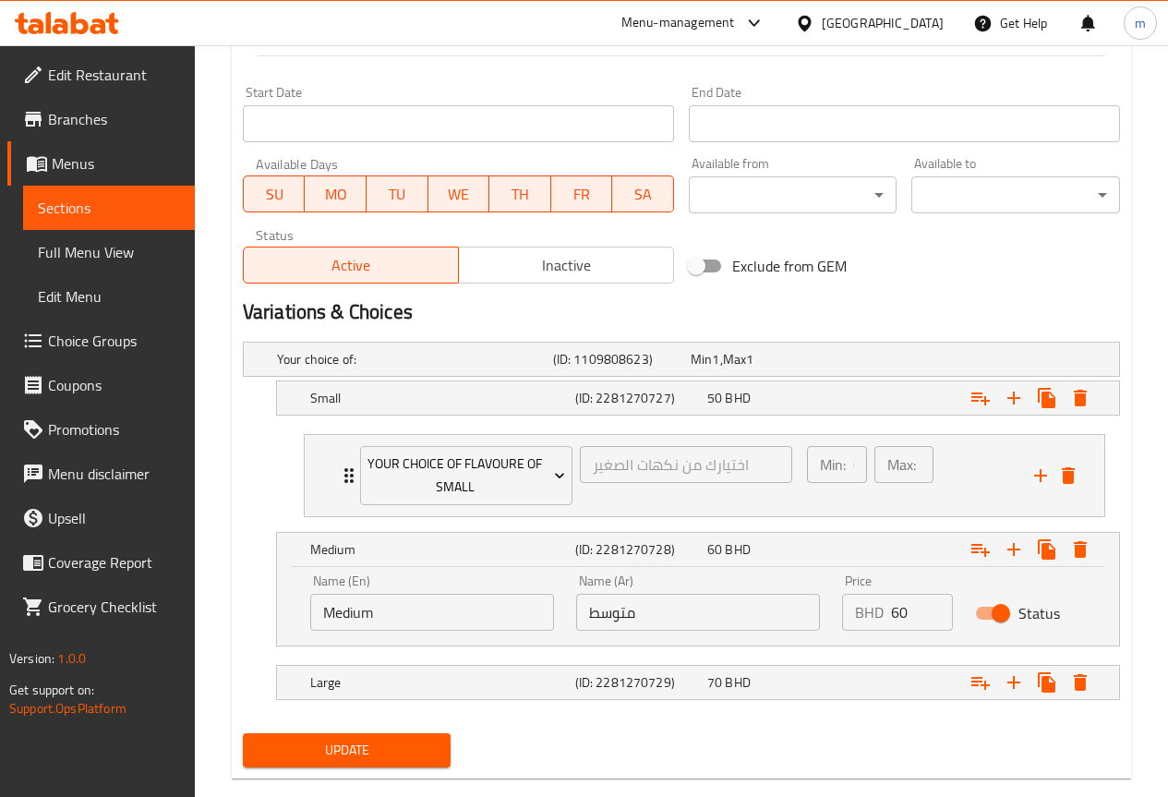
scroll to position [780, 0]
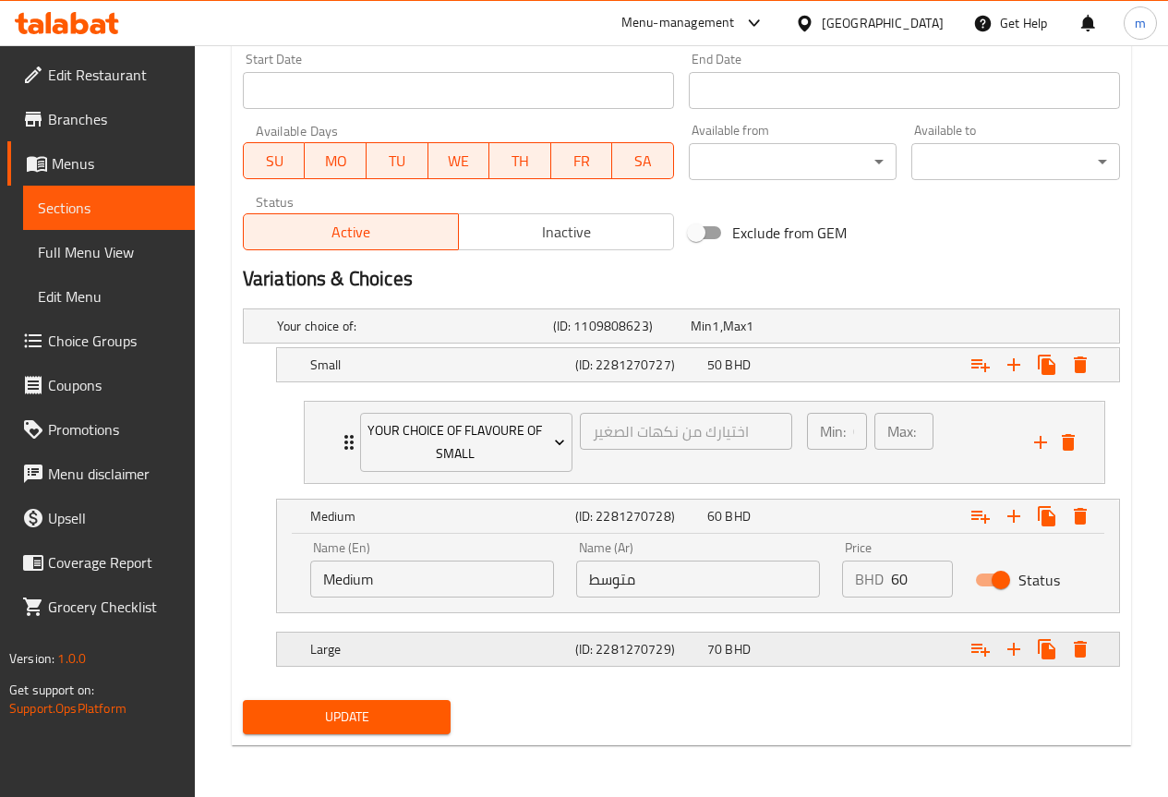
click at [519, 654] on h5 "Large" at bounding box center [439, 649] width 258 height 18
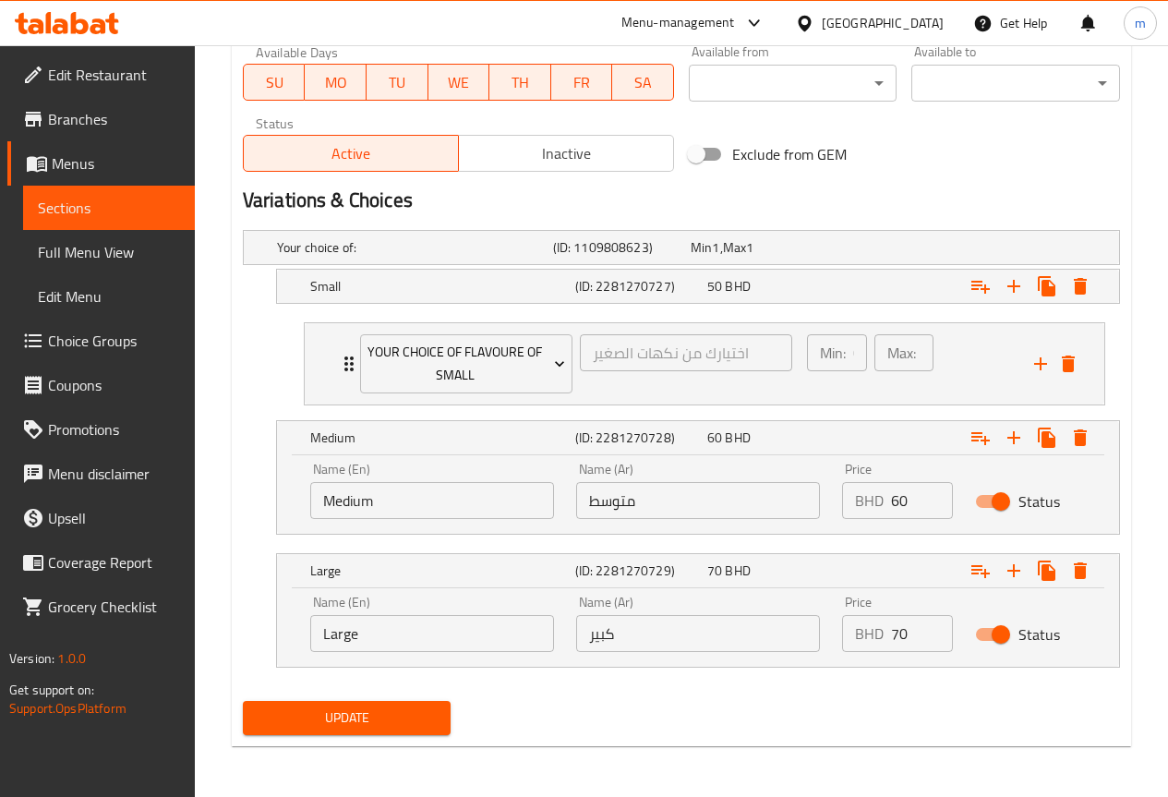
scroll to position [859, 0]
click at [785, 376] on div "اختيارك من نكهات الصغير ​" at bounding box center [686, 363] width 220 height 67
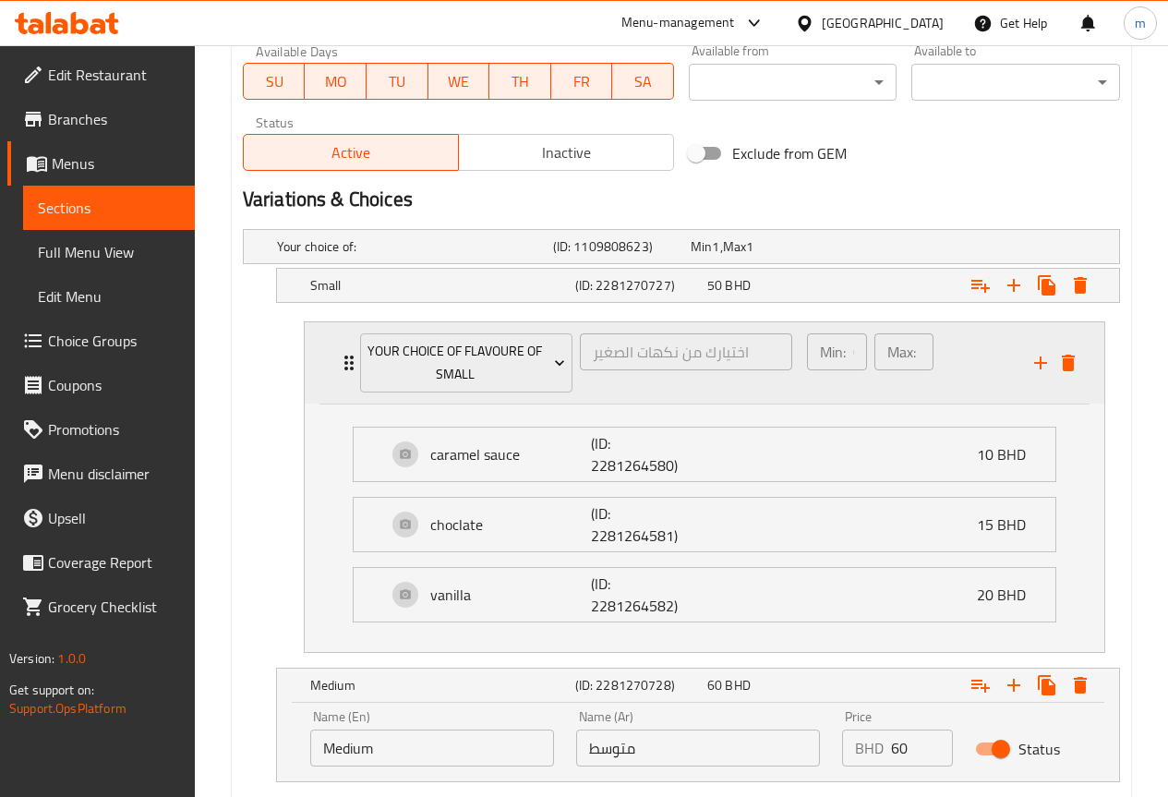
click at [841, 343] on p "Min:" at bounding box center [833, 352] width 26 height 22
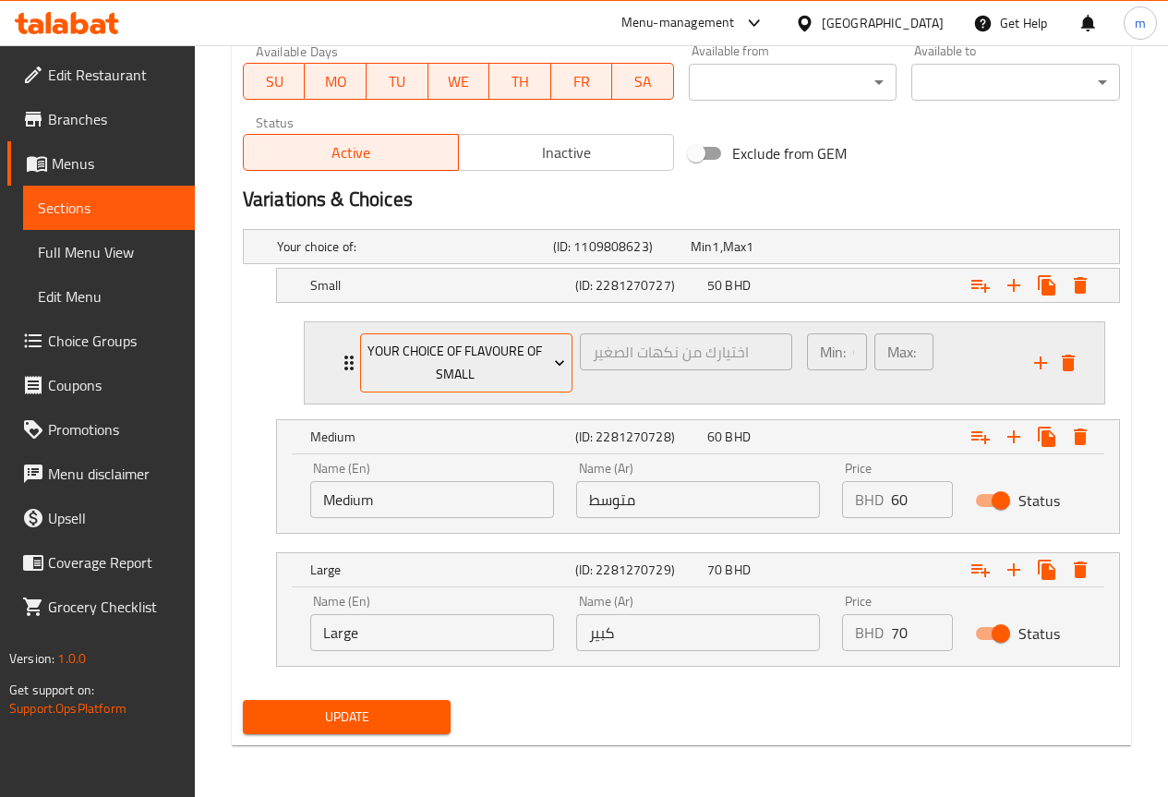
click at [531, 351] on span "your choice of flavoure of small" at bounding box center [465, 363] width 198 height 46
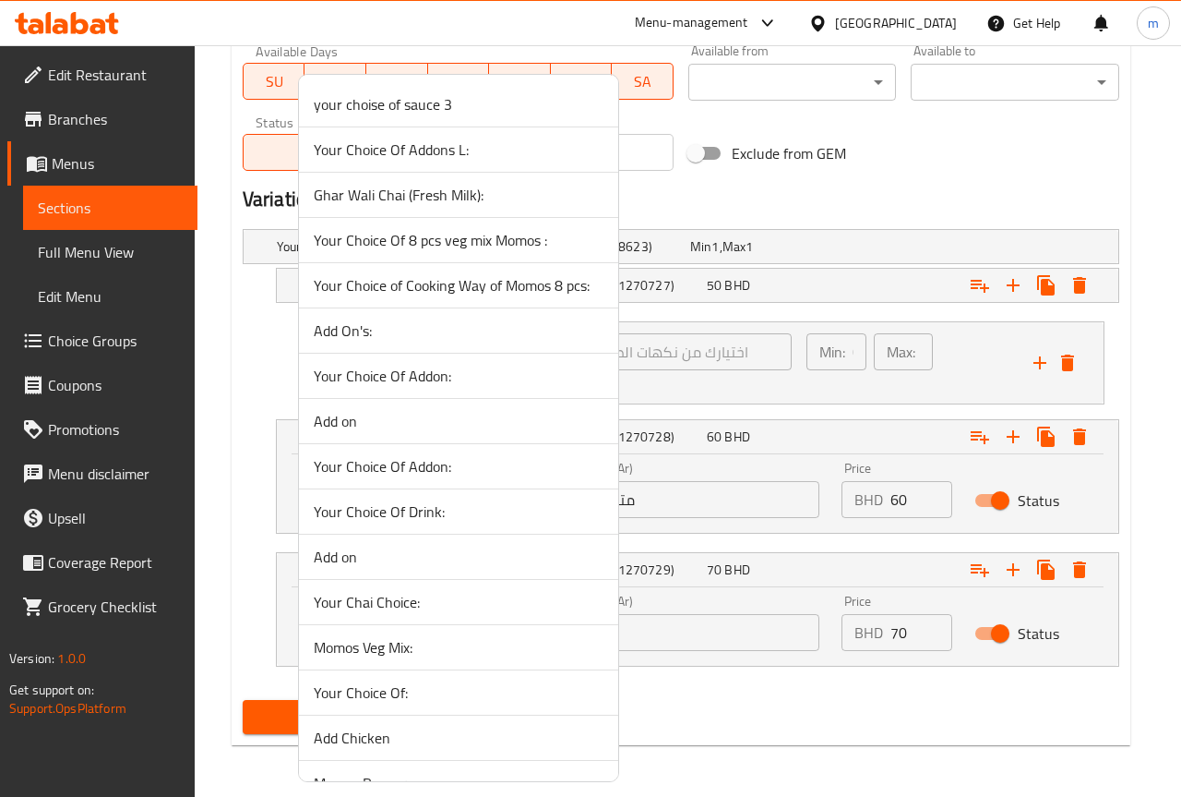
click at [711, 339] on div at bounding box center [590, 398] width 1181 height 797
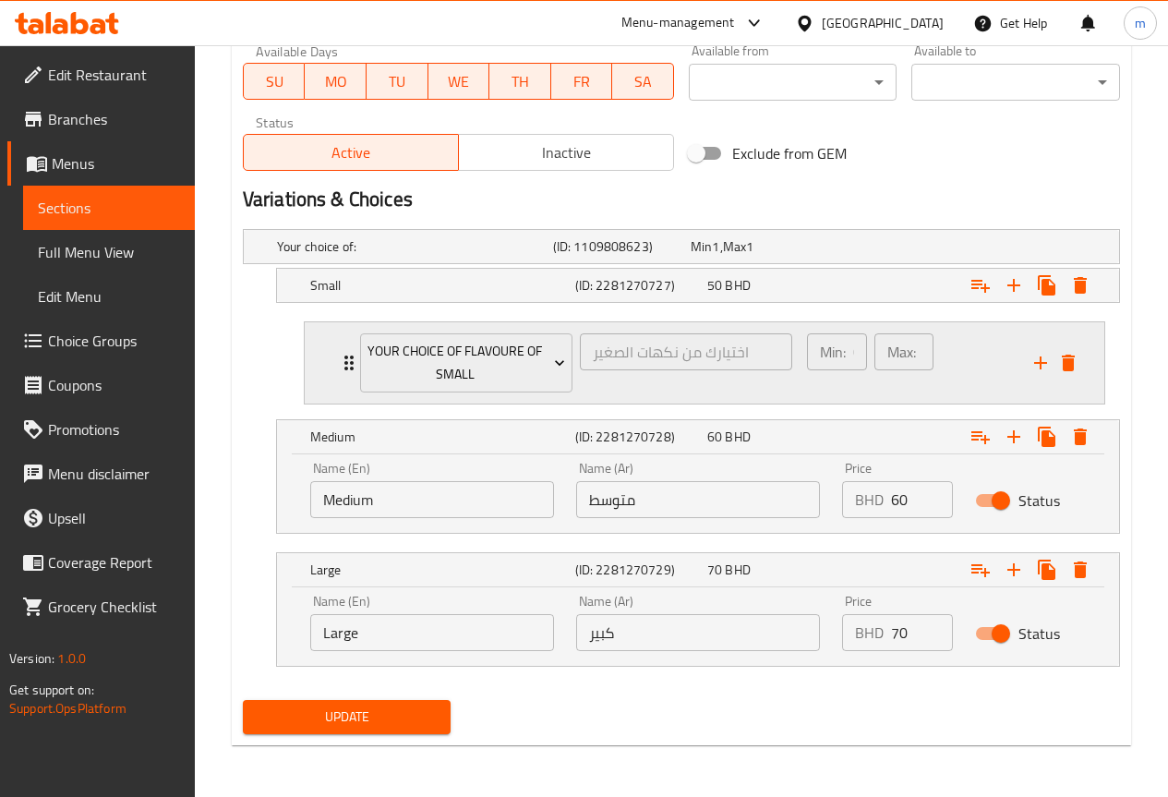
click at [835, 353] on p "Min:" at bounding box center [833, 352] width 26 height 22
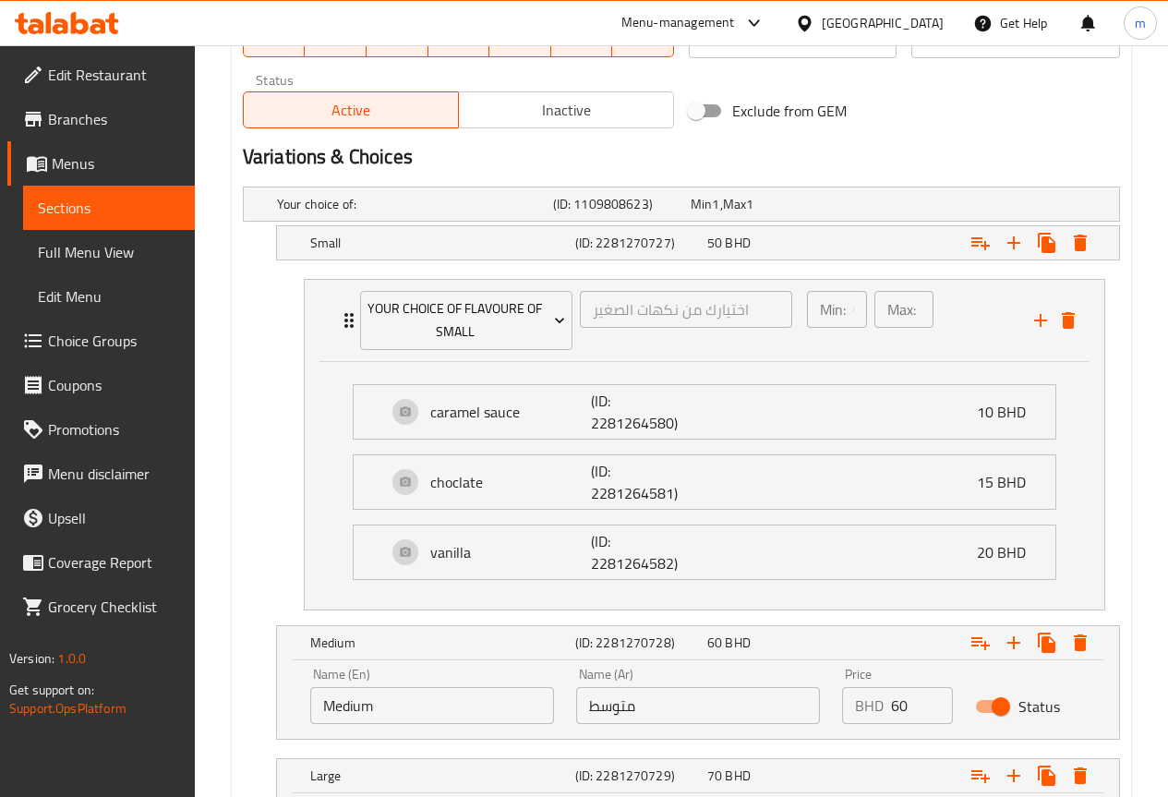
scroll to position [831, 0]
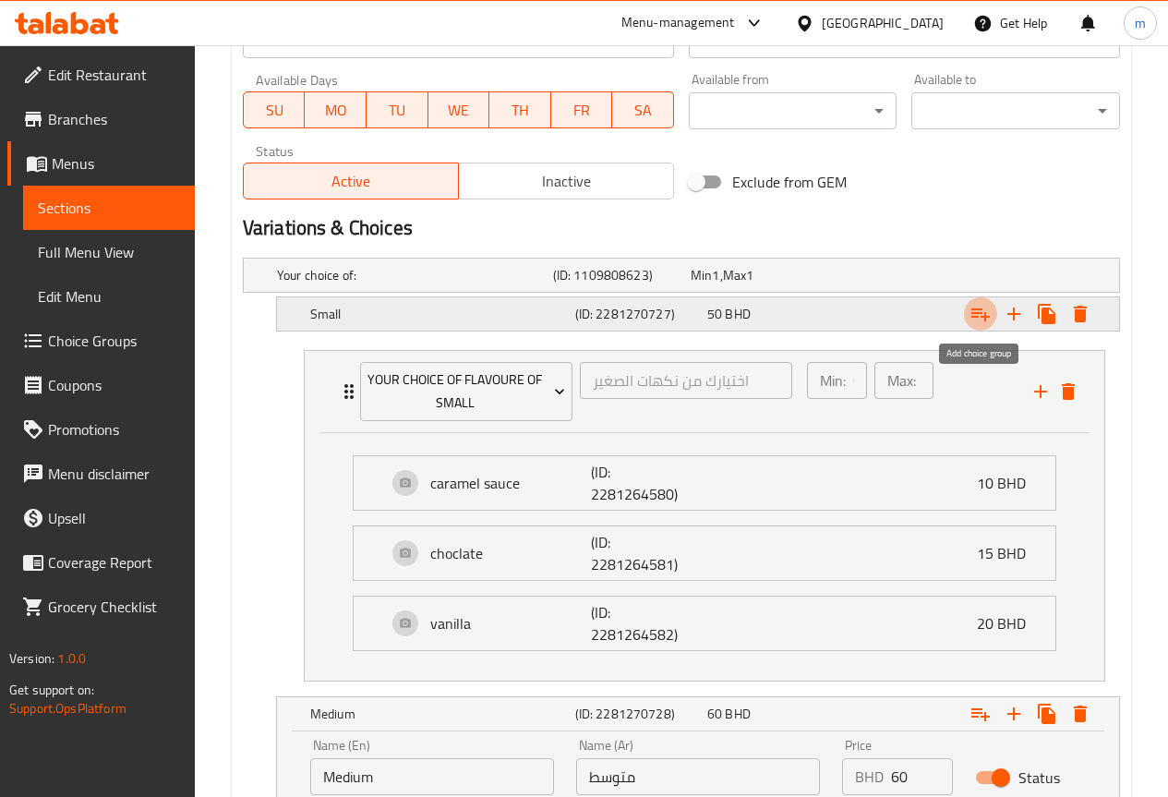
click at [977, 319] on icon "Expand" at bounding box center [980, 314] width 22 height 22
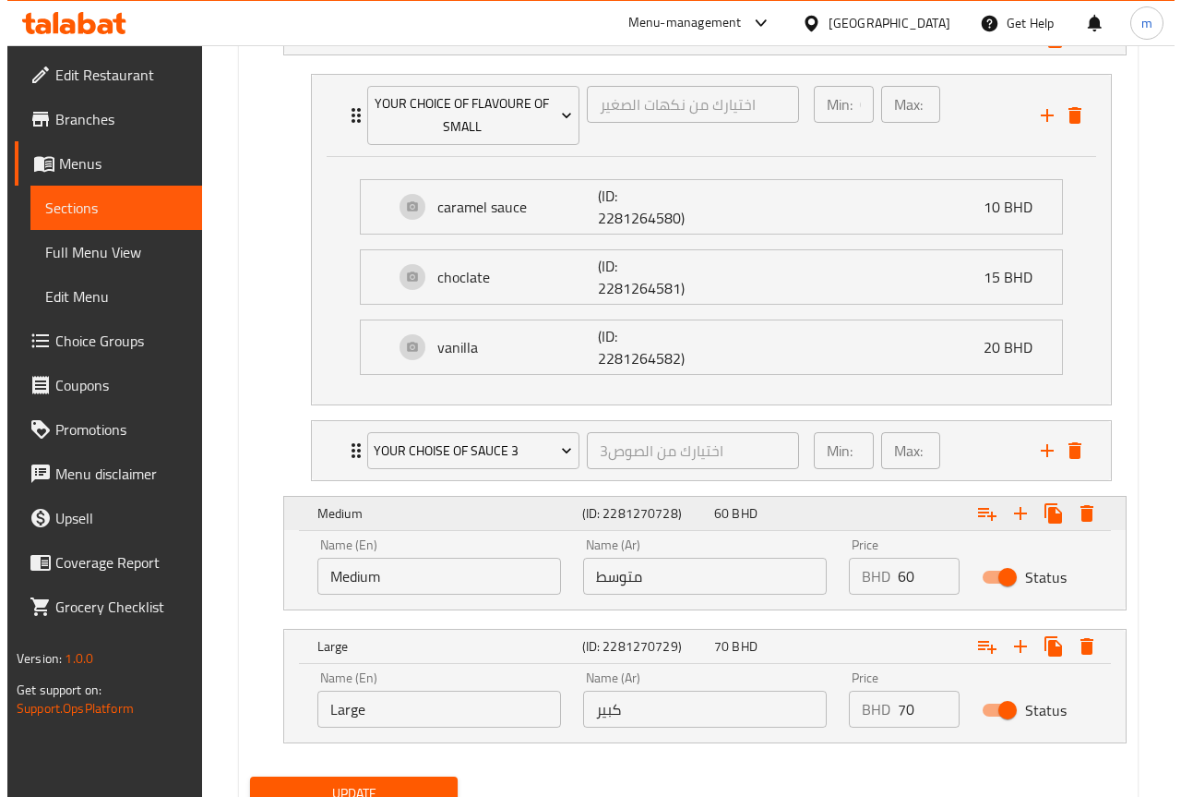
scroll to position [1108, 0]
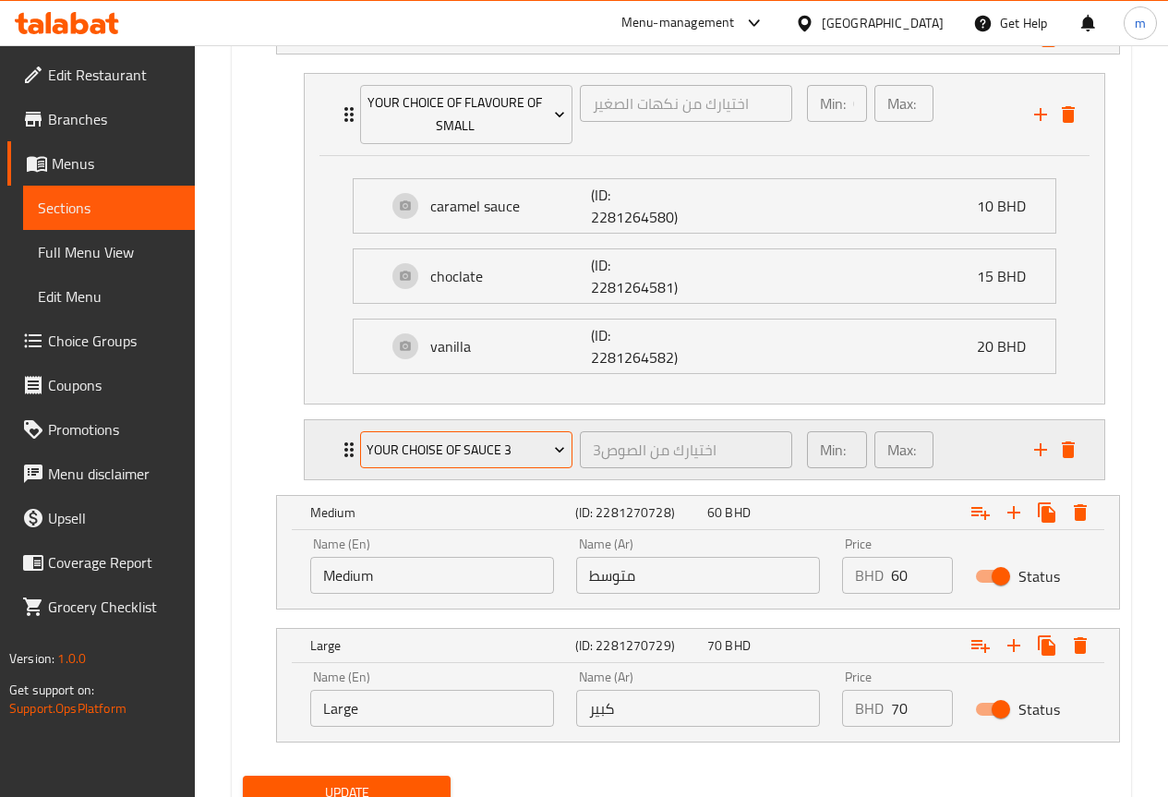
click at [530, 461] on span "your choise of sauce 3" at bounding box center [465, 449] width 198 height 23
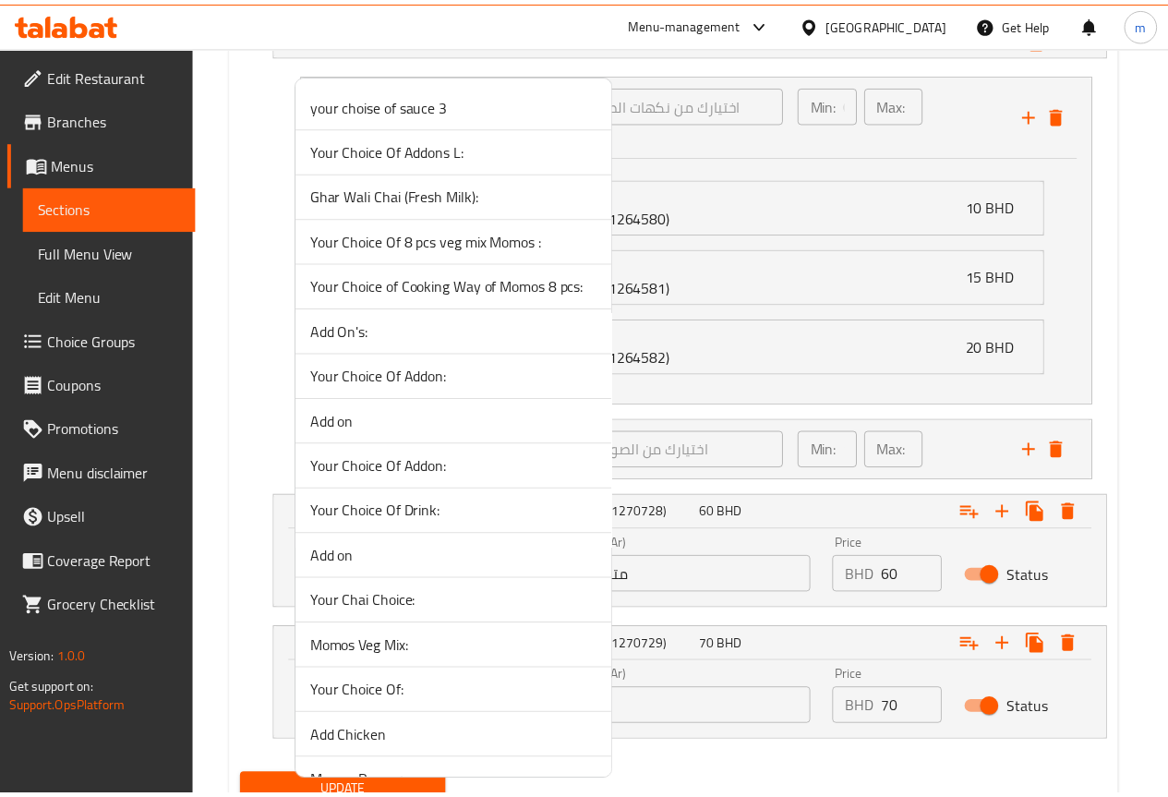
scroll to position [1667, 0]
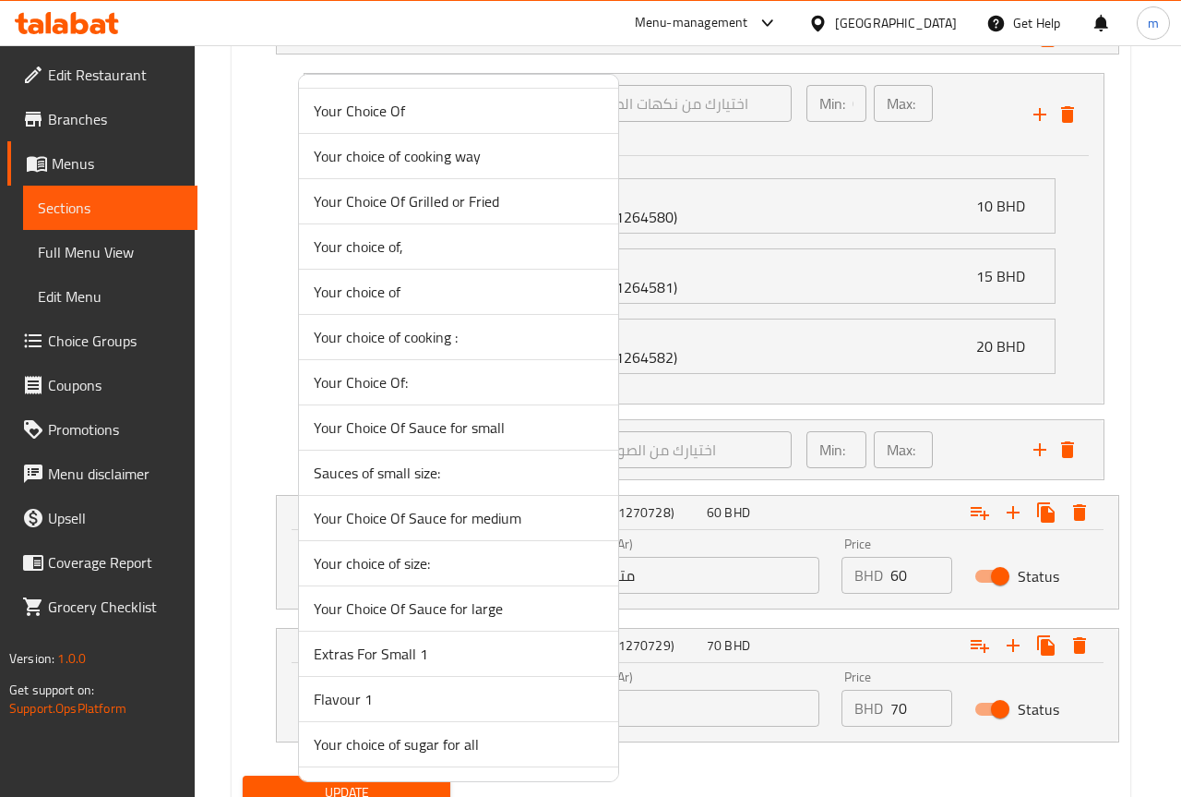
click at [504, 738] on span "Your choice of sugar for all" at bounding box center [459, 744] width 290 height 22
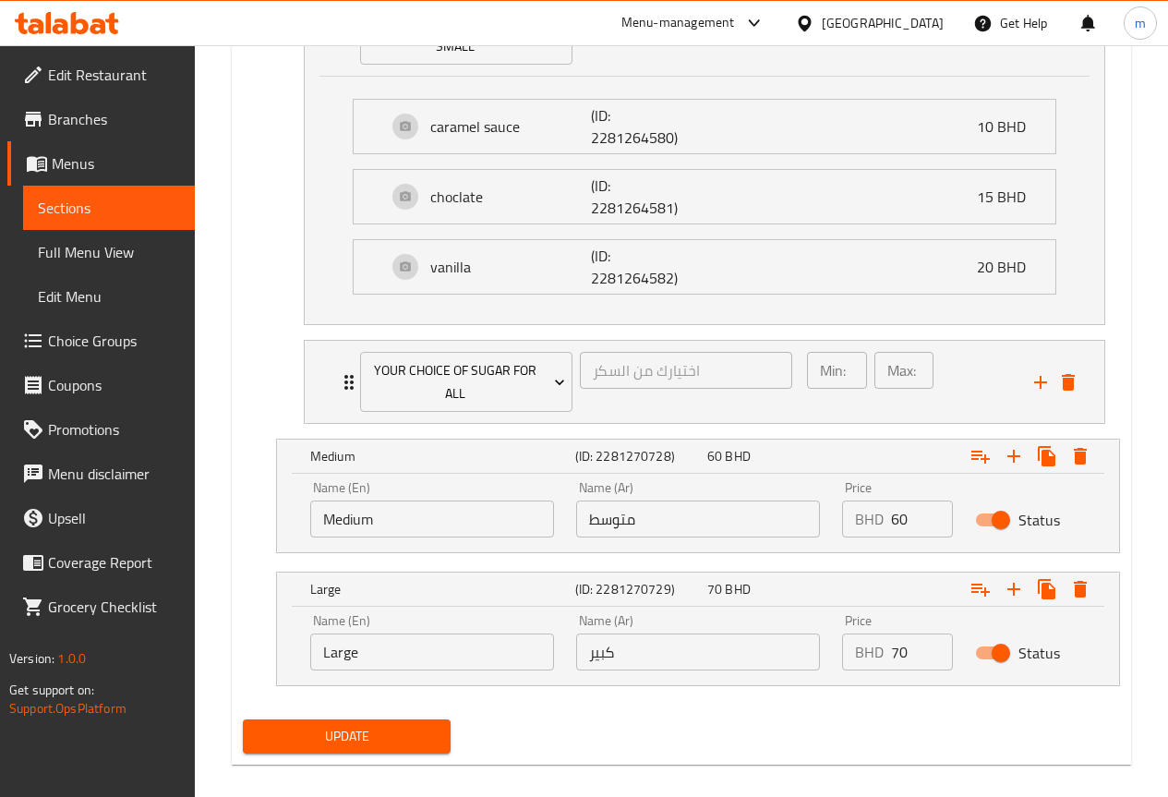
scroll to position [1200, 0]
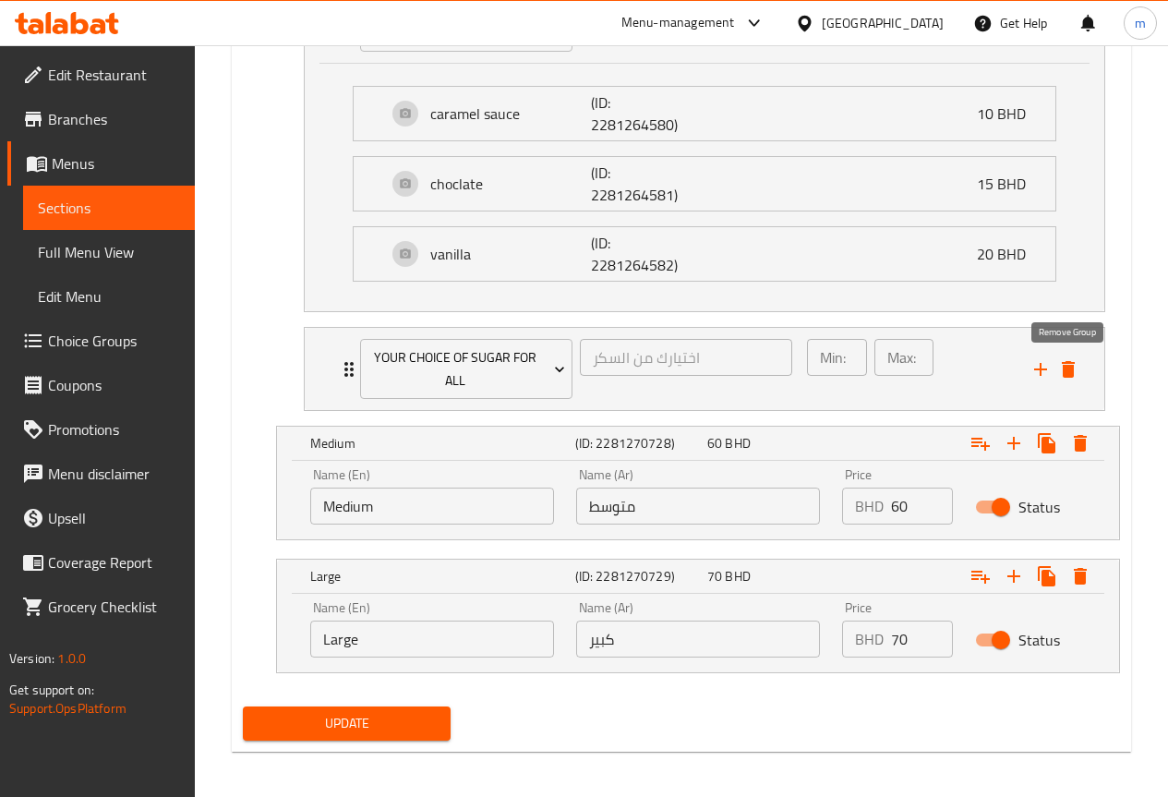
click at [1065, 364] on icon "delete" at bounding box center [1068, 369] width 22 height 22
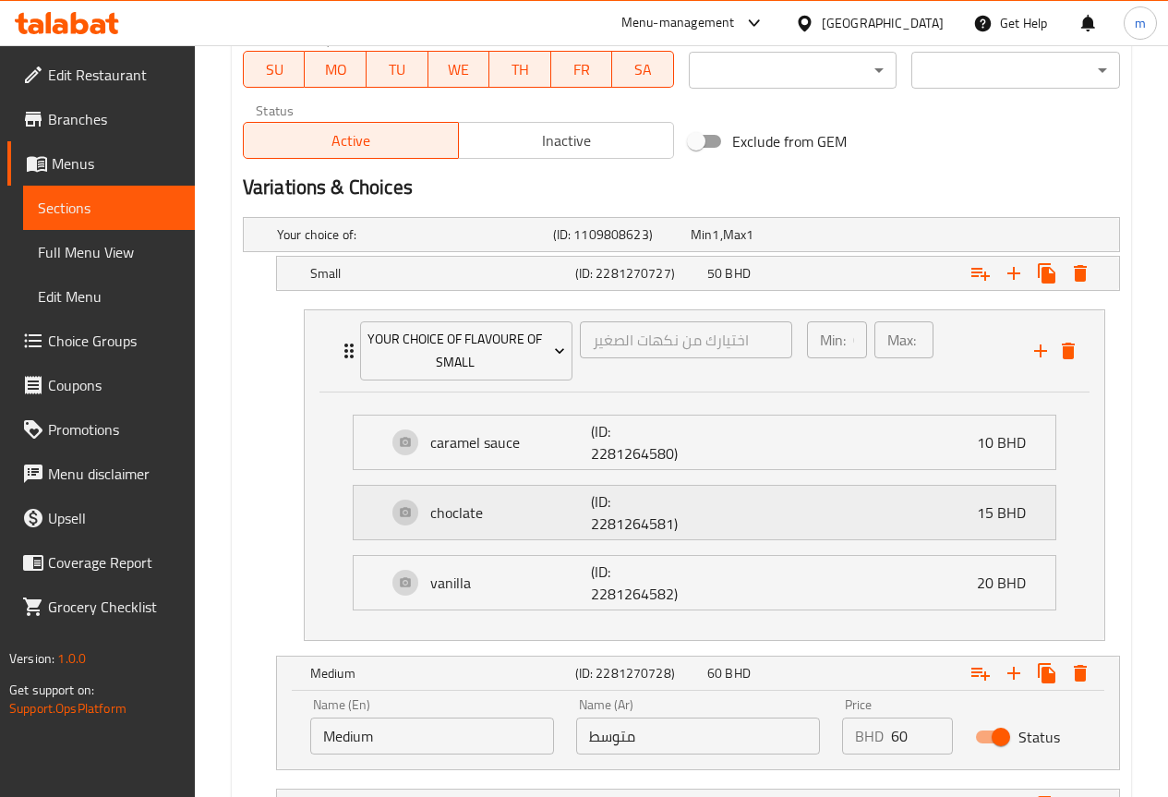
scroll to position [831, 0]
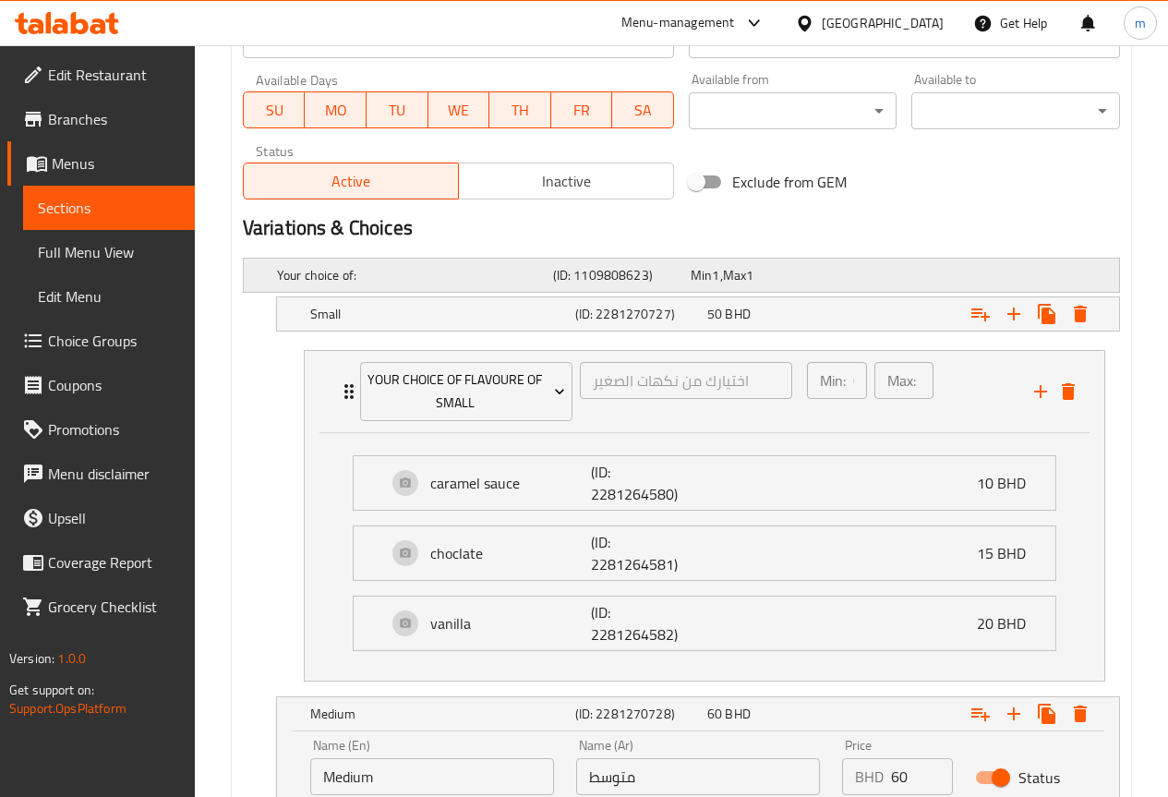
click at [851, 255] on div "Your choice of: (ID: 1109808623) Min 1 , Max 1" at bounding box center [686, 275] width 827 height 41
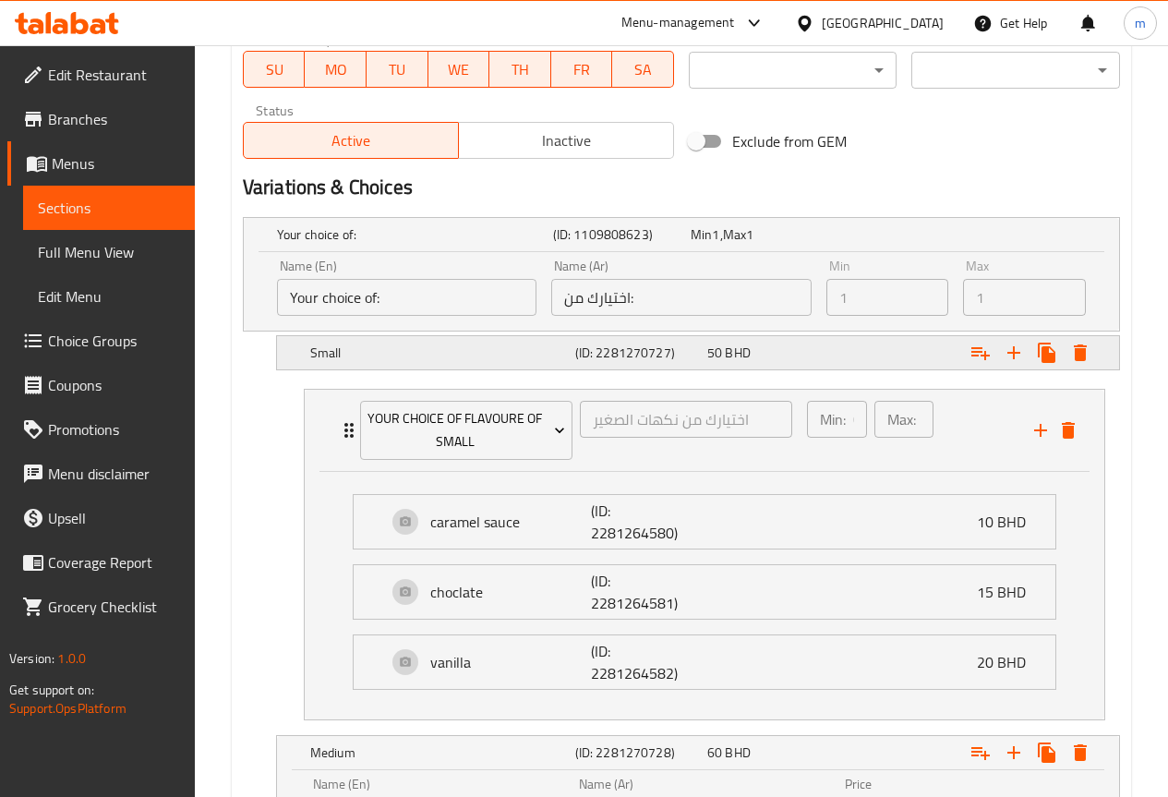
scroll to position [910, 0]
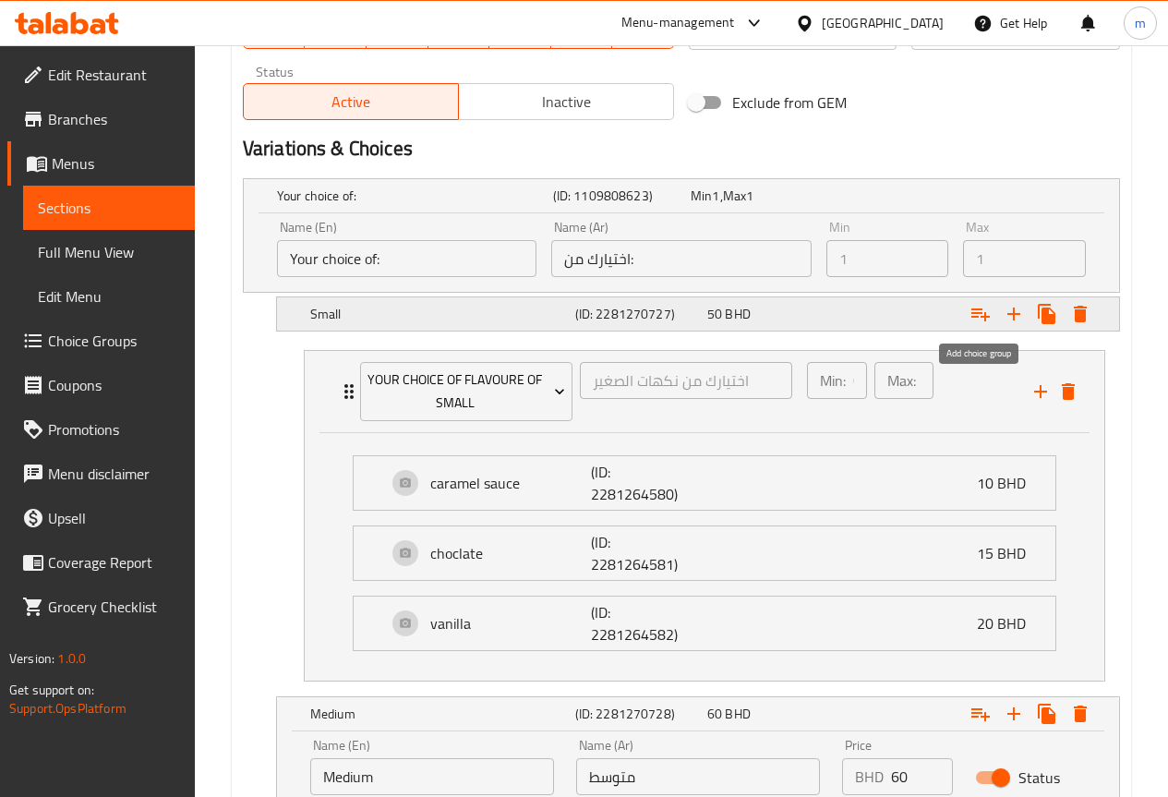
click at [977, 318] on icon "Expand" at bounding box center [980, 314] width 22 height 22
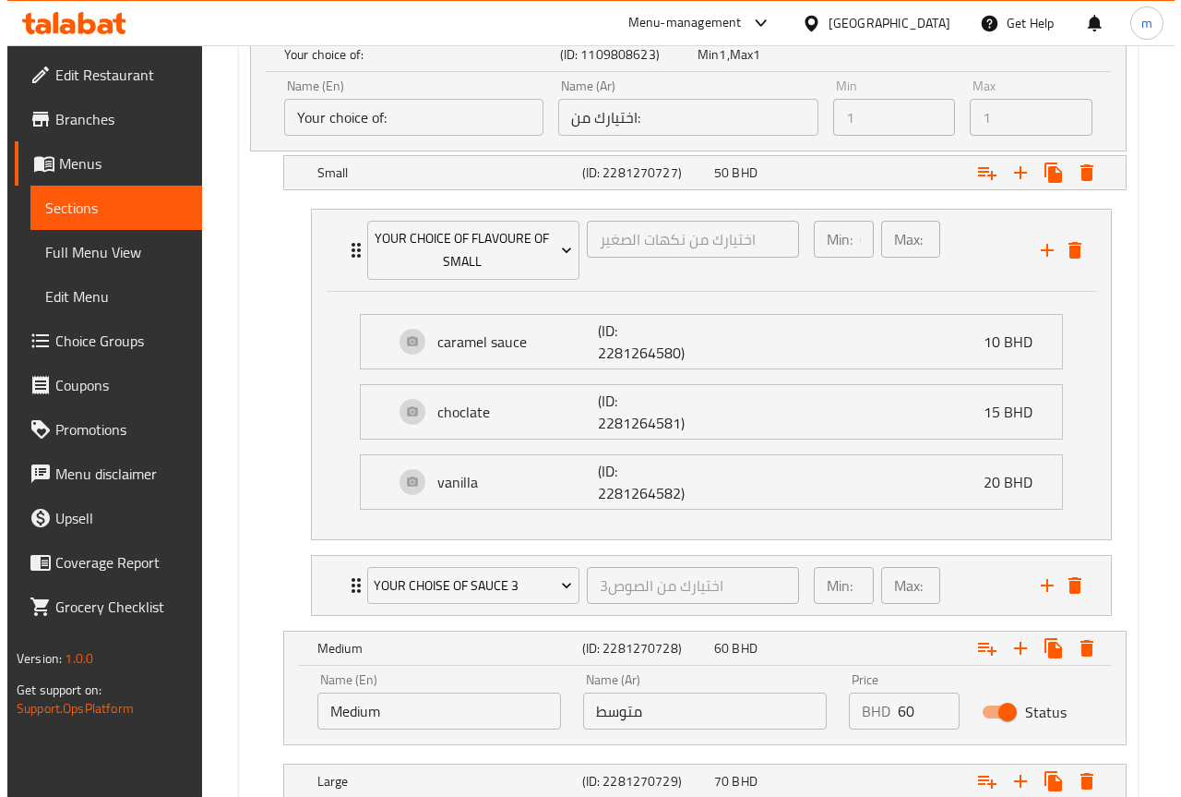
scroll to position [1187, 0]
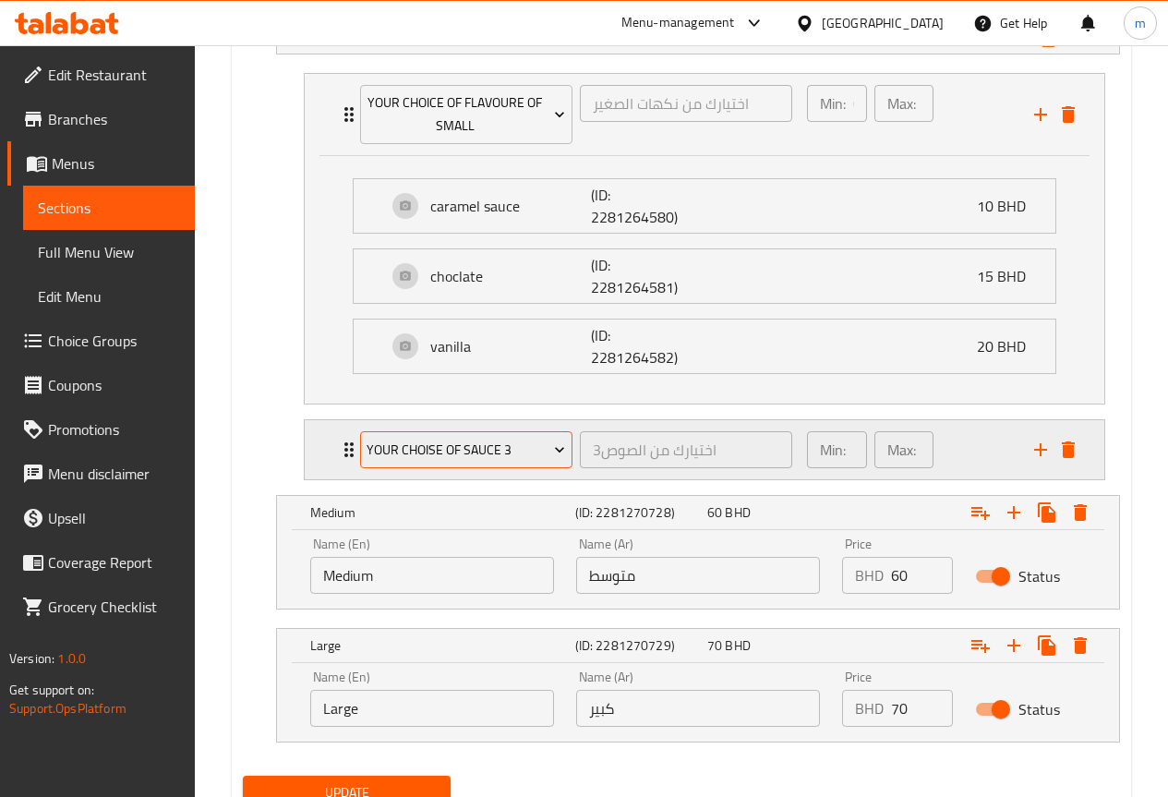
click at [555, 444] on icon "Expand" at bounding box center [559, 449] width 18 height 18
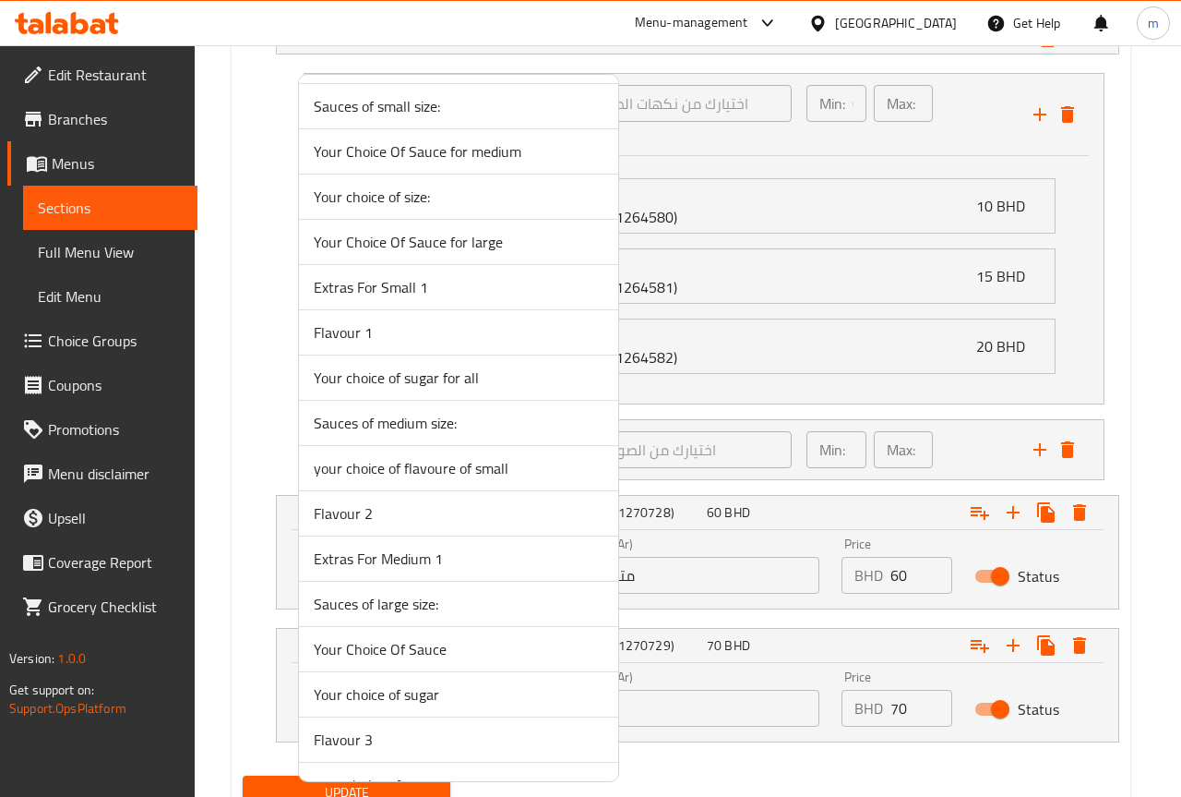
scroll to position [2168, 0]
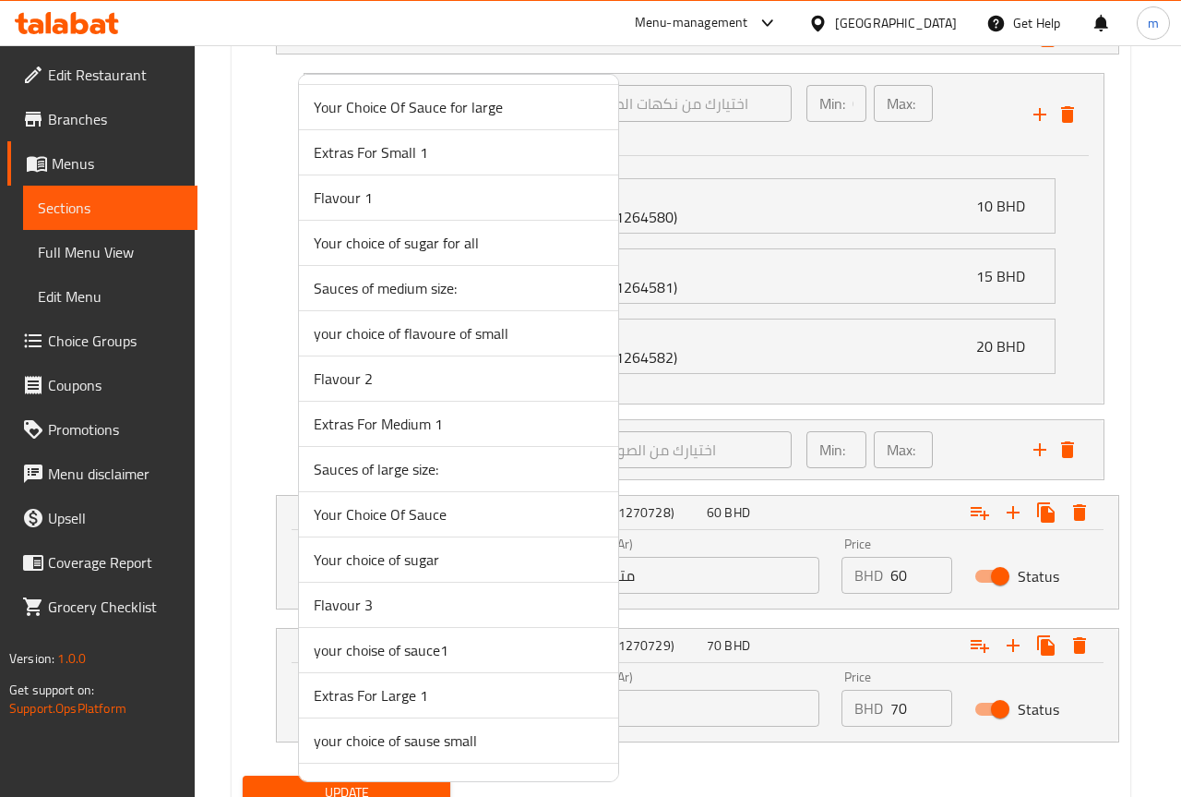
click at [504, 557] on span "Your choice of sugar" at bounding box center [459, 559] width 290 height 22
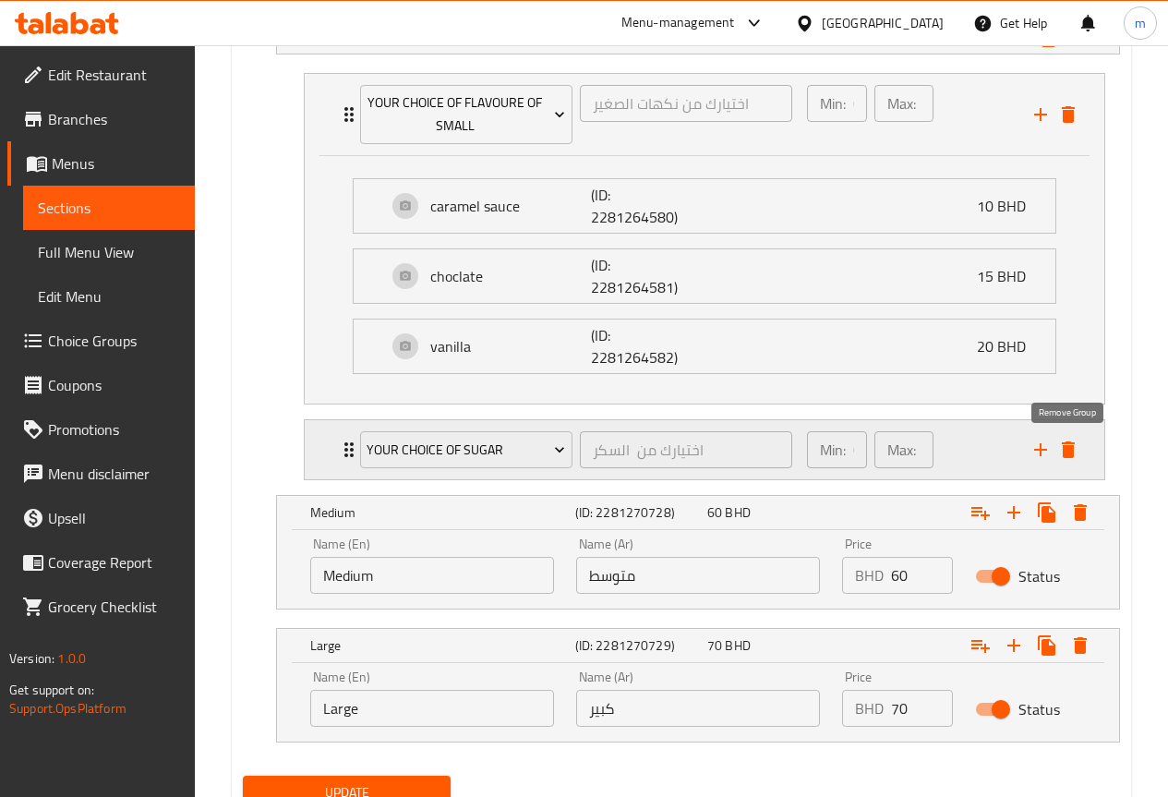
click at [1067, 448] on icon "delete" at bounding box center [1067, 449] width 13 height 17
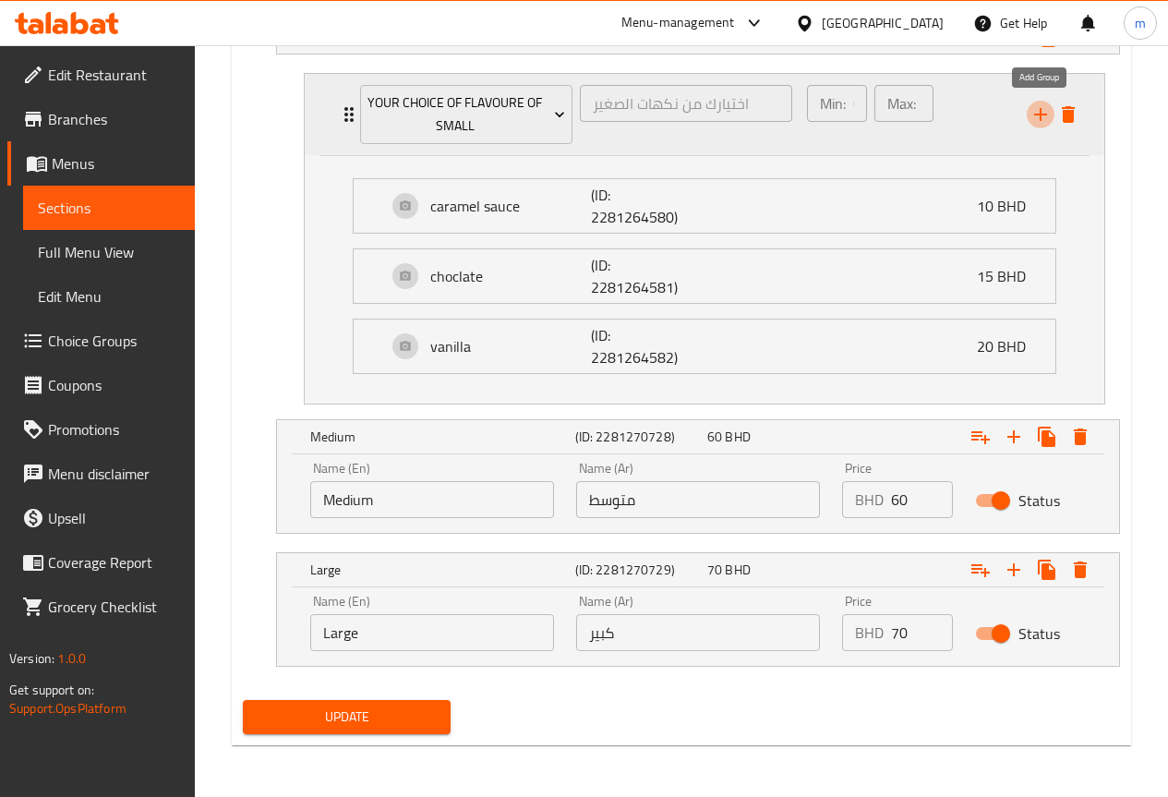
click at [1040, 108] on icon "add" at bounding box center [1040, 114] width 13 height 13
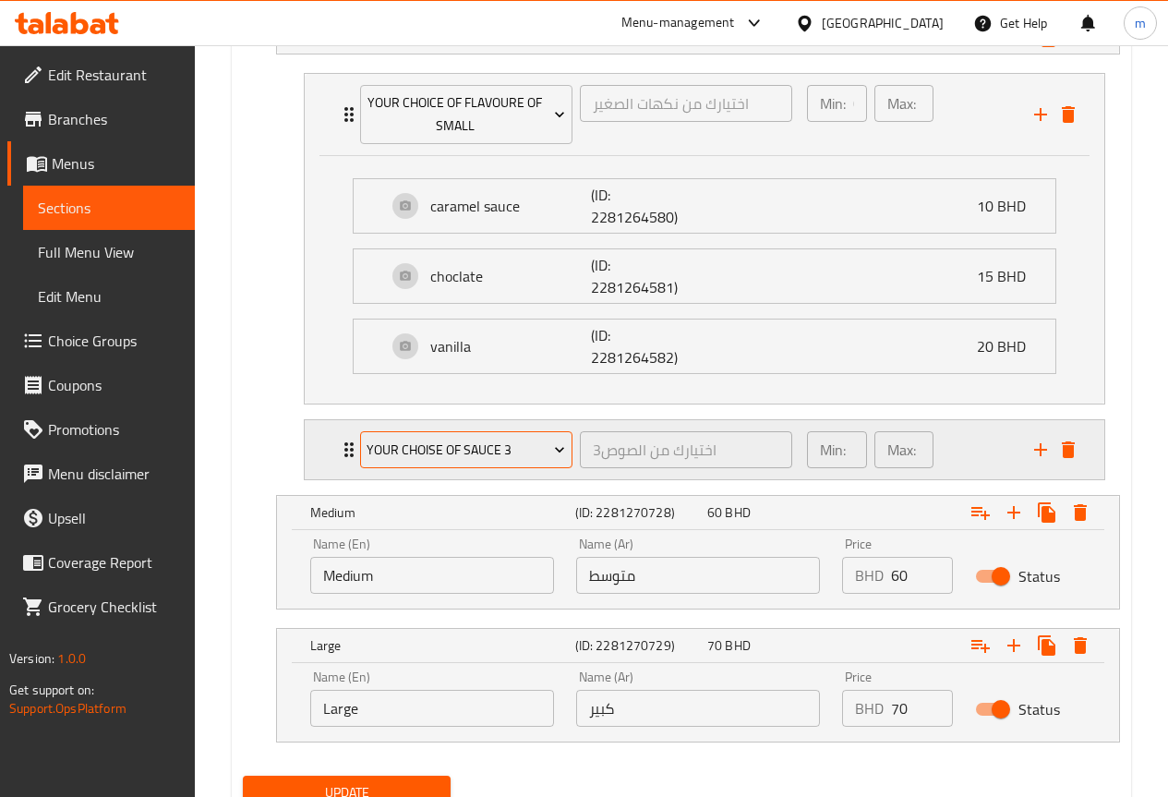
click at [555, 453] on icon "Expand" at bounding box center [559, 449] width 18 height 18
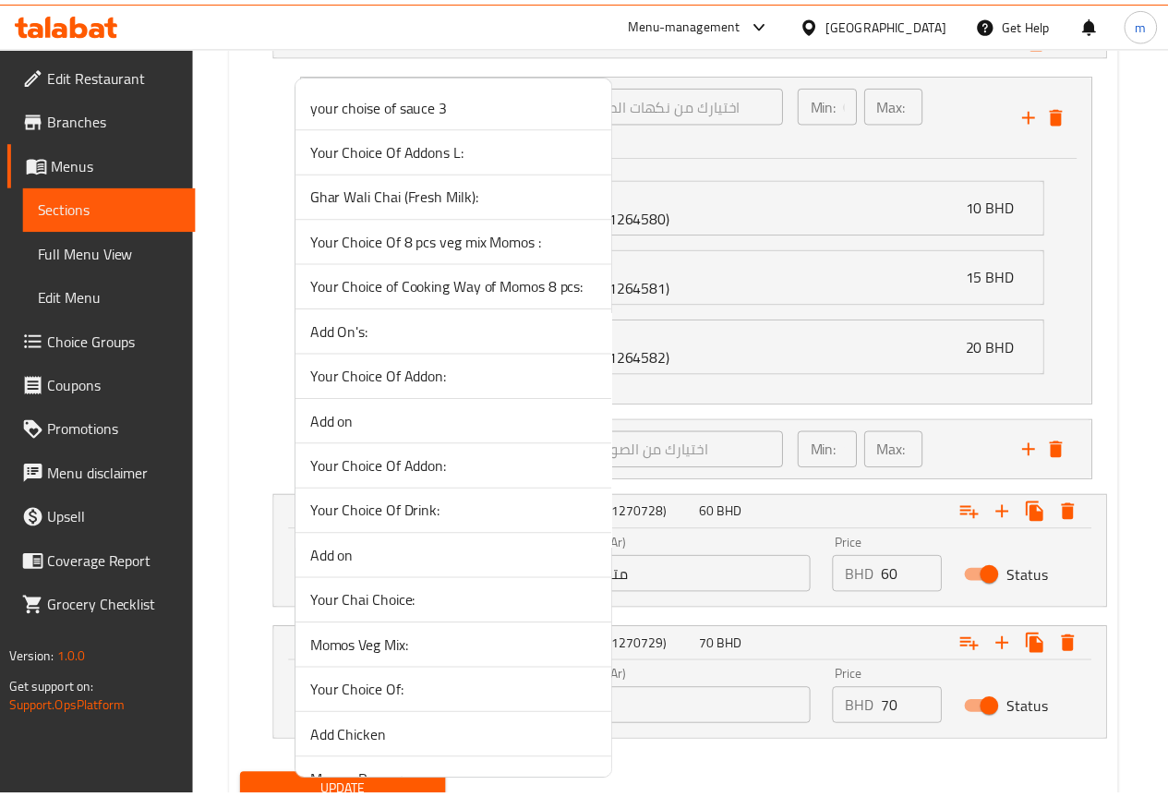
scroll to position [1984, 0]
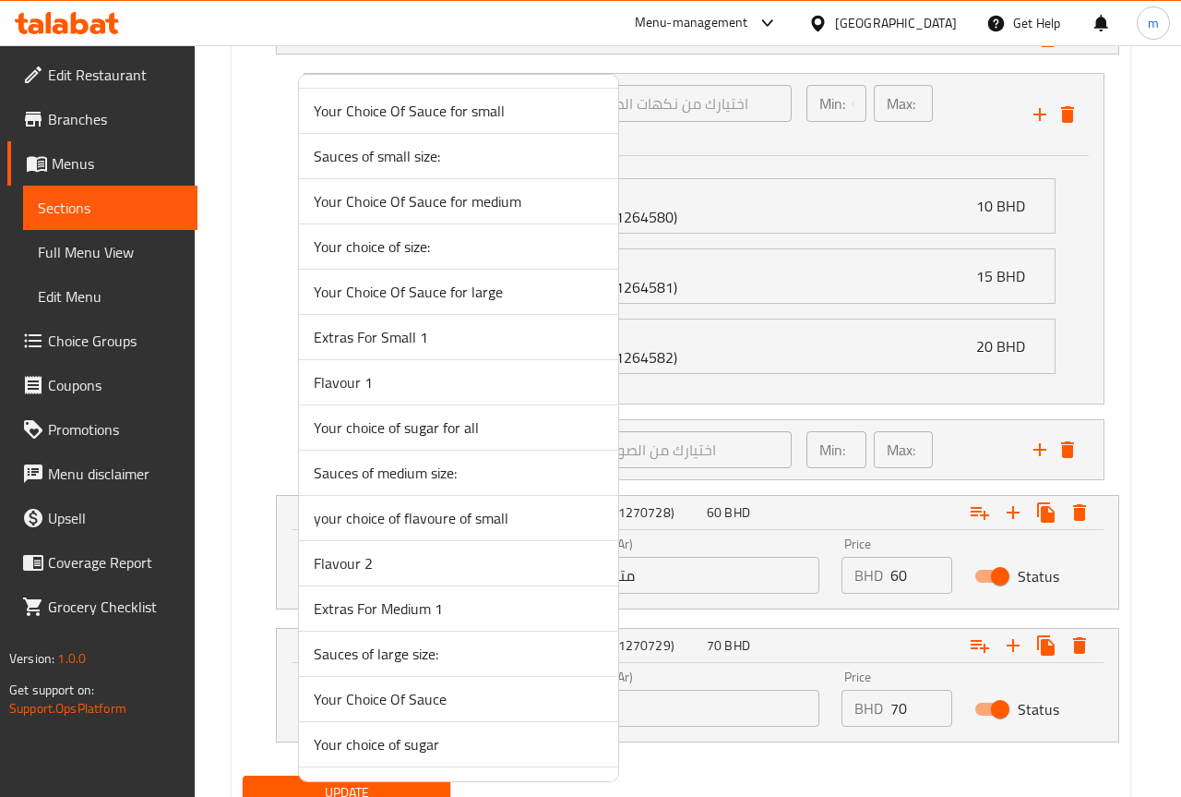
click at [457, 747] on span "Your choice of sugar" at bounding box center [459, 744] width 290 height 22
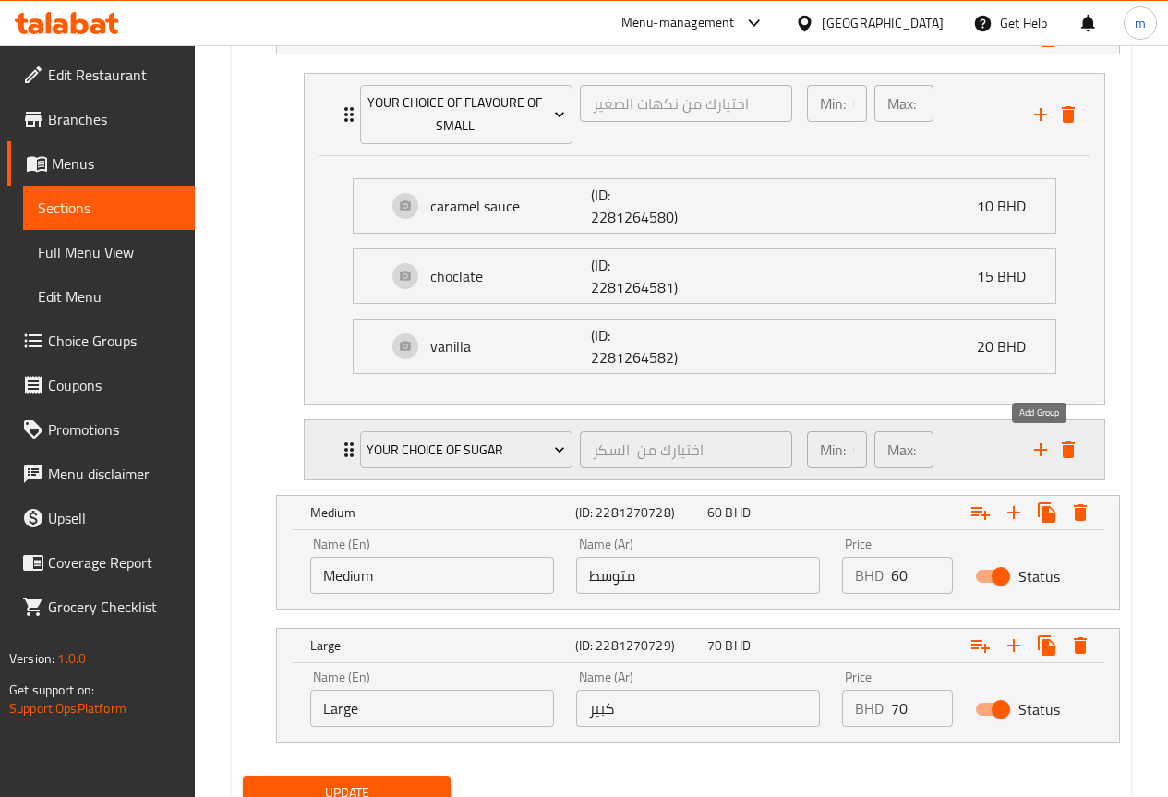
click at [1040, 451] on icon "add" at bounding box center [1040, 449] width 13 height 13
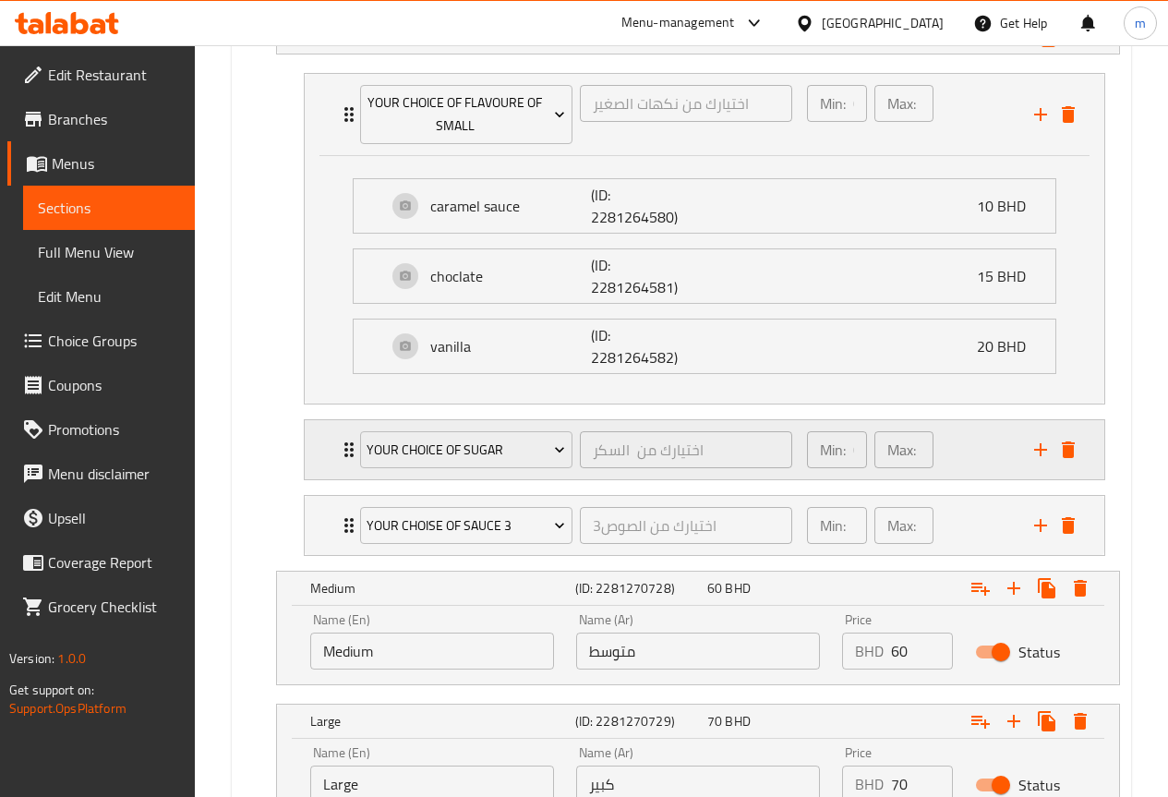
click at [346, 448] on icon "Expand" at bounding box center [349, 449] width 22 height 22
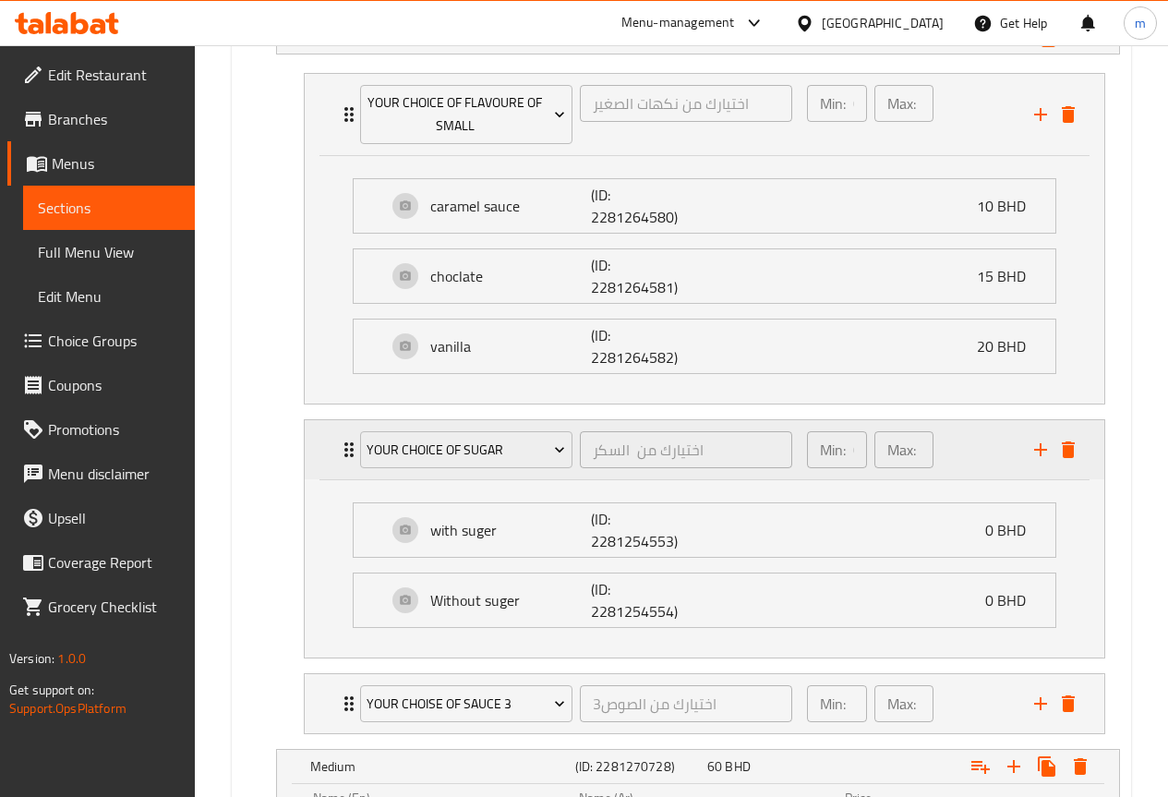
click at [346, 448] on icon "Expand" at bounding box center [349, 449] width 22 height 22
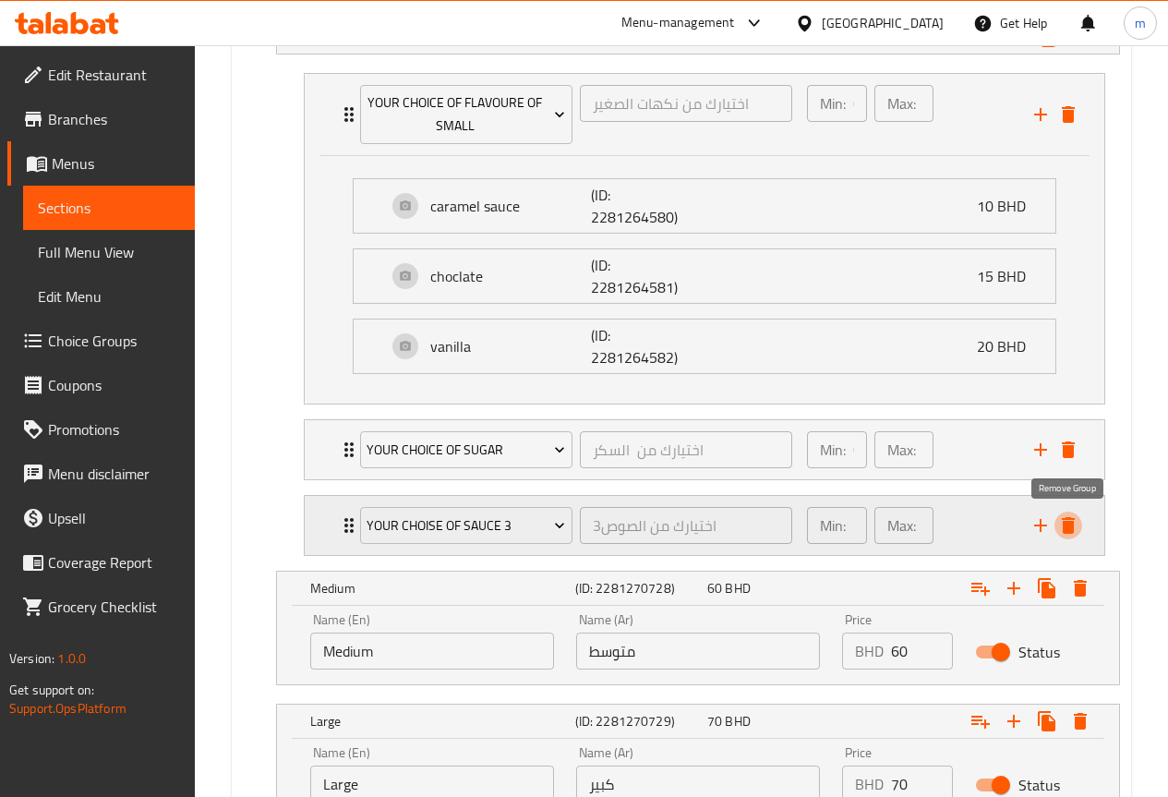
drag, startPoint x: 1065, startPoint y: 527, endPoint x: 886, endPoint y: 504, distance: 180.6
click at [1064, 527] on icon "delete" at bounding box center [1067, 525] width 13 height 17
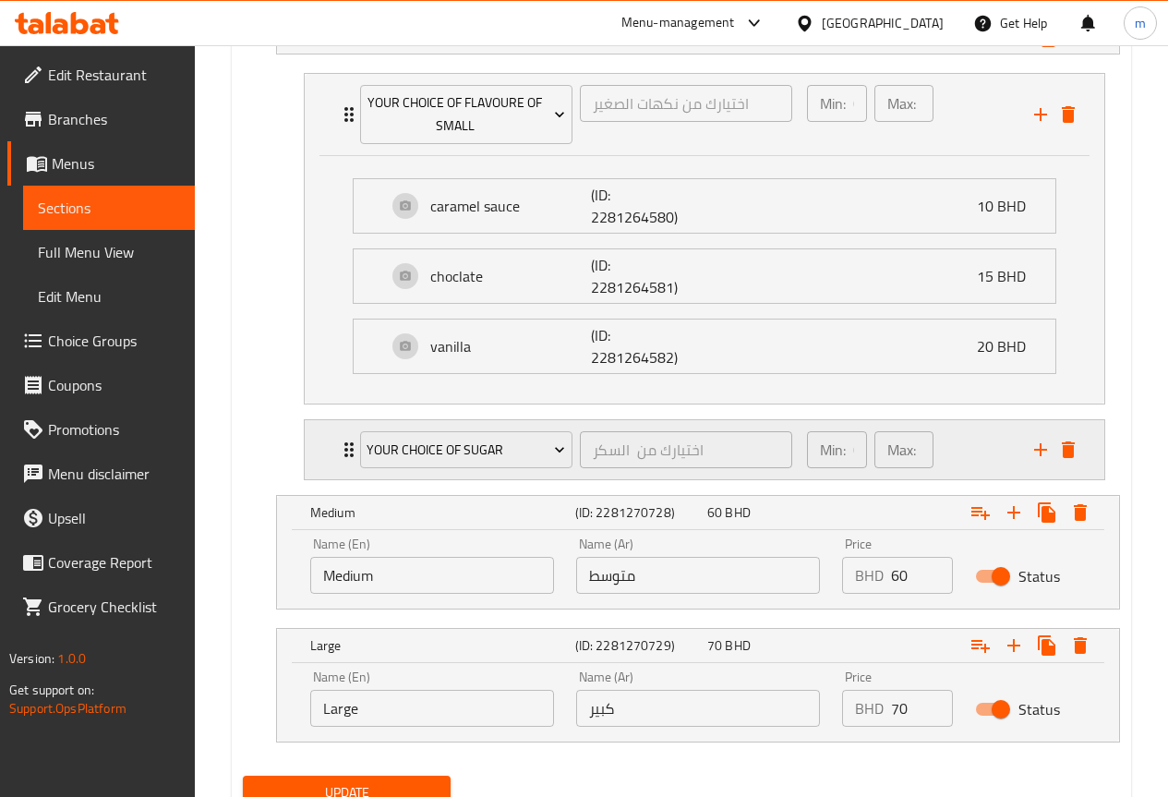
click at [343, 463] on div "Your choice of sugar اختيارك من السكر ​ Min: 0 ​ Max: 0 ​" at bounding box center [710, 449] width 744 height 59
click at [343, 457] on icon "Expand" at bounding box center [349, 449] width 22 height 22
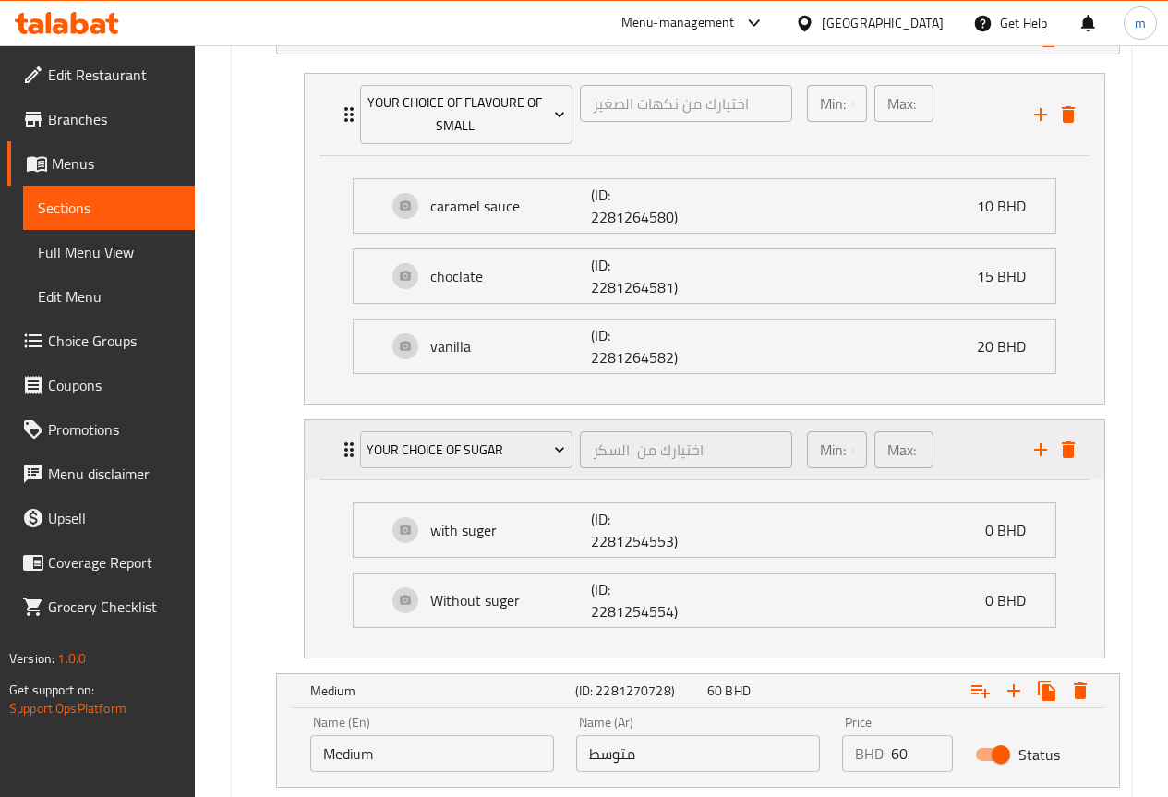
click at [343, 456] on icon "Expand" at bounding box center [349, 449] width 22 height 22
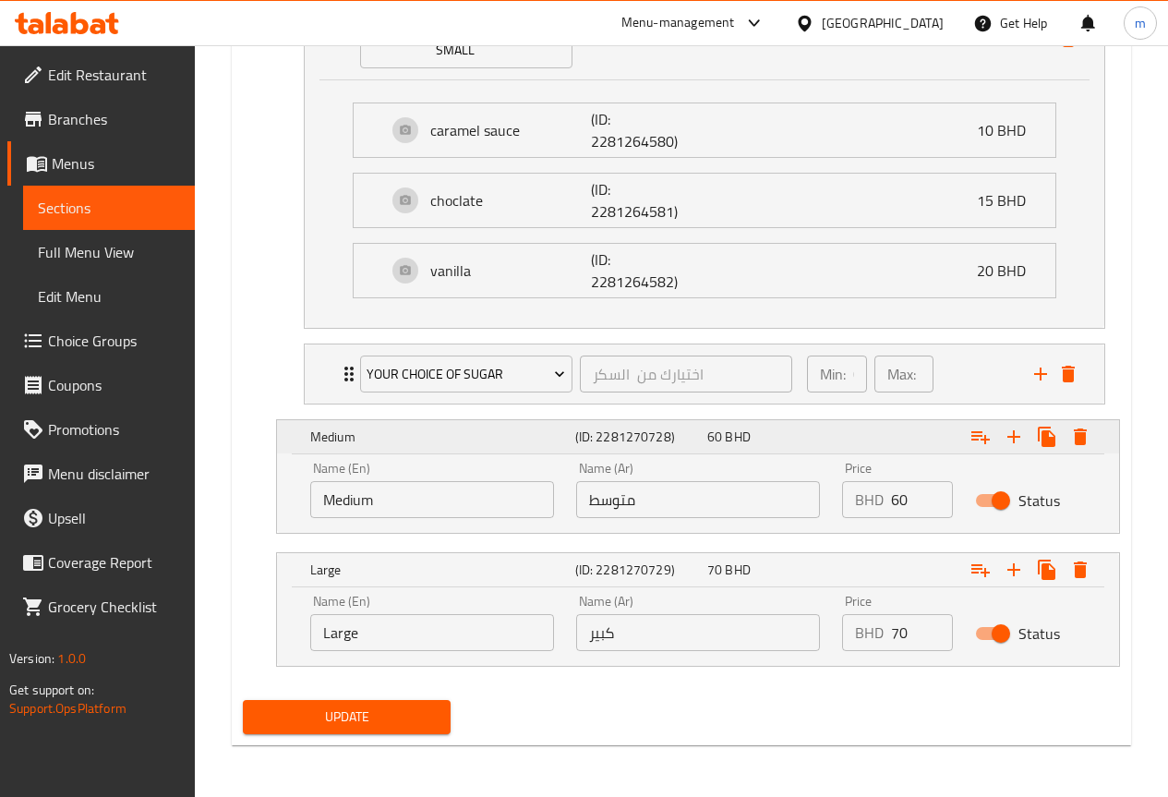
click at [471, 456] on div "Medium (ID: 2281270728) 60 BHD" at bounding box center [703, 436] width 794 height 41
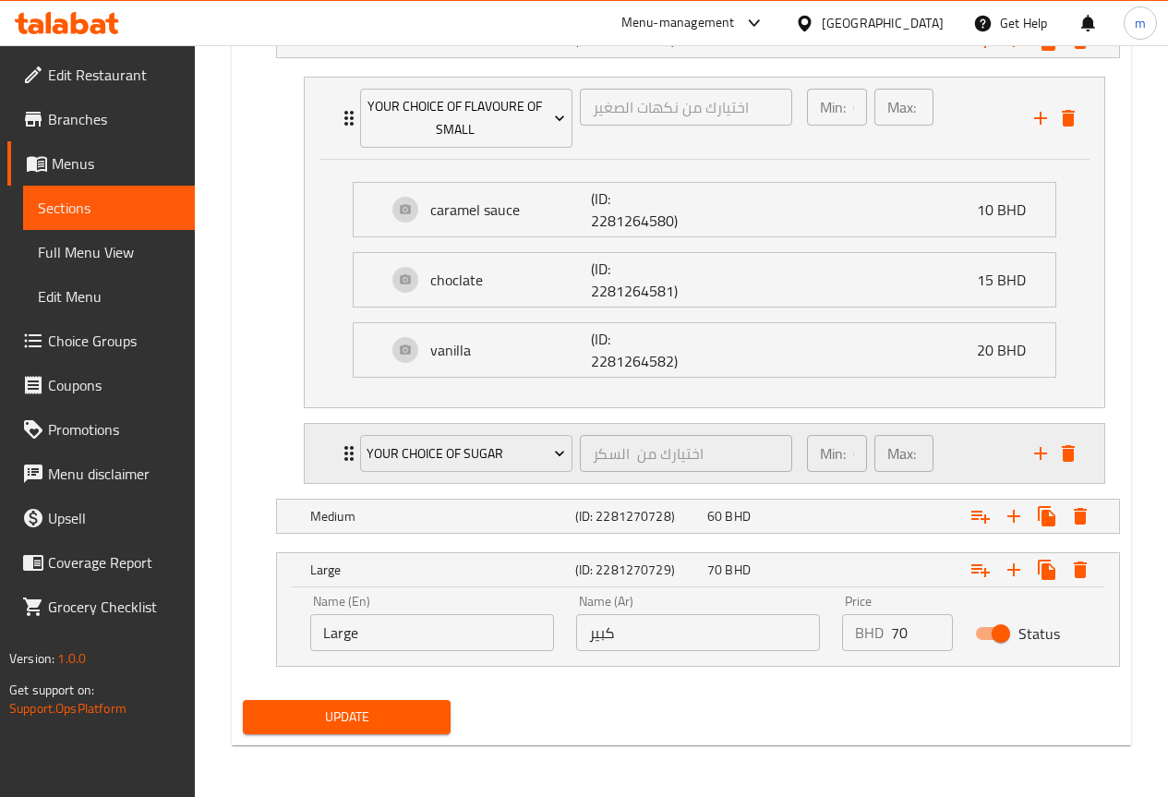
scroll to position [1183, 0]
click at [450, 524] on h5 "Medium" at bounding box center [439, 516] width 258 height 18
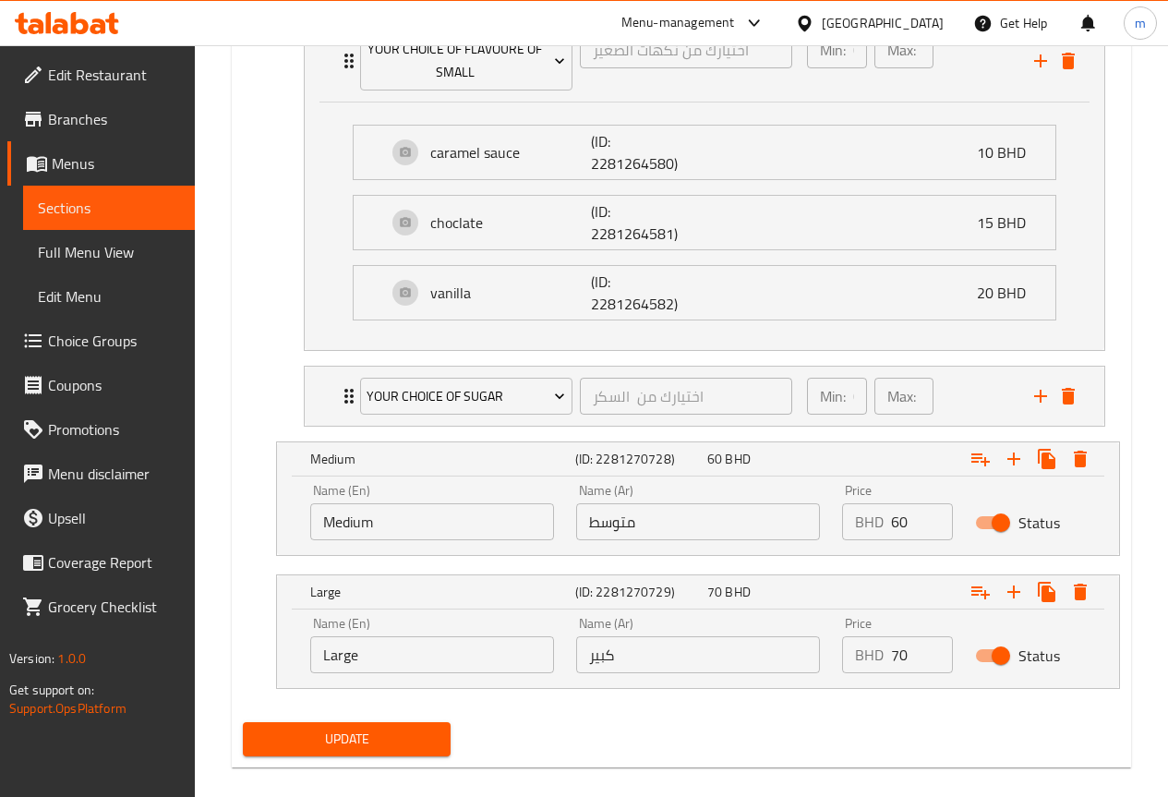
scroll to position [1263, 0]
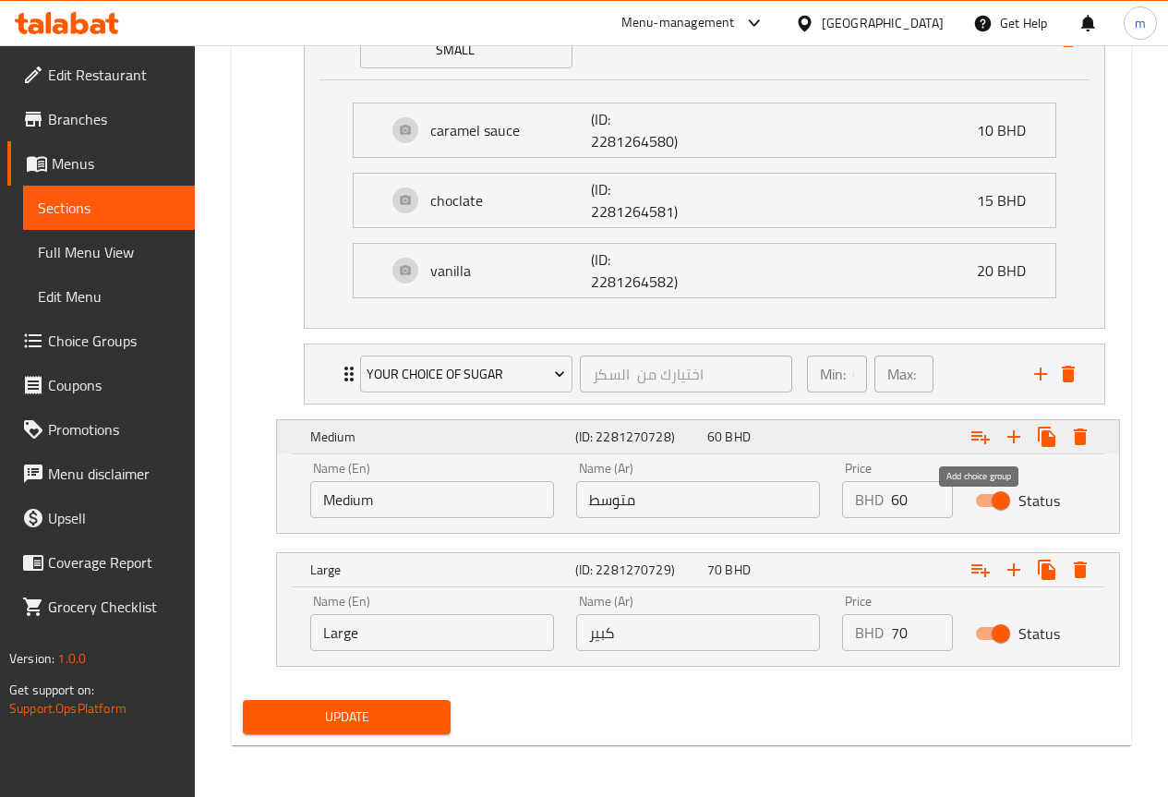
click at [988, 441] on icon "Expand" at bounding box center [980, 437] width 22 height 22
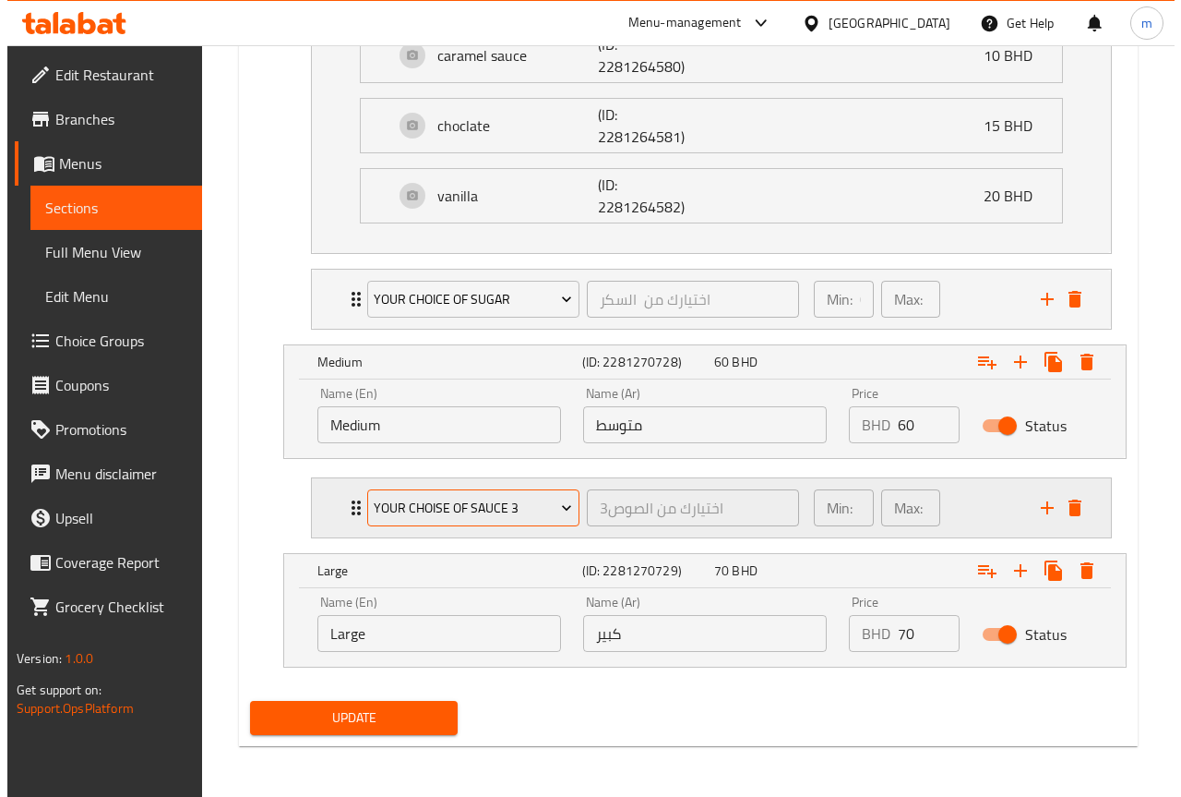
scroll to position [1338, 0]
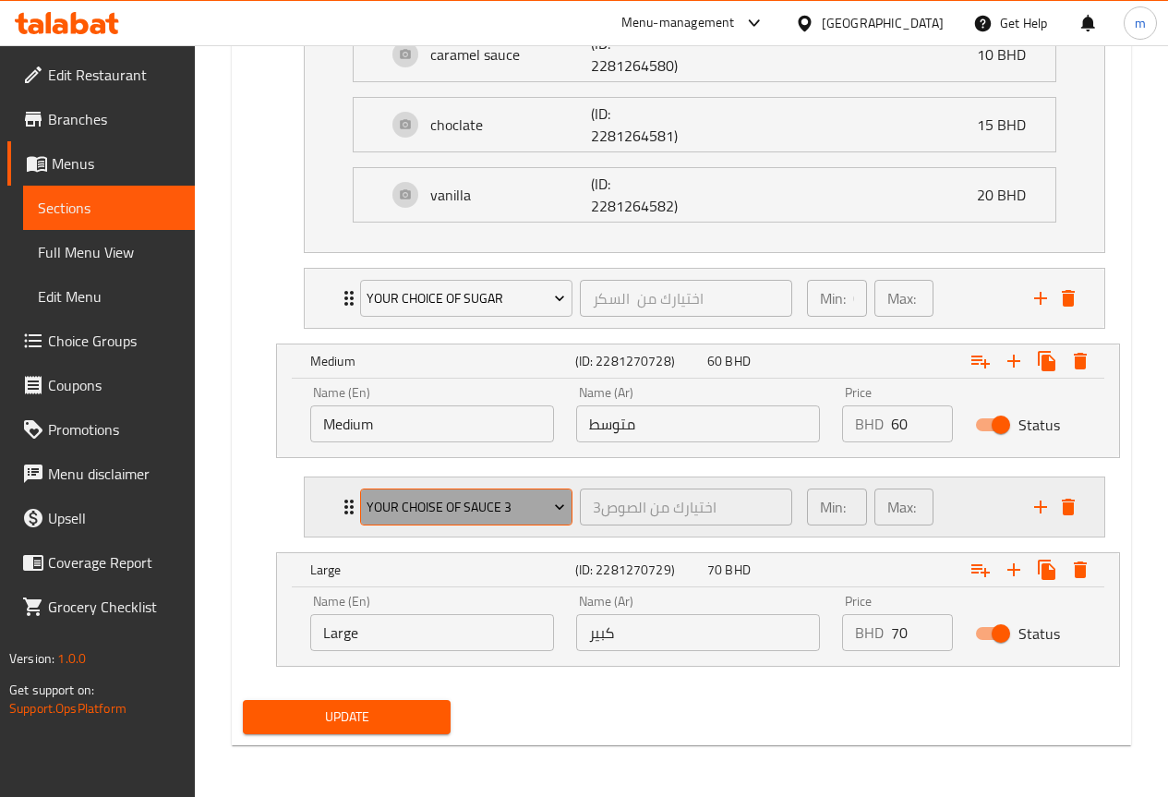
click at [561, 510] on icon "Expand" at bounding box center [559, 507] width 18 height 18
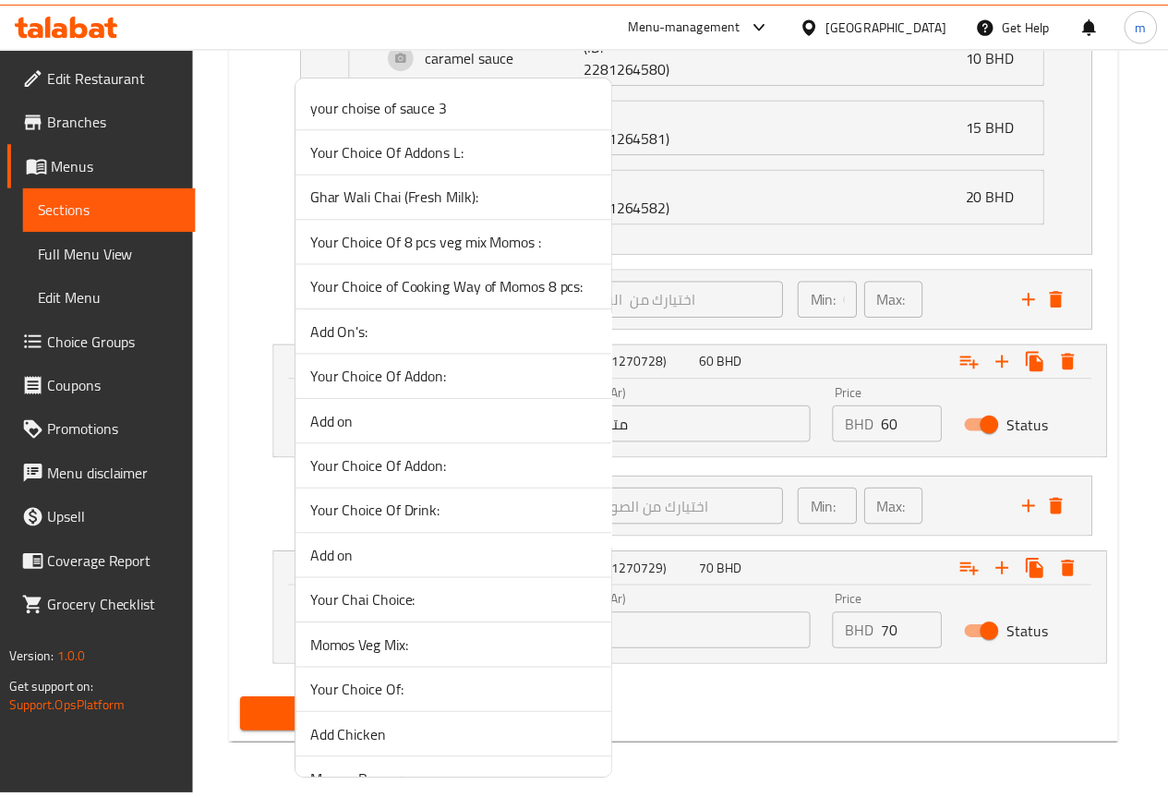
scroll to position [1984, 0]
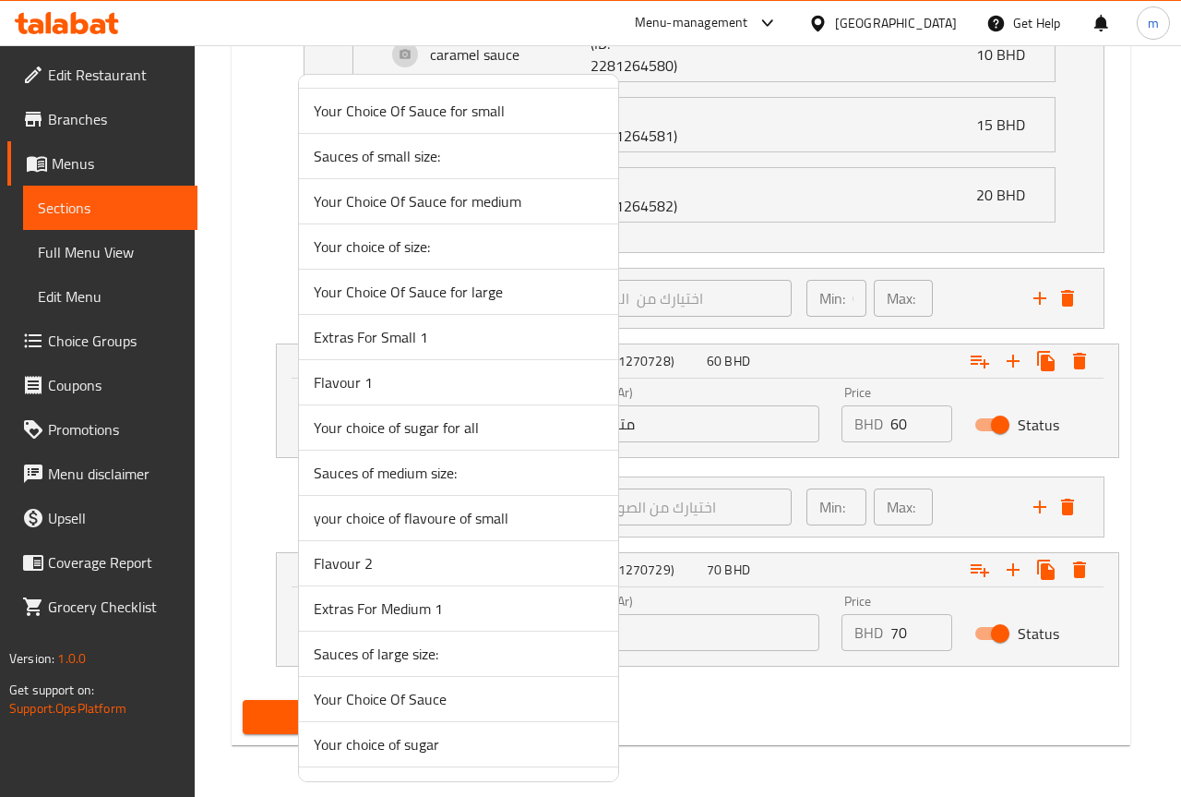
click at [497, 735] on span "Your choice of sugar" at bounding box center [459, 744] width 290 height 22
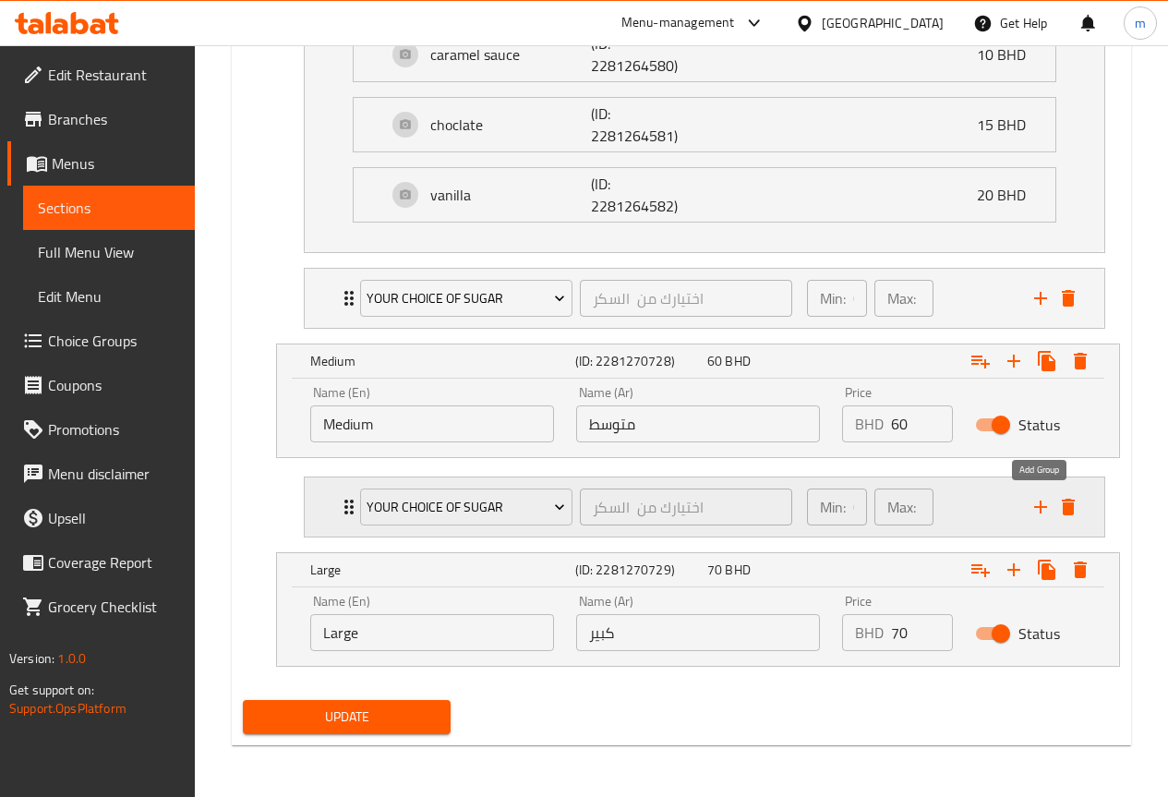
click at [1036, 508] on icon "add" at bounding box center [1040, 506] width 13 height 13
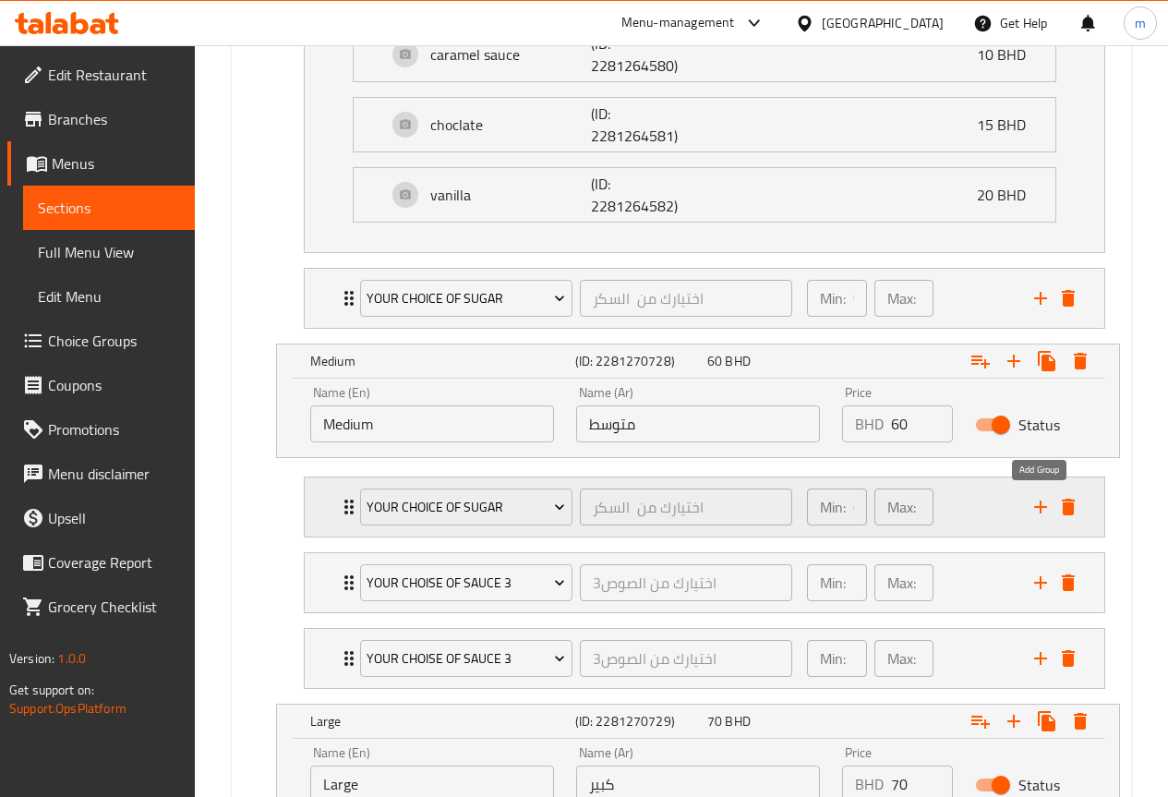
click at [1036, 508] on icon "add" at bounding box center [1040, 506] width 13 height 13
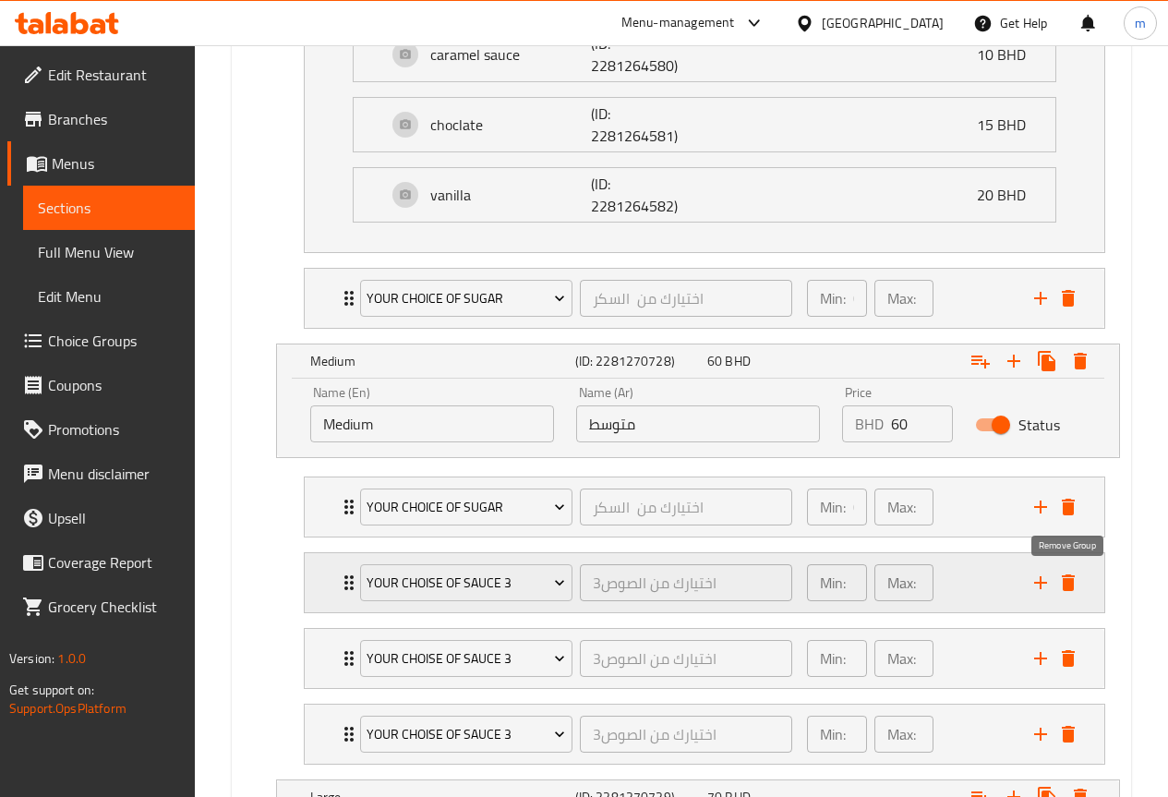
click at [1075, 590] on icon "delete" at bounding box center [1068, 582] width 22 height 22
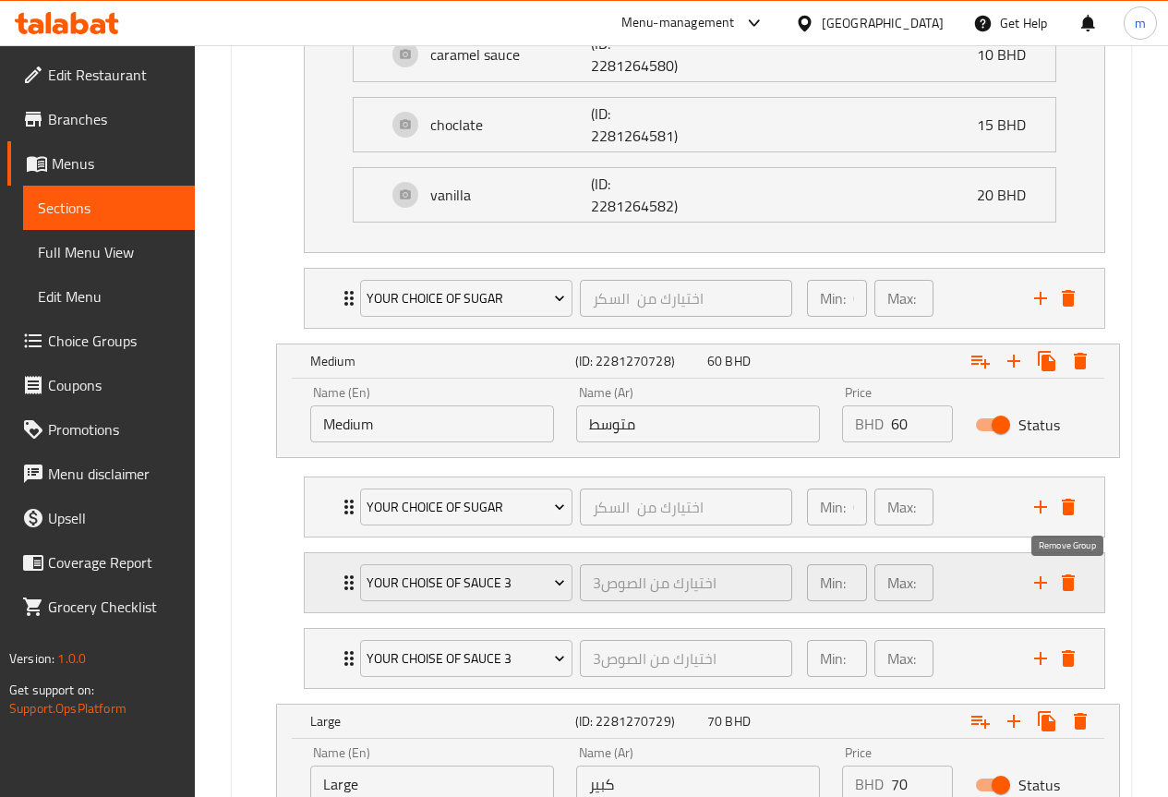
click at [1074, 590] on icon "delete" at bounding box center [1068, 582] width 22 height 22
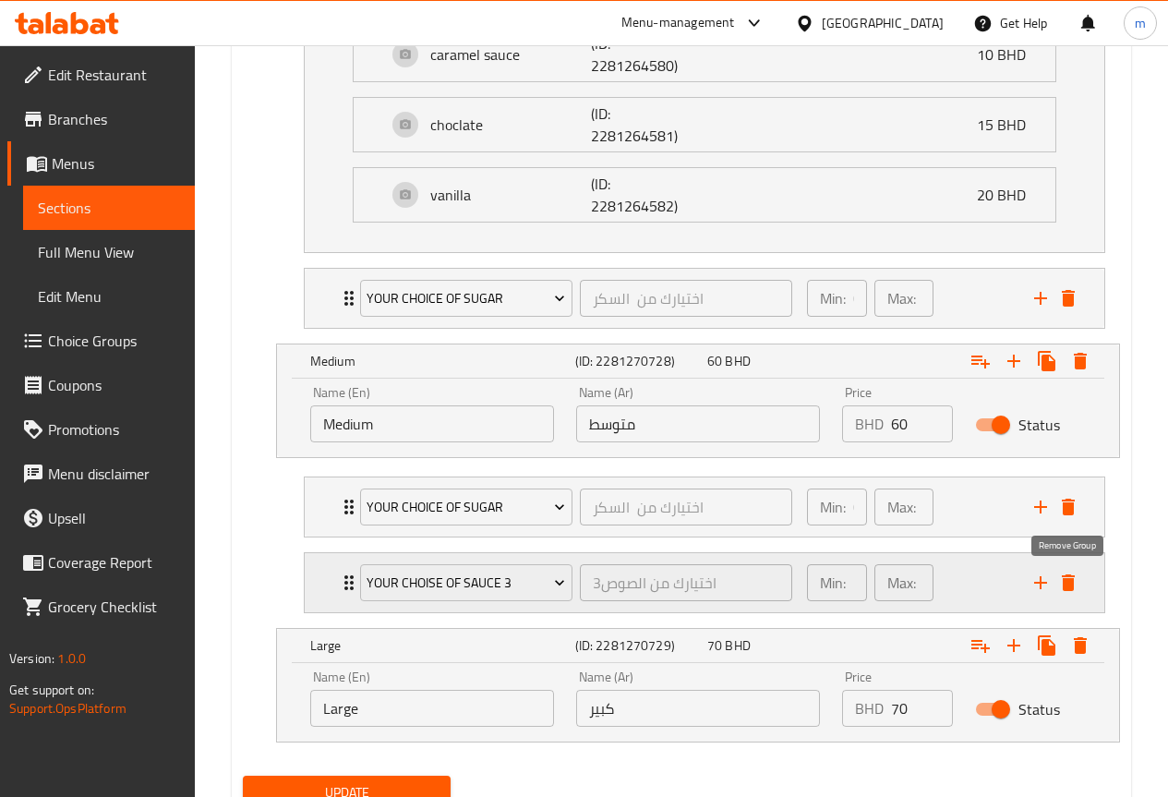
click at [1071, 585] on icon "delete" at bounding box center [1067, 582] width 13 height 17
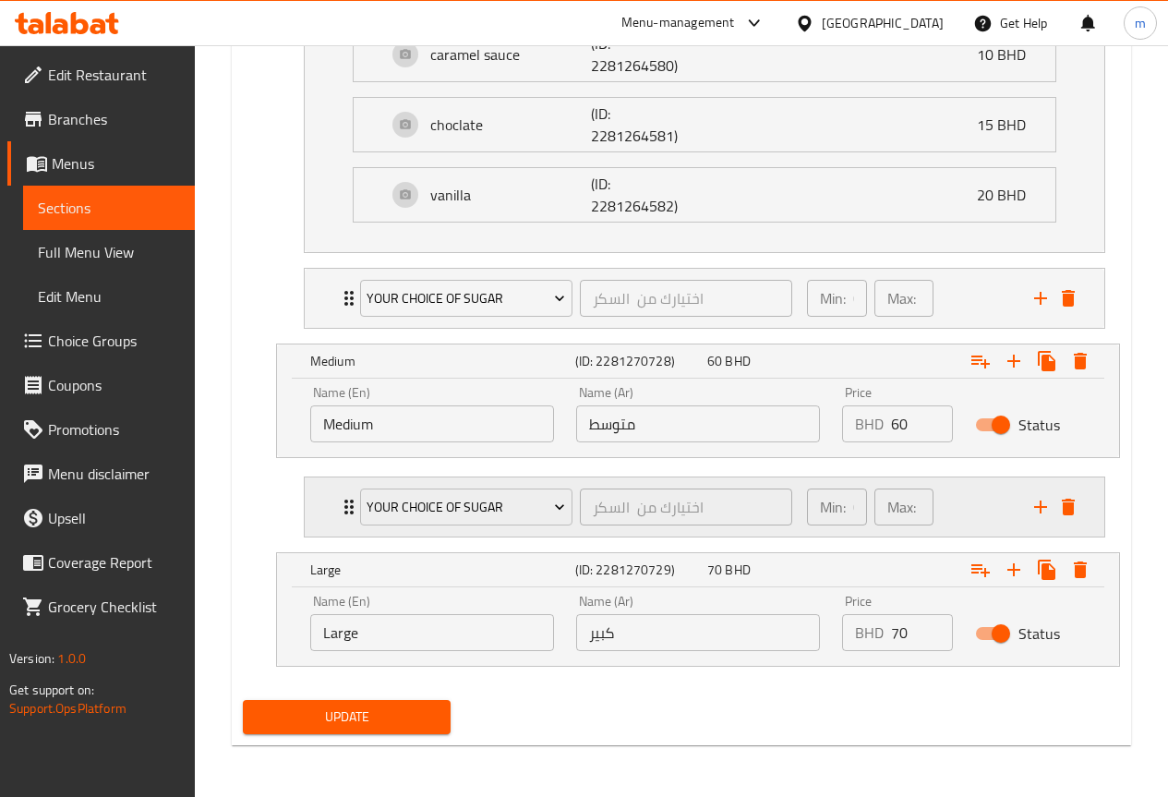
click at [354, 509] on div "Your choice of sugar اختيارك من السكر ​" at bounding box center [576, 506] width 454 height 59
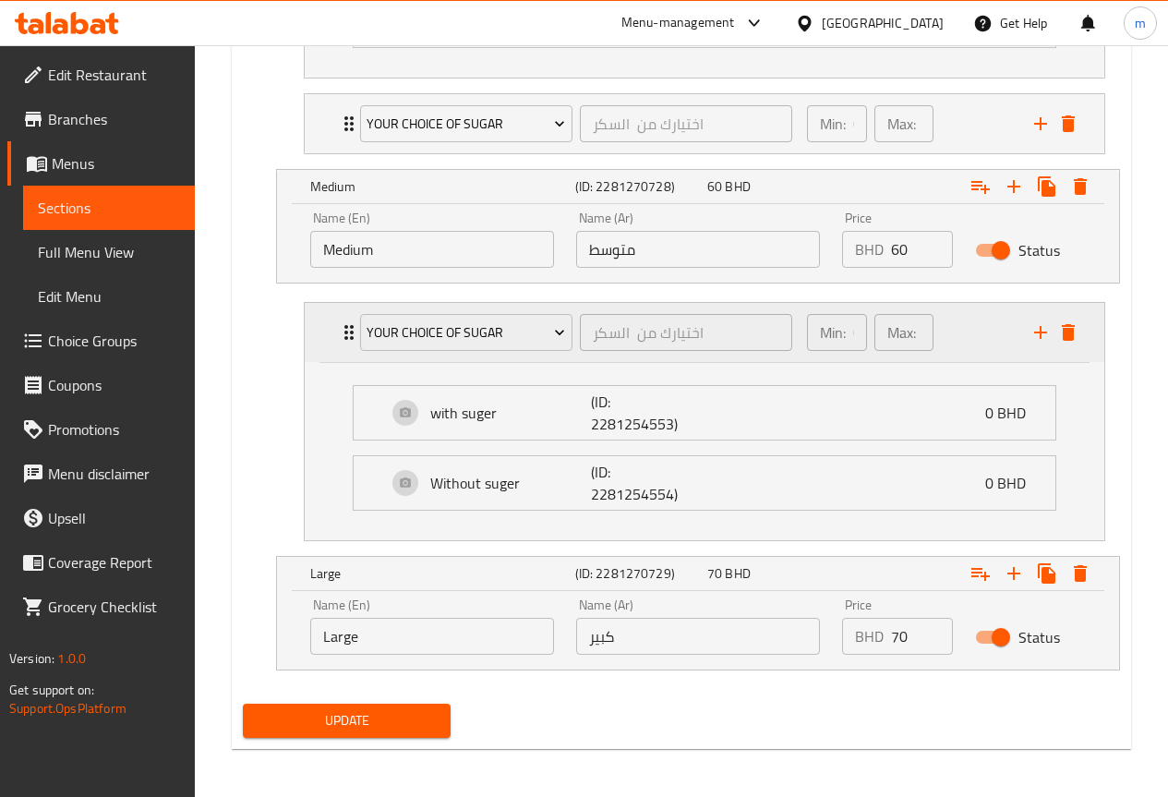
scroll to position [1517, 0]
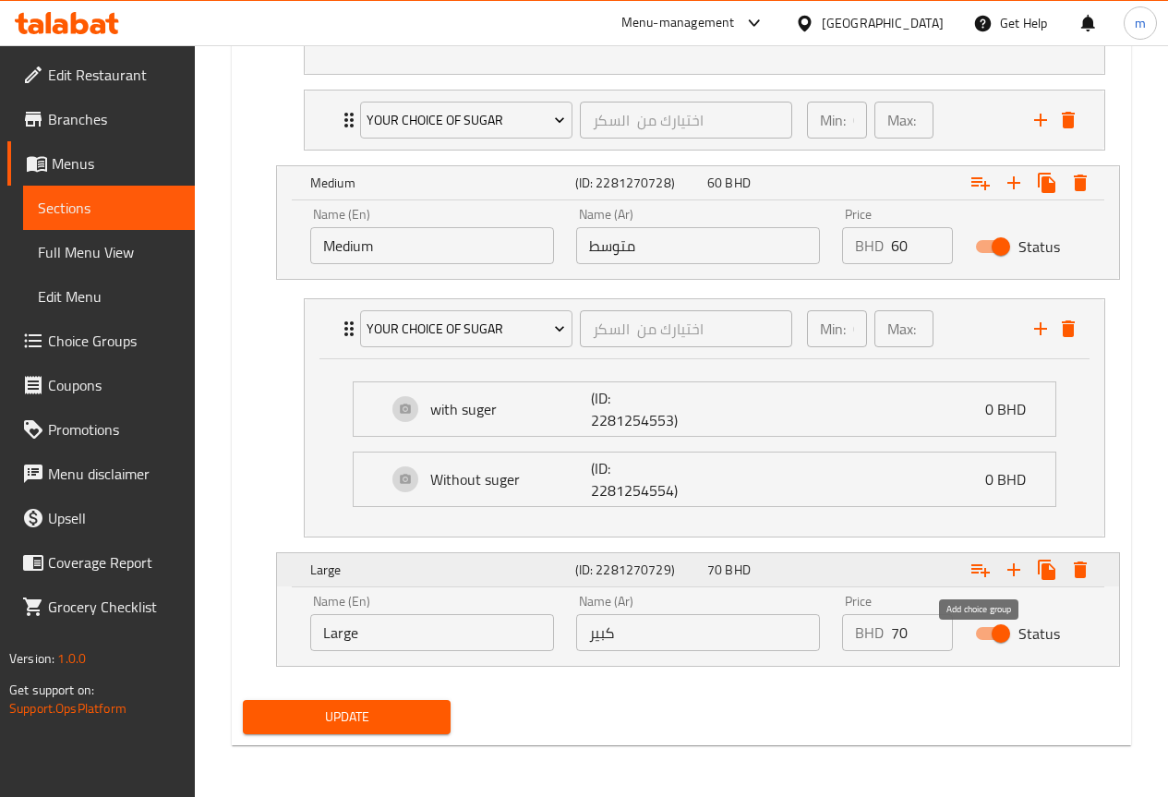
click at [976, 576] on icon "Expand" at bounding box center [980, 569] width 22 height 22
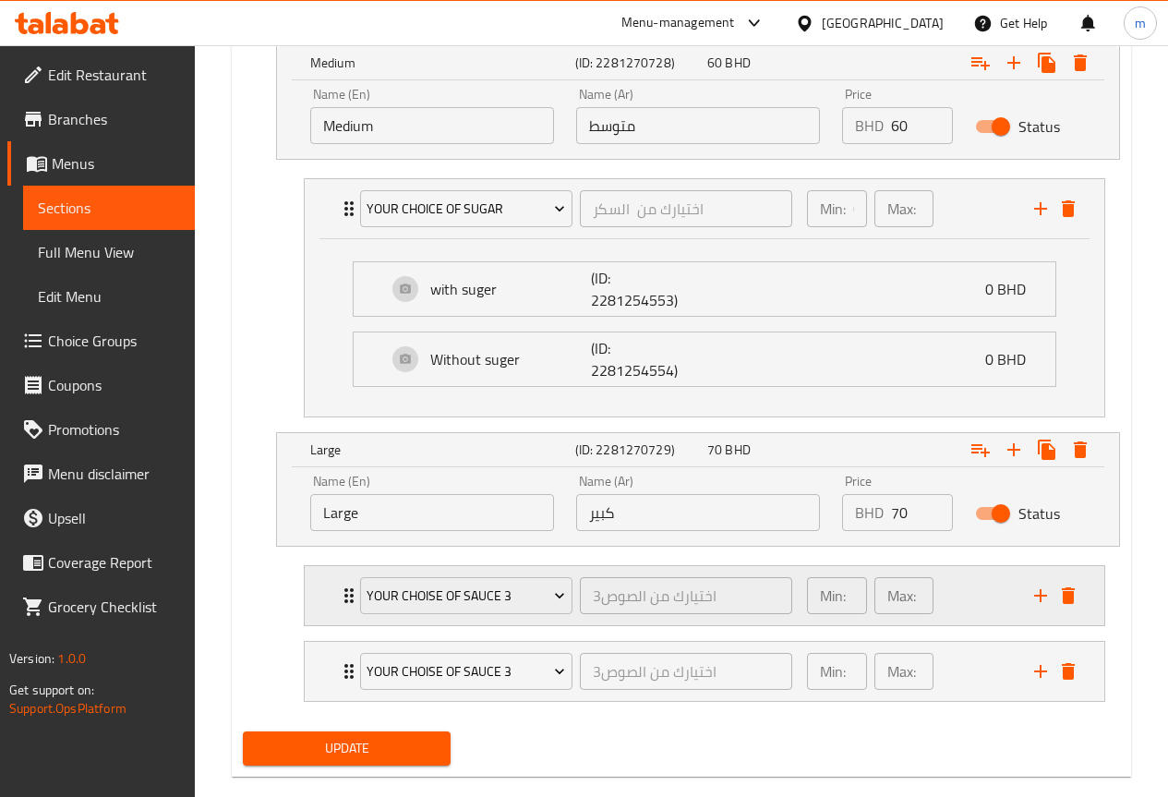
scroll to position [1668, 0]
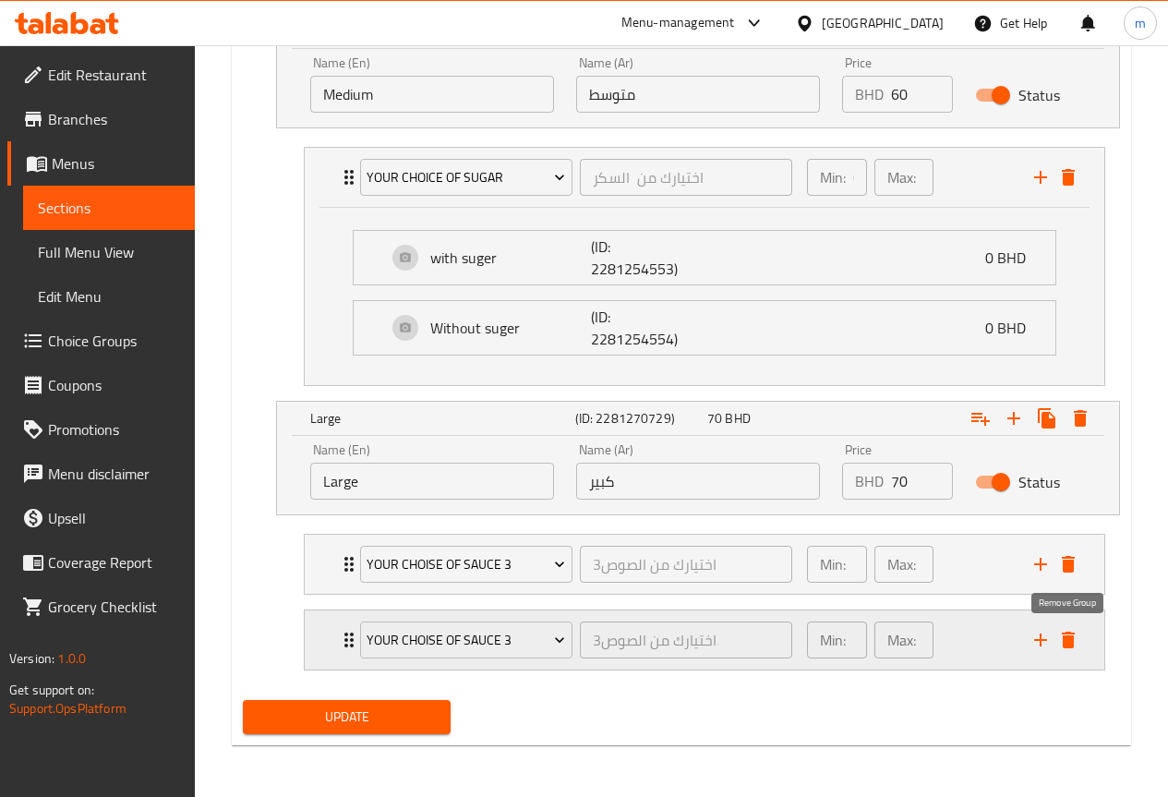
drag, startPoint x: 1065, startPoint y: 640, endPoint x: 976, endPoint y: 635, distance: 89.7
click at [1065, 641] on icon "delete" at bounding box center [1067, 639] width 13 height 17
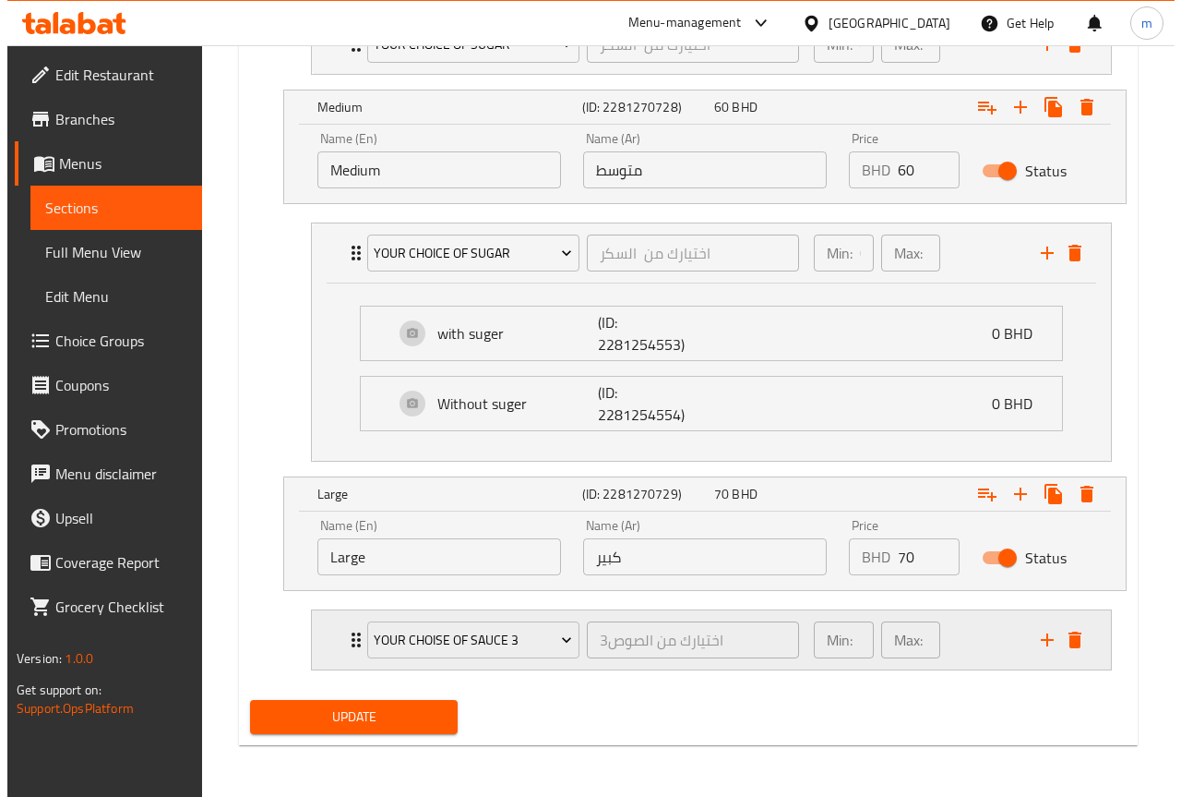
scroll to position [1592, 0]
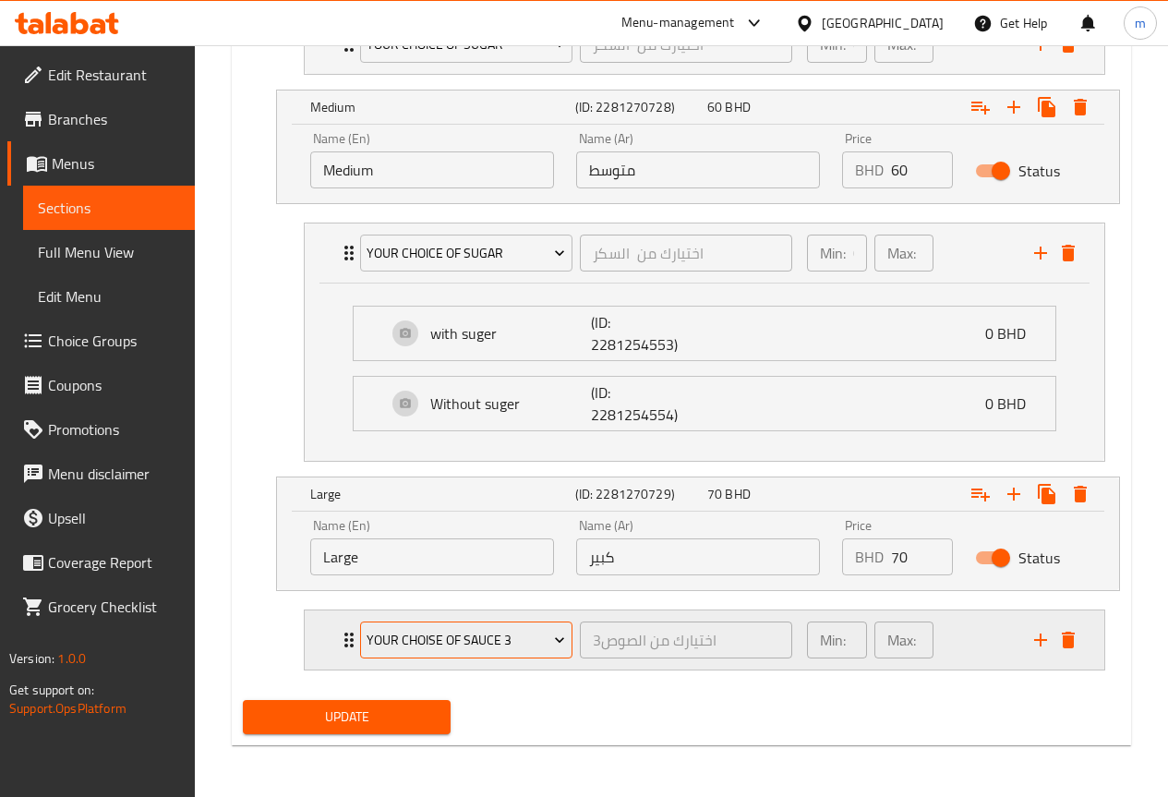
click at [539, 642] on span "your choise of sauce 3" at bounding box center [465, 640] width 198 height 23
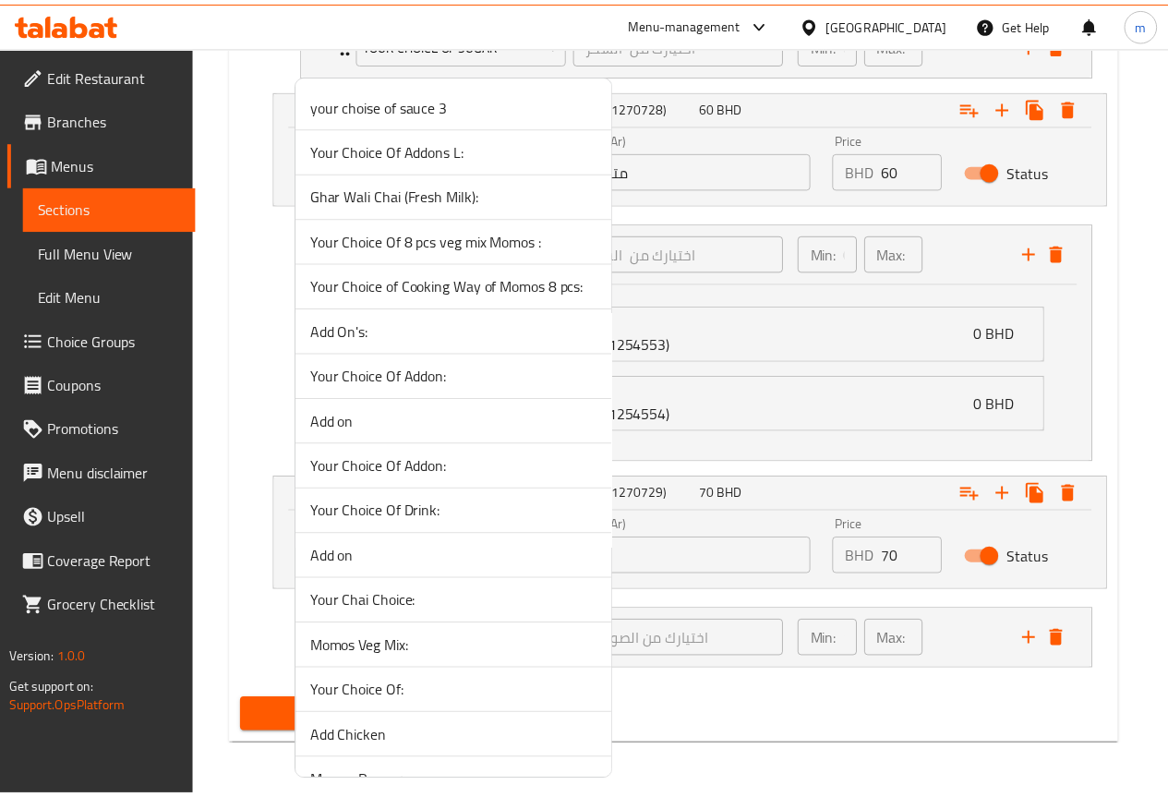
scroll to position [1984, 0]
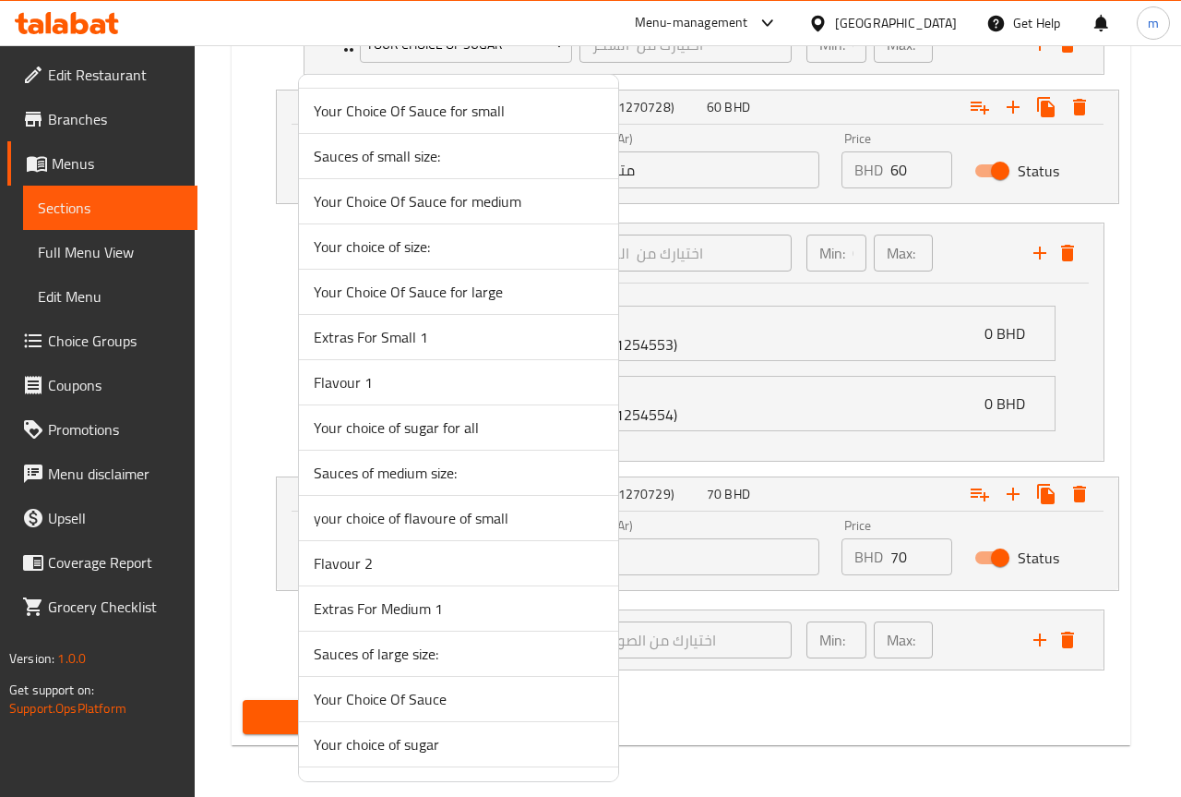
click at [408, 747] on span "Your choice of sugar" at bounding box center [459, 744] width 290 height 22
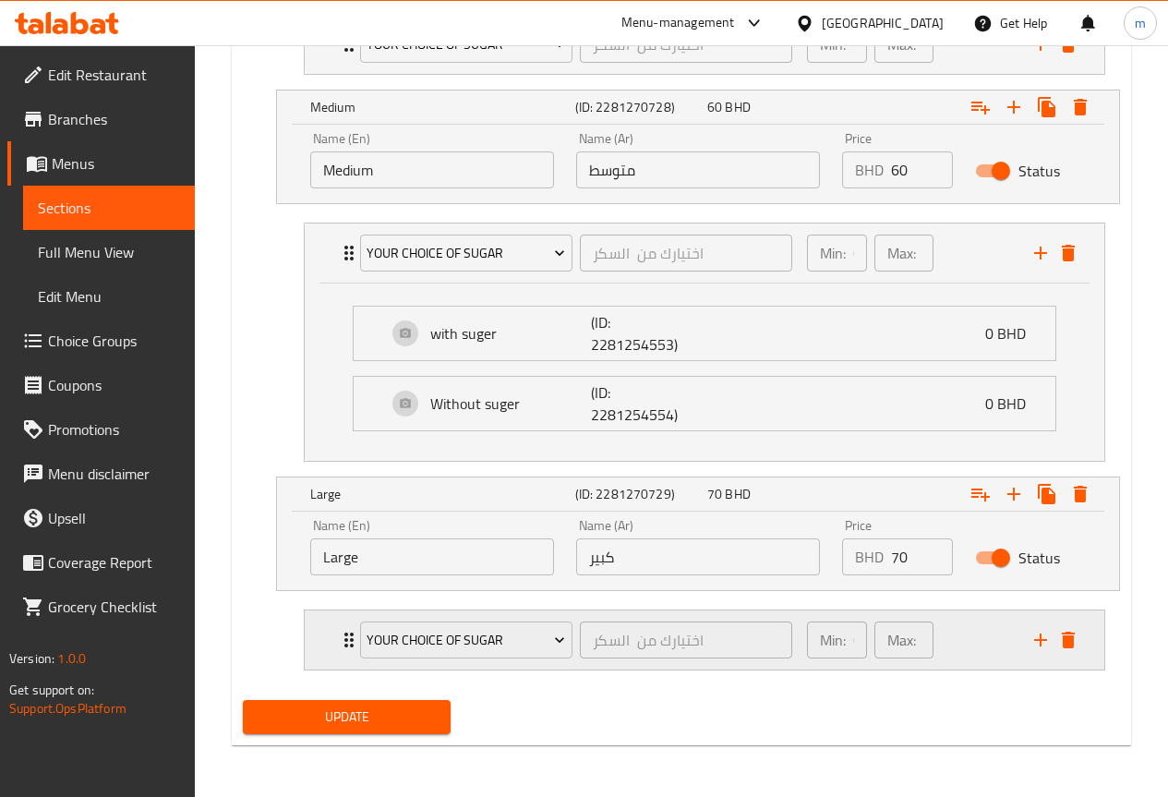
click at [351, 647] on div "Your choice of sugar اختيارك من السكر ​" at bounding box center [576, 639] width 454 height 59
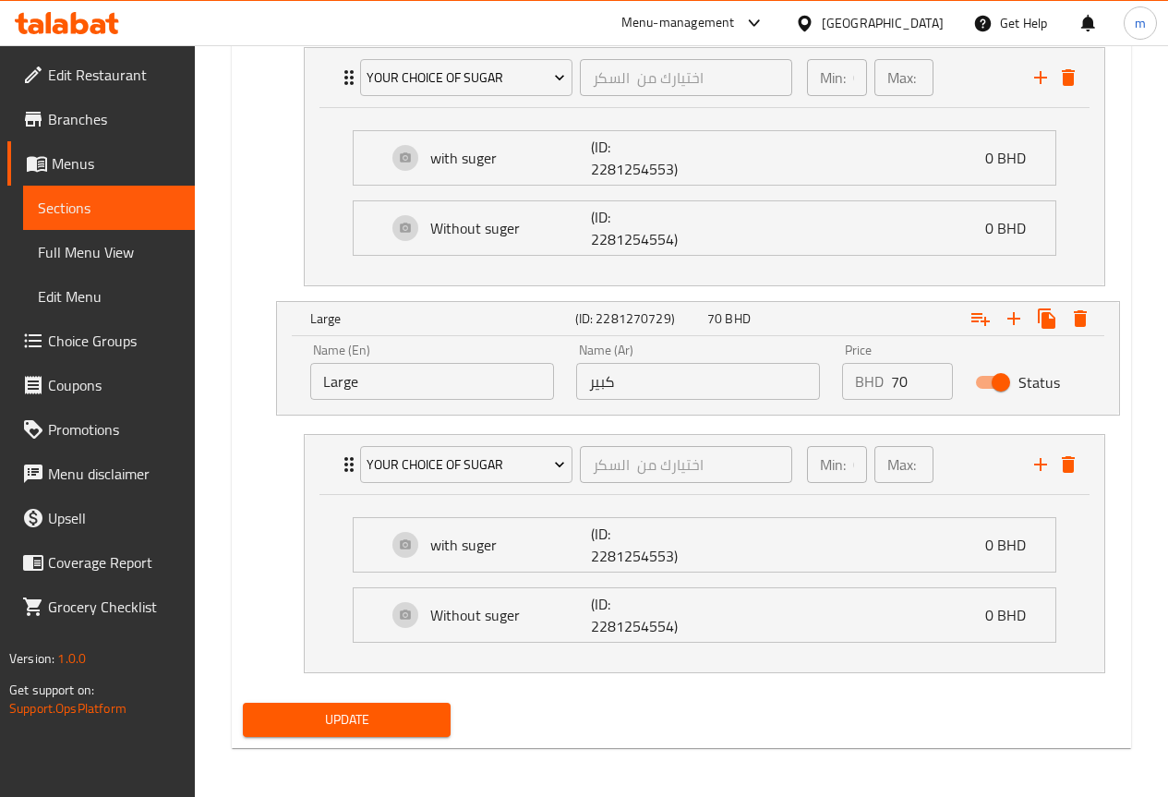
scroll to position [1770, 0]
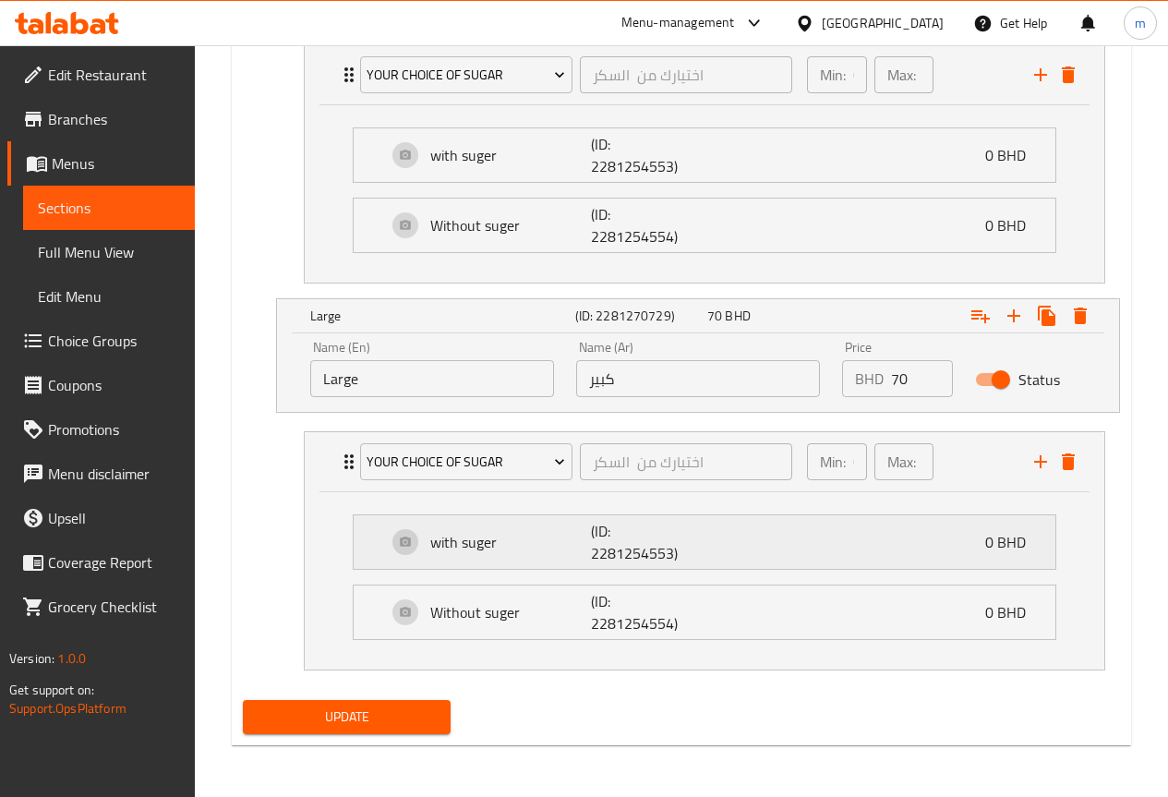
click at [445, 546] on p "with suger" at bounding box center [510, 542] width 161 height 22
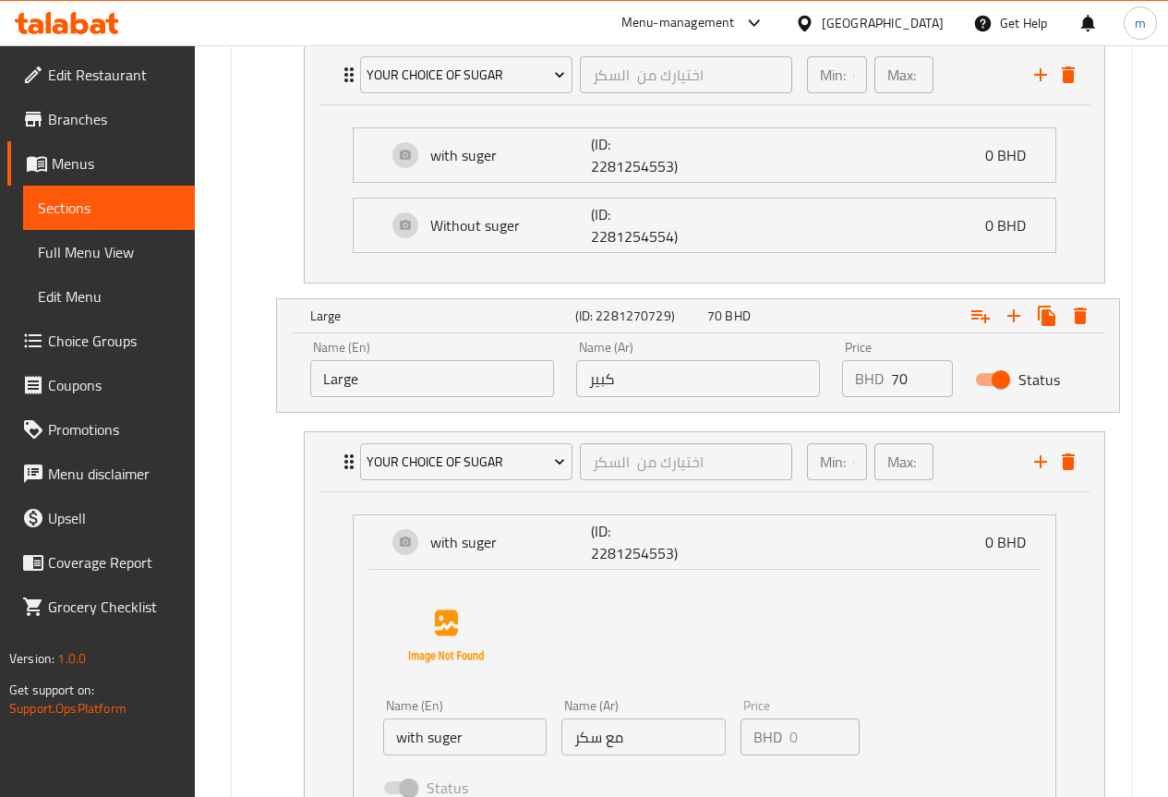
click at [404, 738] on input "with suger" at bounding box center [464, 736] width 163 height 37
click at [407, 740] on input "with suger" at bounding box center [464, 736] width 163 height 37
click at [406, 736] on input "with suger" at bounding box center [464, 736] width 163 height 37
click at [407, 737] on input "with suger" at bounding box center [464, 736] width 163 height 37
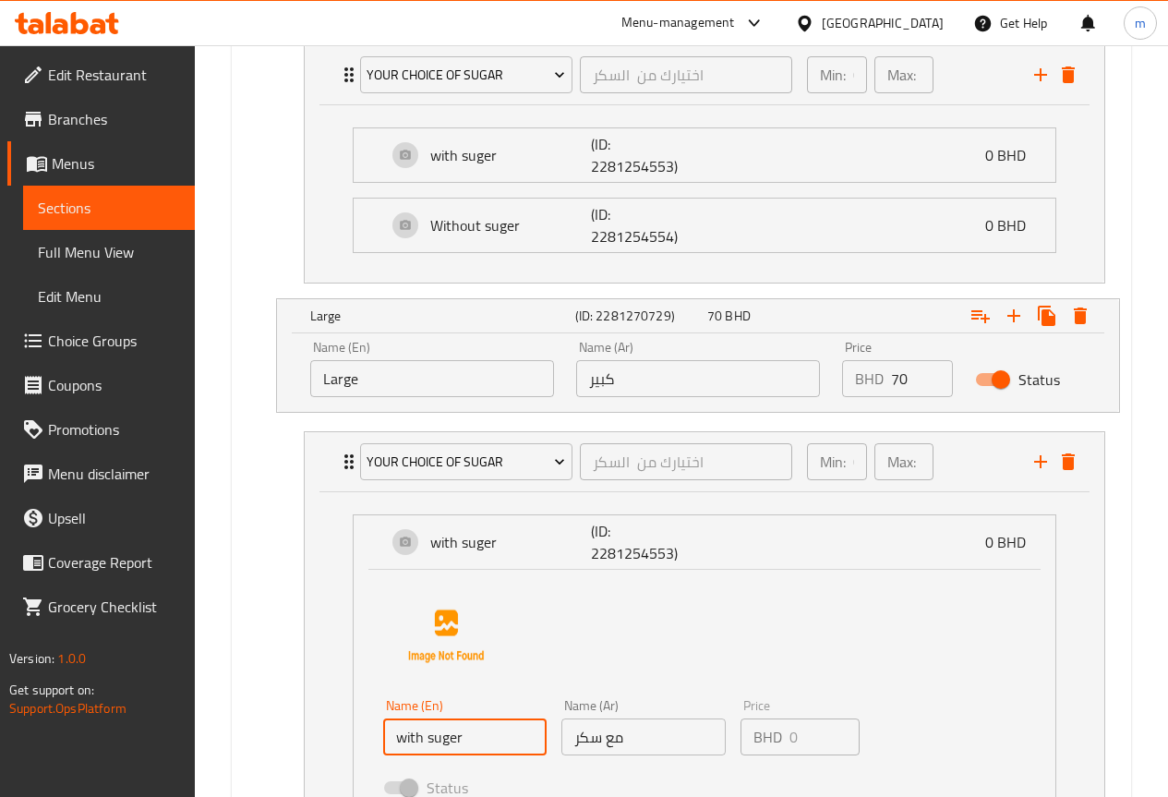
click at [399, 746] on input "with suger" at bounding box center [464, 736] width 163 height 37
click at [404, 736] on input "with suger" at bounding box center [464, 736] width 163 height 37
click at [409, 738] on input "with suger" at bounding box center [464, 736] width 163 height 37
click at [402, 737] on input "with suger" at bounding box center [464, 736] width 163 height 37
click at [406, 740] on input "with suger" at bounding box center [464, 736] width 163 height 37
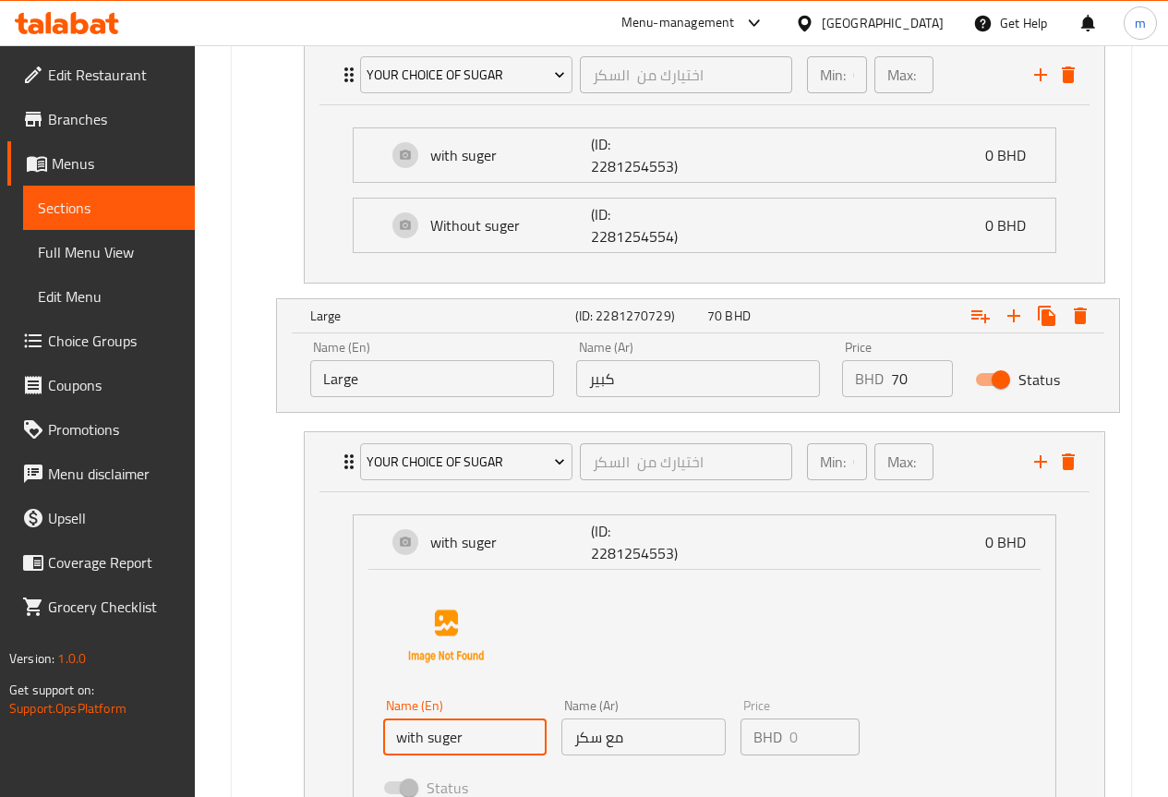
click at [406, 740] on input "with suger" at bounding box center [464, 736] width 163 height 37
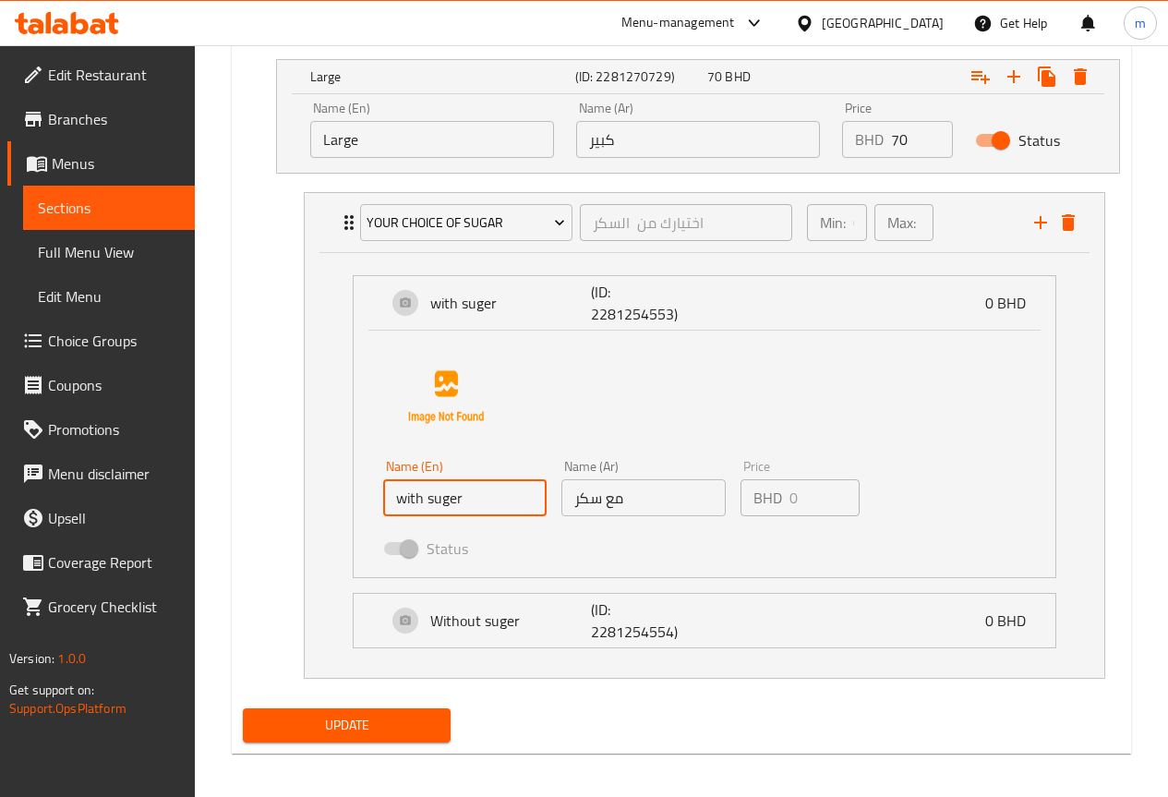
scroll to position [2018, 0]
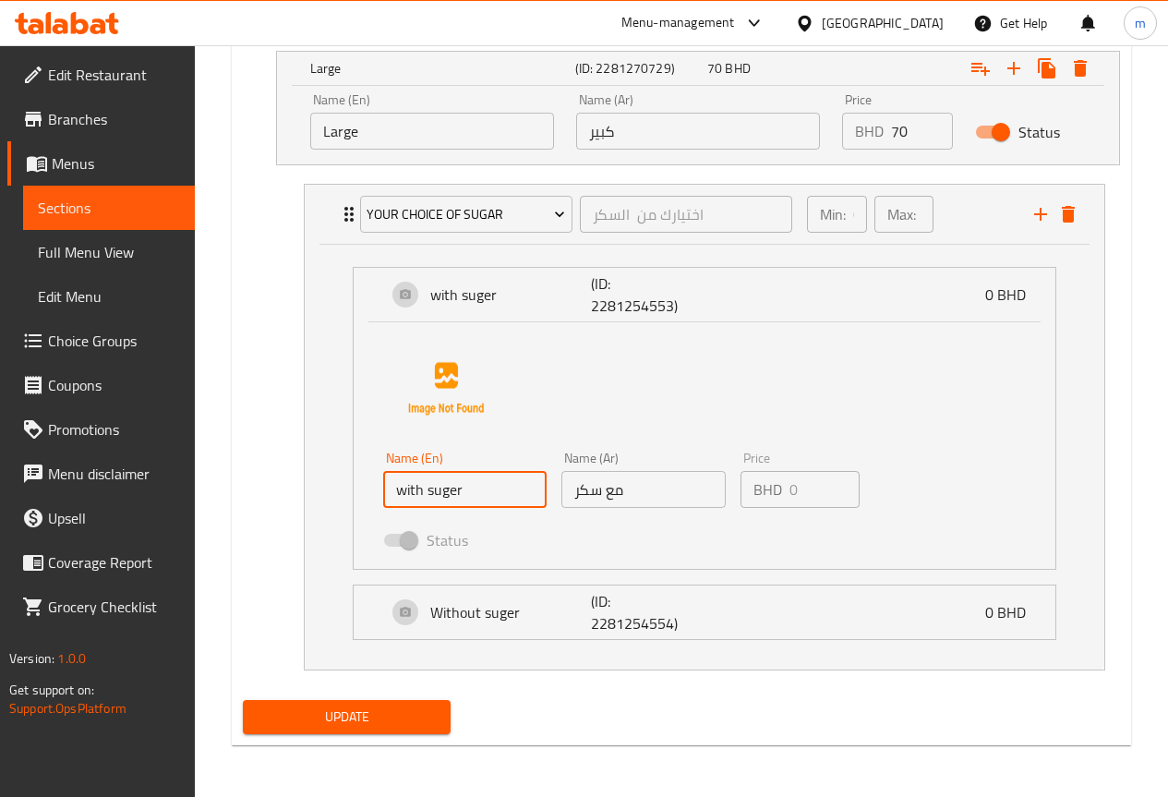
click at [1041, 377] on div "Name (En) with suger Name (En) Name (Ar) مع سكر Name (Ar) Price BHD 0 Price Sta…" at bounding box center [705, 445] width 702 height 246
click at [945, 295] on div "with suger (ID: 2281254553) 0 BHD" at bounding box center [710, 295] width 646 height 54
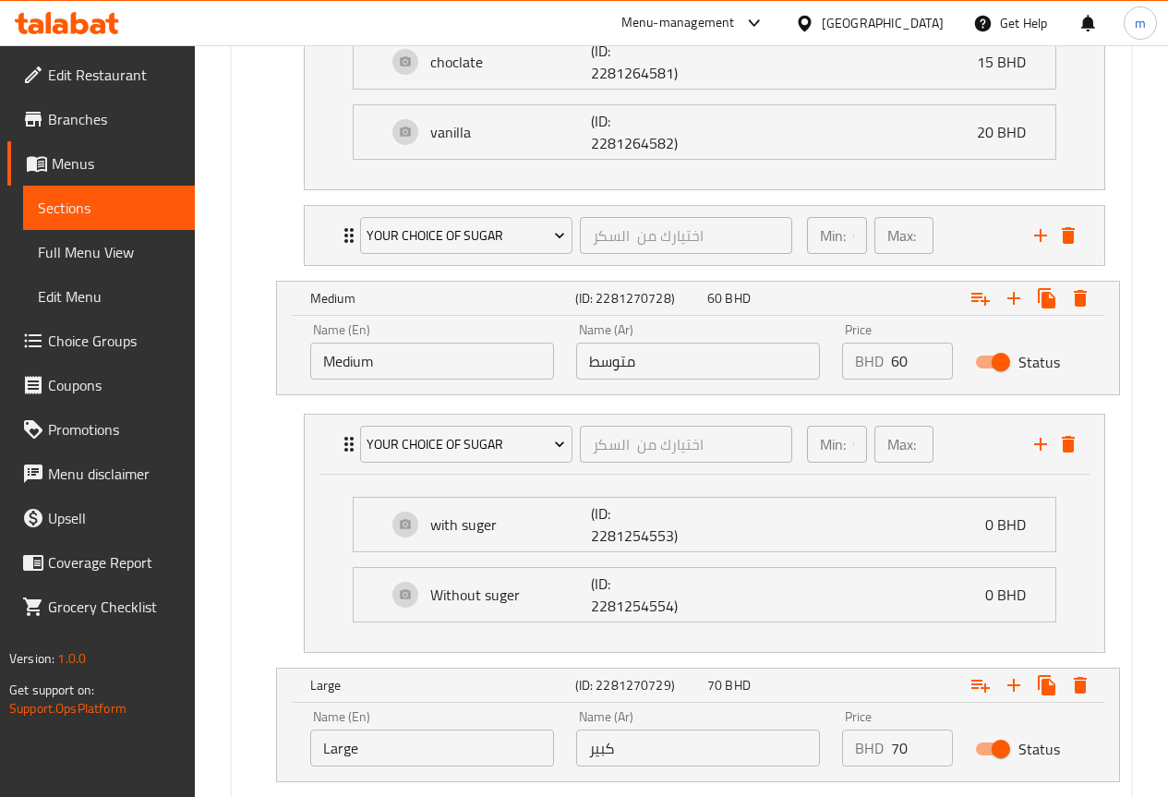
scroll to position [1770, 0]
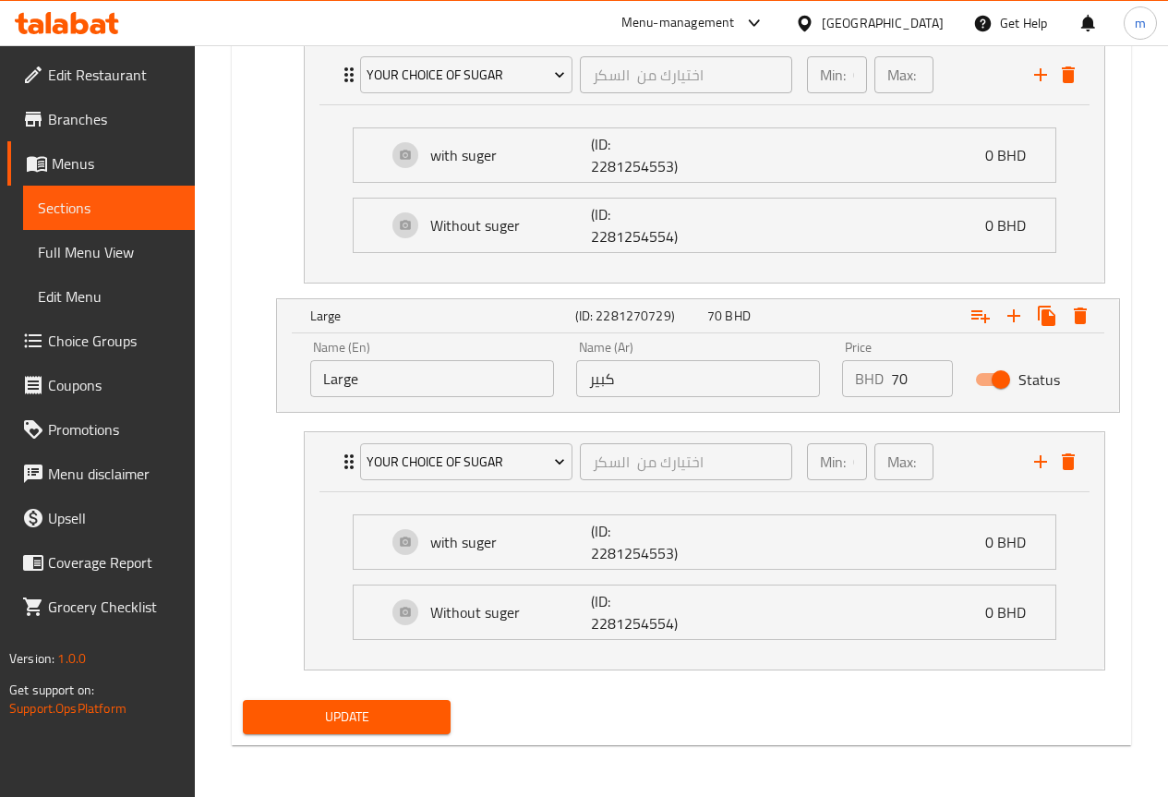
click at [384, 711] on span "Update" at bounding box center [347, 716] width 179 height 23
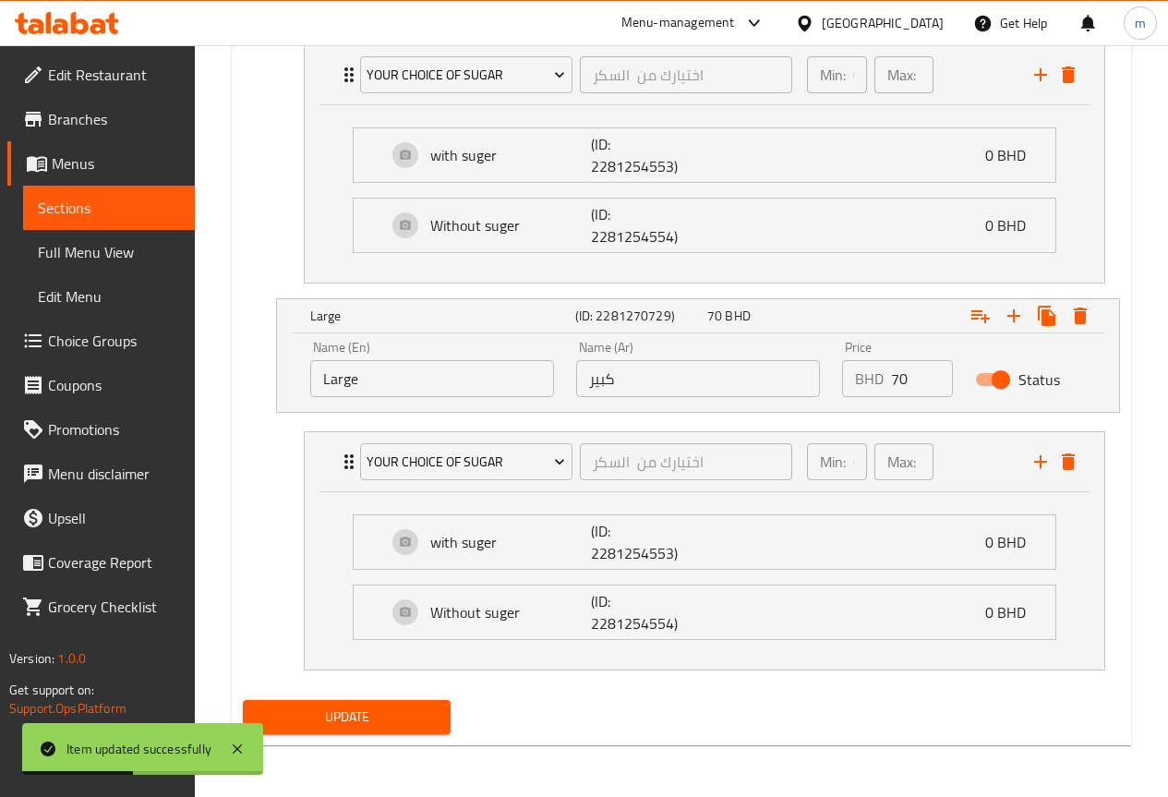
click at [98, 295] on span "Edit Menu" at bounding box center [109, 296] width 142 height 22
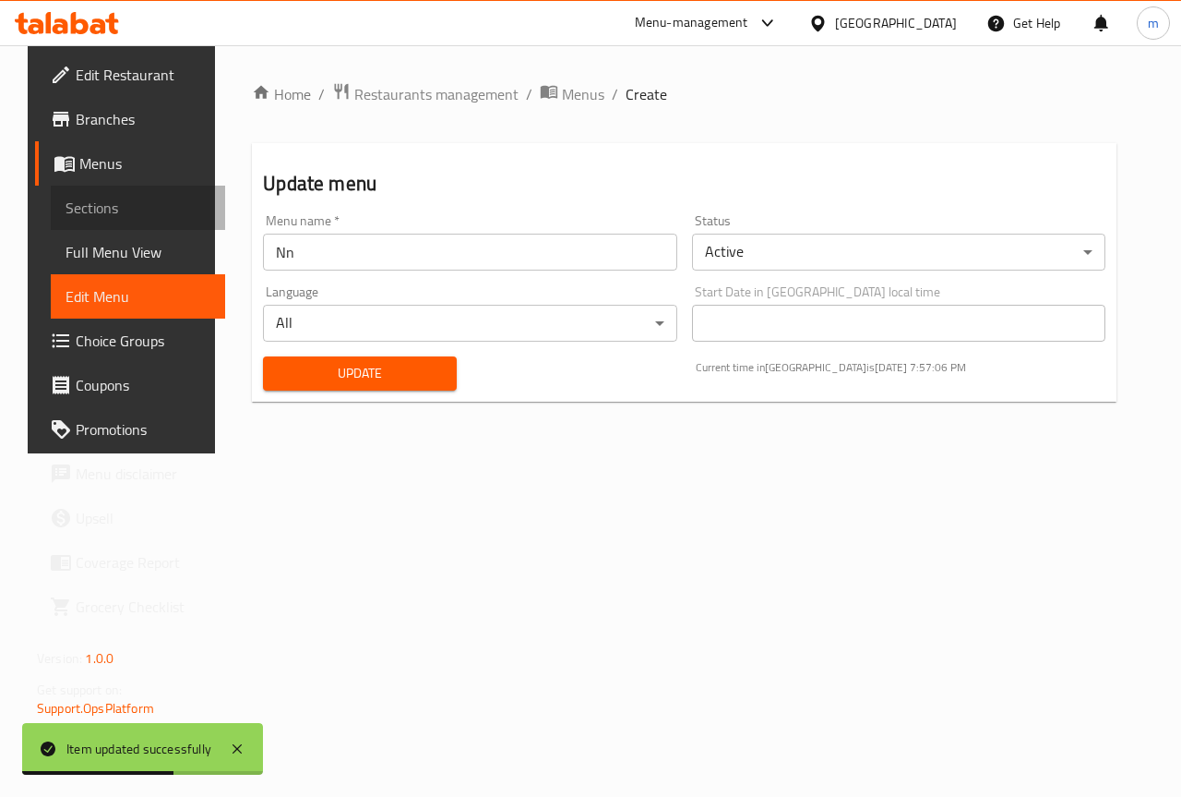
click at [97, 205] on span "Sections" at bounding box center [138, 208] width 145 height 22
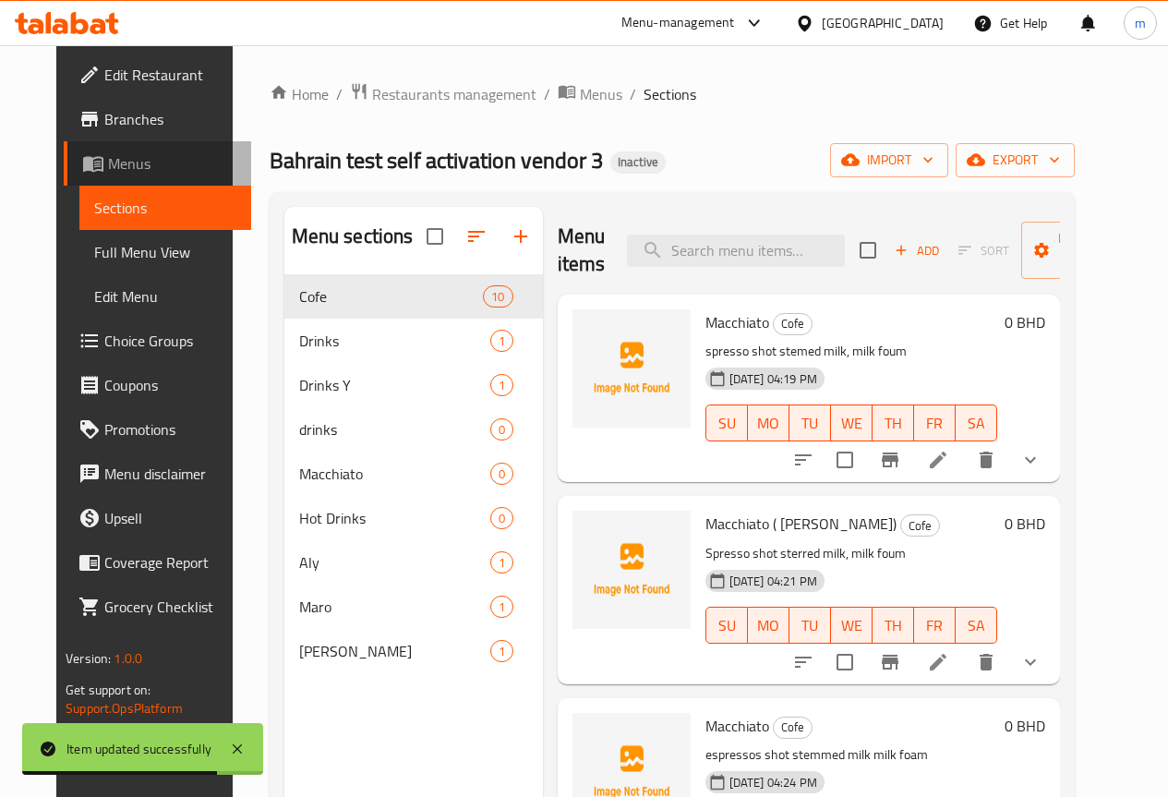
click at [117, 166] on span "Menus" at bounding box center [172, 163] width 128 height 22
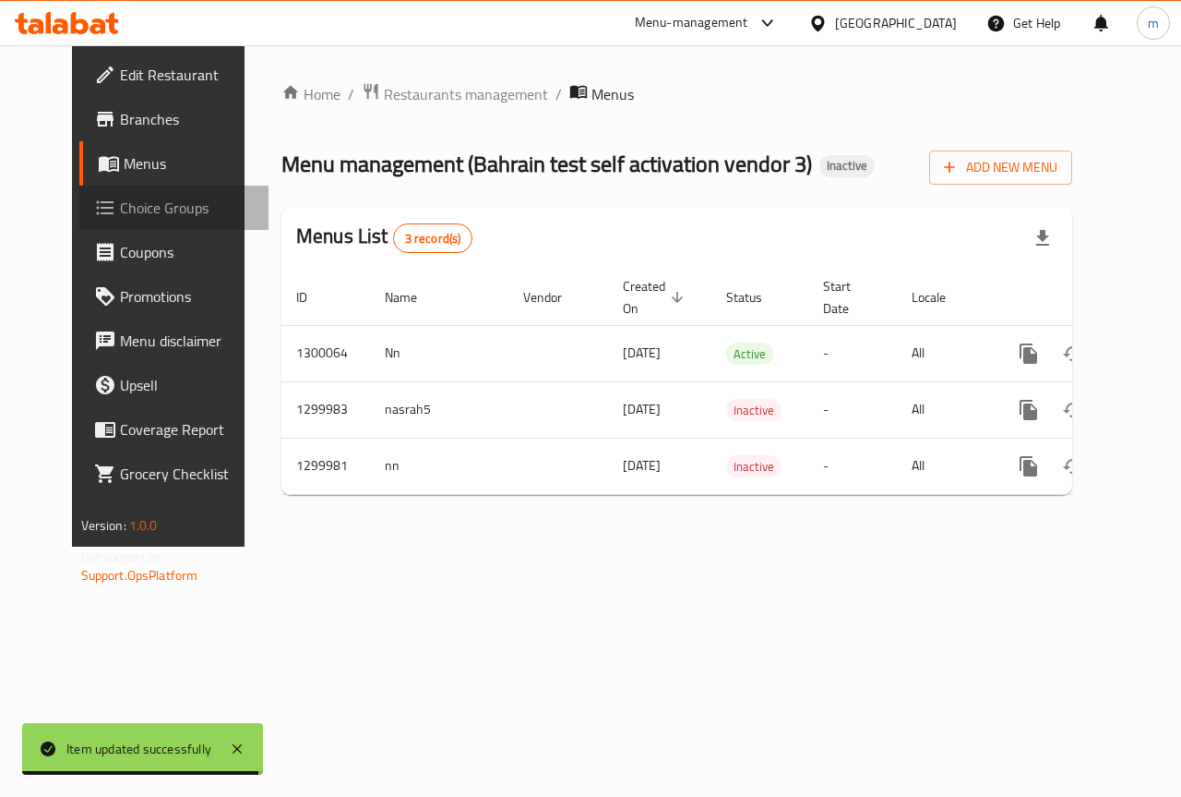
click at [120, 199] on span "Choice Groups" at bounding box center [187, 208] width 135 height 22
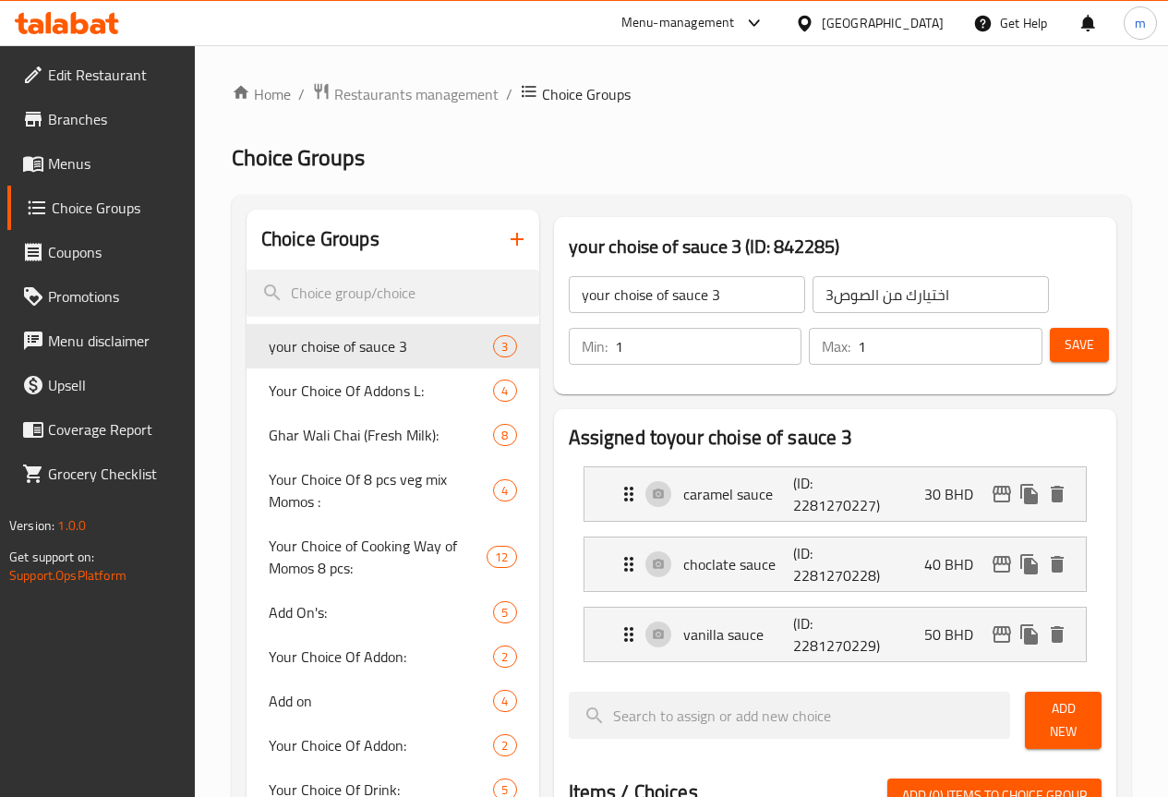
click at [119, 161] on span "Menus" at bounding box center [114, 163] width 132 height 22
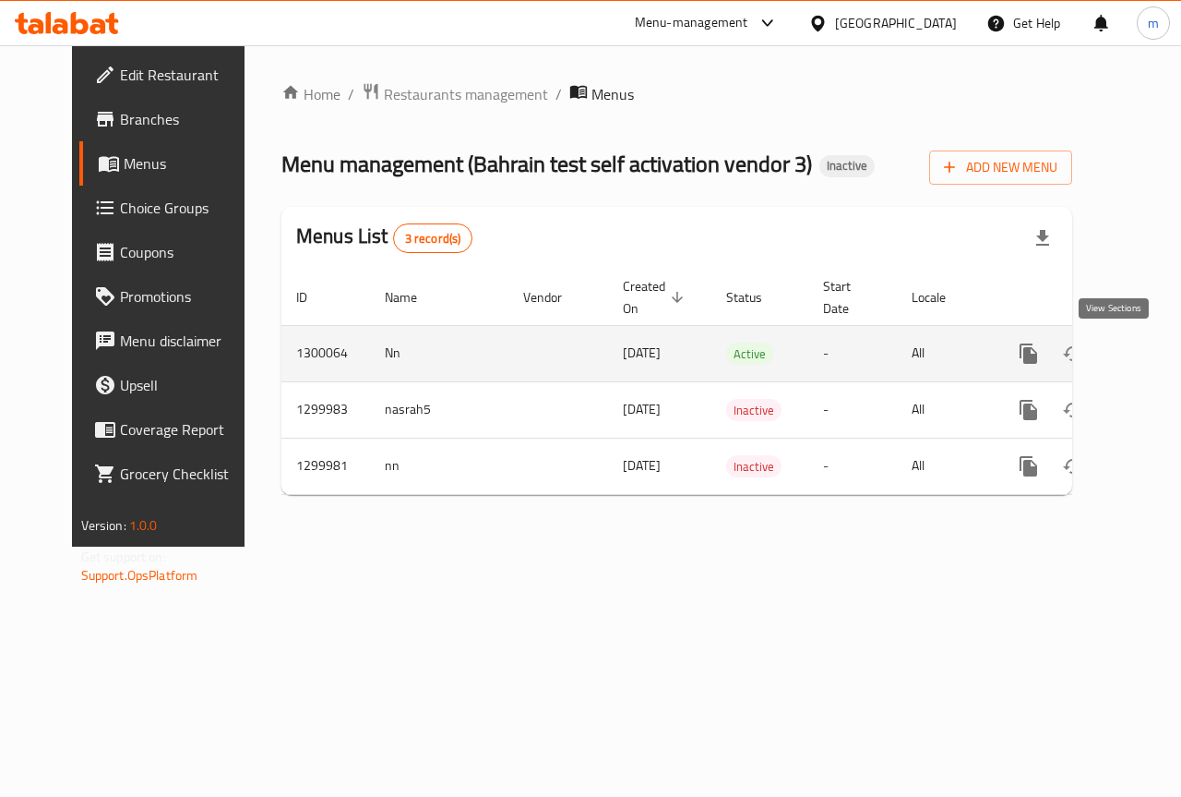
click at [1154, 357] on icon "enhanced table" at bounding box center [1162, 353] width 17 height 17
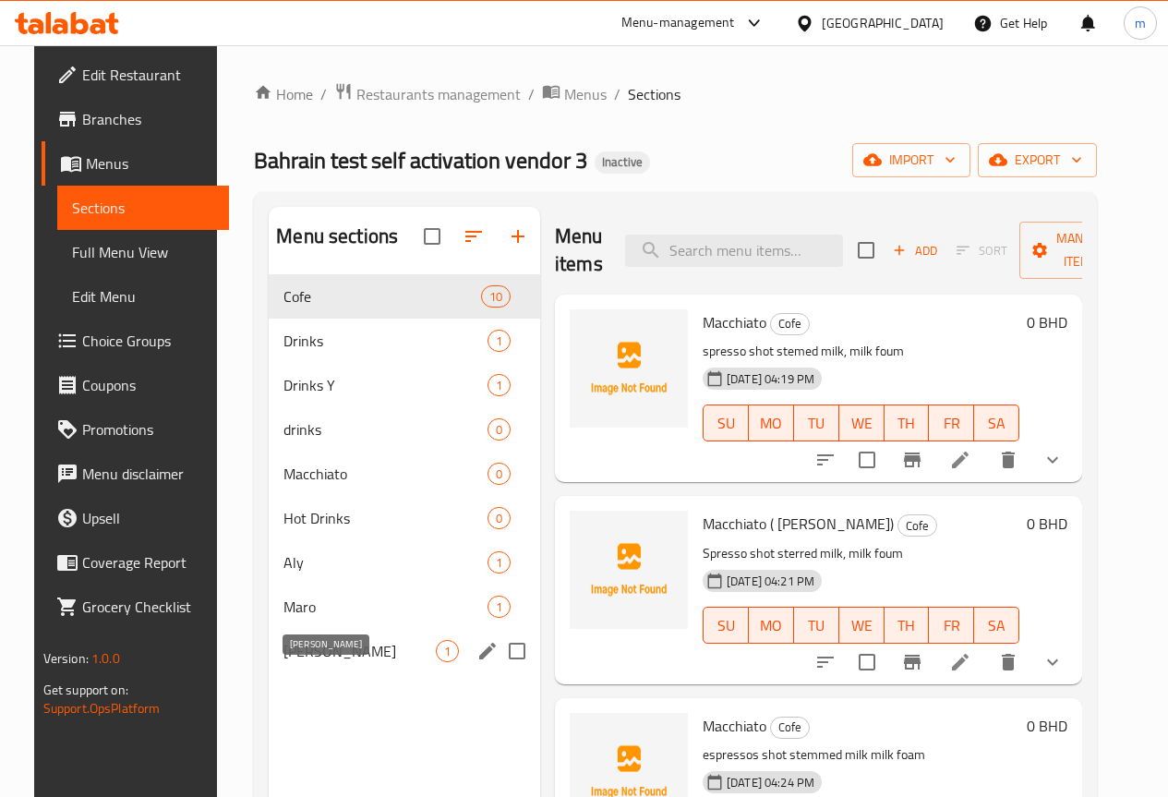
click at [308, 662] on span "[PERSON_NAME]" at bounding box center [359, 651] width 152 height 22
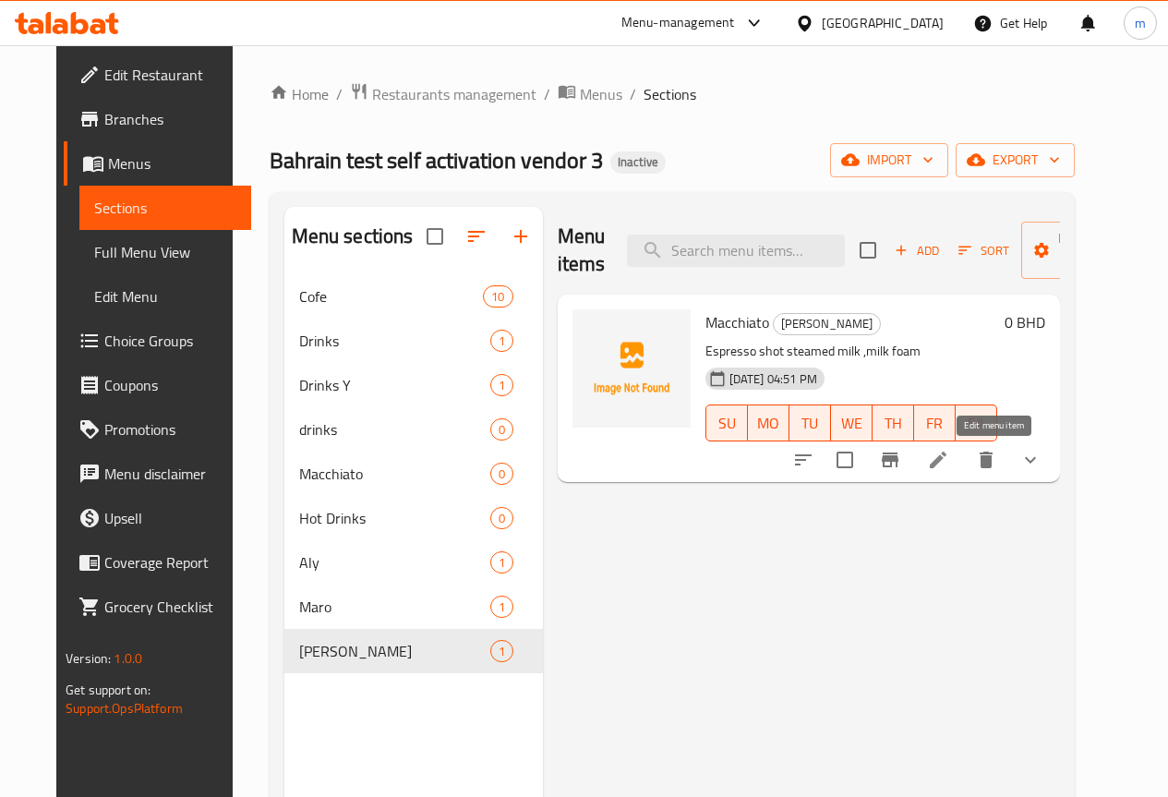
click at [949, 461] on icon at bounding box center [938, 460] width 22 height 22
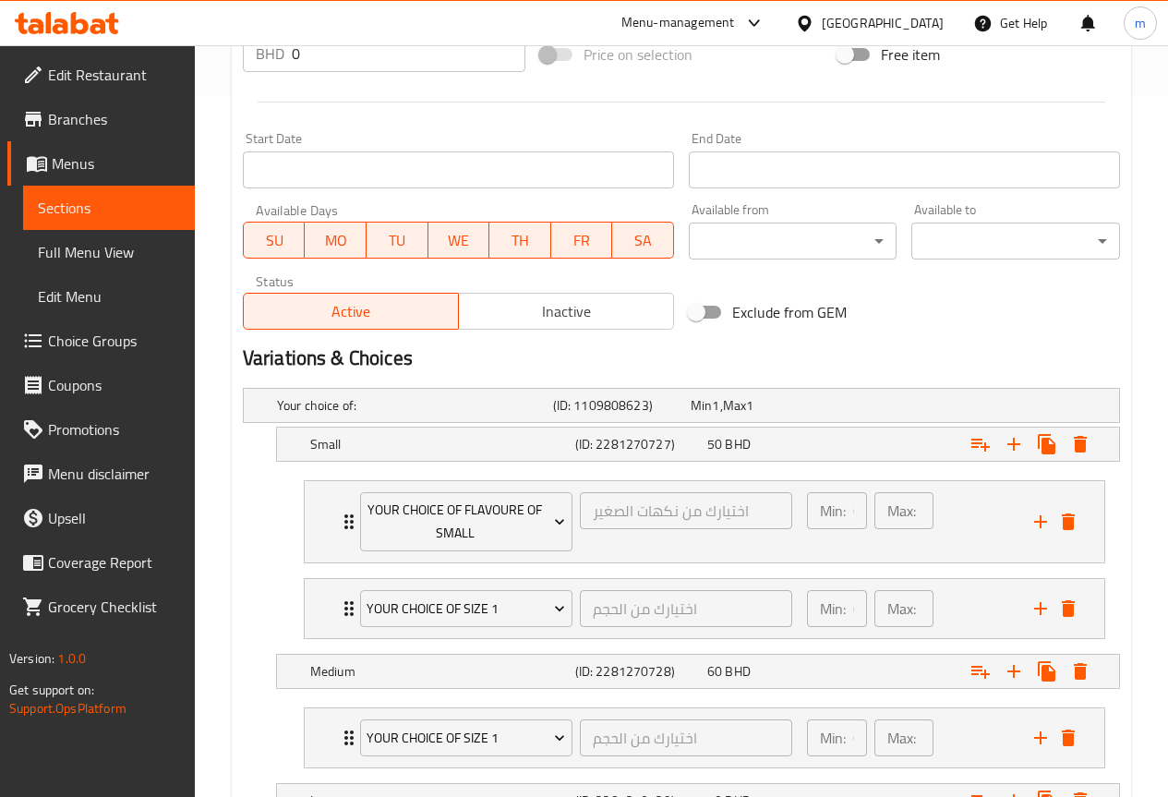
scroll to position [738, 0]
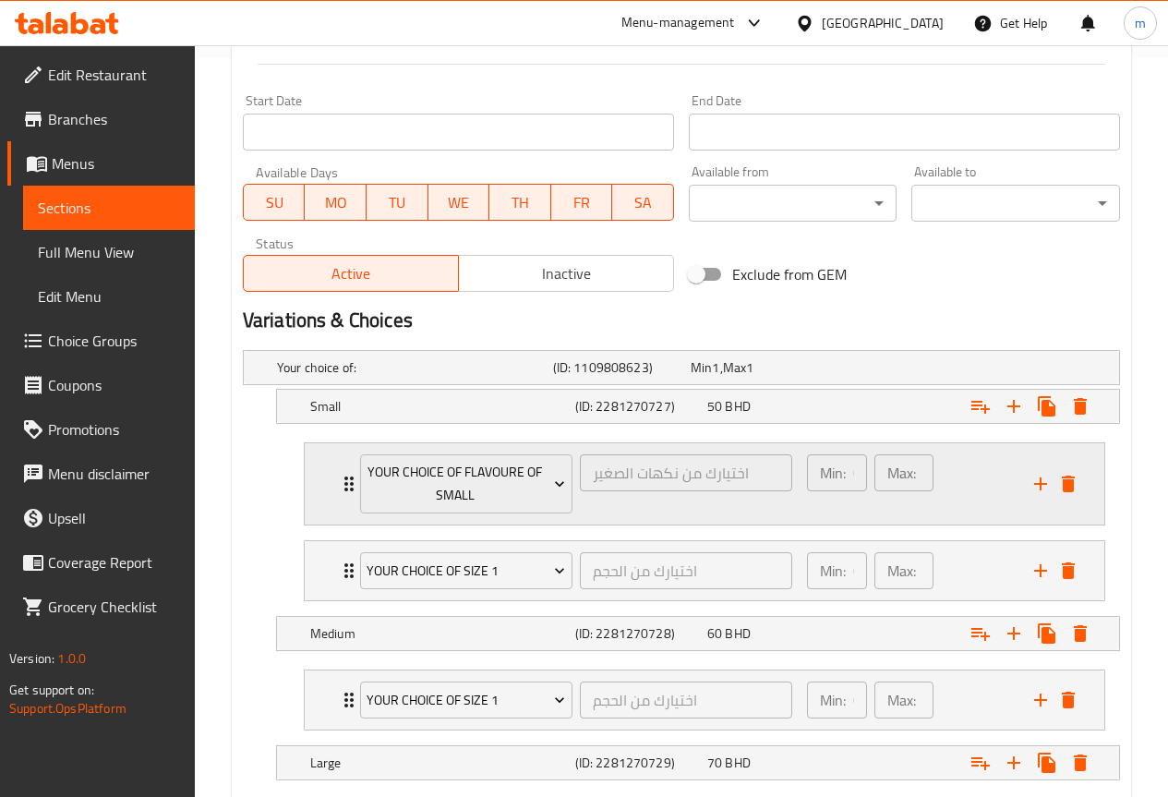
click at [846, 477] on div "Min: 0 ​" at bounding box center [837, 472] width 60 height 37
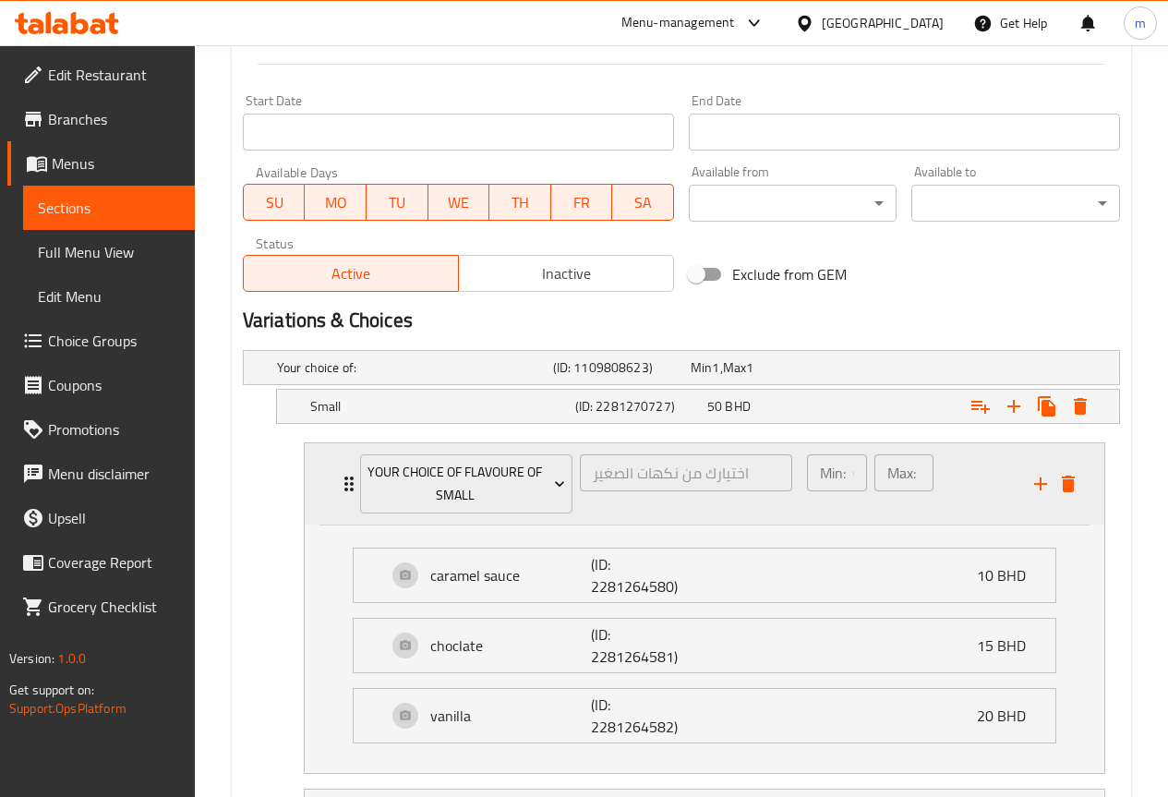
click at [840, 489] on div "Min: 0 ​" at bounding box center [837, 472] width 60 height 37
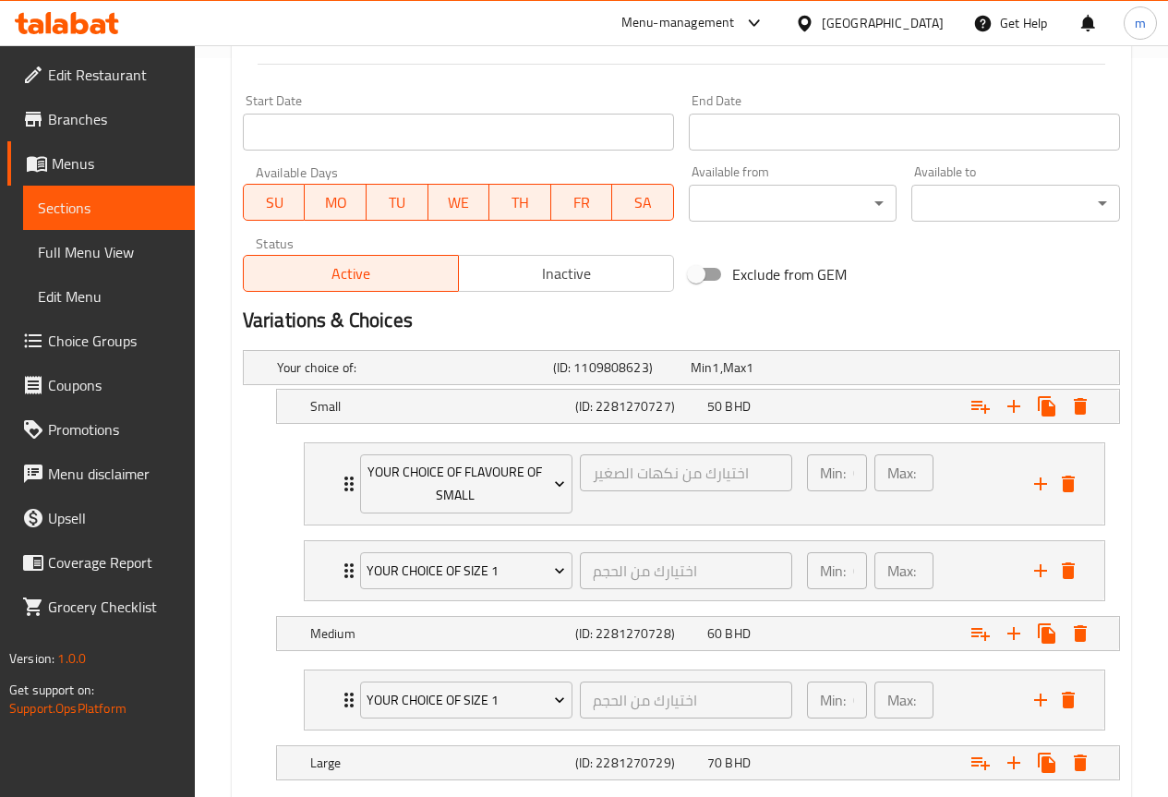
click at [126, 341] on span "Choice Groups" at bounding box center [114, 341] width 132 height 22
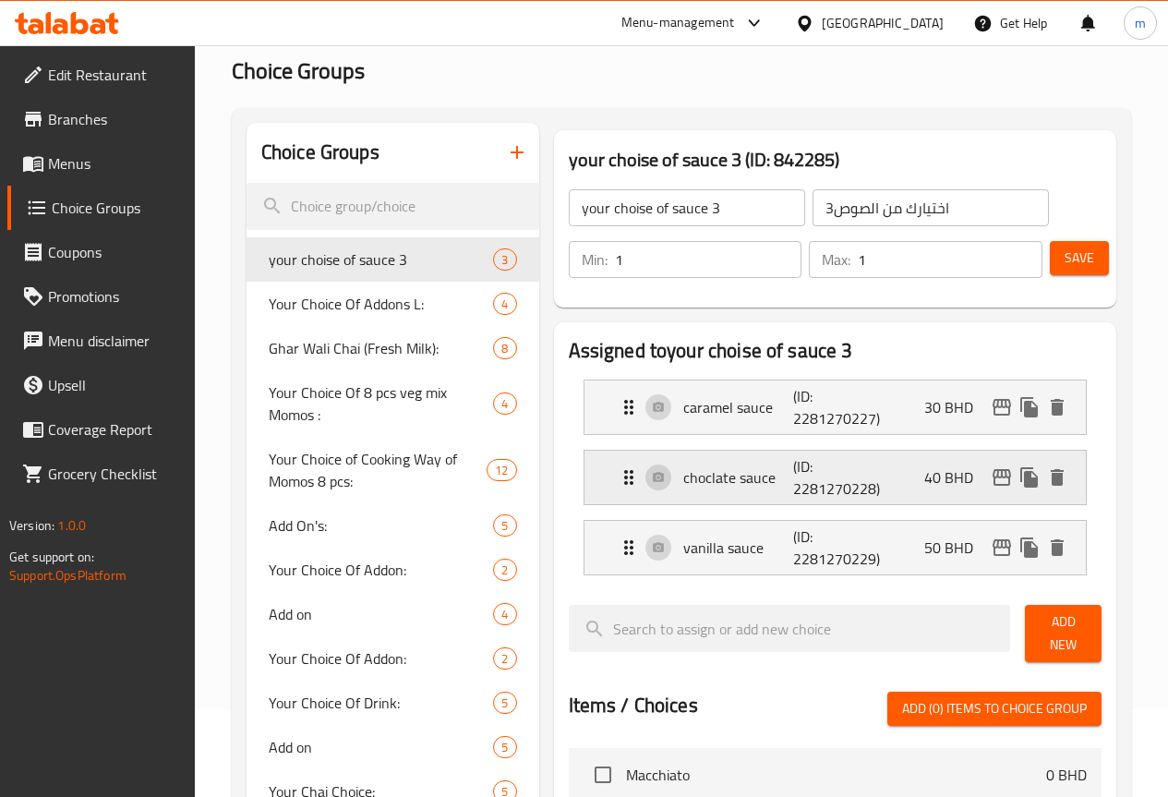
scroll to position [77, 0]
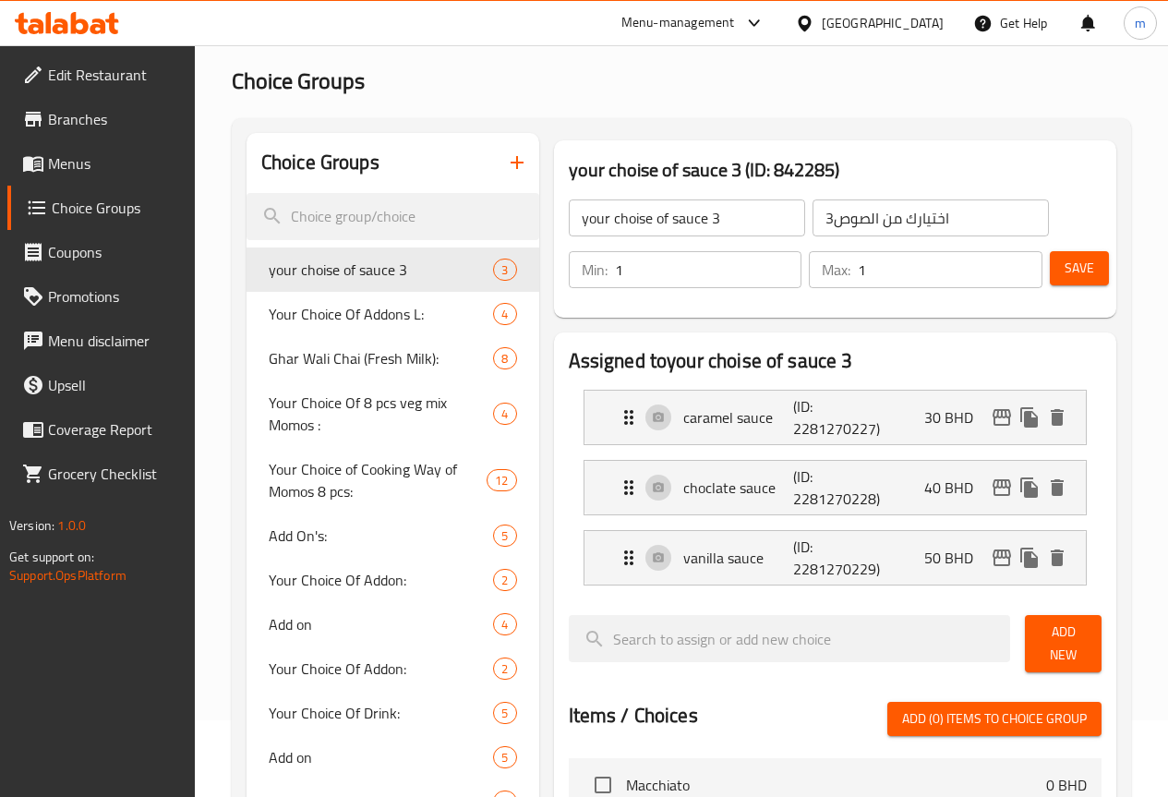
click at [648, 218] on input "your choise of sauce 3" at bounding box center [687, 217] width 236 height 37
click at [846, 80] on h2 "Choice Groups" at bounding box center [681, 81] width 899 height 30
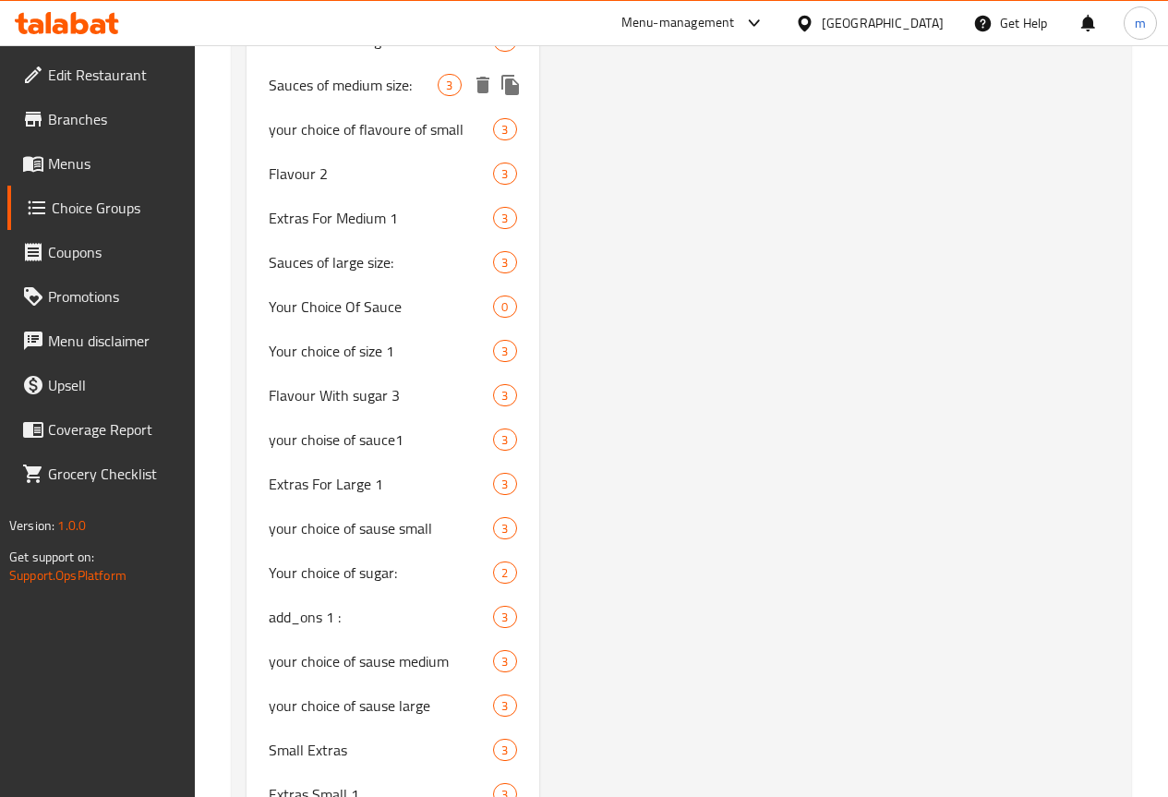
scroll to position [2630, 0]
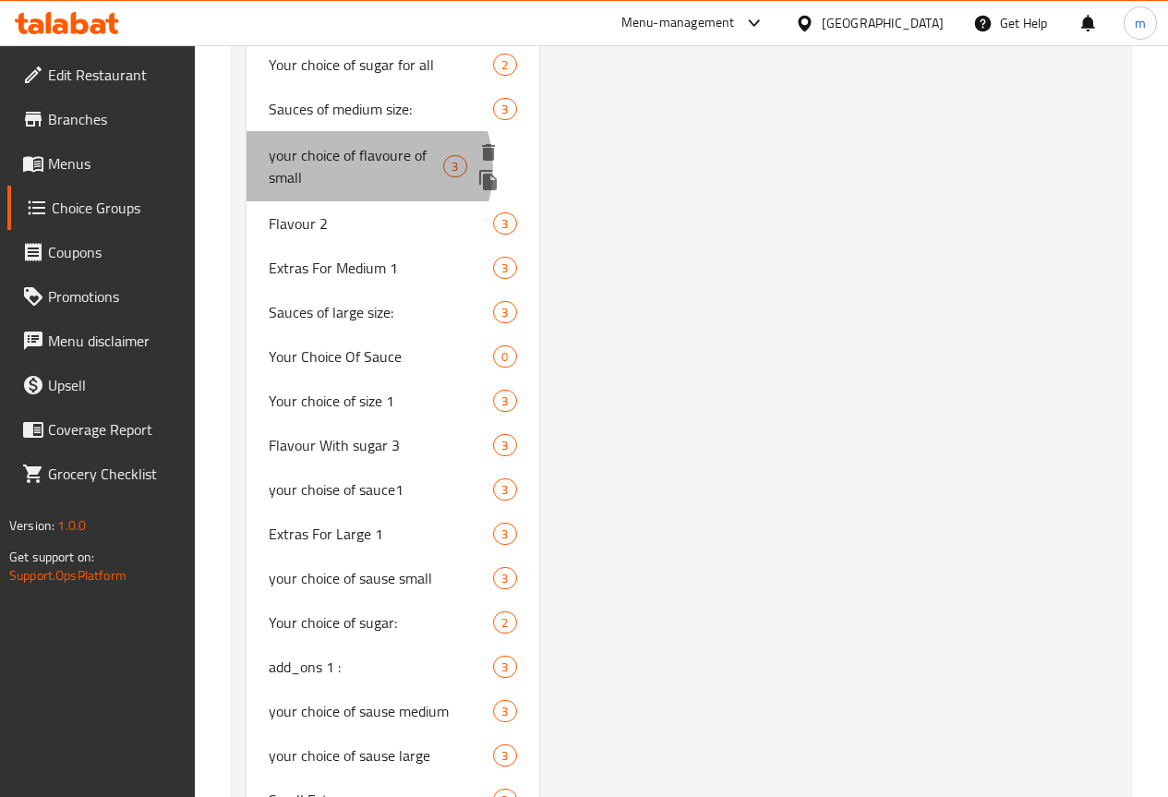
click at [366, 188] on span "your choice of flavoure of small" at bounding box center [356, 166] width 175 height 44
type input "your choice of flavoure of small"
type input "اختيارك من نكهات الصغير"
type input "0"
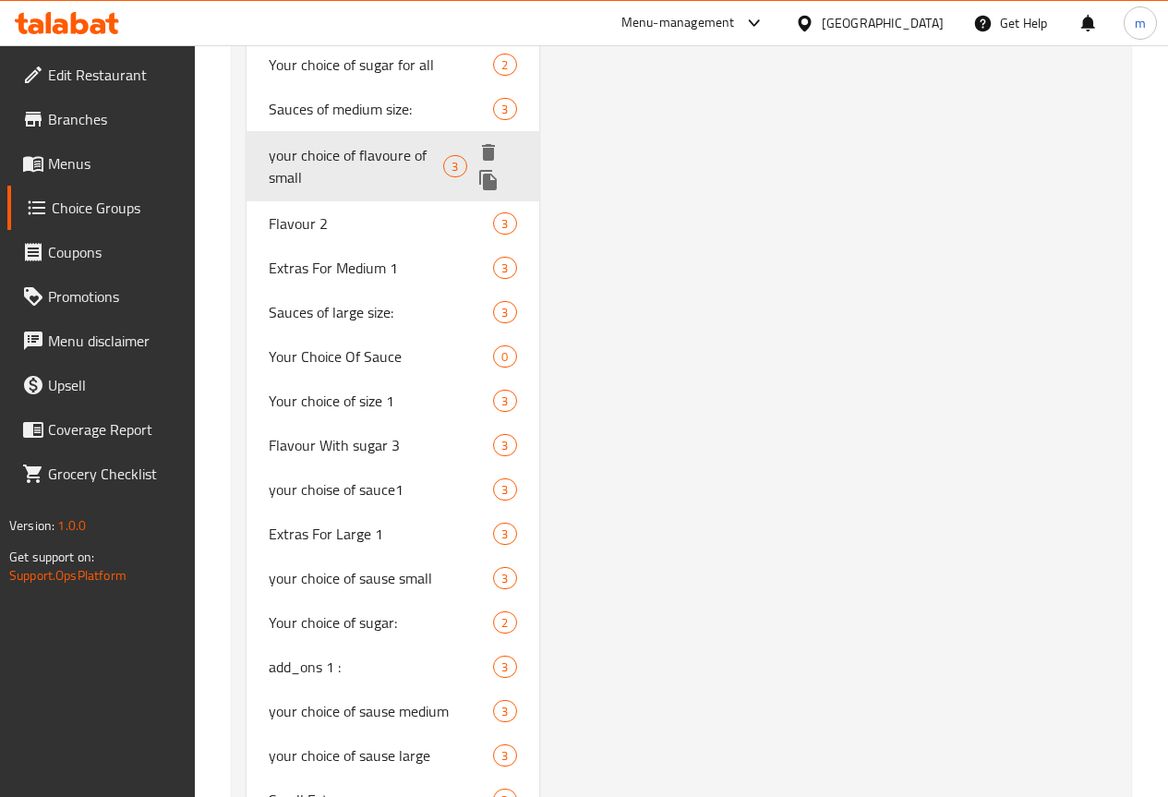
click at [342, 188] on span "your choice of flavoure of small" at bounding box center [356, 166] width 175 height 44
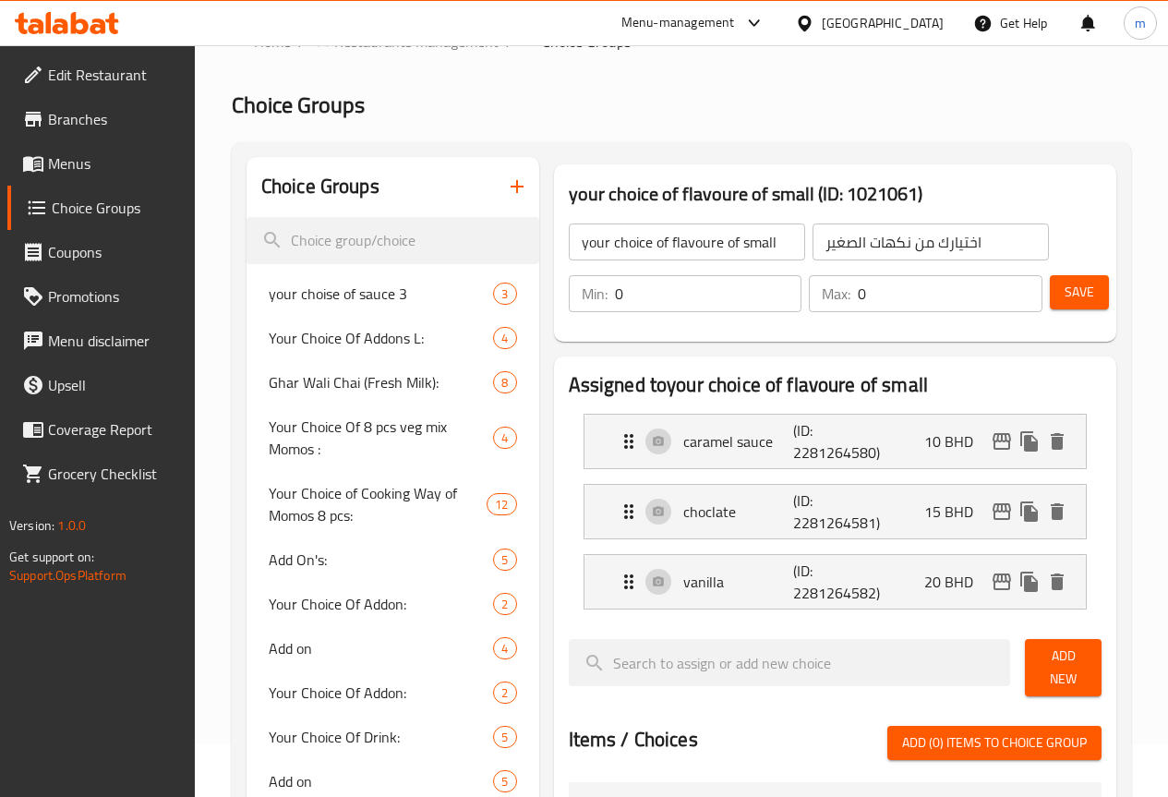
scroll to position [92, 0]
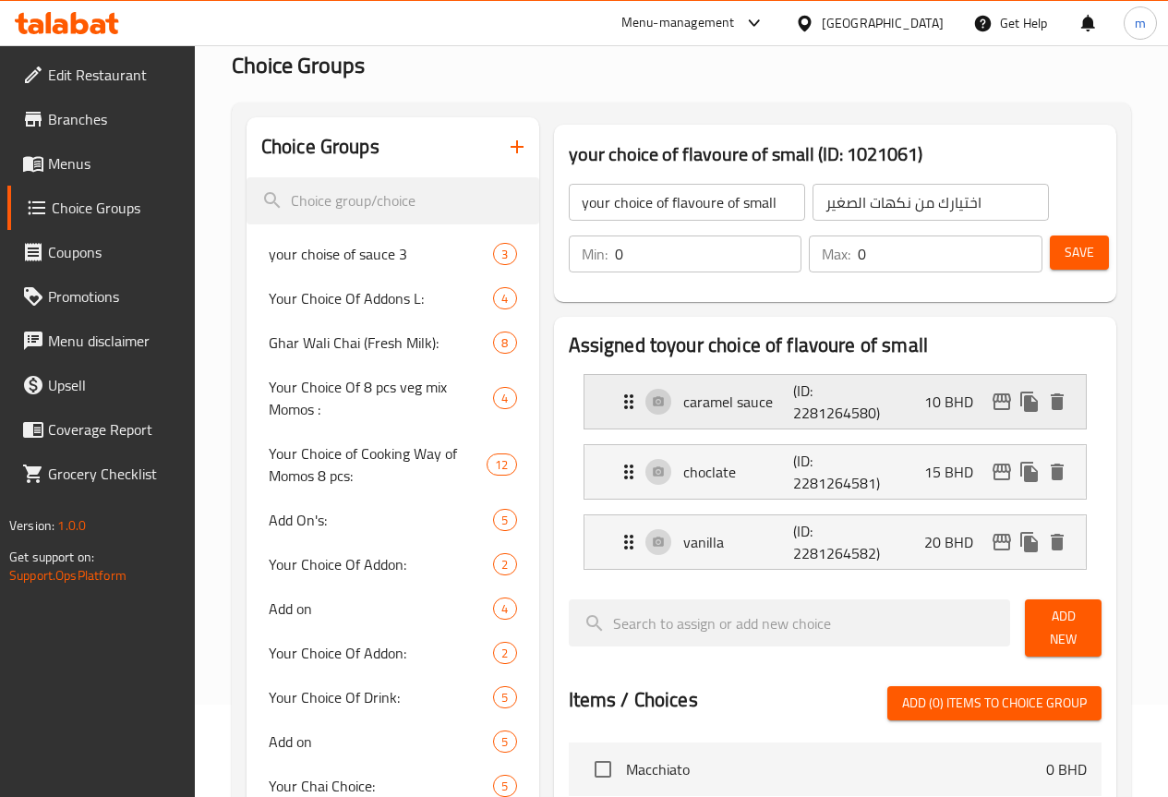
click at [850, 399] on div "caramel sauce (ID: 2281264580) 10 BHD" at bounding box center [841, 402] width 446 height 54
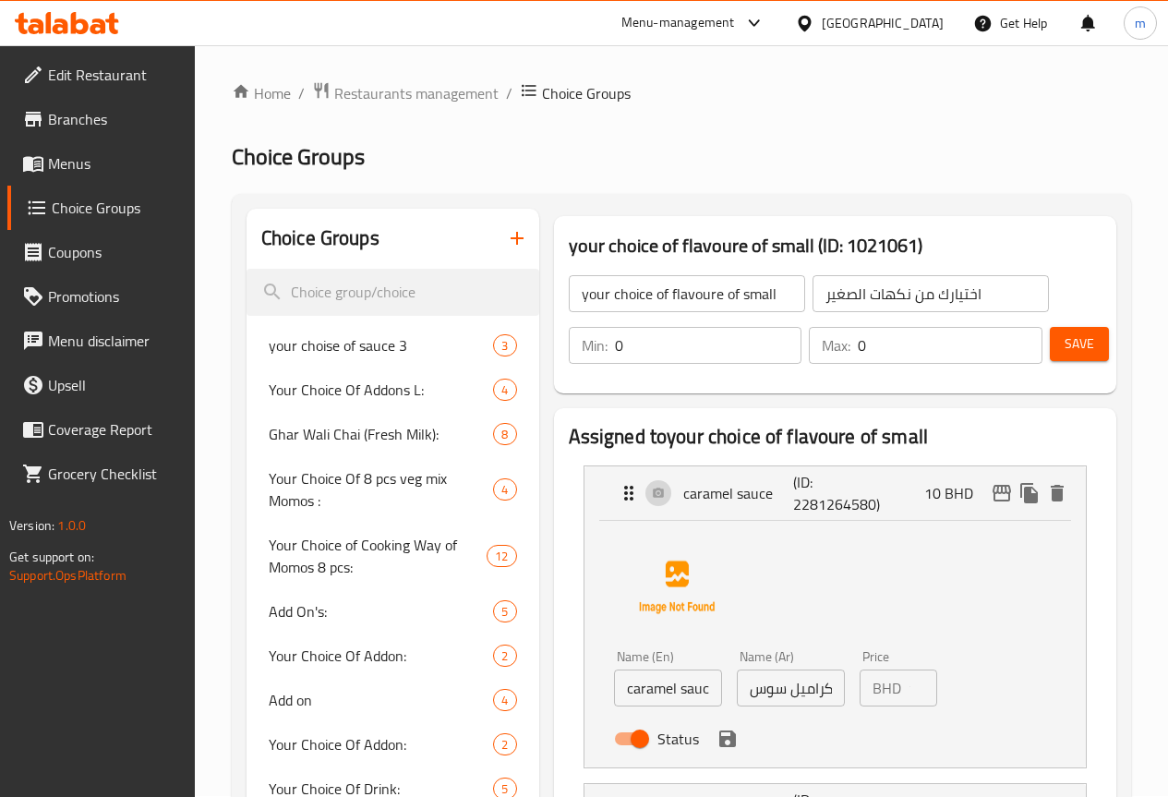
scroll to position [0, 0]
click at [876, 489] on div "caramel sauce (ID: 2281264580) 10 BHD" at bounding box center [841, 494] width 446 height 54
click at [870, 495] on div "caramel sauce (ID: 2281264580) 10 BHD" at bounding box center [841, 494] width 446 height 54
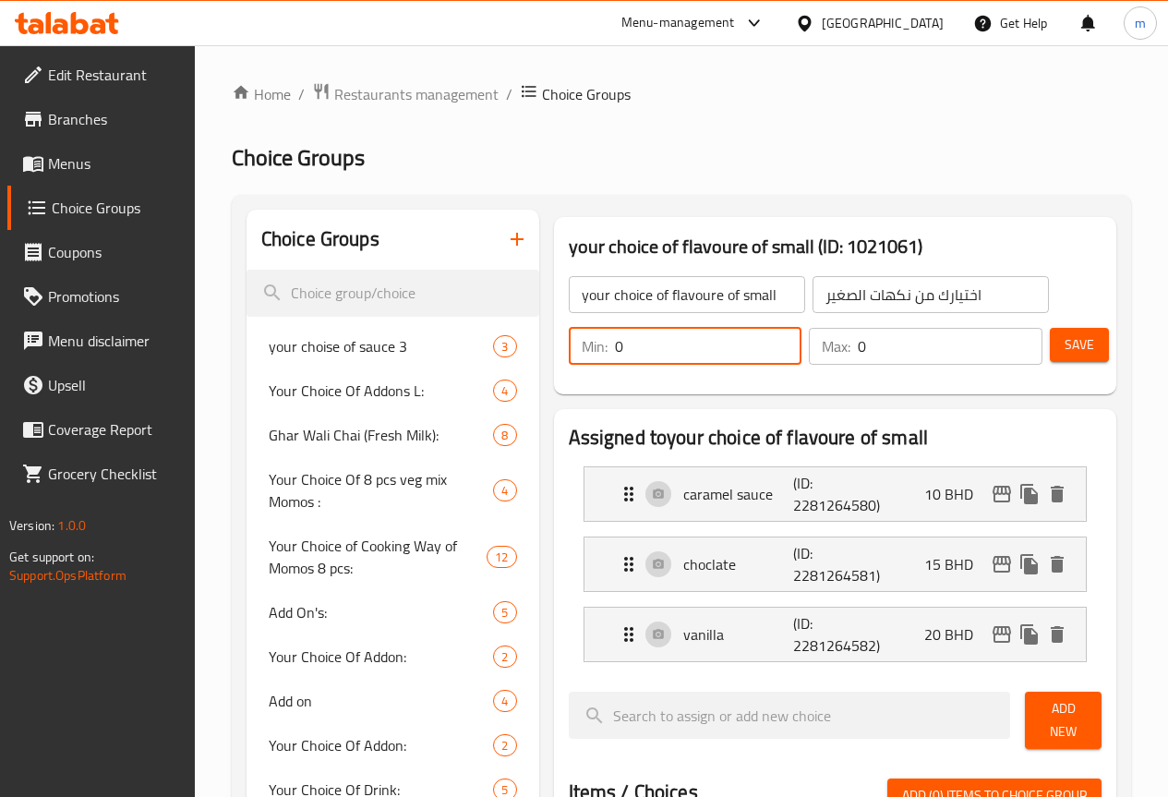
click at [631, 345] on input "0" at bounding box center [708, 346] width 187 height 37
type input "1"
click at [858, 348] on input "0" at bounding box center [950, 346] width 185 height 37
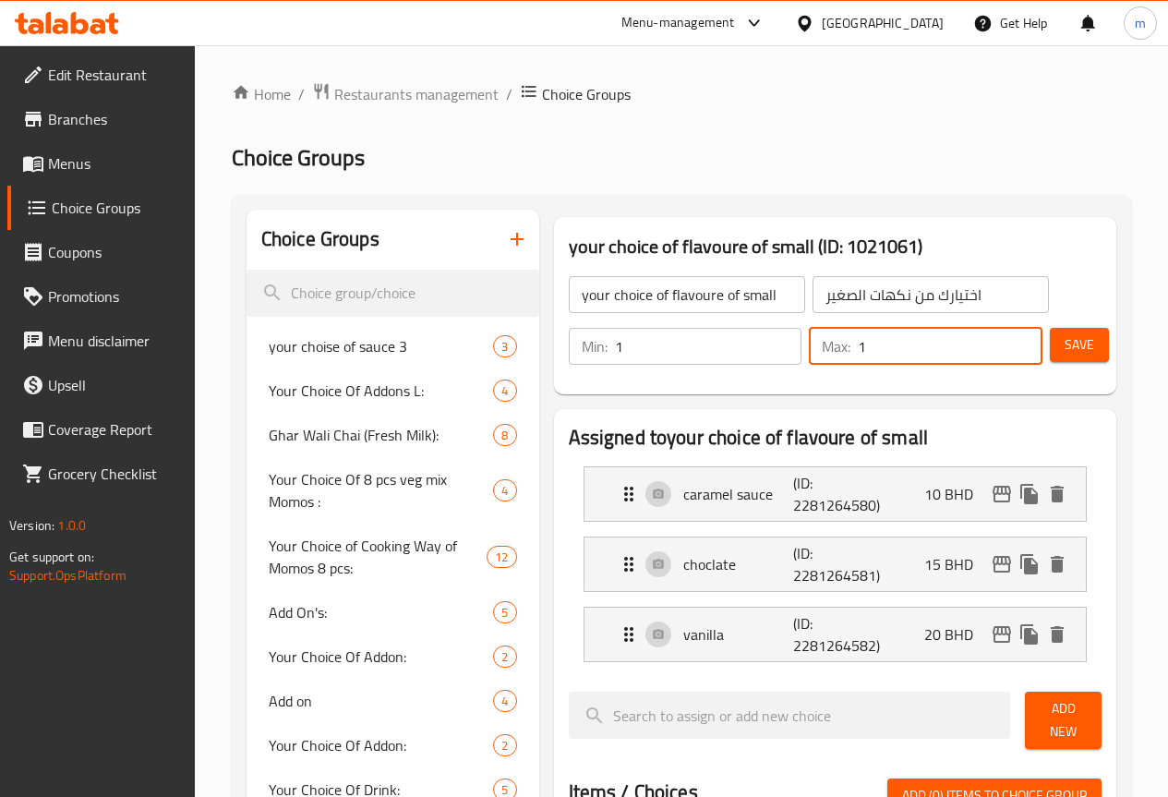
type input "1"
click at [1064, 345] on span "Save" at bounding box center [1079, 344] width 30 height 23
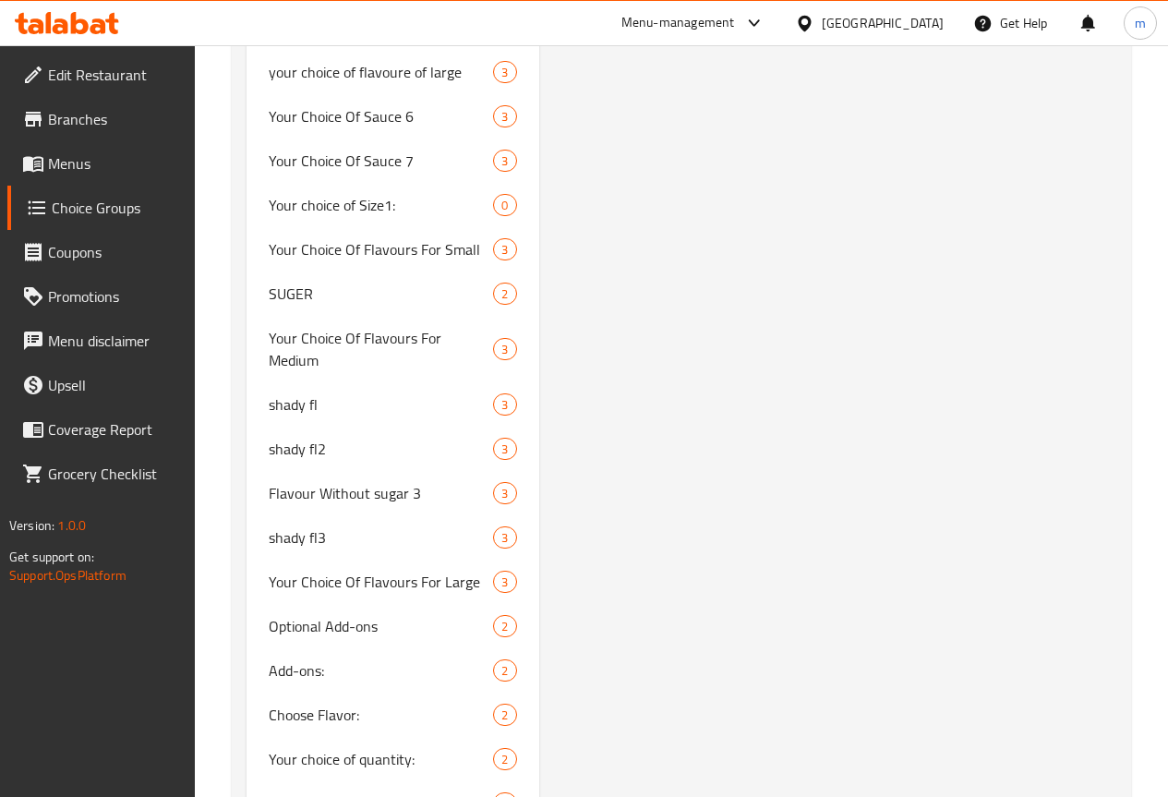
scroll to position [4377, 0]
type input "your choice of flavoure of mediam"
type input "اختيارك من نكهات الوسط"
type input "0"
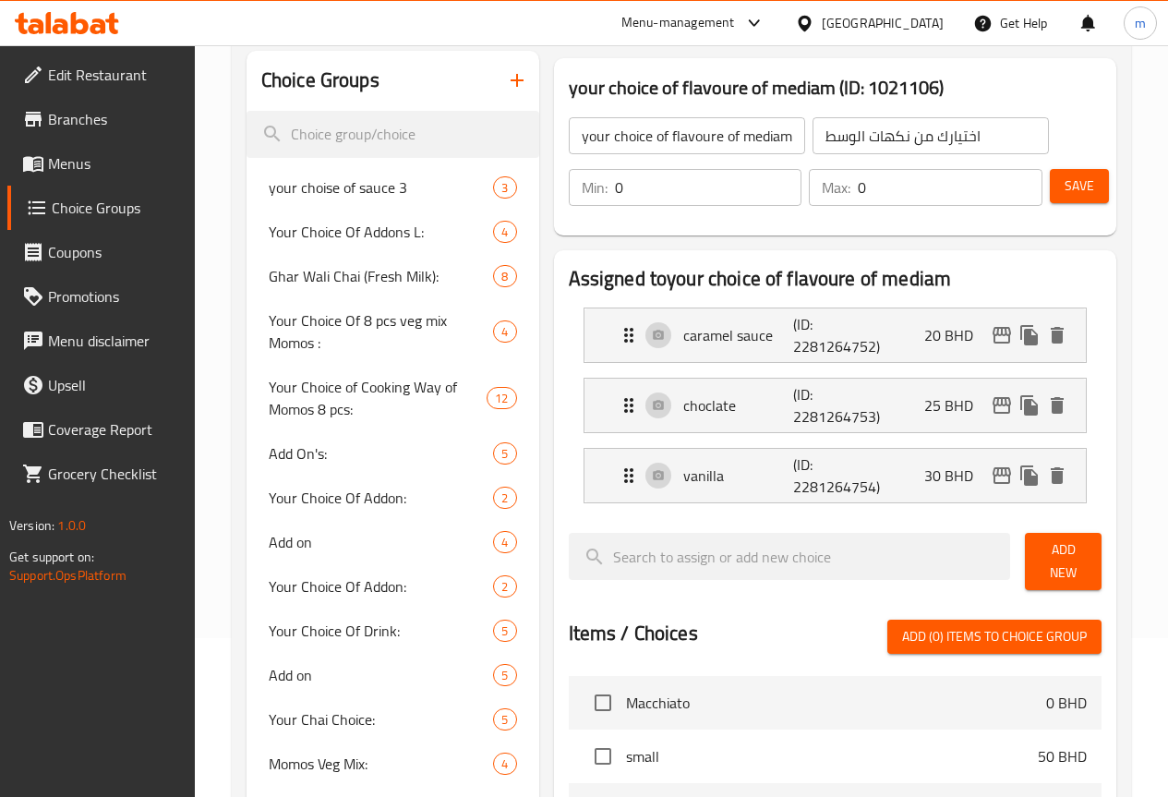
scroll to position [0, 0]
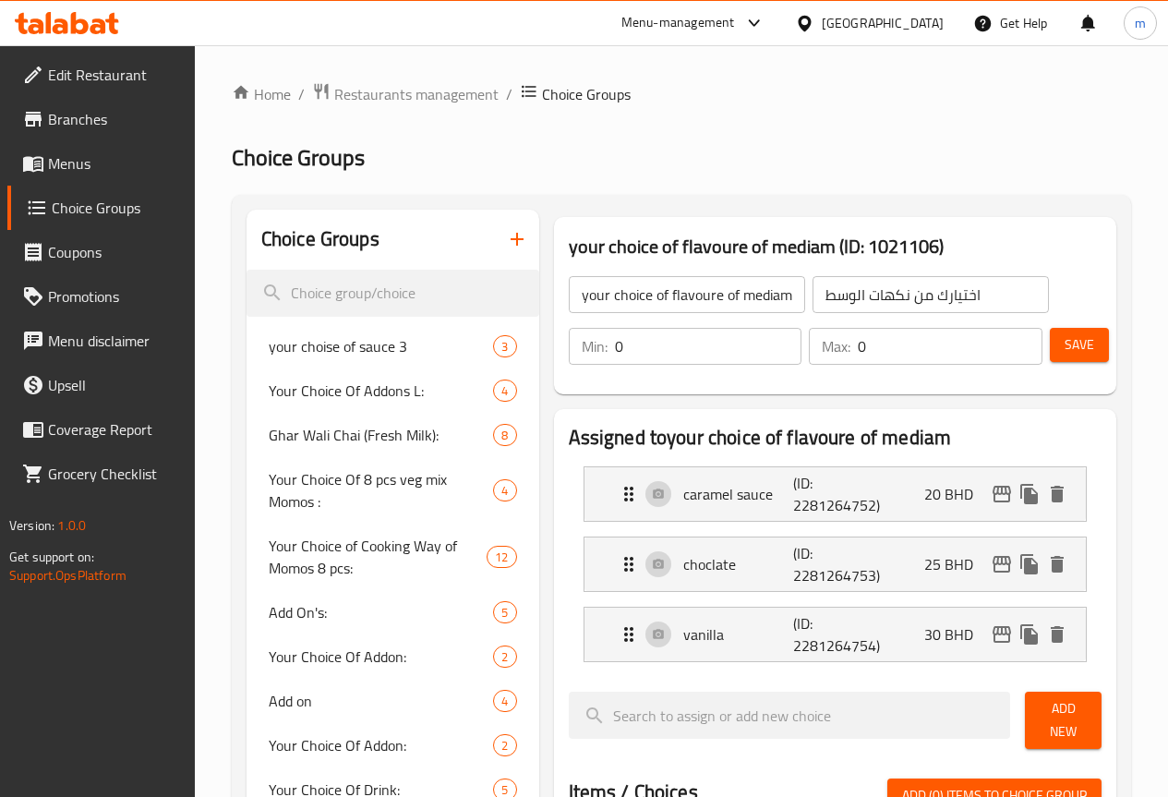
click at [860, 351] on input "0" at bounding box center [950, 346] width 185 height 37
type input "0"
type input "1"
click at [682, 351] on input "0" at bounding box center [708, 346] width 187 height 37
type input "0"
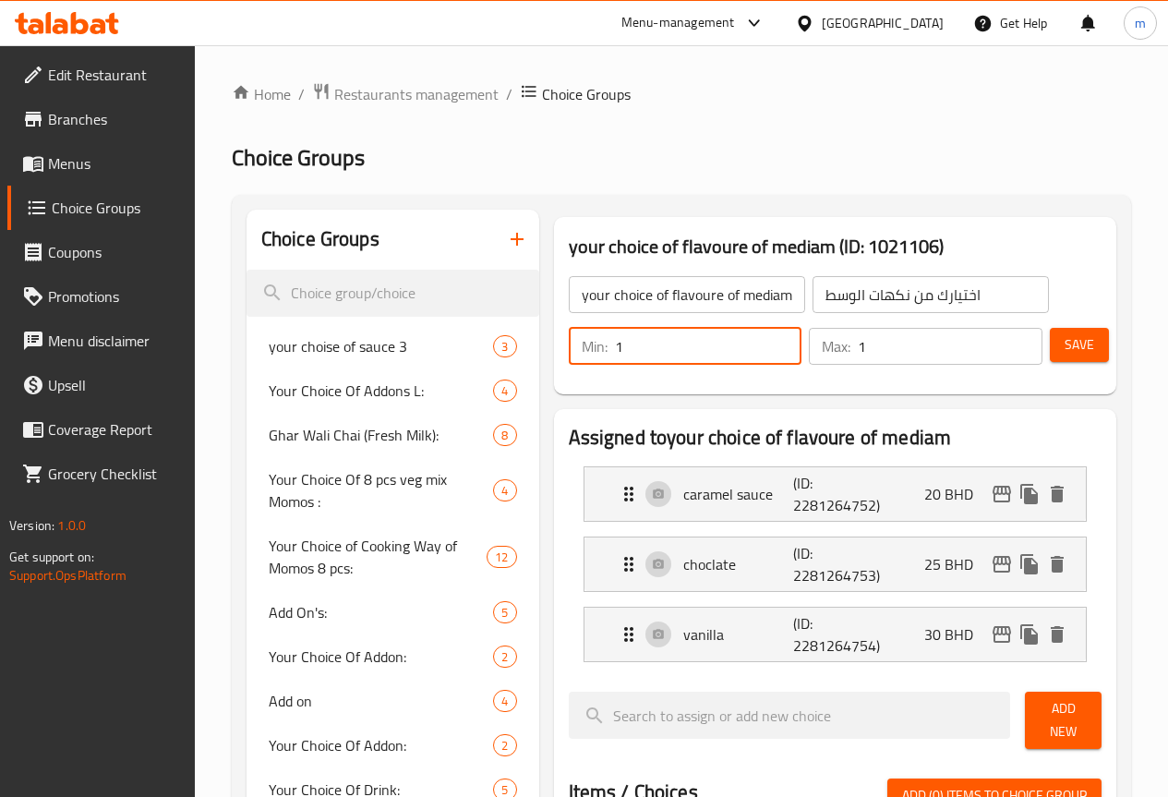
type input "1"
click at [1070, 337] on span "Save" at bounding box center [1079, 344] width 30 height 23
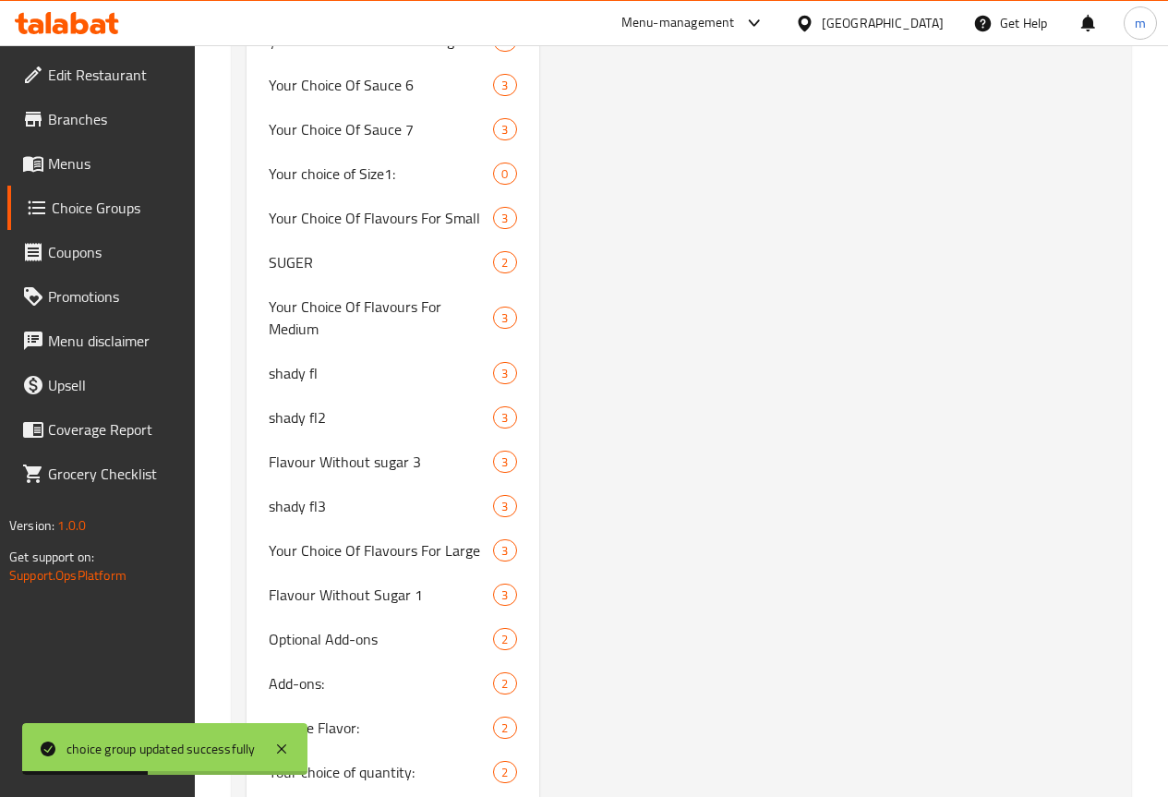
scroll to position [4431, 0]
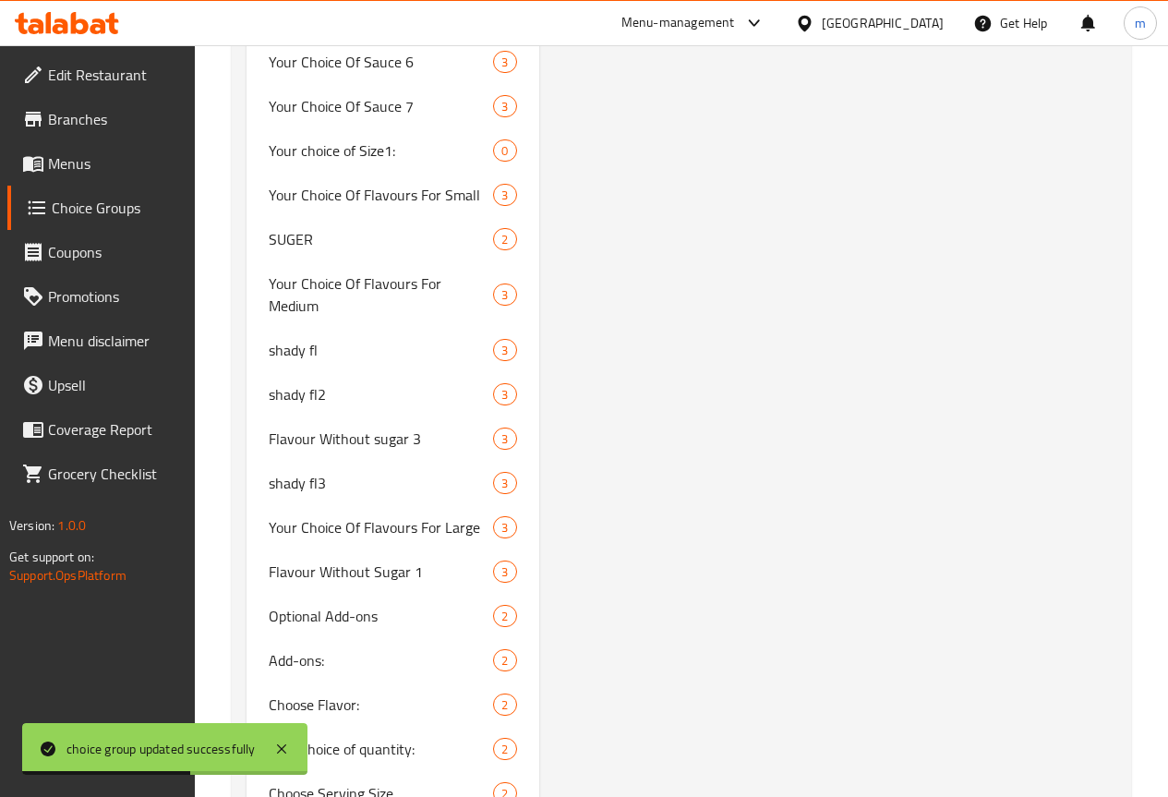
click at [368, 27] on span "your choice of flavoure of large" at bounding box center [356, 4] width 174 height 44
type input "your choice of flavoure of large"
type input "اختيارك من نكهات الكبير"
type input "0"
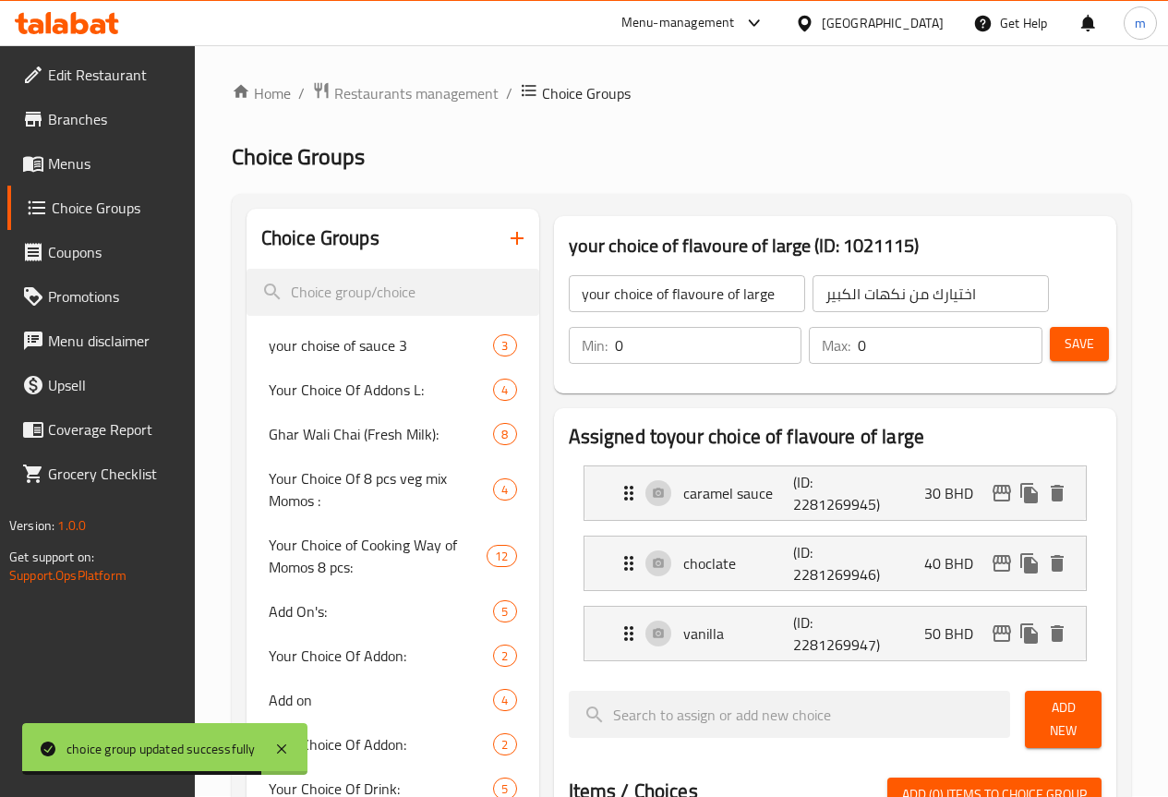
scroll to position [0, 0]
click at [704, 349] on input "0" at bounding box center [708, 346] width 187 height 37
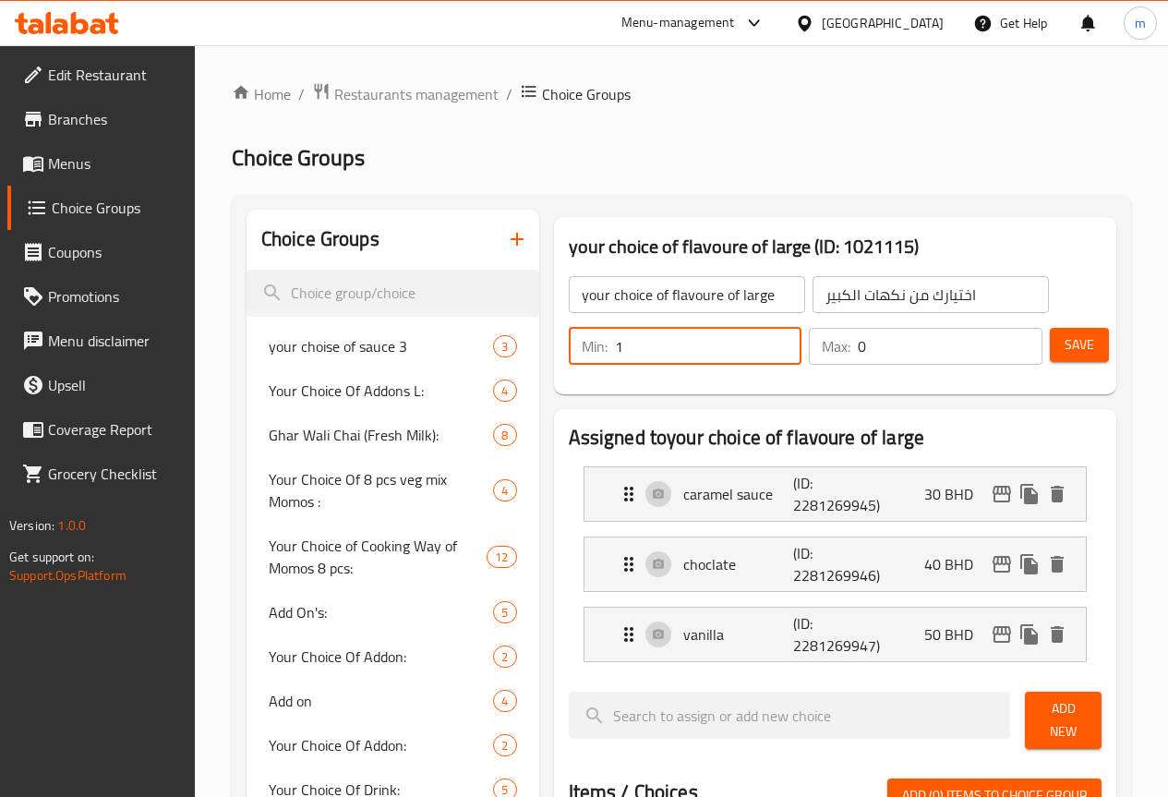
type input "1"
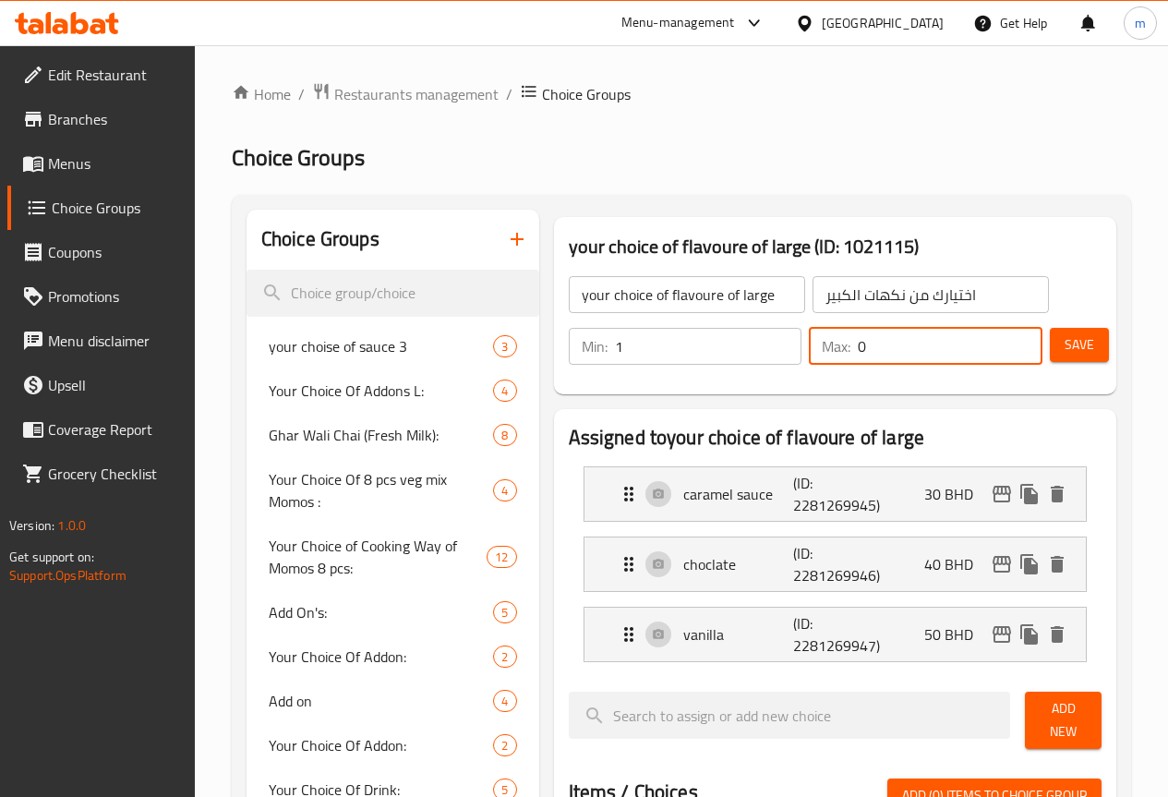
click at [894, 350] on input "0" at bounding box center [950, 346] width 185 height 37
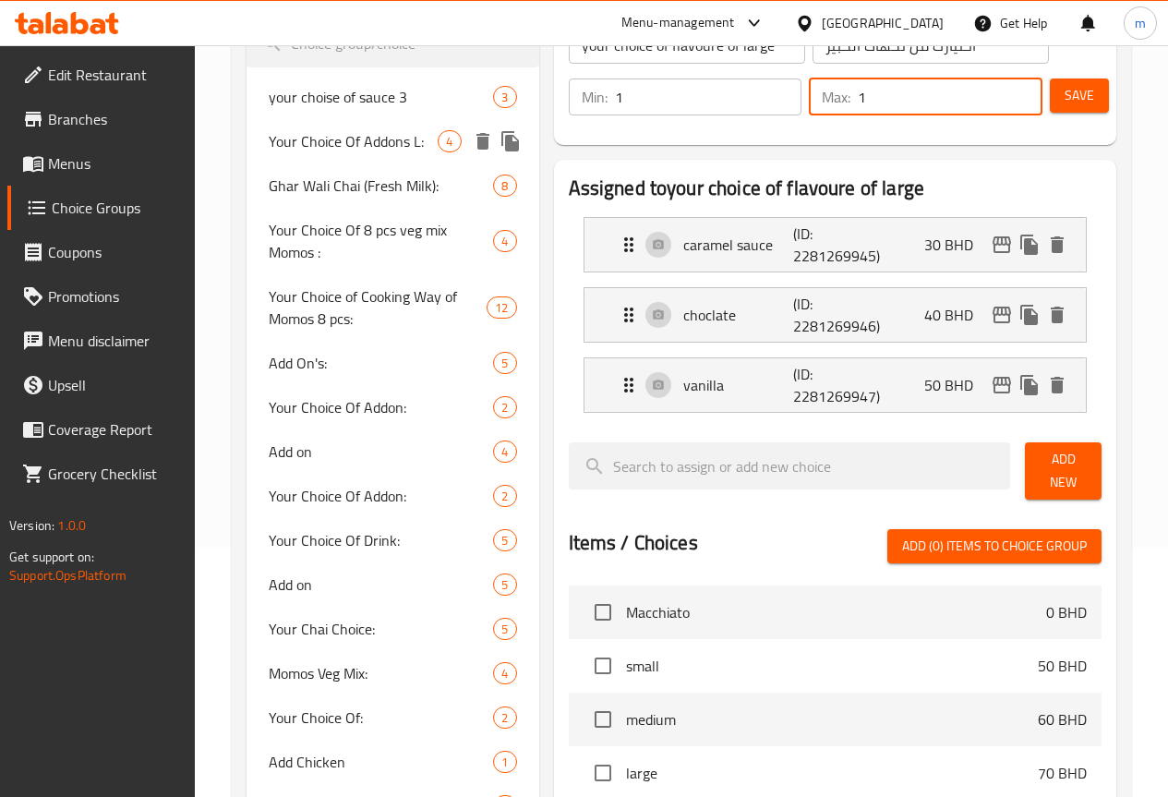
scroll to position [277, 0]
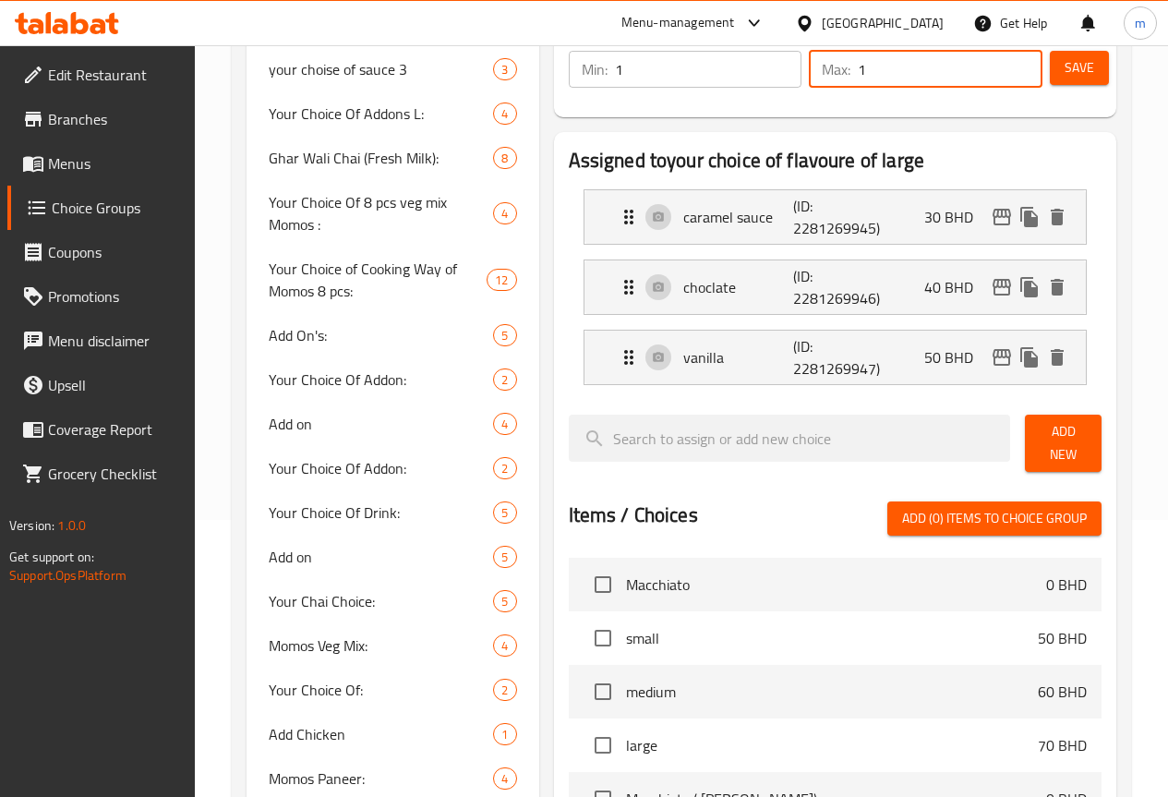
type input "1"
click at [1079, 70] on span "Save" at bounding box center [1079, 67] width 30 height 23
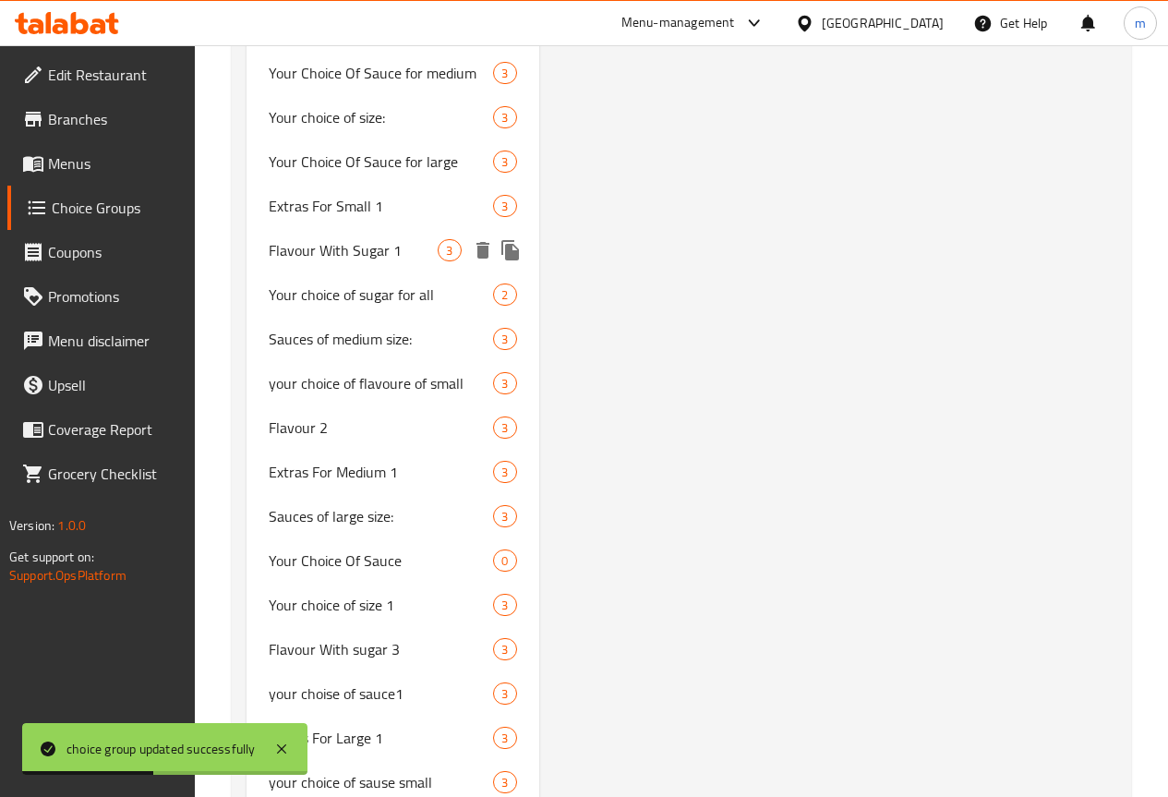
scroll to position [2677, 0]
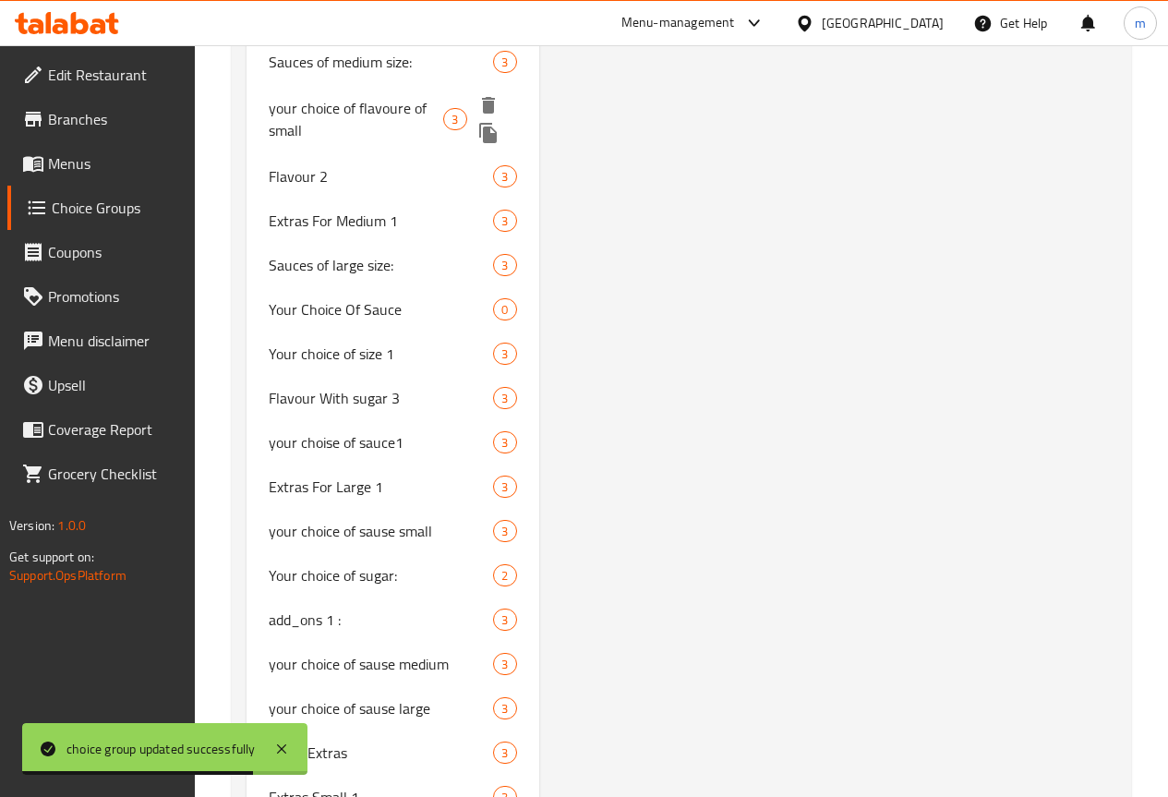
click at [322, 141] on span "your choice of flavoure of small" at bounding box center [356, 119] width 175 height 44
type input "your choice of flavoure of small"
type input "اختيارك من نكهات الصغير"
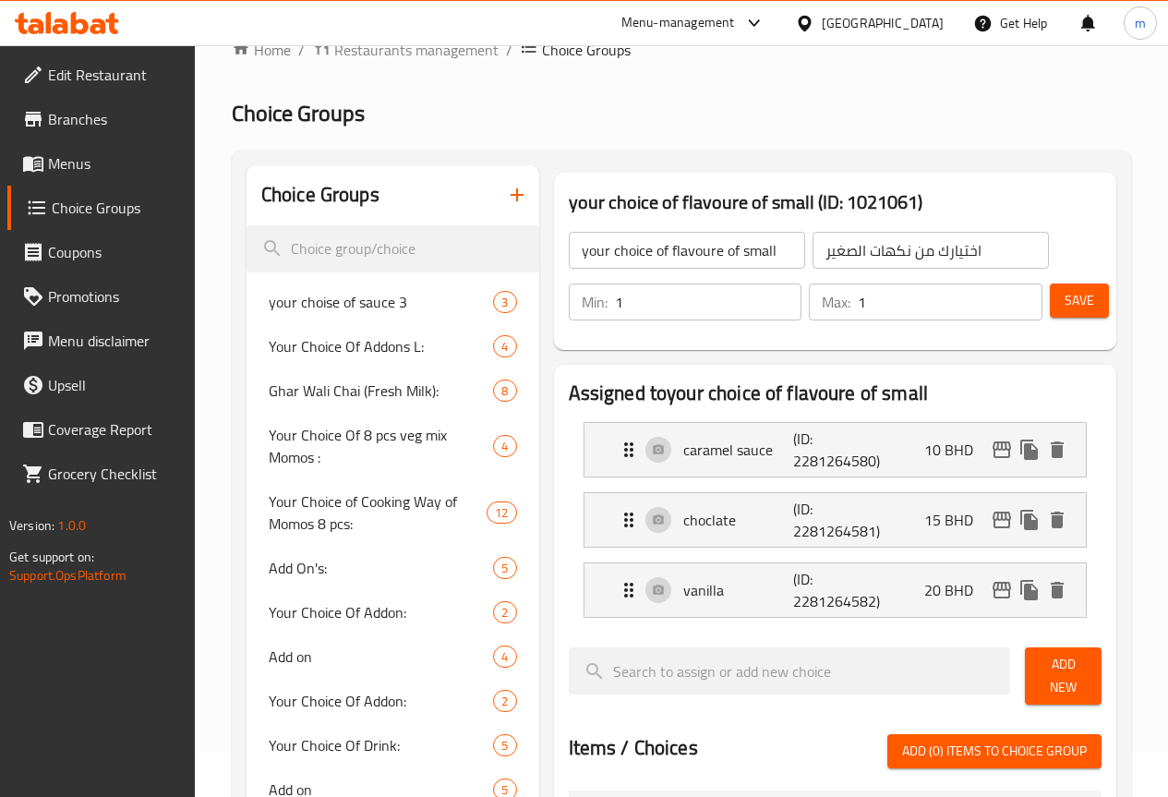
scroll to position [92, 0]
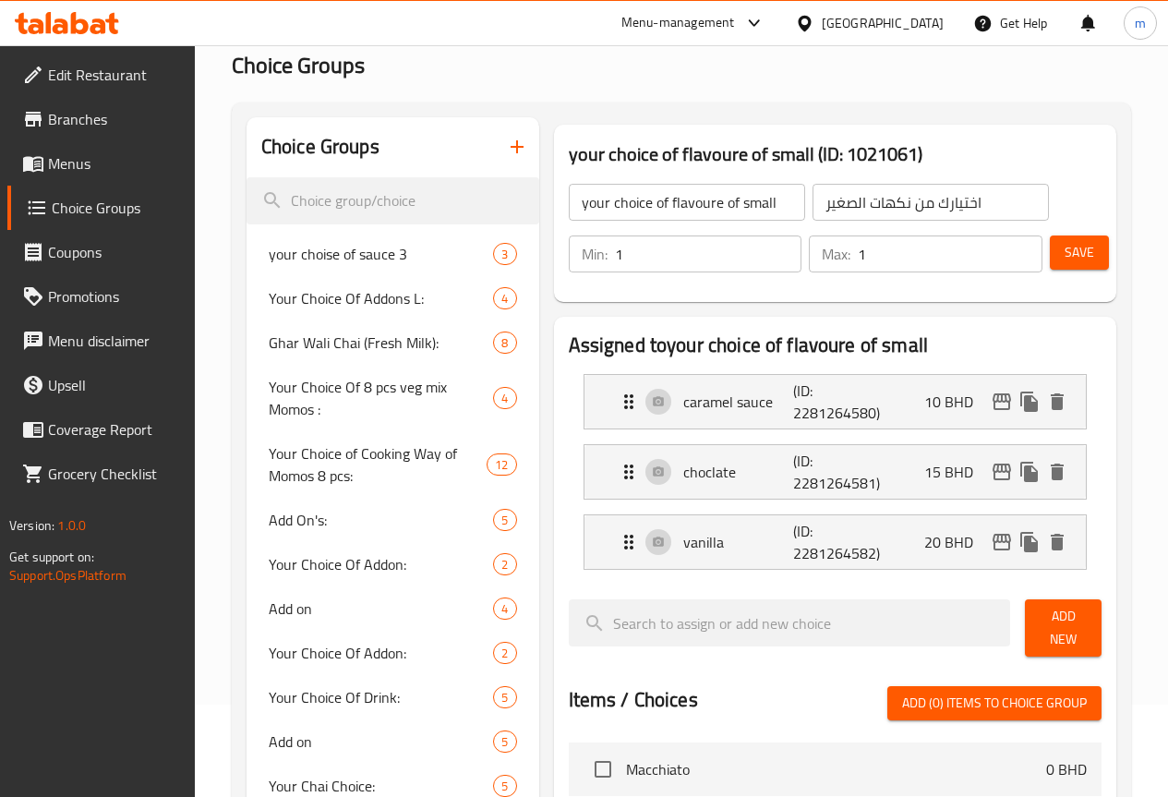
click at [1091, 258] on button "Save" at bounding box center [1078, 252] width 59 height 34
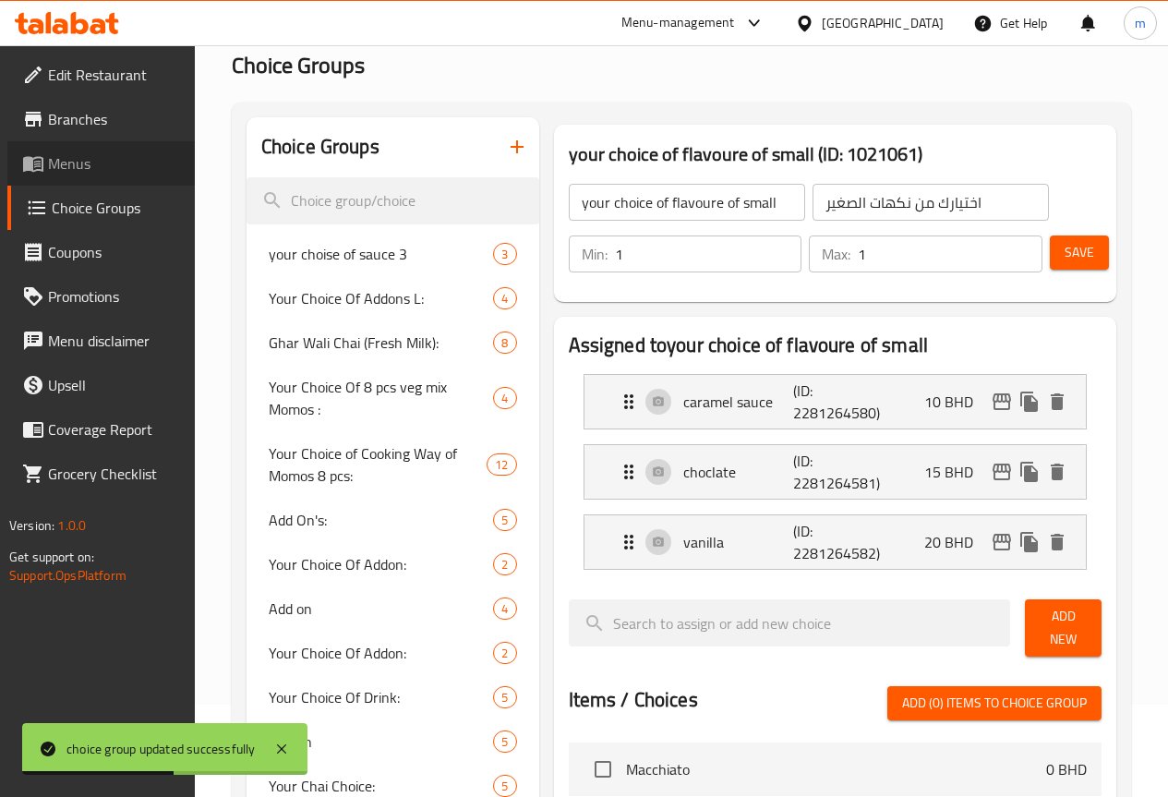
click at [111, 162] on span "Menus" at bounding box center [114, 163] width 132 height 22
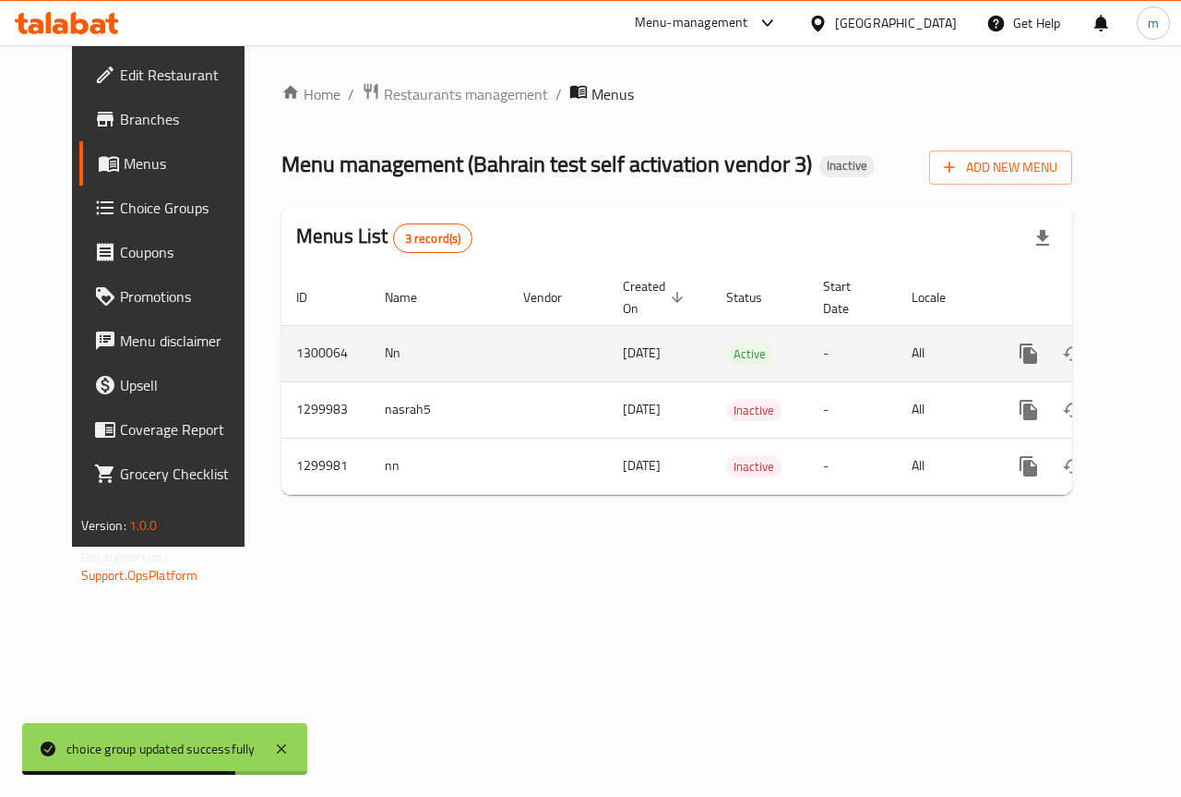
click at [1151, 355] on icon "enhanced table" at bounding box center [1162, 353] width 22 height 22
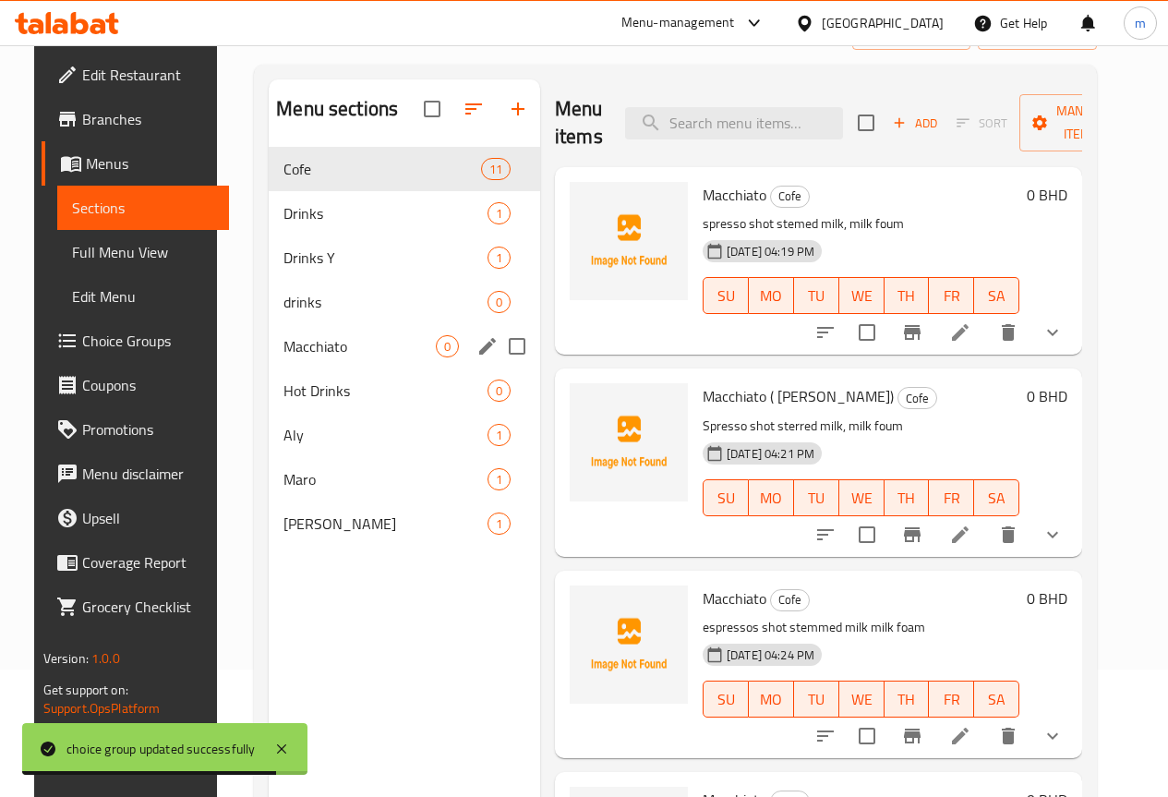
scroll to position [258, 0]
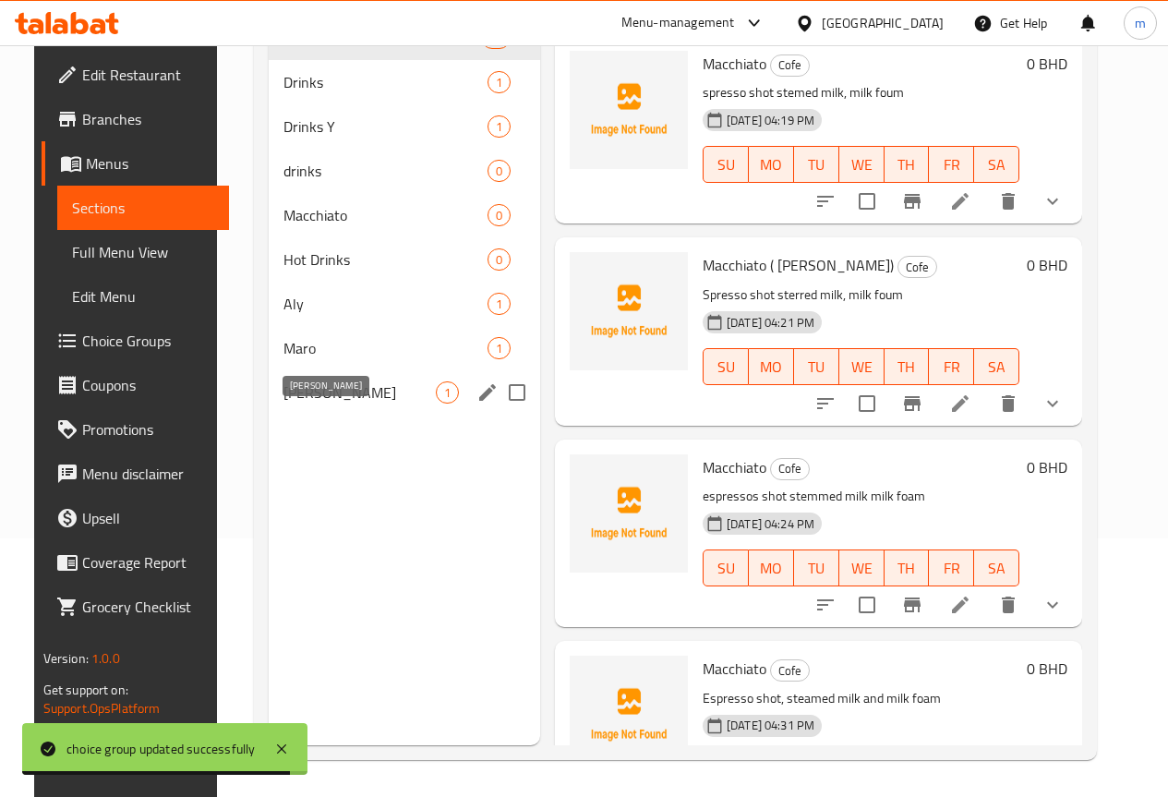
click at [294, 403] on span "[PERSON_NAME]" at bounding box center [359, 392] width 152 height 22
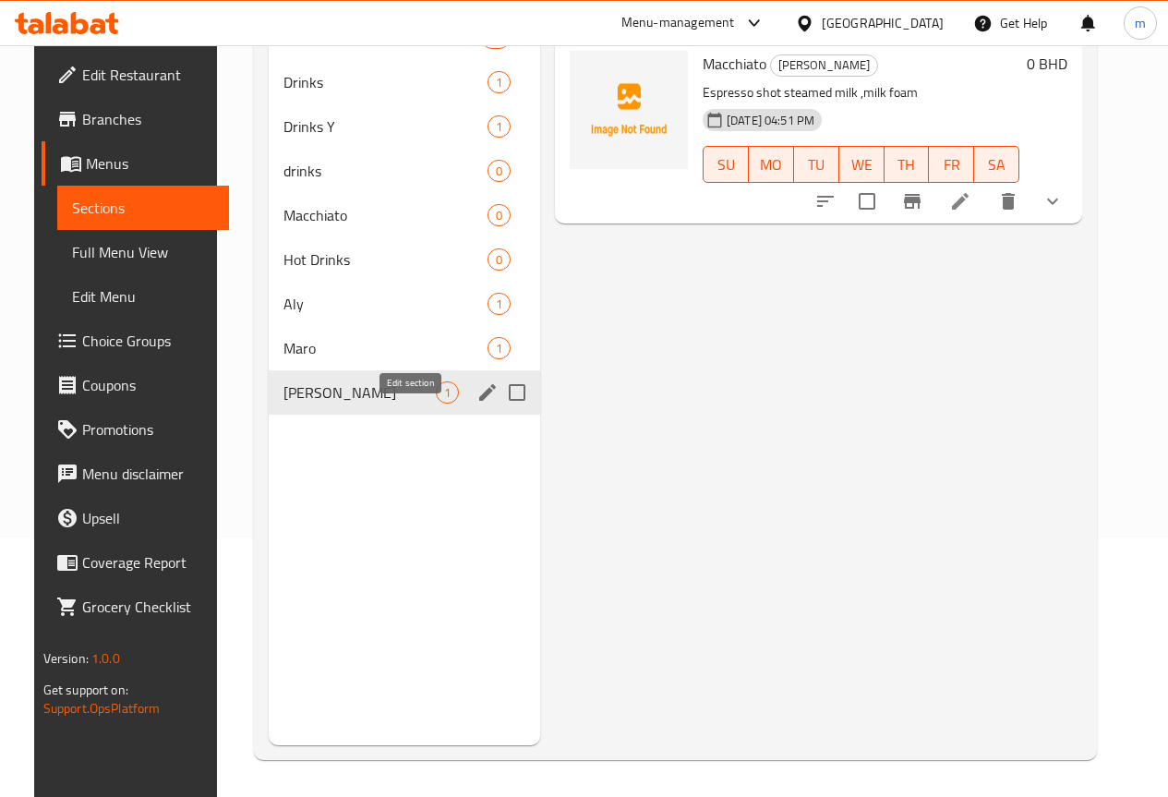
click at [479, 401] on icon "edit" at bounding box center [487, 392] width 17 height 17
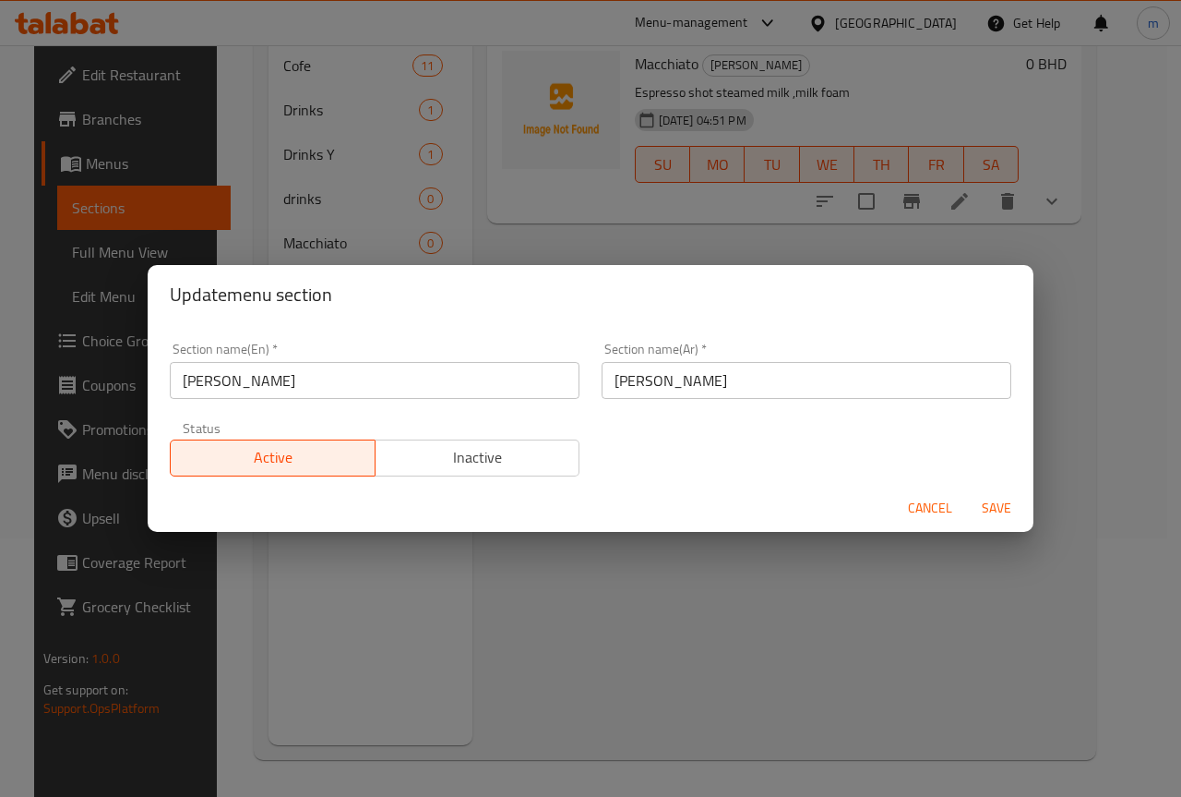
drag, startPoint x: 651, startPoint y: 598, endPoint x: 676, endPoint y: 601, distance: 25.1
click at [654, 603] on div "Update menu section Section name(En)   * Mahmoud Section name(En) * Section nam…" at bounding box center [590, 398] width 1181 height 797
click at [922, 507] on span "Cancel" at bounding box center [930, 508] width 44 height 23
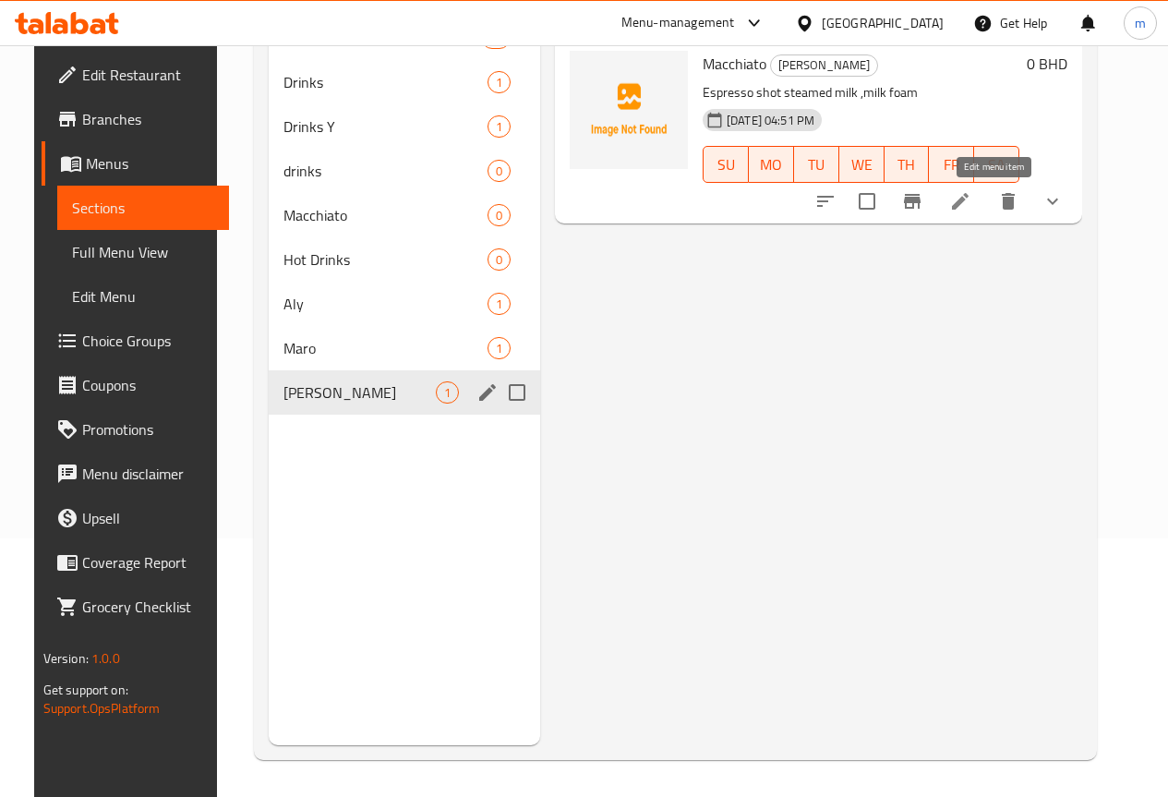
click at [968, 200] on icon at bounding box center [960, 201] width 17 height 17
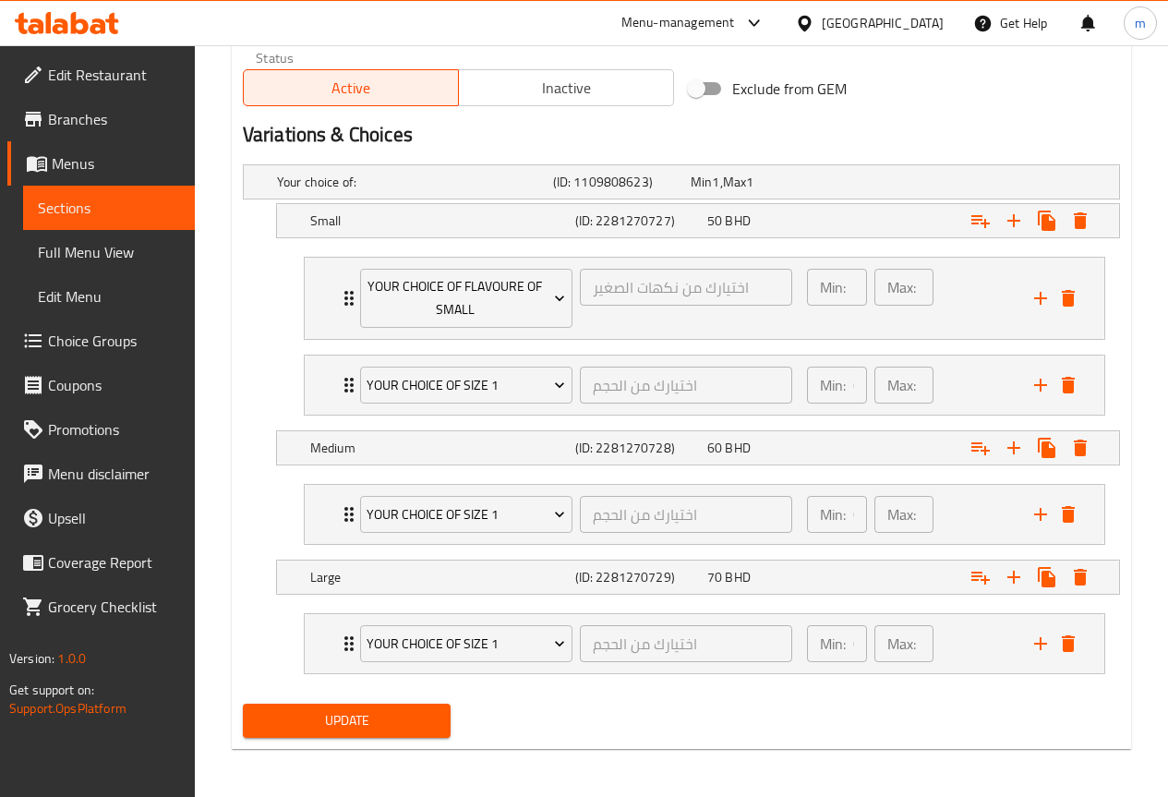
scroll to position [928, 0]
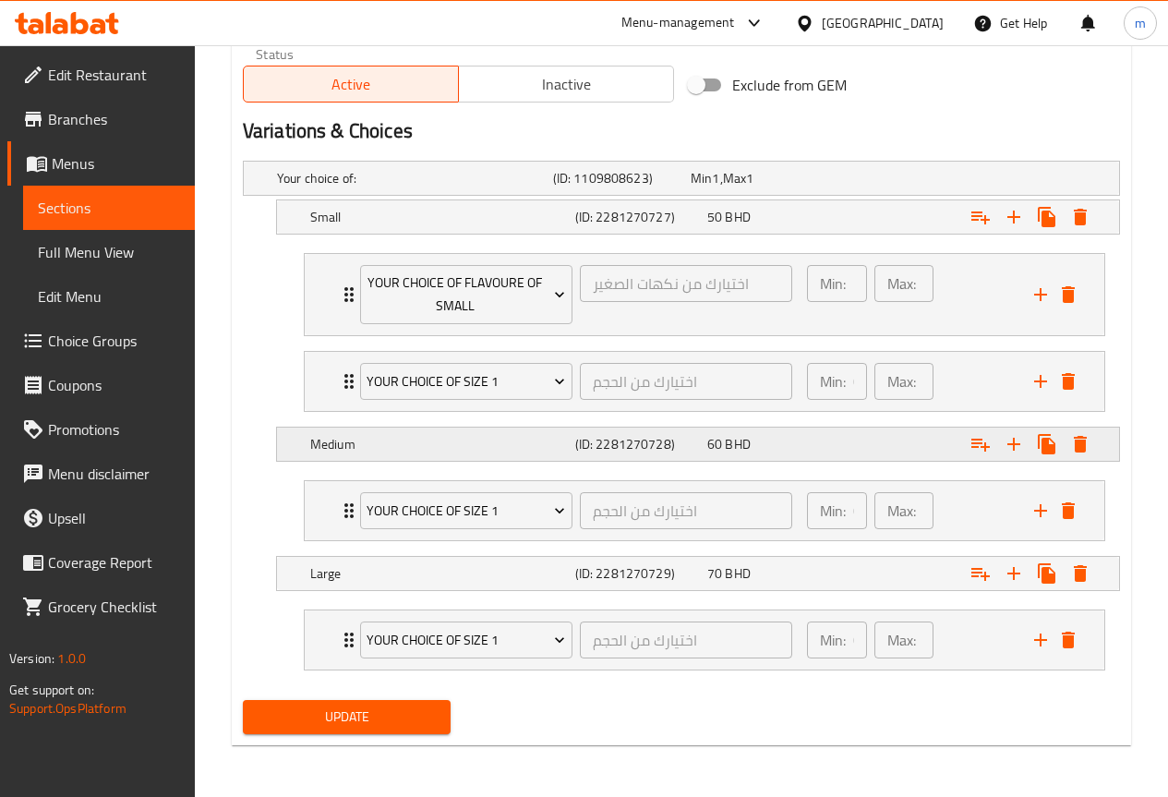
click at [502, 447] on h5 "Medium" at bounding box center [439, 444] width 258 height 18
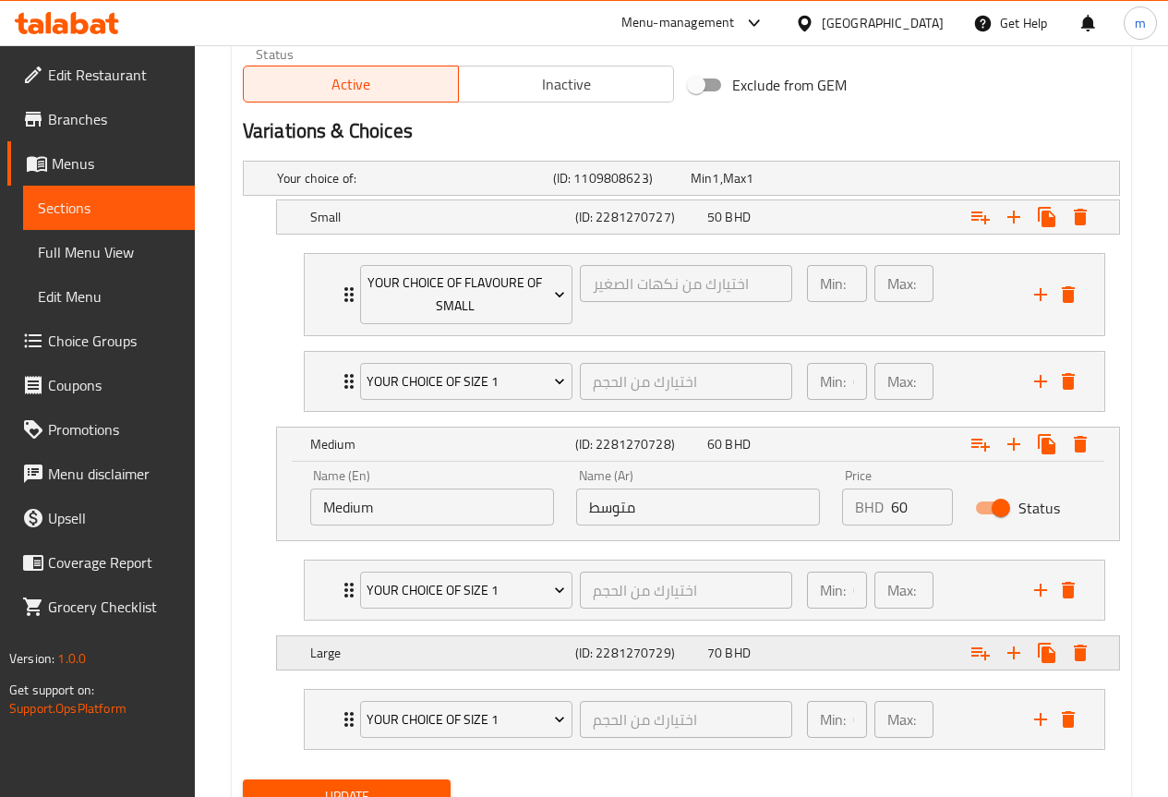
click at [490, 642] on div "Large" at bounding box center [438, 653] width 265 height 26
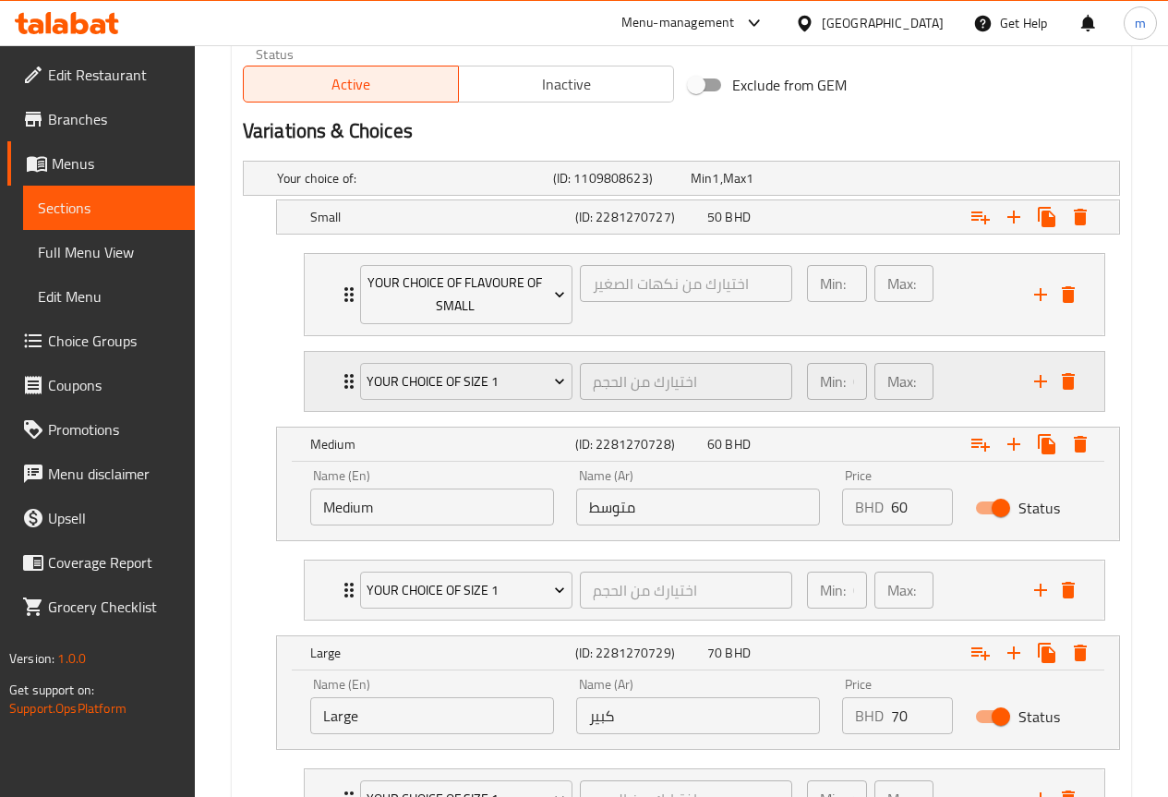
click at [344, 380] on icon "Expand" at bounding box center [349, 381] width 22 height 22
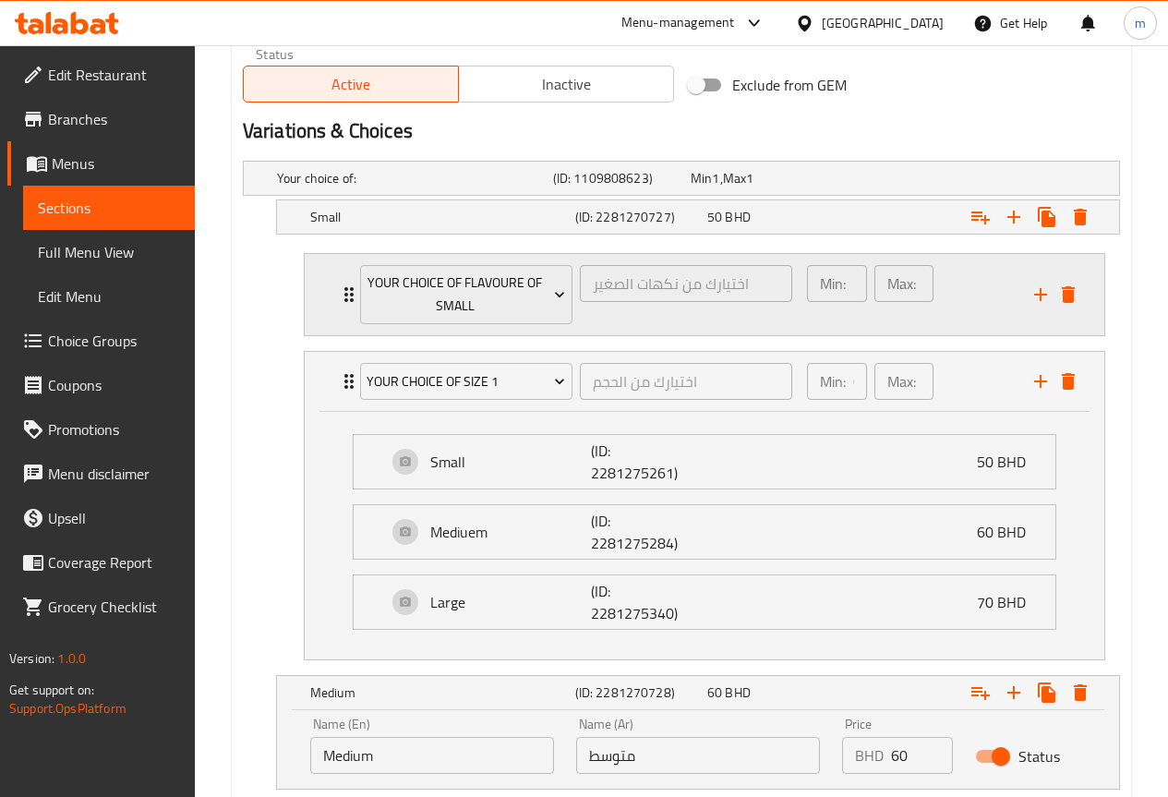
drag, startPoint x: 348, startPoint y: 282, endPoint x: 357, endPoint y: 309, distance: 29.2
click at [349, 282] on div "your choice of flavoure of small اختيارك من نكهات الصغير ​" at bounding box center [576, 295] width 454 height 82
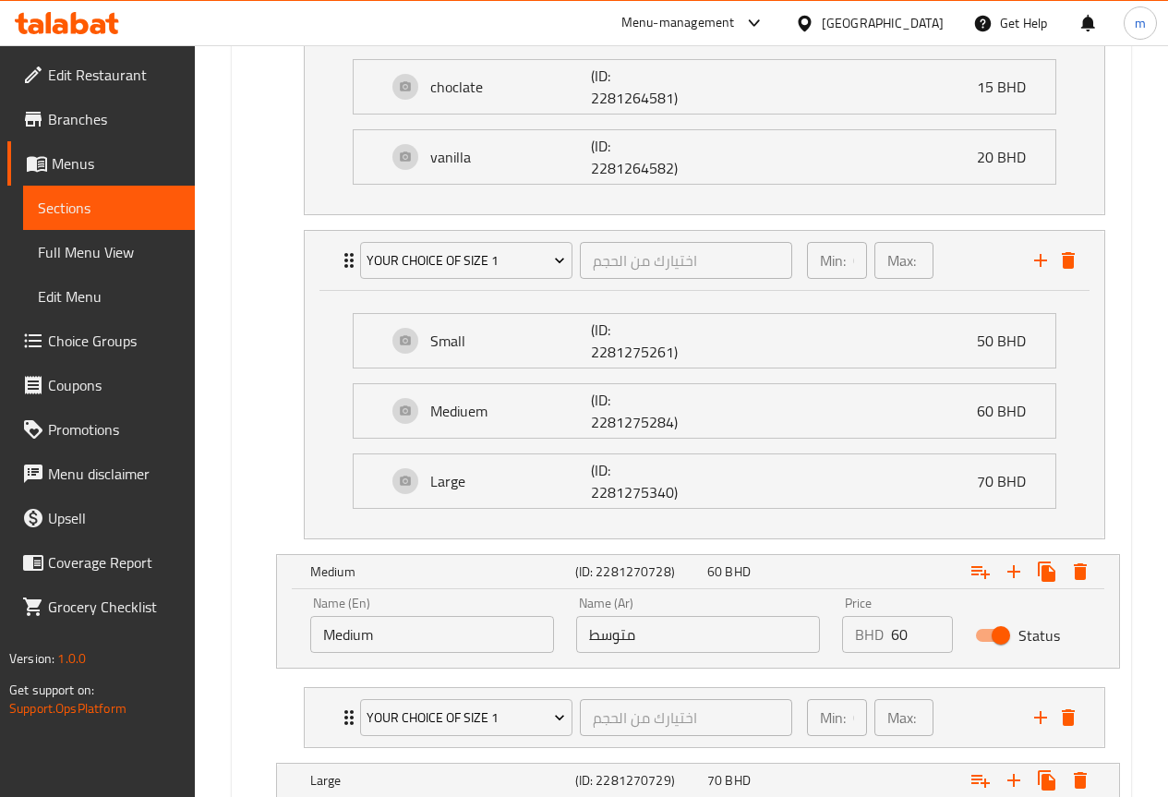
scroll to position [1491, 0]
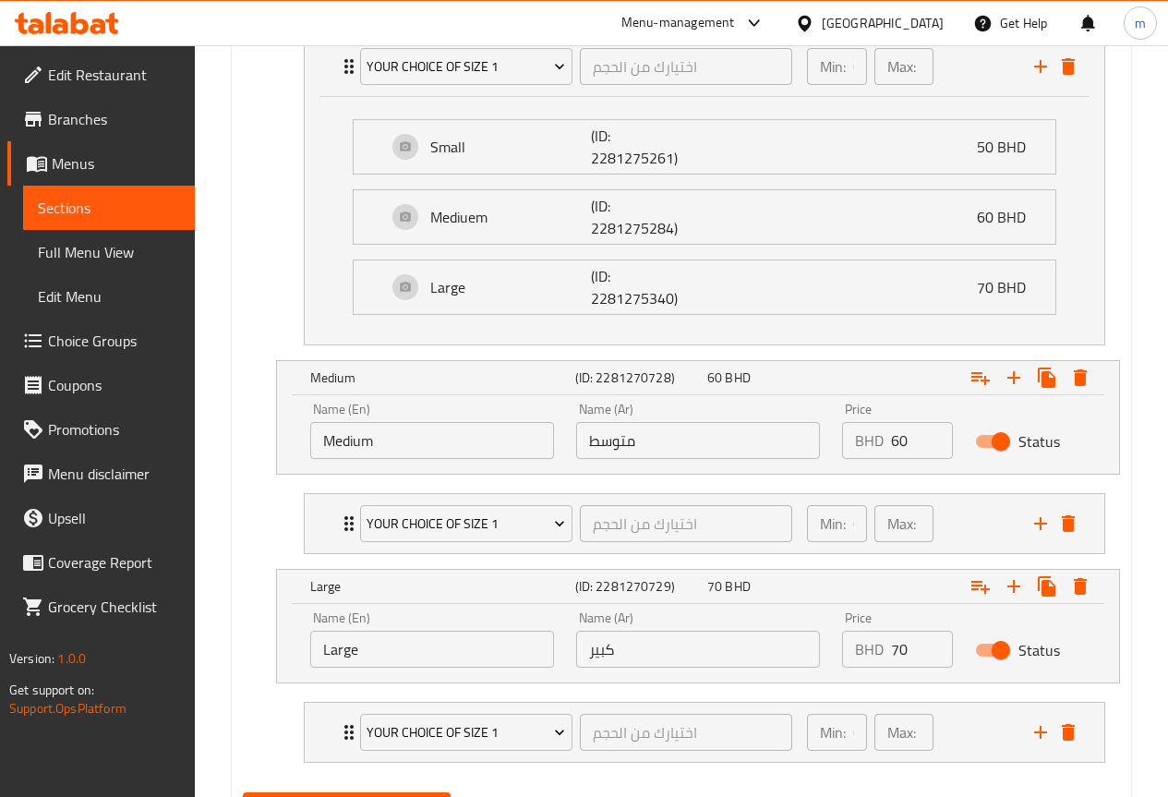
click at [352, 520] on div "Your choice of size 1 اختيارك من الحجم ​" at bounding box center [576, 523] width 454 height 59
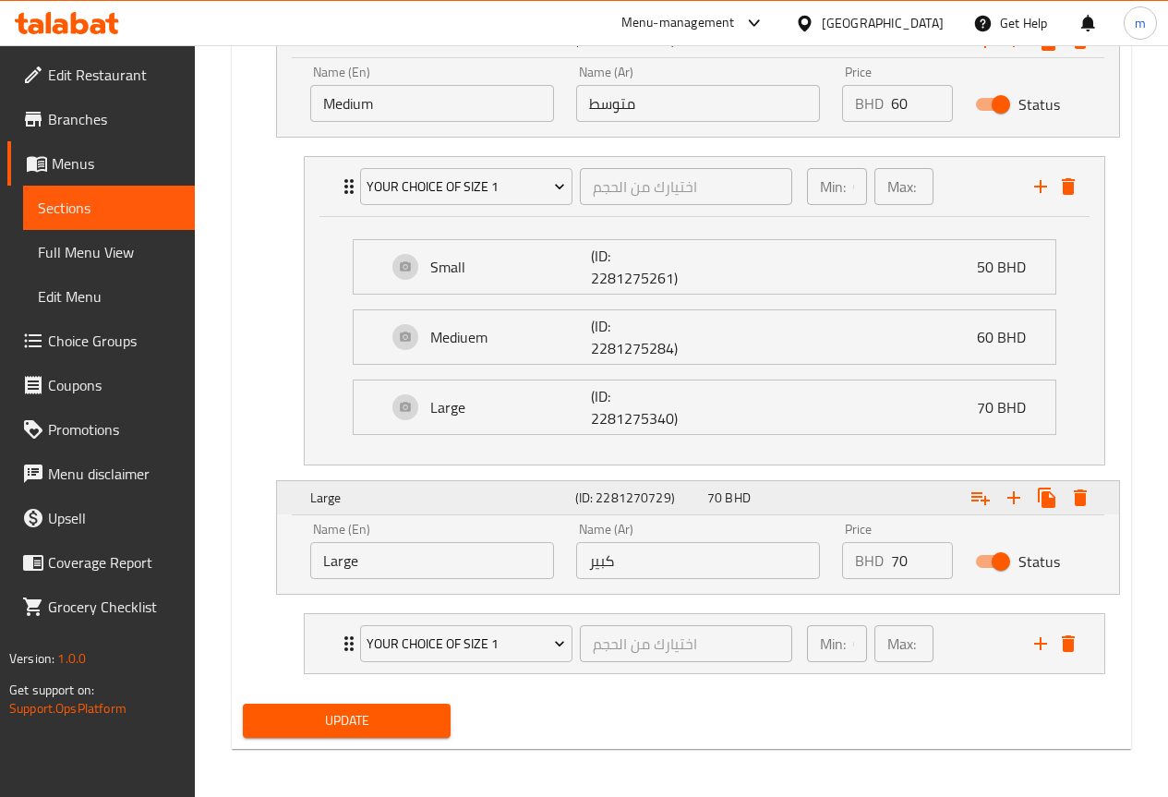
scroll to position [1831, 0]
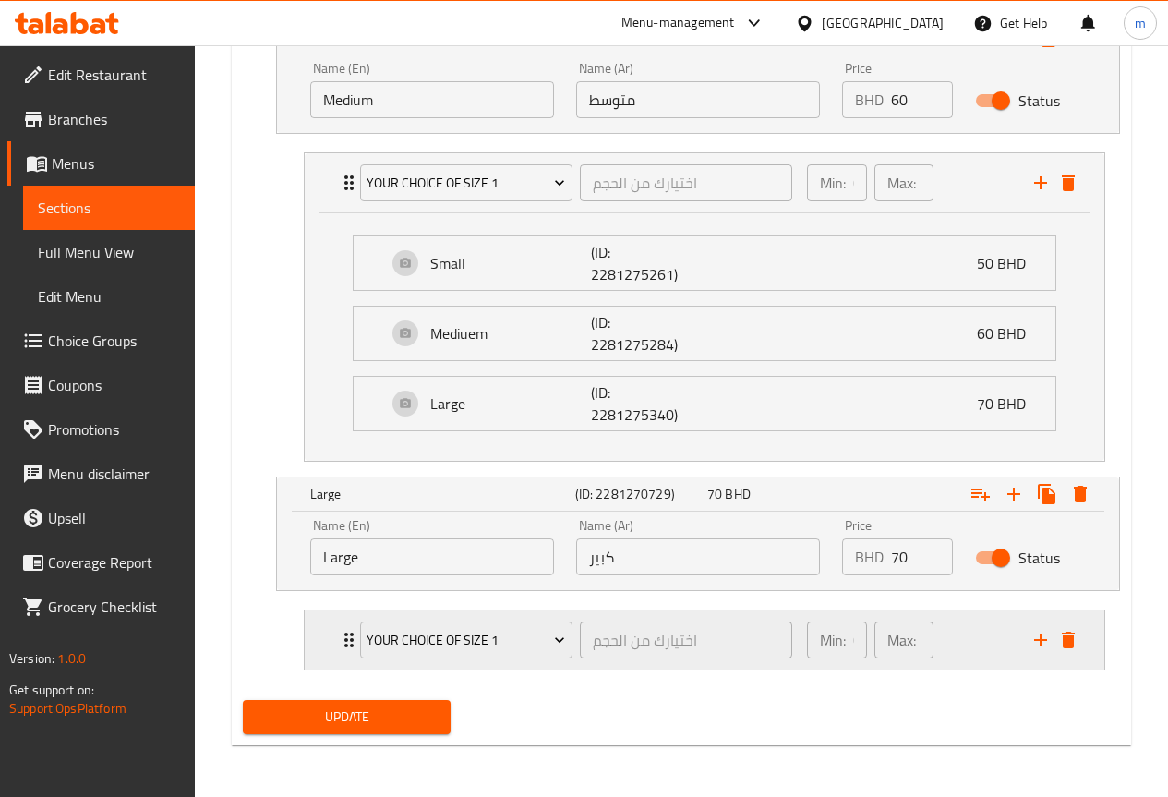
drag, startPoint x: 344, startPoint y: 638, endPoint x: 389, endPoint y: 604, distance: 55.9
click at [346, 638] on icon "Expand" at bounding box center [349, 640] width 22 height 22
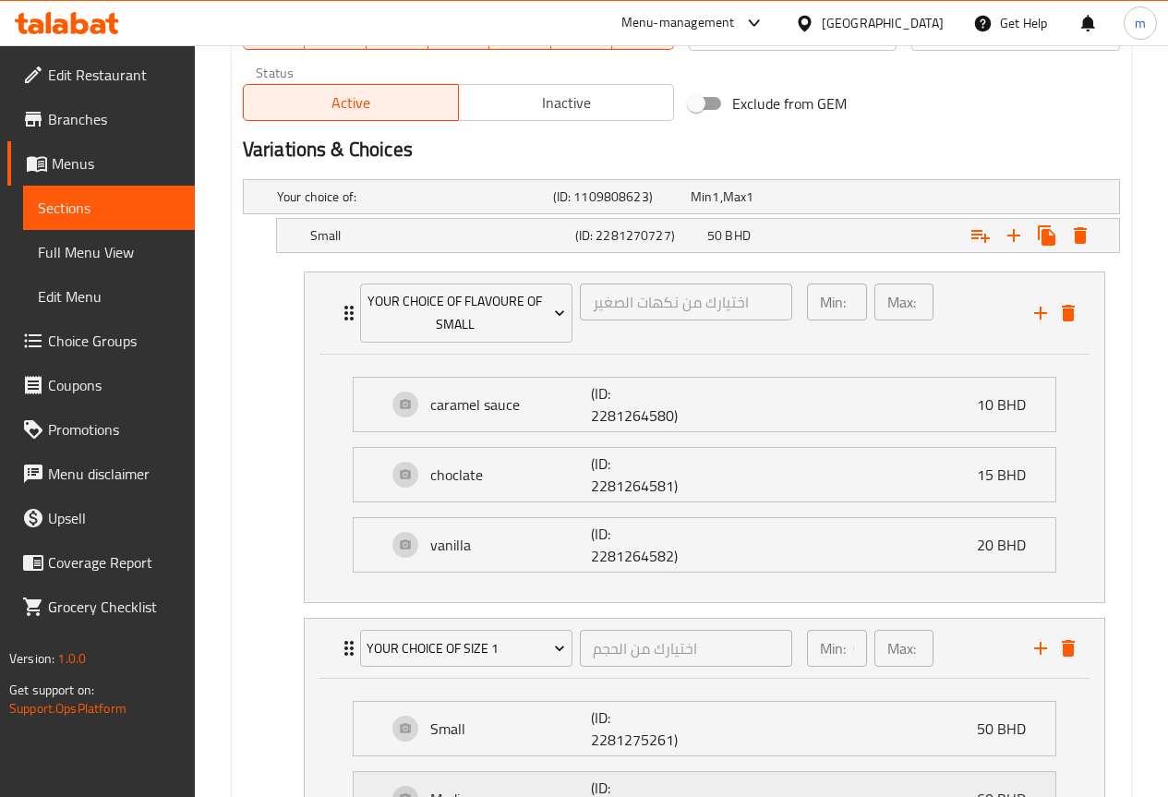
scroll to position [908, 0]
click at [378, 239] on h5 "Small" at bounding box center [439, 236] width 258 height 18
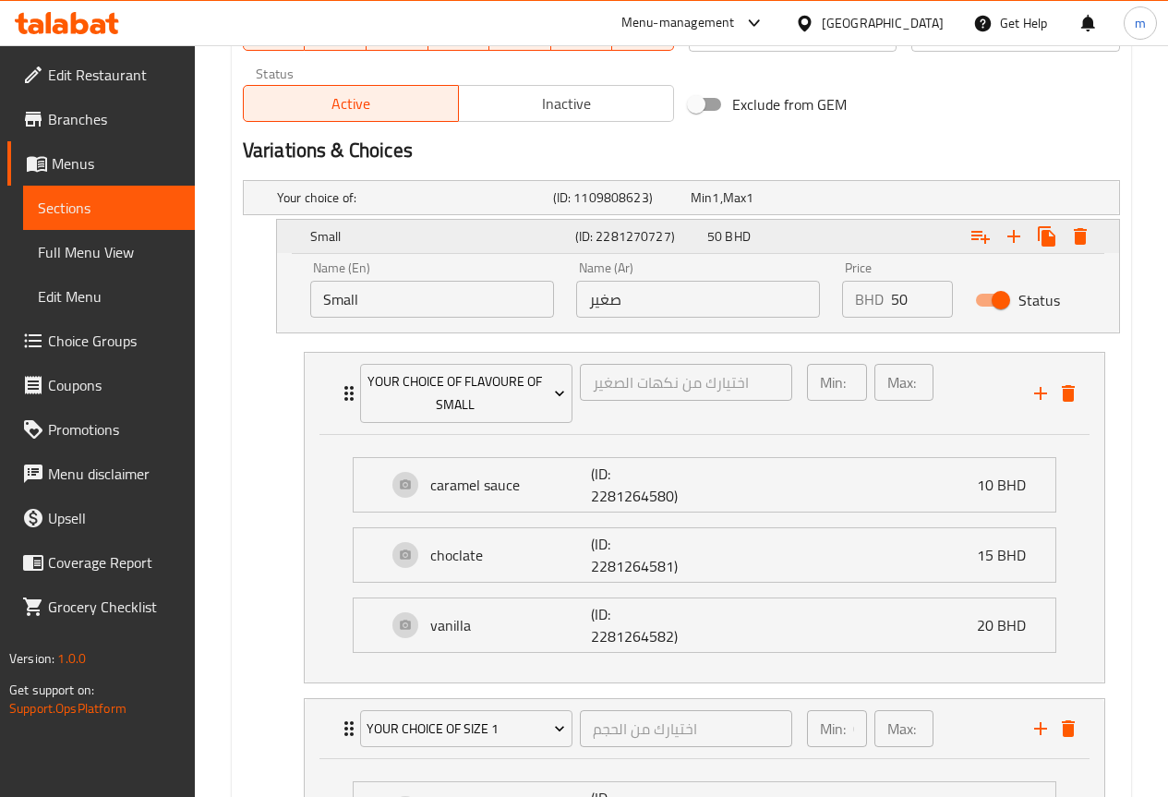
click at [376, 243] on h5 "Small" at bounding box center [439, 236] width 258 height 18
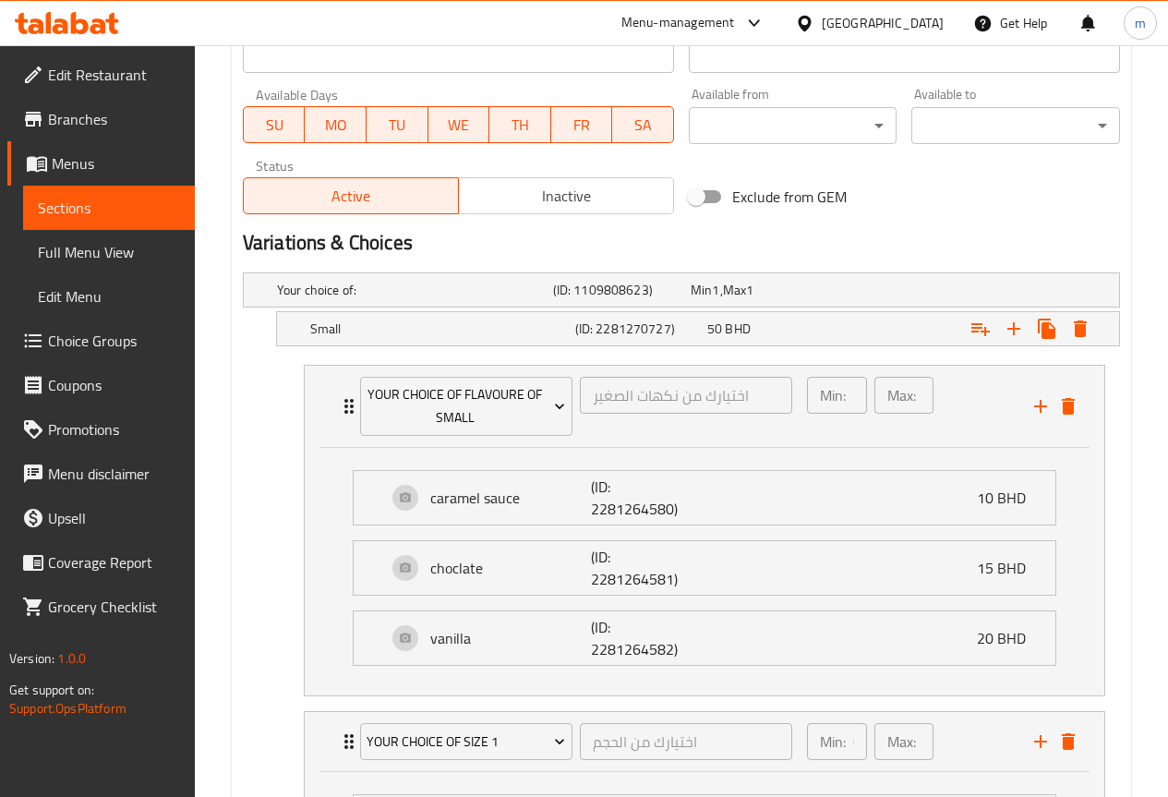
scroll to position [354, 0]
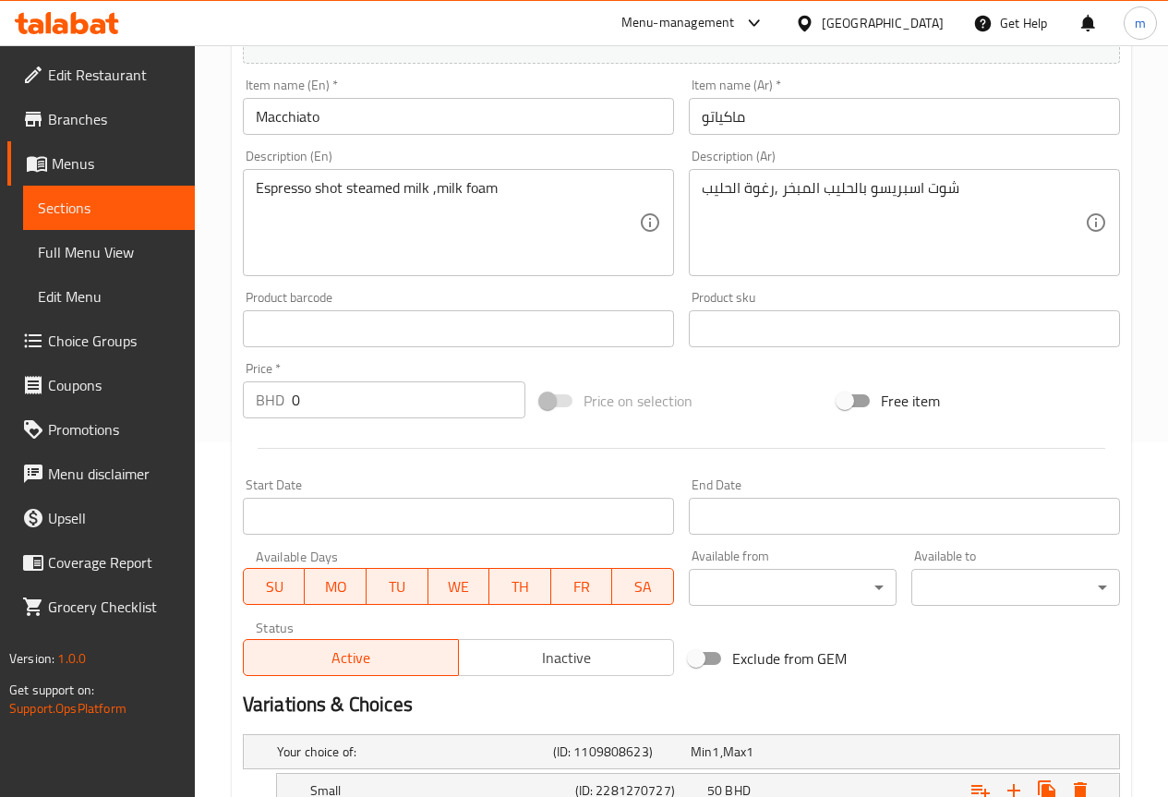
click at [83, 172] on span "Menus" at bounding box center [116, 163] width 128 height 22
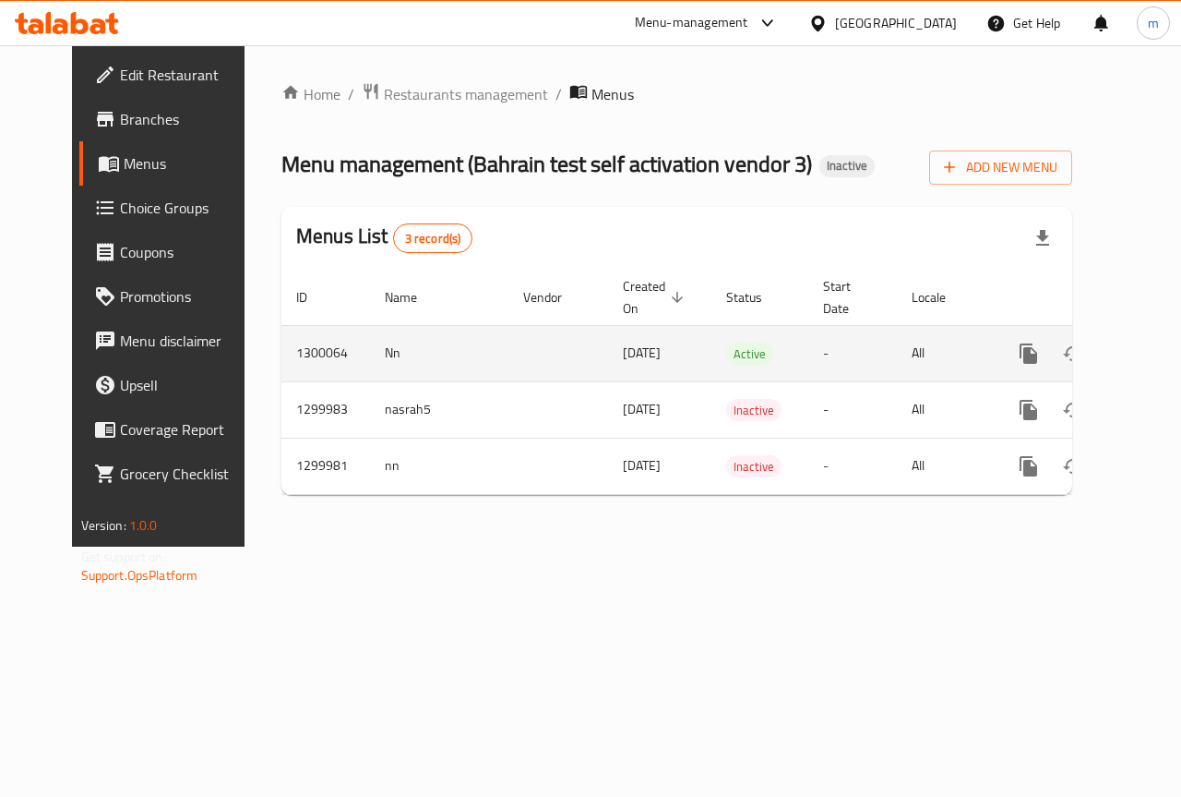
click at [1154, 350] on icon "enhanced table" at bounding box center [1162, 353] width 17 height 17
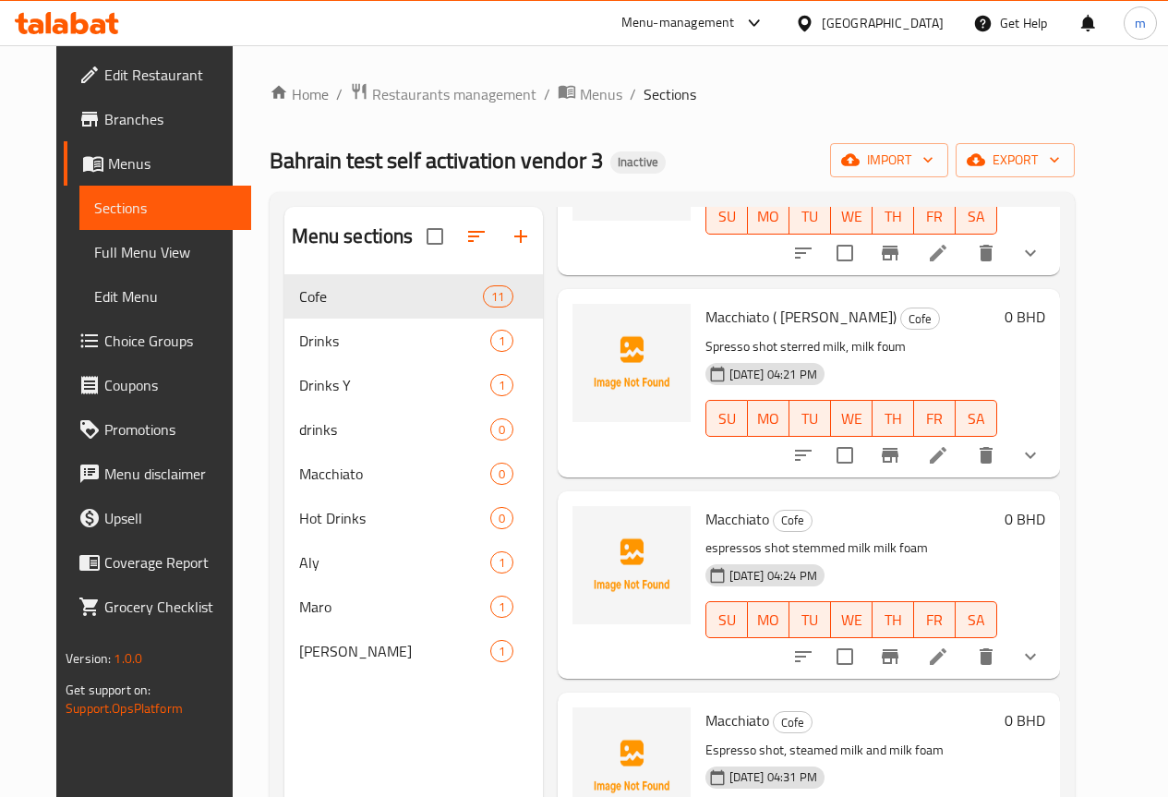
scroll to position [554, 0]
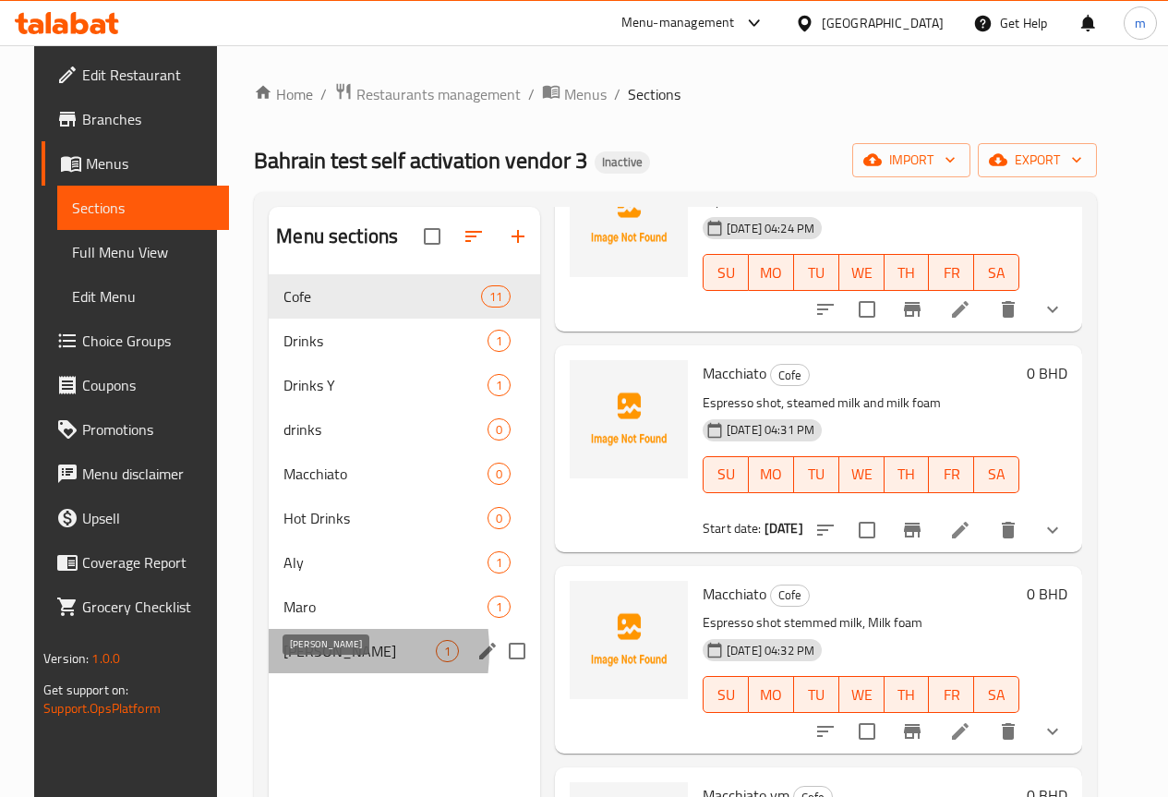
click at [283, 662] on span "[PERSON_NAME]" at bounding box center [359, 651] width 152 height 22
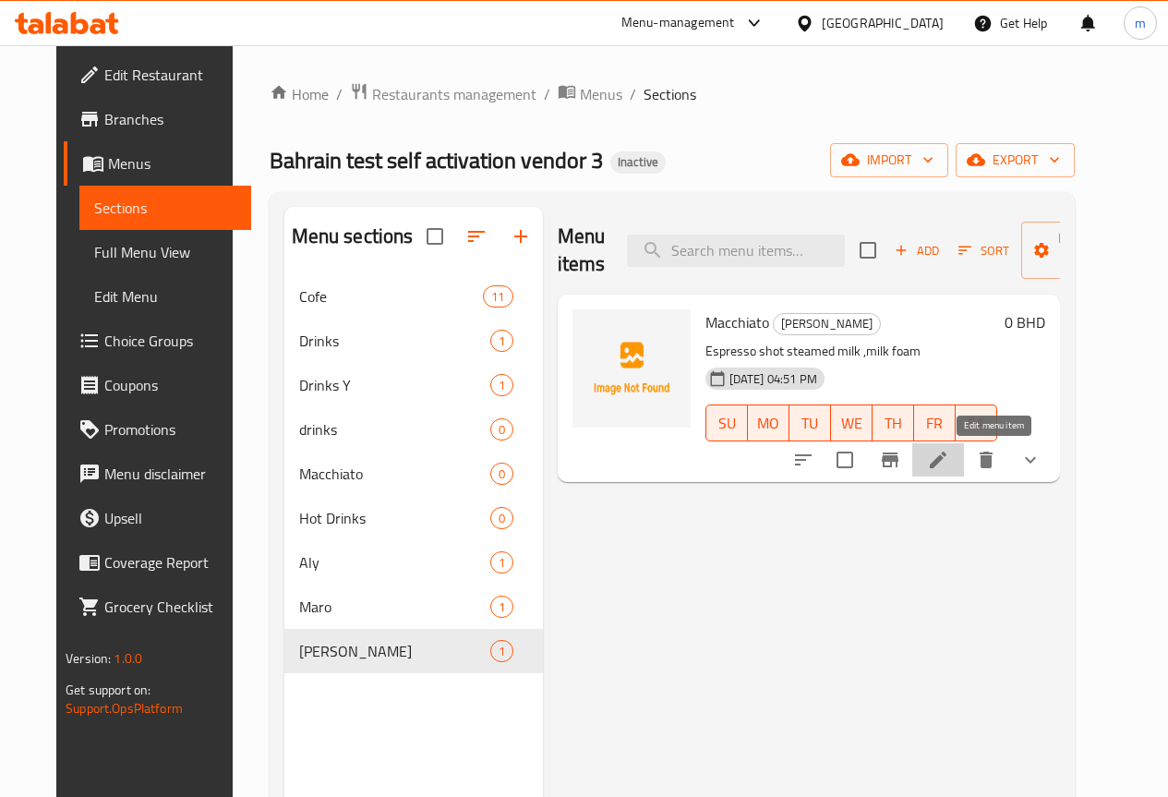
click at [949, 457] on icon at bounding box center [938, 460] width 22 height 22
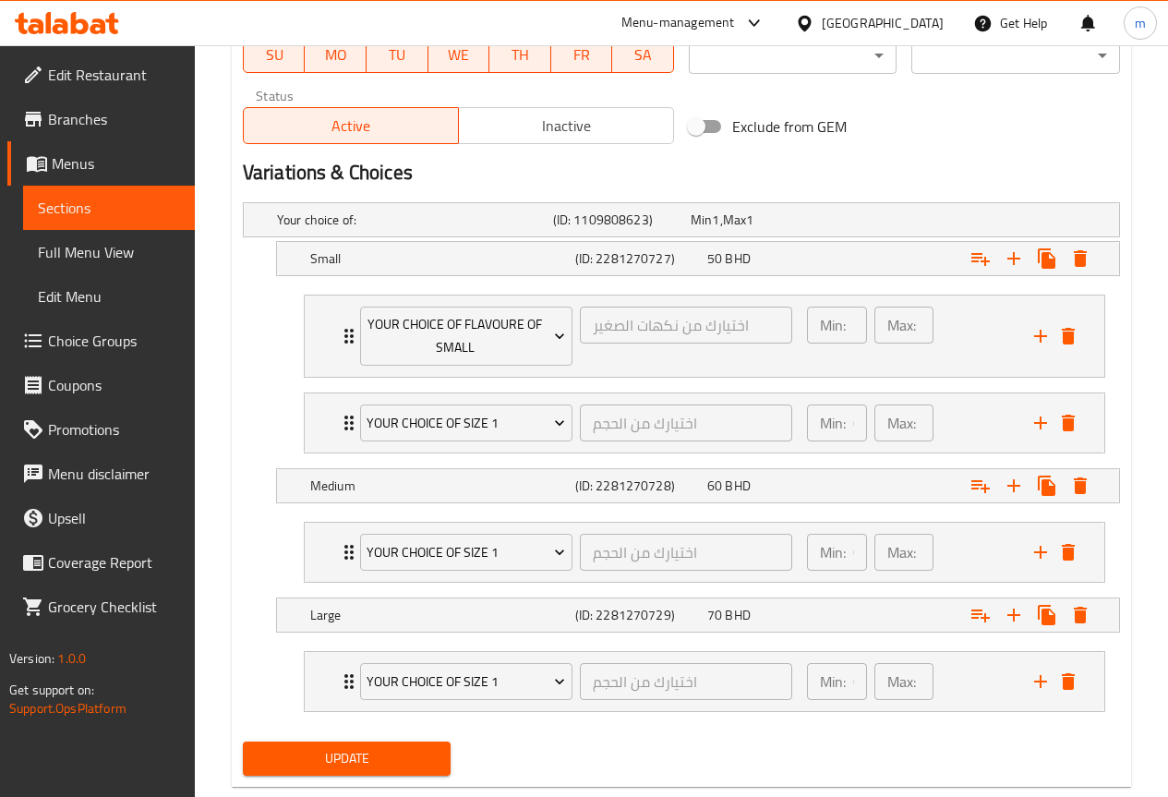
scroll to position [923, 0]
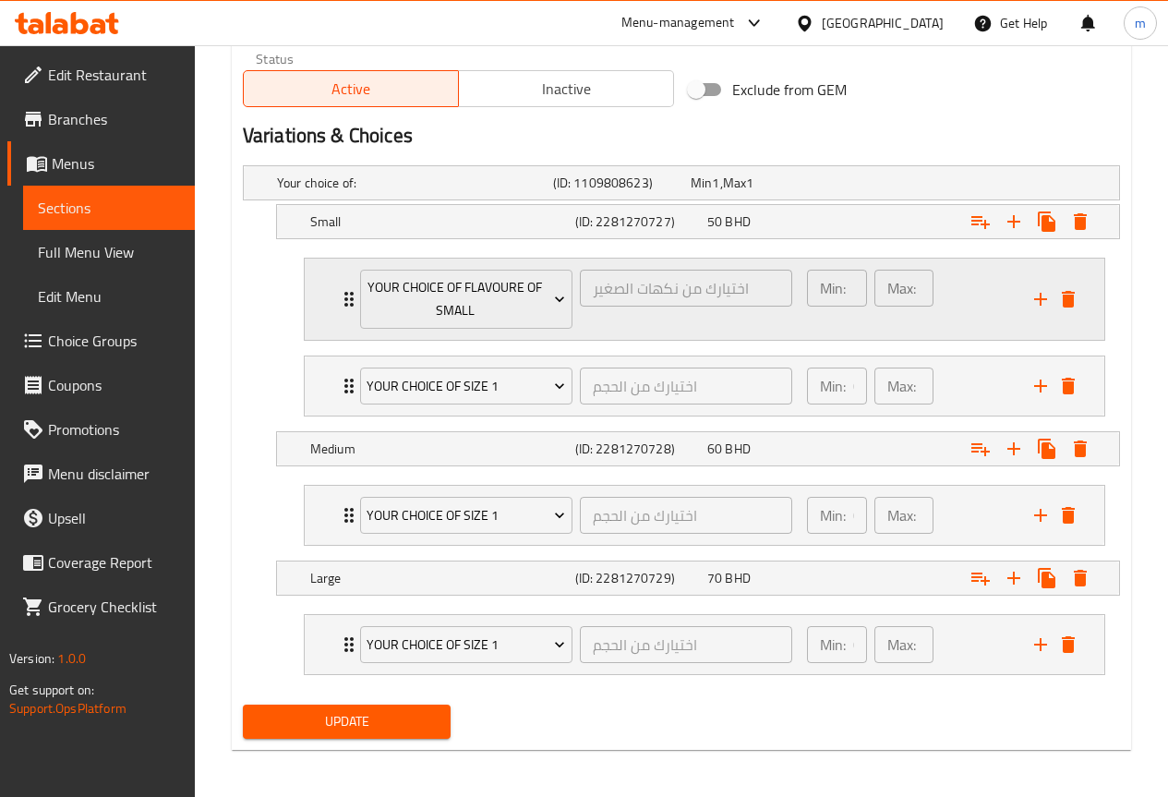
click at [344, 300] on icon "Expand" at bounding box center [349, 299] width 22 height 22
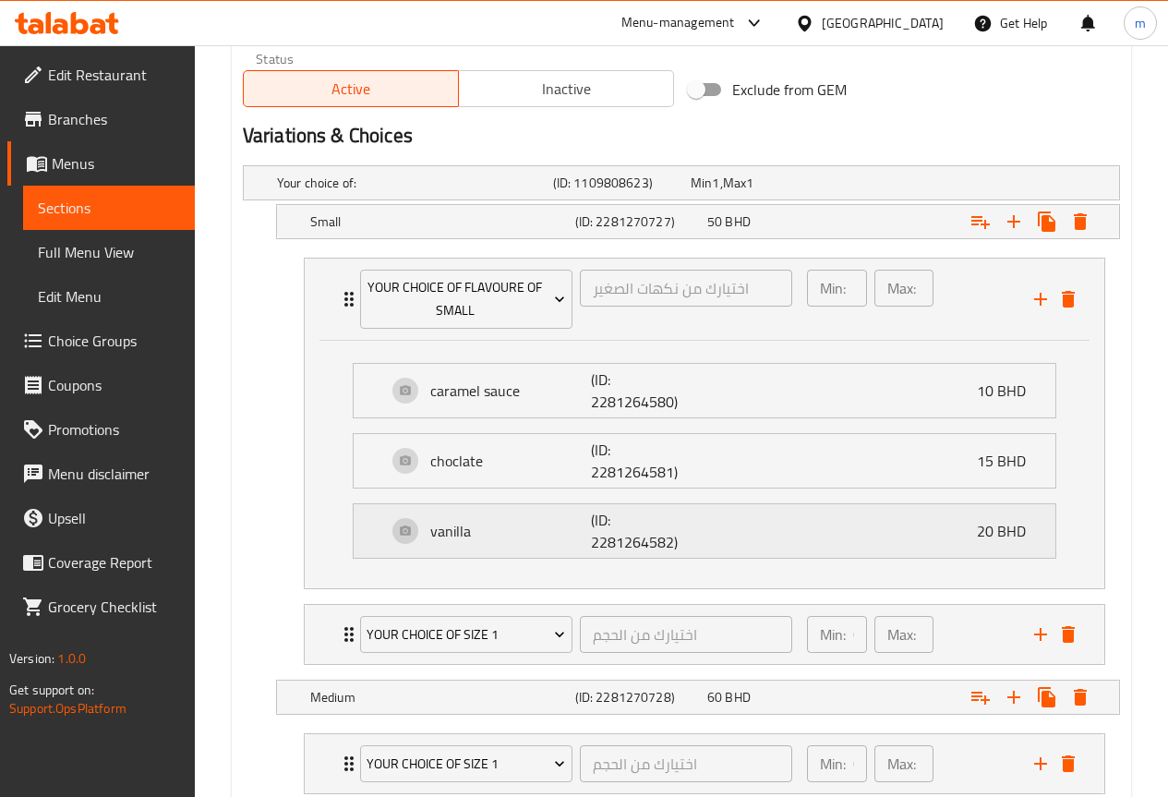
scroll to position [1015, 0]
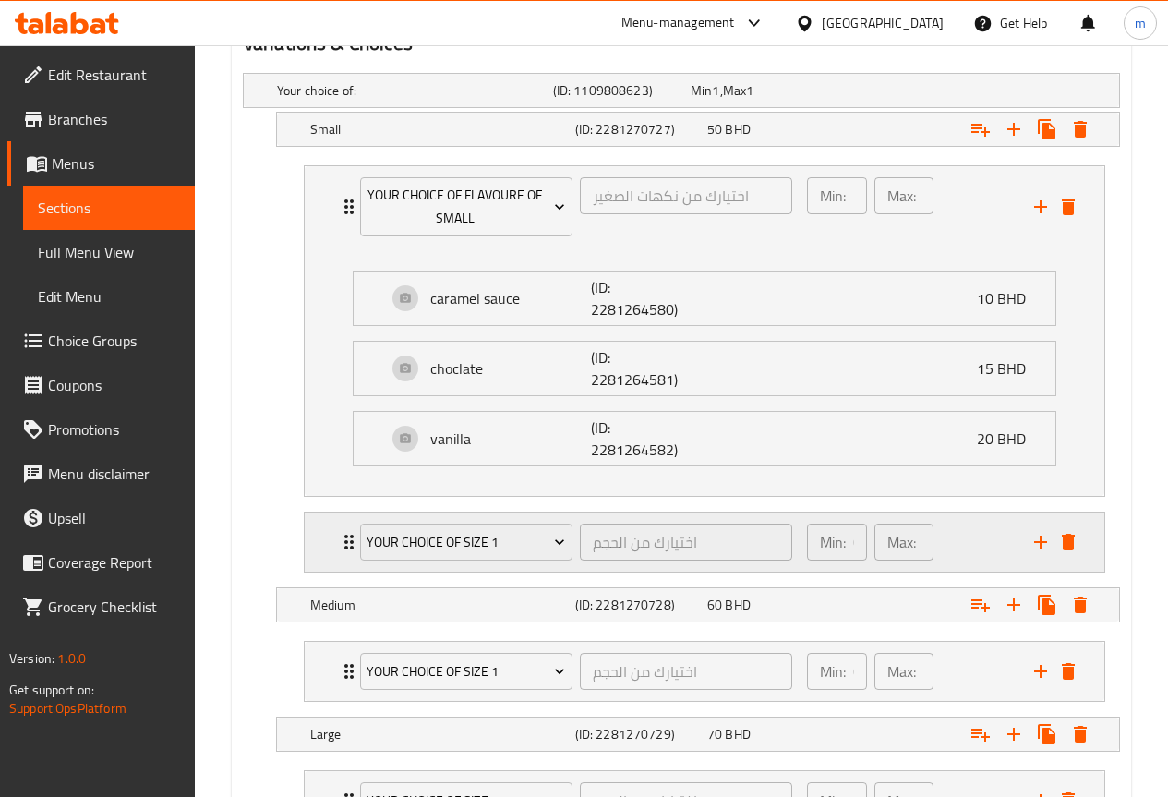
click at [343, 545] on icon "Expand" at bounding box center [349, 542] width 22 height 22
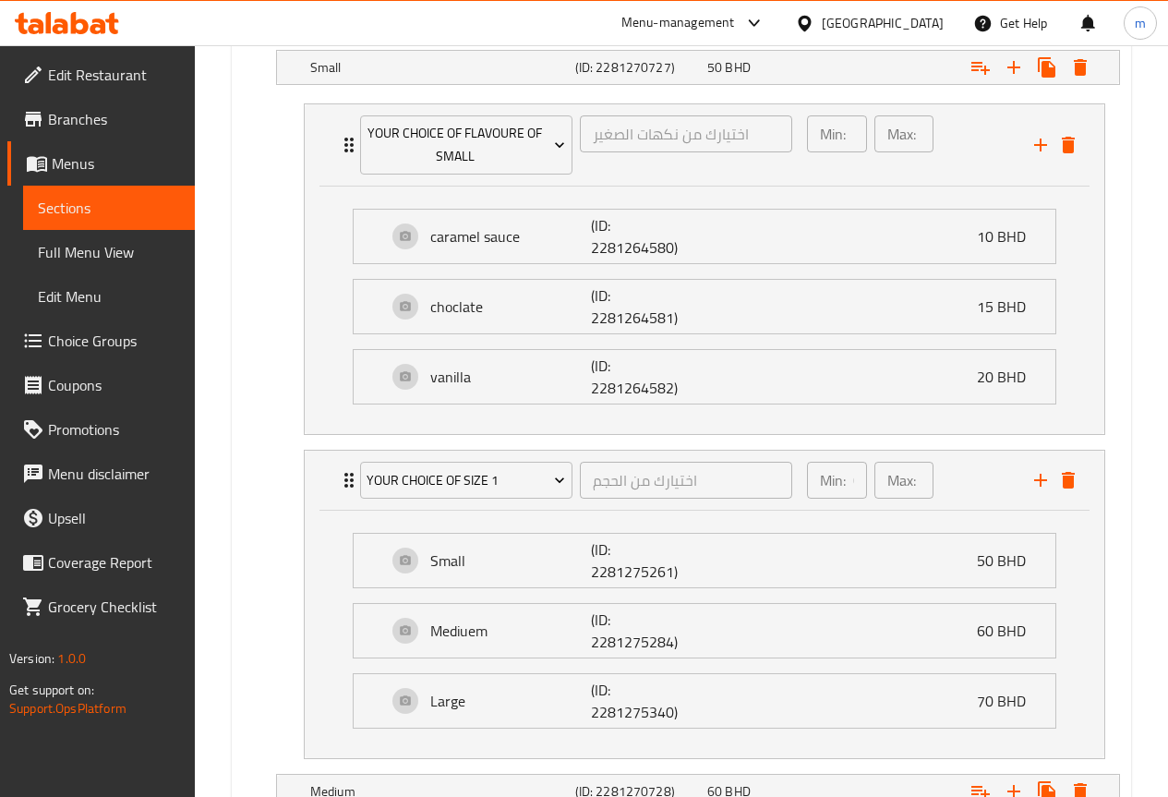
scroll to position [1200, 0]
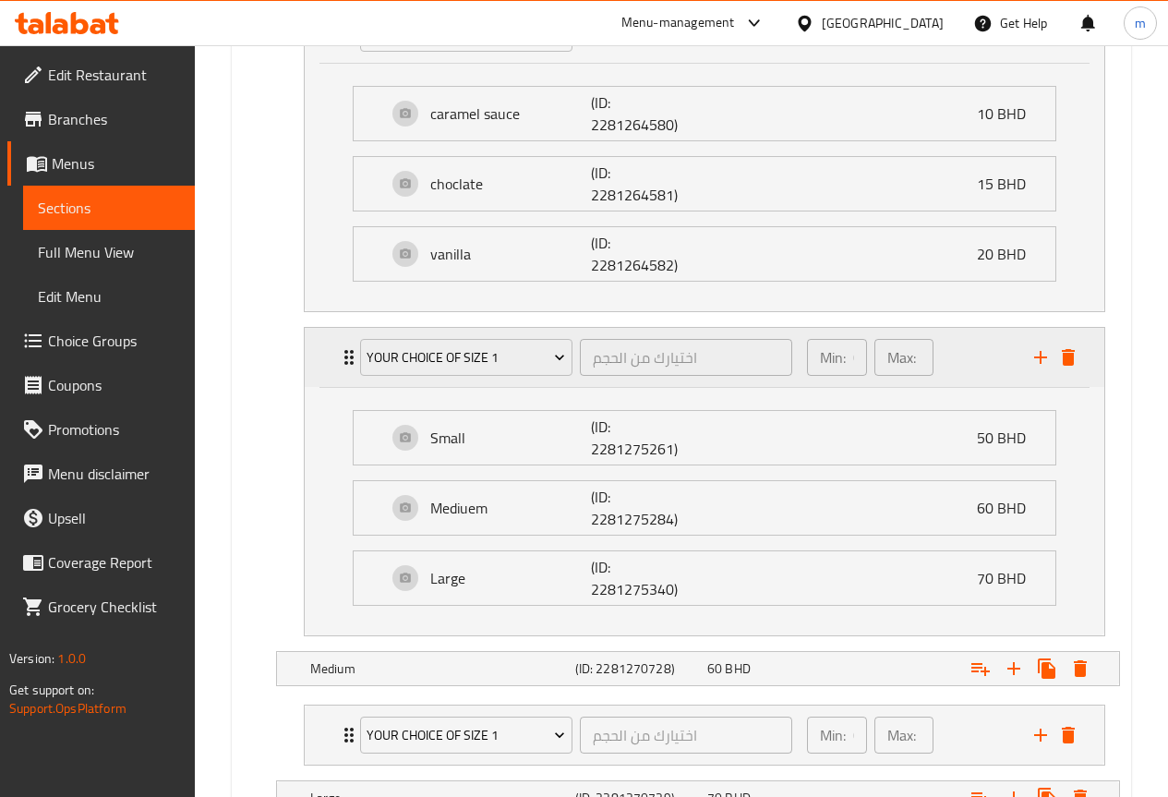
click at [339, 357] on icon "Expand" at bounding box center [349, 357] width 22 height 22
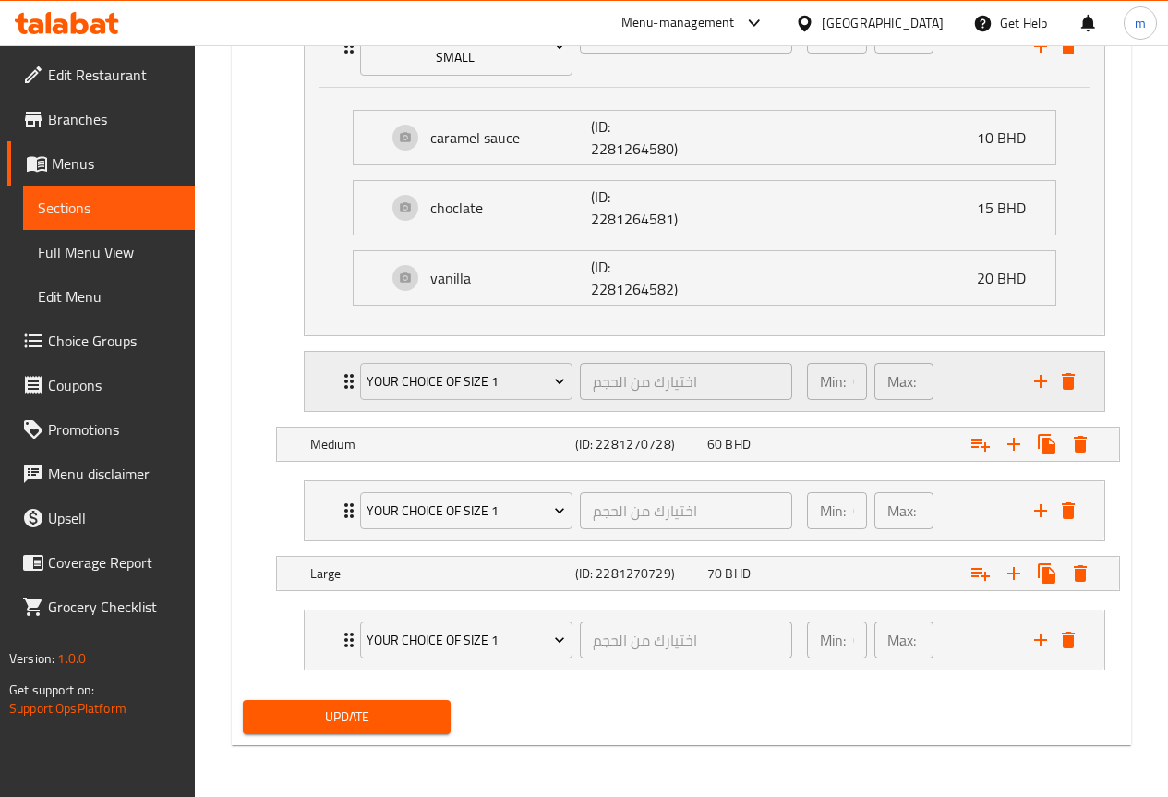
scroll to position [1176, 0]
click at [1070, 373] on icon "delete" at bounding box center [1068, 381] width 22 height 22
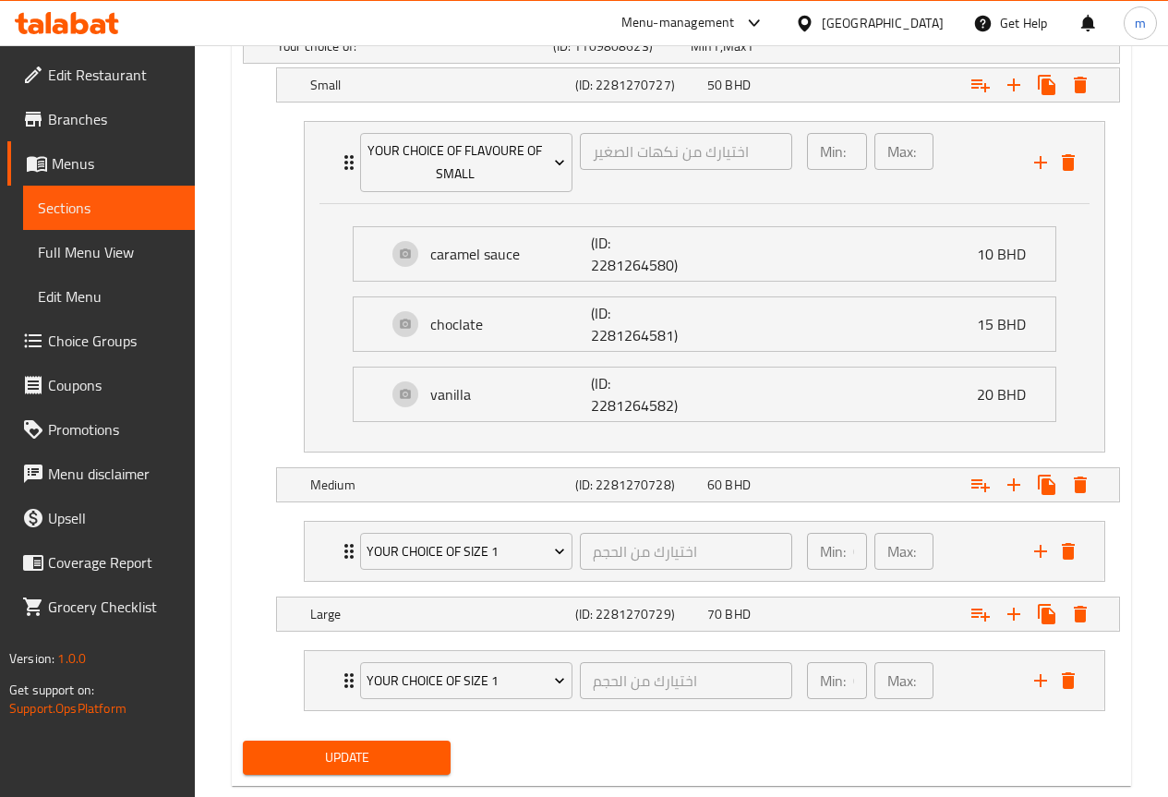
scroll to position [1100, 0]
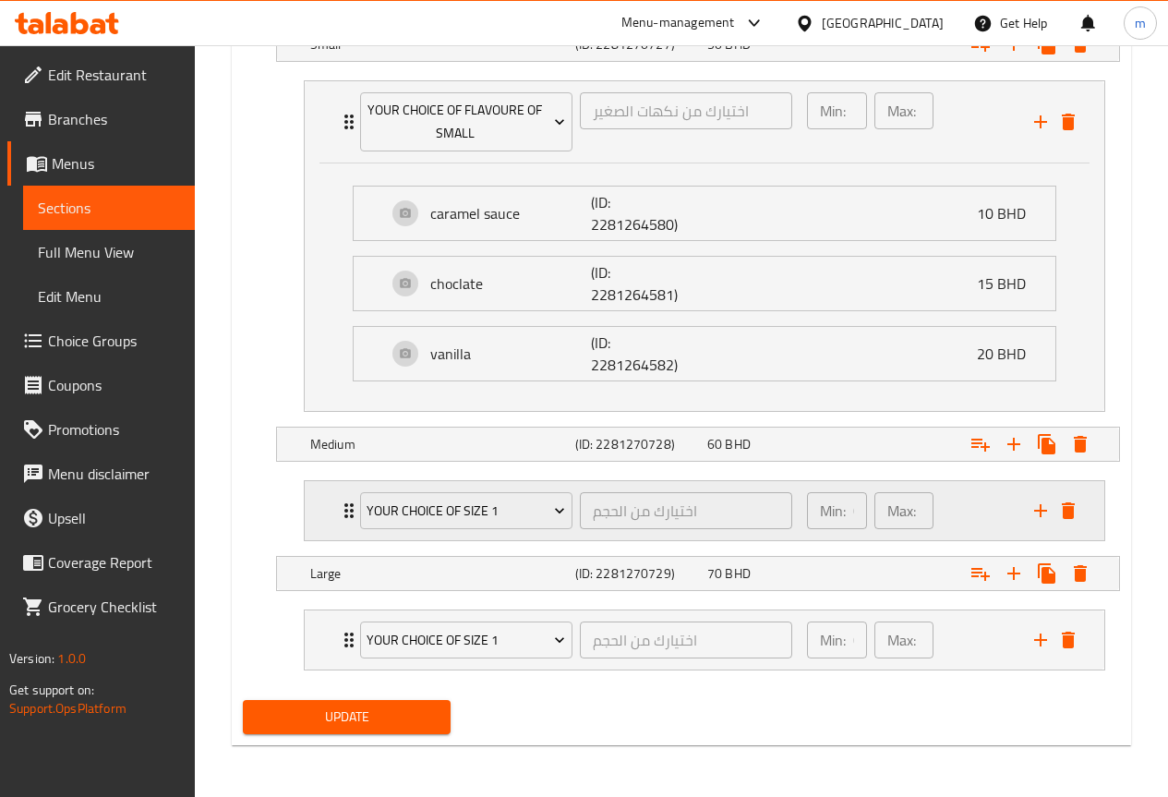
click at [343, 516] on icon "Expand" at bounding box center [349, 510] width 22 height 22
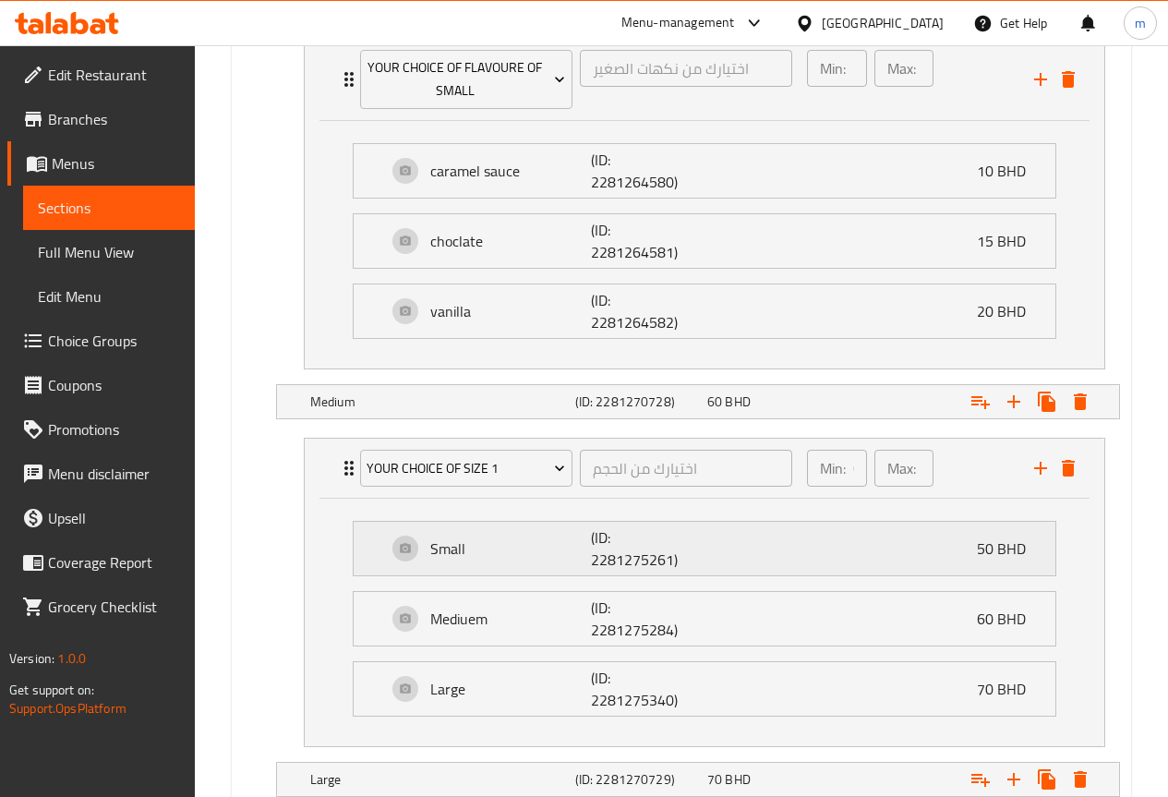
scroll to position [1193, 0]
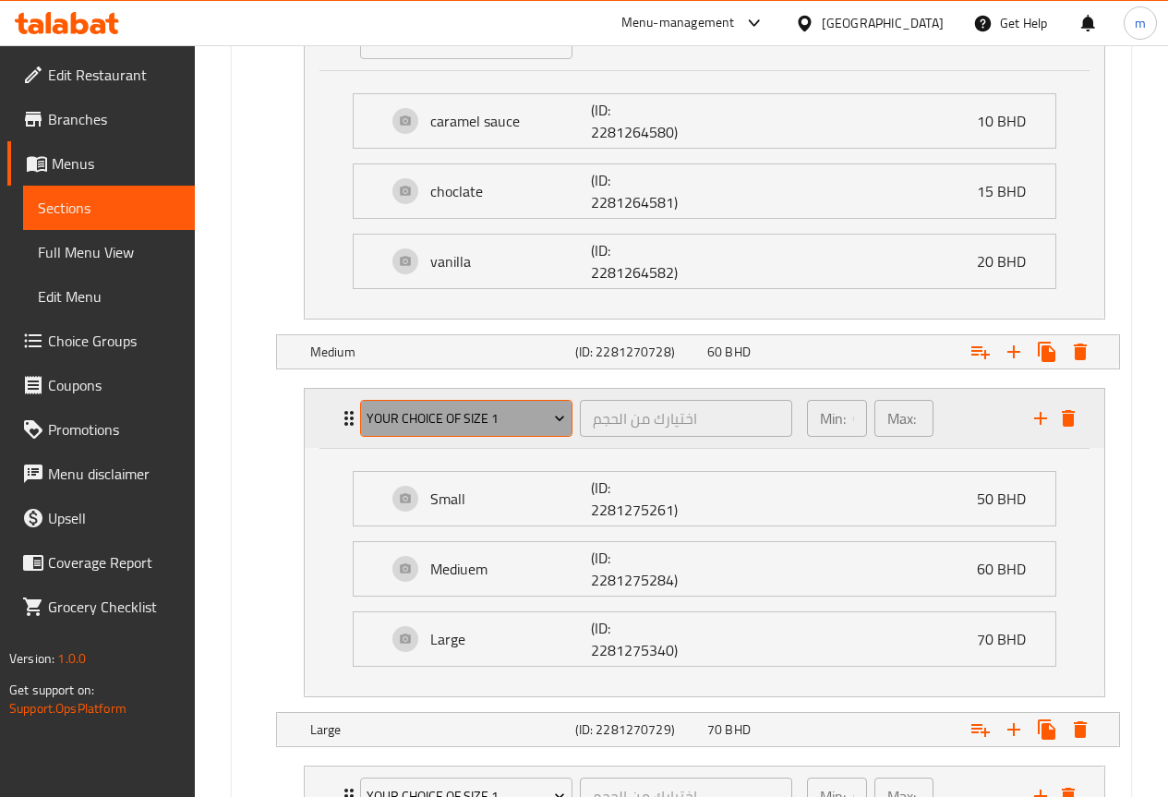
click at [507, 426] on span "Your choice of size 1" at bounding box center [465, 418] width 198 height 23
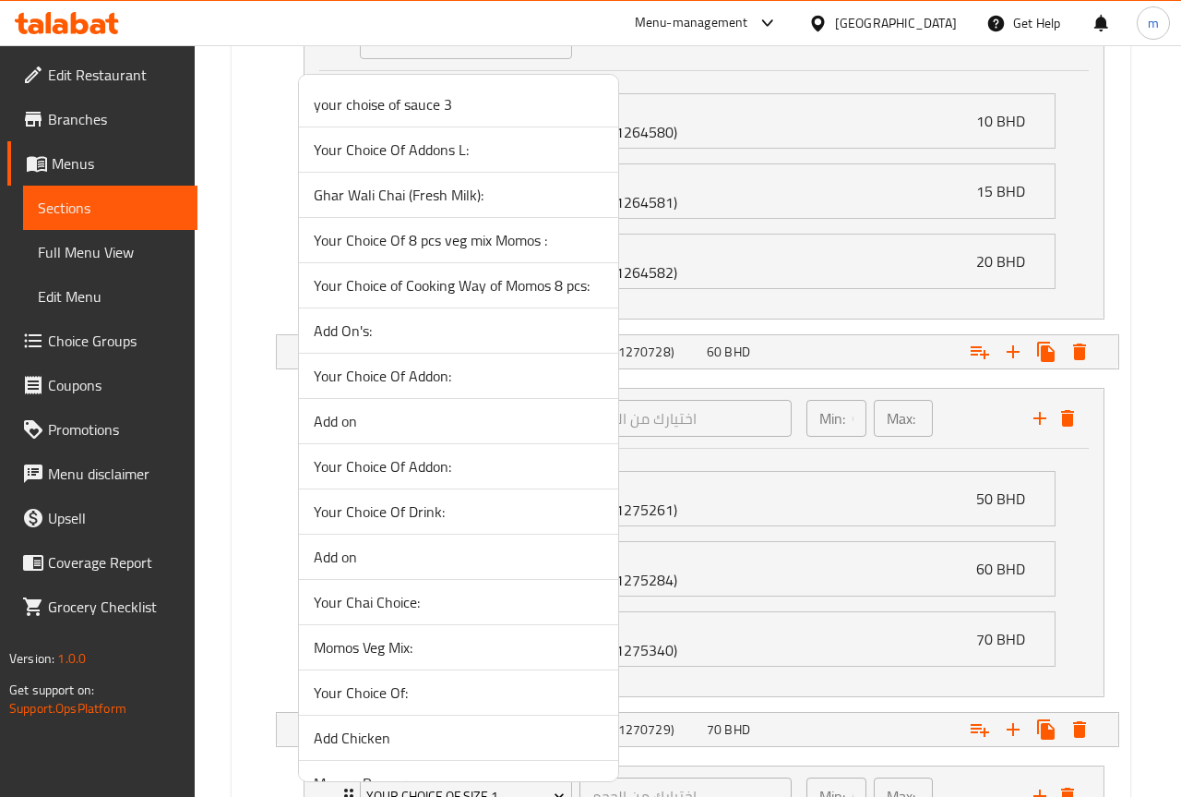
click at [984, 308] on div at bounding box center [590, 398] width 1181 height 797
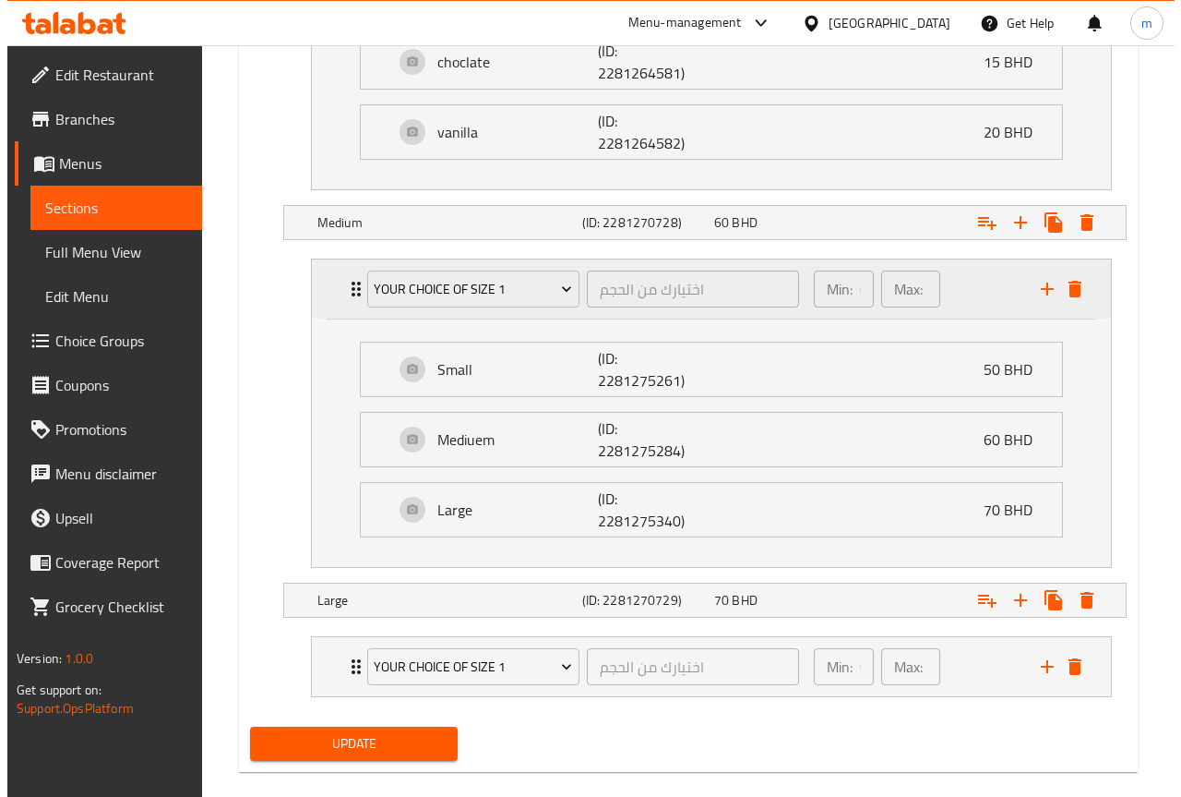
scroll to position [1349, 0]
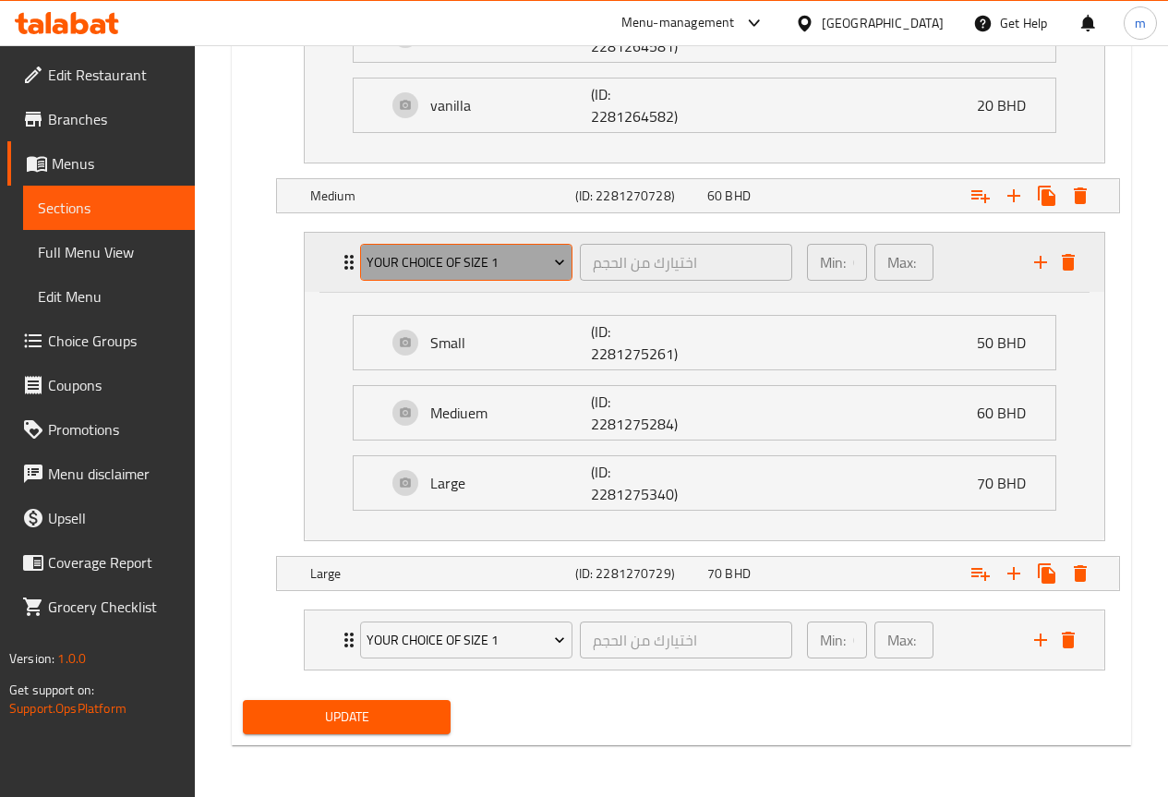
click at [536, 256] on span "Your choice of size 1" at bounding box center [465, 262] width 198 height 23
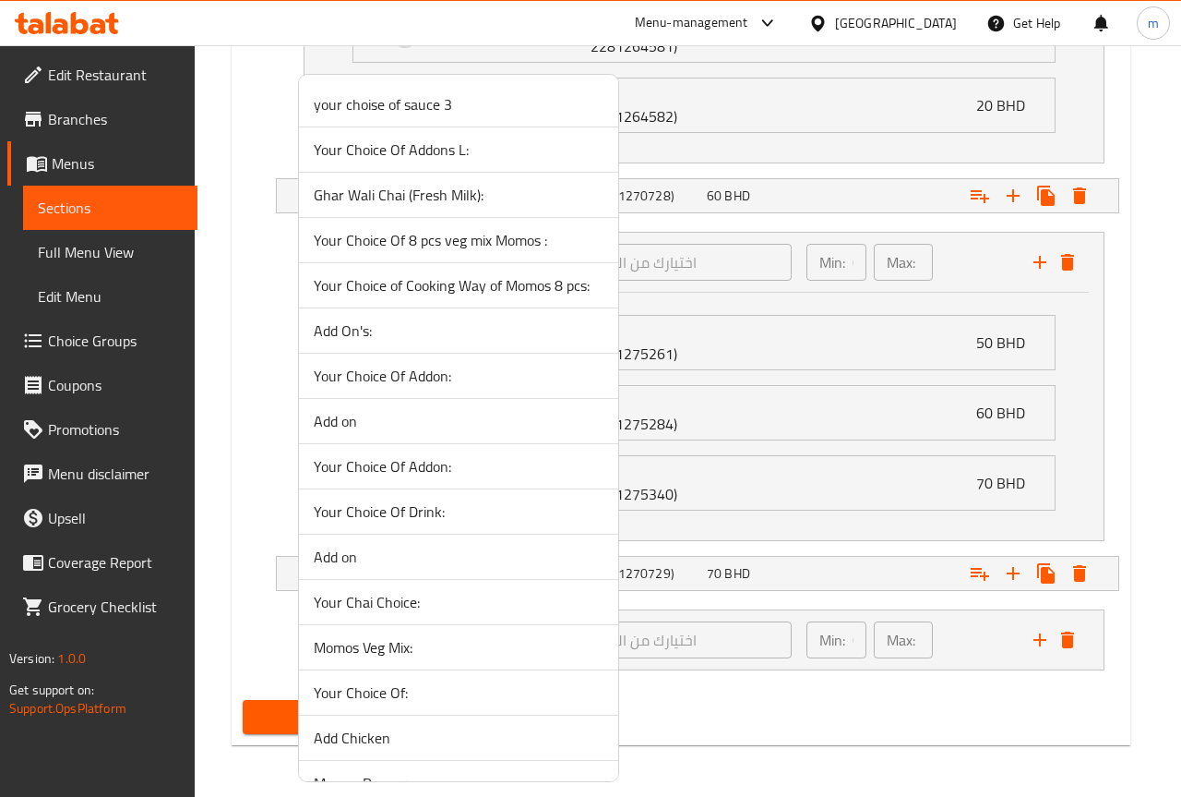
scroll to position [2074, 0]
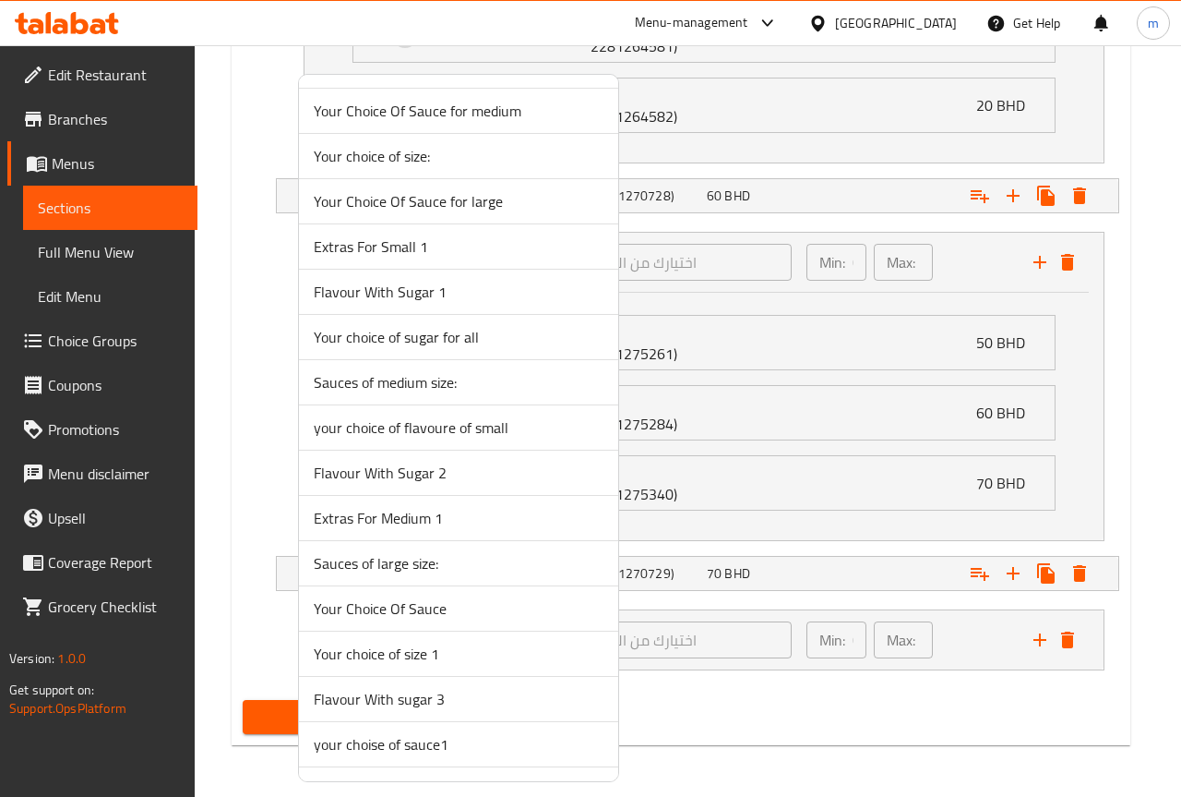
click at [541, 419] on span "your choice of flavoure of small" at bounding box center [459, 427] width 290 height 22
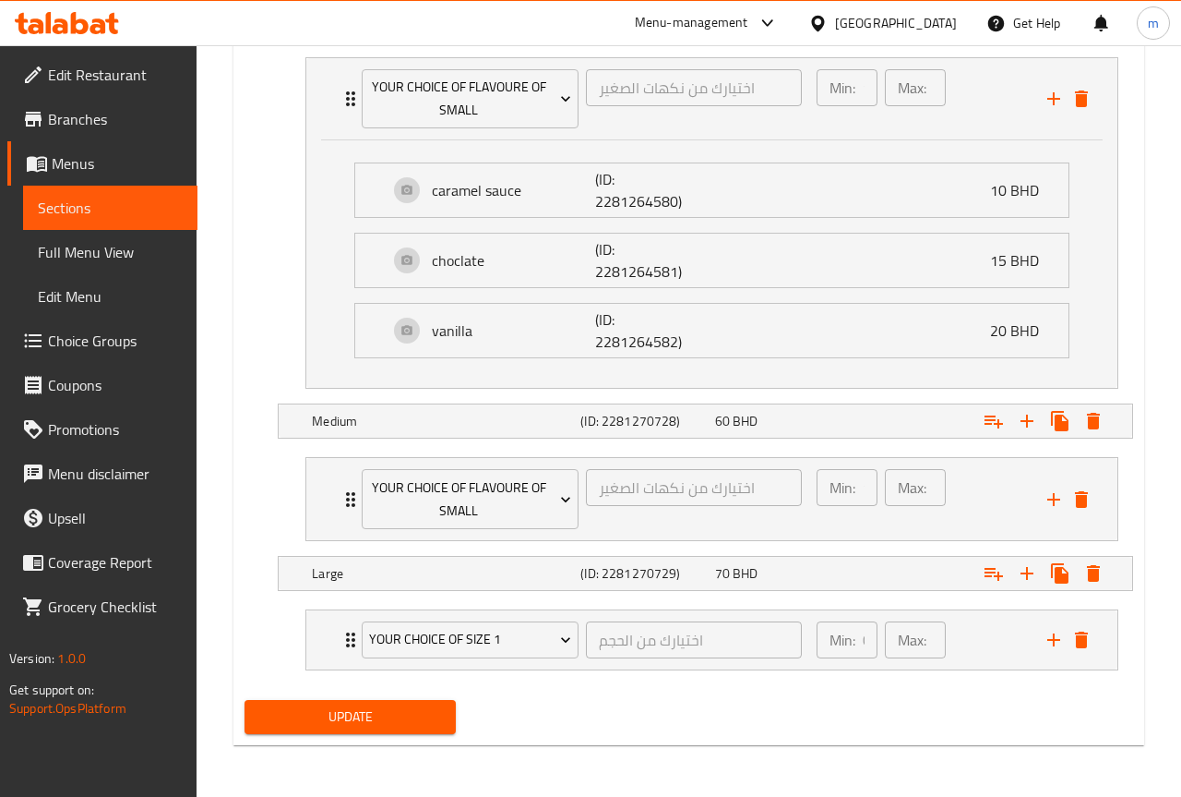
scroll to position [1123, 0]
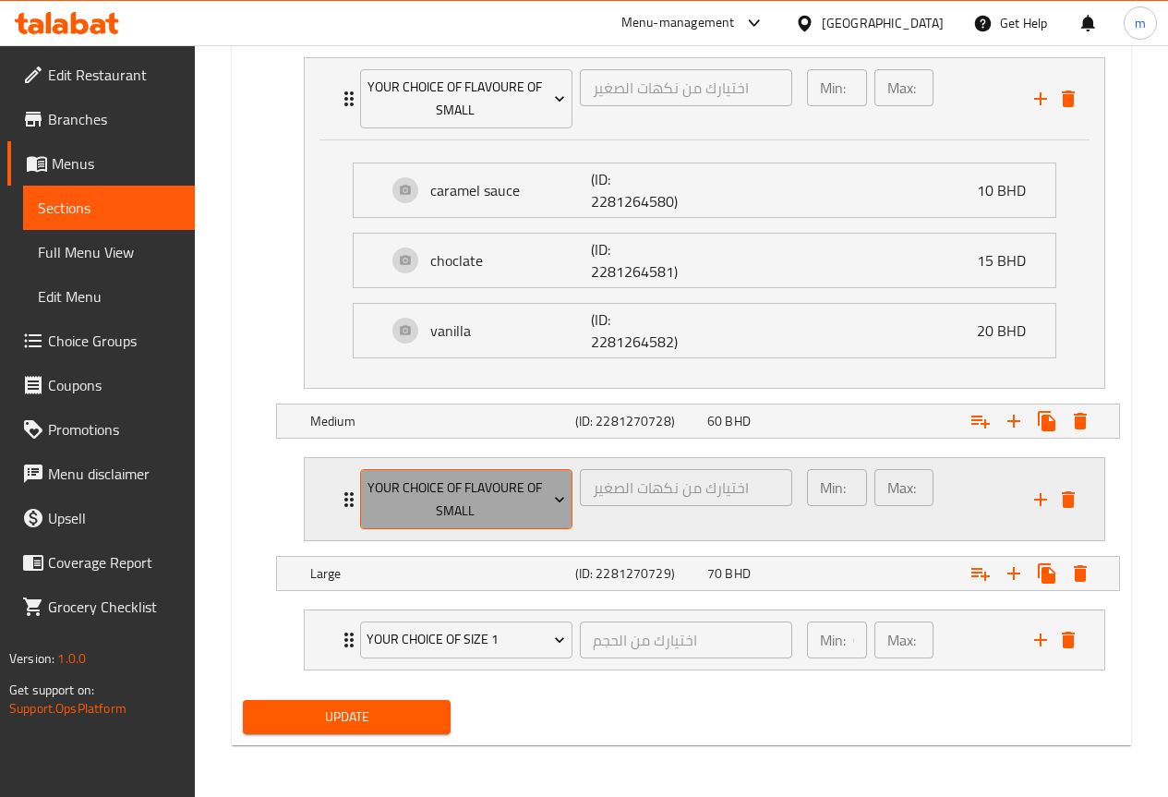
click at [541, 518] on span "your choice of flavoure of small" at bounding box center [465, 499] width 198 height 46
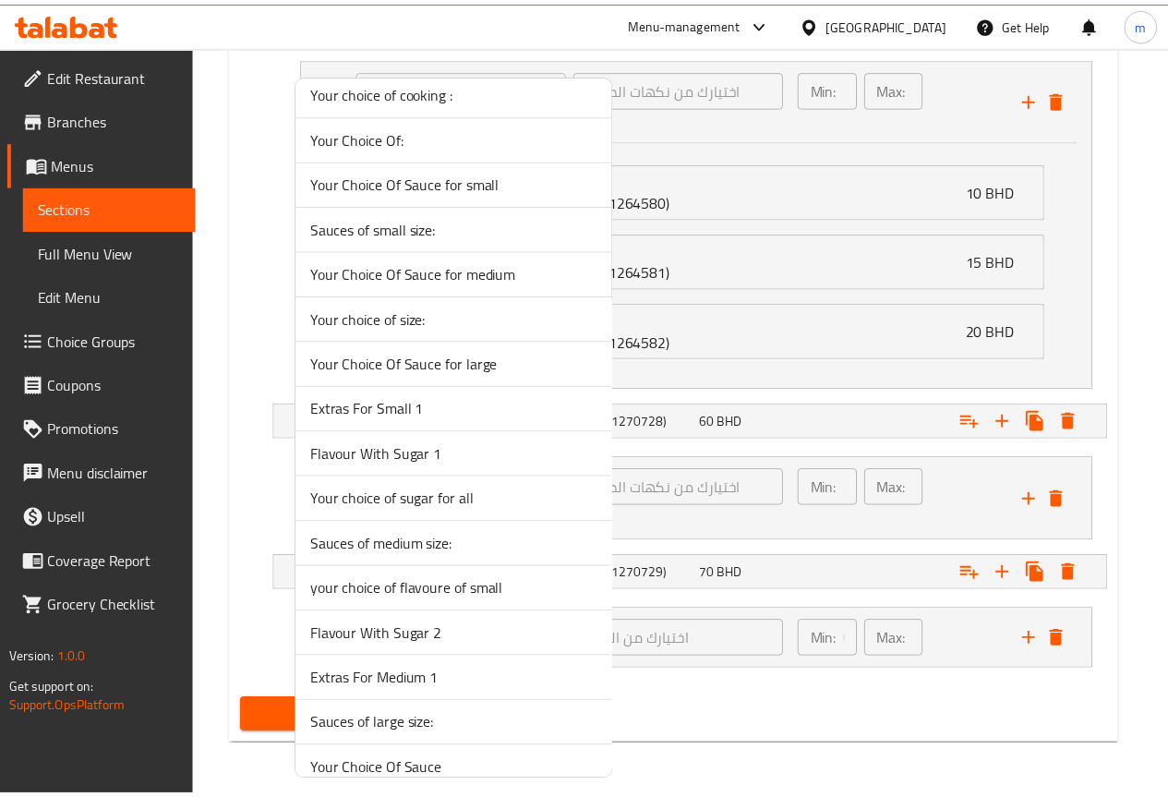
scroll to position [1889, 0]
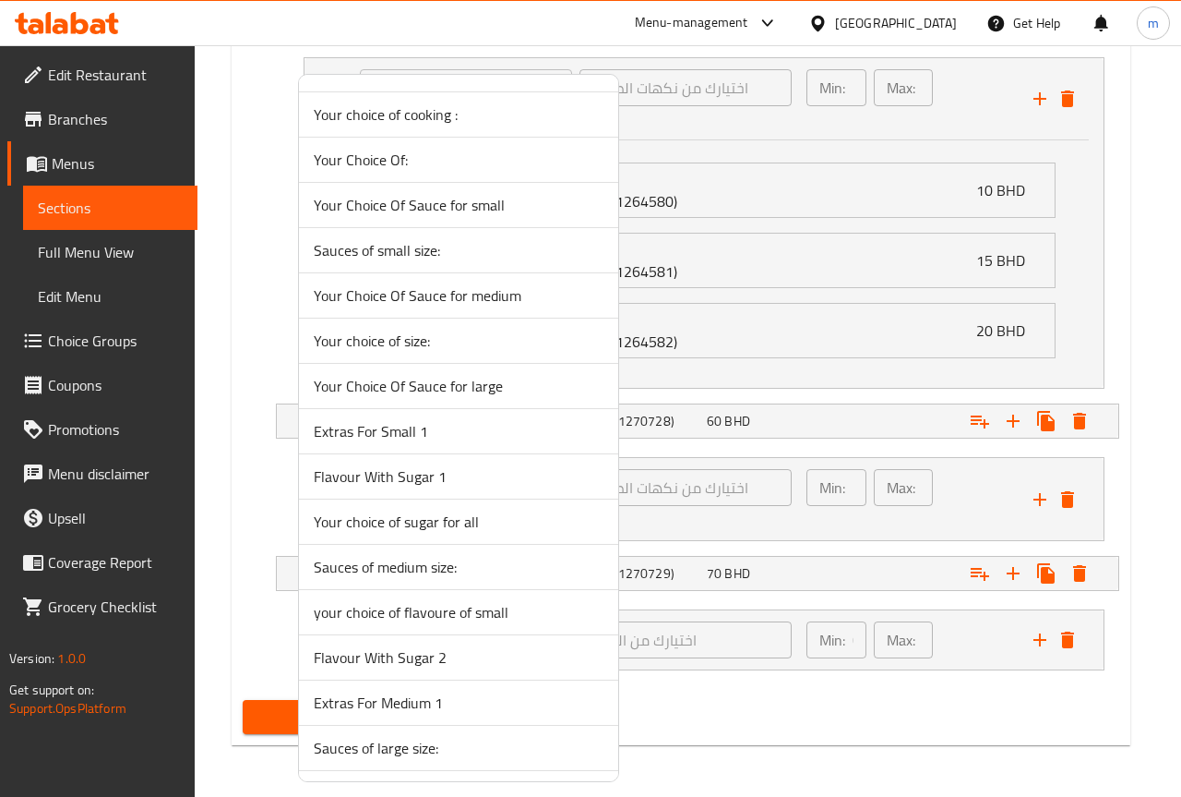
click at [491, 302] on span "Your Choice Of Sauce for medium" at bounding box center [459, 295] width 290 height 22
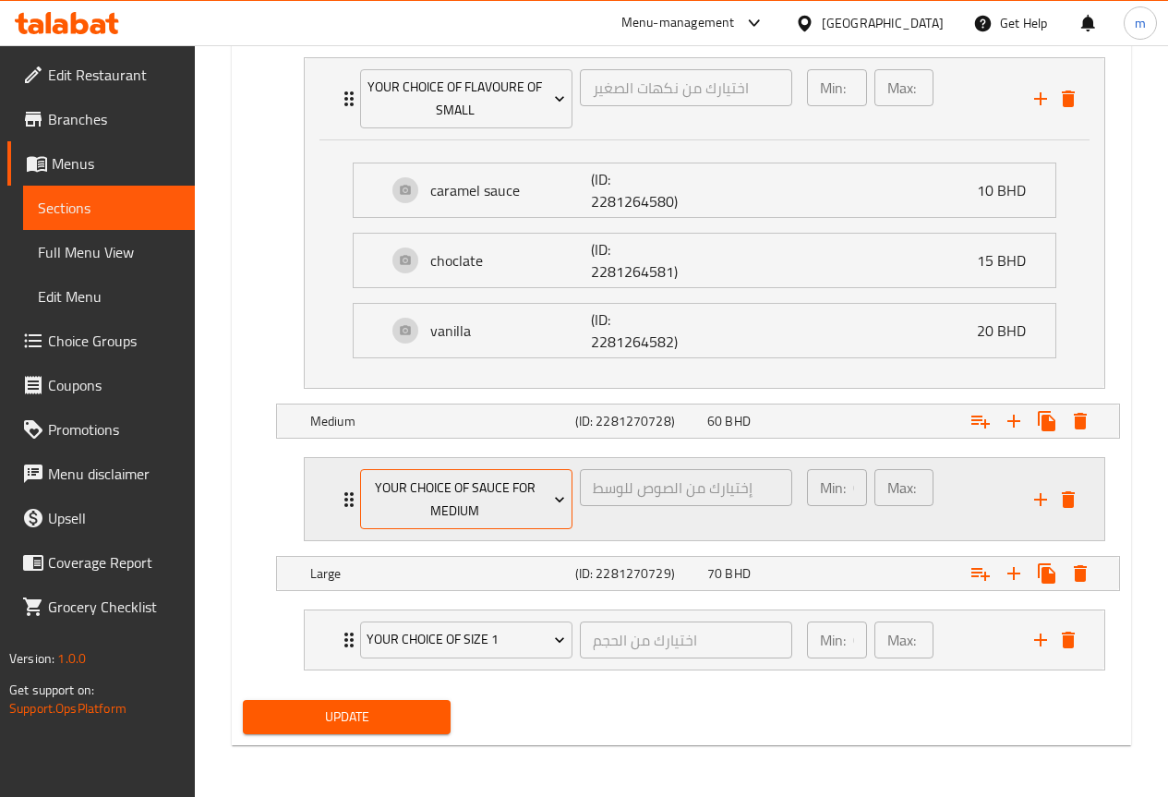
click at [530, 508] on span "Your Choice Of Sauce for medium" at bounding box center [465, 499] width 198 height 46
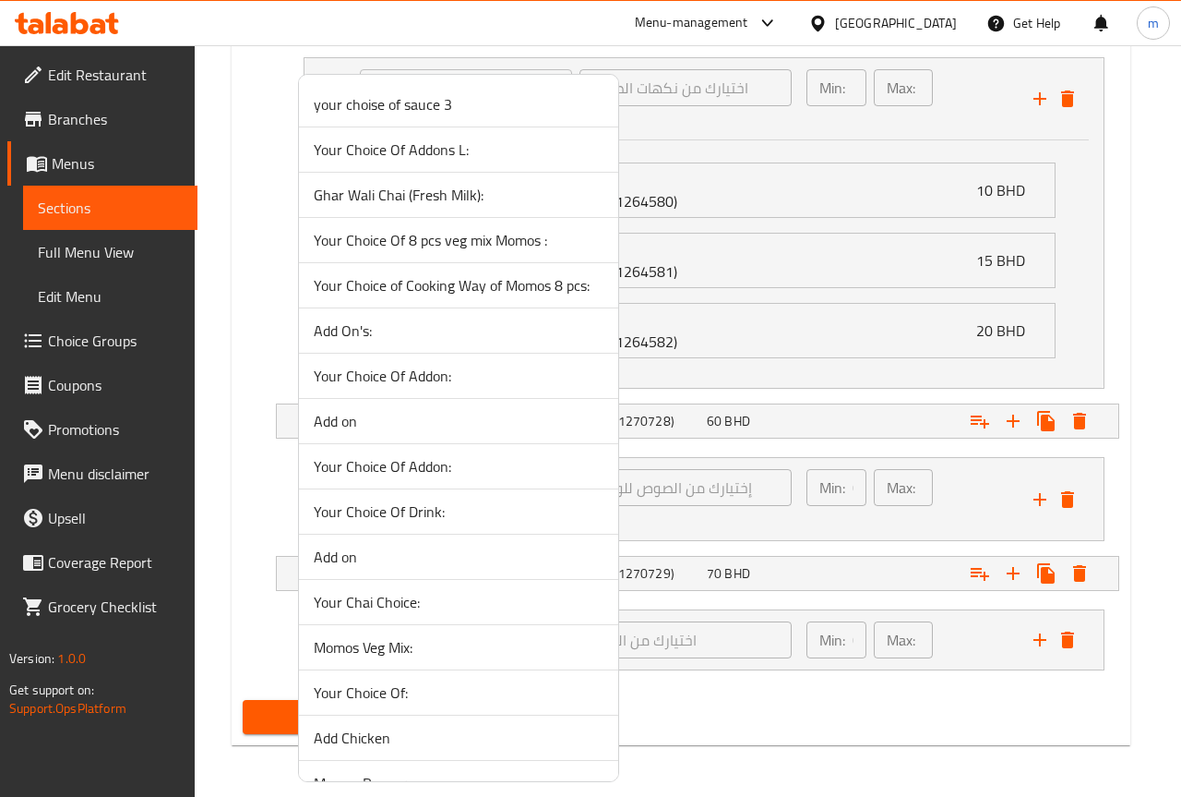
drag, startPoint x: 855, startPoint y: 551, endPoint x: 845, endPoint y: 542, distance: 13.7
click at [852, 550] on div at bounding box center [590, 398] width 1181 height 797
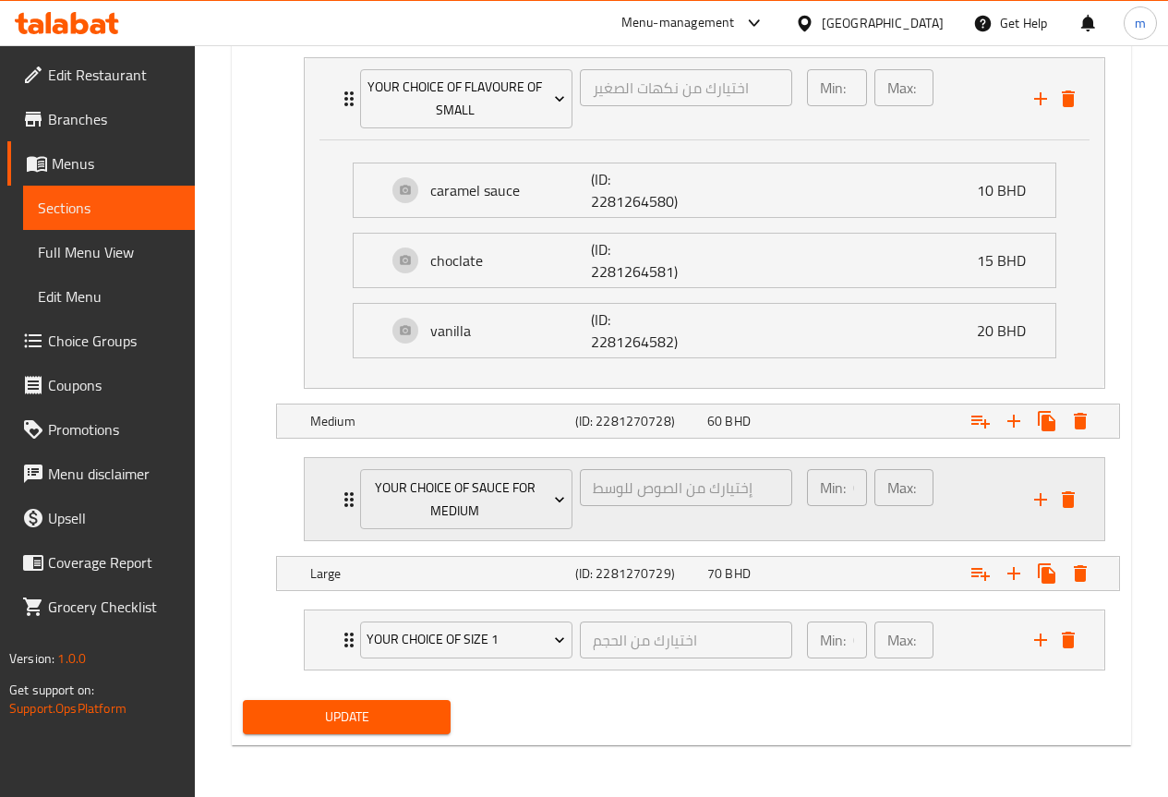
drag, startPoint x: 546, startPoint y: 521, endPoint x: 723, endPoint y: 524, distance: 176.3
click at [666, 525] on div "Your Choice Of Sauce for medium إختيارك من الصوص للوسط ​" at bounding box center [576, 499] width 454 height 82
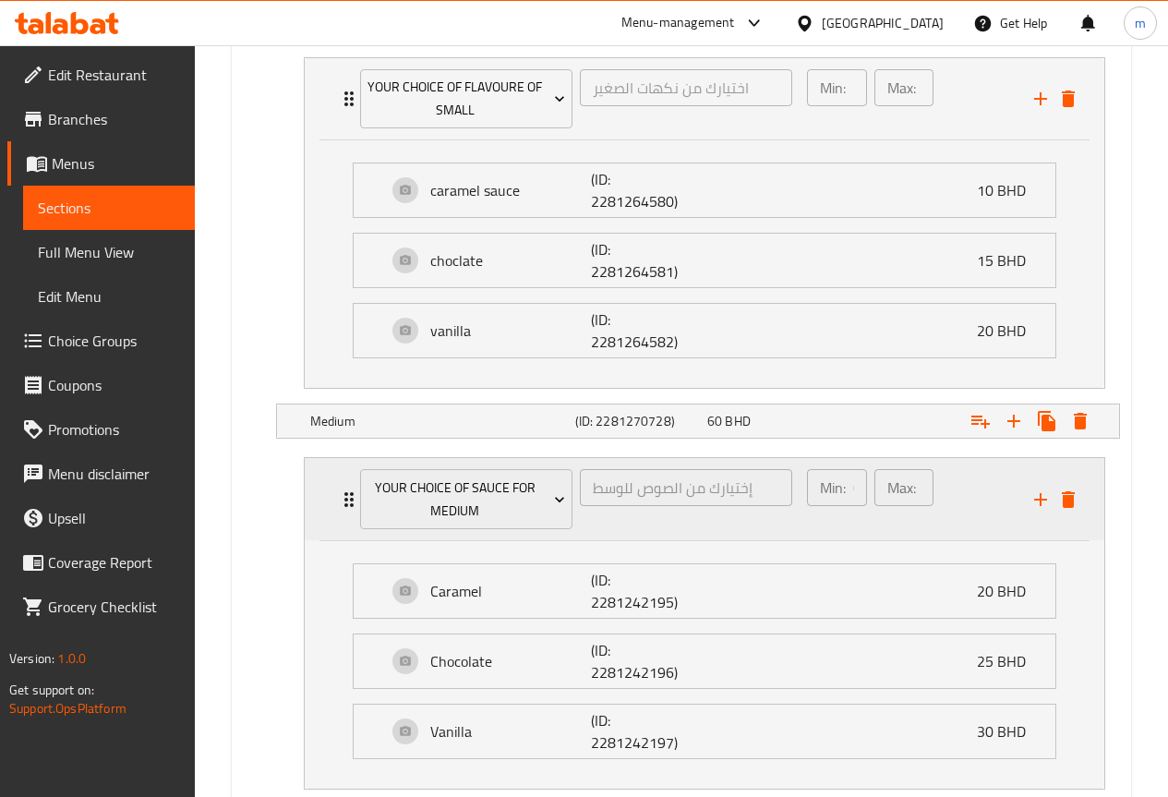
click at [723, 524] on div "إختيارك من الصوص للوسط ​" at bounding box center [686, 498] width 220 height 67
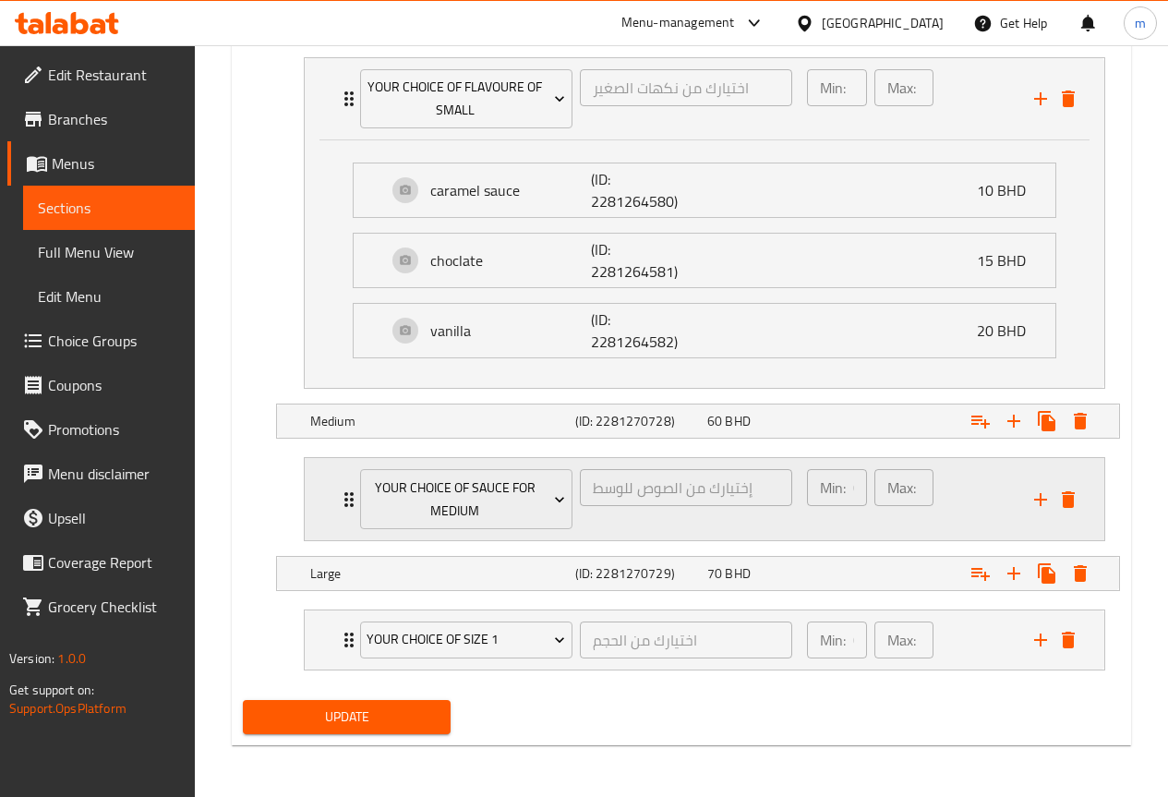
click at [722, 524] on div "إختيارك من الصوص للوسط ​" at bounding box center [686, 498] width 220 height 67
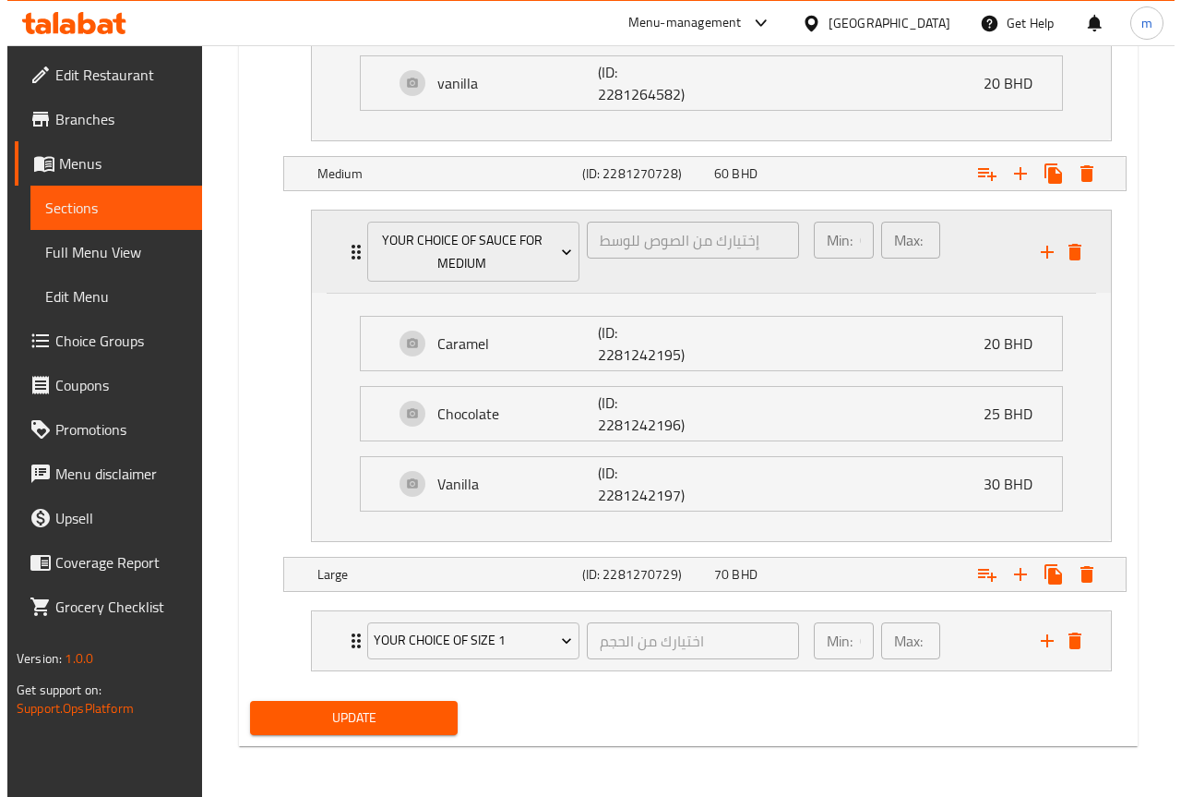
scroll to position [1372, 0]
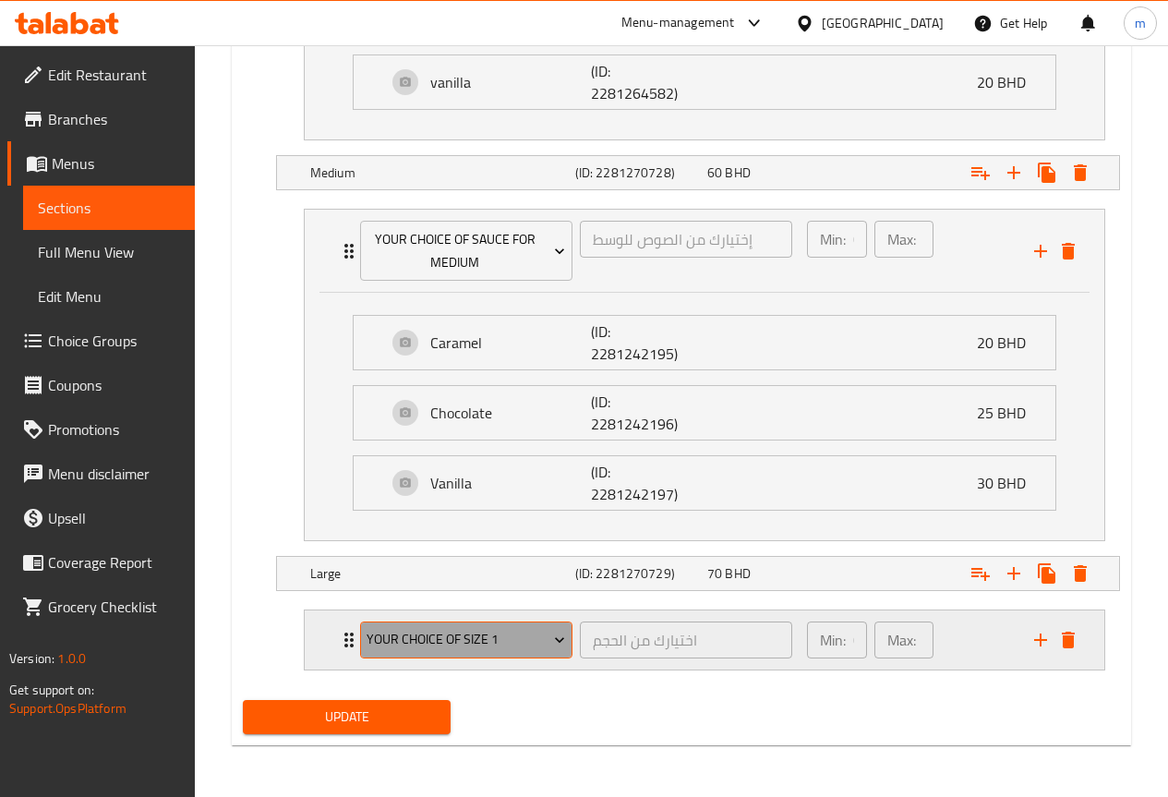
click at [520, 634] on span "Your choice of size 1" at bounding box center [465, 639] width 198 height 23
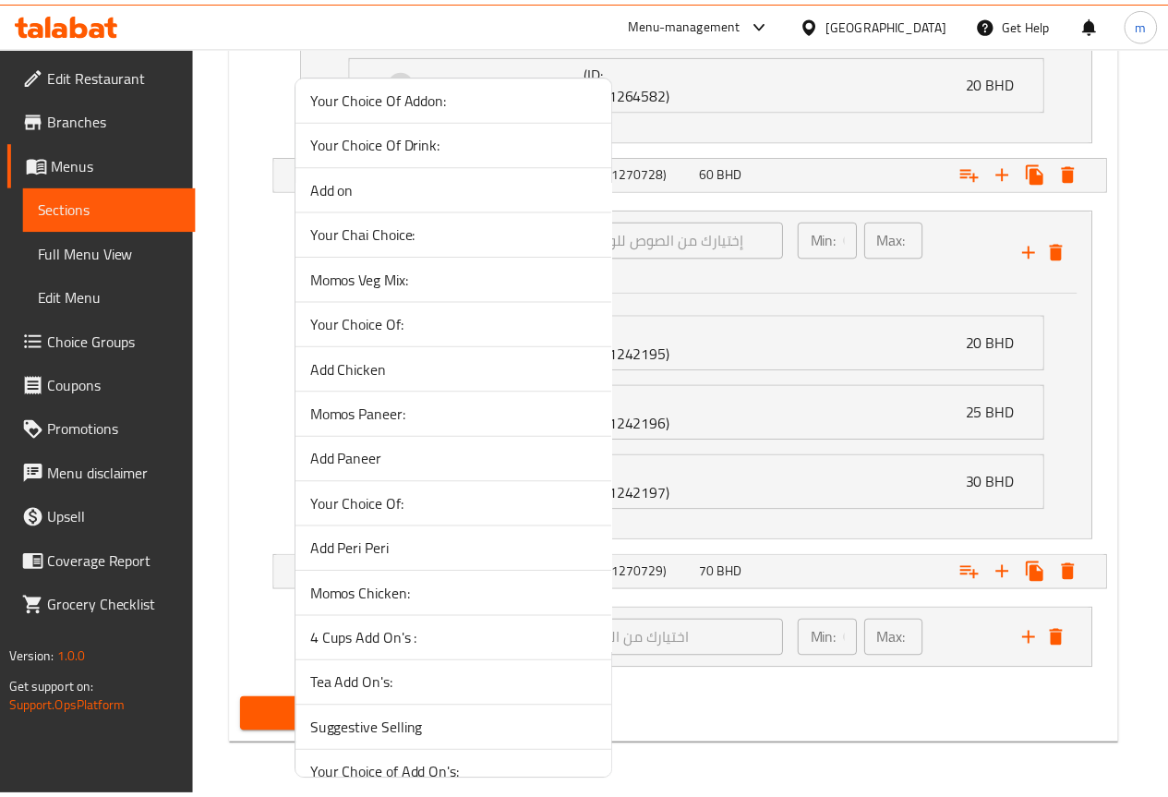
scroll to position [1667, 0]
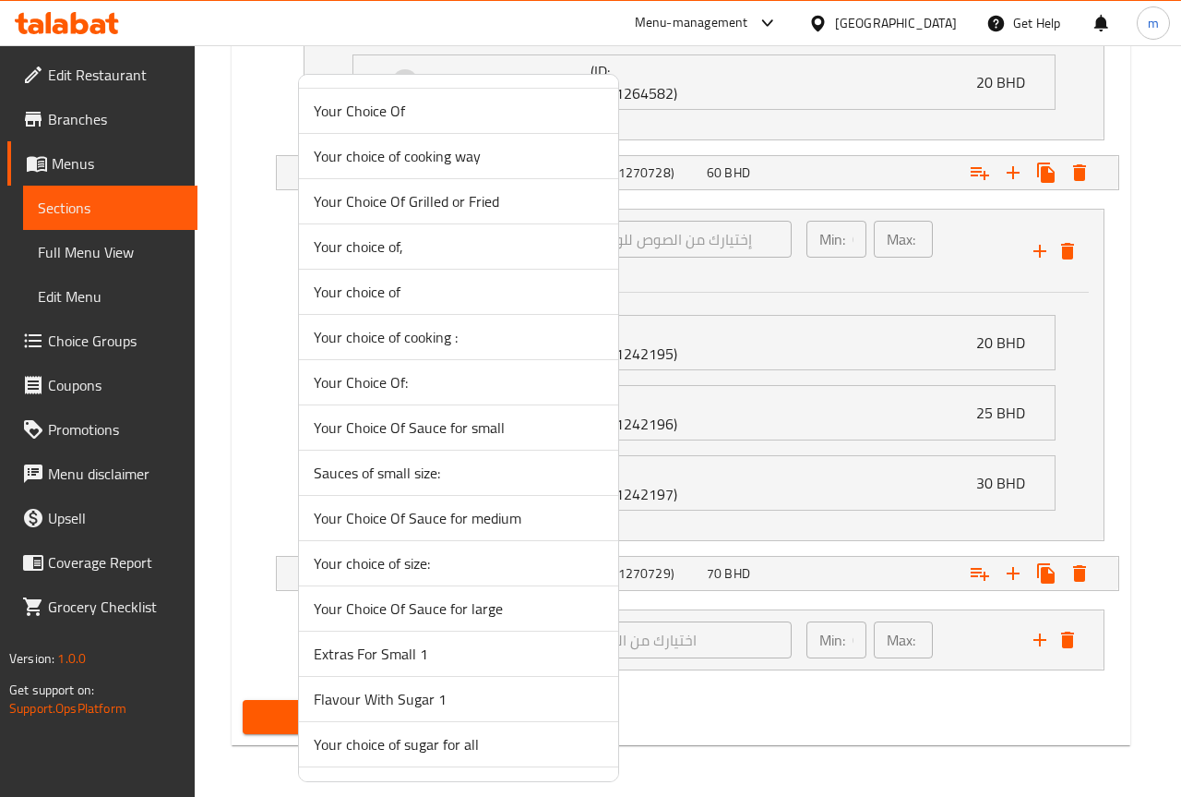
click at [476, 614] on span "Your Choice Of Sauce for large" at bounding box center [459, 608] width 290 height 22
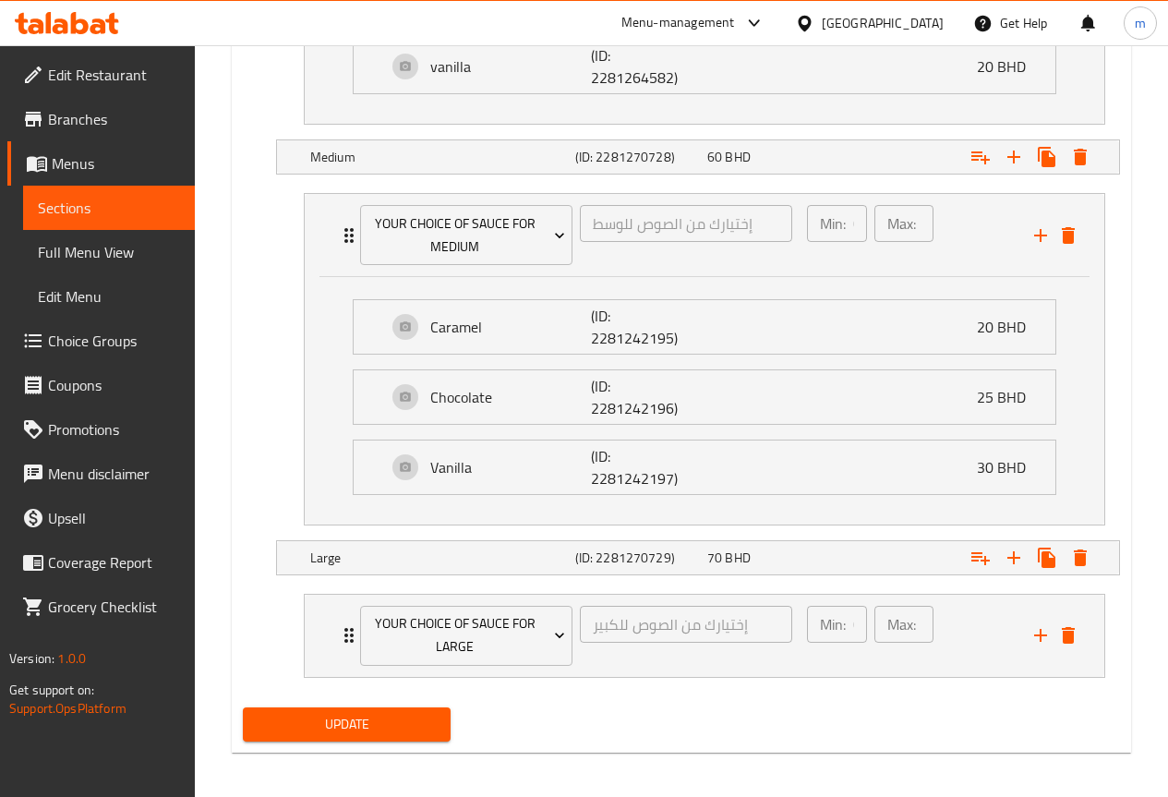
scroll to position [1395, 0]
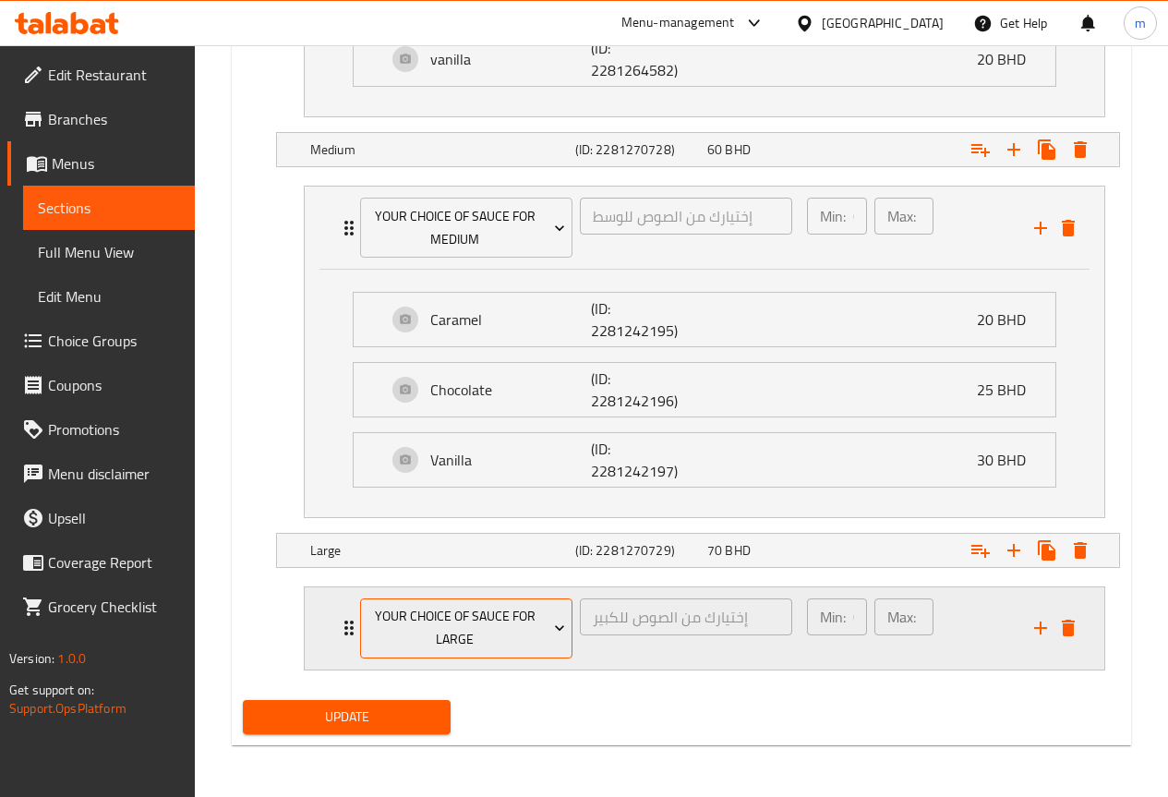
click at [352, 630] on div "Your Choice Of Sauce for large إختيارك من الصوص للكبير ​" at bounding box center [576, 628] width 454 height 82
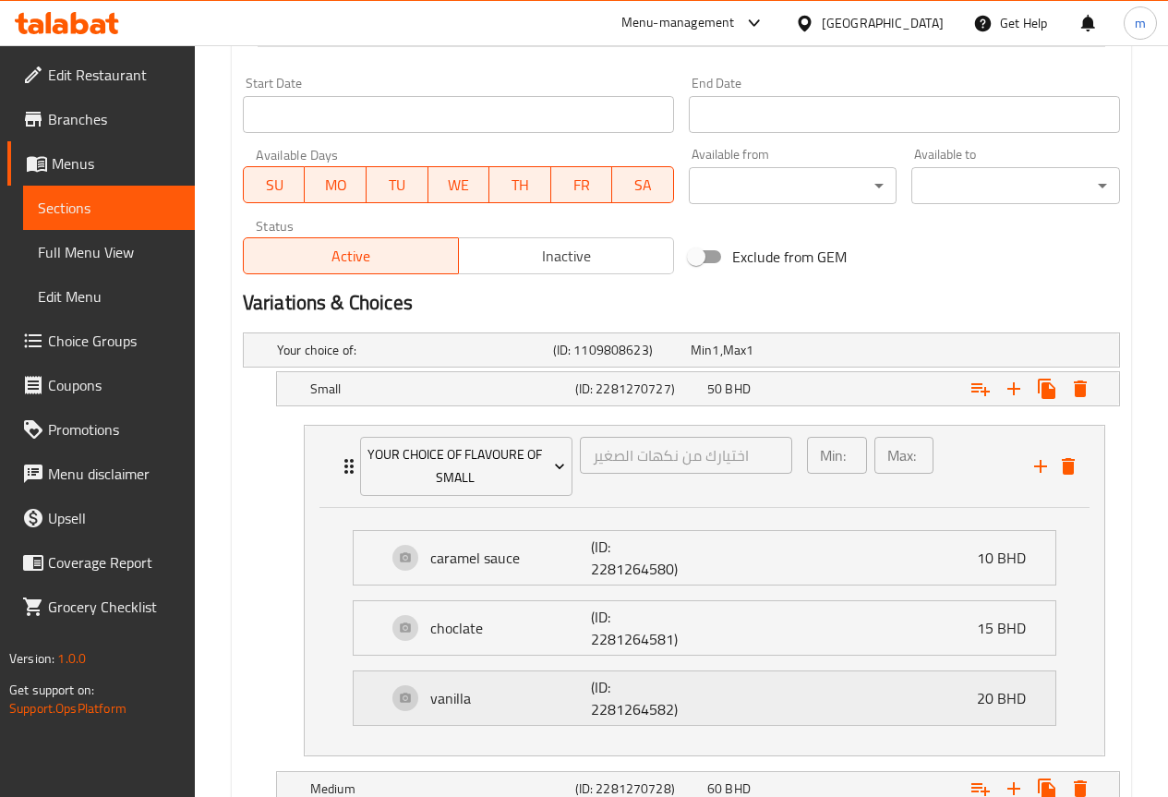
scroll to position [749, 0]
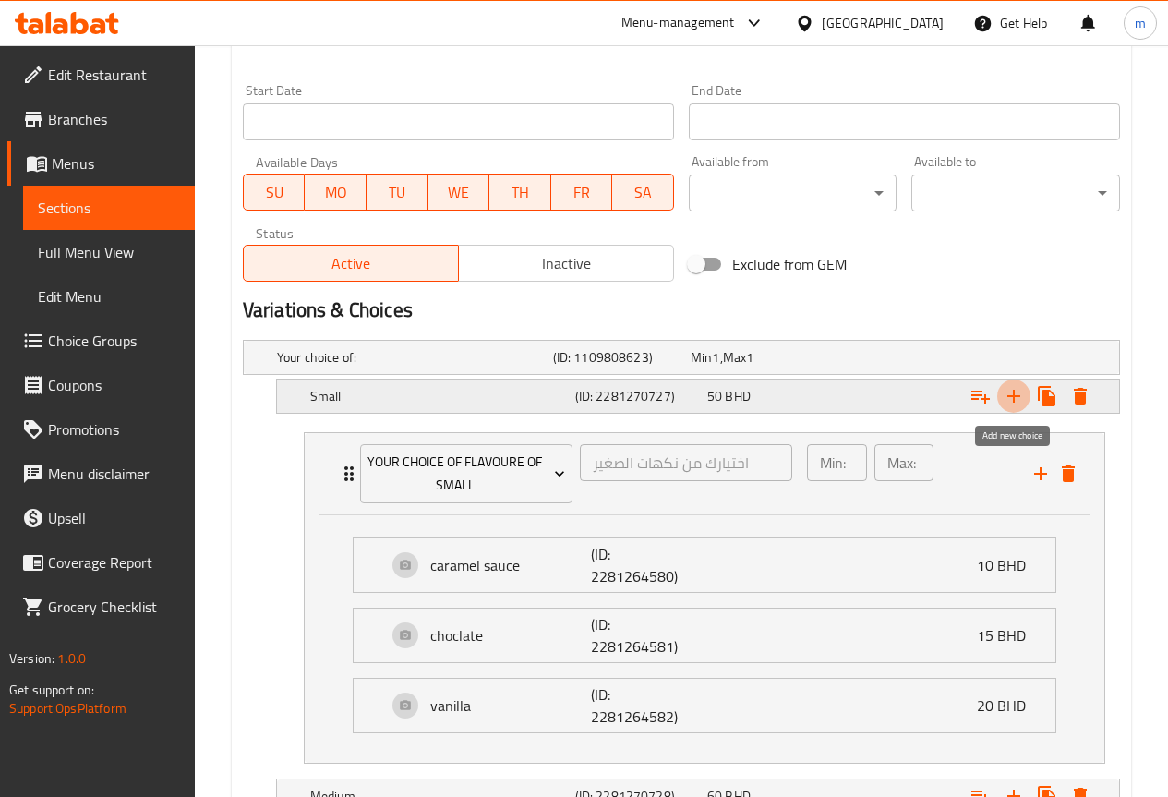
click at [1007, 396] on icon "Expand" at bounding box center [1013, 396] width 13 height 13
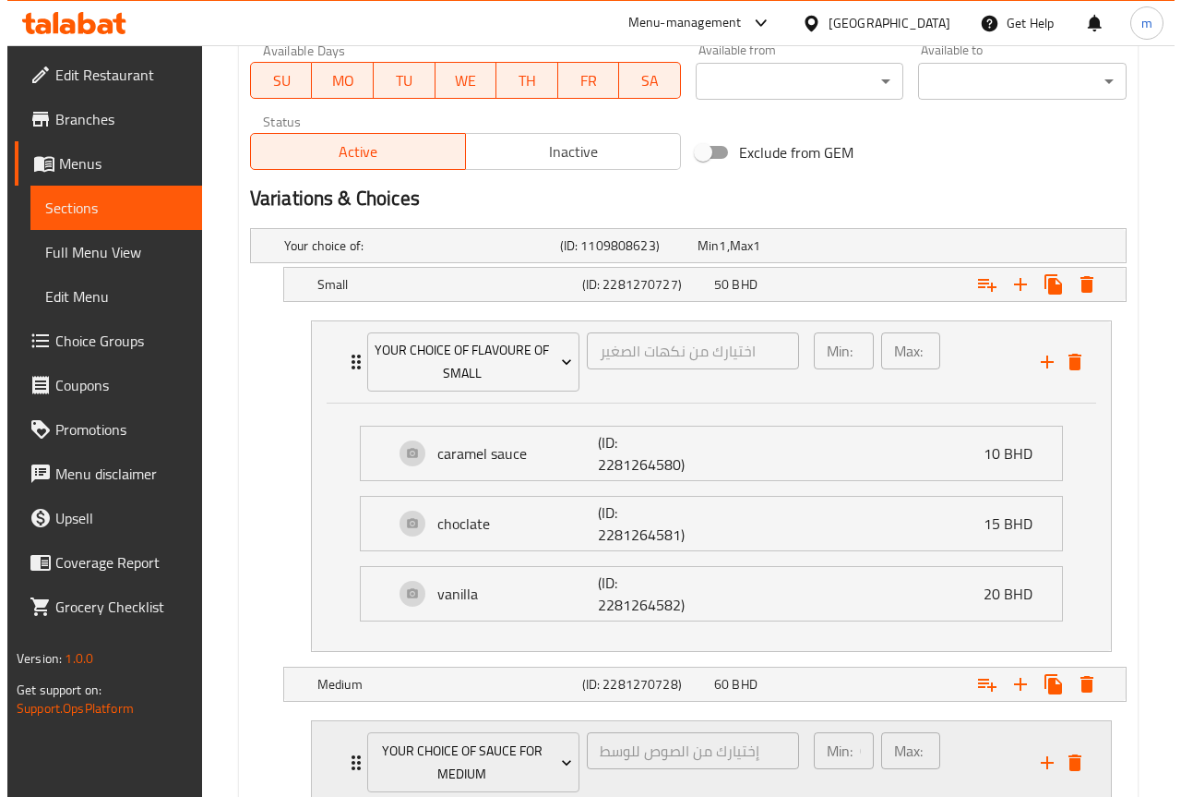
scroll to position [958, 0]
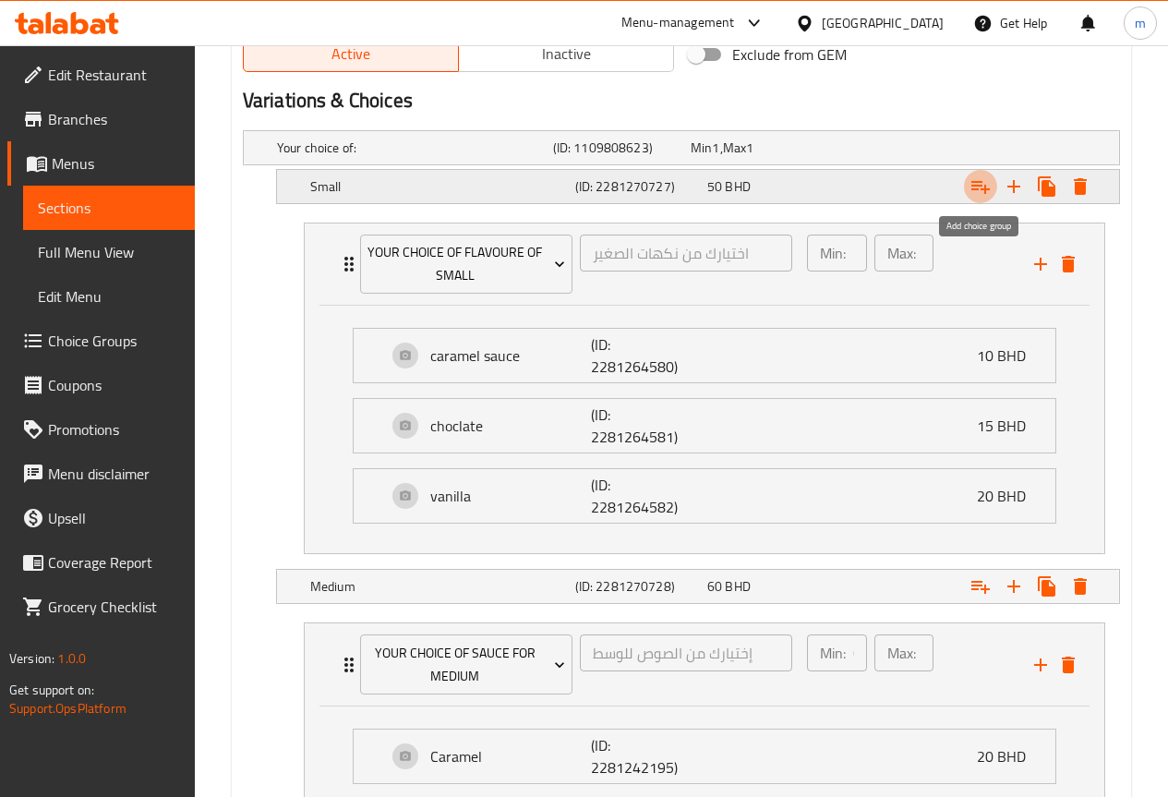
click at [982, 190] on icon "Expand" at bounding box center [980, 186] width 22 height 22
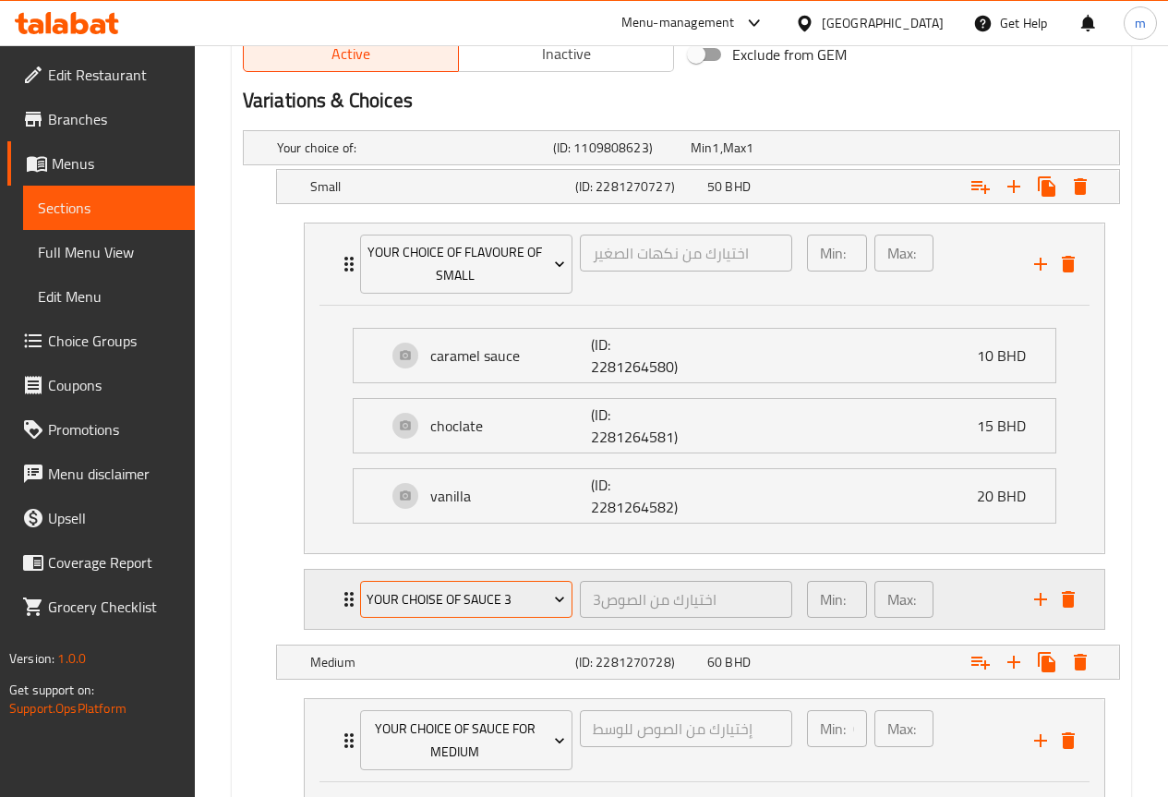
click at [557, 605] on icon "Expand" at bounding box center [559, 599] width 18 height 18
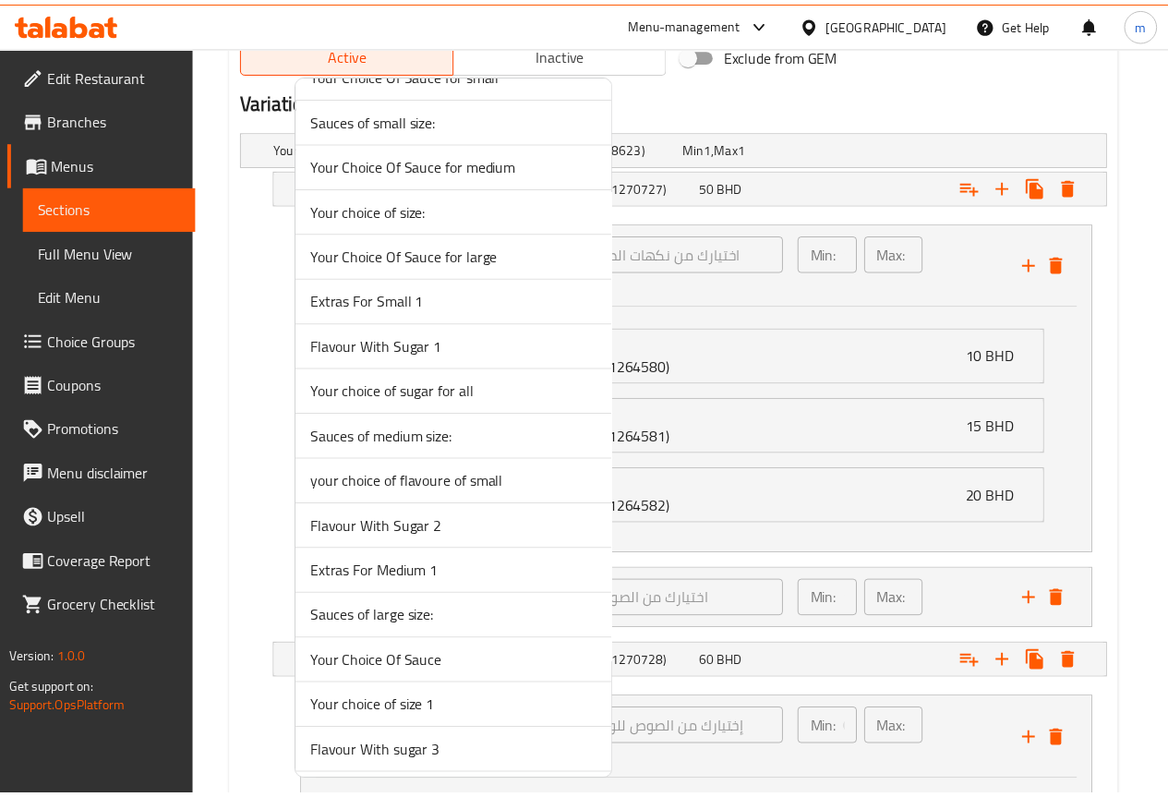
scroll to position [1894, 0]
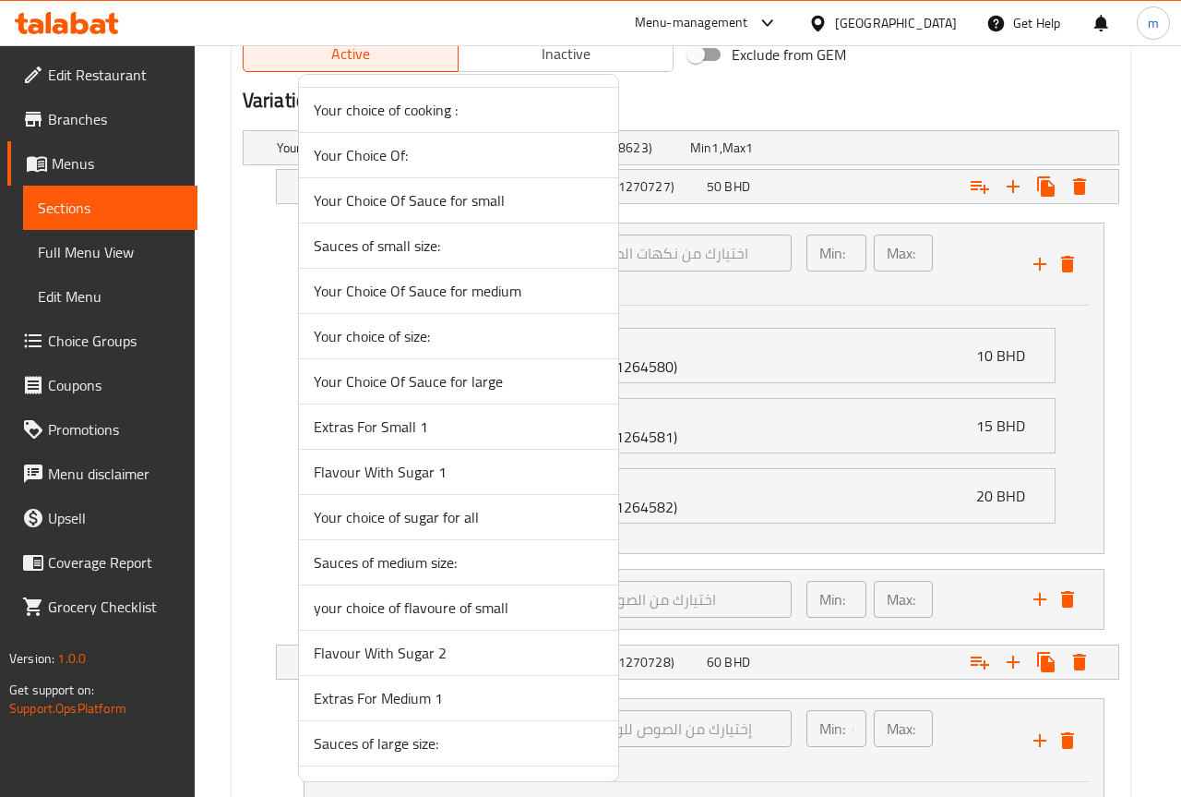
click at [459, 463] on span "Flavour With Sugar 1" at bounding box center [459, 472] width 290 height 22
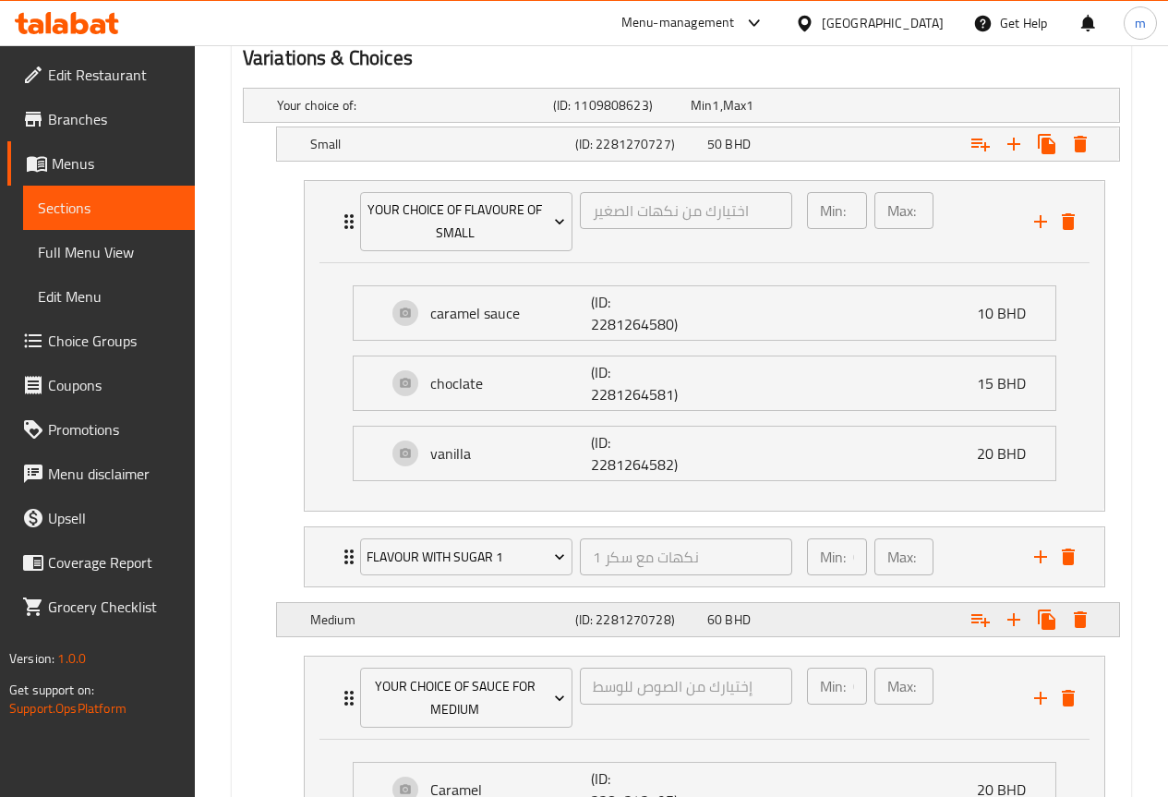
scroll to position [1050, 0]
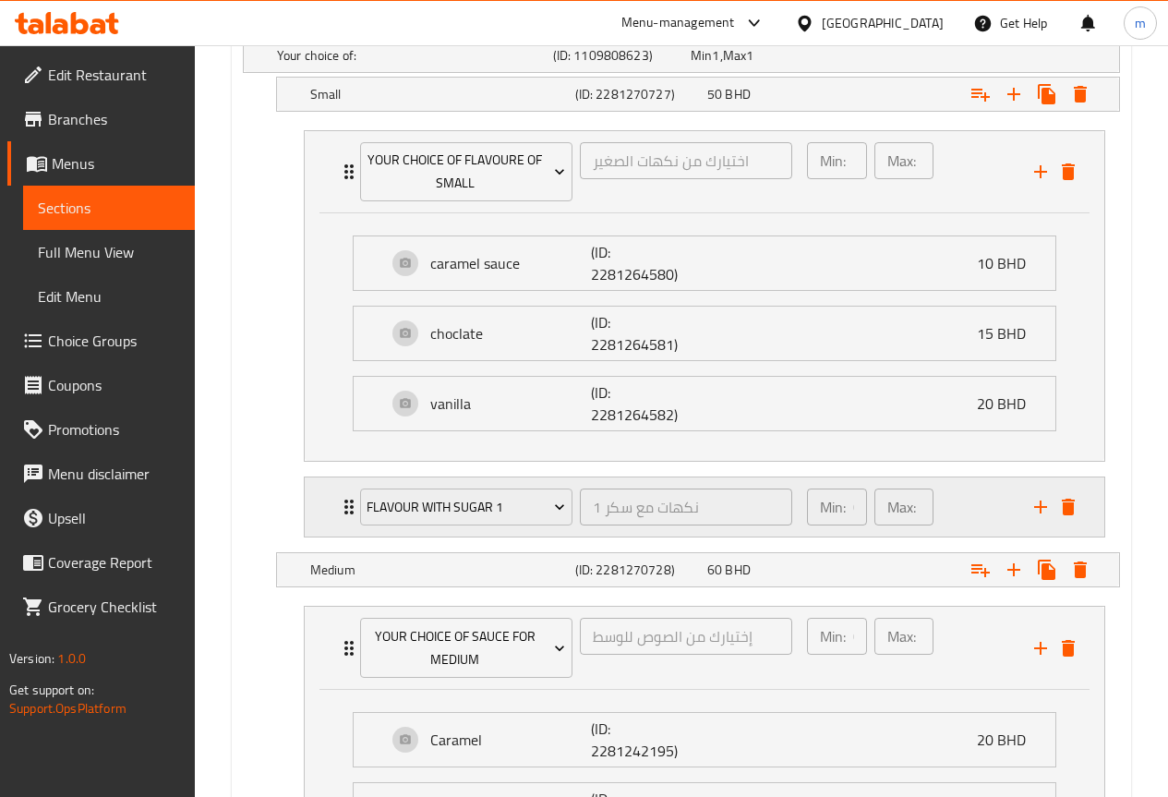
click at [350, 511] on div "Flavour With Sugar 1 نكهات مع سكر 1 ​" at bounding box center [576, 506] width 454 height 59
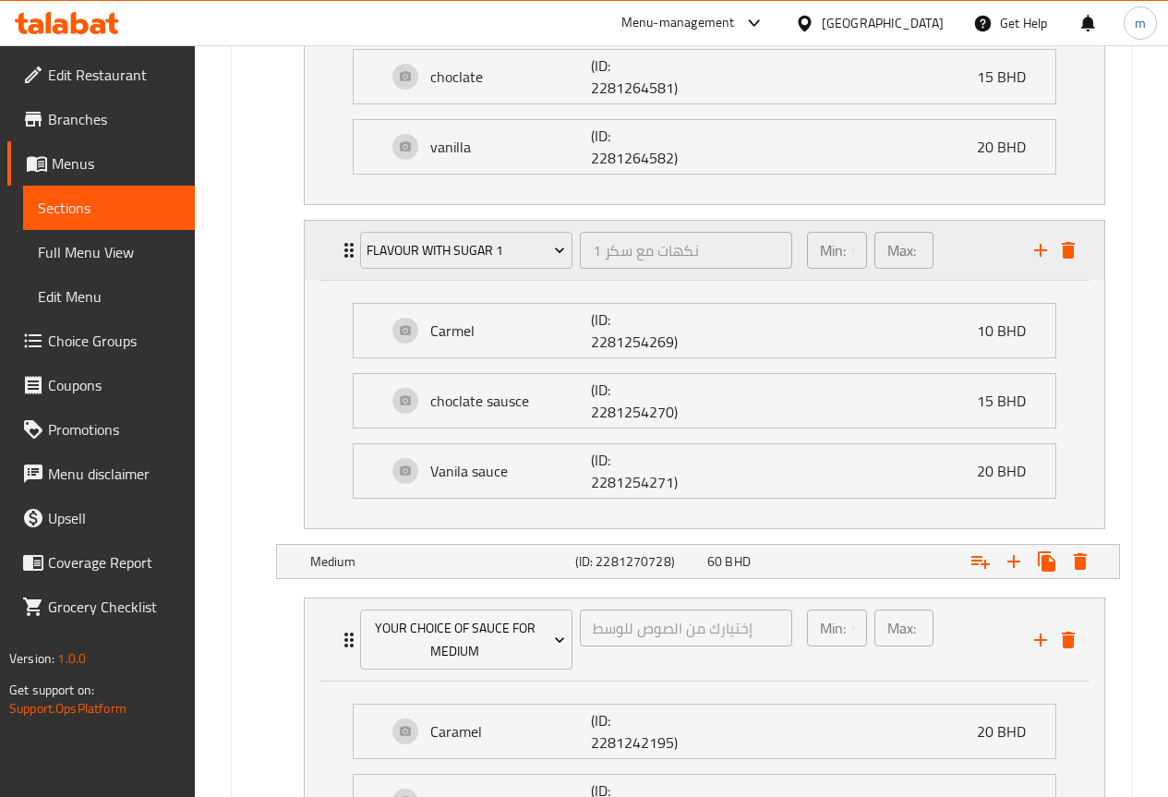
scroll to position [1327, 0]
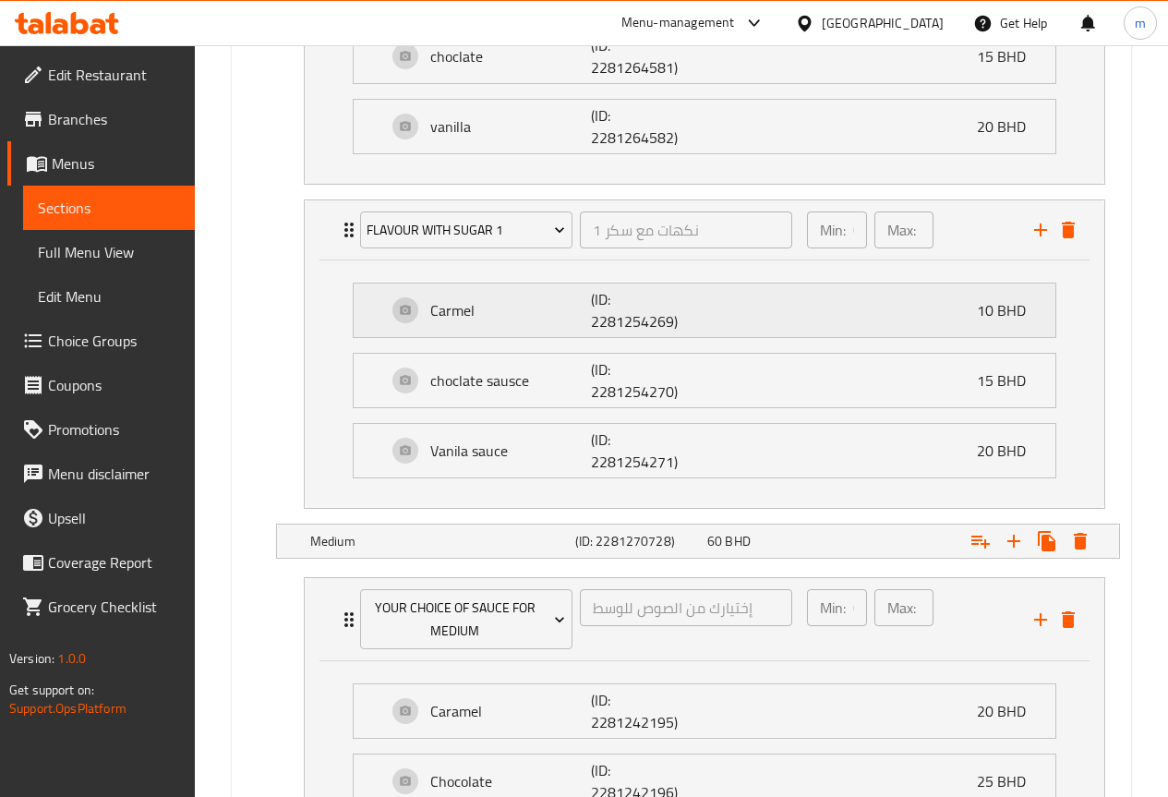
click at [939, 300] on div "Carmel (ID: 2281254269) 10 BHD" at bounding box center [710, 310] width 646 height 54
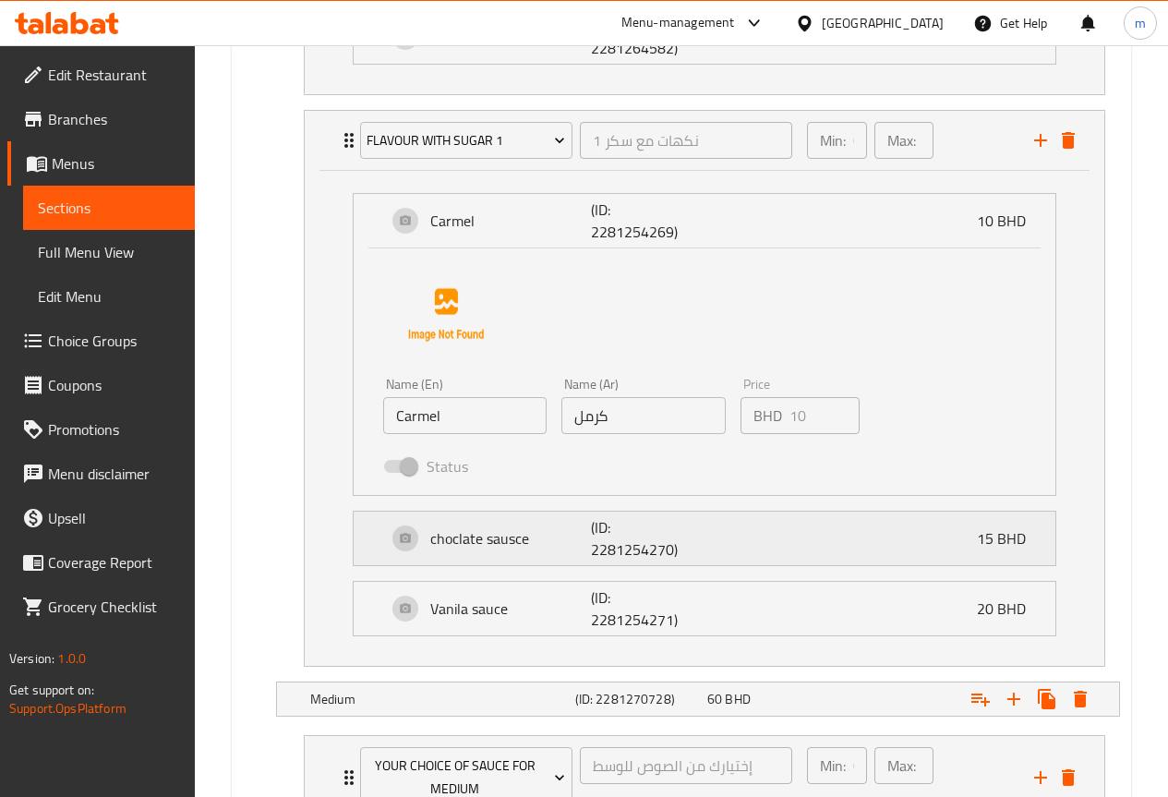
scroll to position [1420, 0]
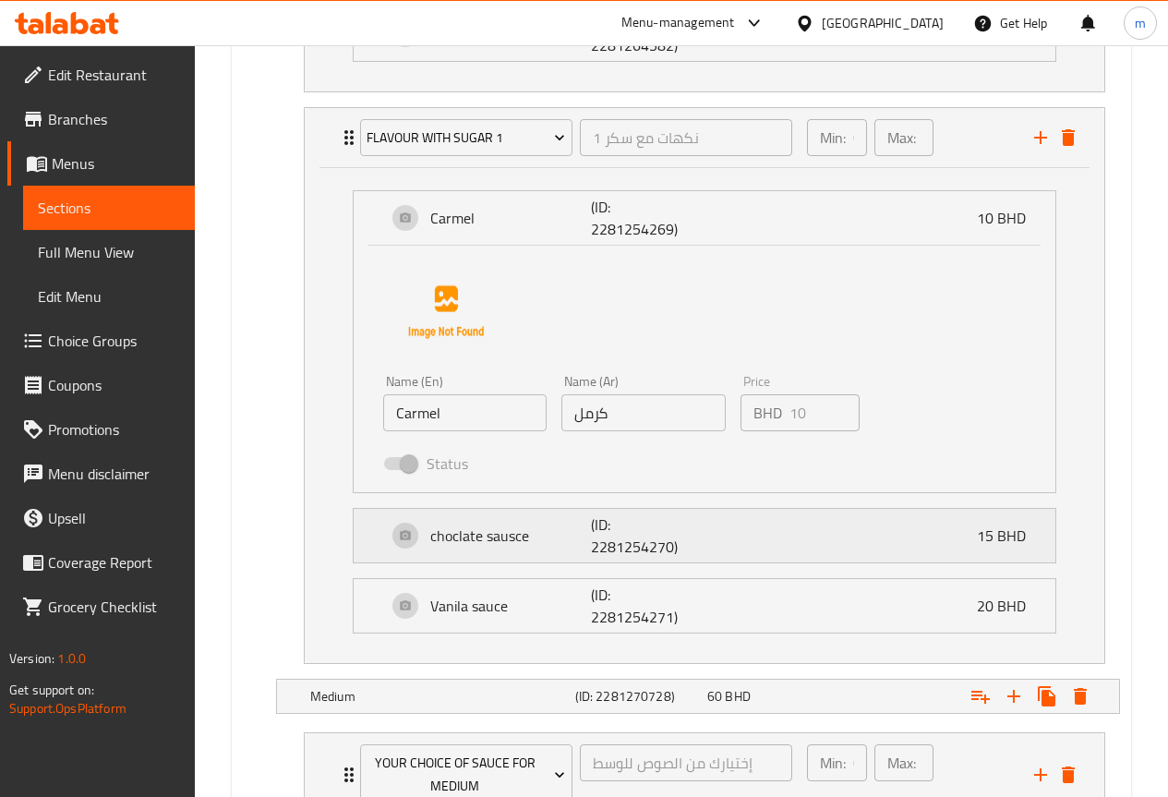
click at [807, 546] on div "choclate sausce (ID: 2281254270) 15 BHD" at bounding box center [710, 536] width 646 height 54
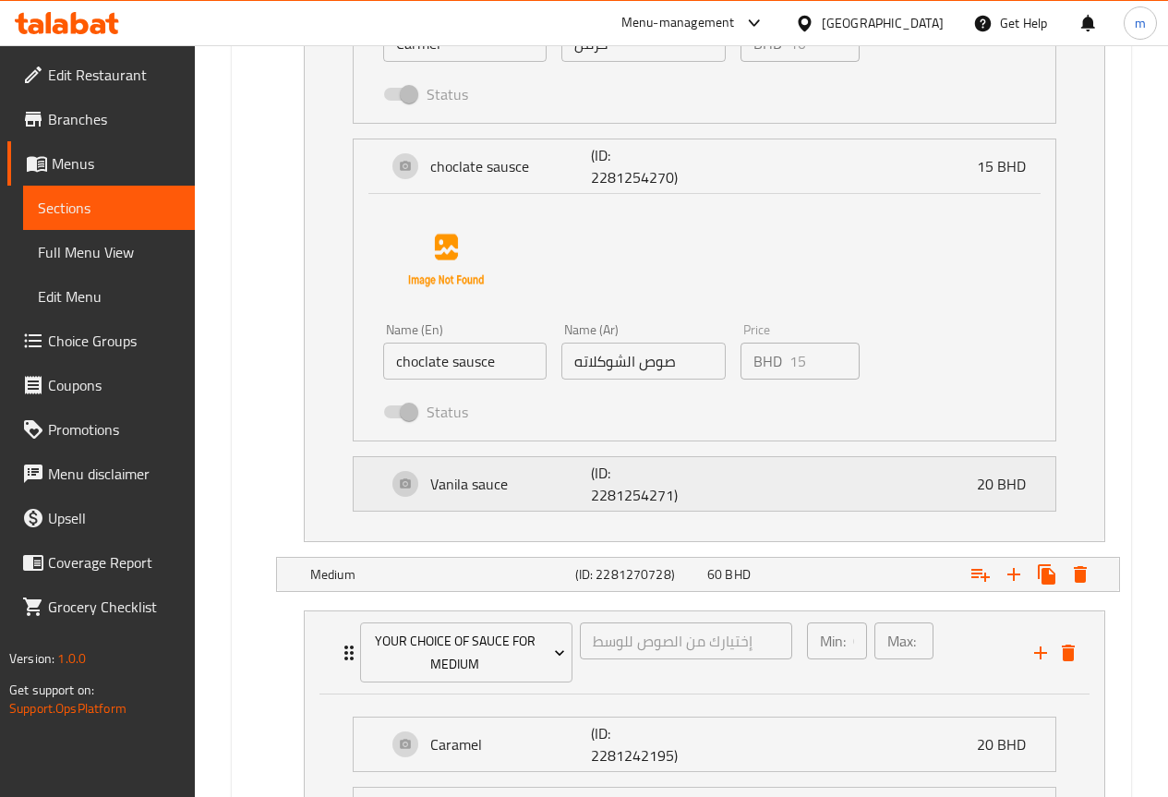
click at [887, 491] on div "Vanila sauce (ID: 2281254271) 20 BHD" at bounding box center [710, 484] width 646 height 54
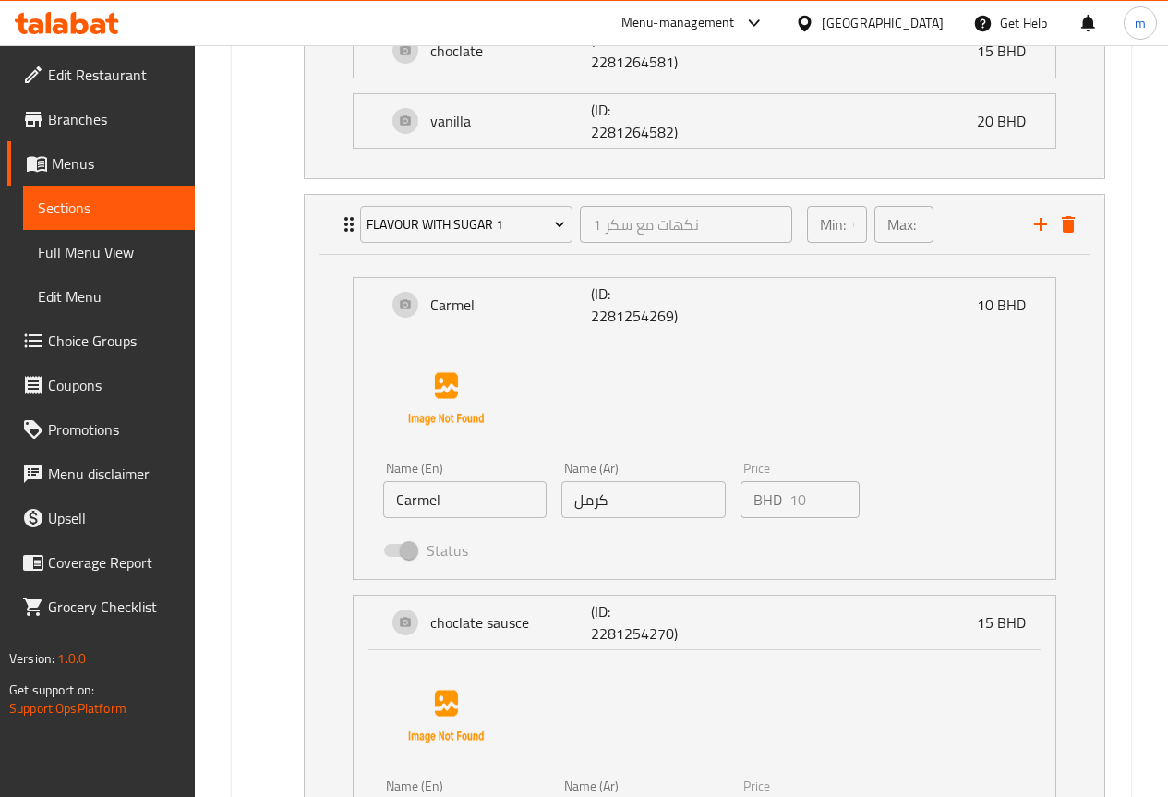
scroll to position [1327, 0]
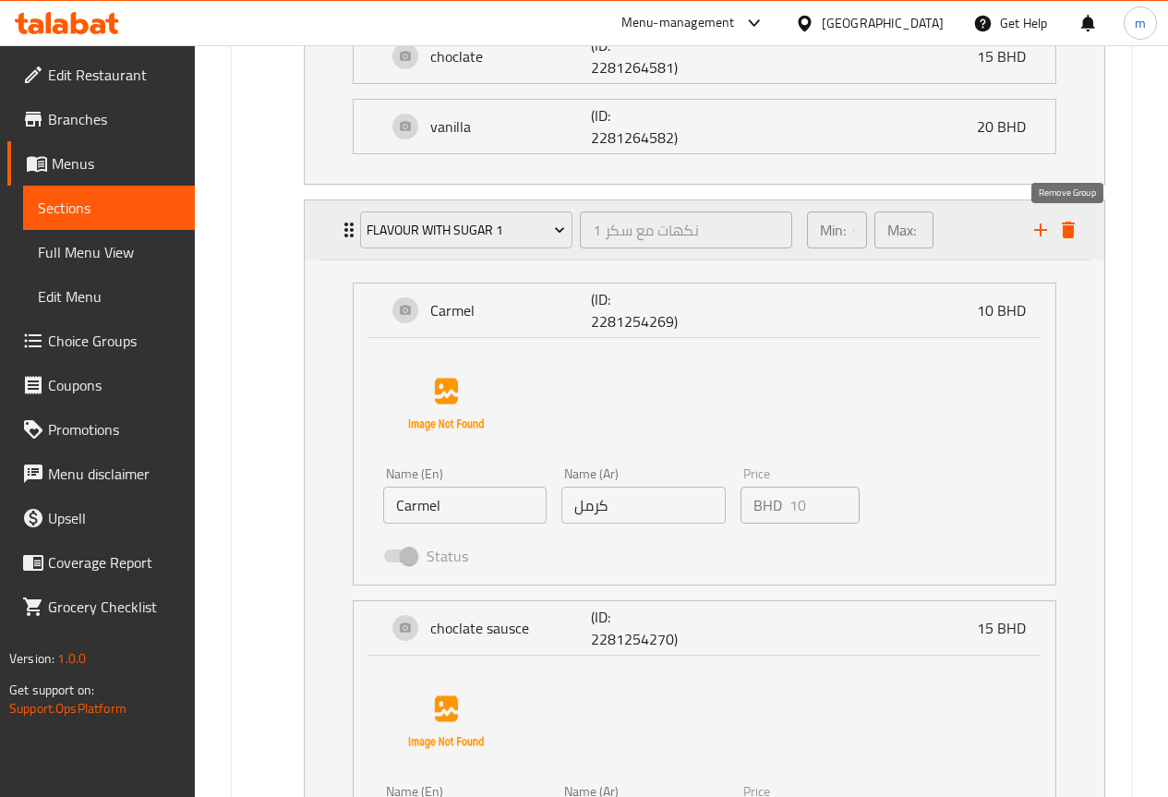
click at [1066, 232] on icon "delete" at bounding box center [1067, 230] width 13 height 17
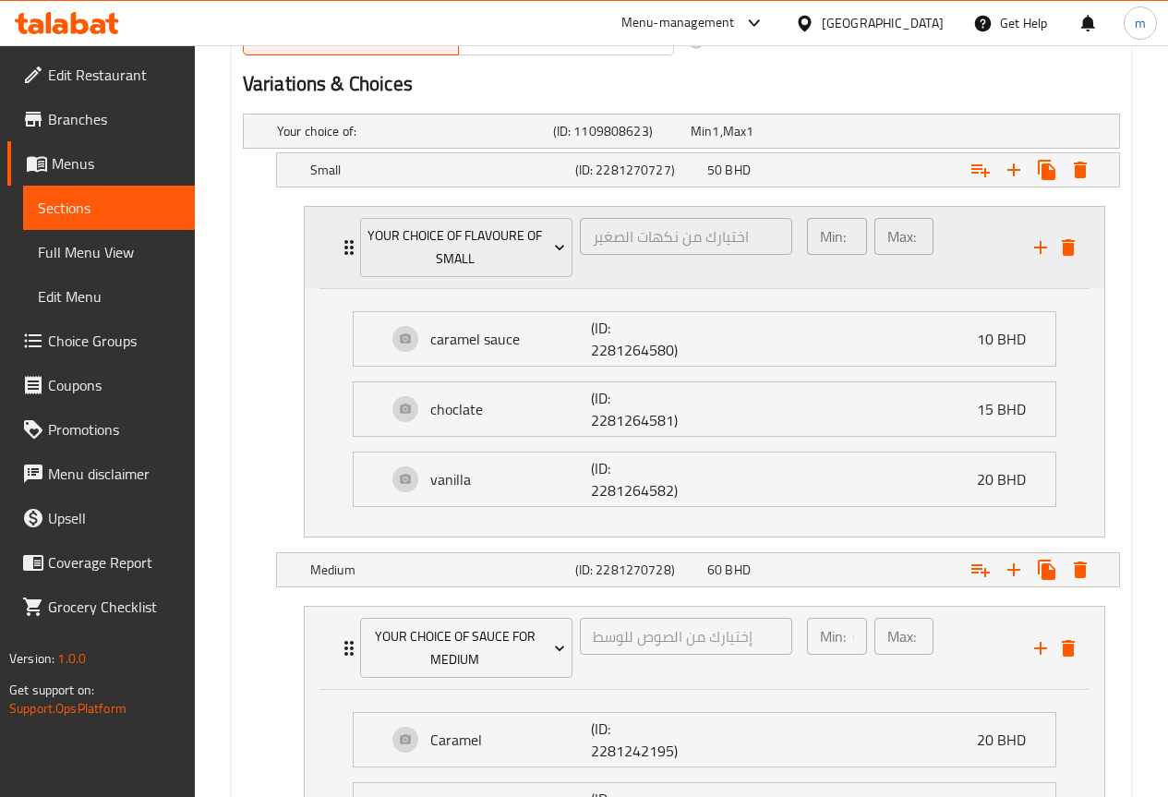
scroll to position [958, 0]
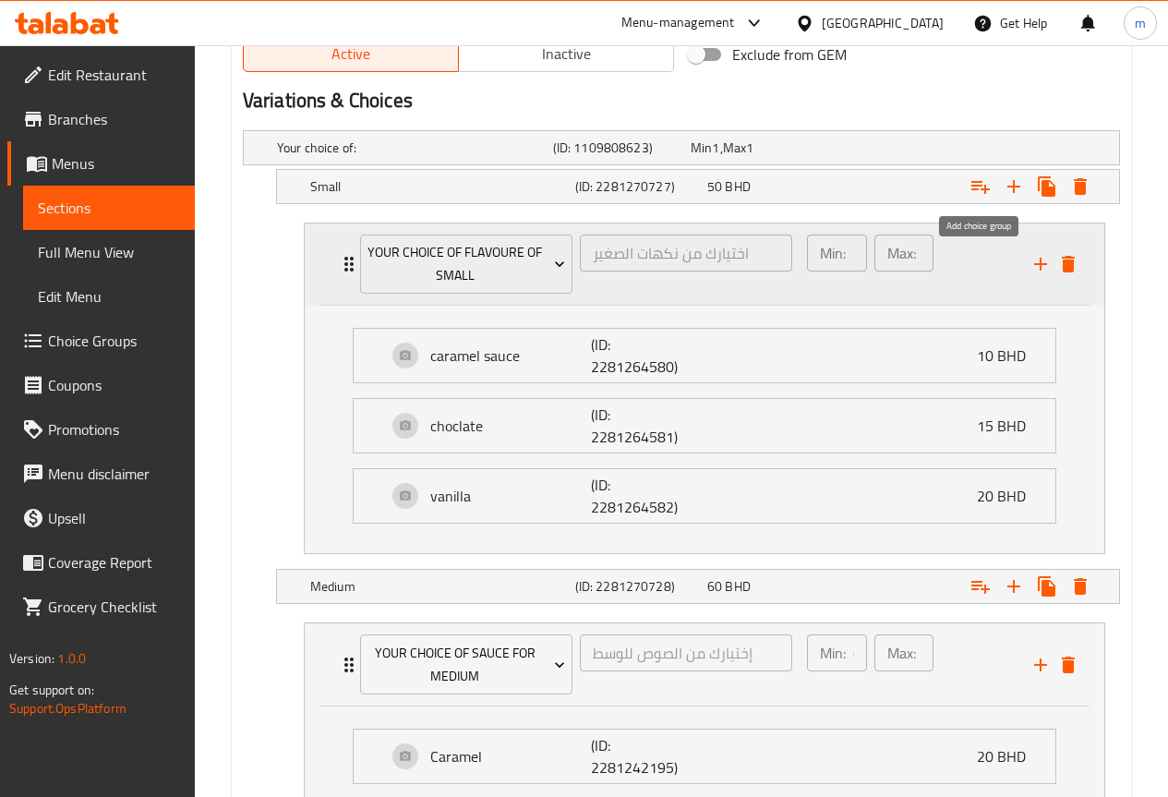
click at [981, 188] on icon "Expand" at bounding box center [980, 187] width 18 height 13
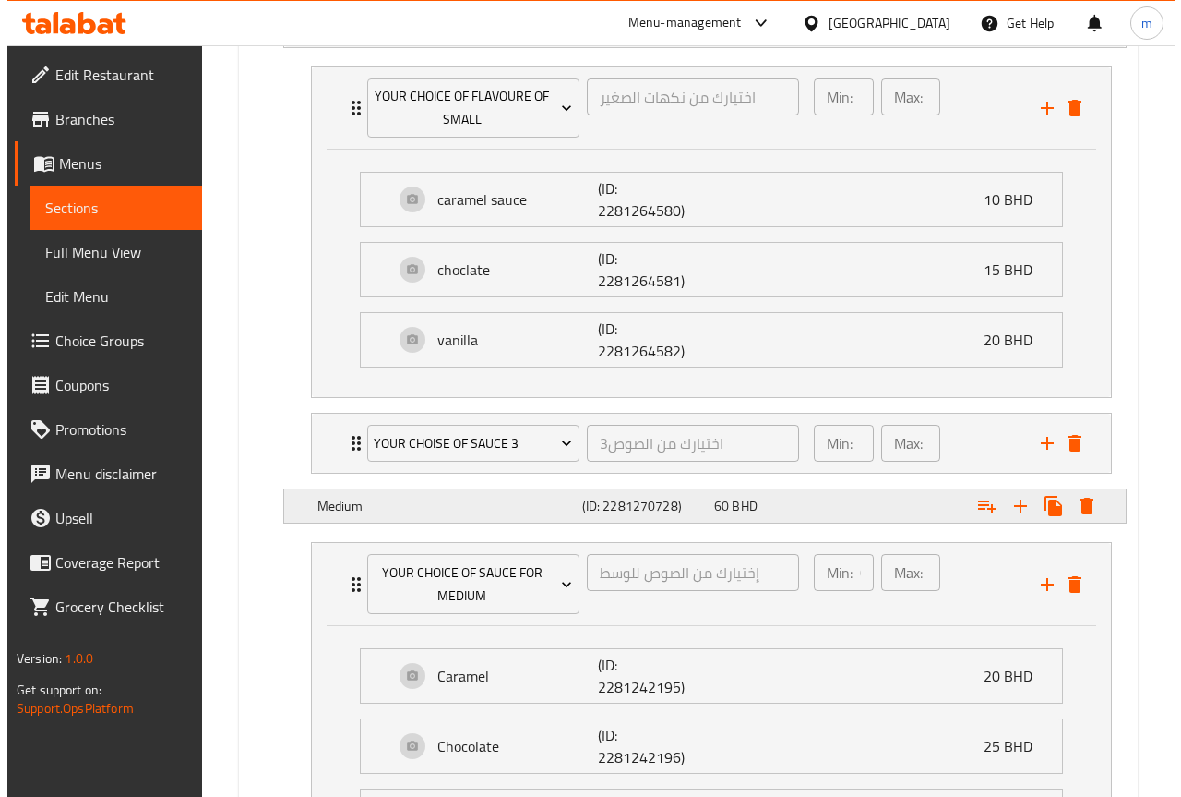
scroll to position [1143, 0]
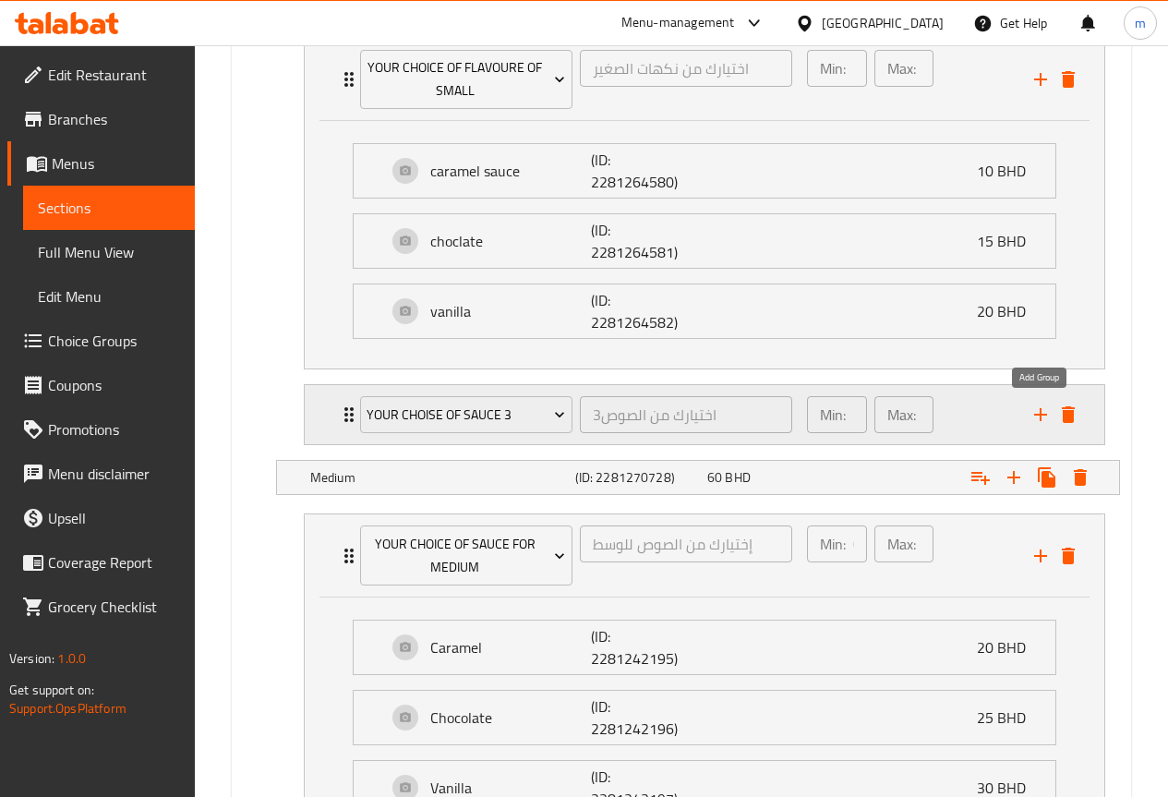
click at [1044, 408] on icon "add" at bounding box center [1040, 414] width 22 height 22
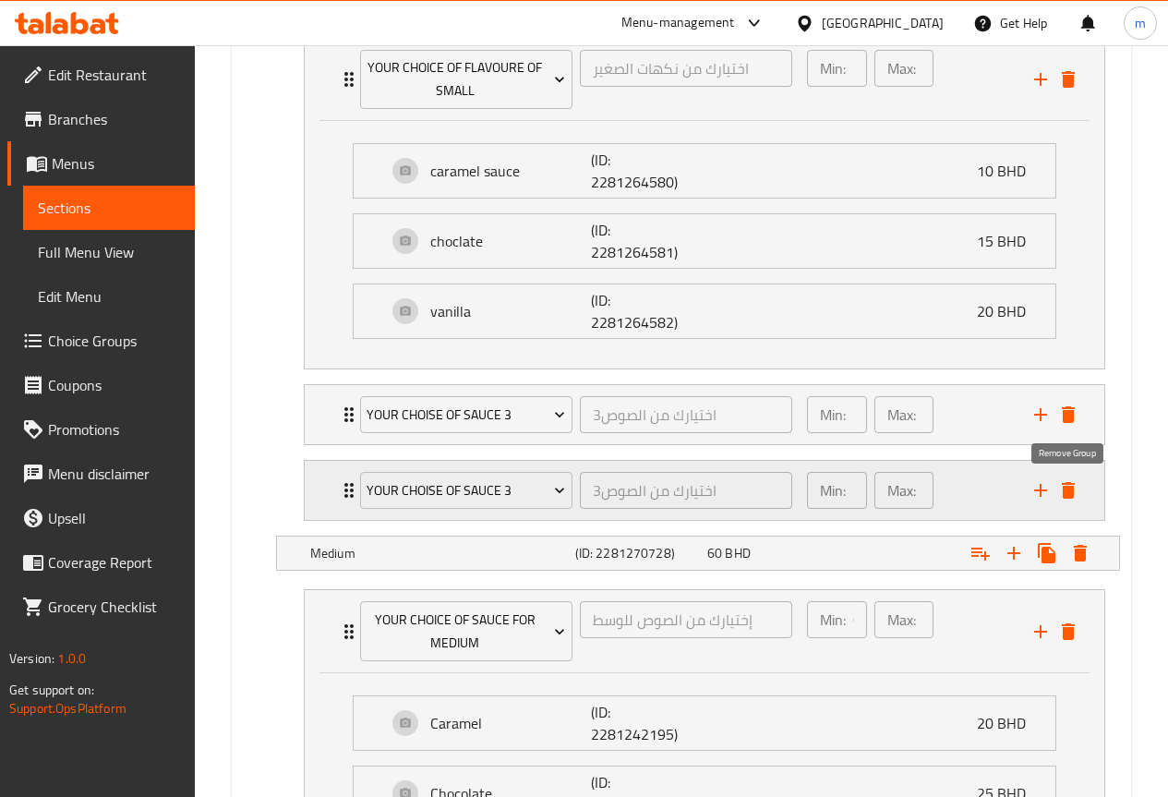
click at [1067, 487] on icon "delete" at bounding box center [1067, 490] width 13 height 17
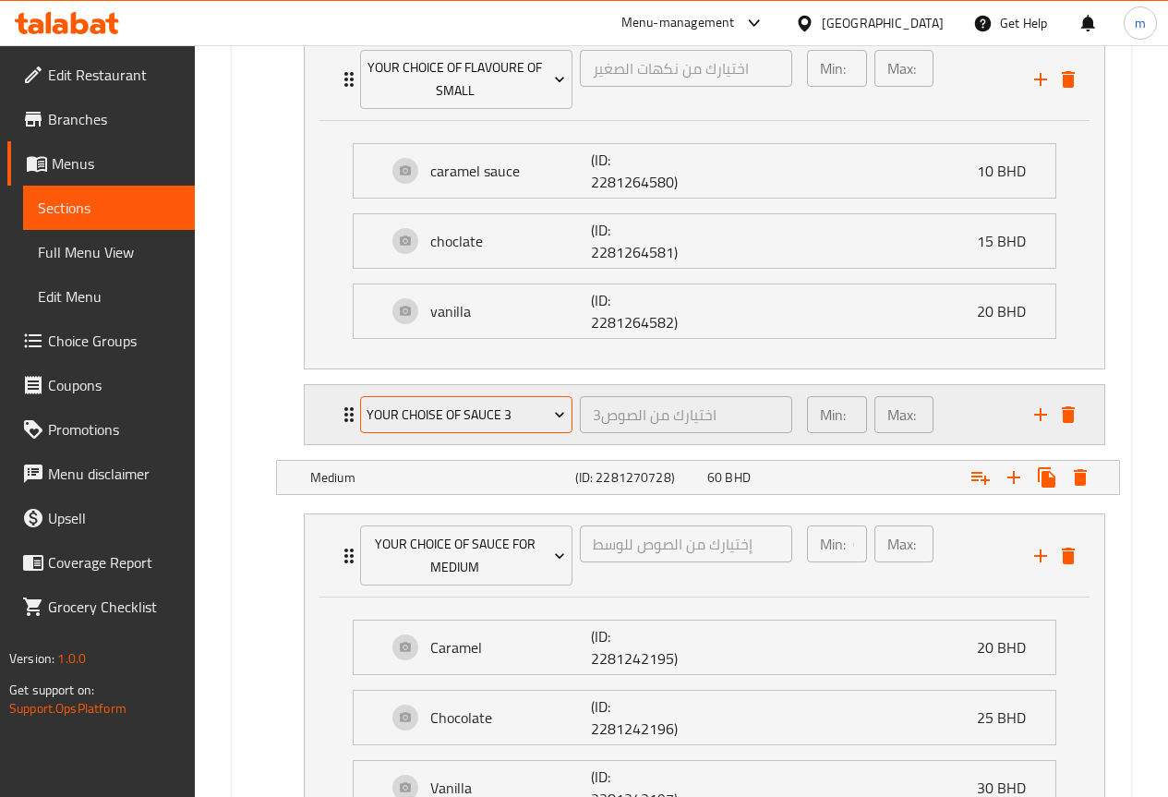
click at [513, 411] on span "your choise of sauce 3" at bounding box center [465, 414] width 198 height 23
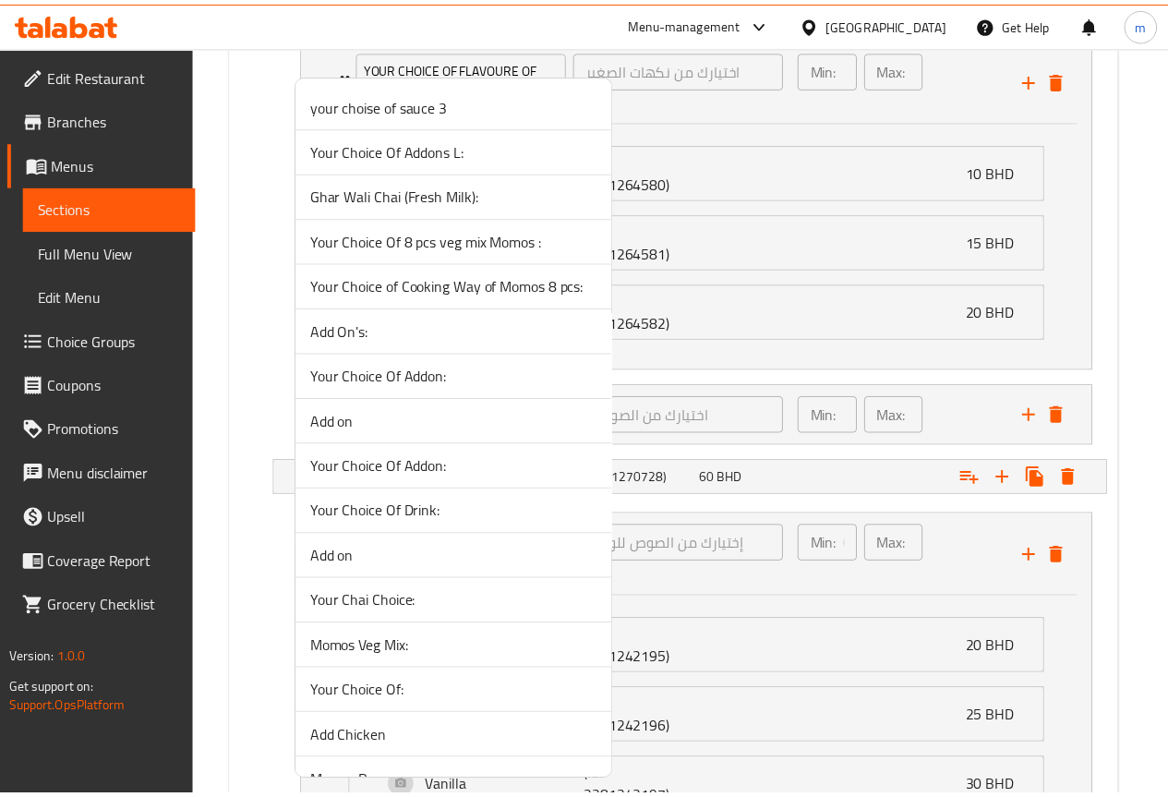
scroll to position [1034, 0]
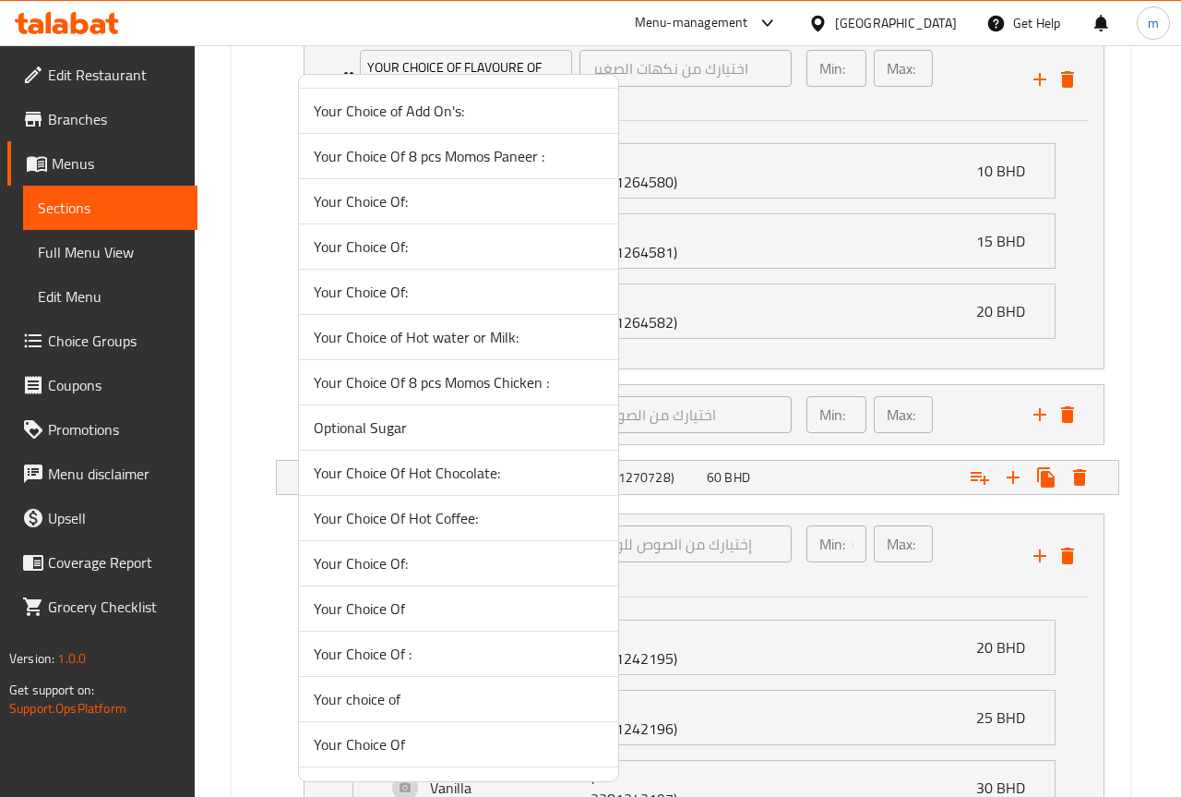
click at [441, 424] on span "Optional Sugar" at bounding box center [459, 427] width 290 height 22
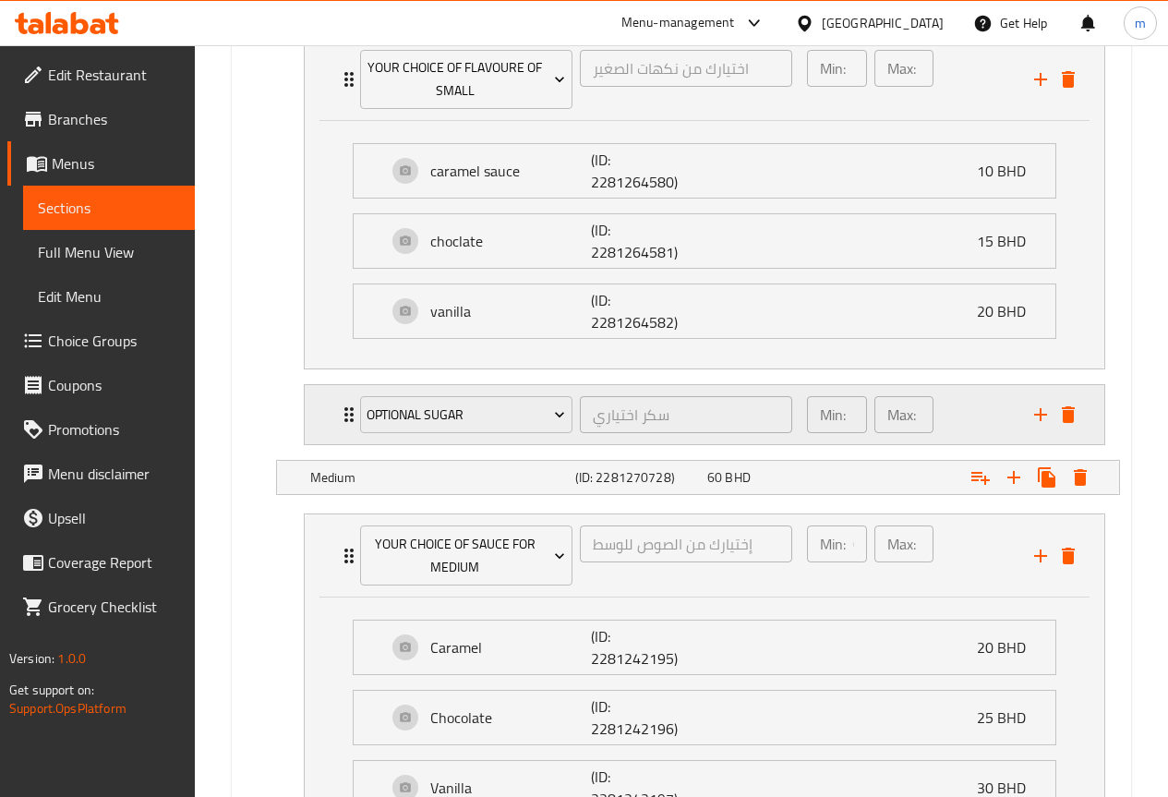
click at [1001, 417] on div "Min: 1 ​ Max: 1 ​" at bounding box center [909, 414] width 227 height 59
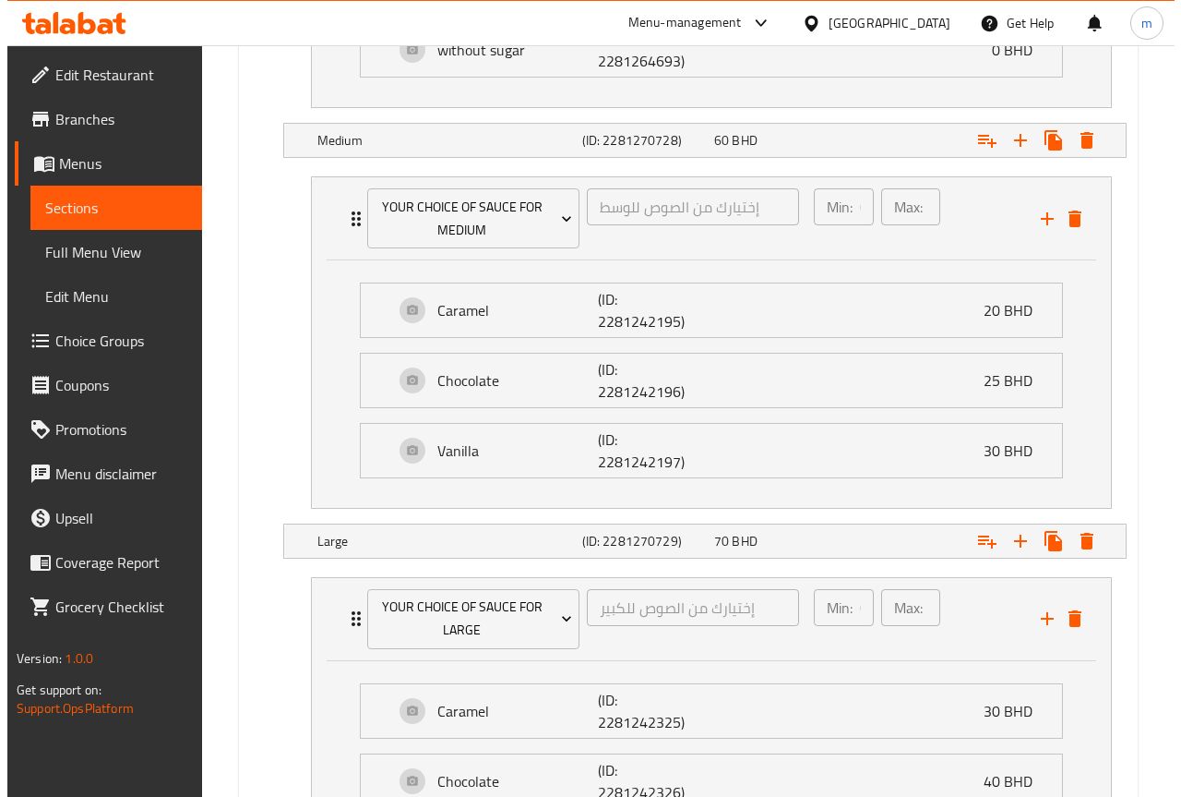
scroll to position [1697, 0]
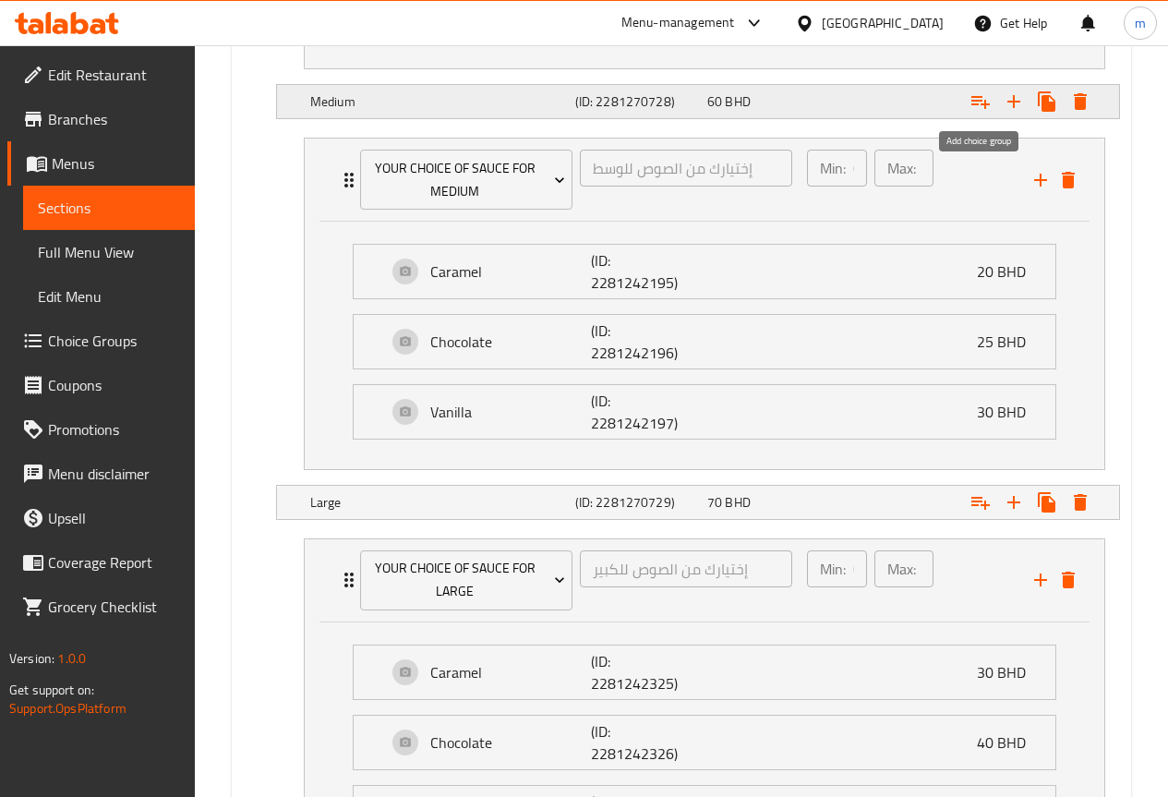
click at [981, 101] on icon "Expand" at bounding box center [980, 102] width 18 height 13
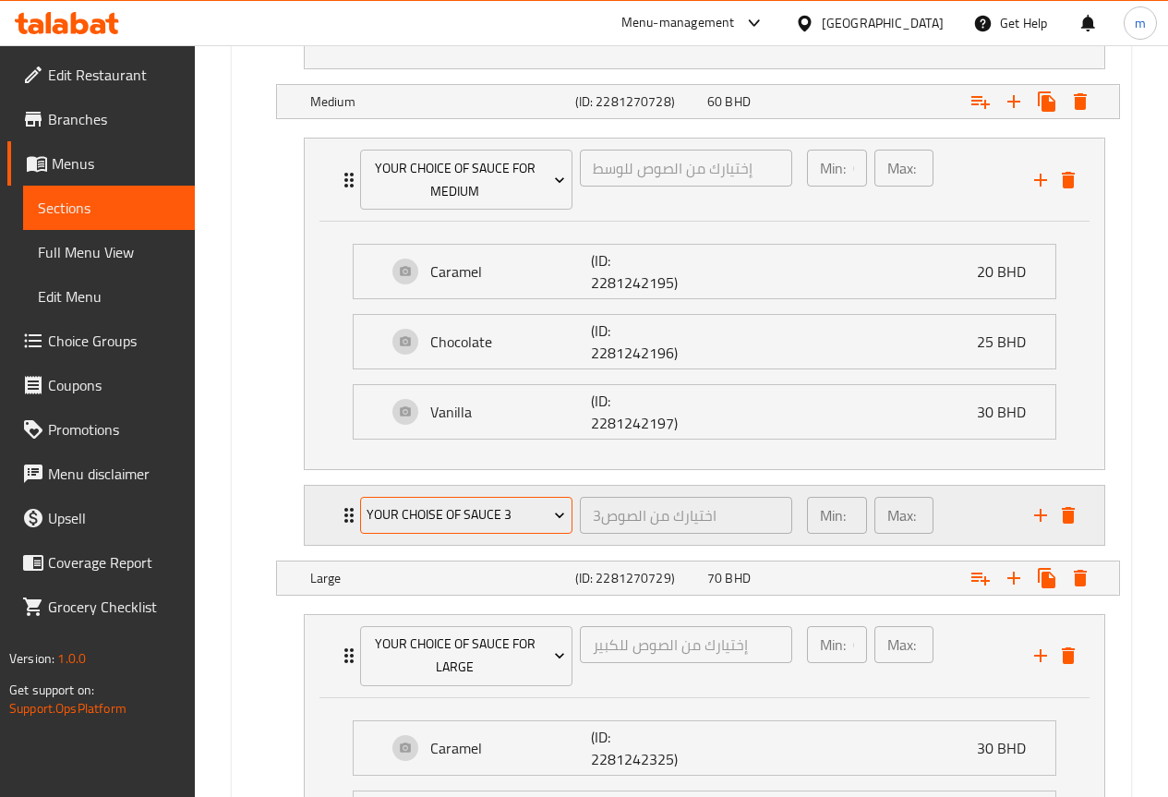
click at [520, 525] on span "your choise of sauce 3" at bounding box center [465, 514] width 198 height 23
click at [542, 511] on span "Your Choice Of Drink:" at bounding box center [465, 514] width 198 height 23
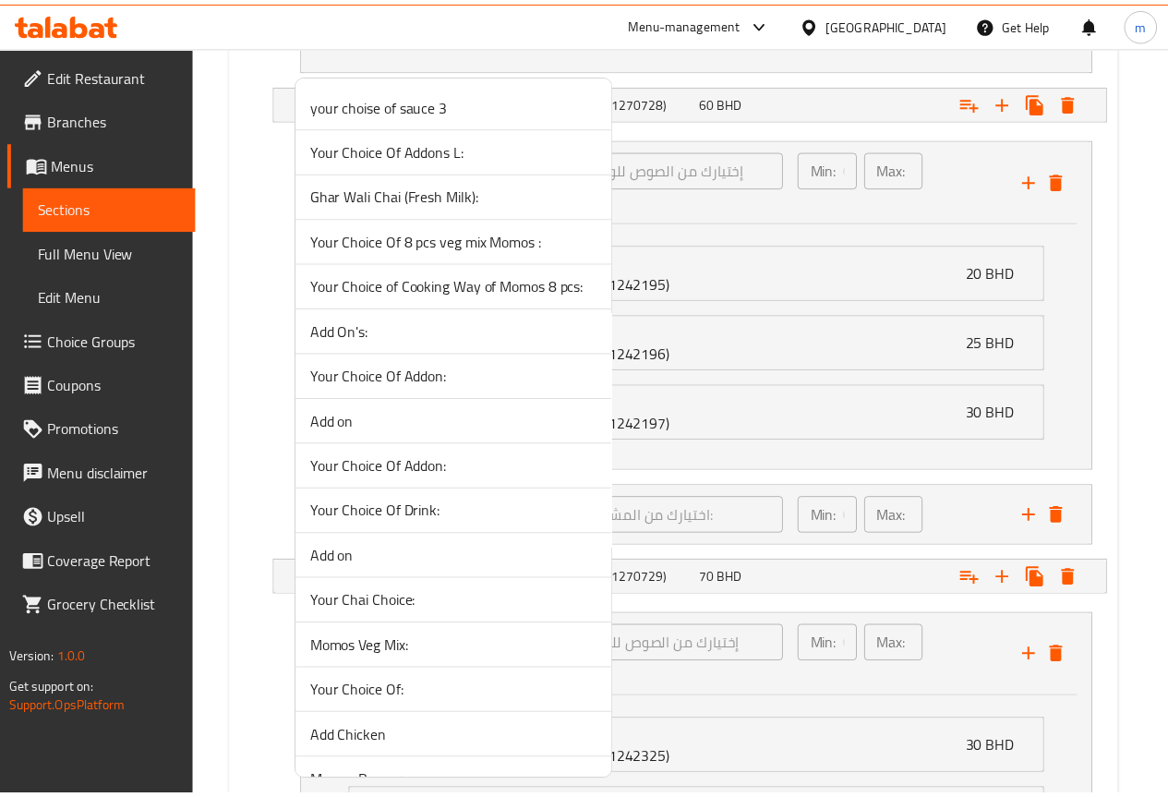
scroll to position [1034, 0]
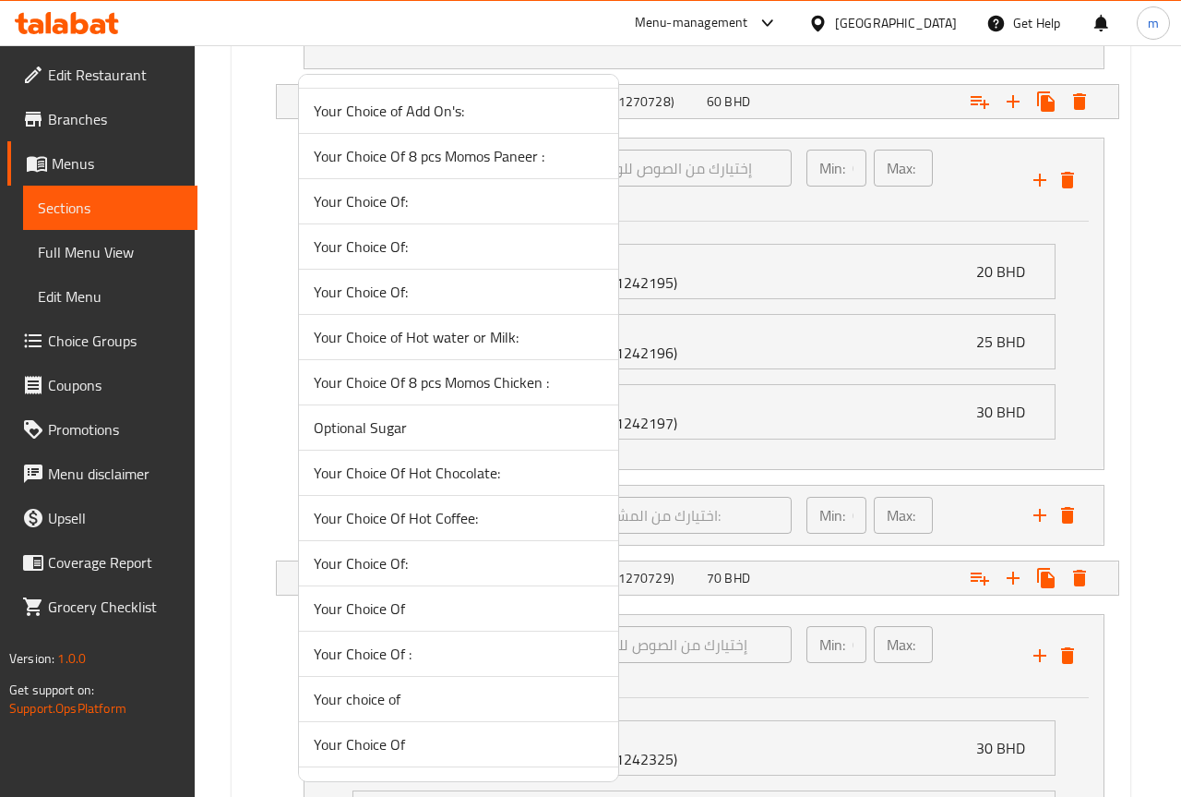
click at [456, 421] on span "Optional Sugar" at bounding box center [459, 427] width 290 height 22
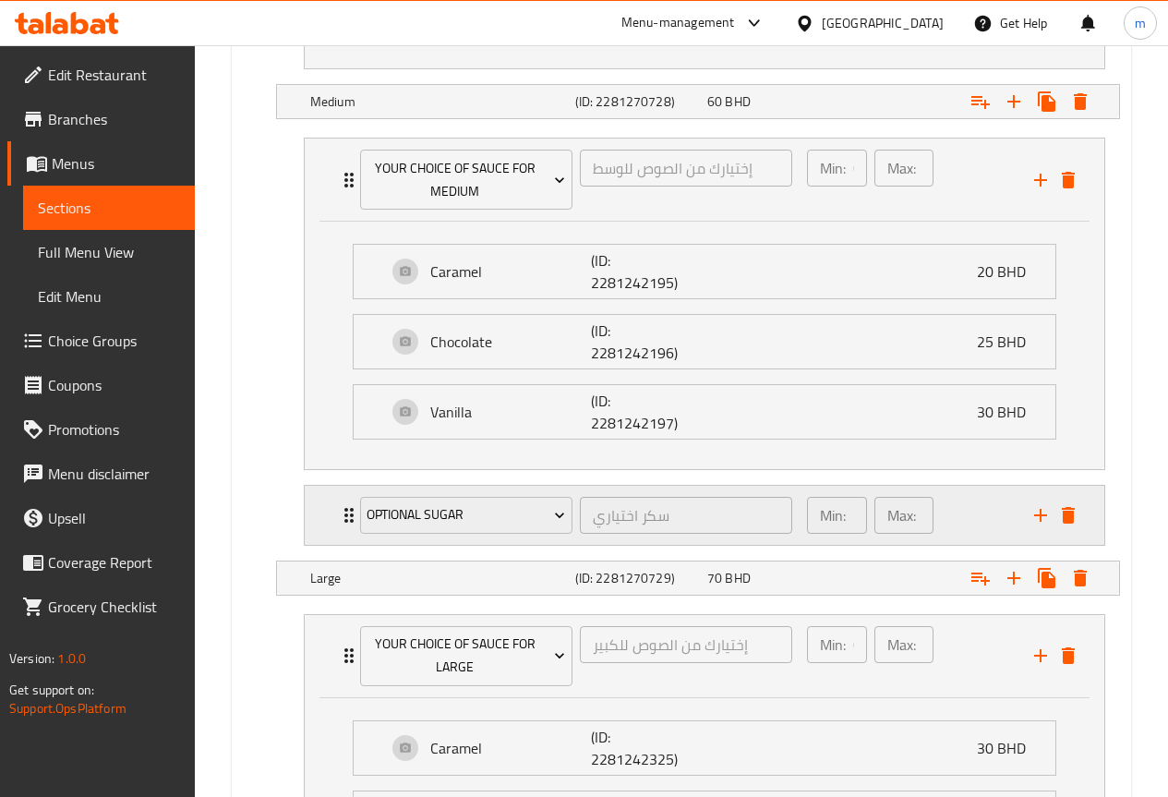
click at [974, 522] on div "Min: 1 ​ Max: 1 ​" at bounding box center [909, 515] width 227 height 59
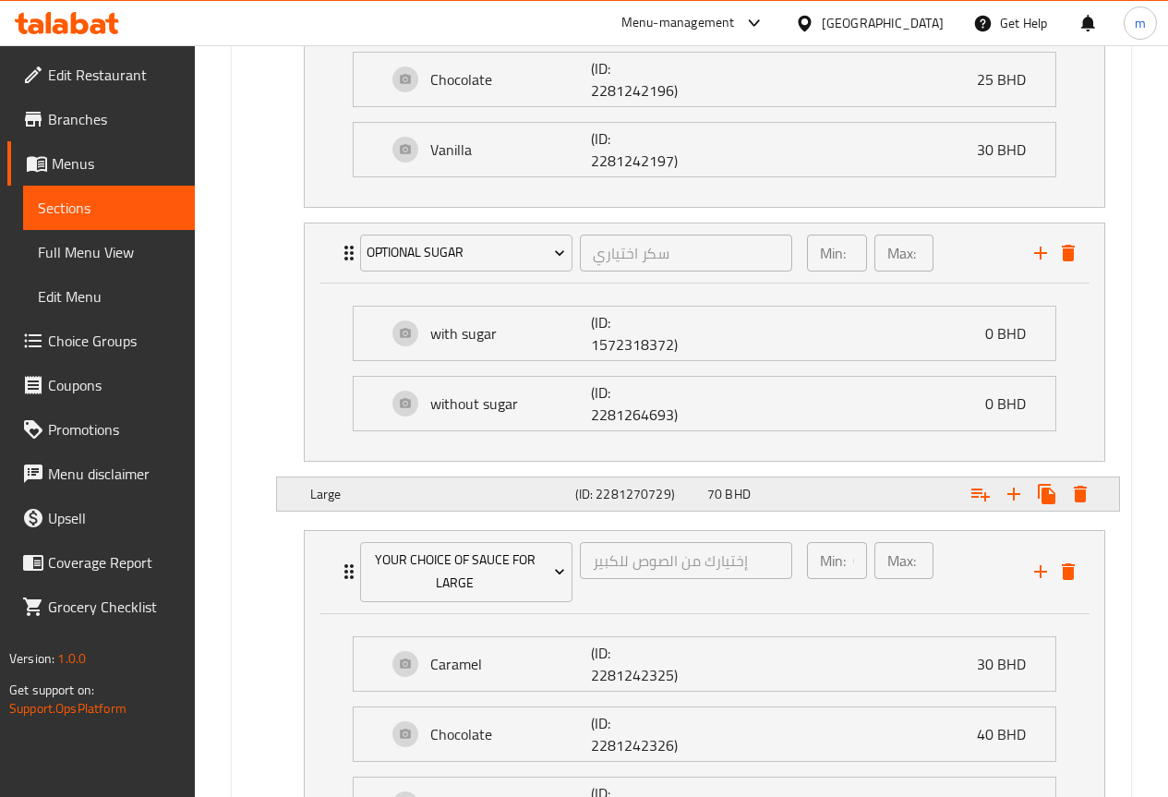
scroll to position [2158, 0]
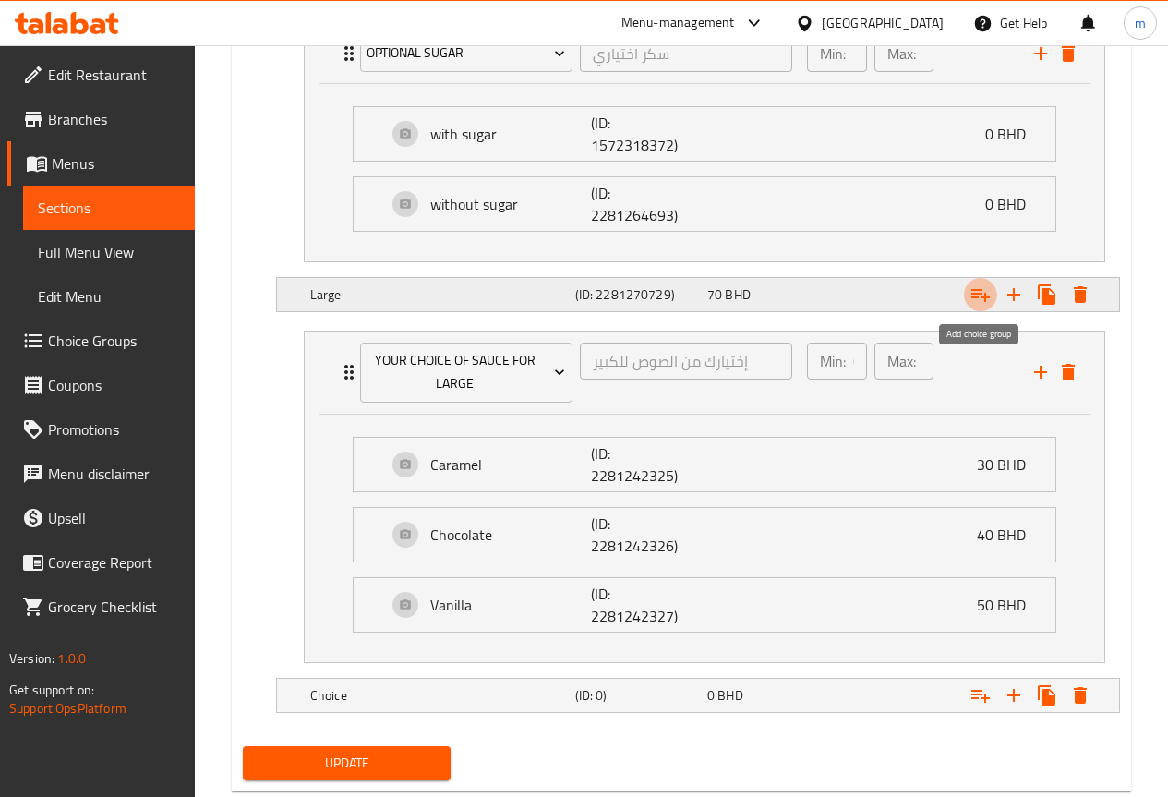
click at [981, 299] on icon "Expand" at bounding box center [980, 294] width 22 height 22
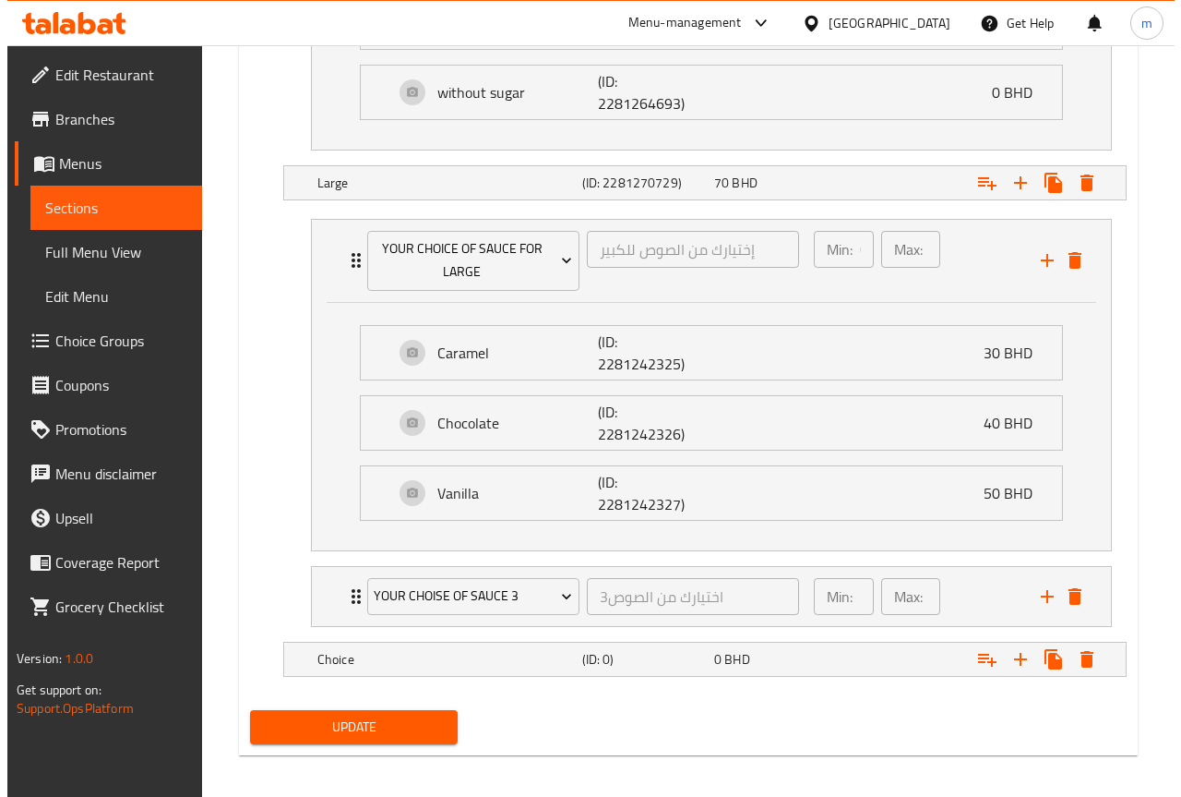
scroll to position [2280, 0]
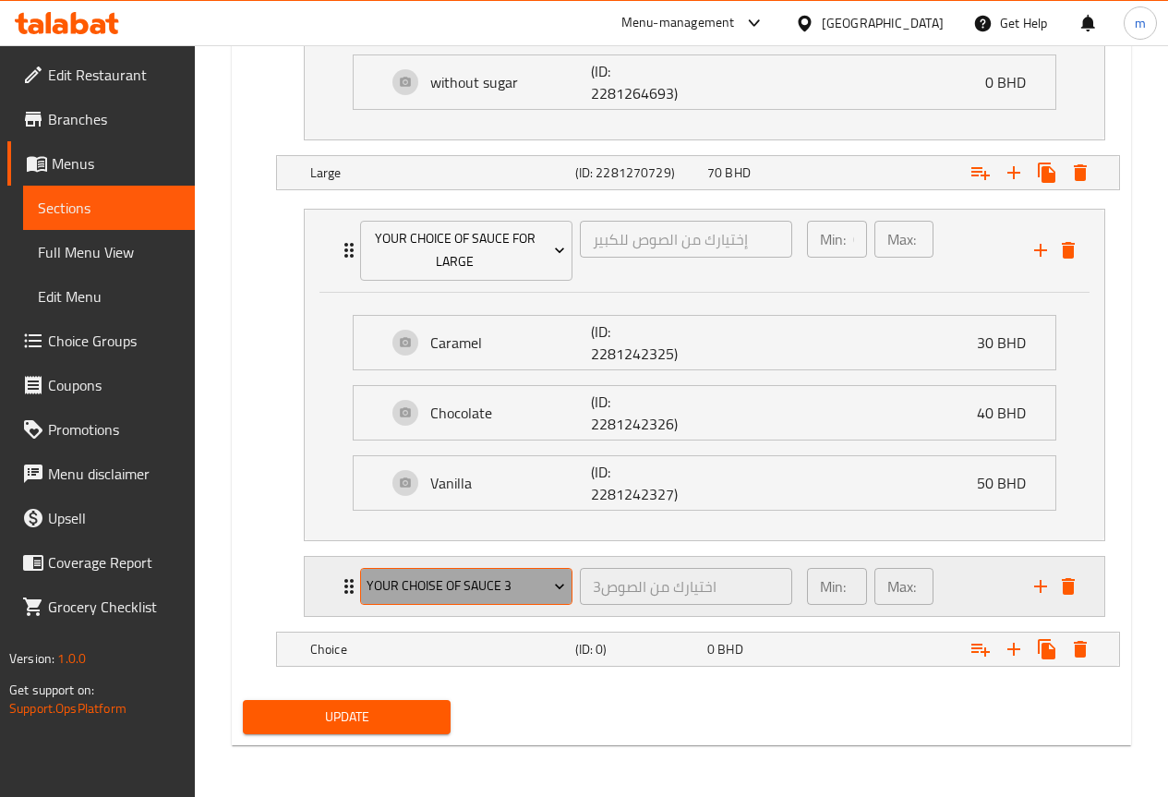
click at [535, 590] on span "your choise of sauce 3" at bounding box center [465, 585] width 198 height 23
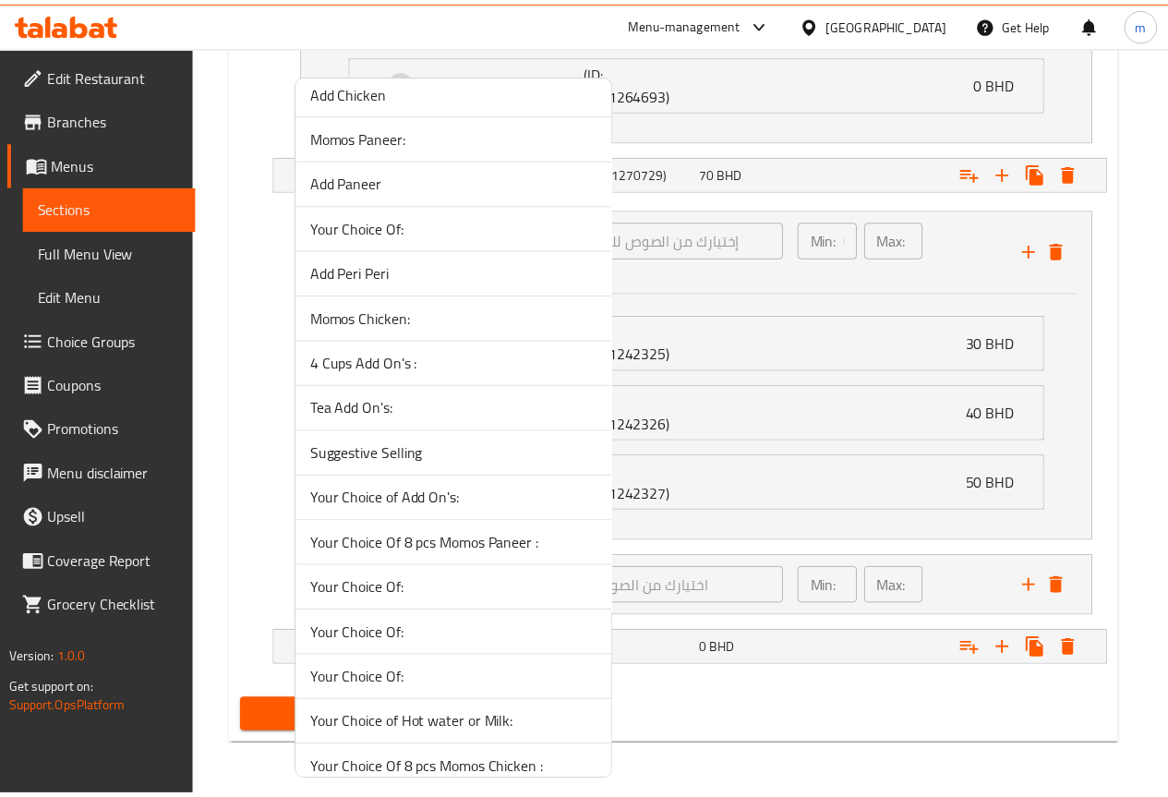
scroll to position [1034, 0]
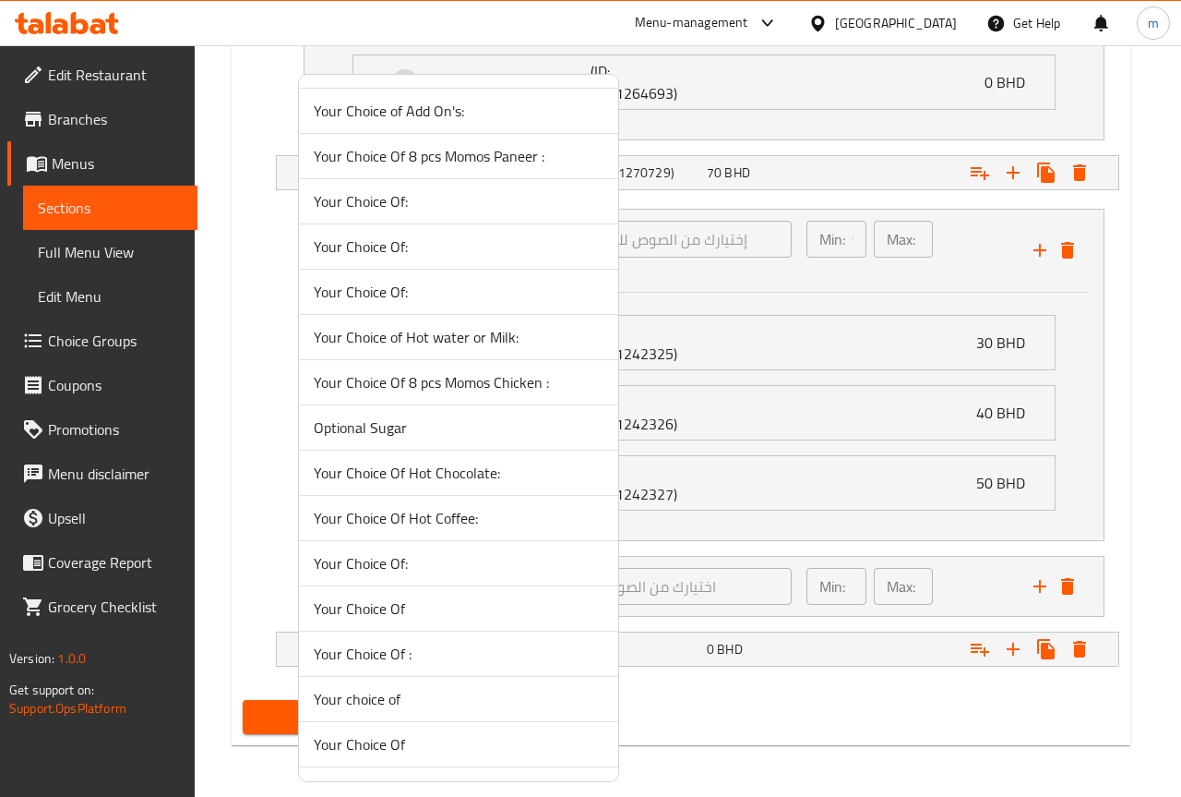
click at [439, 427] on span "Optional Sugar" at bounding box center [459, 427] width 290 height 22
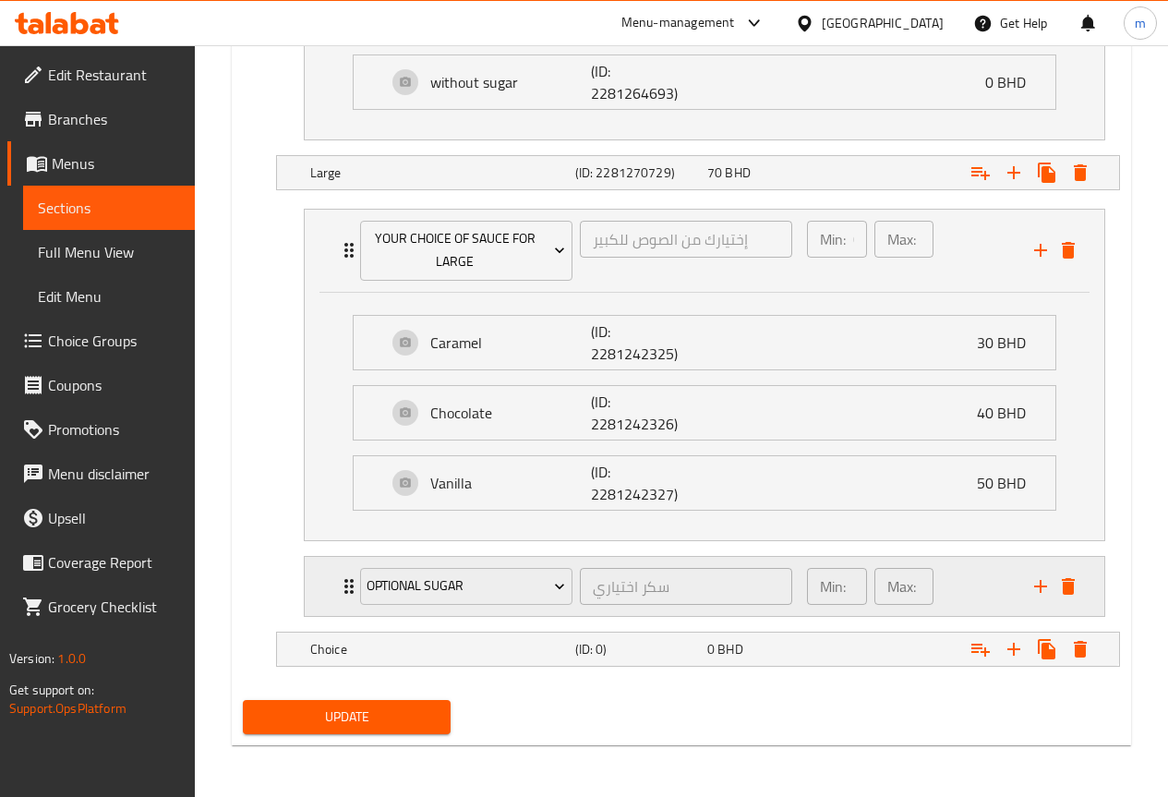
click at [961, 581] on div "Min: 1 ​ Max: 1 ​" at bounding box center [909, 586] width 227 height 59
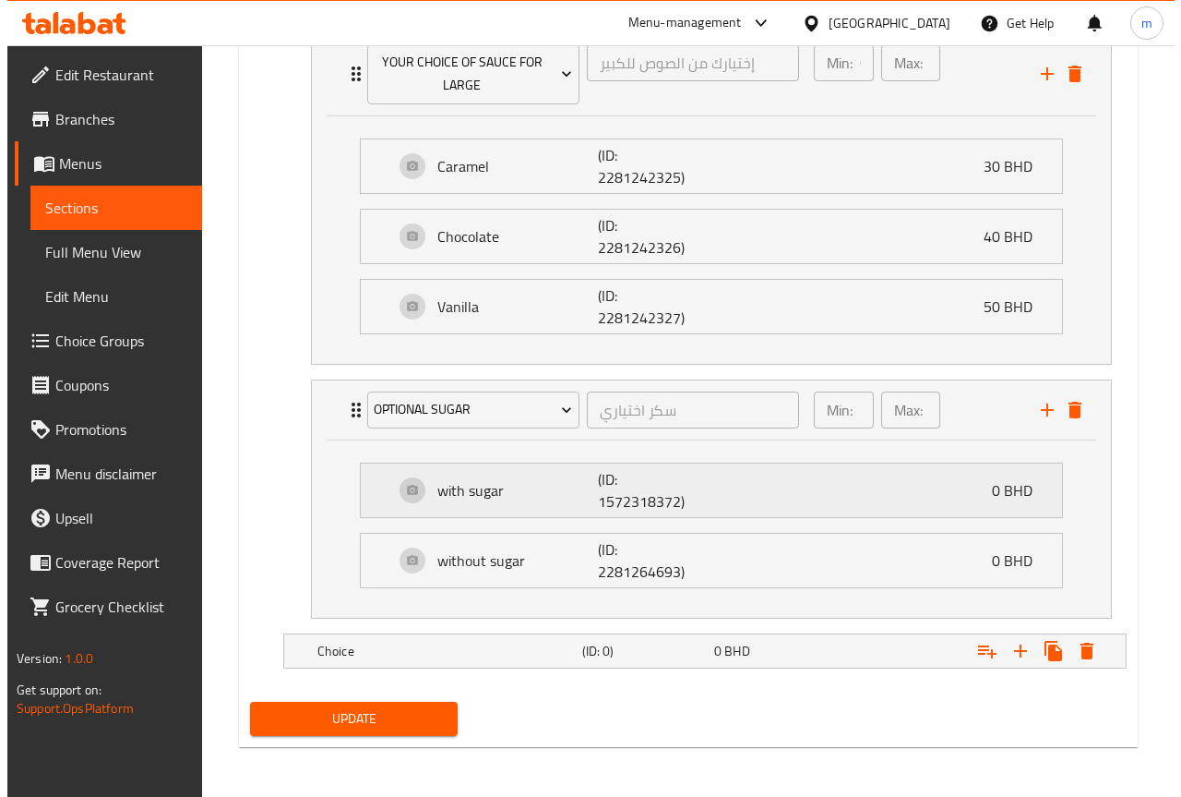
scroll to position [2458, 0]
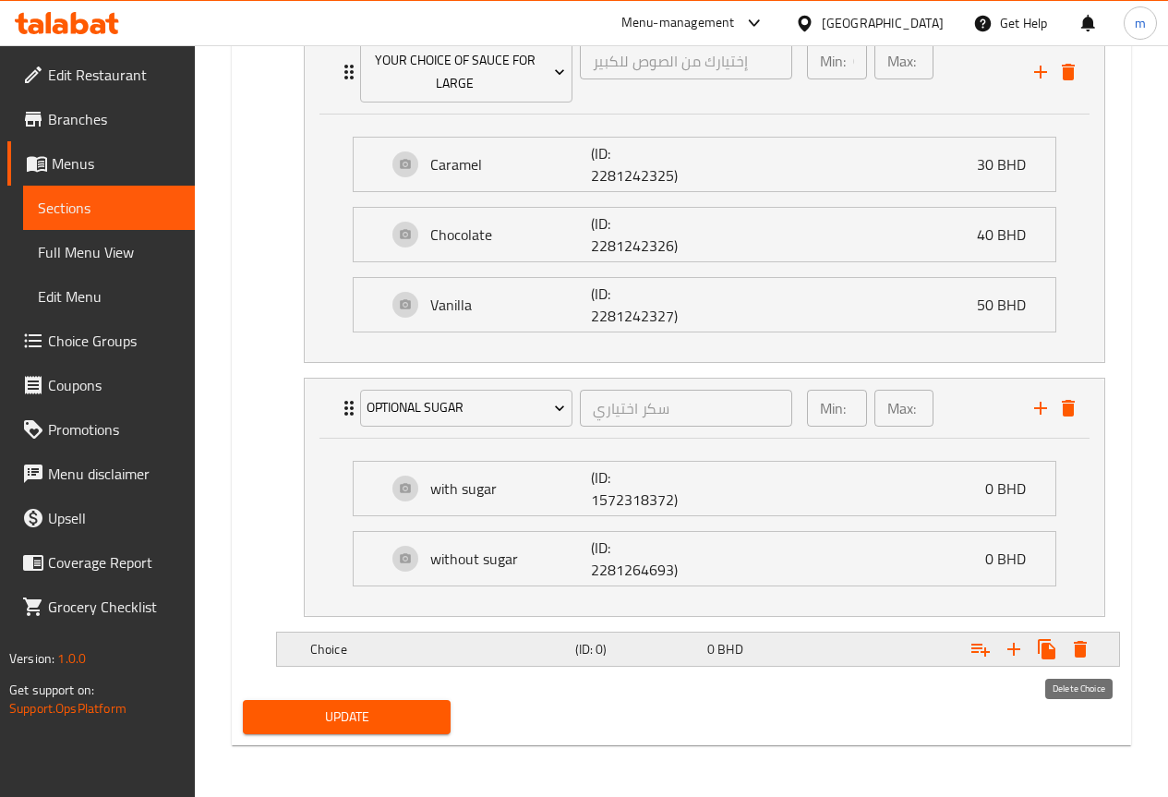
click at [1074, 651] on icon "Expand" at bounding box center [1079, 649] width 13 height 17
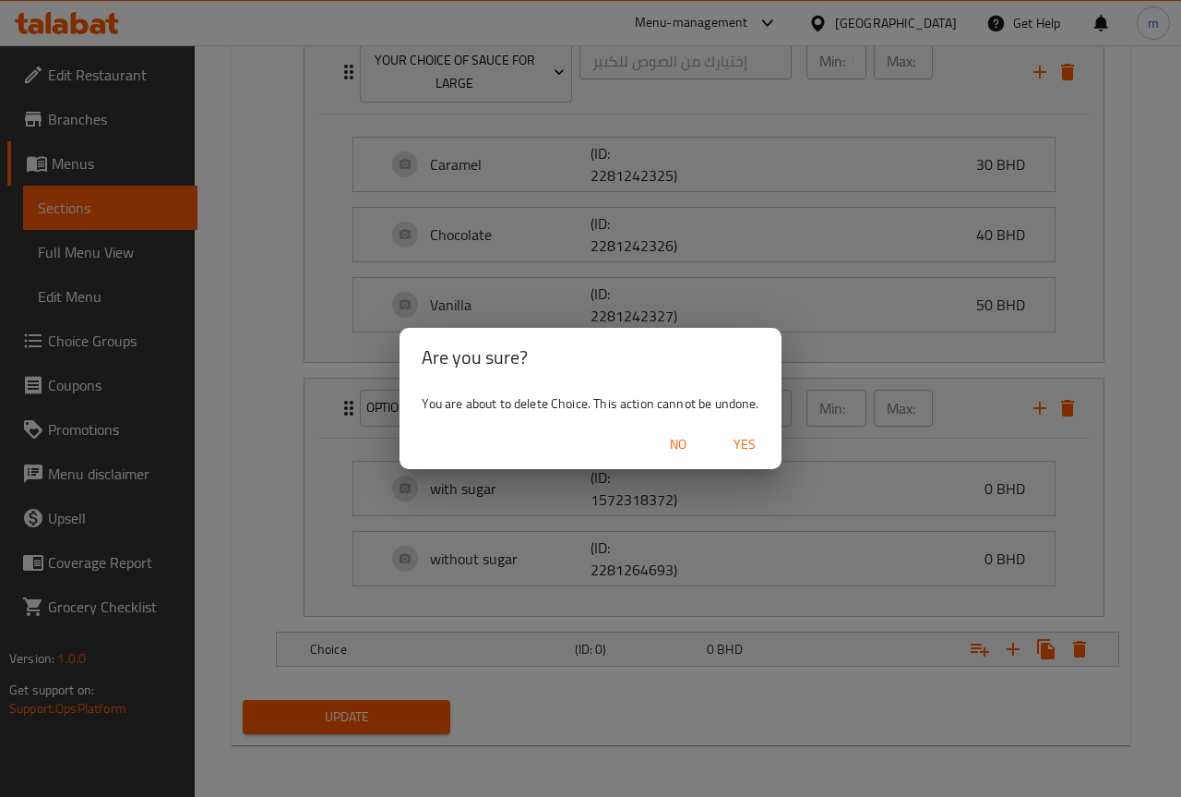
click at [750, 433] on span "Yes" at bounding box center [745, 444] width 44 height 23
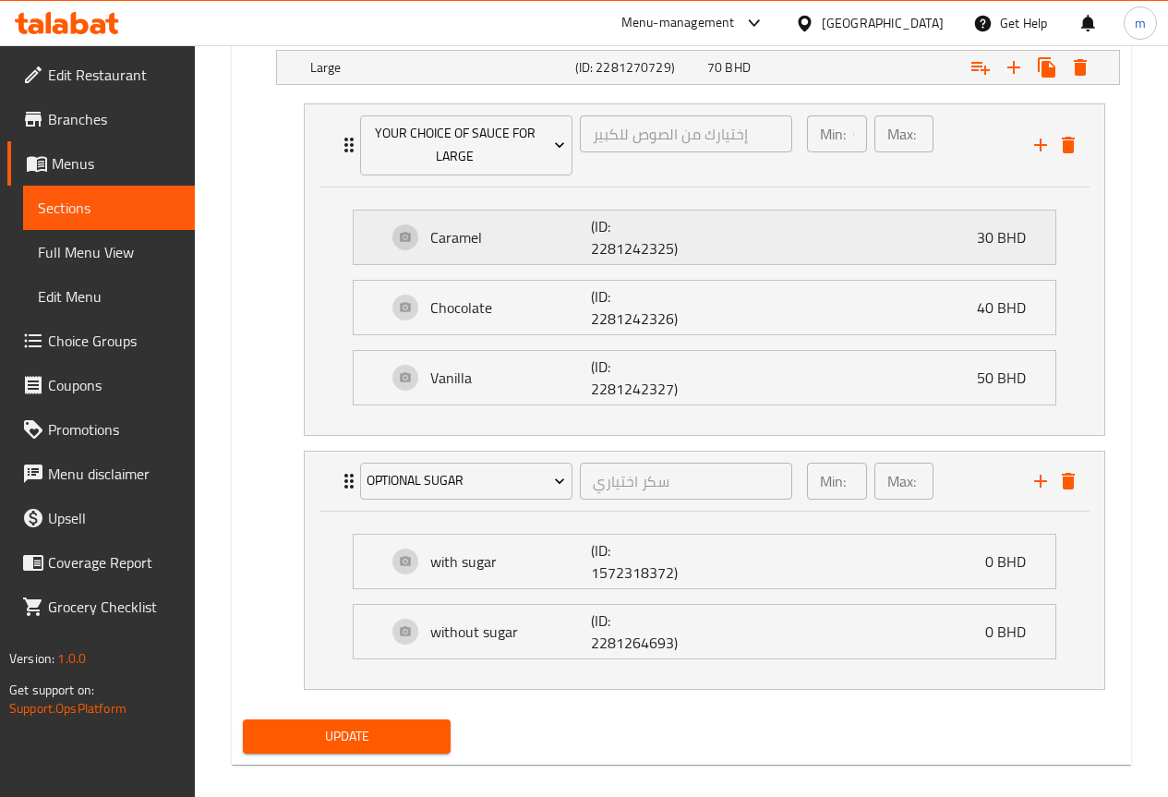
scroll to position [2405, 0]
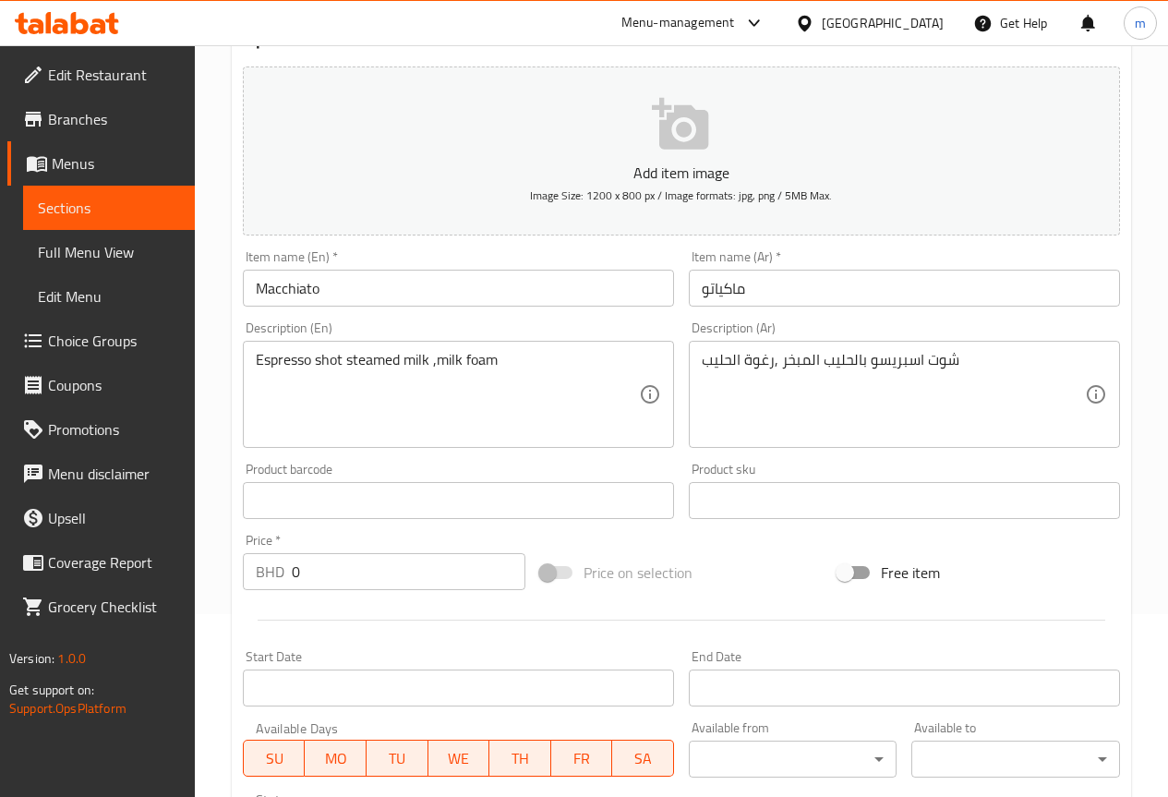
scroll to position [185, 0]
click at [110, 346] on span "Choice Groups" at bounding box center [114, 341] width 132 height 22
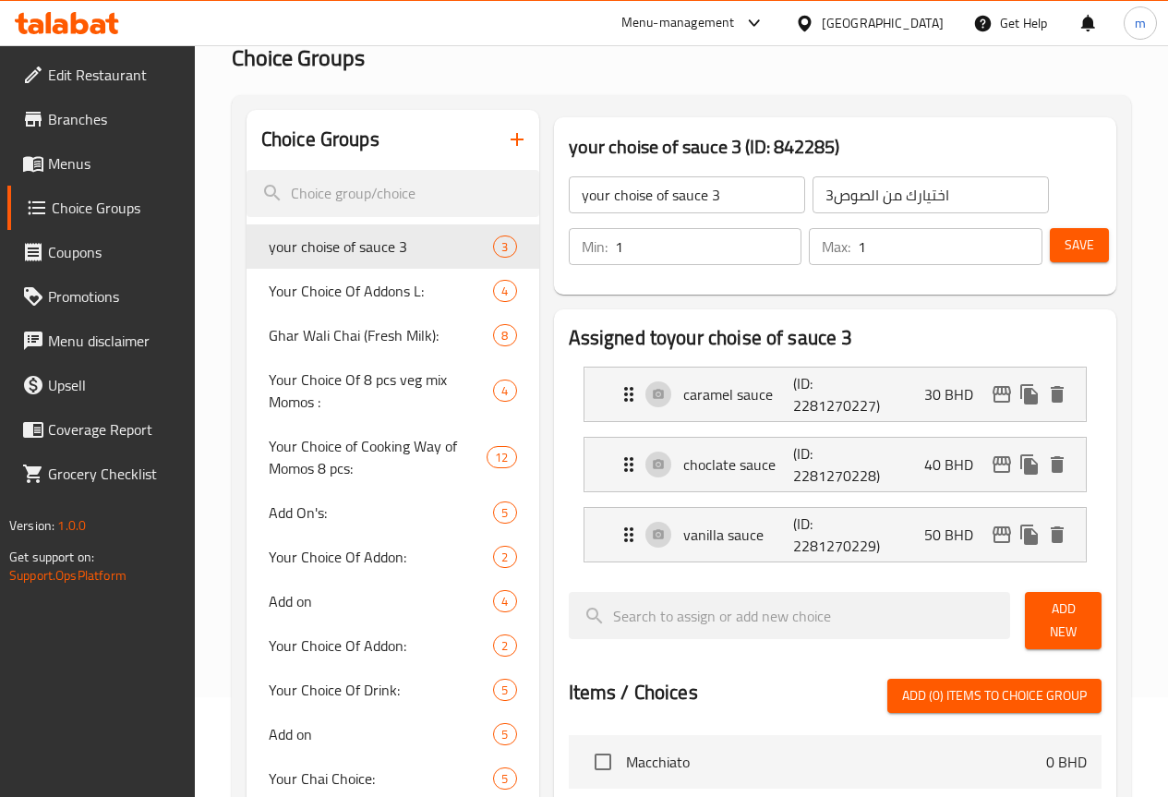
scroll to position [92, 0]
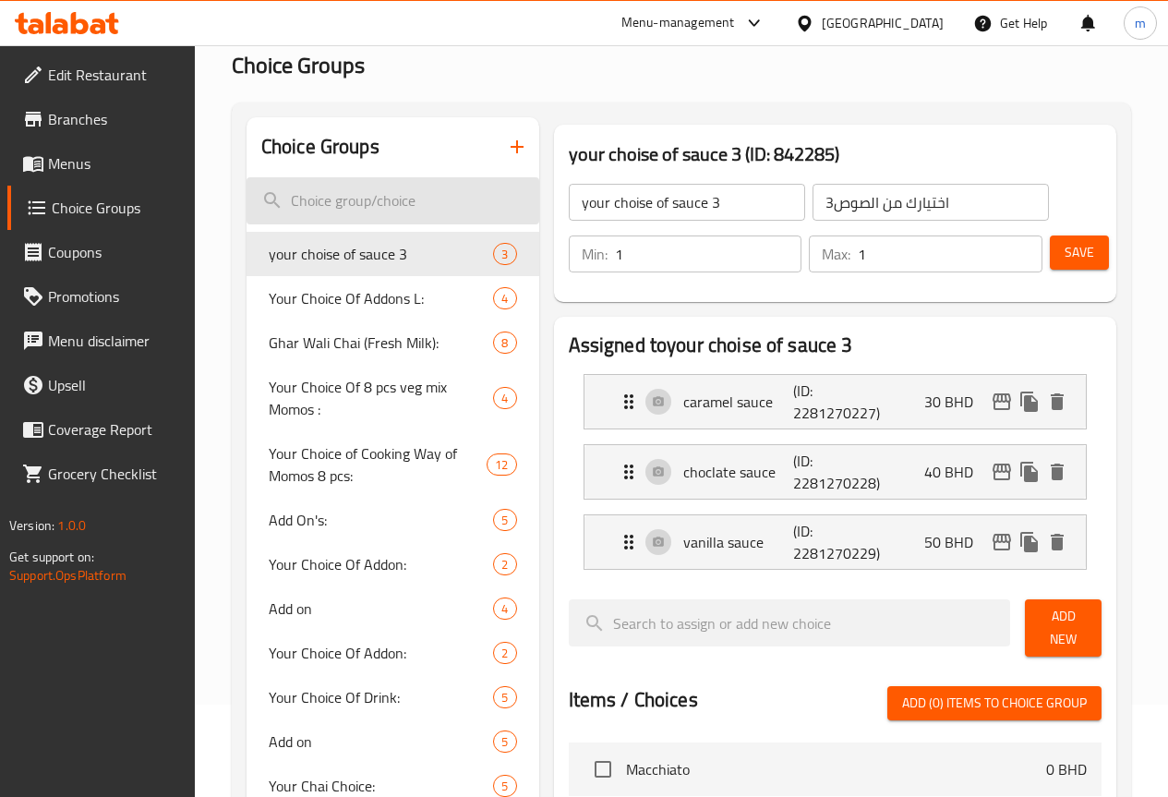
click at [305, 180] on input "search" at bounding box center [392, 200] width 293 height 47
click at [324, 195] on input "search" at bounding box center [392, 200] width 293 height 47
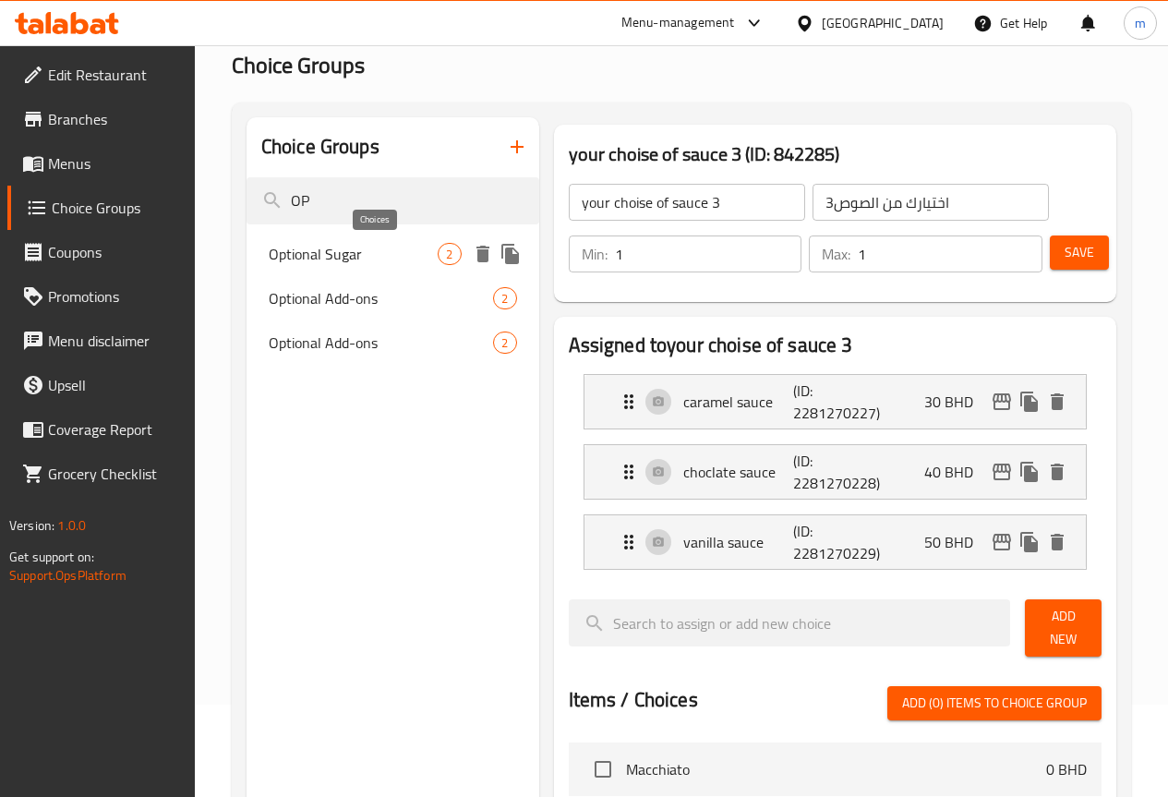
type input "OP"
click at [438, 257] on span "2" at bounding box center [448, 255] width 21 height 18
type input "Optional Sugar"
type input "سكر اختياري"
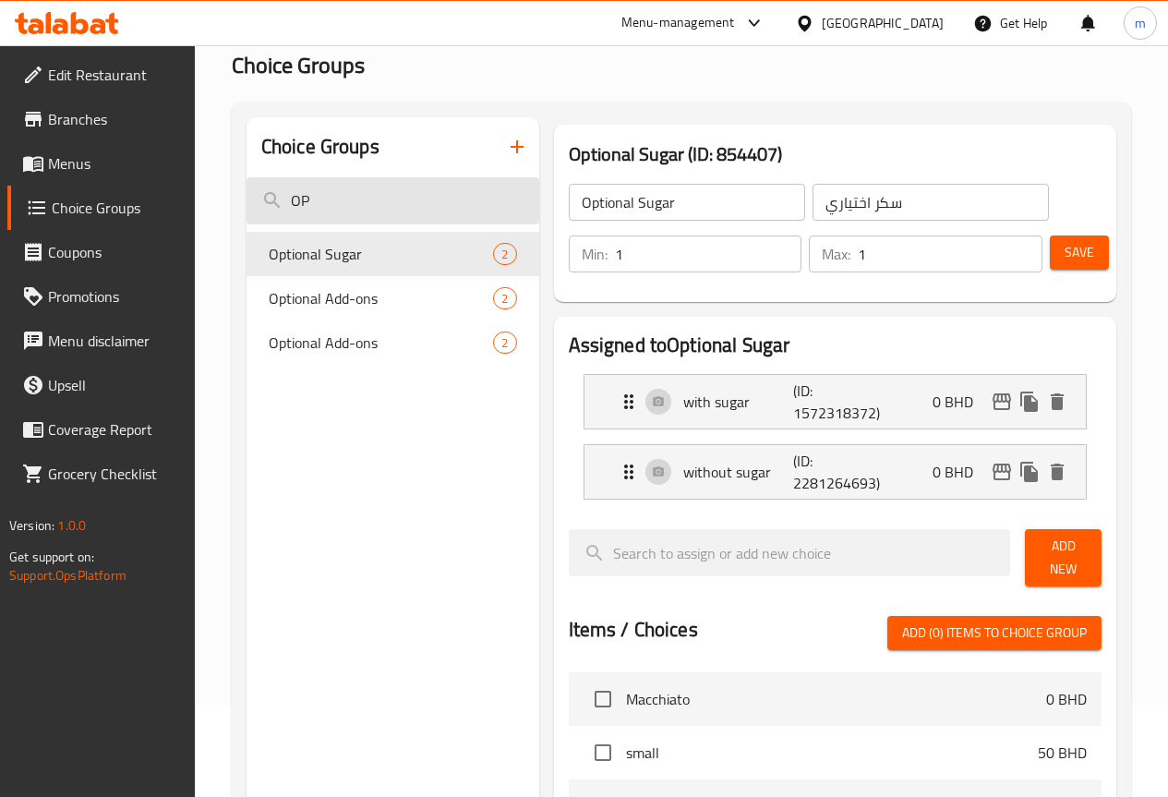
click at [325, 201] on input "OP" at bounding box center [392, 200] width 293 height 47
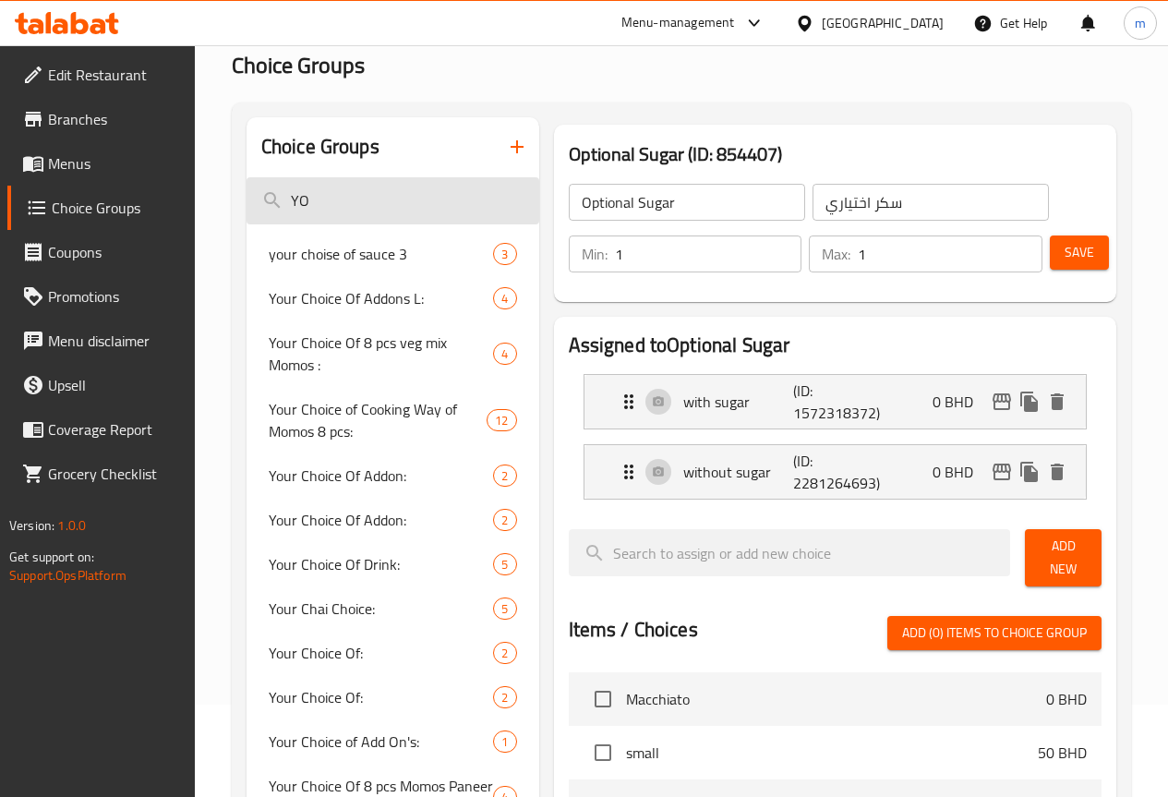
type input "Y"
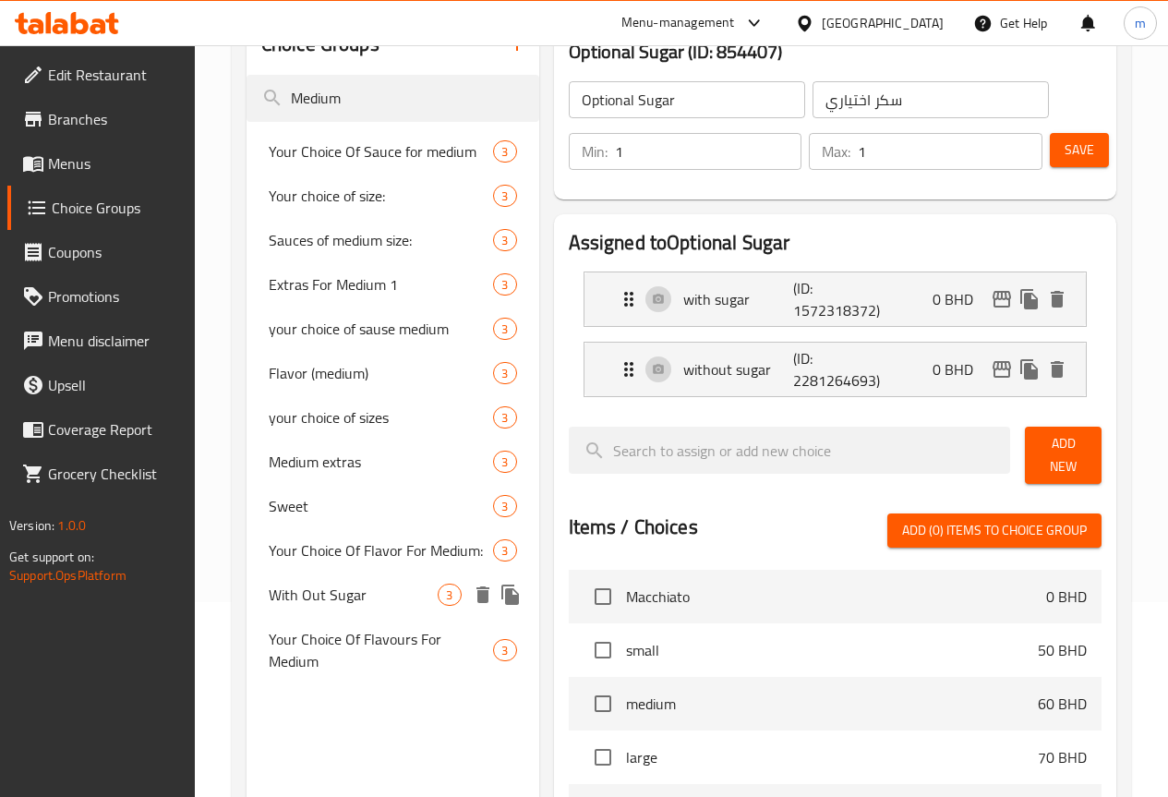
scroll to position [185, 0]
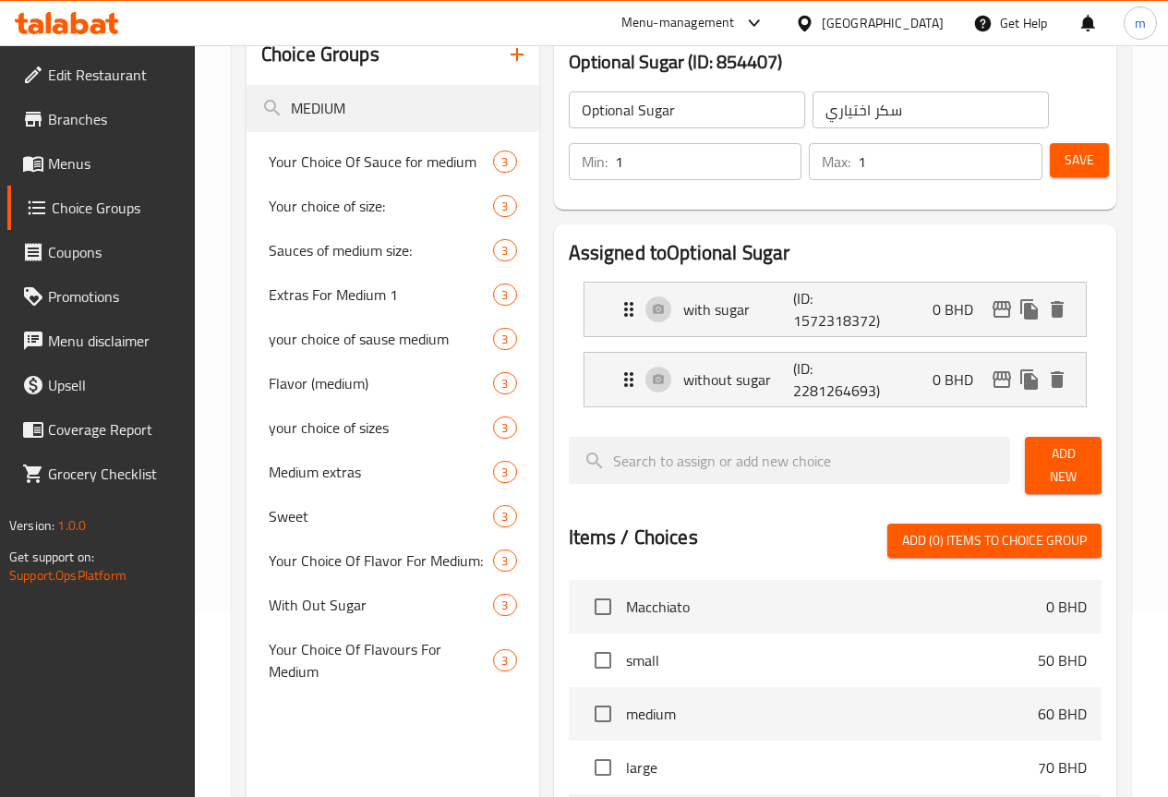
type input "MEDIUM"
